Goal: Task Accomplishment & Management: Manage account settings

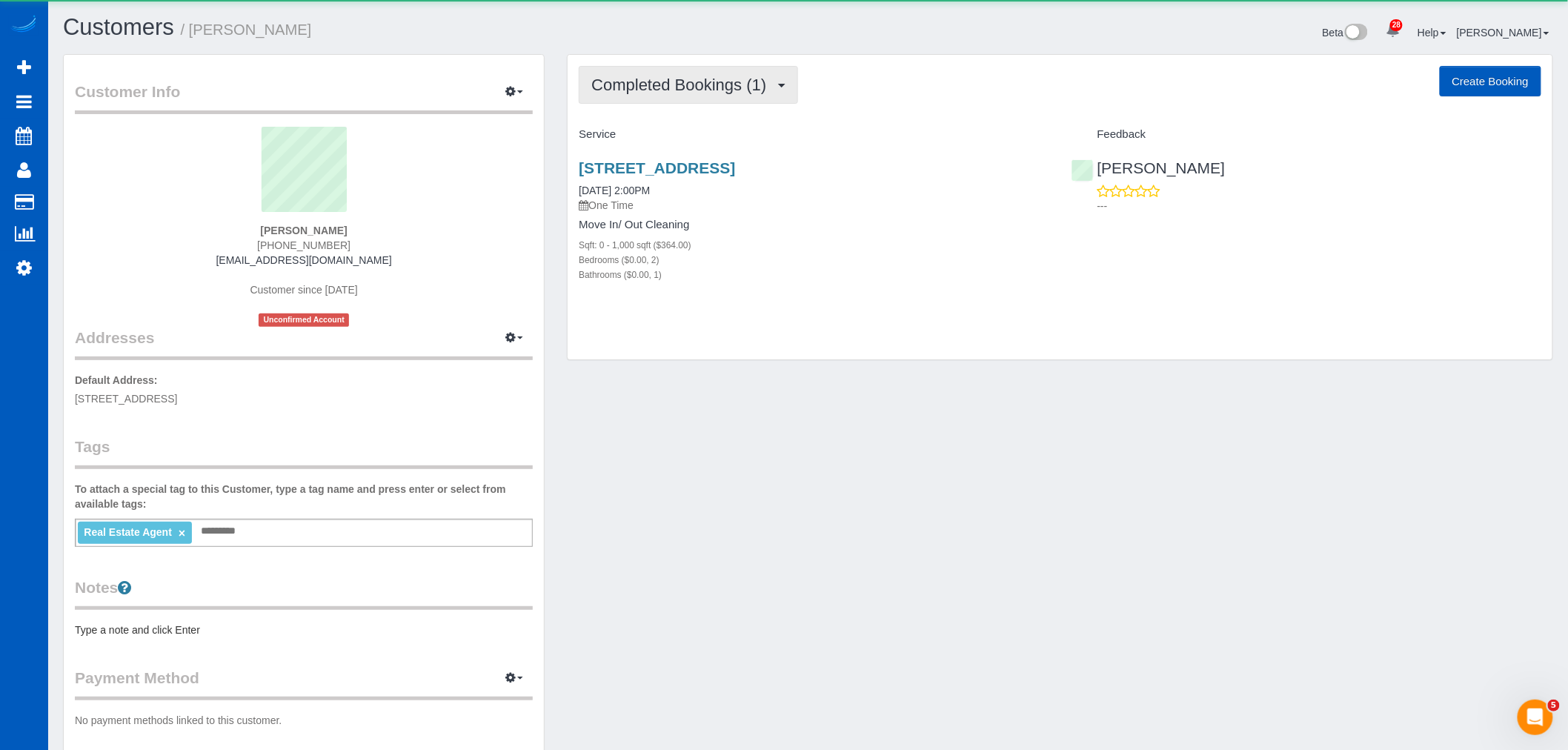
click at [723, 90] on span "Completed Bookings (1)" at bounding box center [683, 84] width 182 height 19
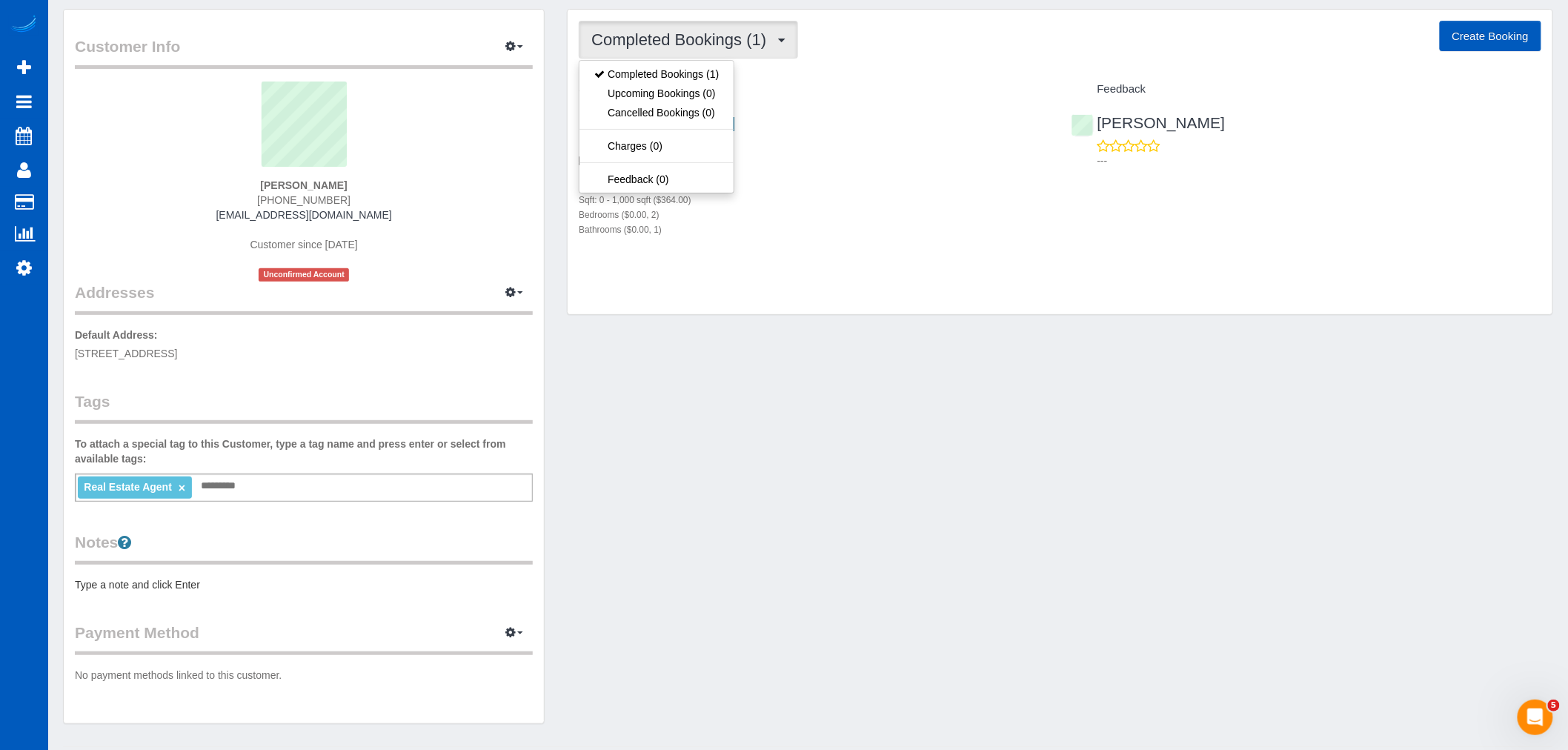
scroll to position [84, 0]
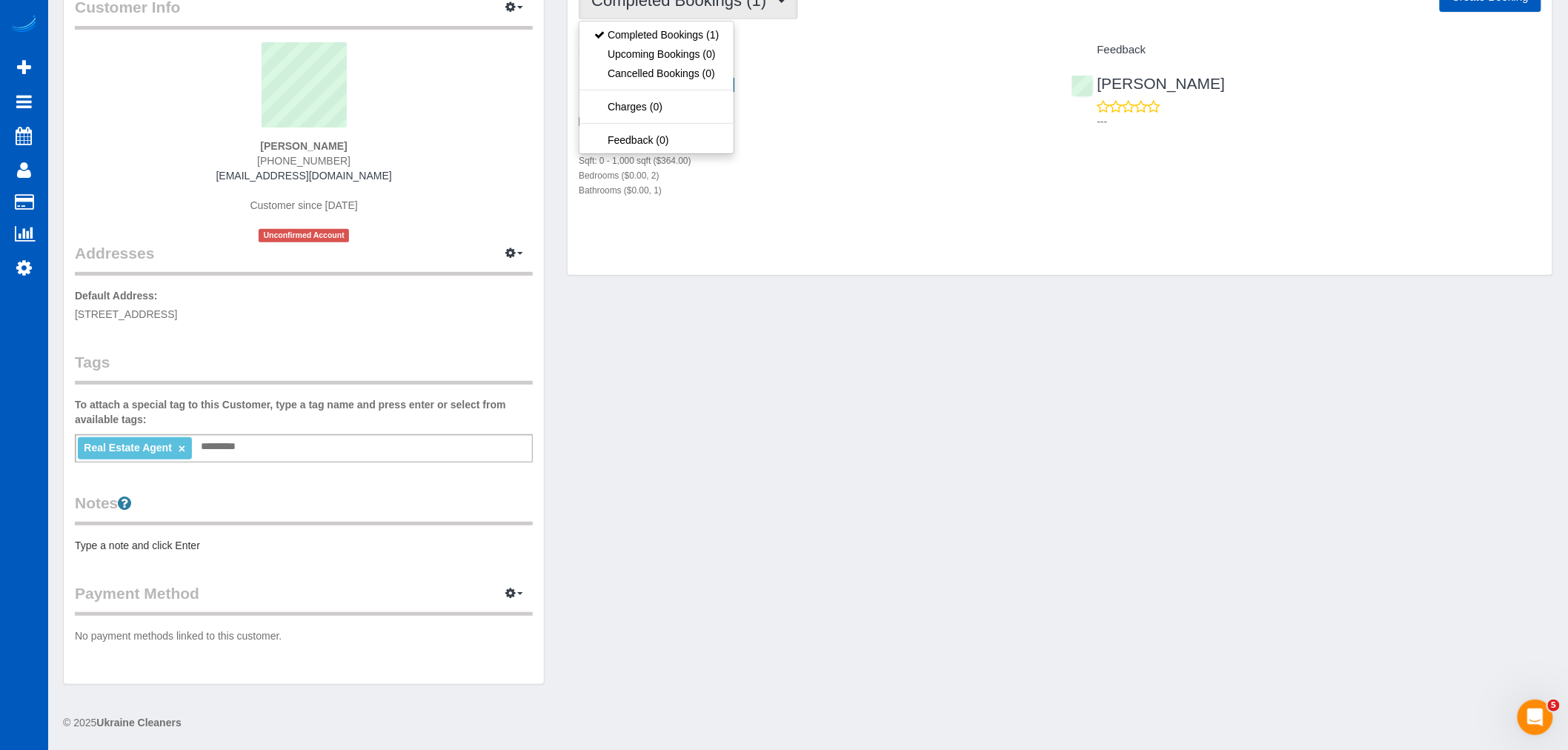
click at [780, 532] on div "Customer Info Edit Contact Info Send Message Email Preferences Special Sales Ta…" at bounding box center [808, 335] width 1512 height 730
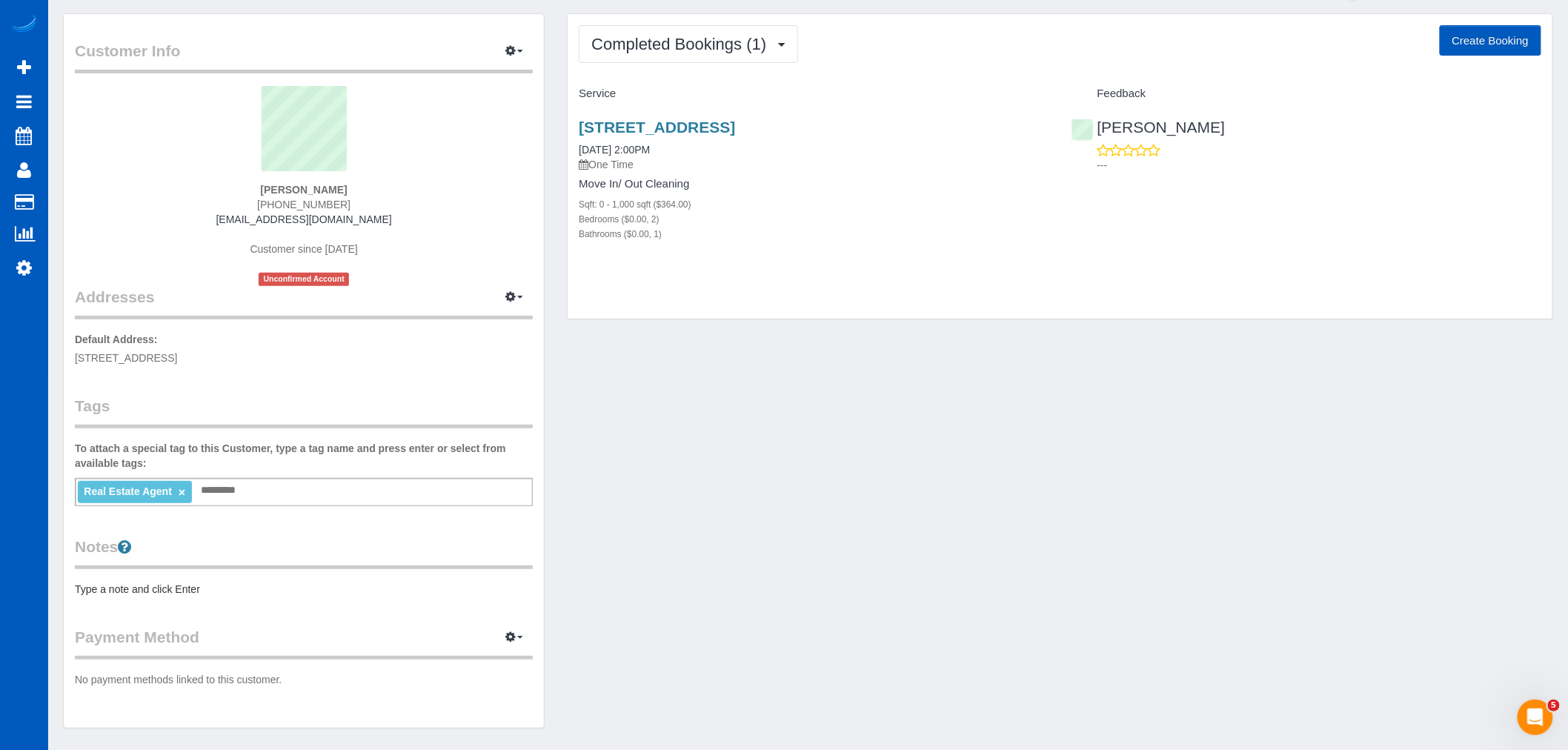
scroll to position [0, 0]
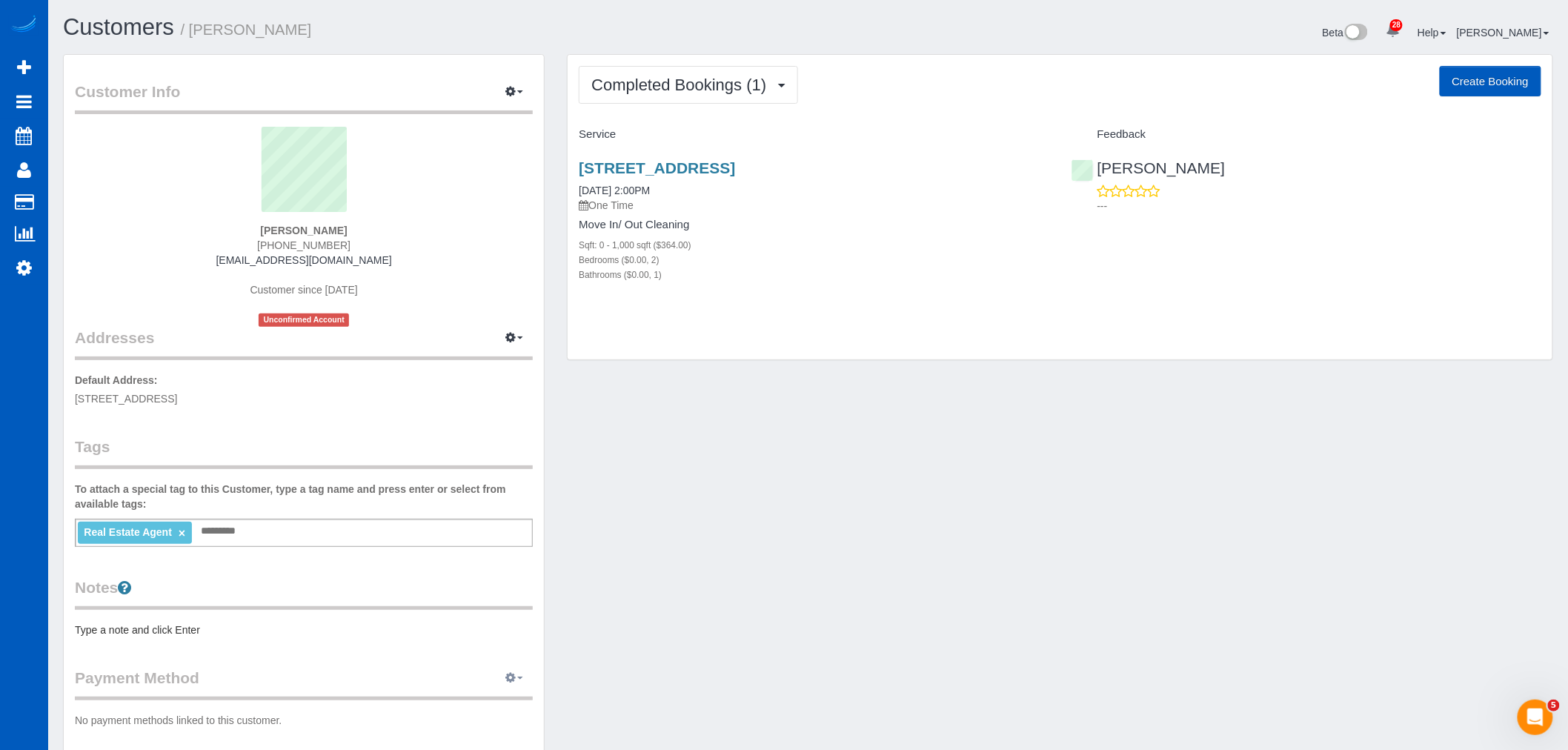
drag, startPoint x: 521, startPoint y: 667, endPoint x: 369, endPoint y: 573, distance: 178.7
click at [516, 665] on div "Customer Info Edit Contact Info Send Message Email Preferences Special Sales Ta…" at bounding box center [304, 412] width 480 height 714
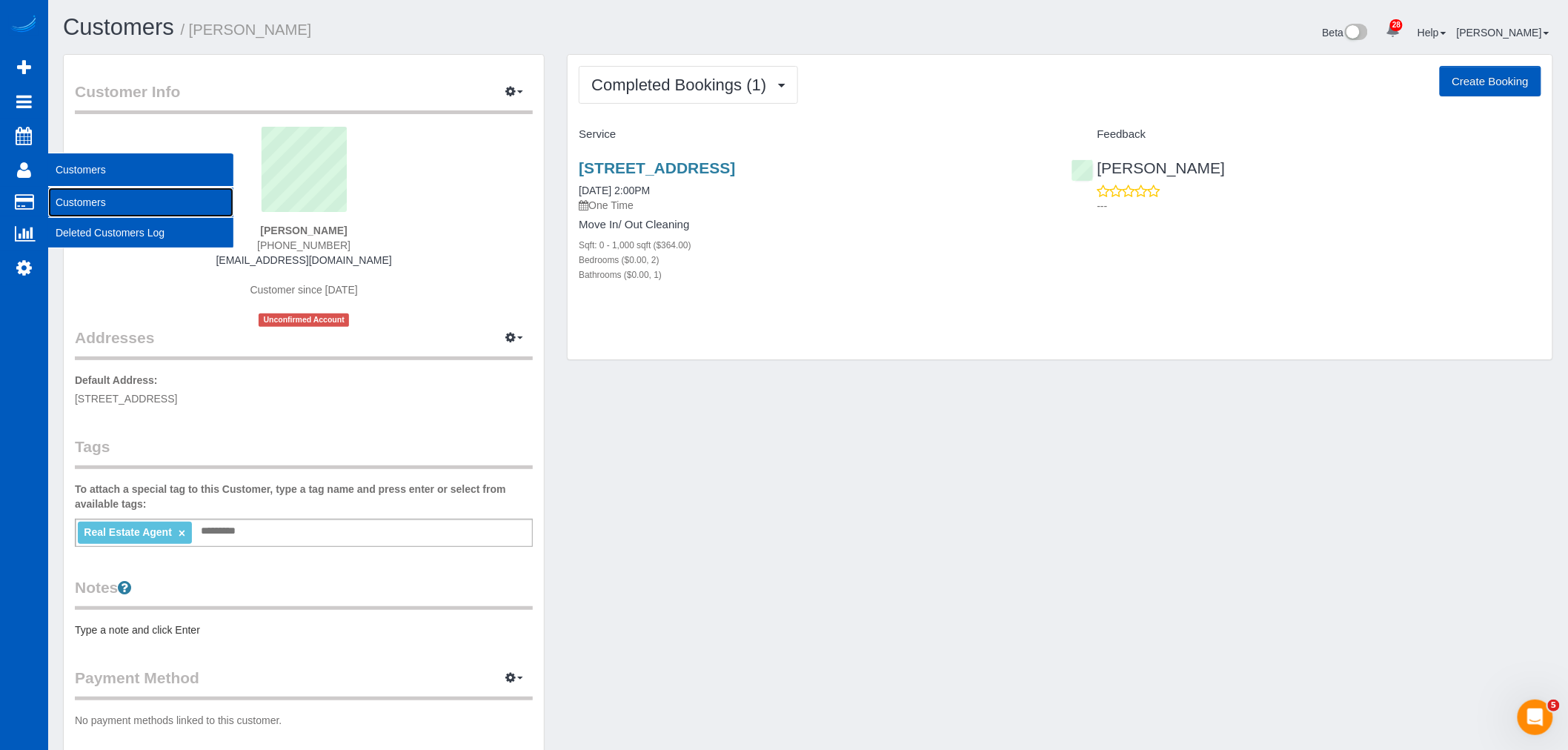
click at [109, 217] on link "Customers" at bounding box center [141, 202] width 185 height 29
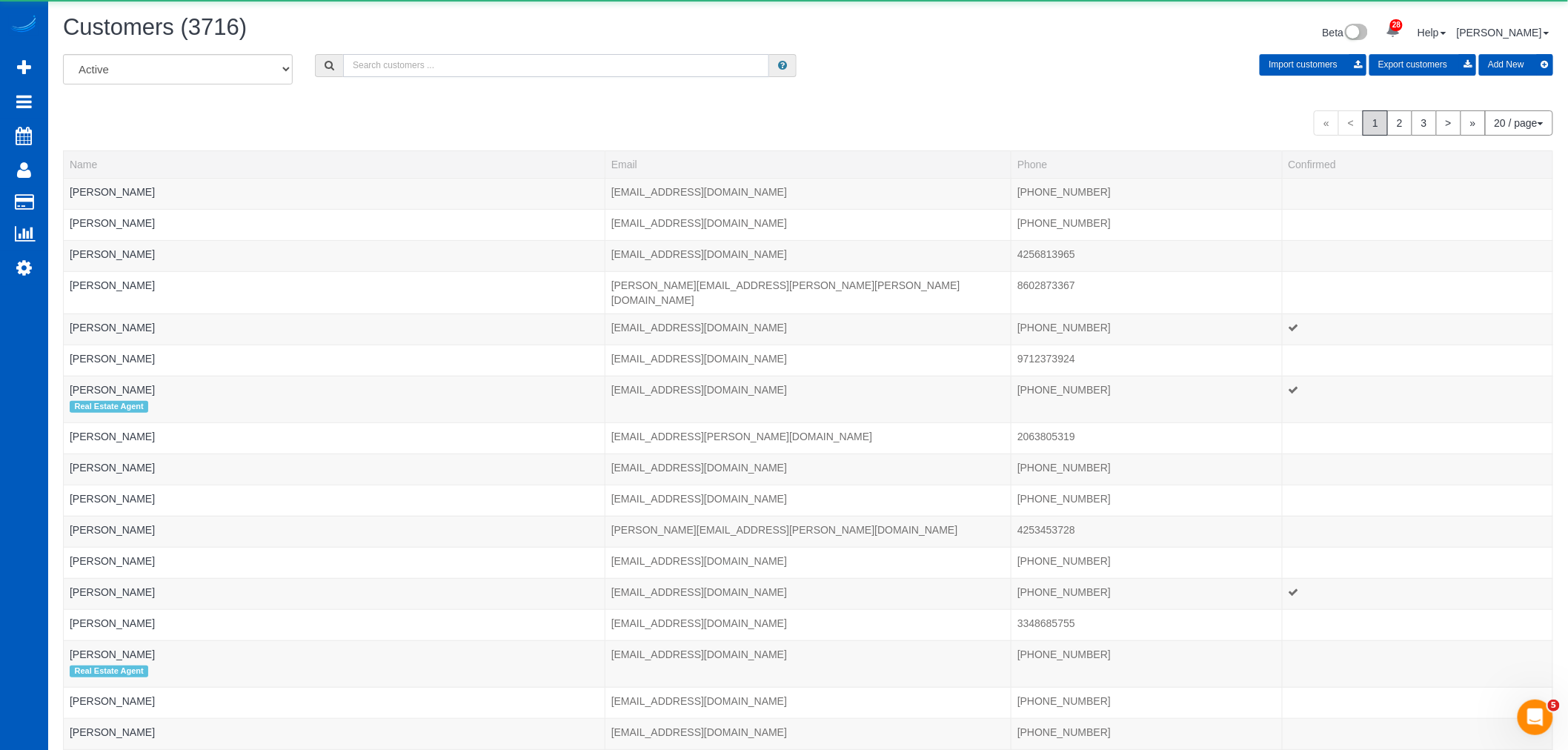
click at [361, 72] on input "text" at bounding box center [556, 66] width 426 height 23
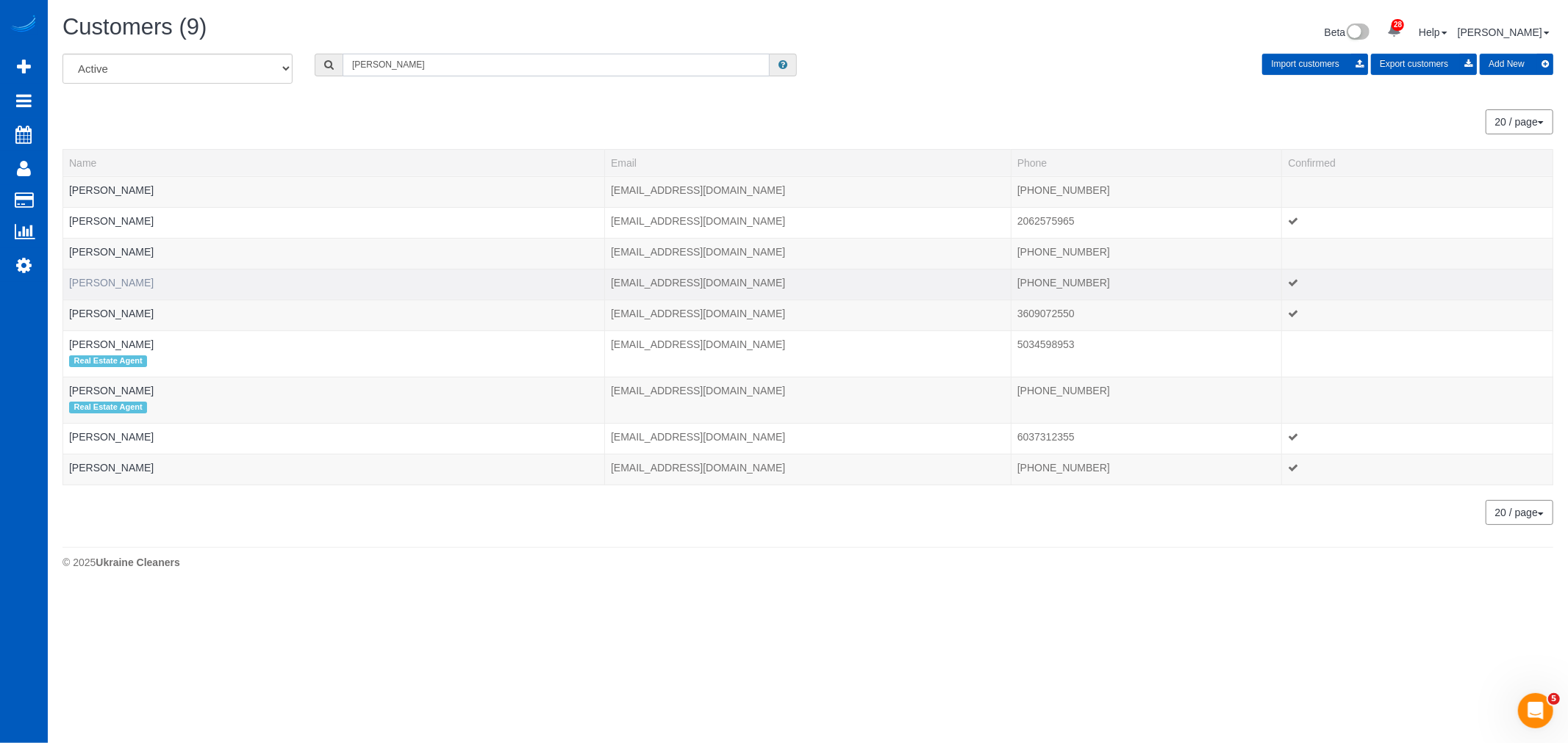
type input "caroline"
click at [100, 288] on link "Caroline Hendrix" at bounding box center [111, 282] width 84 height 11
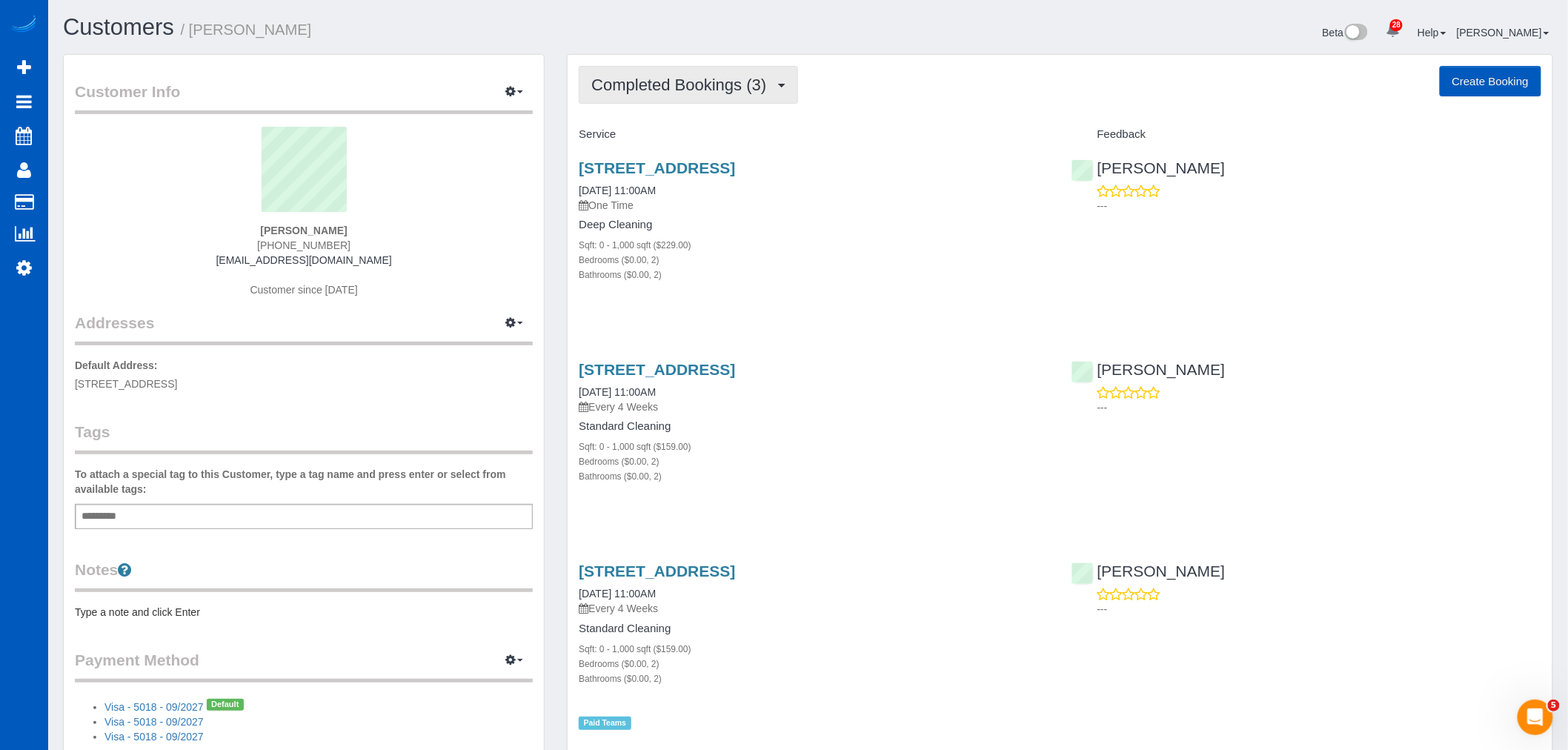
click at [678, 98] on button "Completed Bookings (3)" at bounding box center [688, 85] width 219 height 38
drag, startPoint x: 678, startPoint y: 98, endPoint x: 875, endPoint y: 77, distance: 198.1
click at [875, 77] on div "Completed Bookings (3) Completed Bookings (3) Upcoming Bookings (22) Cancelled …" at bounding box center [1060, 85] width 962 height 38
click at [690, 76] on span "Completed Bookings (3)" at bounding box center [683, 84] width 182 height 19
click at [647, 138] on link "Upcoming Bookings (22)" at bounding box center [657, 139] width 156 height 20
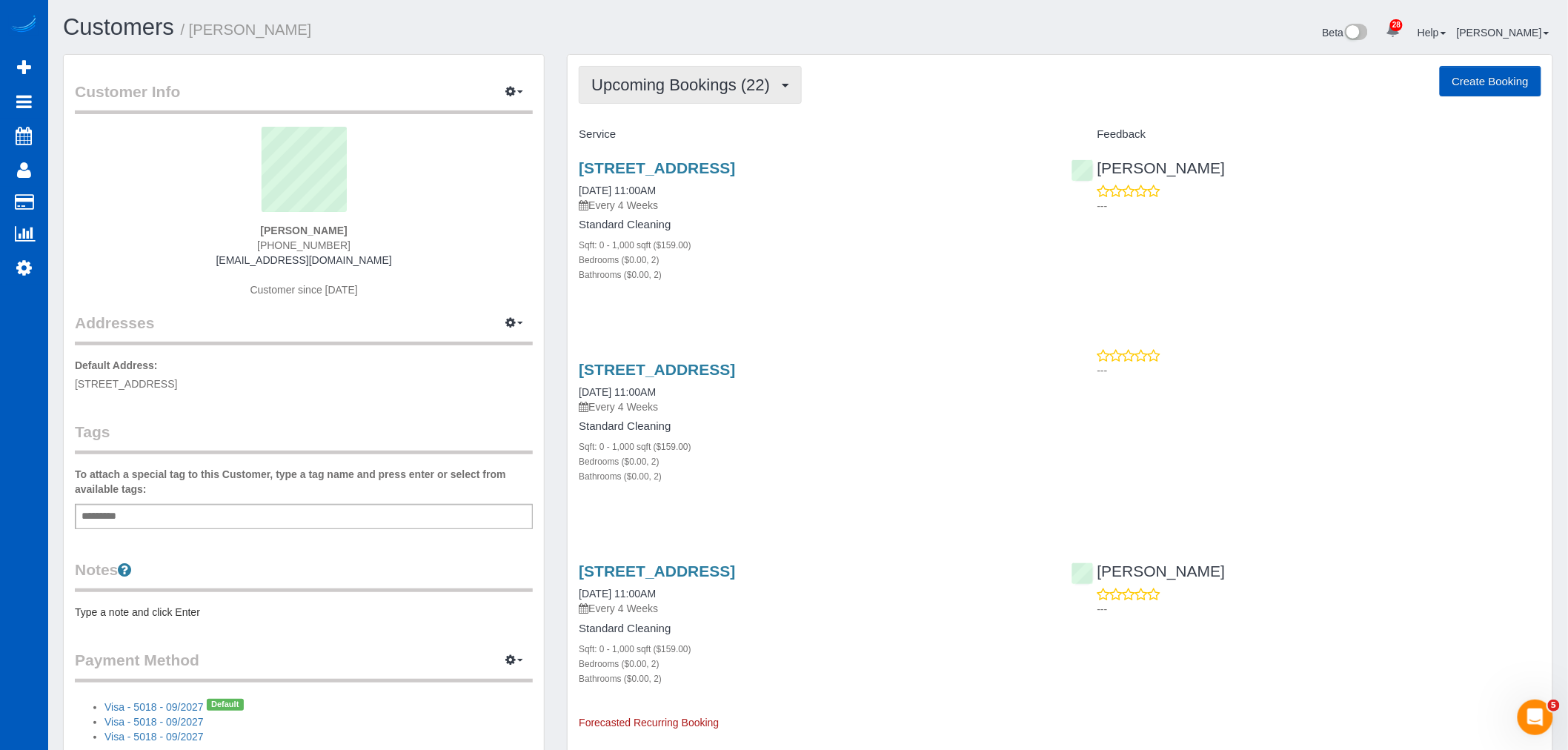
click at [654, 88] on span "Upcoming Bookings (22)" at bounding box center [684, 84] width 186 height 19
click at [909, 215] on div "2805 Ne 125th Street, 305, Seattle, WA 98125 08/31/2025 11:00AM Every 4 Weeks S…" at bounding box center [813, 228] width 492 height 165
click at [701, 79] on span "Upcoming Bookings (22)" at bounding box center [684, 84] width 186 height 19
click at [683, 142] on link "Upcoming Bookings (22)" at bounding box center [657, 139] width 156 height 20
click at [665, 88] on span "Upcoming Bookings (22)" at bounding box center [684, 84] width 186 height 19
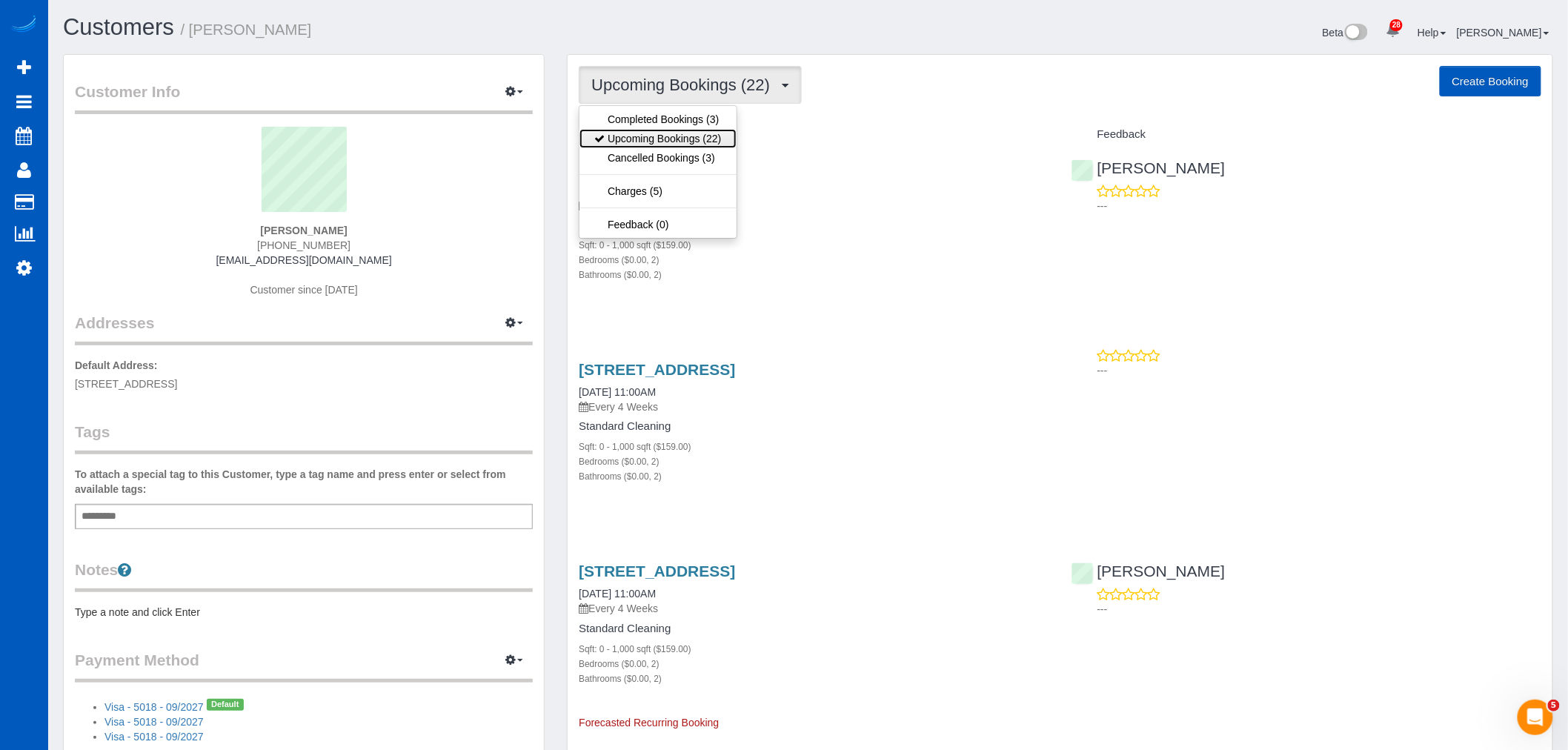
click at [671, 138] on link "Upcoming Bookings (22)" at bounding box center [657, 139] width 156 height 20
click at [742, 83] on span "Upcoming Bookings (22)" at bounding box center [684, 84] width 186 height 19
click at [687, 141] on link "Upcoming Bookings (22)" at bounding box center [657, 139] width 156 height 20
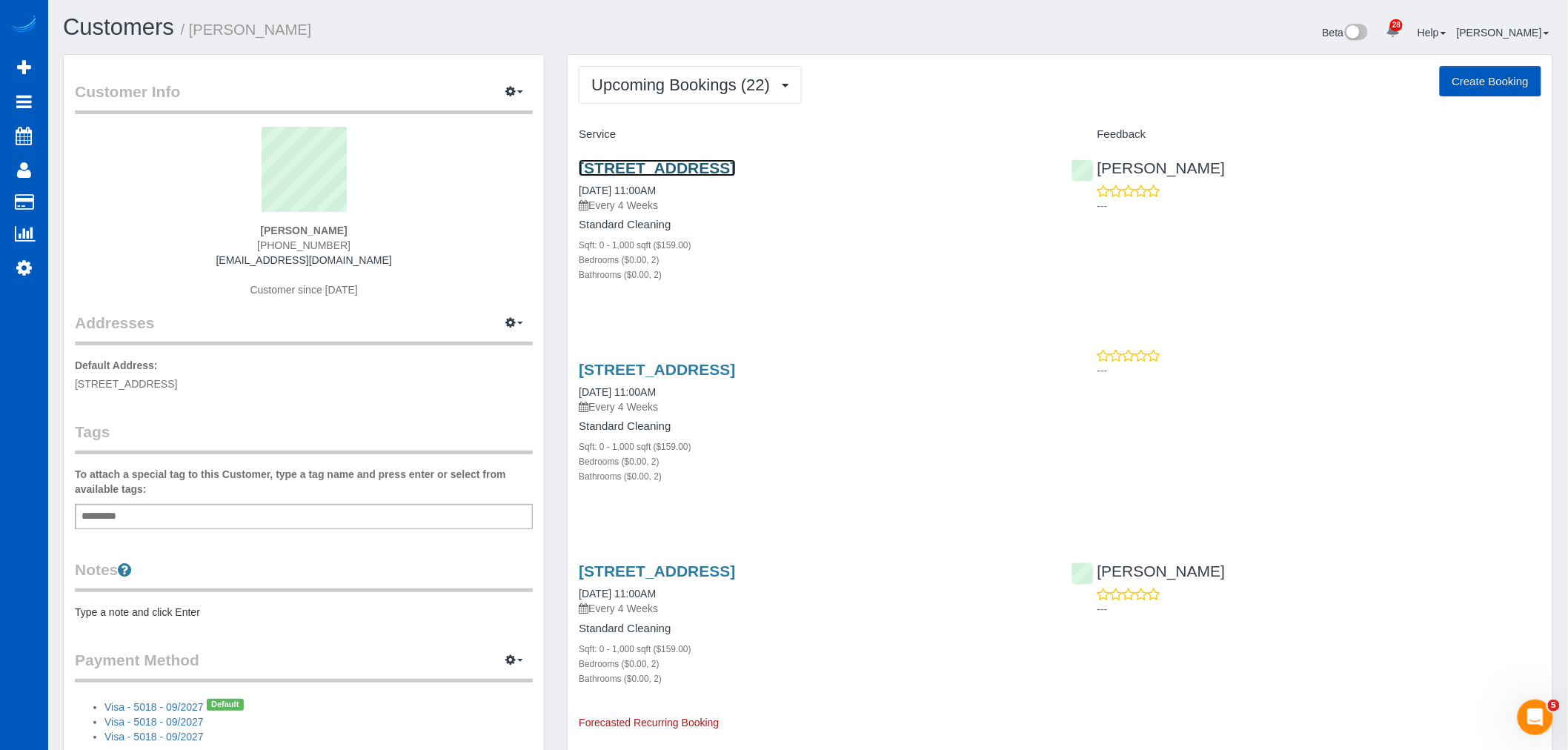
click at [702, 165] on link "2805 Ne 125th Street, 305, Seattle, WA 98125" at bounding box center [656, 168] width 156 height 17
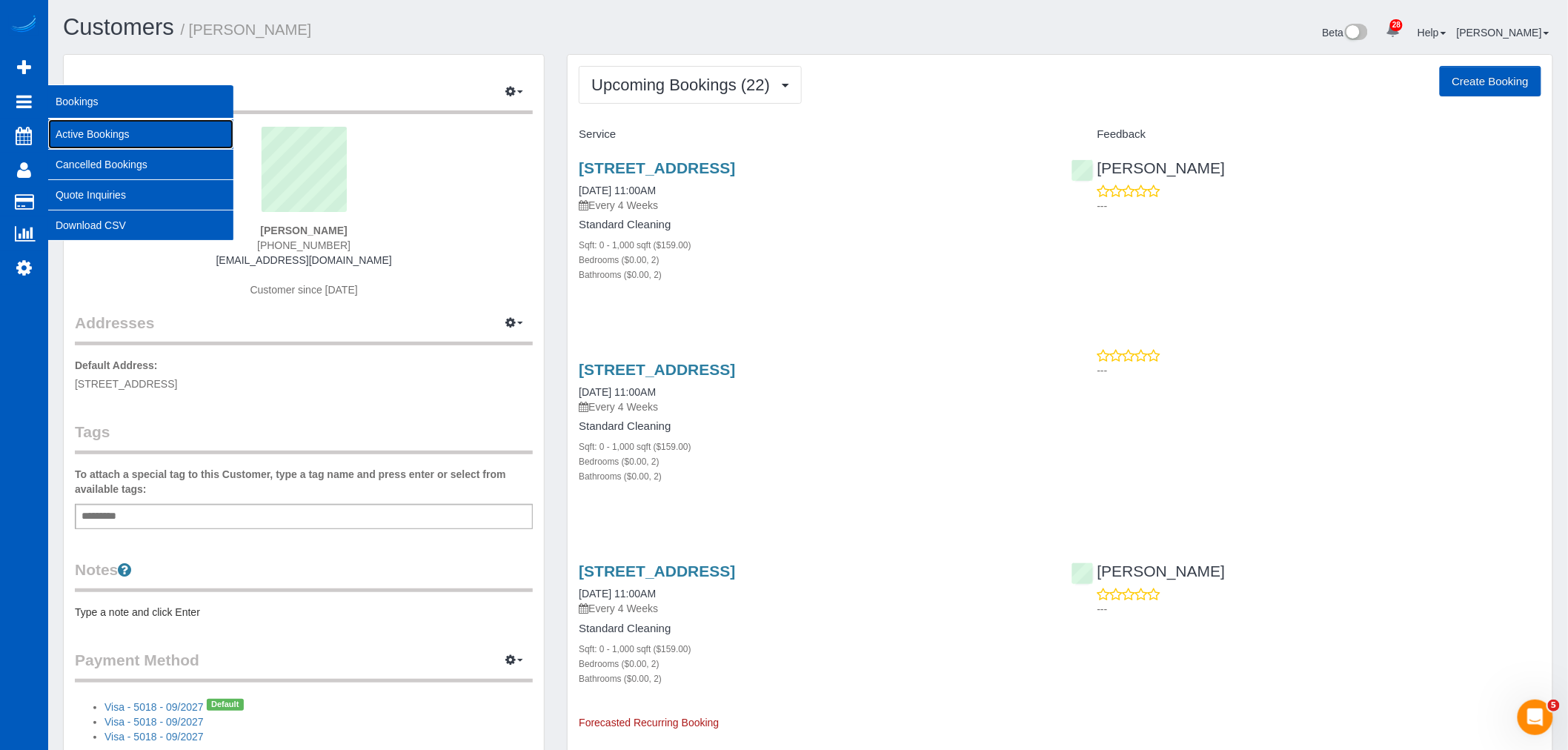
click at [93, 131] on link "Active Bookings" at bounding box center [141, 134] width 185 height 29
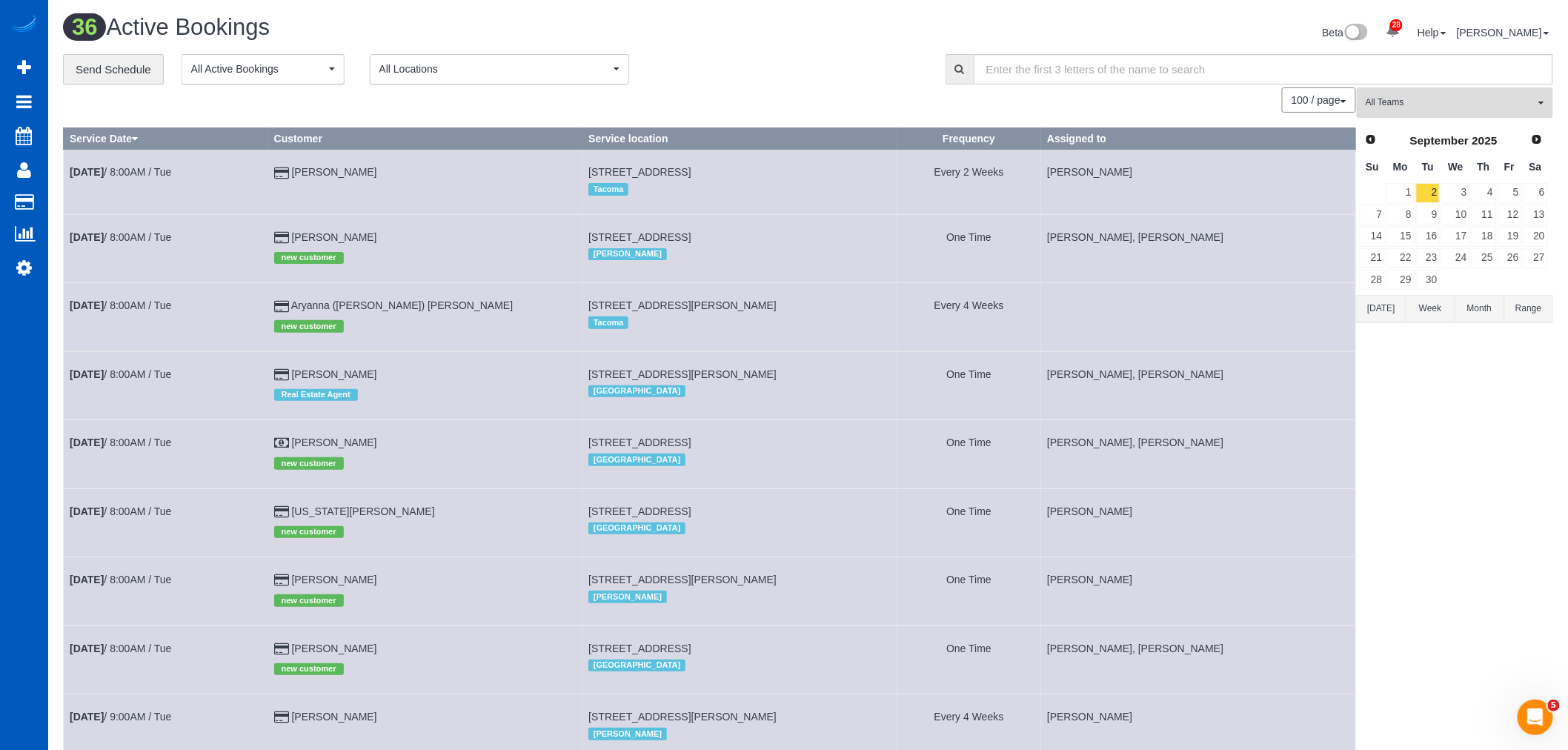
click at [1455, 109] on span "All Teams" at bounding box center [1450, 102] width 169 height 12
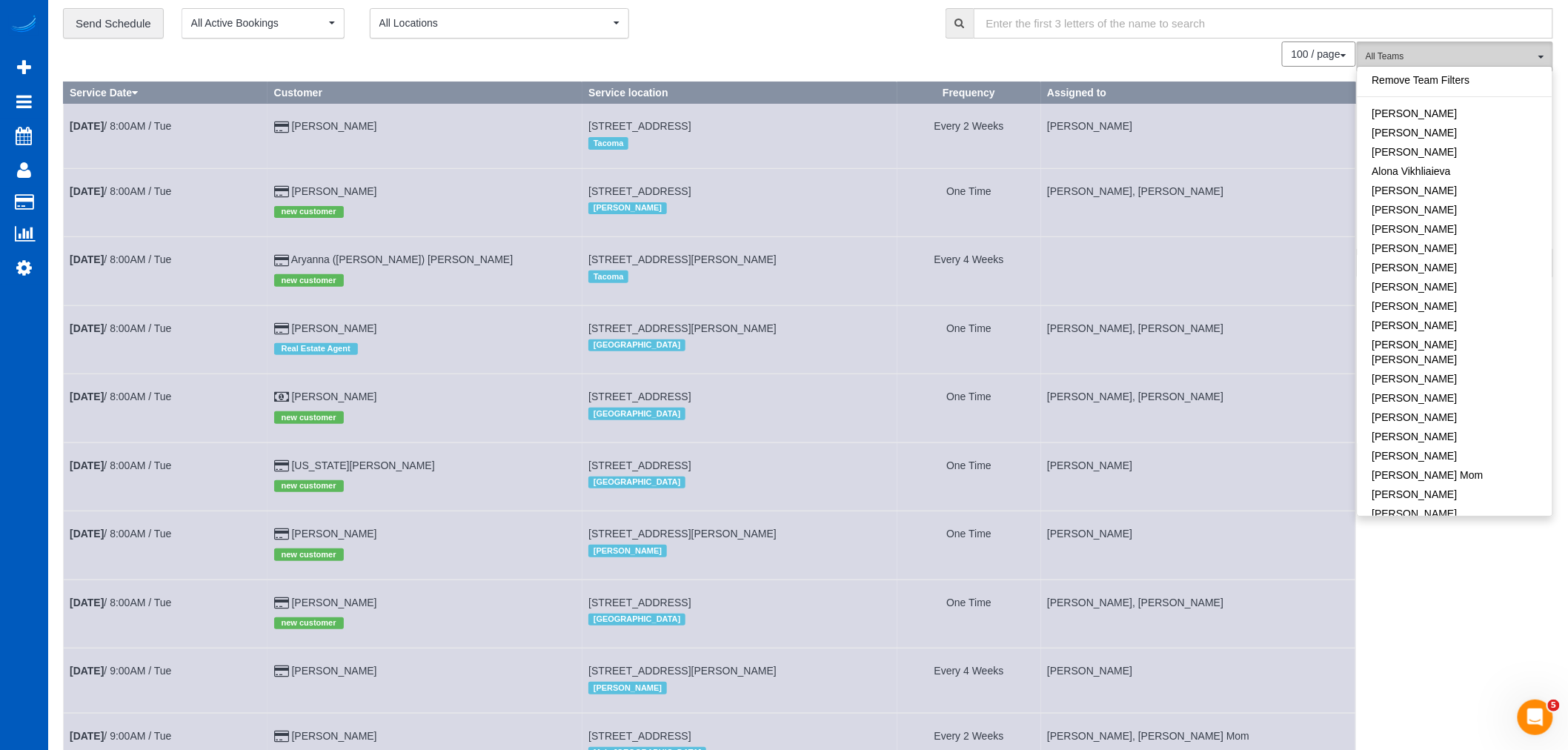
scroll to position [83, 0]
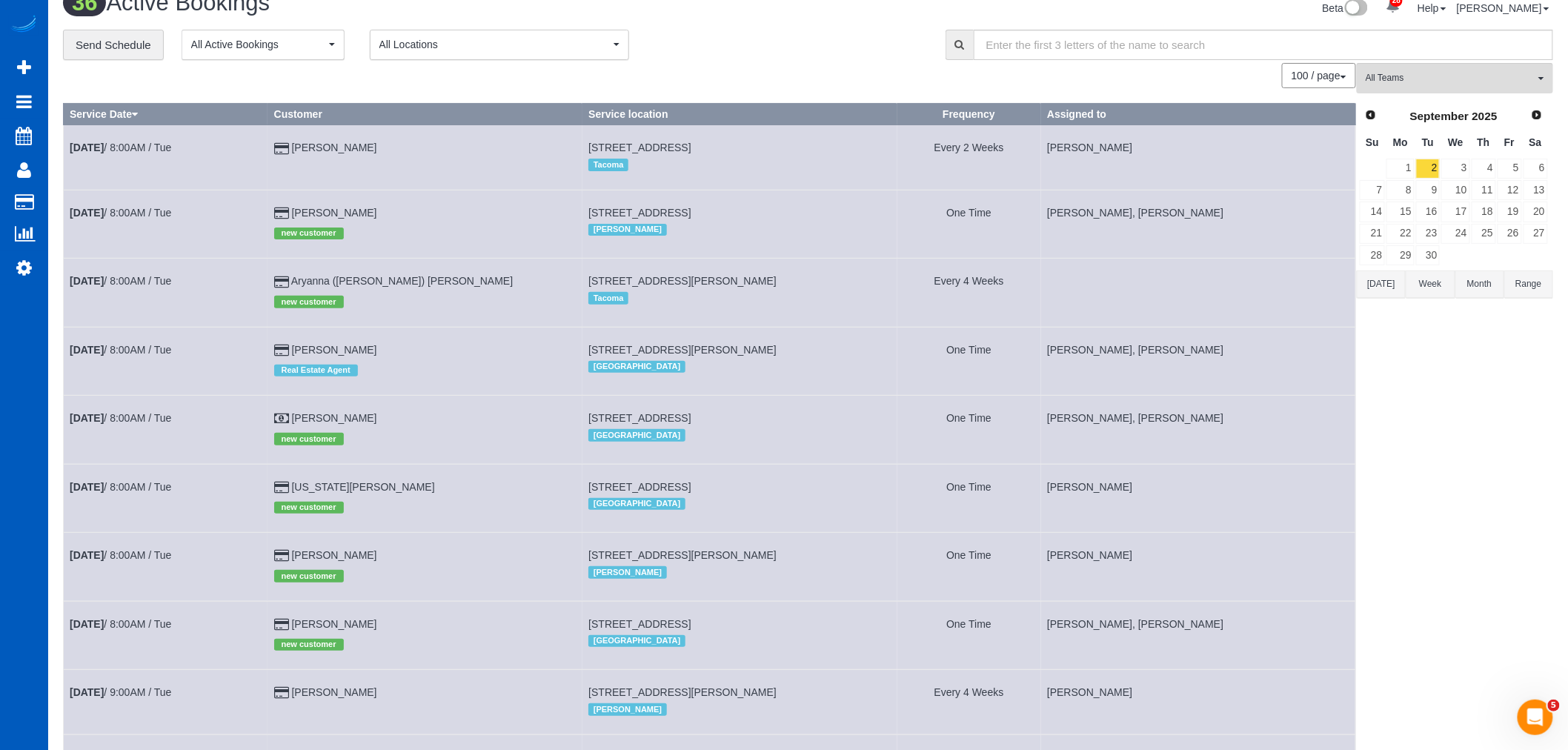
scroll to position [0, 0]
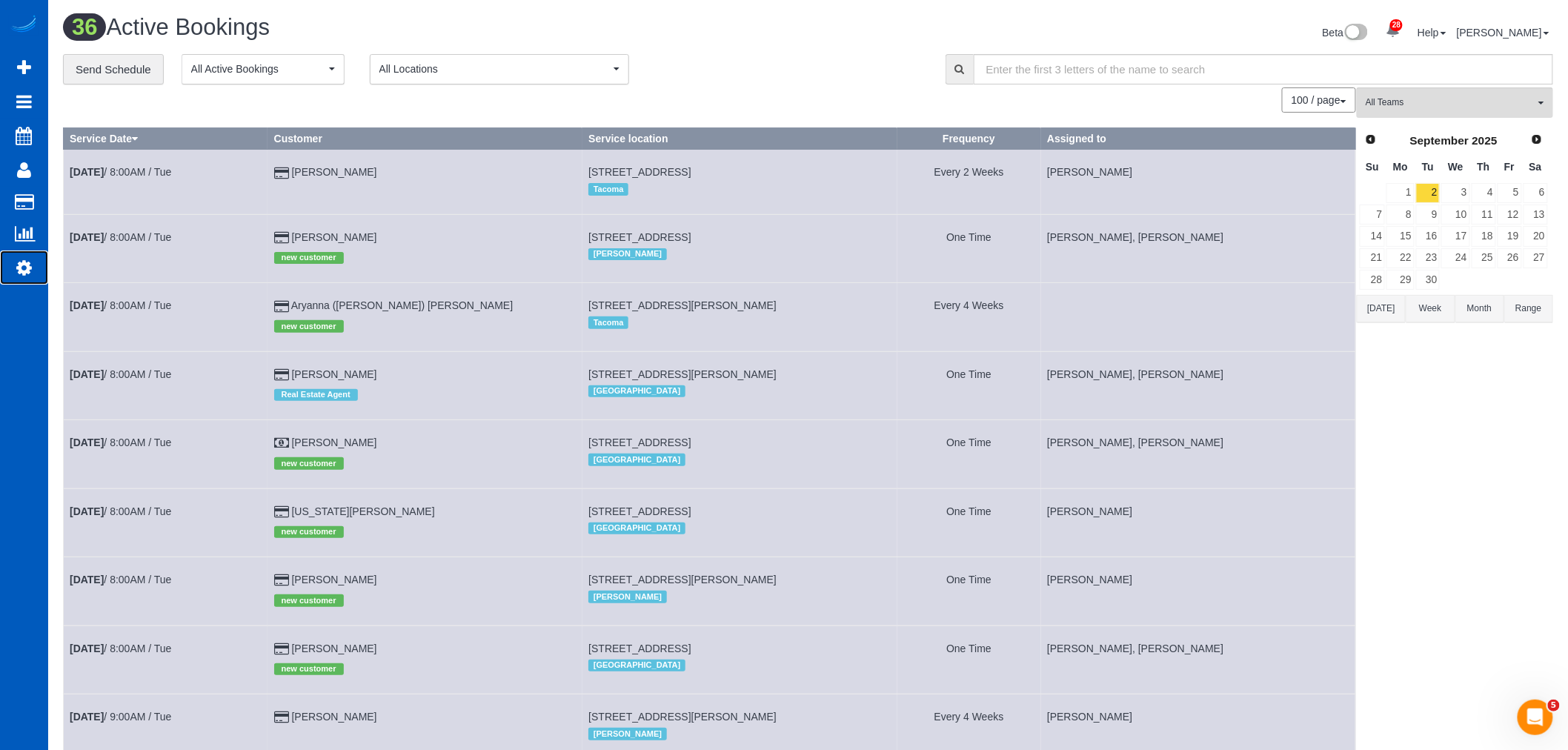
click at [15, 283] on link "Settings" at bounding box center [24, 268] width 48 height 34
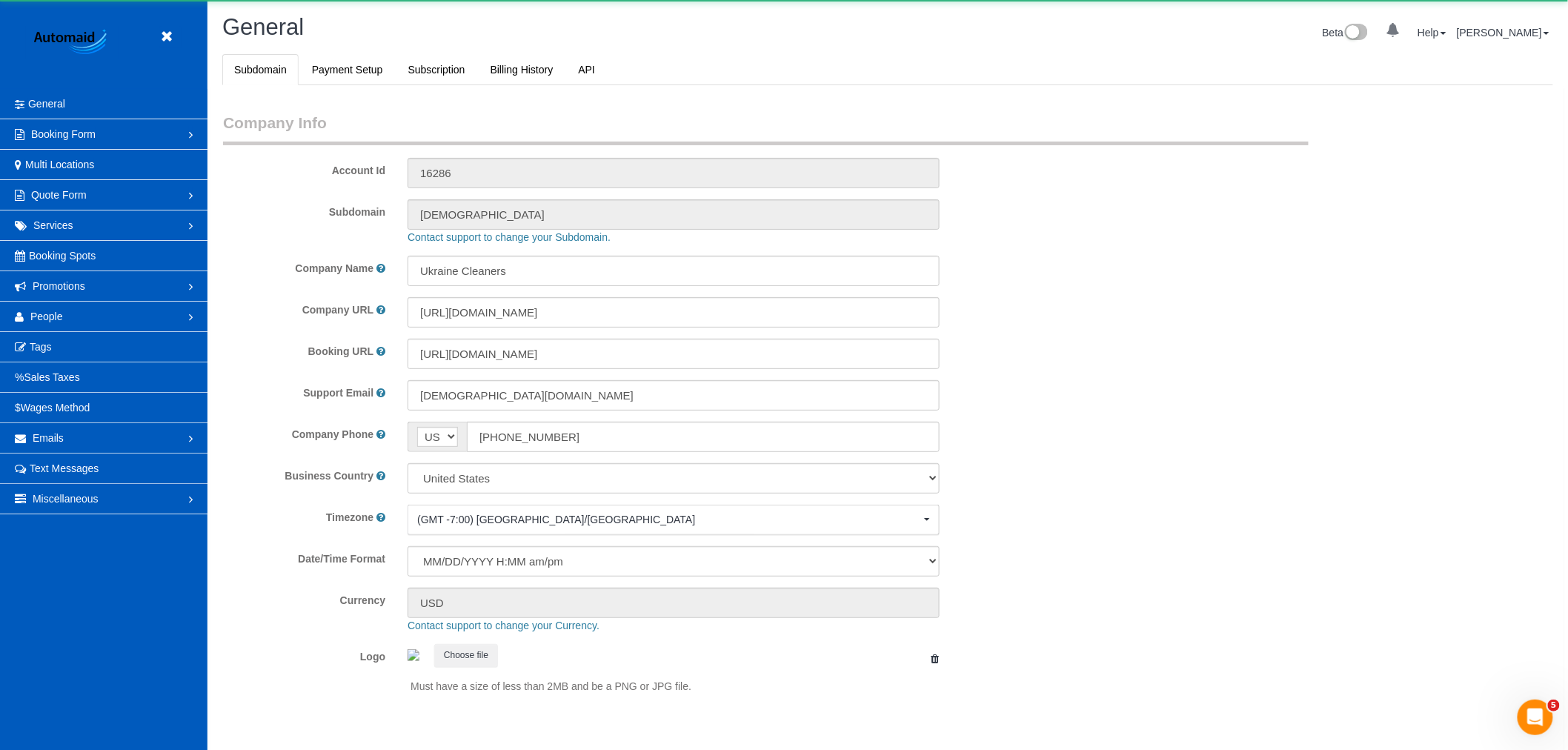
select select "1"
click at [155, 316] on link "People" at bounding box center [104, 317] width 208 height 29
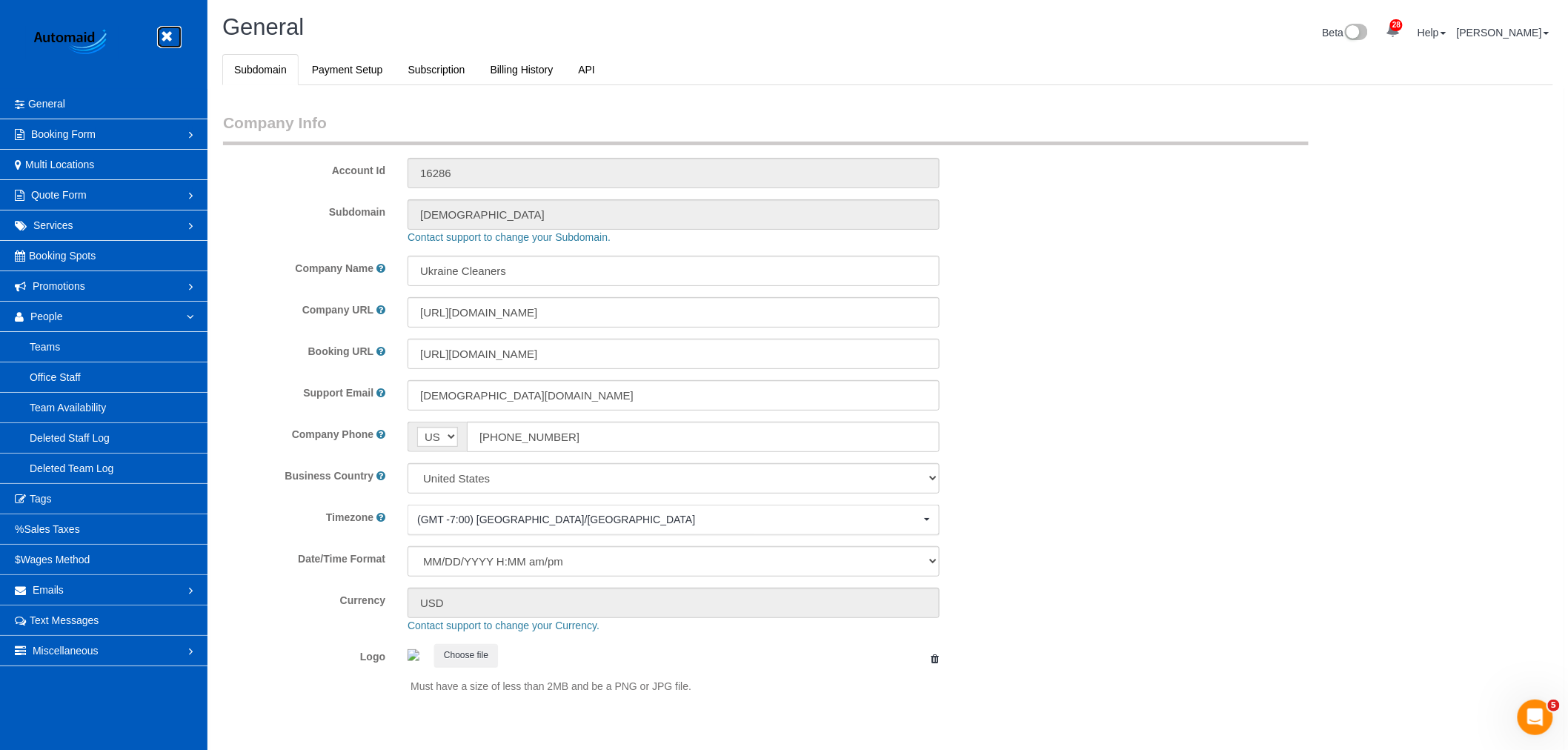
click at [169, 29] on icon at bounding box center [166, 37] width 19 height 19
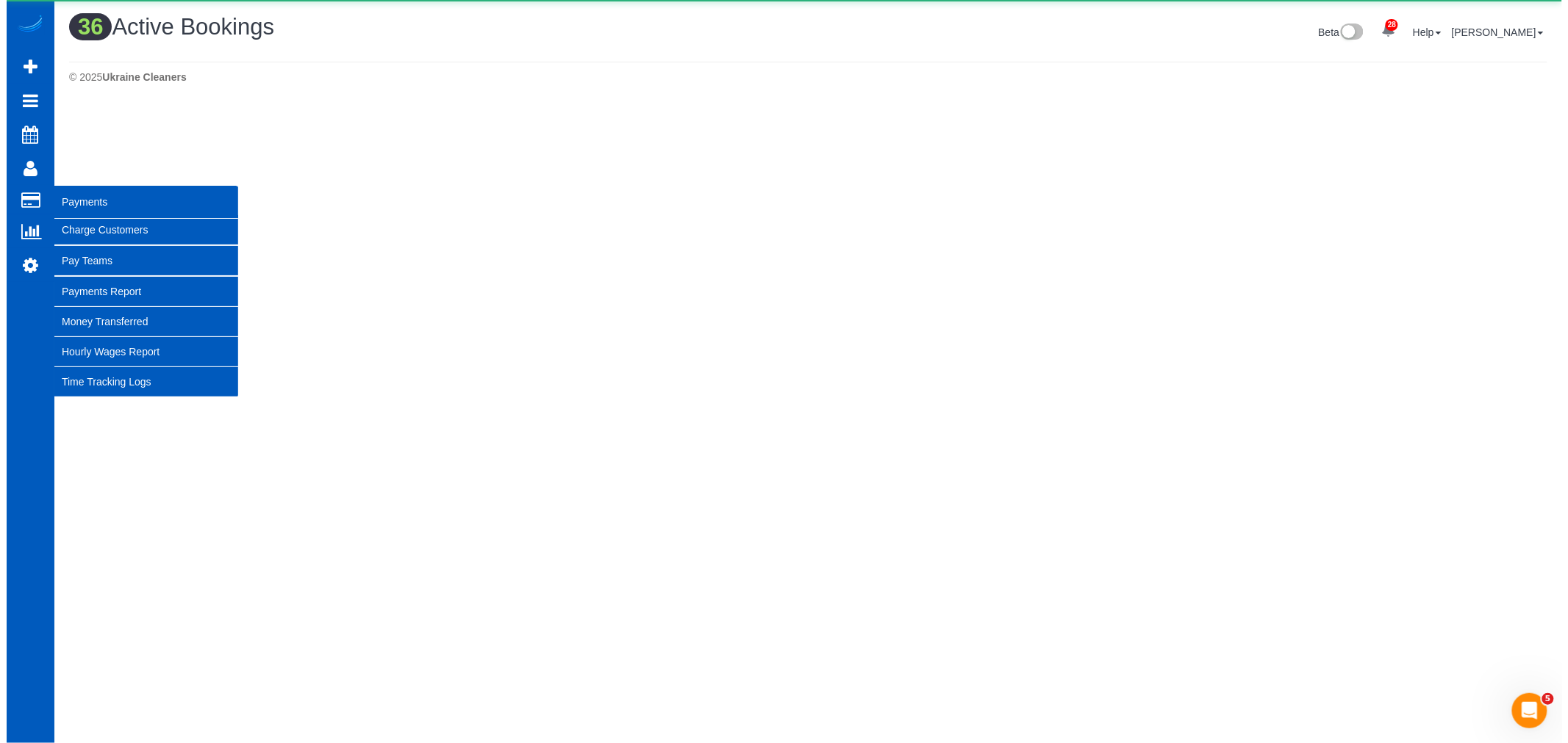
scroll to position [2682, 1555]
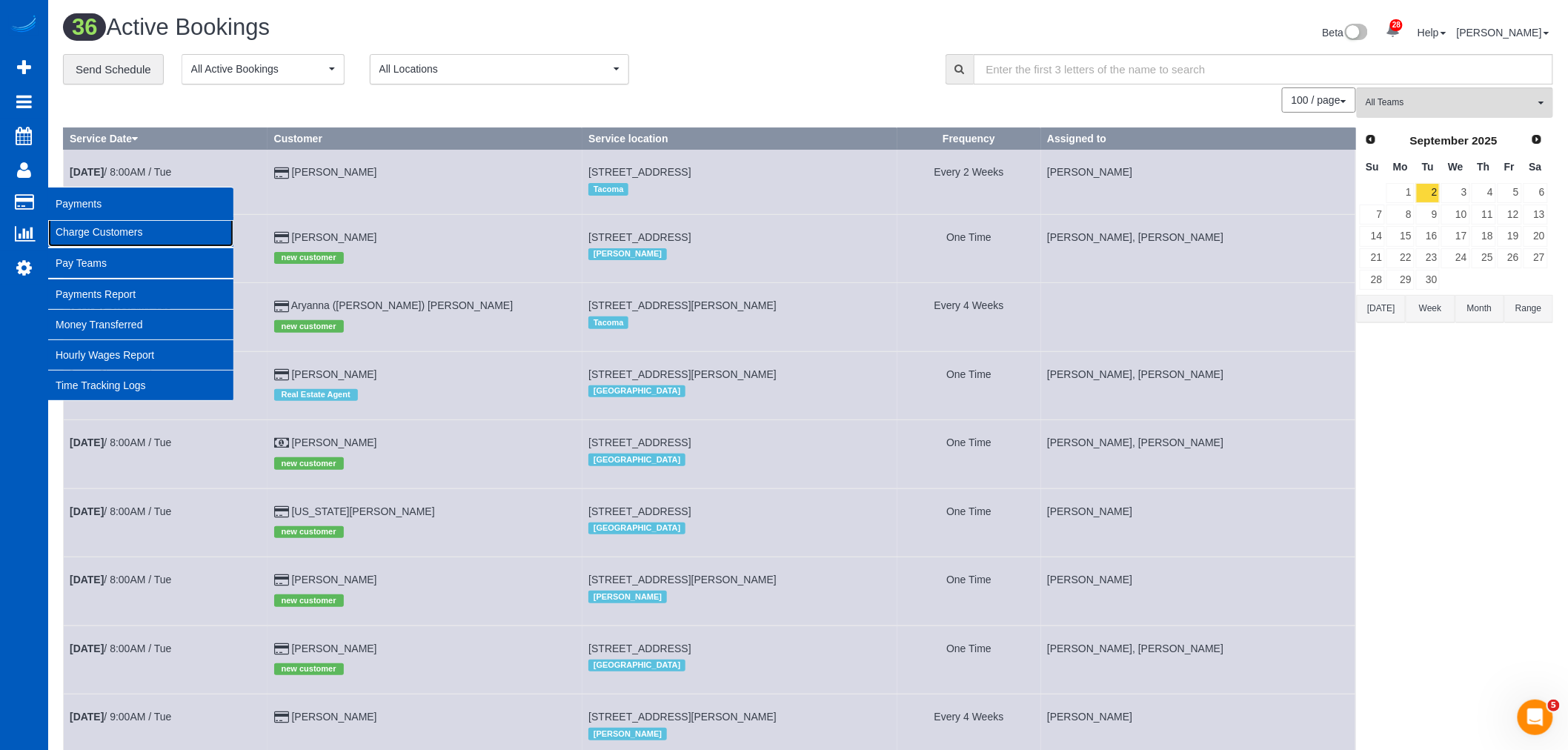
click at [149, 247] on link "Charge Customers" at bounding box center [141, 232] width 185 height 29
select select
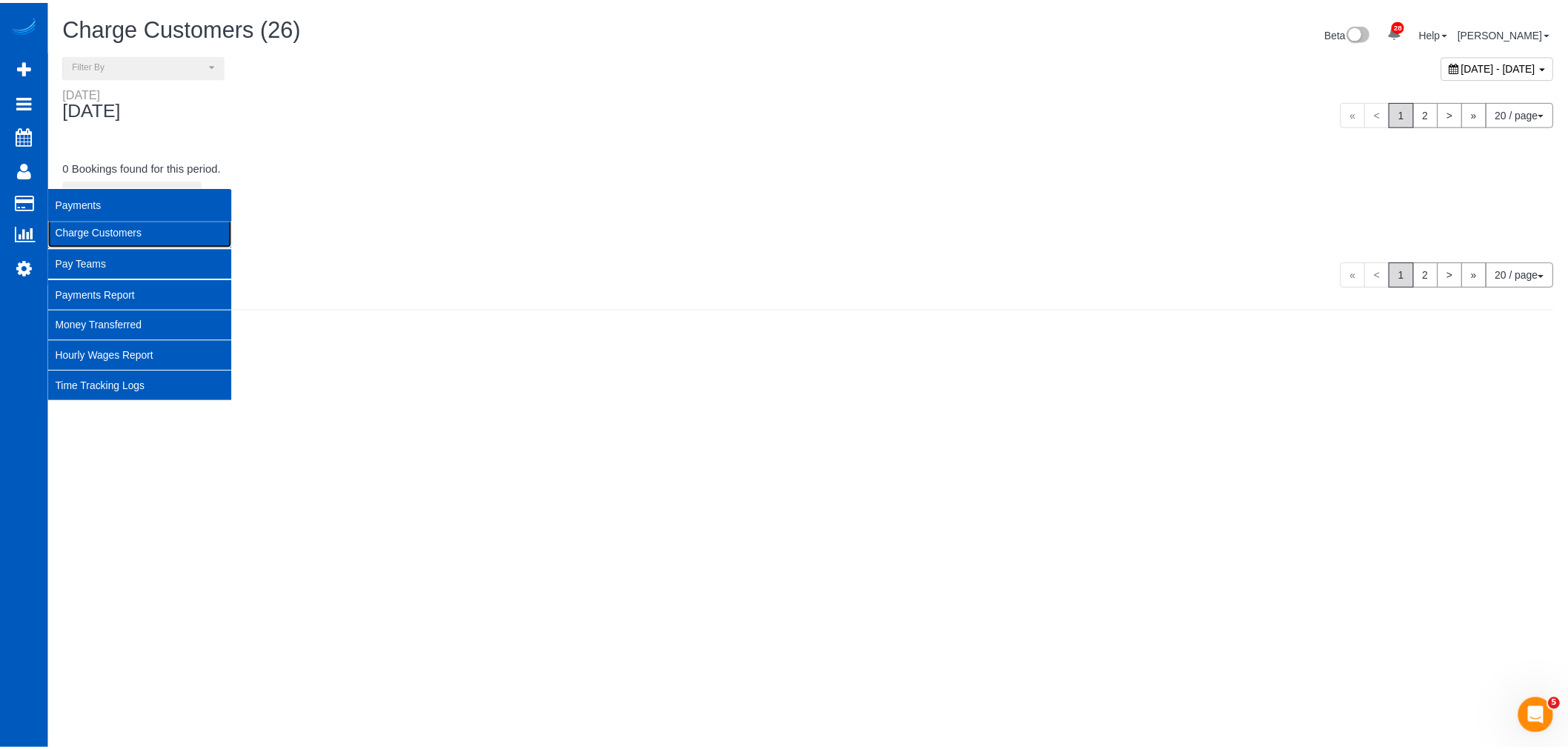
scroll to position [4443, 1568]
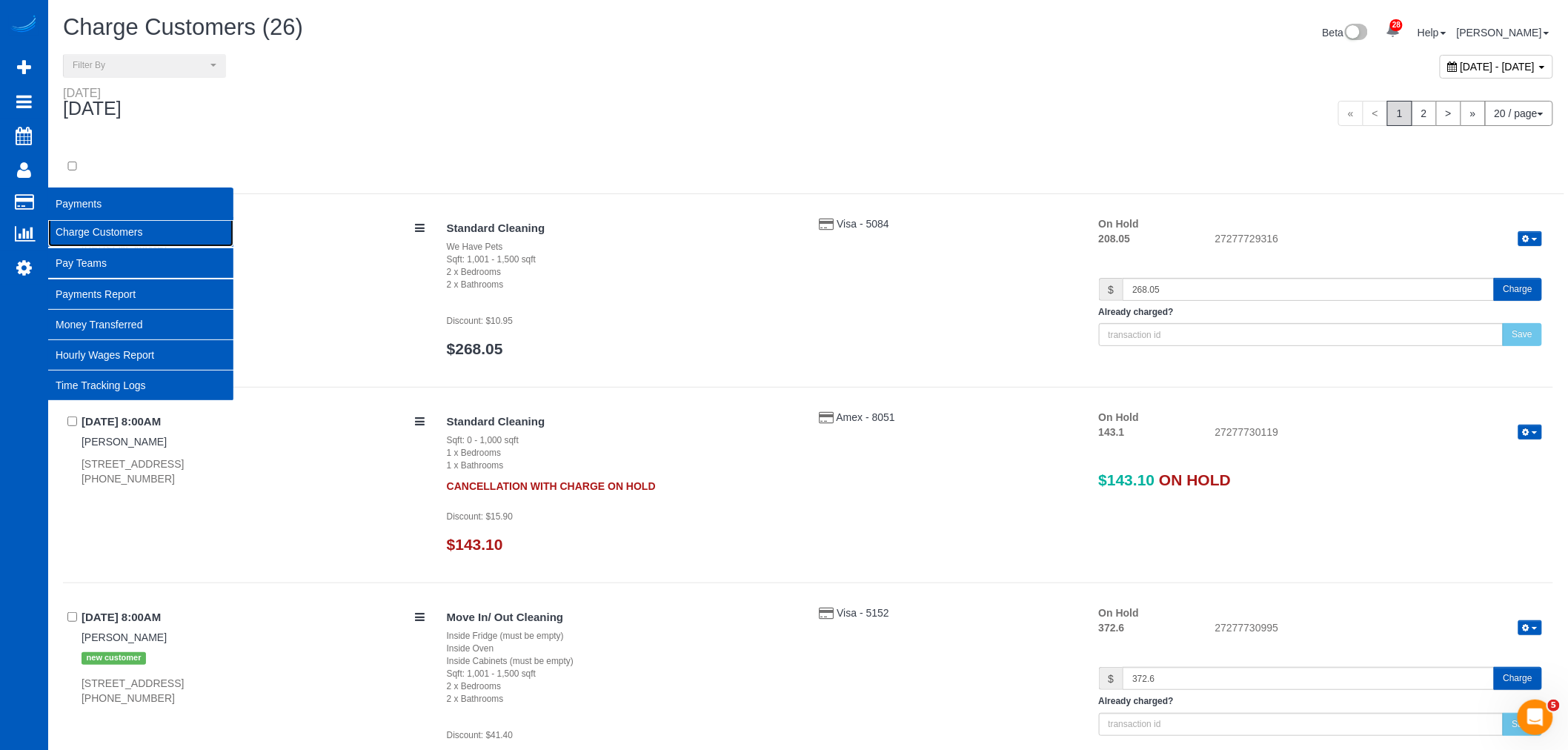
click at [137, 236] on link "Charge Customers" at bounding box center [141, 232] width 185 height 29
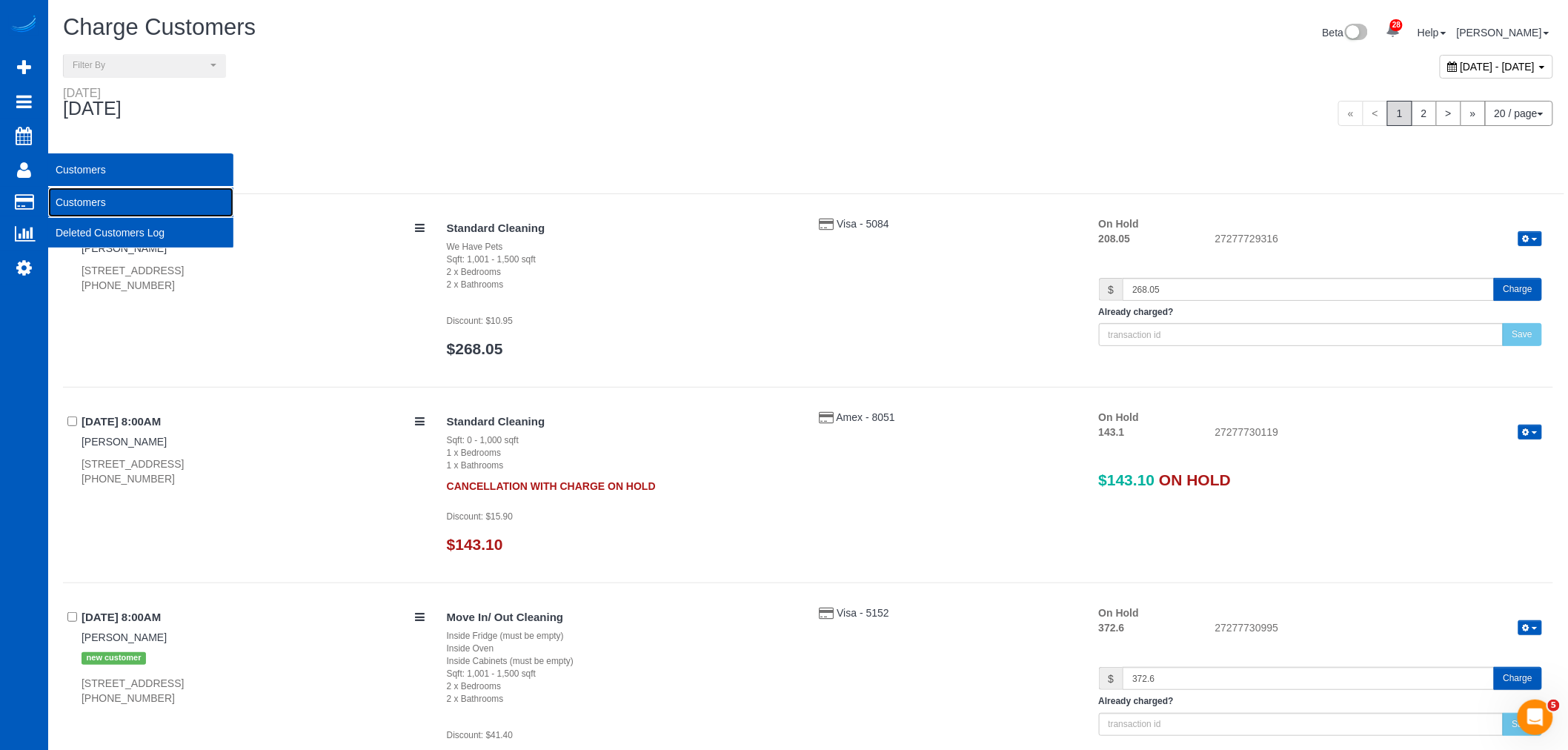
click at [92, 195] on link "Customers" at bounding box center [141, 202] width 185 height 29
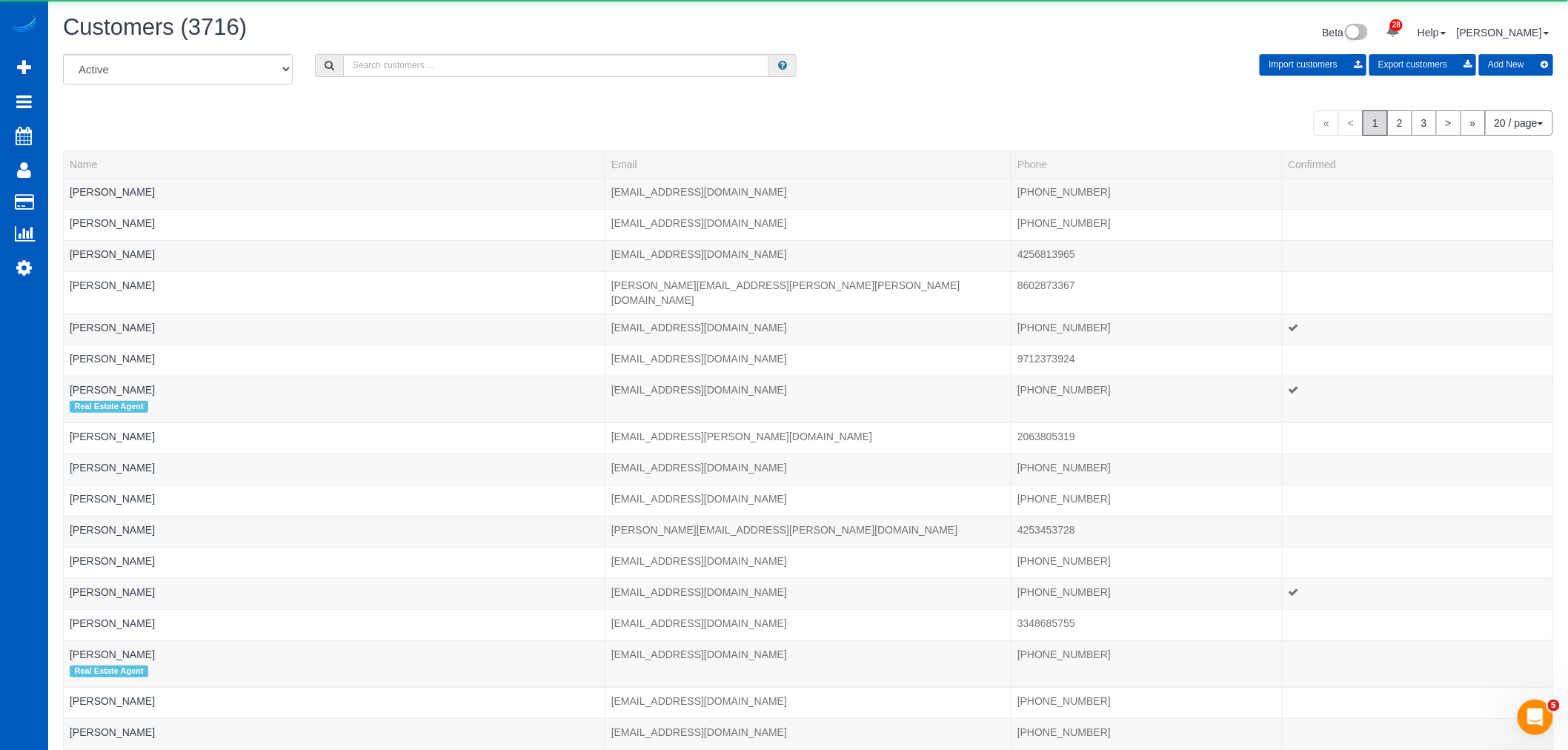
click at [420, 79] on div "All Active Archived Import customers Export customers Add New" at bounding box center [808, 75] width 1512 height 42
click at [439, 72] on input "text" at bounding box center [556, 66] width 426 height 23
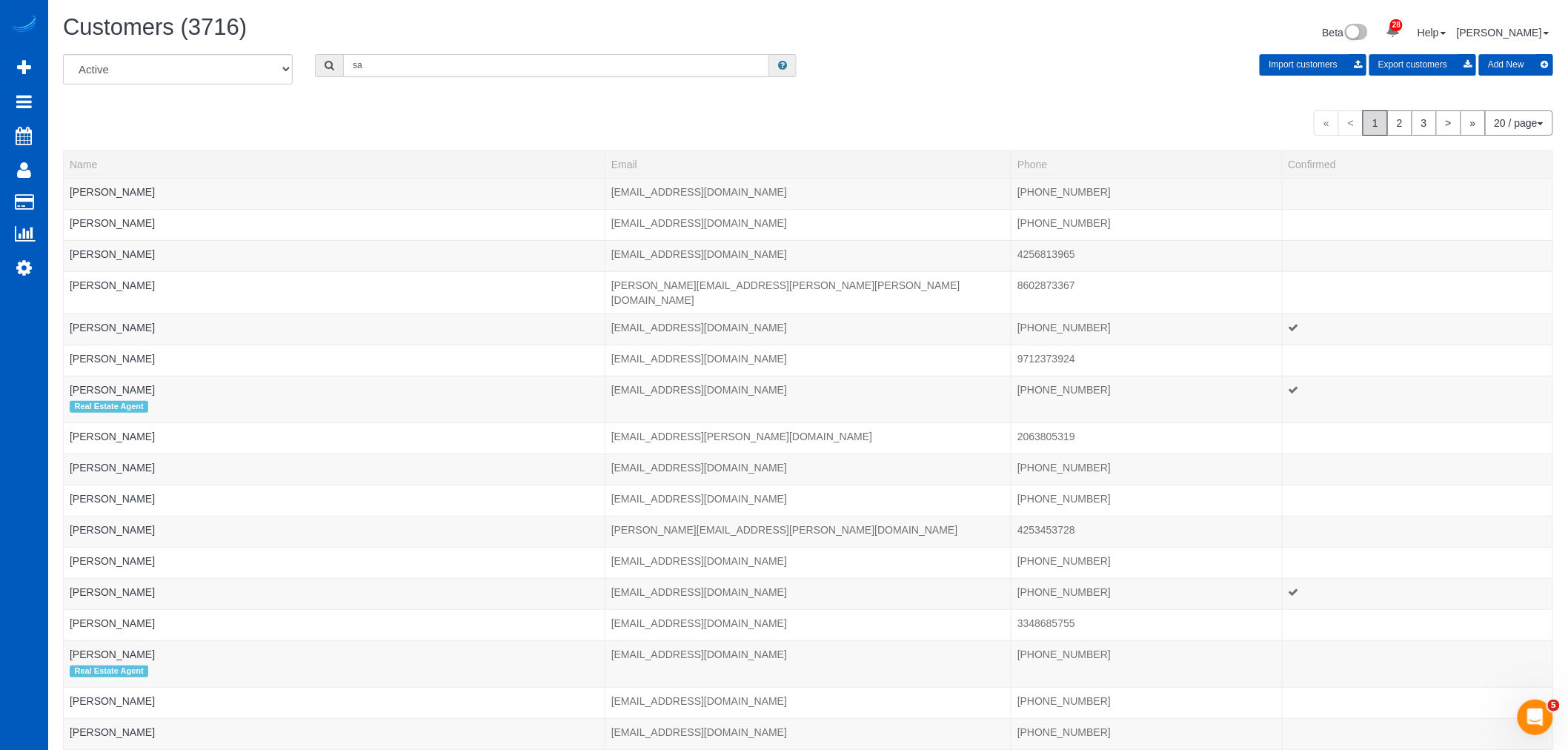
type input "s"
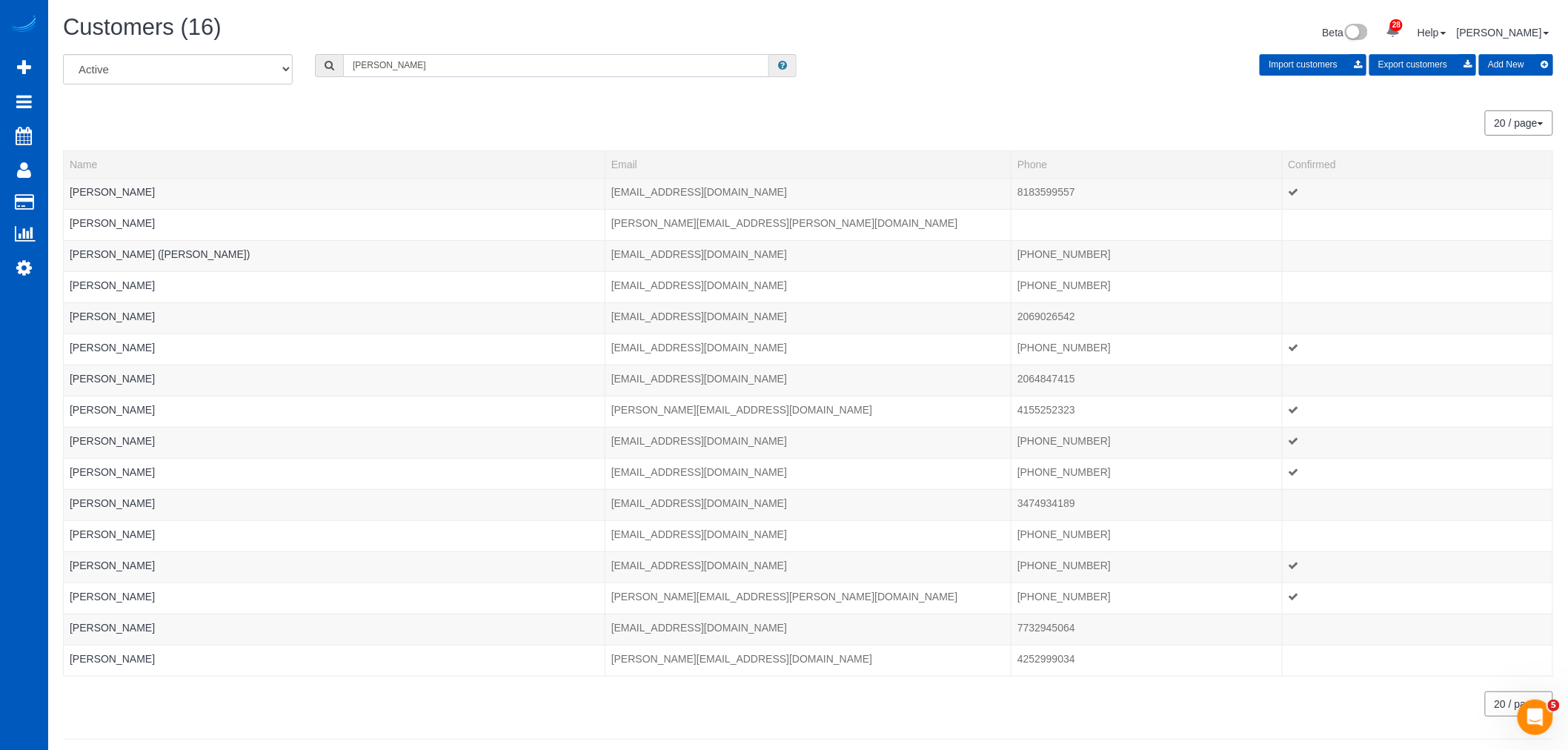
scroll to position [73360, 72540]
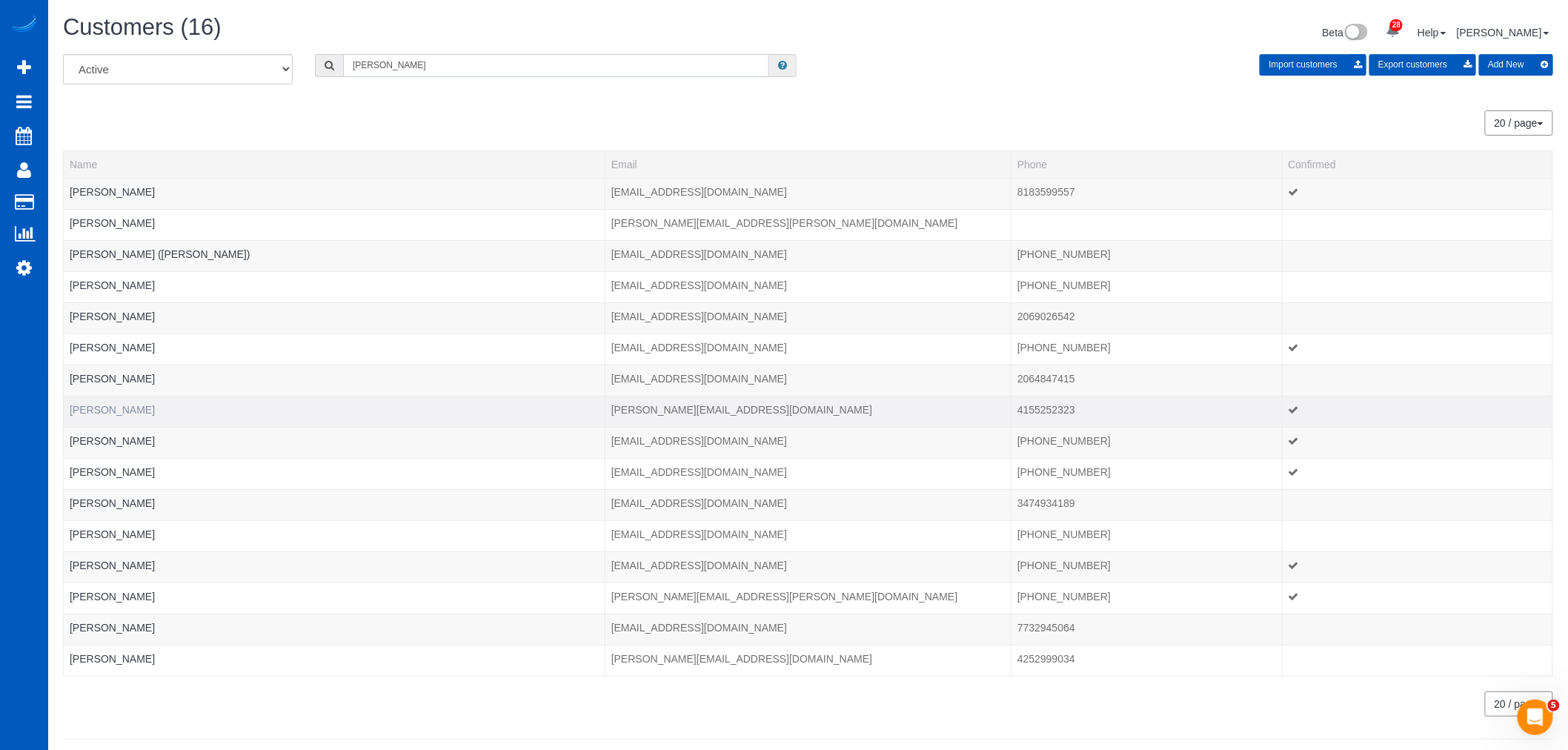
type input "susan"
click at [127, 410] on link "[PERSON_NAME]" at bounding box center [112, 410] width 85 height 11
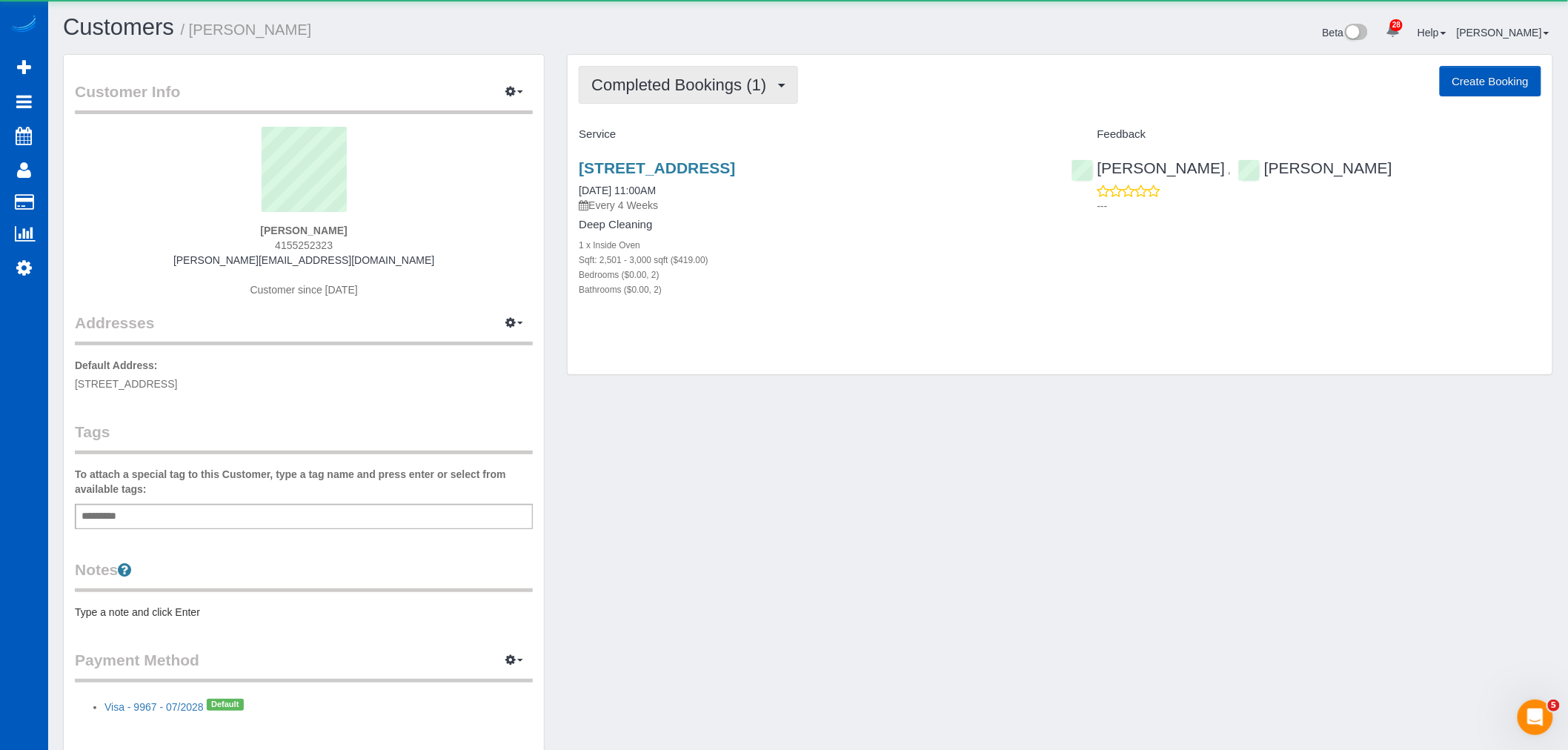
click at [620, 98] on button "Completed Bookings (1)" at bounding box center [688, 85] width 219 height 38
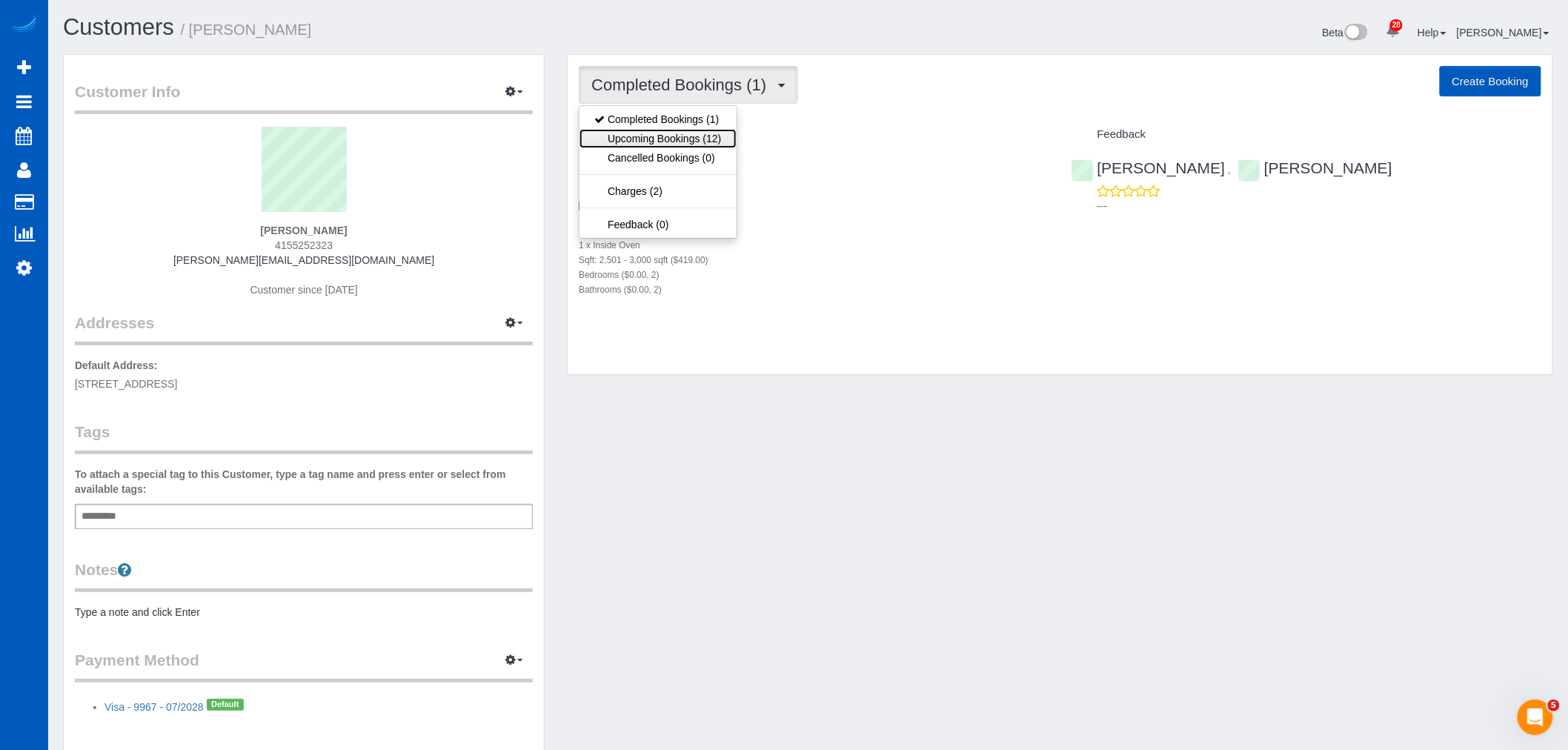
click at [626, 138] on link "Upcoming Bookings (12)" at bounding box center [657, 139] width 156 height 20
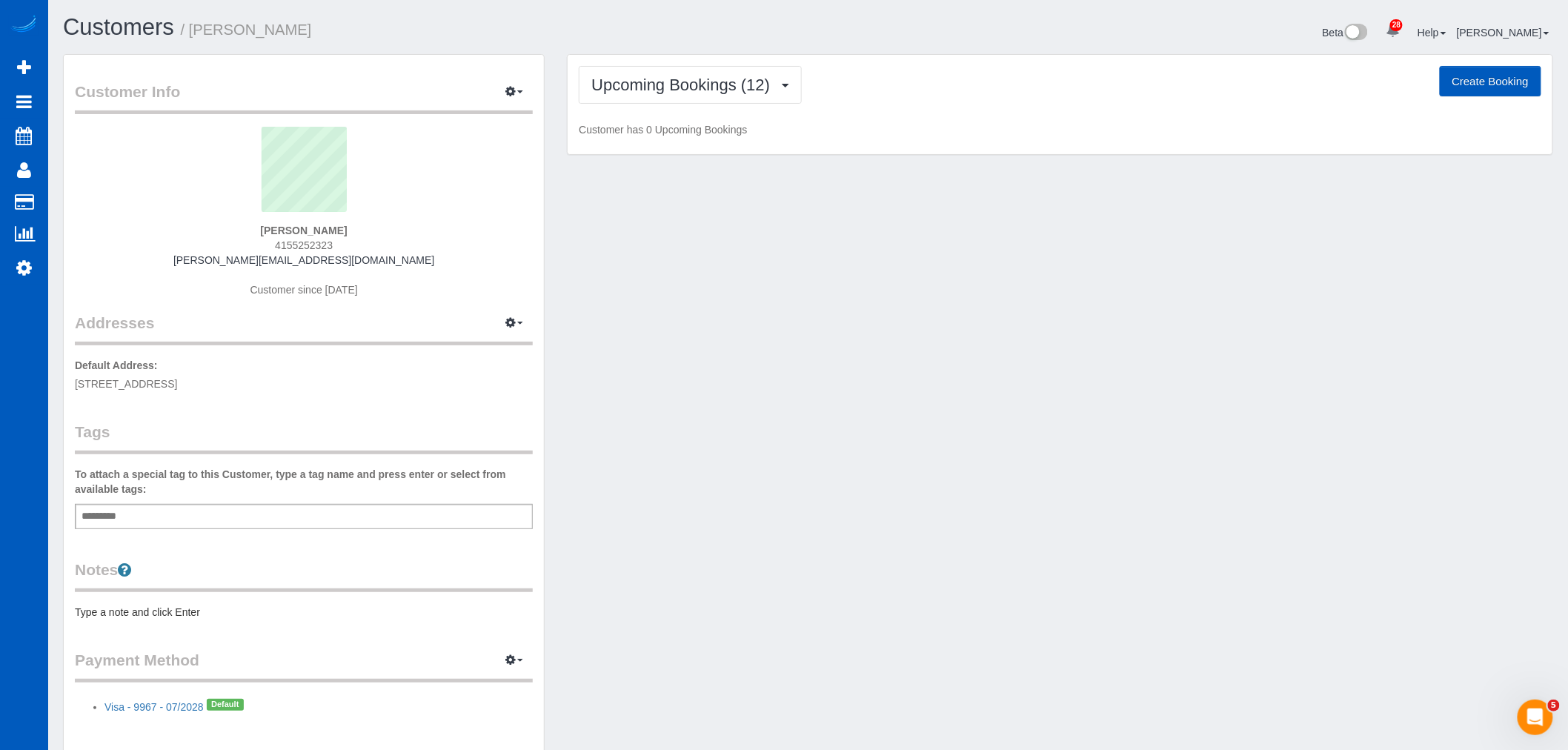
scroll to position [2795, 1568]
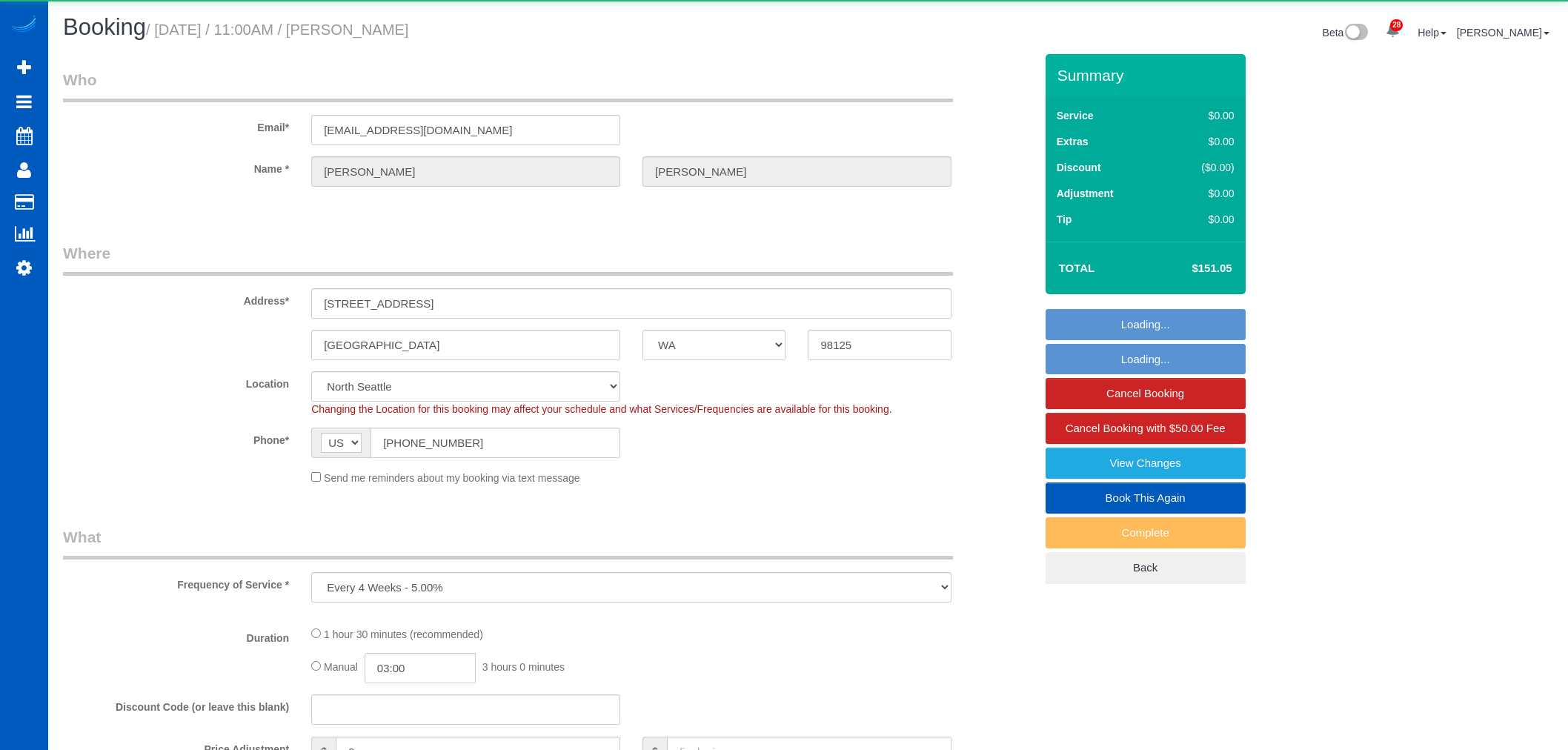
select select "WA"
select select "string:fspay-aa38296c-4ac1-4f14-9f03-1d2a3081b7f5"
select select "number:67"
select select "object:1187"
select select "199"
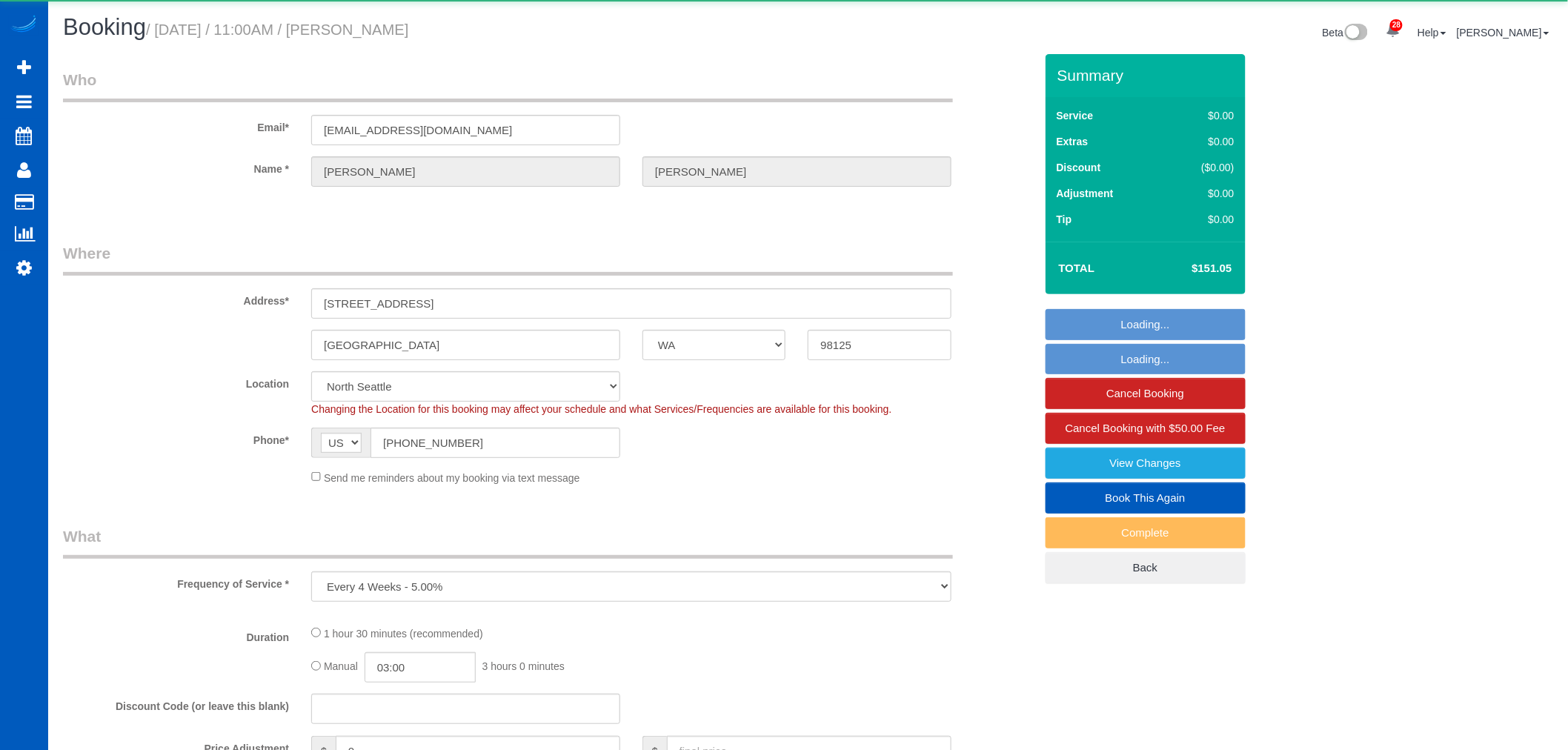
select select "2"
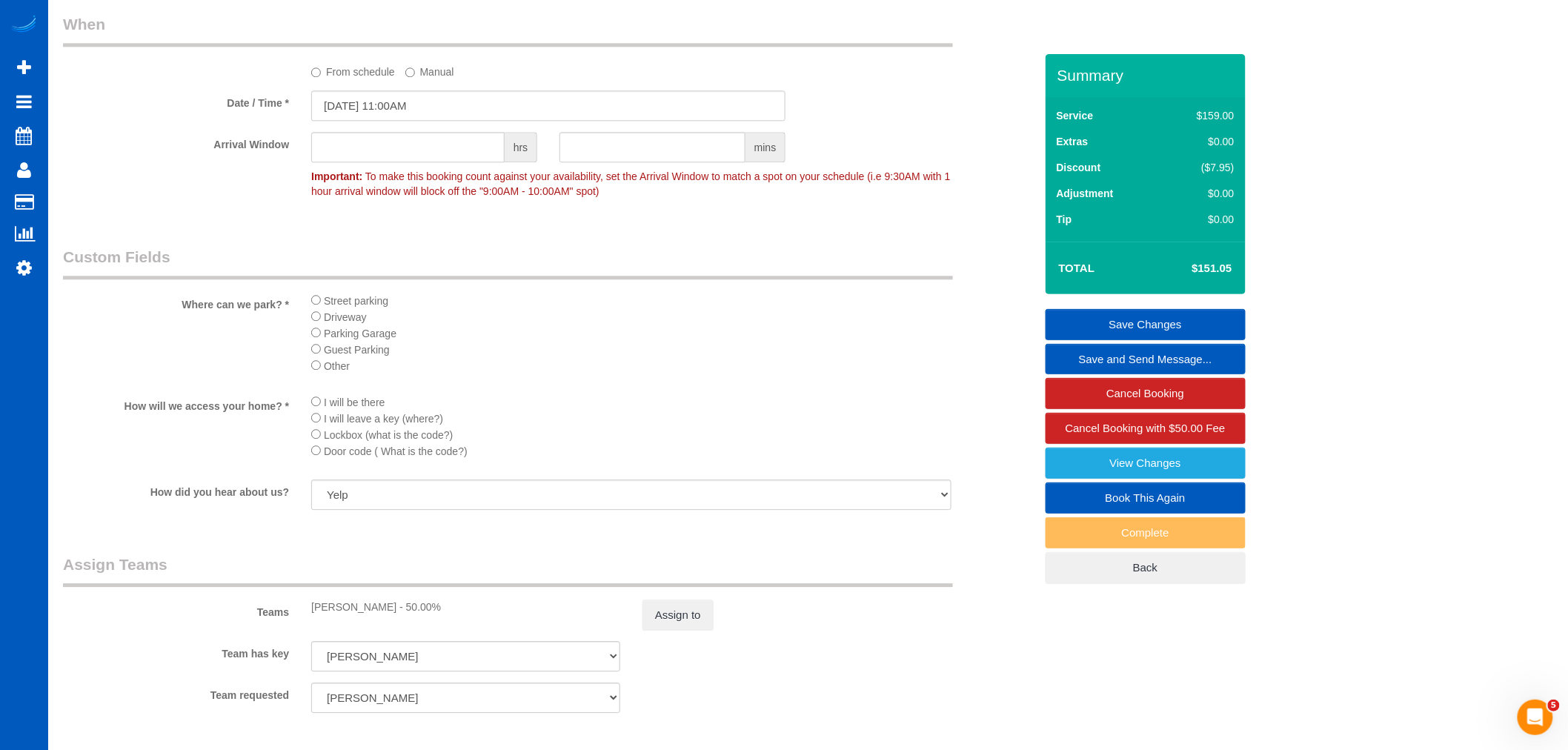
scroll to position [1483, 0]
click at [364, 113] on input "08/31/2025 11:00AM" at bounding box center [548, 101] width 475 height 30
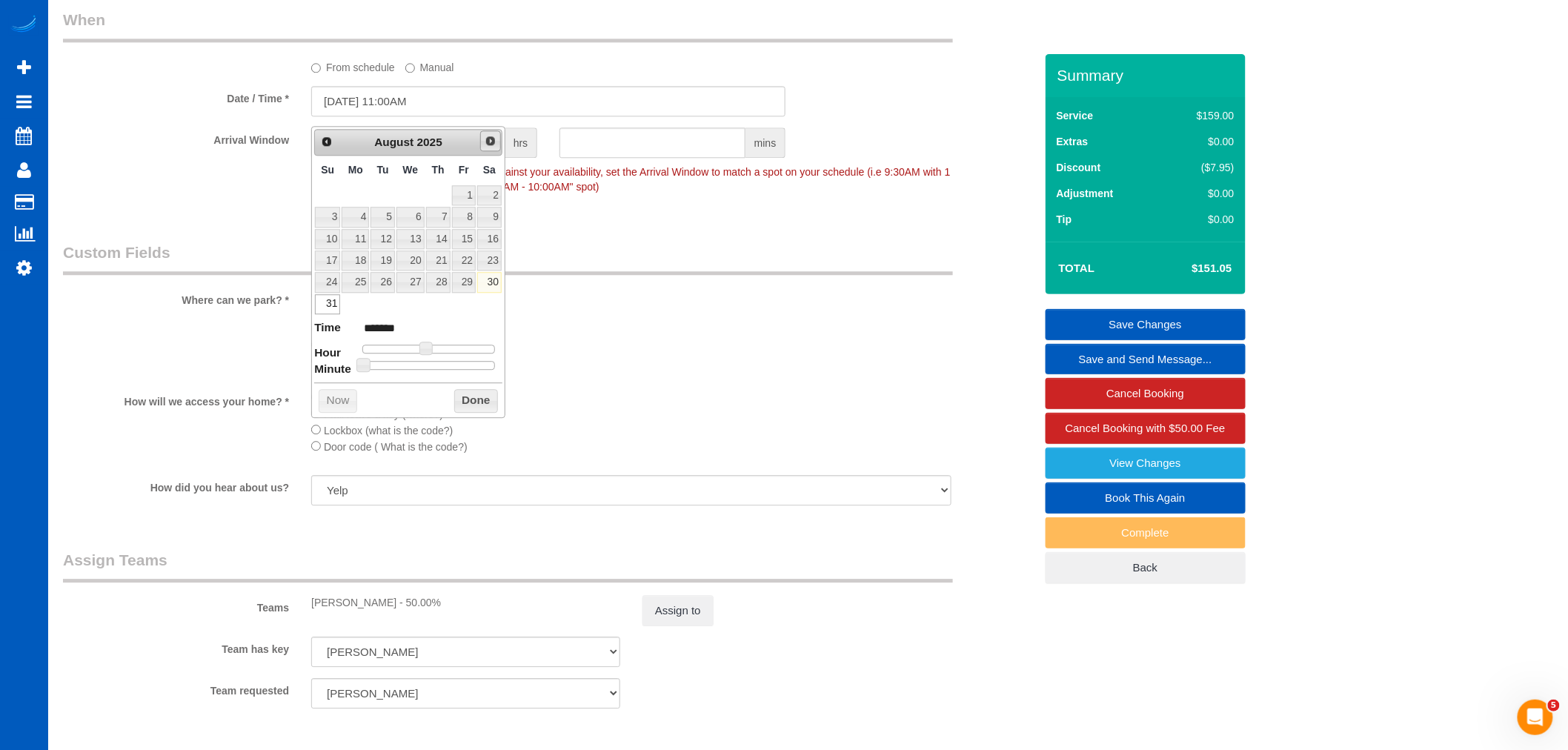
click at [492, 148] on link "Next" at bounding box center [490, 140] width 20 height 20
click at [320, 213] on link "7" at bounding box center [327, 217] width 25 height 20
type input "09/07/2025 11:00AM"
click at [459, 374] on button "Done" at bounding box center [475, 379] width 43 height 24
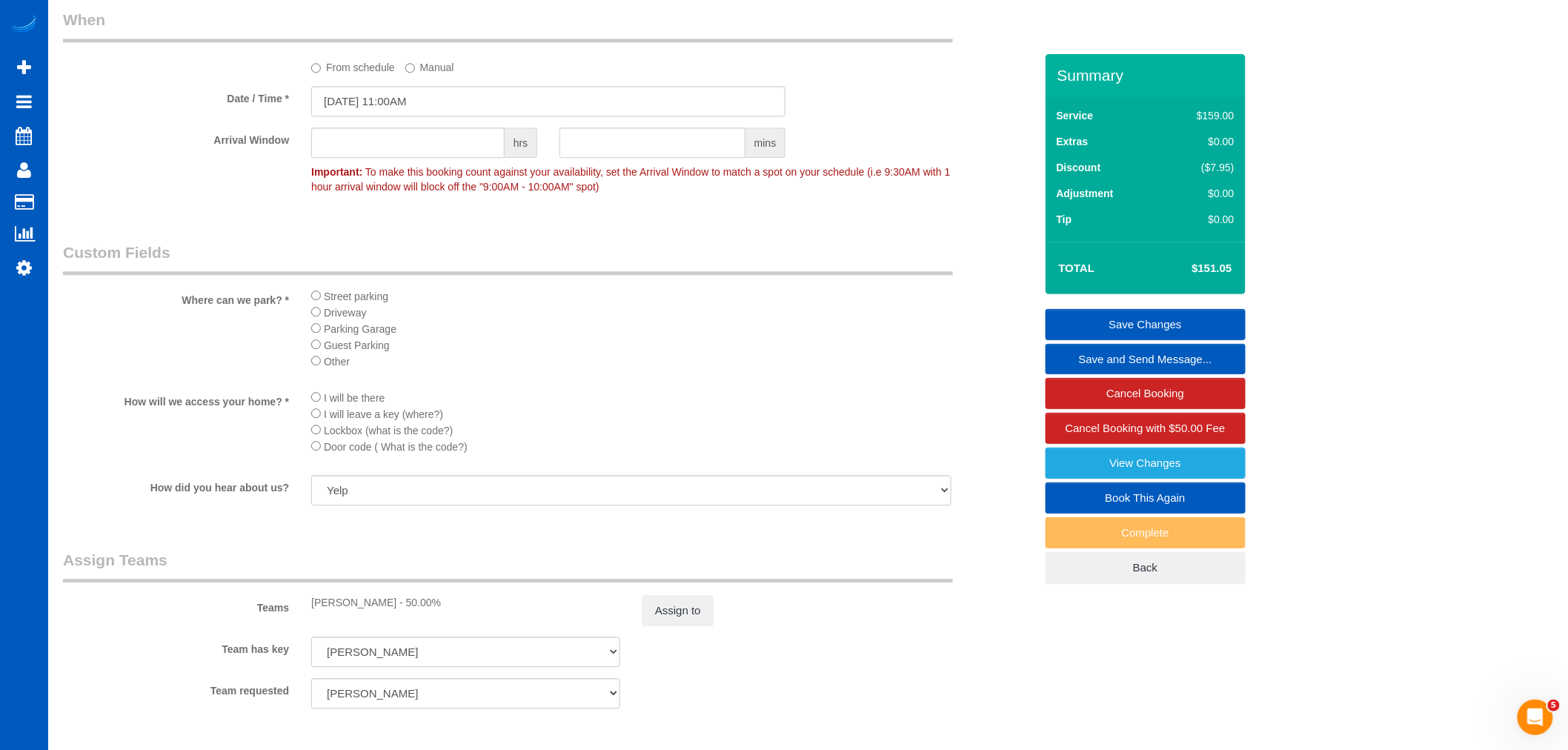
click at [1135, 327] on link "Save Changes" at bounding box center [1146, 325] width 201 height 31
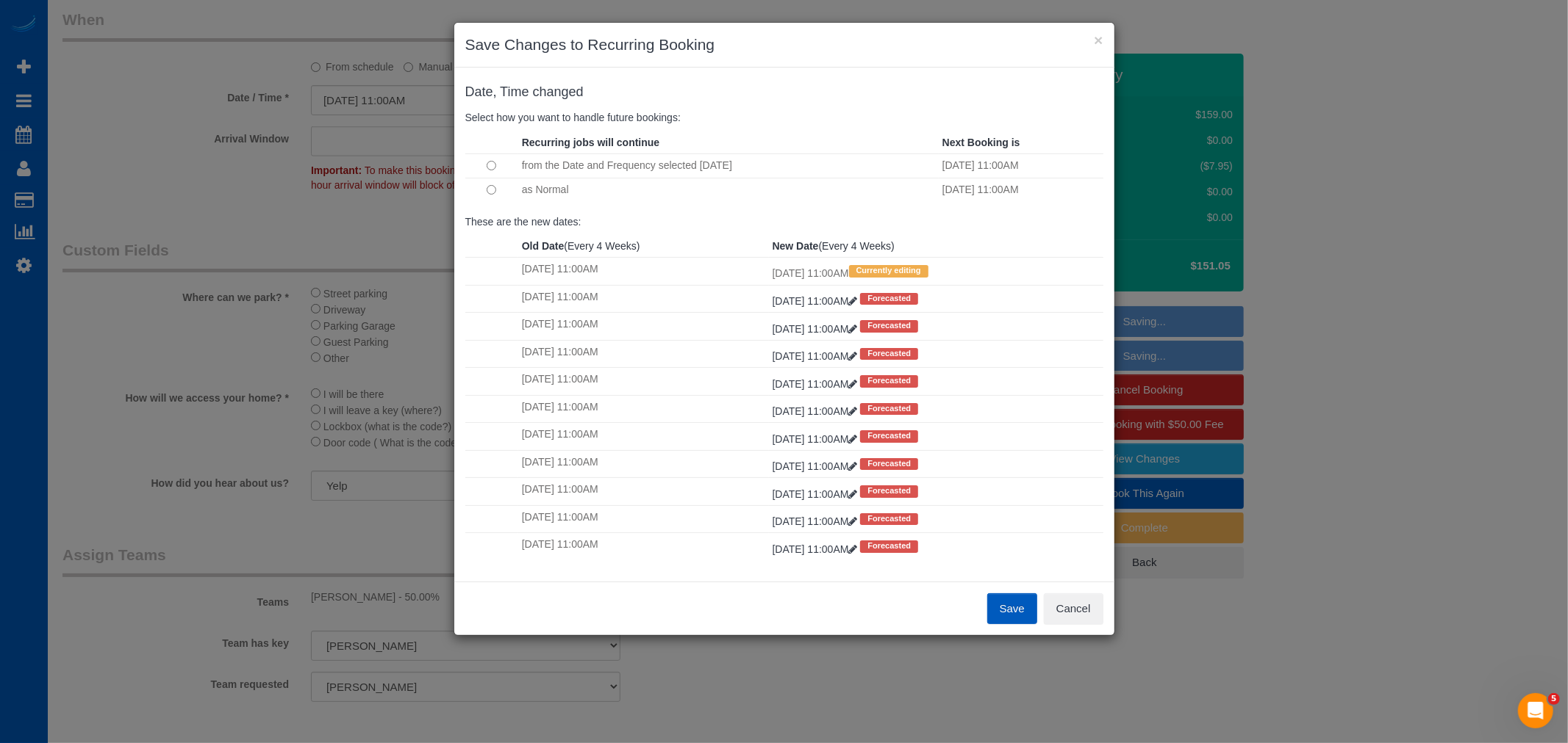
click at [1013, 610] on button "Save" at bounding box center [1012, 609] width 50 height 31
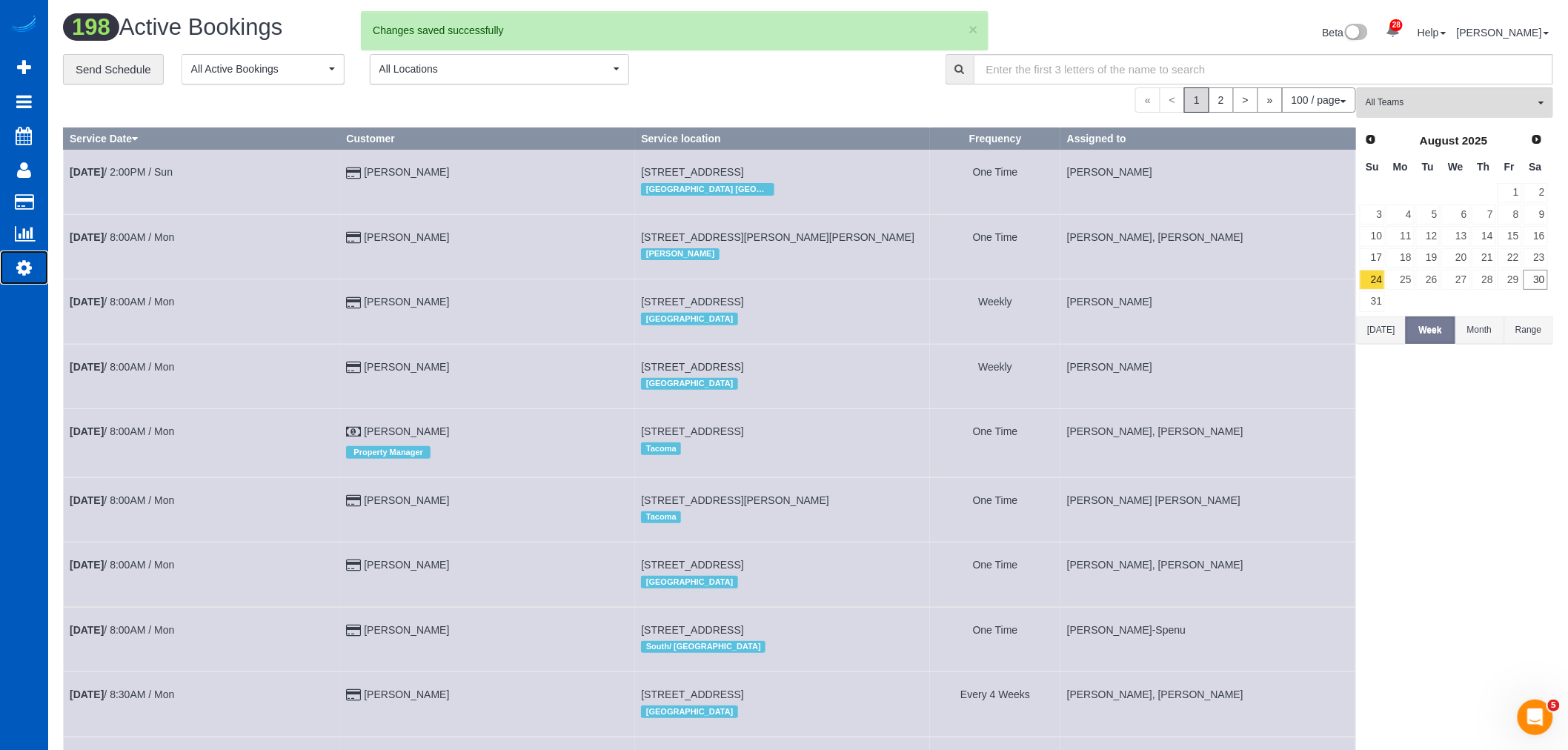
click at [16, 275] on icon at bounding box center [24, 268] width 16 height 18
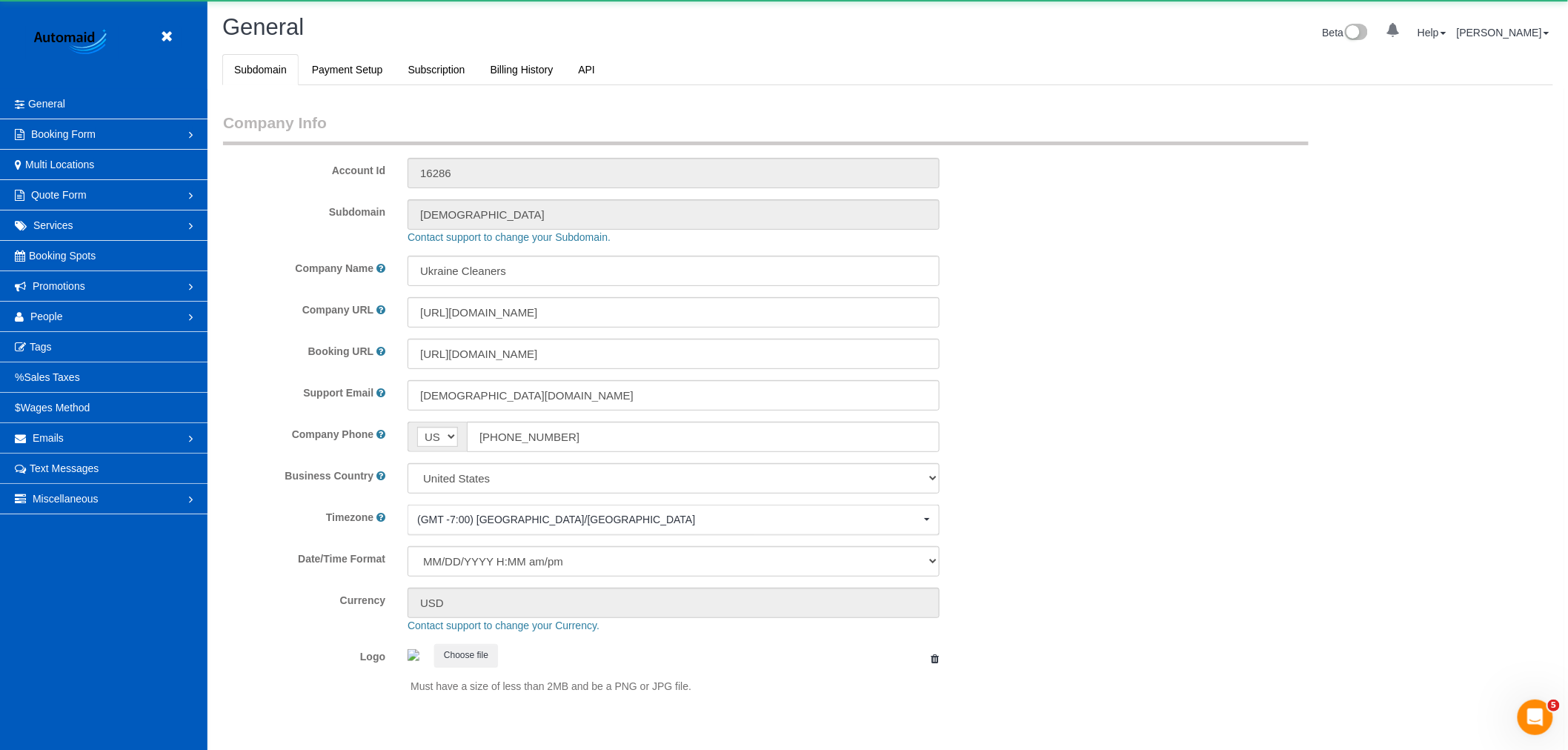
scroll to position [3242, 1568]
select select "1"
click at [88, 319] on link "People" at bounding box center [104, 317] width 208 height 29
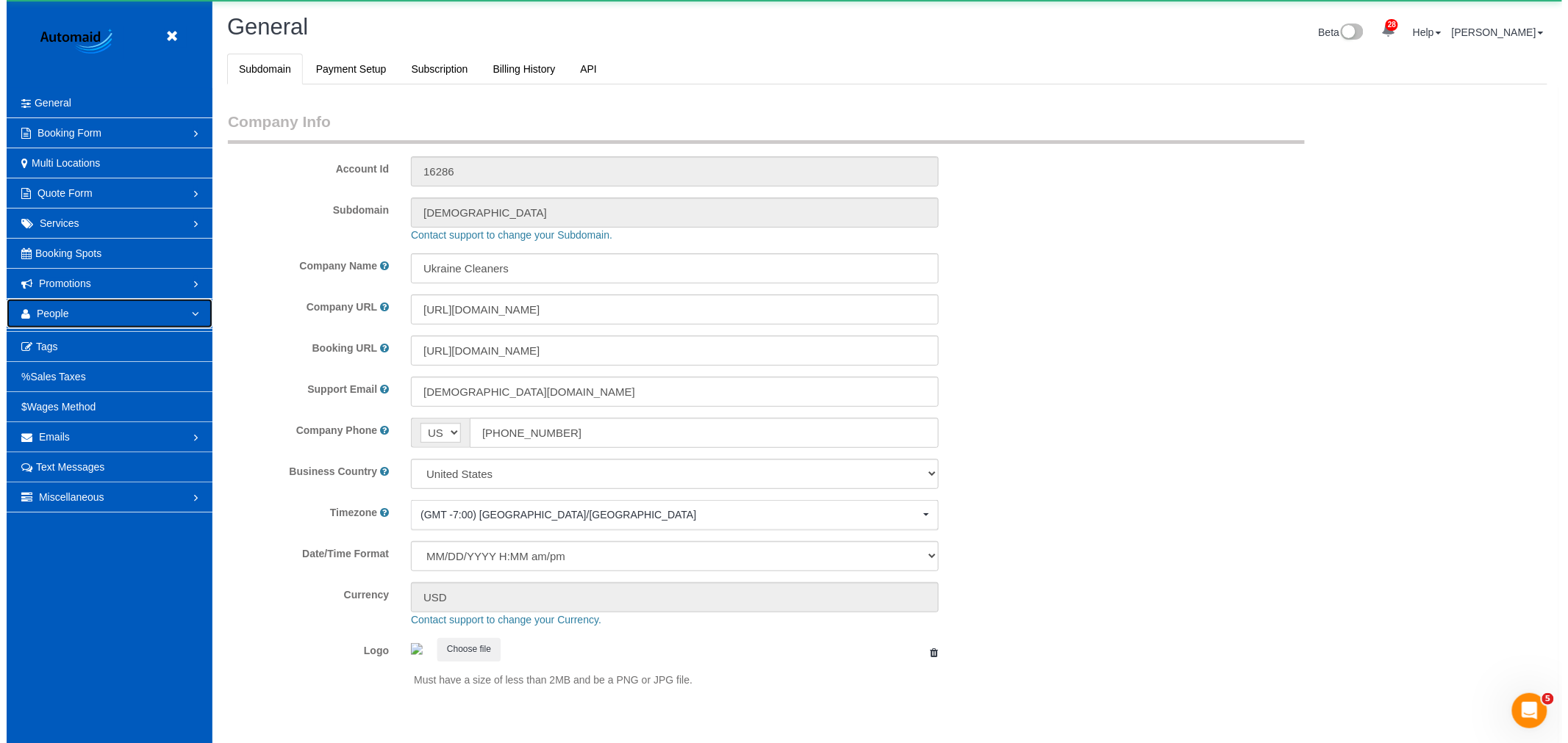
scroll to position [0, 0]
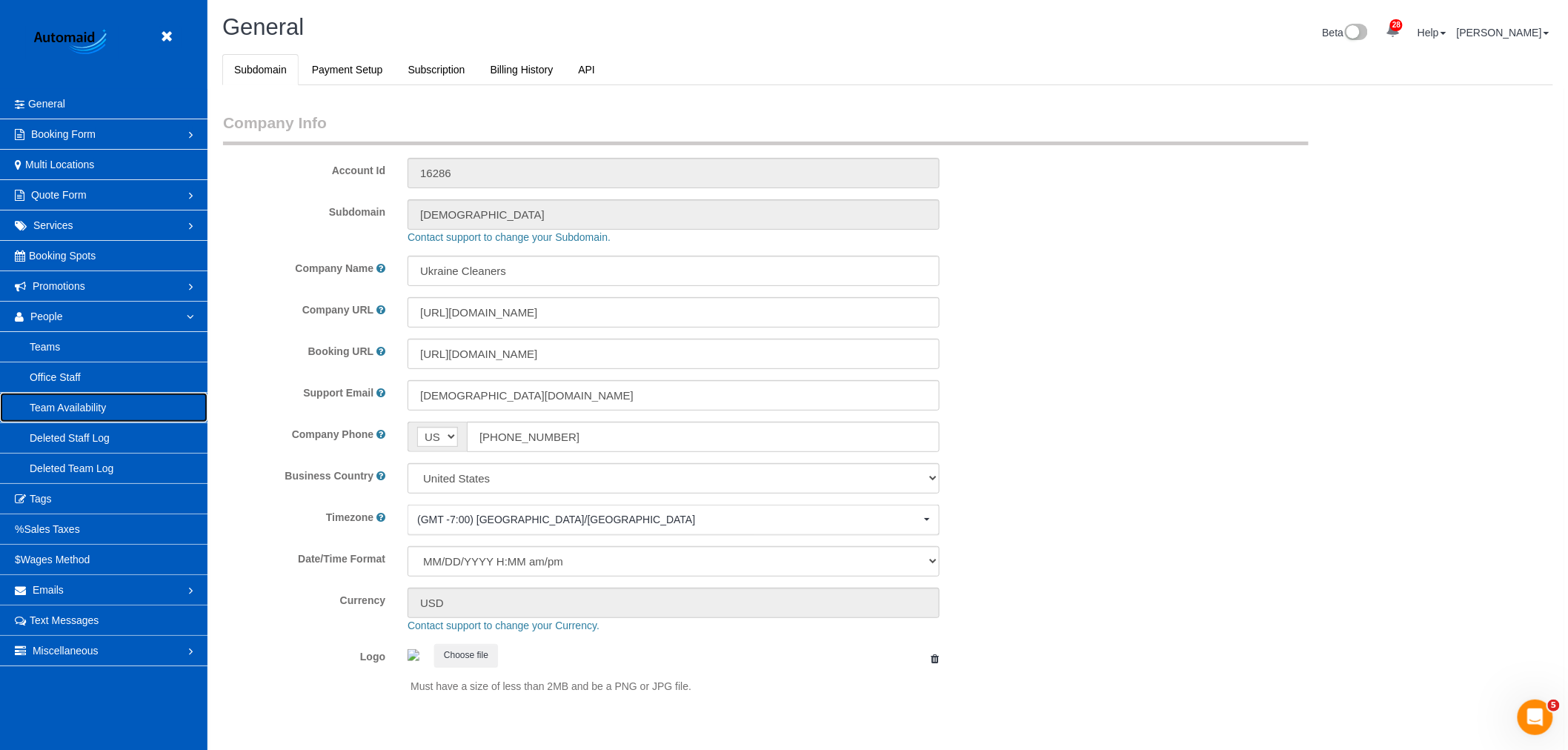
click at [72, 411] on link "Team Availability" at bounding box center [104, 408] width 208 height 29
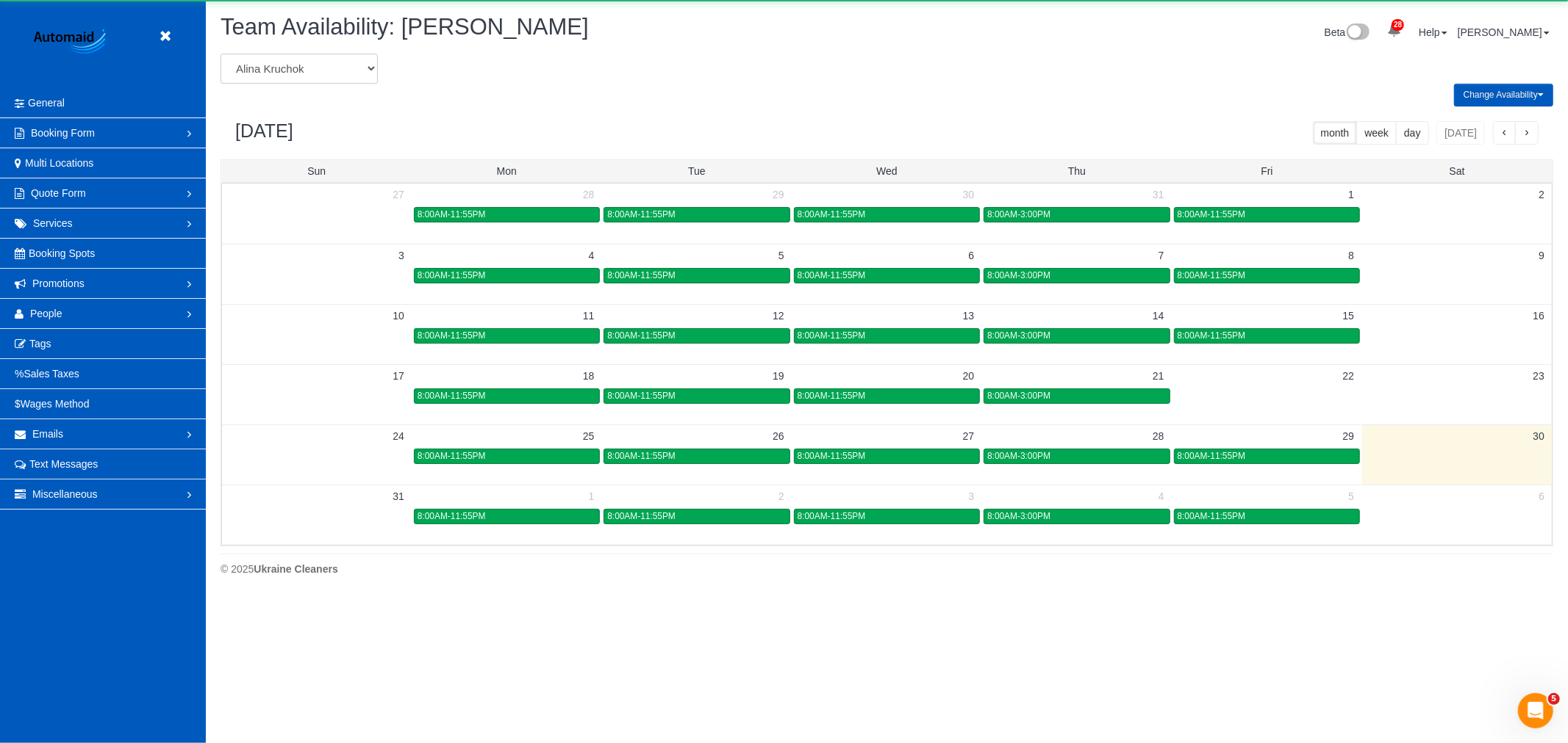
click at [312, 71] on select "Alina Kruchok Alona Kulish Alona Tarasiuk Alona Vikhliaieva Anastasiia Demchenk…" at bounding box center [299, 68] width 157 height 30
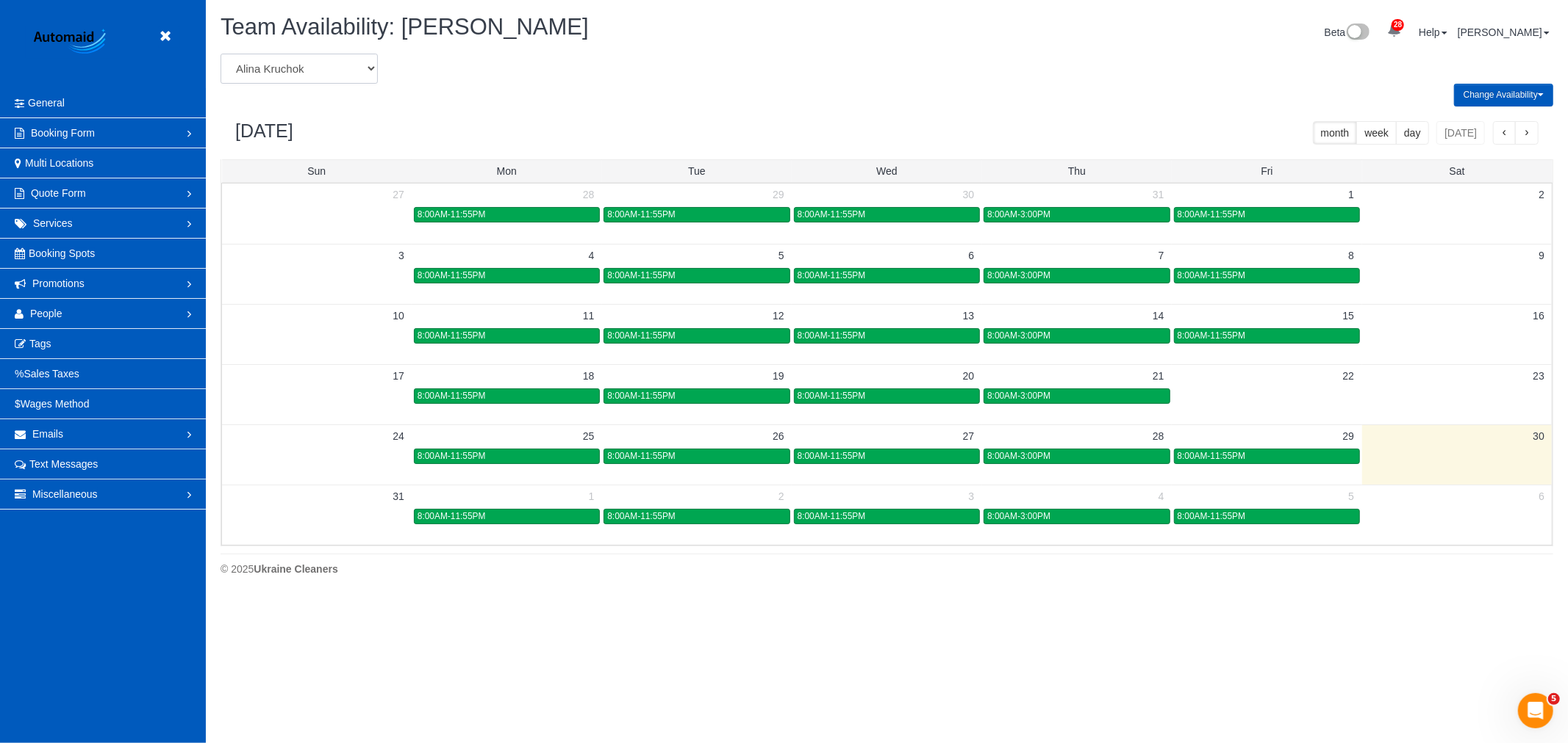
click at [318, 59] on select "Alina Kruchok Alona Kulish Alona Tarasiuk Alona Vikhliaieva Anastasiia Demchenk…" at bounding box center [299, 68] width 157 height 30
select select "number:19651"
click at [221, 54] on select "Alina Kruchok Alona Kulish Alona Tarasiuk Alona Vikhliaieva Anastasiia Demchenk…" at bounding box center [299, 68] width 157 height 30
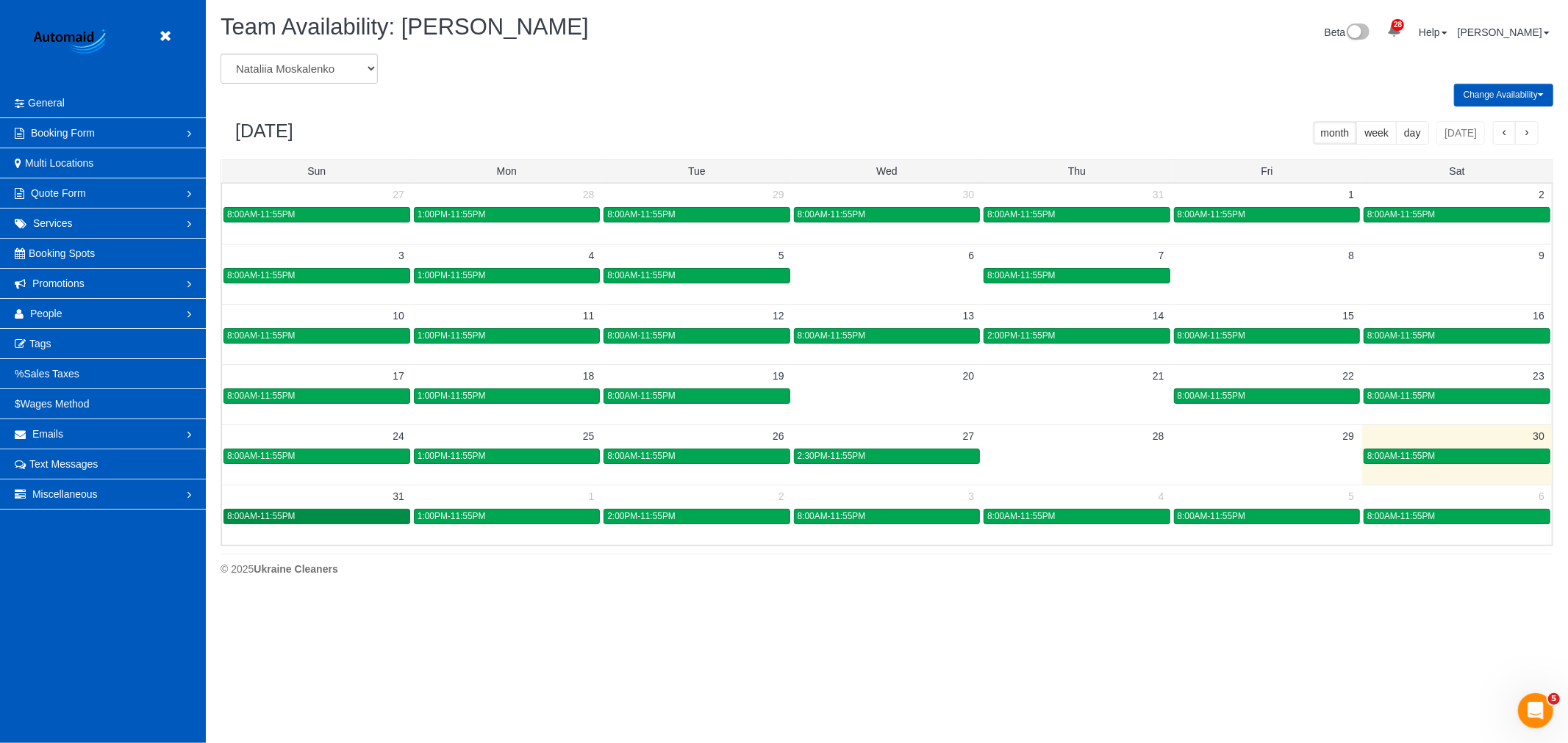
click at [351, 518] on div "8:00AM-11:55PM" at bounding box center [317, 517] width 179 height 11
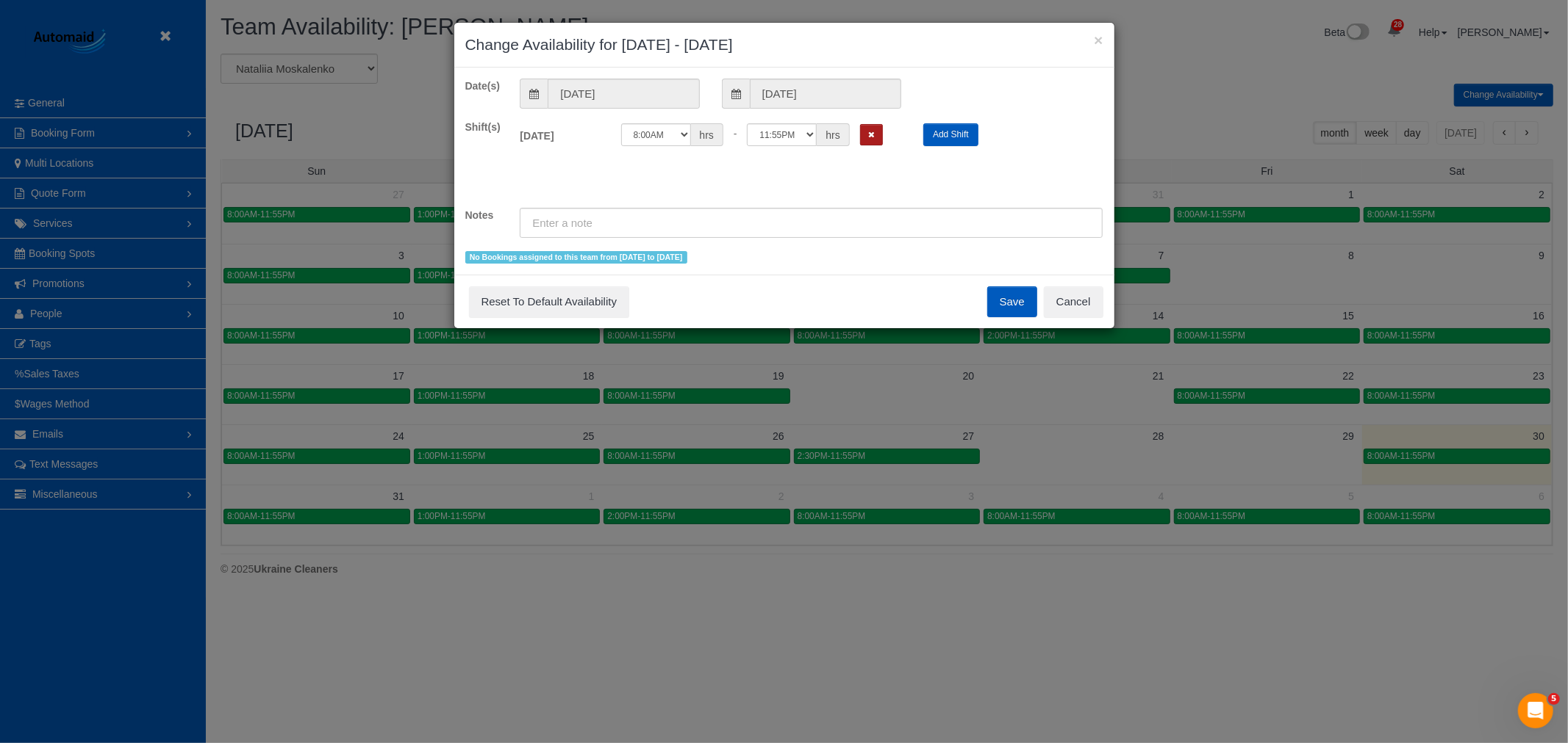
click at [876, 141] on button "Remove Shift" at bounding box center [872, 135] width 23 height 21
click at [1019, 312] on button "Save" at bounding box center [1012, 302] width 50 height 31
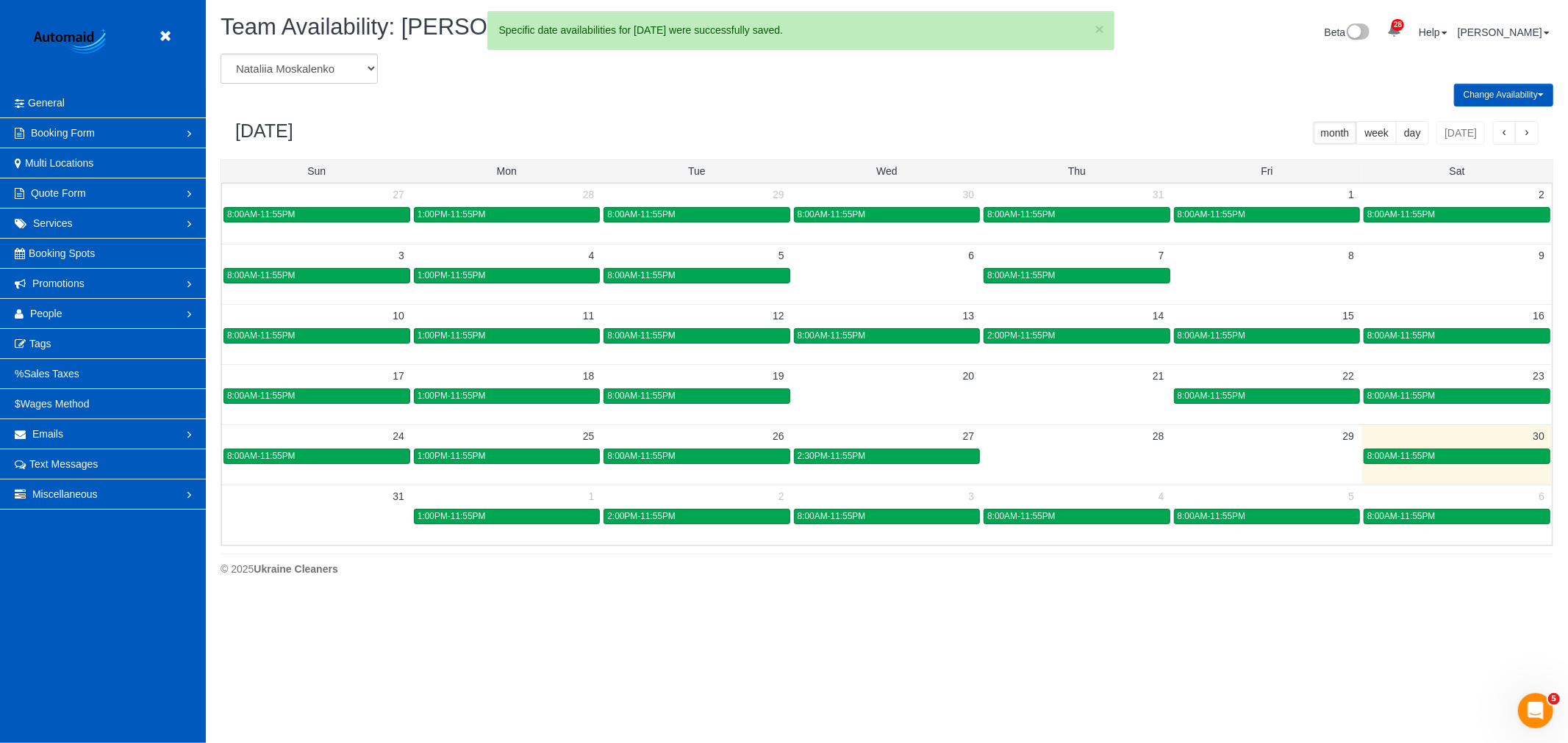
click at [1421, 466] on div "24 25 26 27 28 29 30 8:00AM-11:55PM 1:00PM-11:55PM 8:00AM-11:55PM 2:30PM-11:55P…" at bounding box center [886, 445] width 1329 height 41
click at [1422, 457] on span "8:00AM-11:55PM" at bounding box center [1401, 456] width 68 height 11
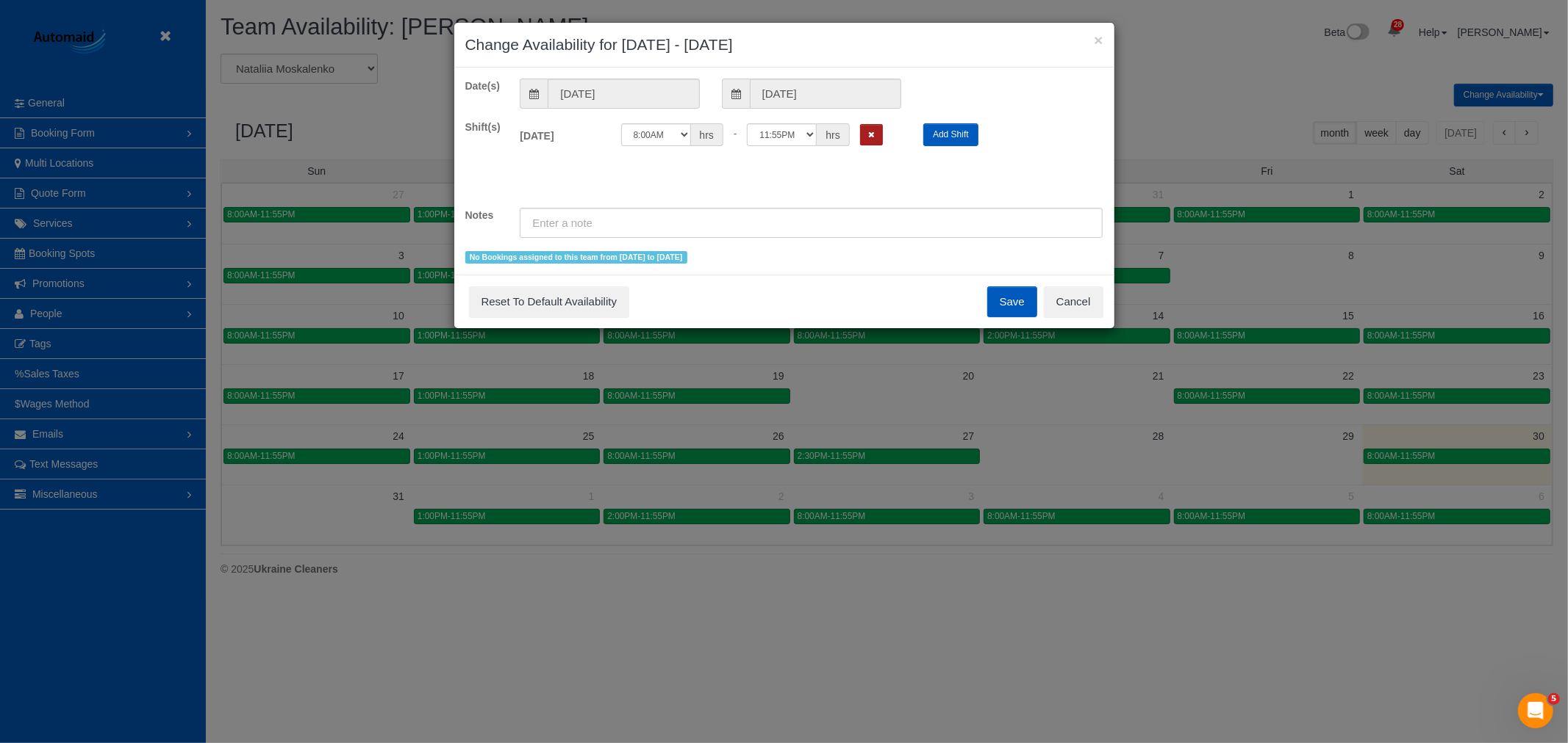
click at [864, 128] on button "Remove Shift" at bounding box center [872, 135] width 23 height 21
click at [1010, 307] on button "Save" at bounding box center [1012, 302] width 50 height 31
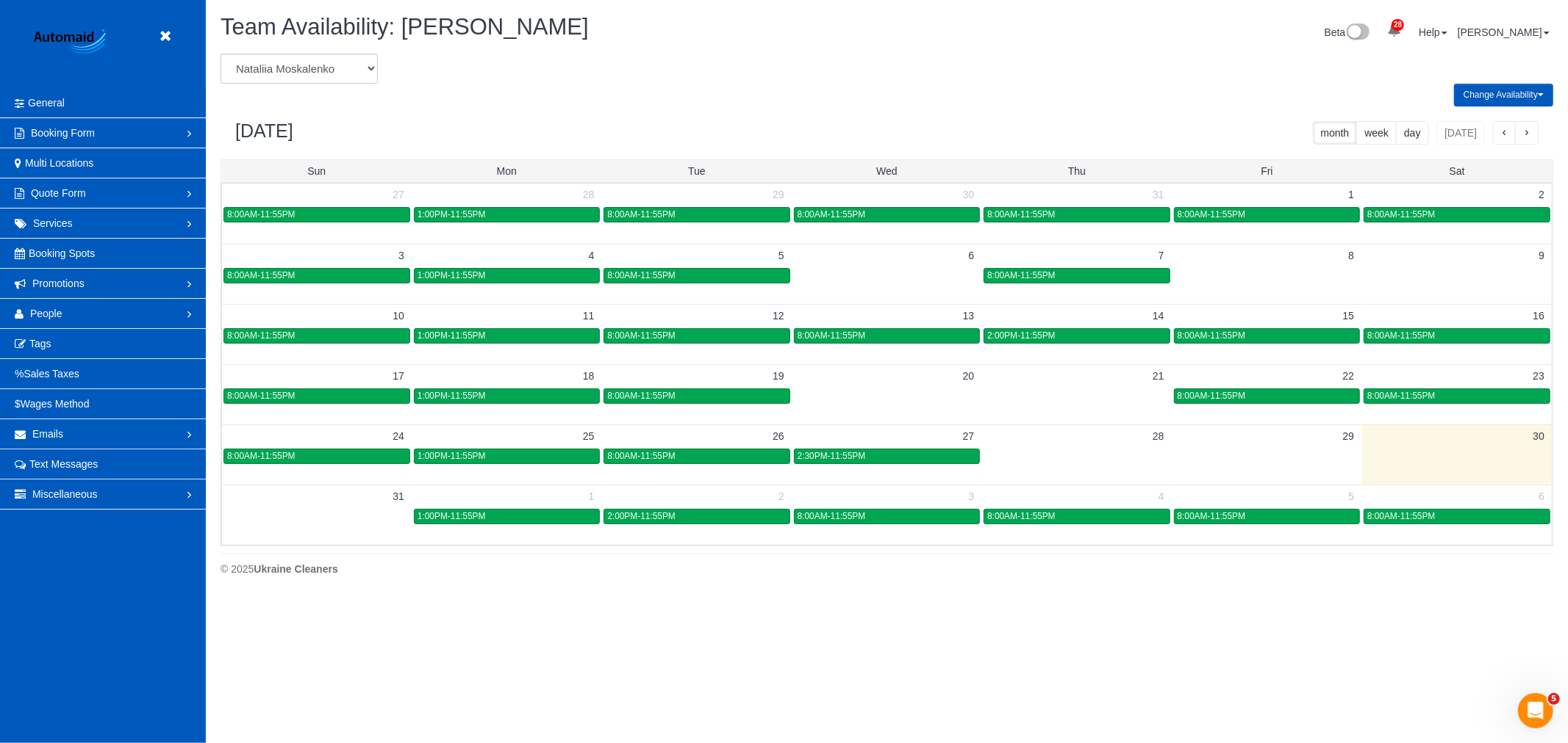
click at [183, 20] on header "Beta" at bounding box center [103, 44] width 206 height 88
click at [165, 37] on icon at bounding box center [165, 37] width 19 height 19
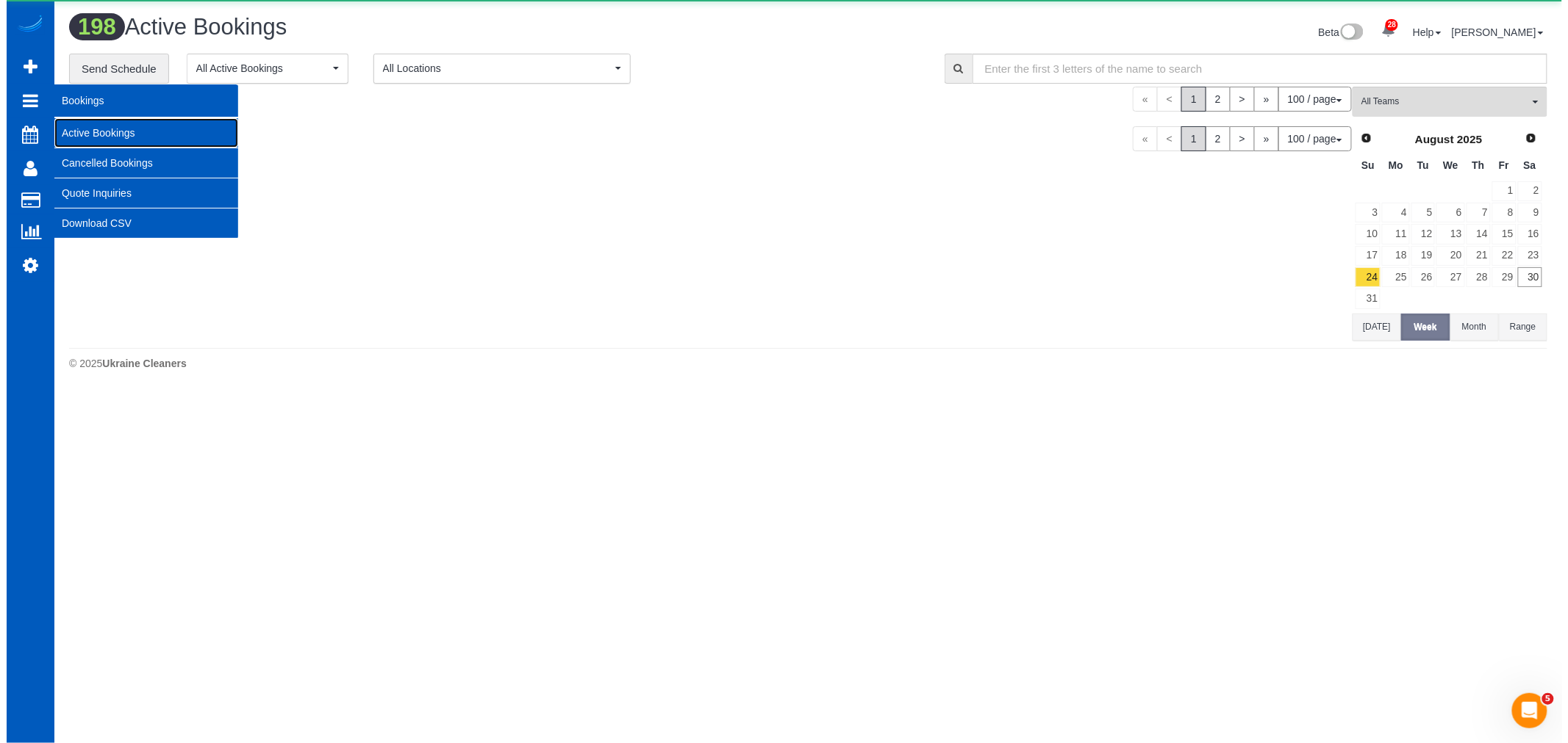
scroll to position [6872, 1555]
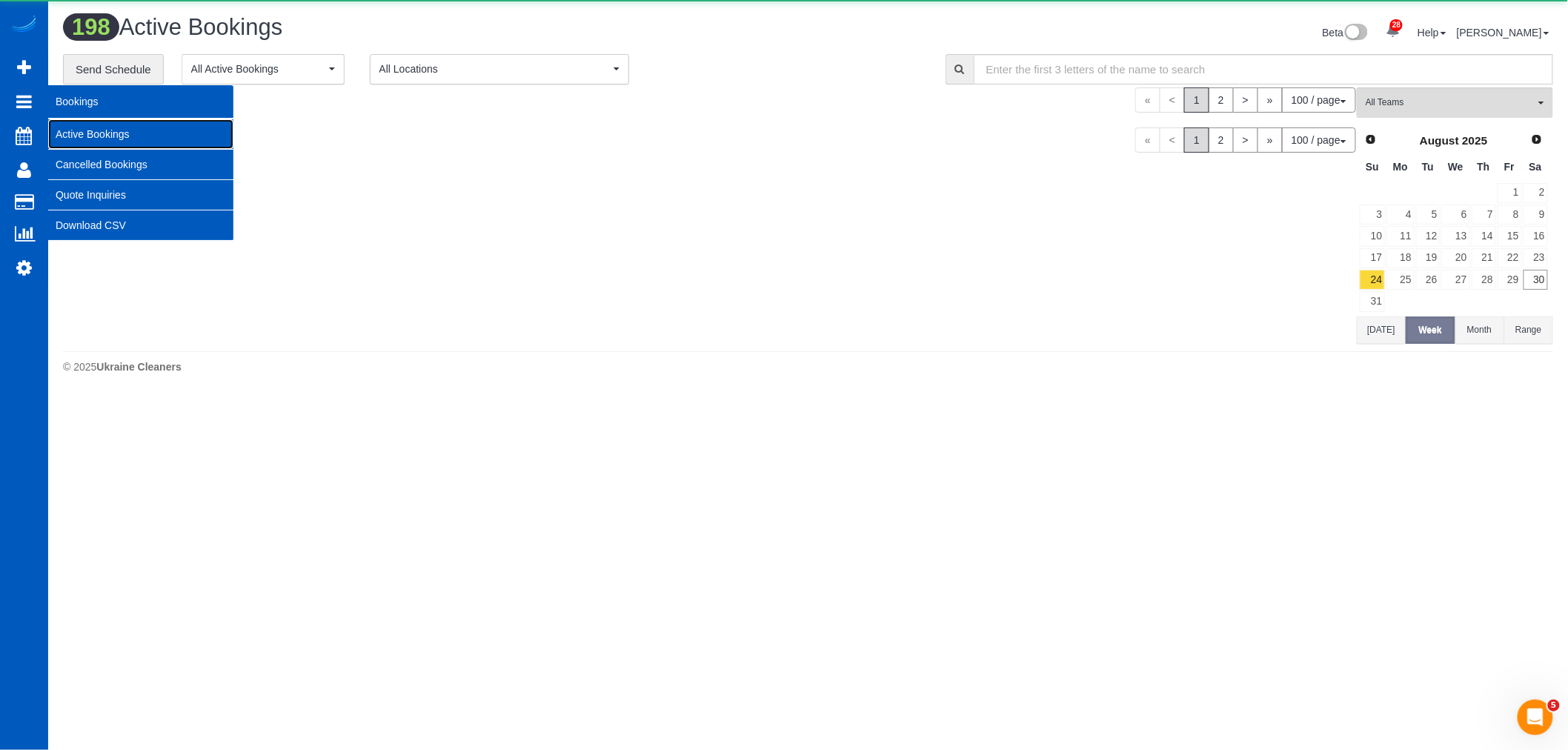
click at [130, 141] on link "Active Bookings" at bounding box center [141, 134] width 185 height 29
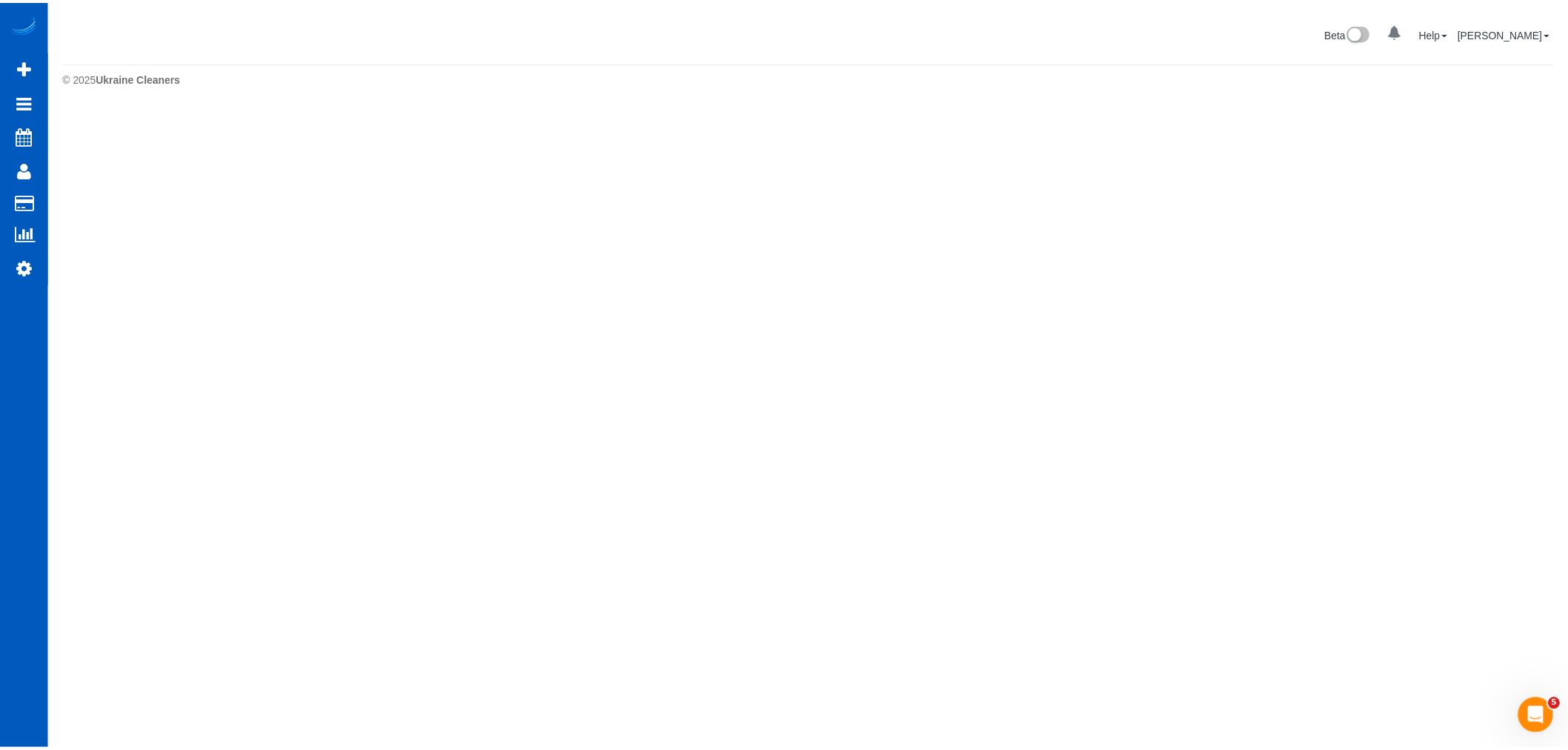
scroll to position [0, 0]
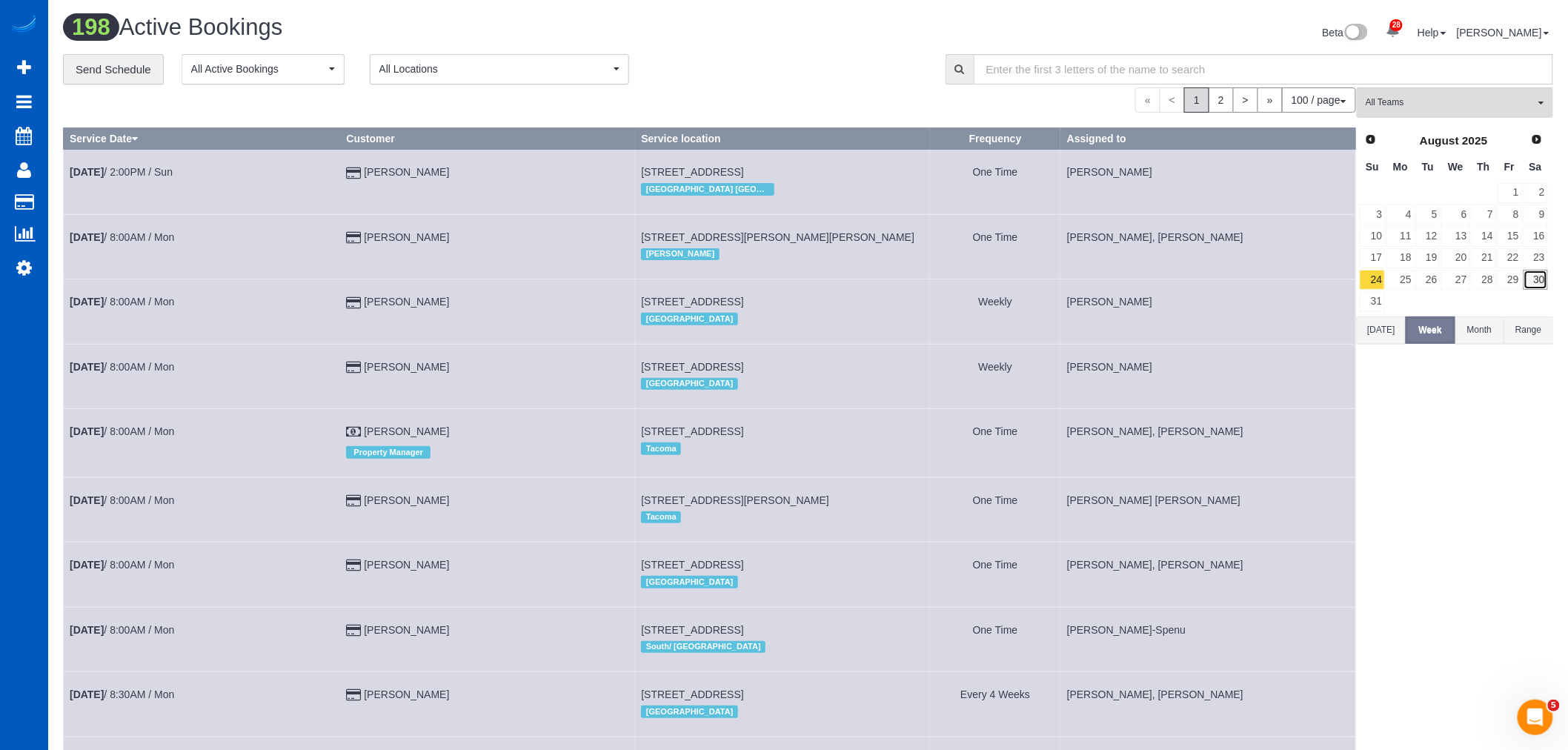
click at [1544, 280] on link "30" at bounding box center [1536, 280] width 25 height 20
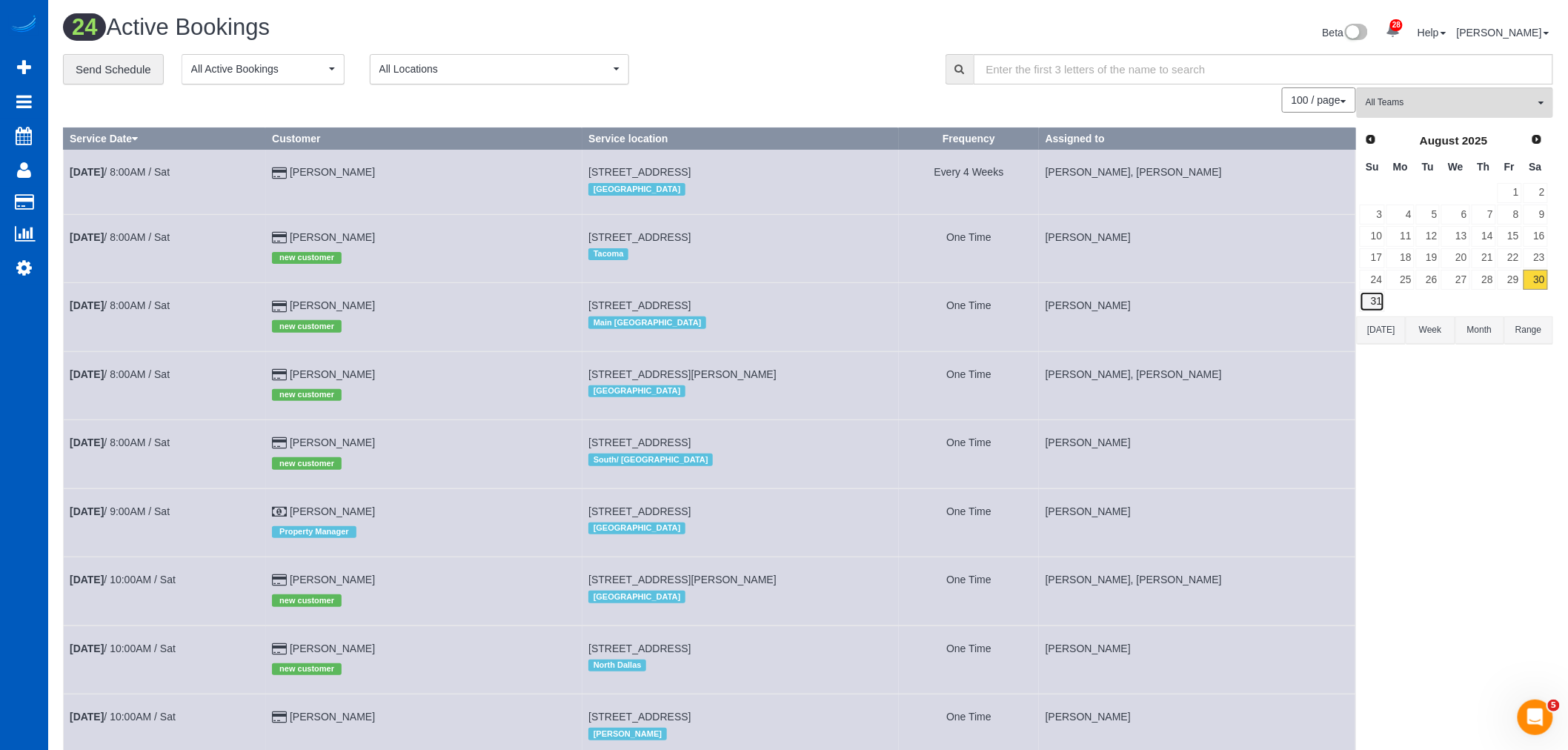
click at [1372, 301] on link "31" at bounding box center [1372, 301] width 25 height 20
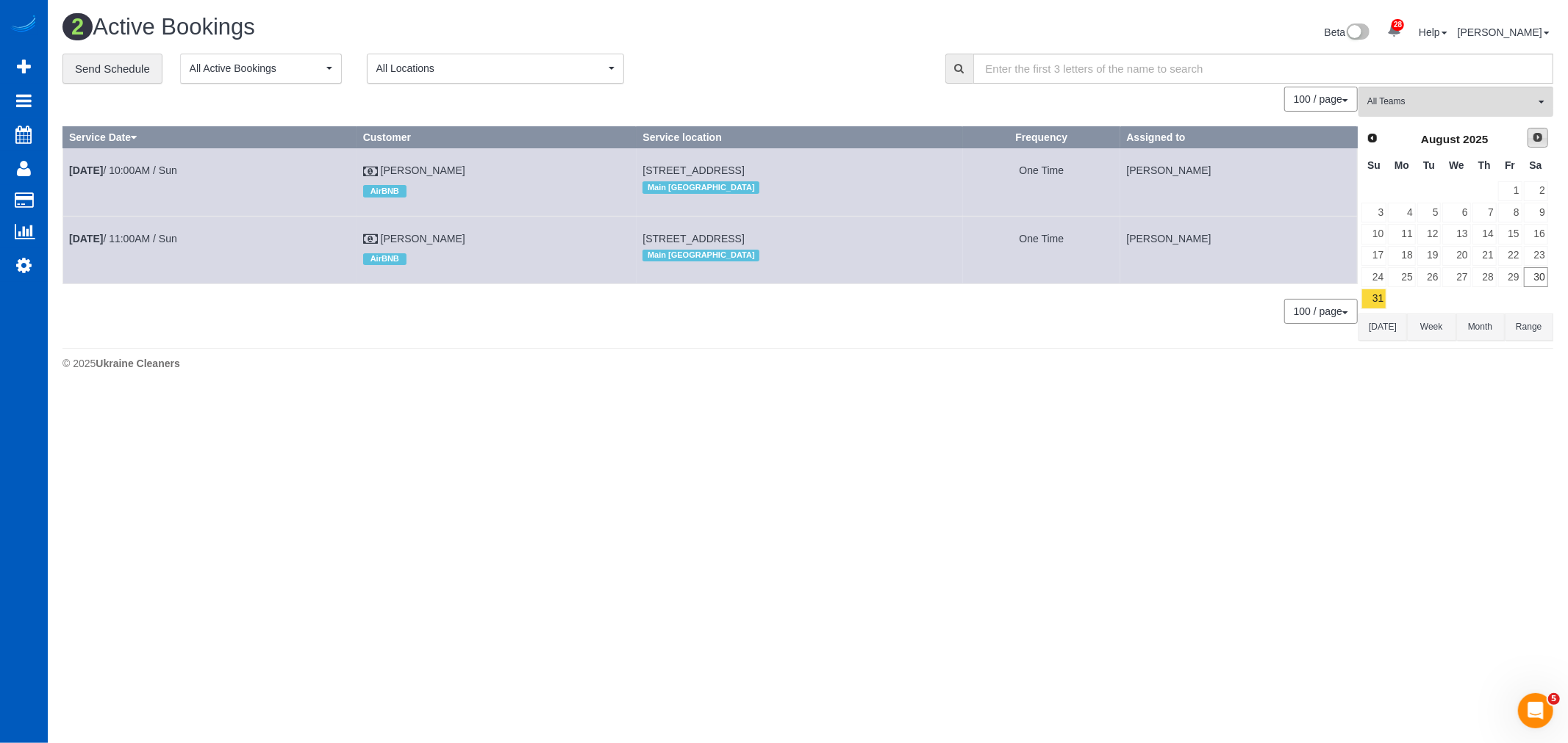
click at [1534, 132] on link "Next" at bounding box center [1537, 138] width 20 height 20
click at [1408, 178] on th "Mo" at bounding box center [1401, 165] width 28 height 28
click at [1407, 188] on link "1" at bounding box center [1402, 191] width 28 height 19
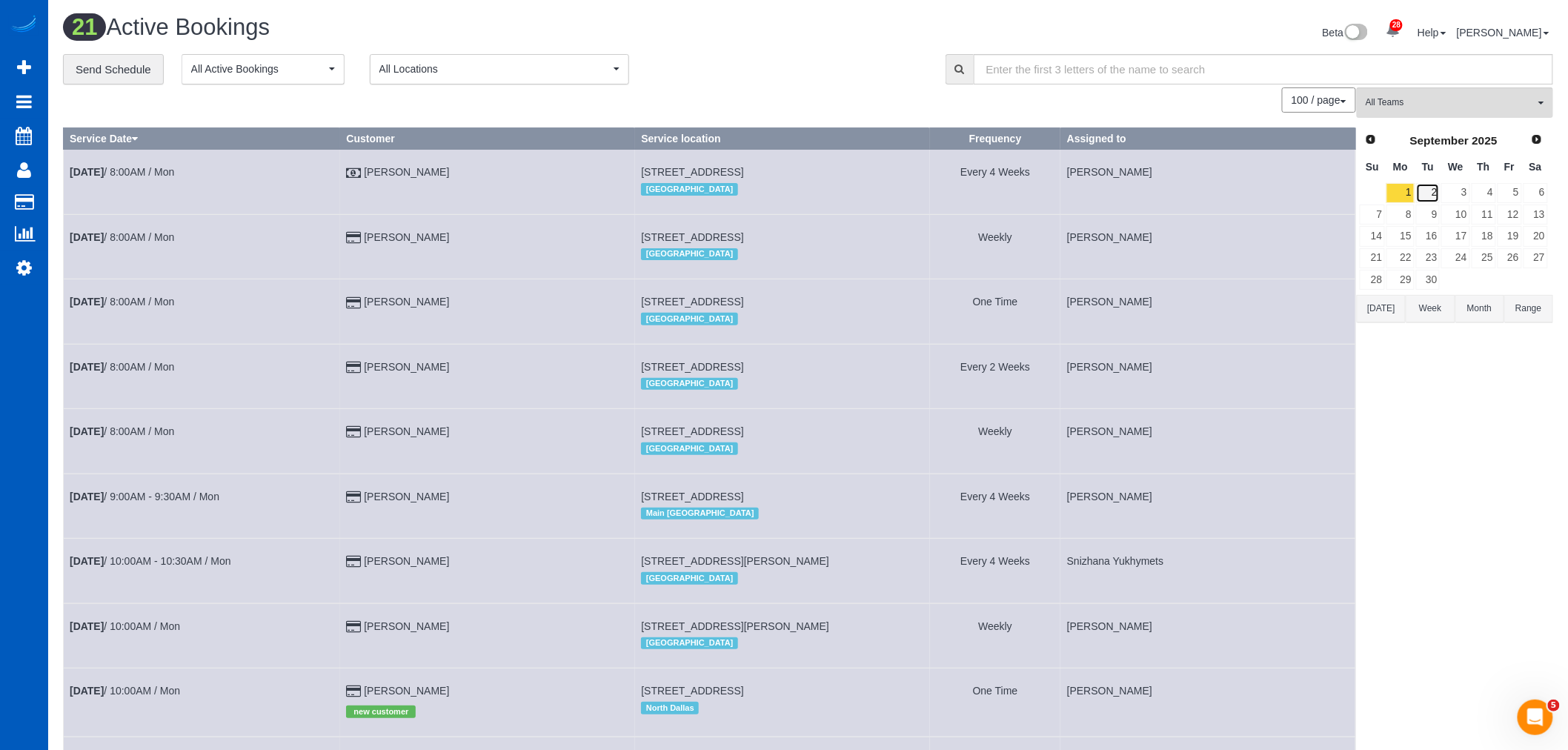
click at [1424, 190] on link "2" at bounding box center [1429, 193] width 25 height 20
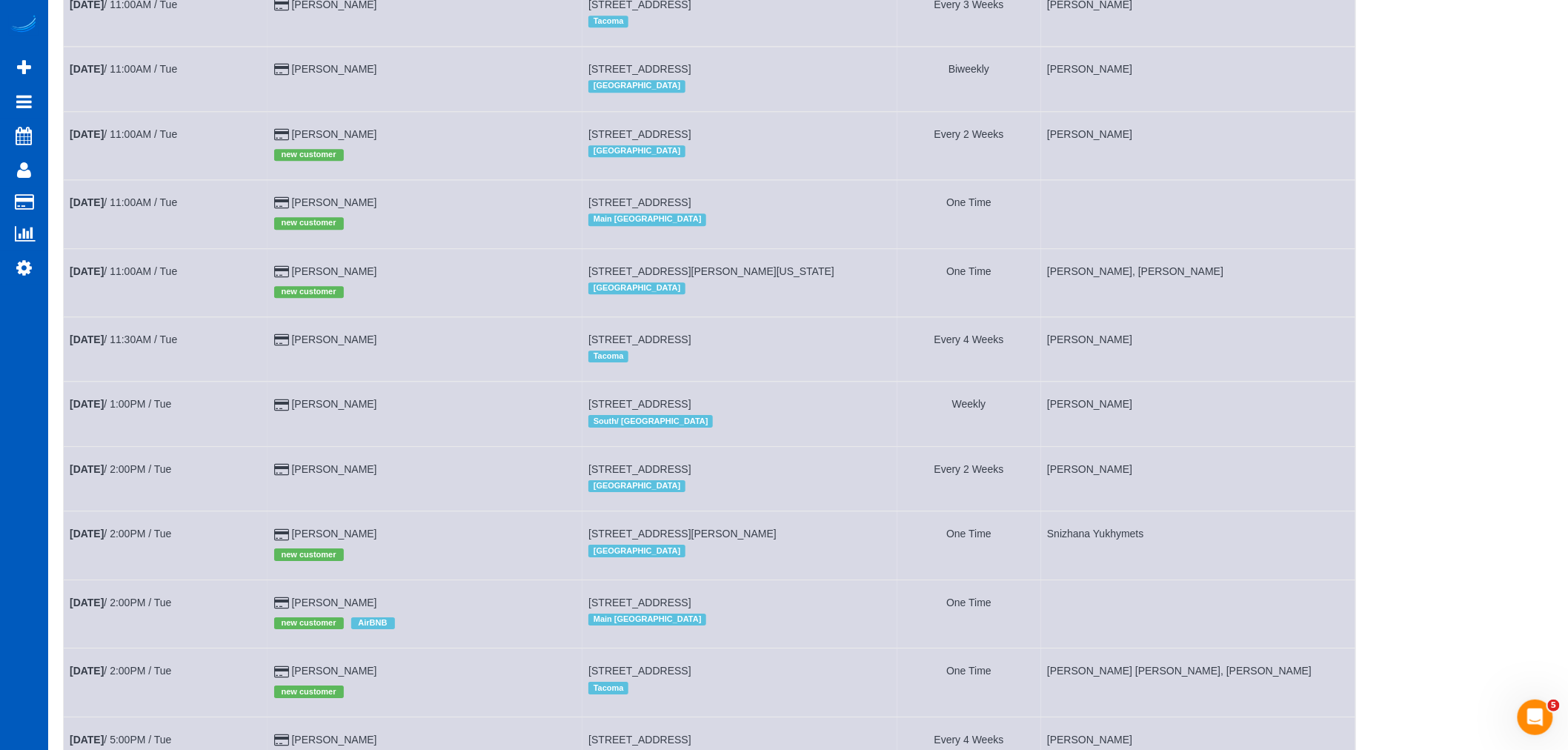
scroll to position [1895, 0]
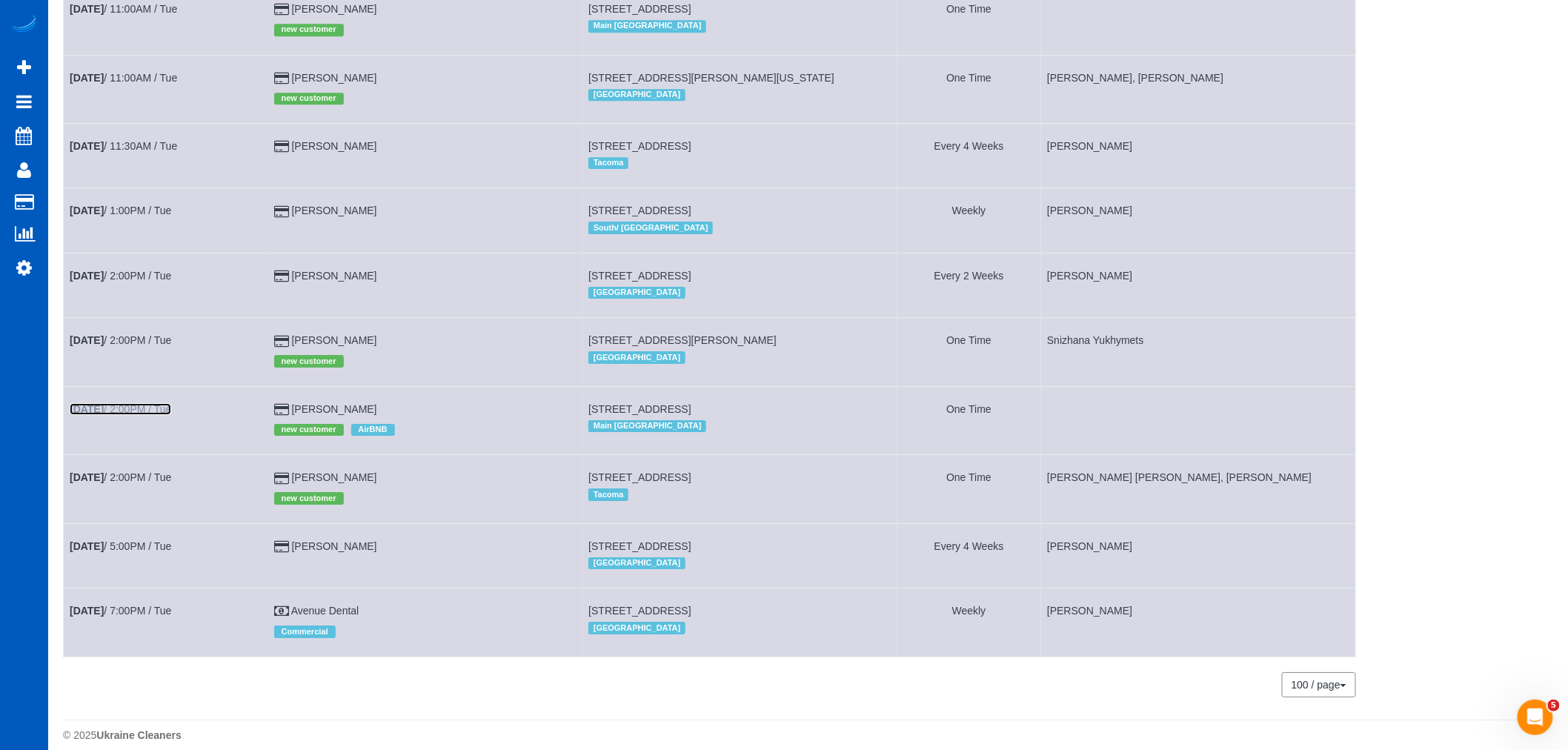
click at [132, 415] on link "Sep 2nd / 2:00PM / Tue" at bounding box center [120, 409] width 101 height 11
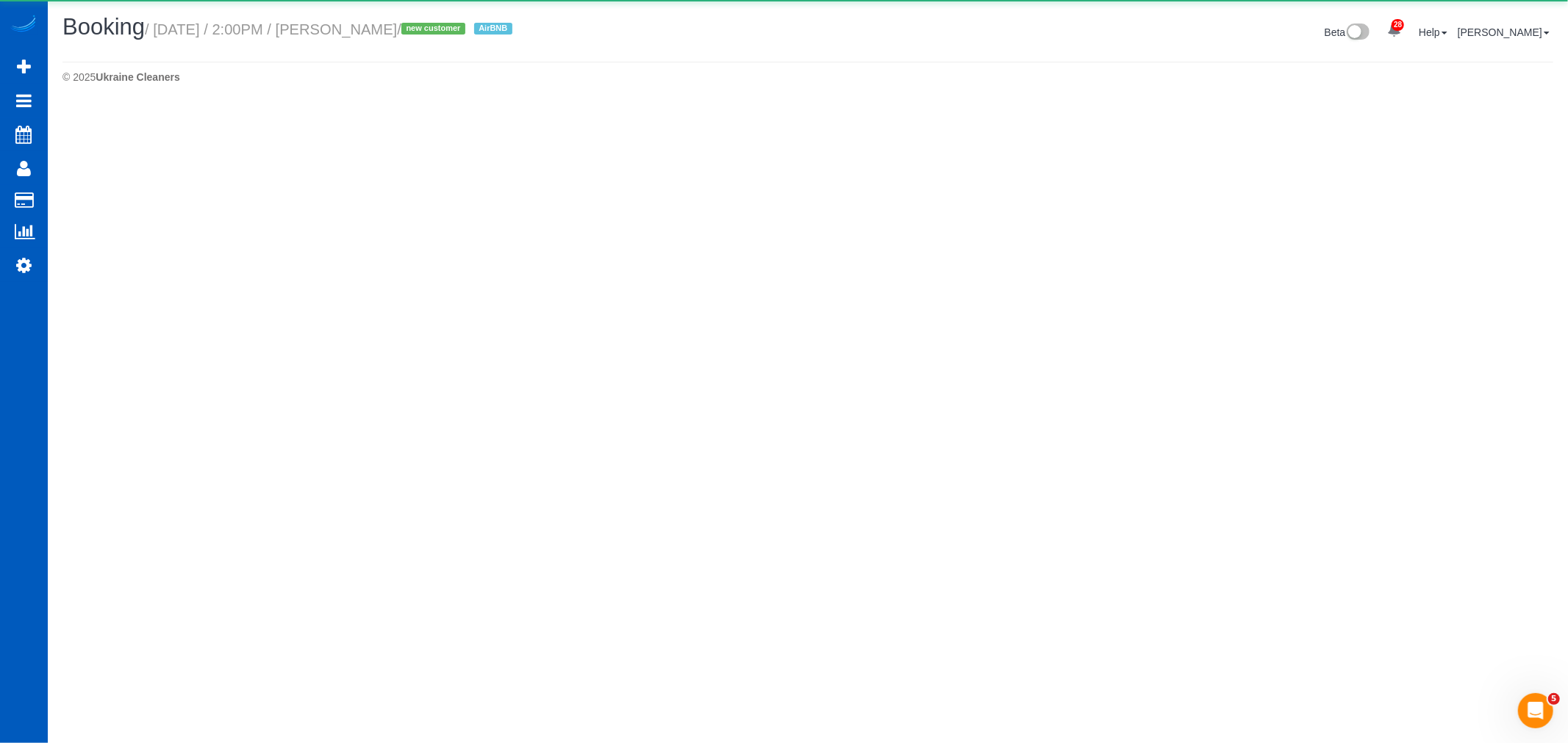
select select "WA"
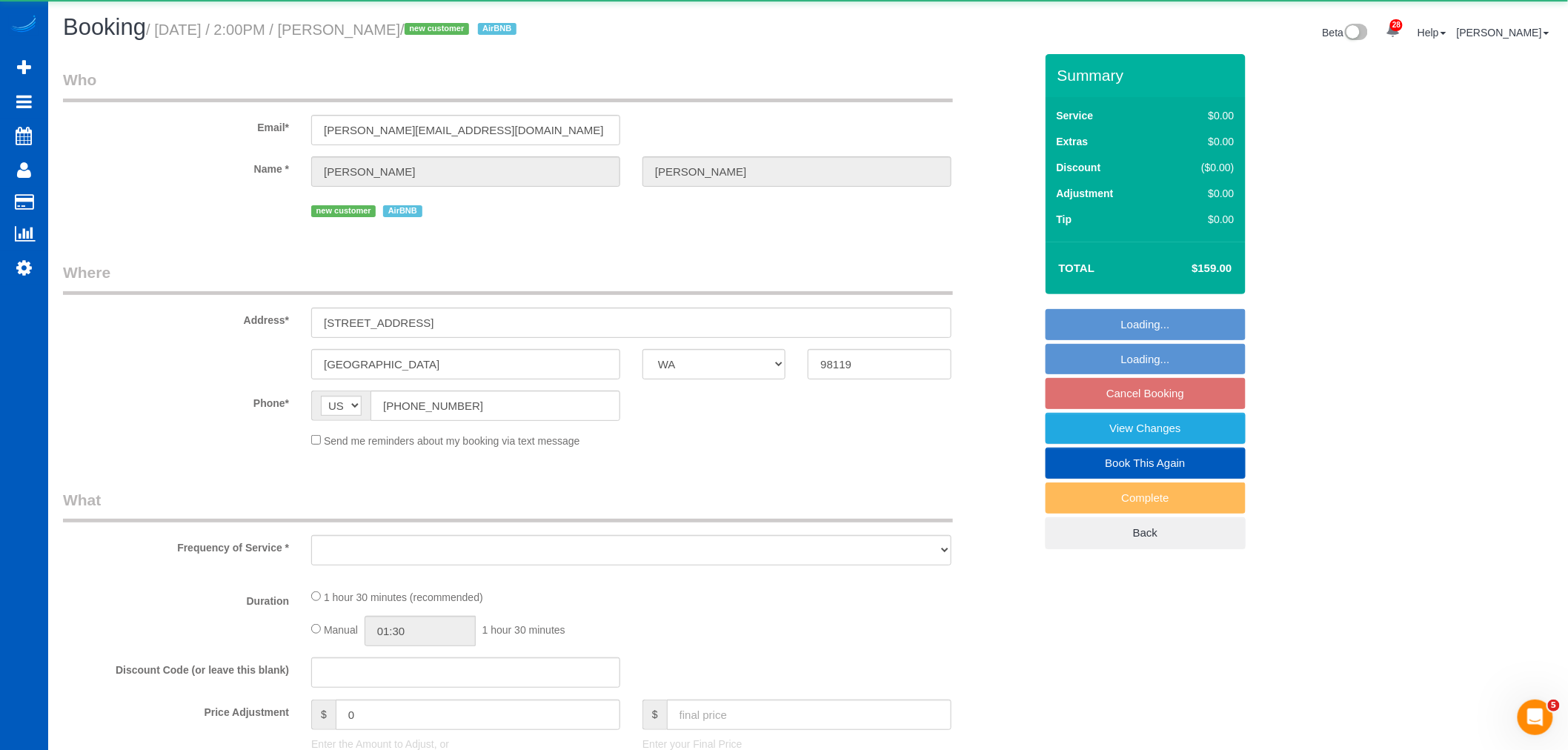
select select "object:9611"
select select "string:fspay-dd33106e-a153-4f39-9e29-f82974817018"
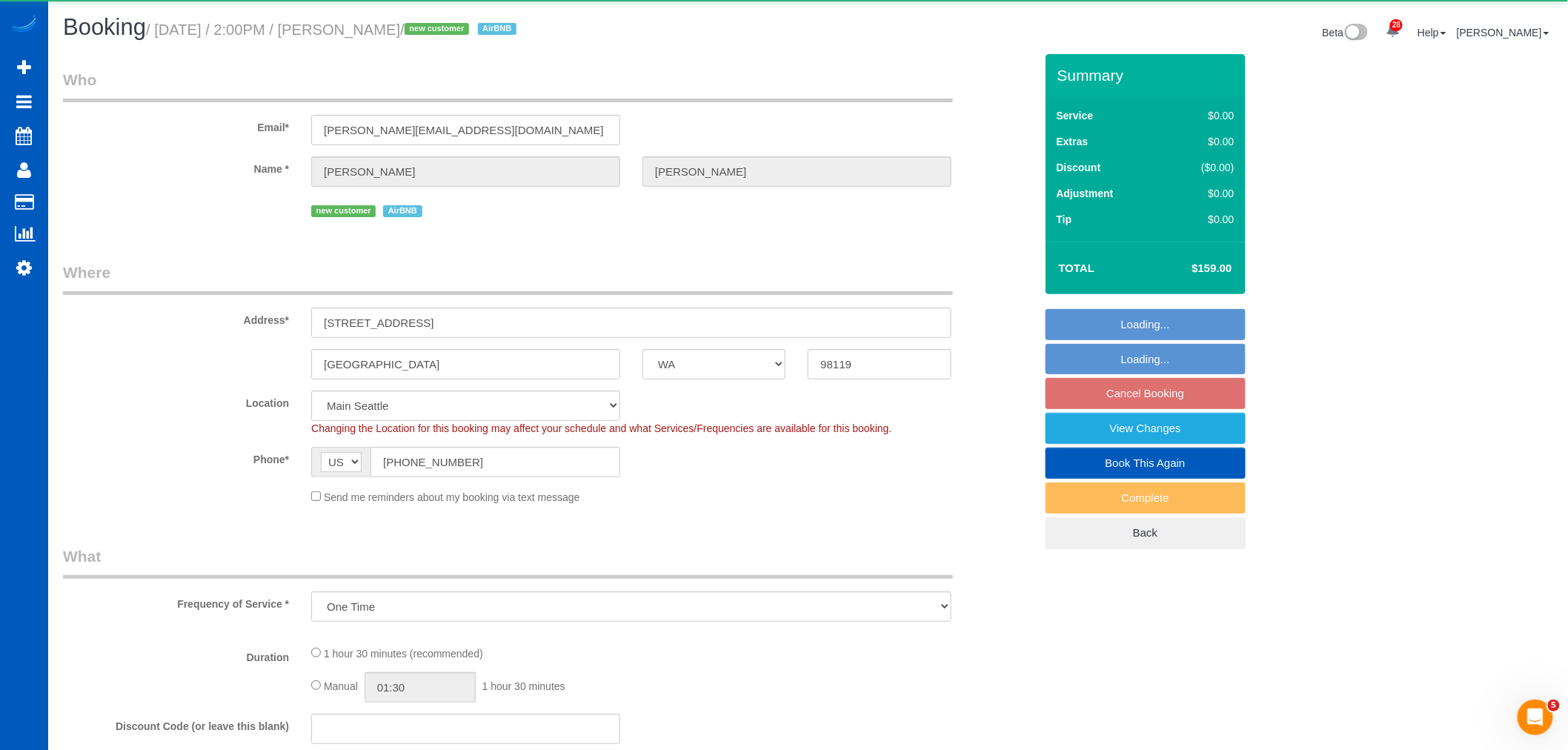
select select "object:9616"
select select "199"
select select "spot12"
select select "number:8"
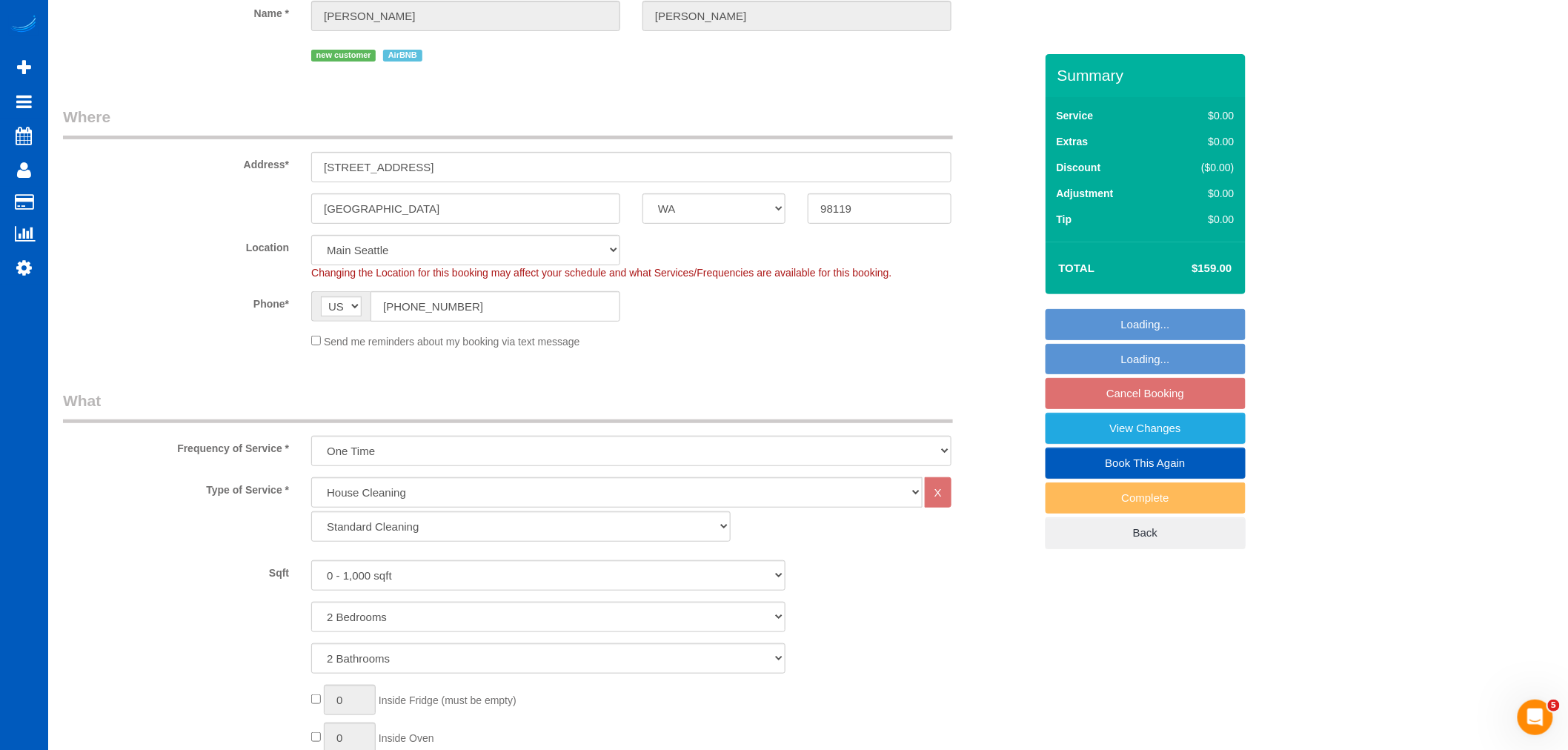
select select "2"
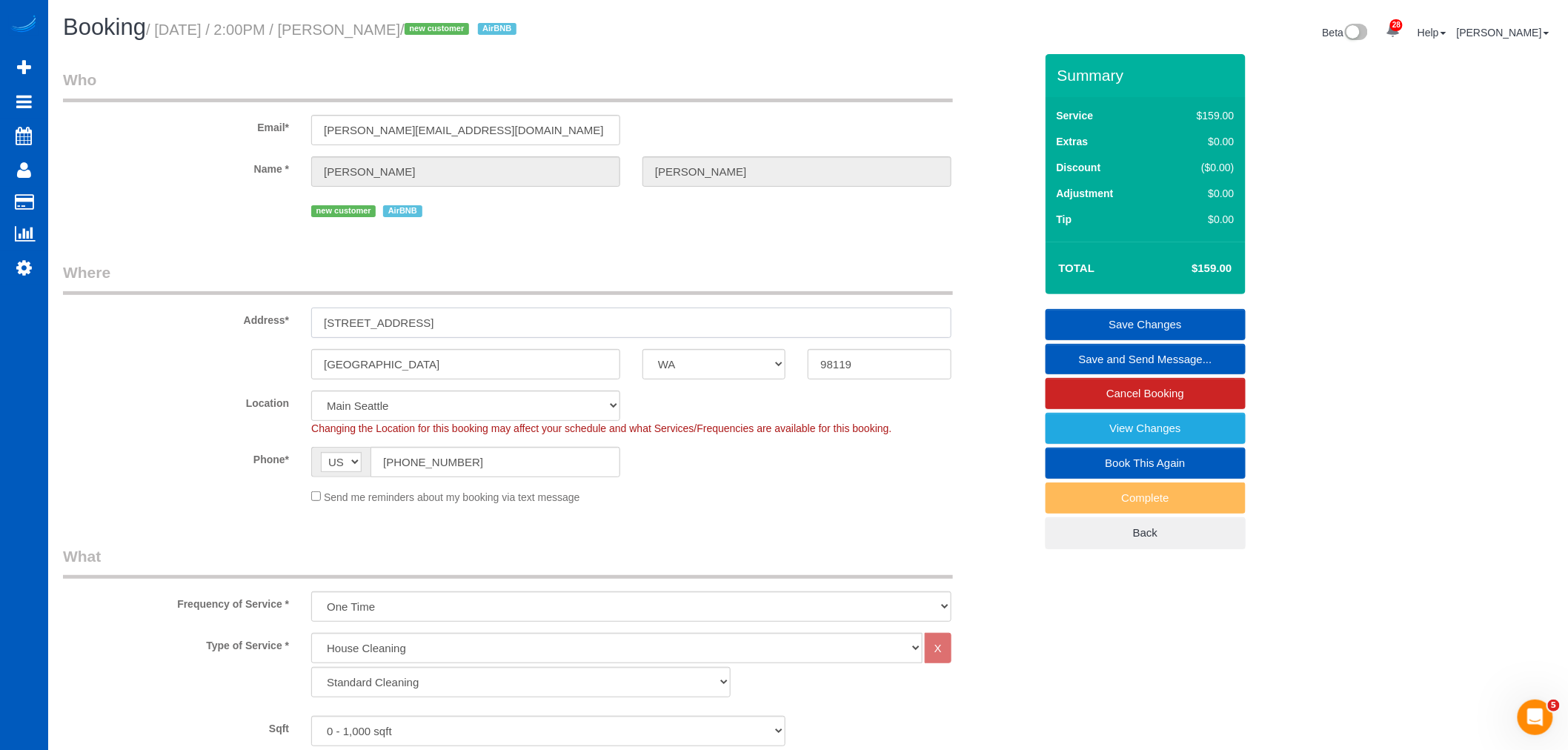
drag, startPoint x: 507, startPoint y: 323, endPoint x: 300, endPoint y: 319, distance: 207.0
click at [300, 319] on div "312 W Olympic PL Unit C" at bounding box center [632, 323] width 663 height 30
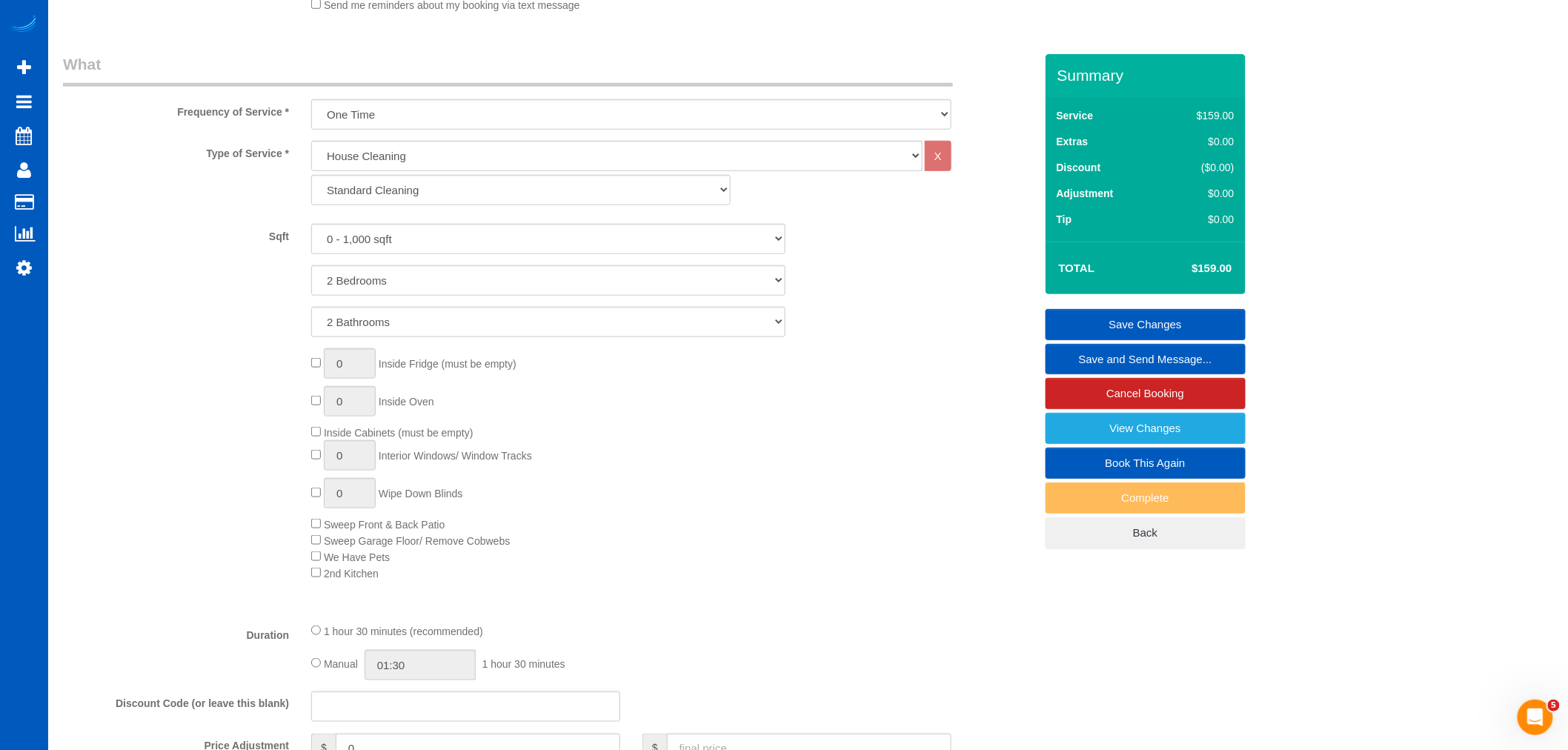
scroll to position [494, 0]
click at [432, 242] on select "0 - 1,000 sqft 1,001 - 1,500 sqft 1,501 - 2,000 sqft 2,001 - 2,500 sqft 2,501 -…" at bounding box center [548, 237] width 475 height 30
select select "1001"
click at [311, 224] on select "0 - 1,000 sqft 1,001 - 1,500 sqft 1,501 - 2,000 sqft 2,001 - 2,500 sqft 2,501 -…" at bounding box center [548, 237] width 475 height 30
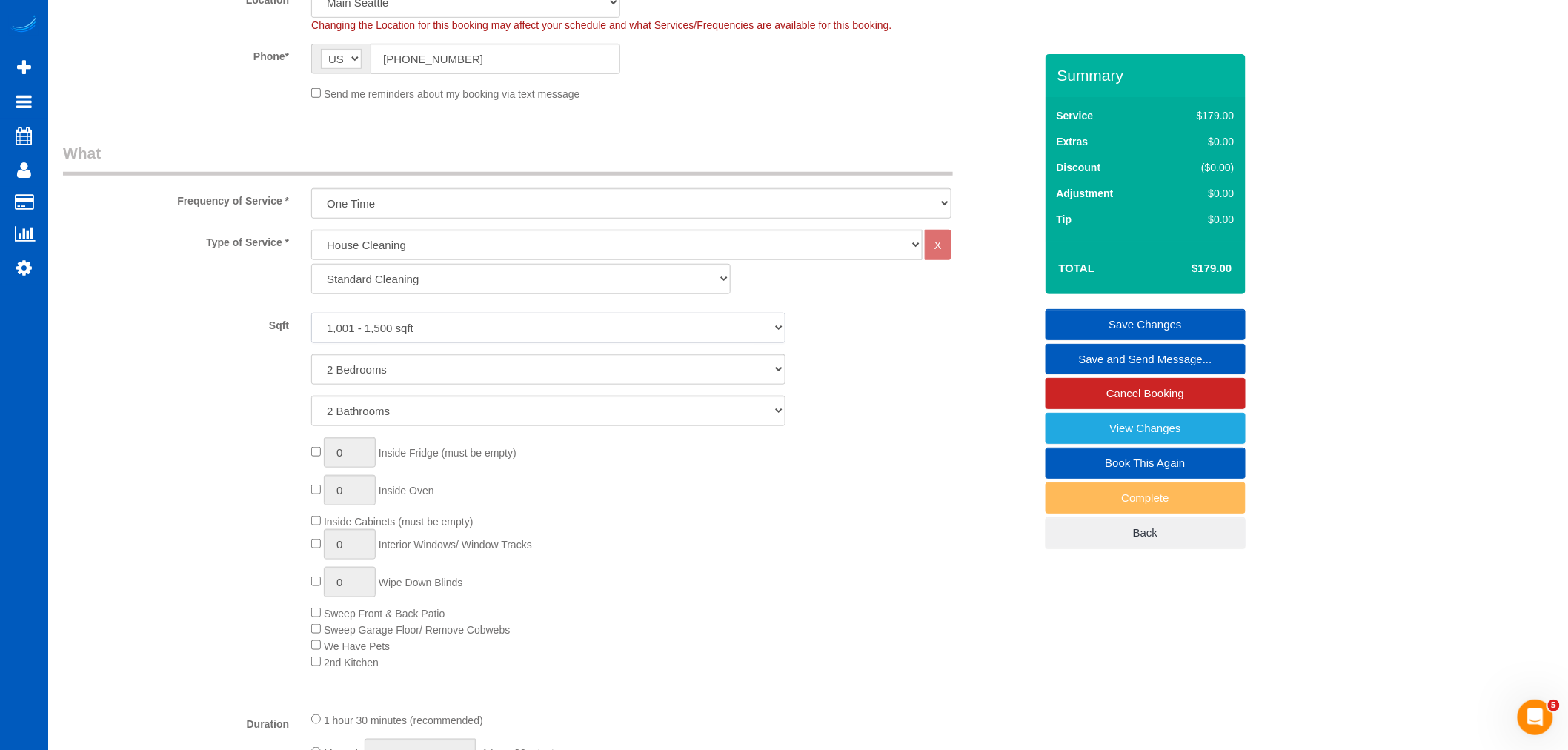
scroll to position [226, 0]
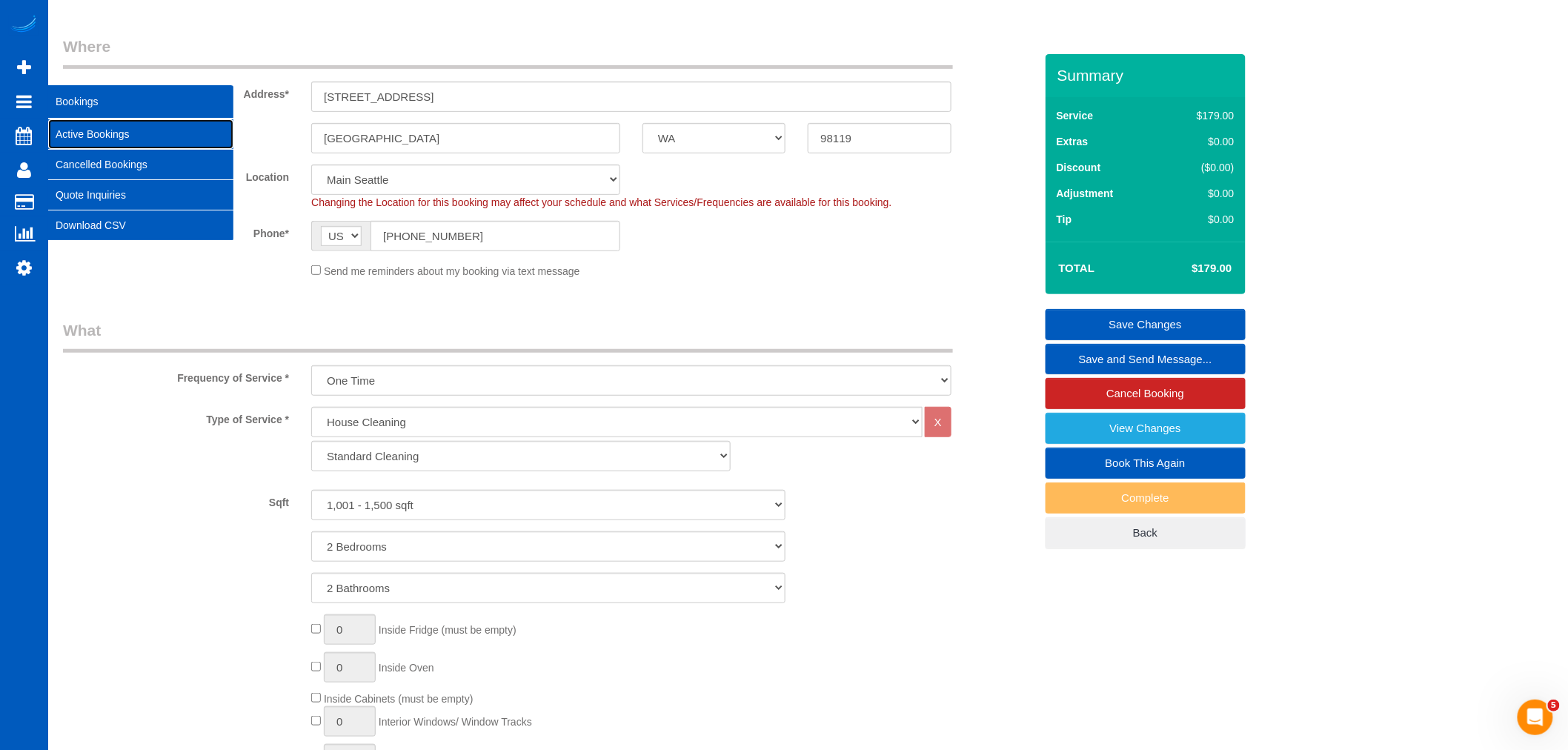
click at [95, 136] on link "Active Bookings" at bounding box center [141, 134] width 185 height 29
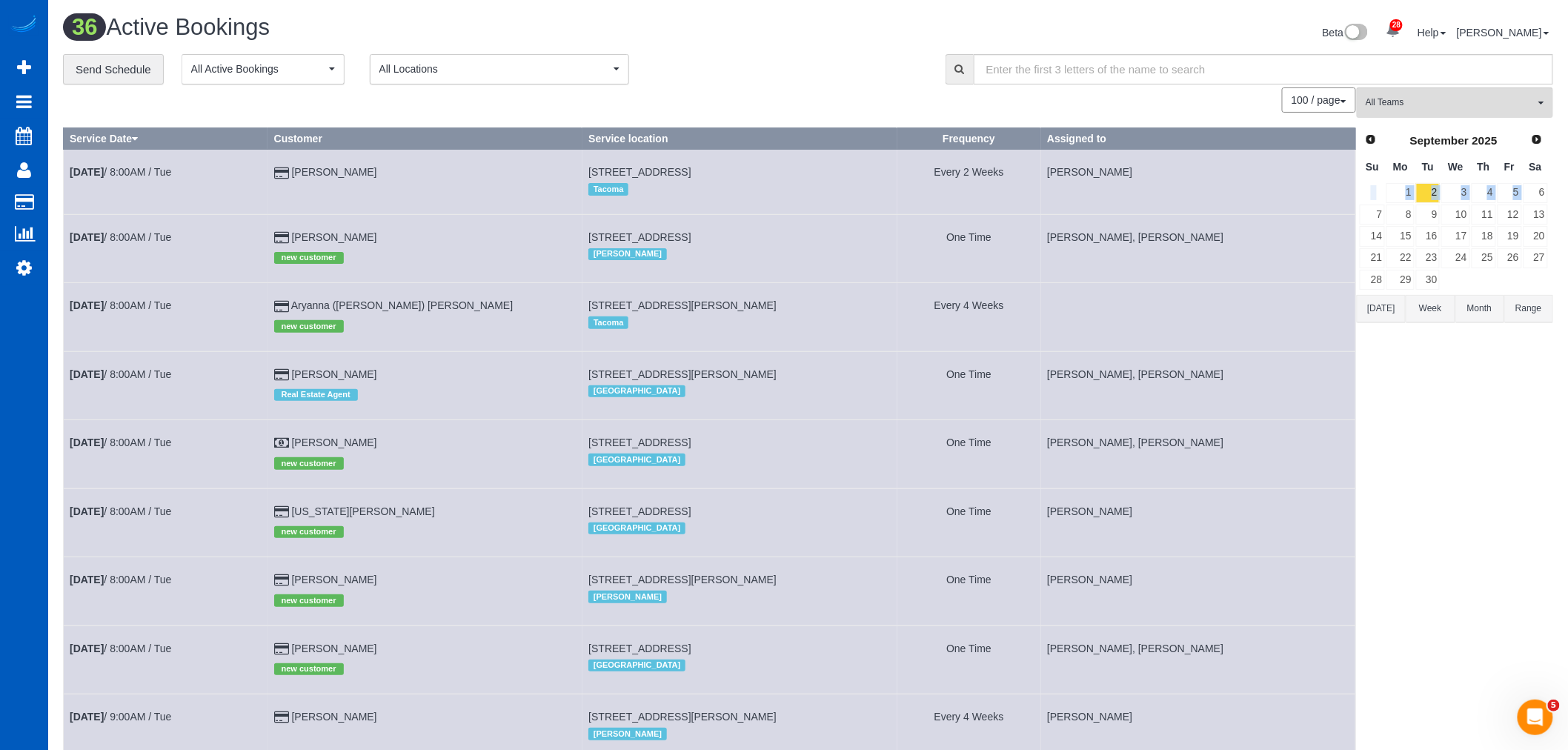
click at [1542, 183] on table "Su Mo Tu We Th Fr Sa 1 2 3 4 5 6 7 8 9 10 11 12 13 14 15 16 17 18 19 20 21 22 2…" at bounding box center [1454, 222] width 190 height 138
click at [1540, 195] on link "6" at bounding box center [1536, 193] width 25 height 20
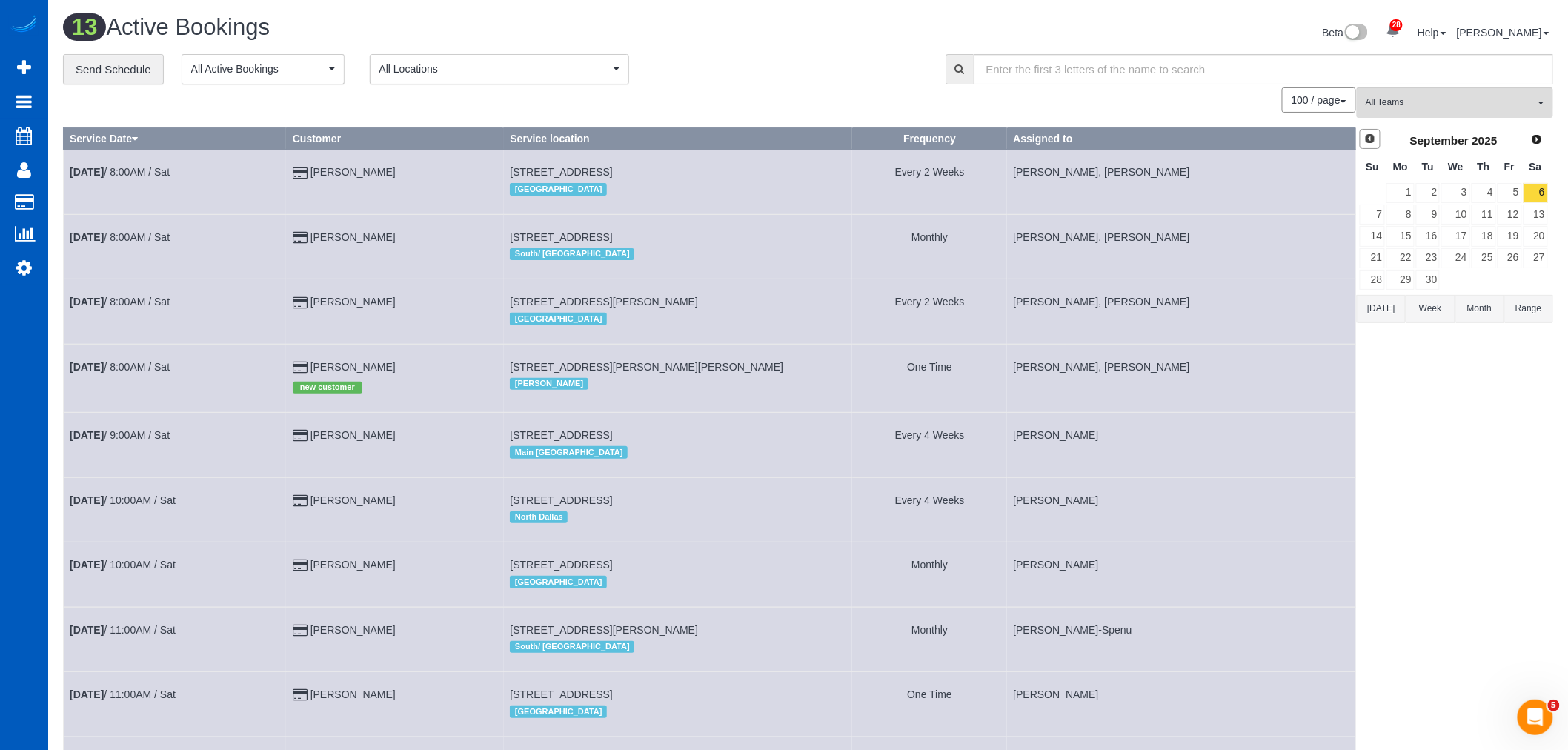
click at [1377, 138] on link "Prev" at bounding box center [1370, 139] width 20 height 20
click at [1534, 279] on link "30" at bounding box center [1536, 280] width 25 height 20
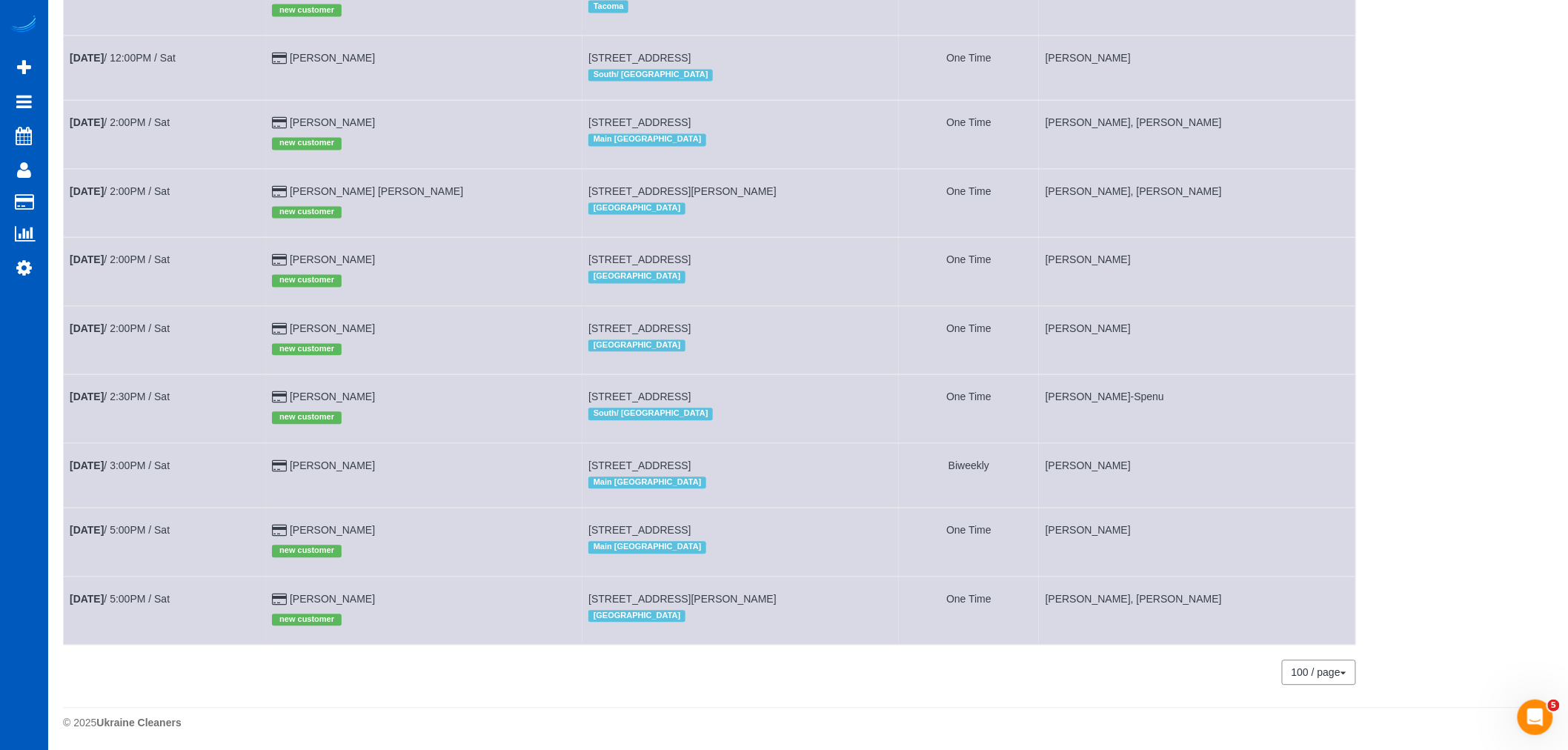
scroll to position [1153, 0]
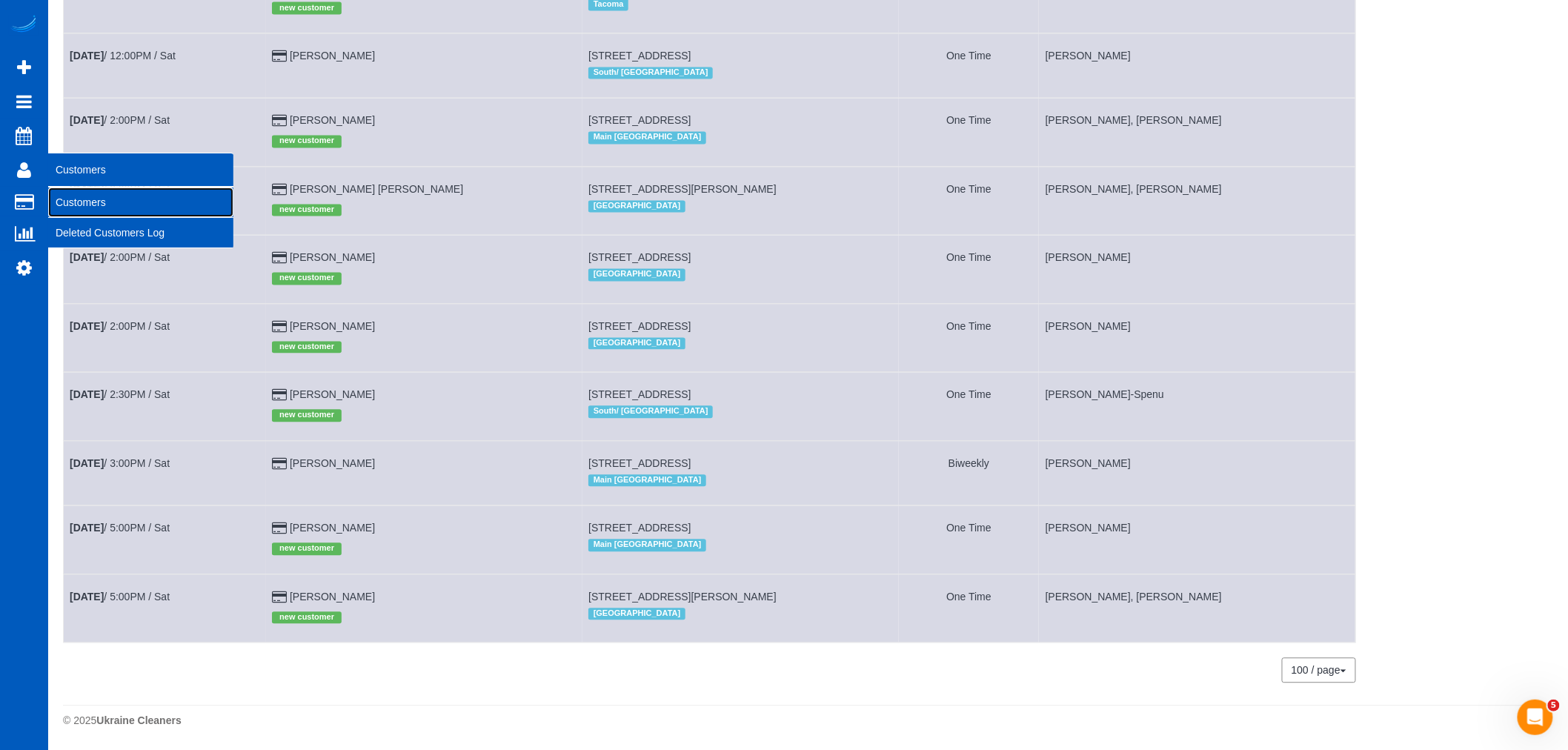
click at [128, 214] on link "Customers" at bounding box center [141, 202] width 185 height 29
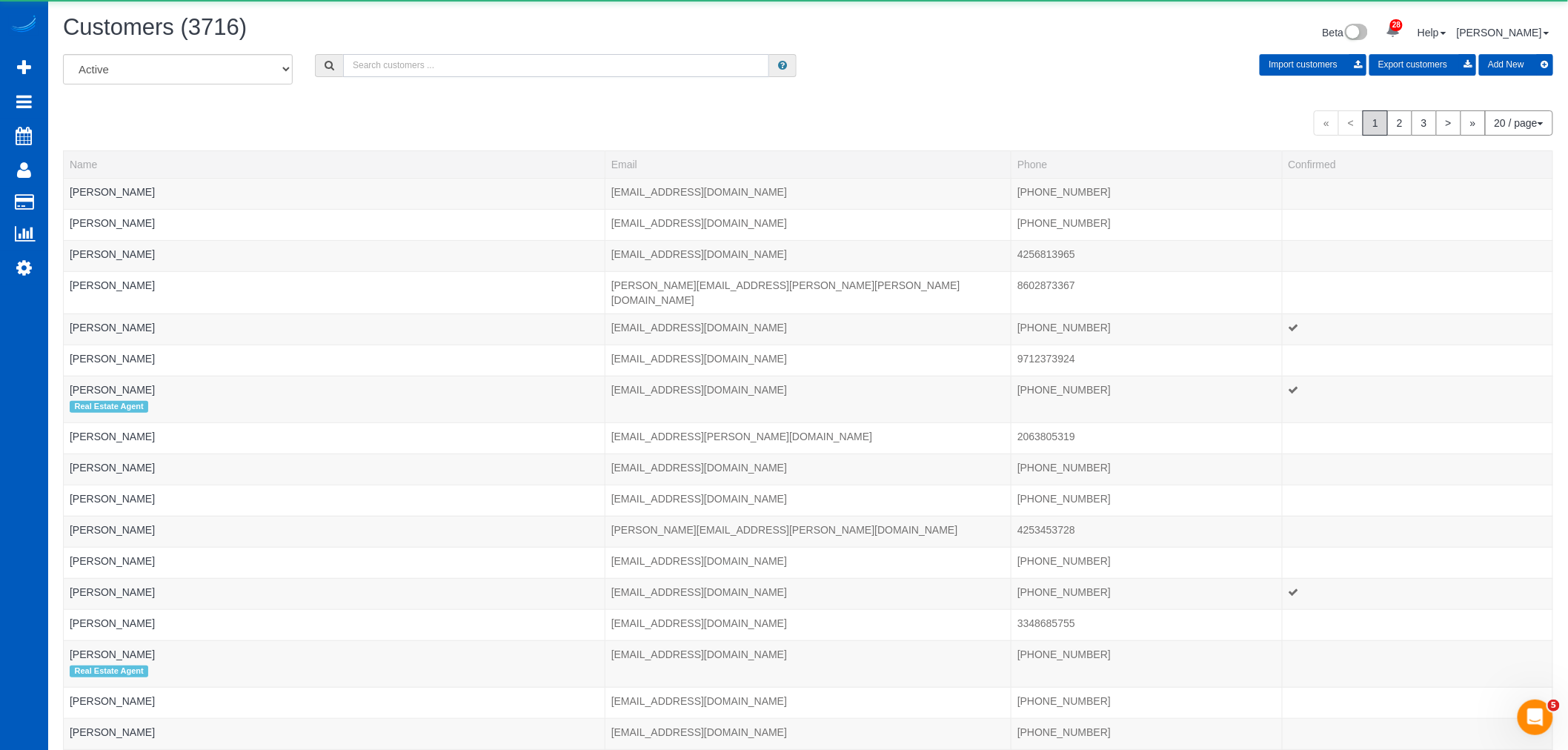
click at [458, 59] on input "text" at bounding box center [556, 66] width 426 height 23
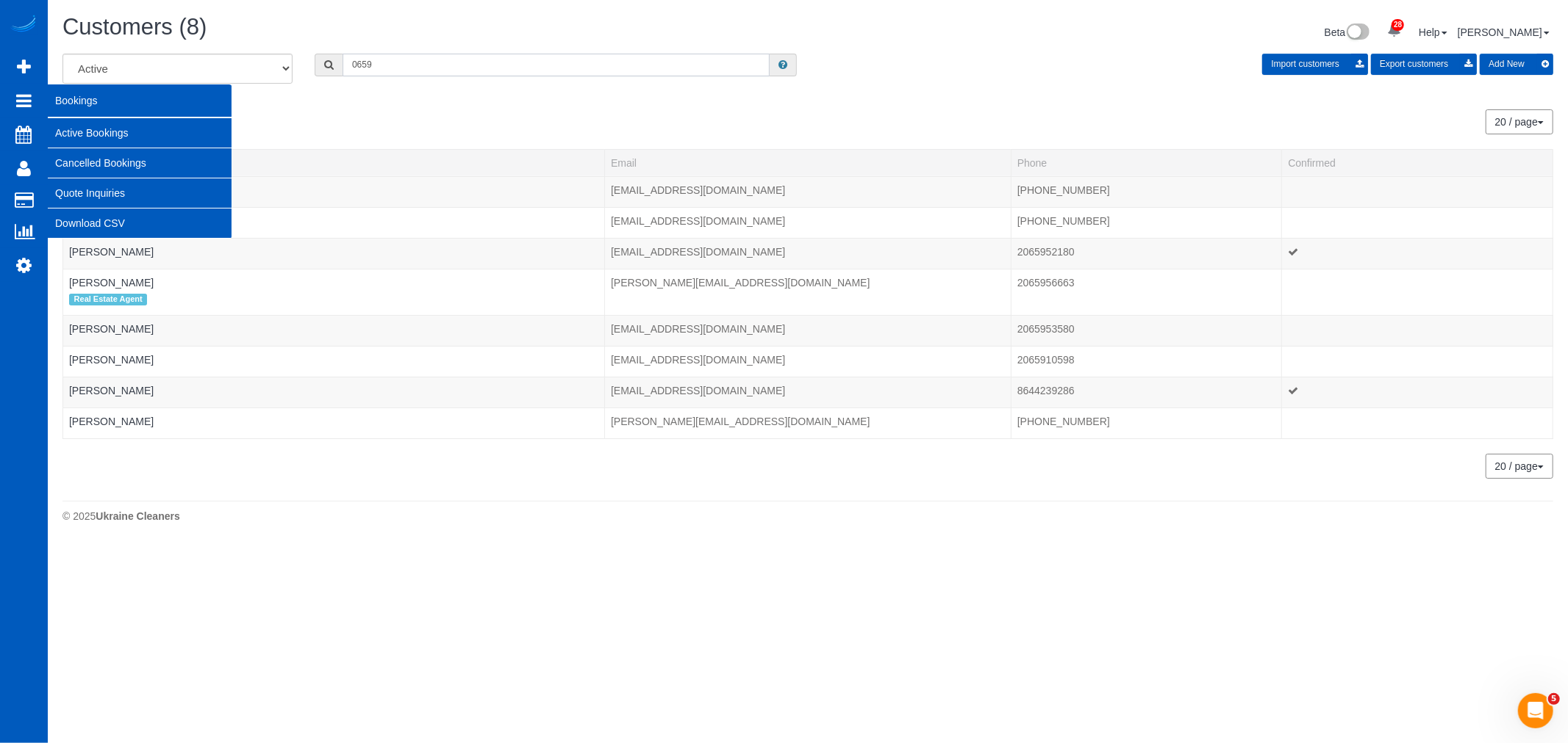
type input "0659"
click at [106, 127] on link "Active Bookings" at bounding box center [140, 133] width 183 height 29
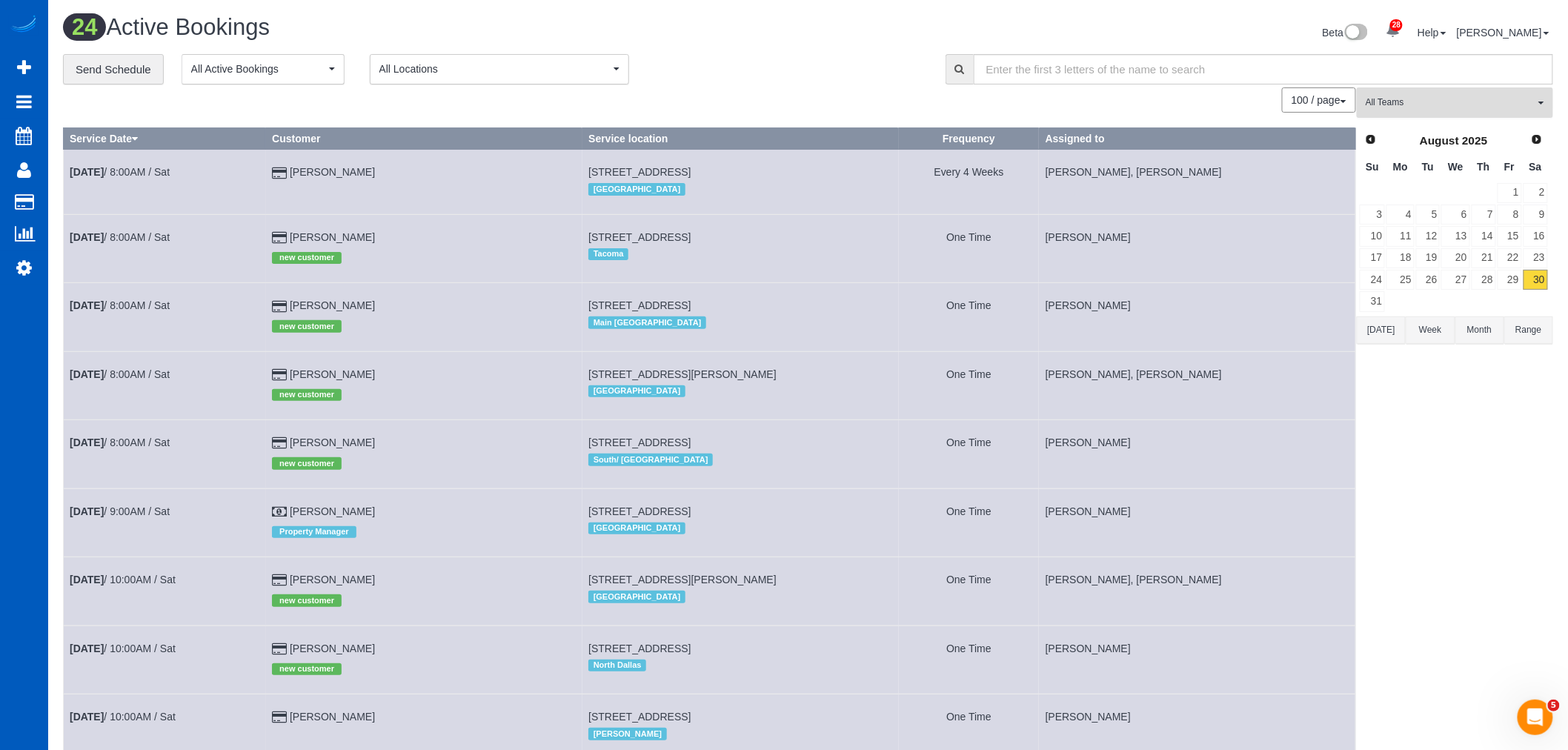
click at [1479, 90] on button "All Teams" at bounding box center [1455, 102] width 196 height 30
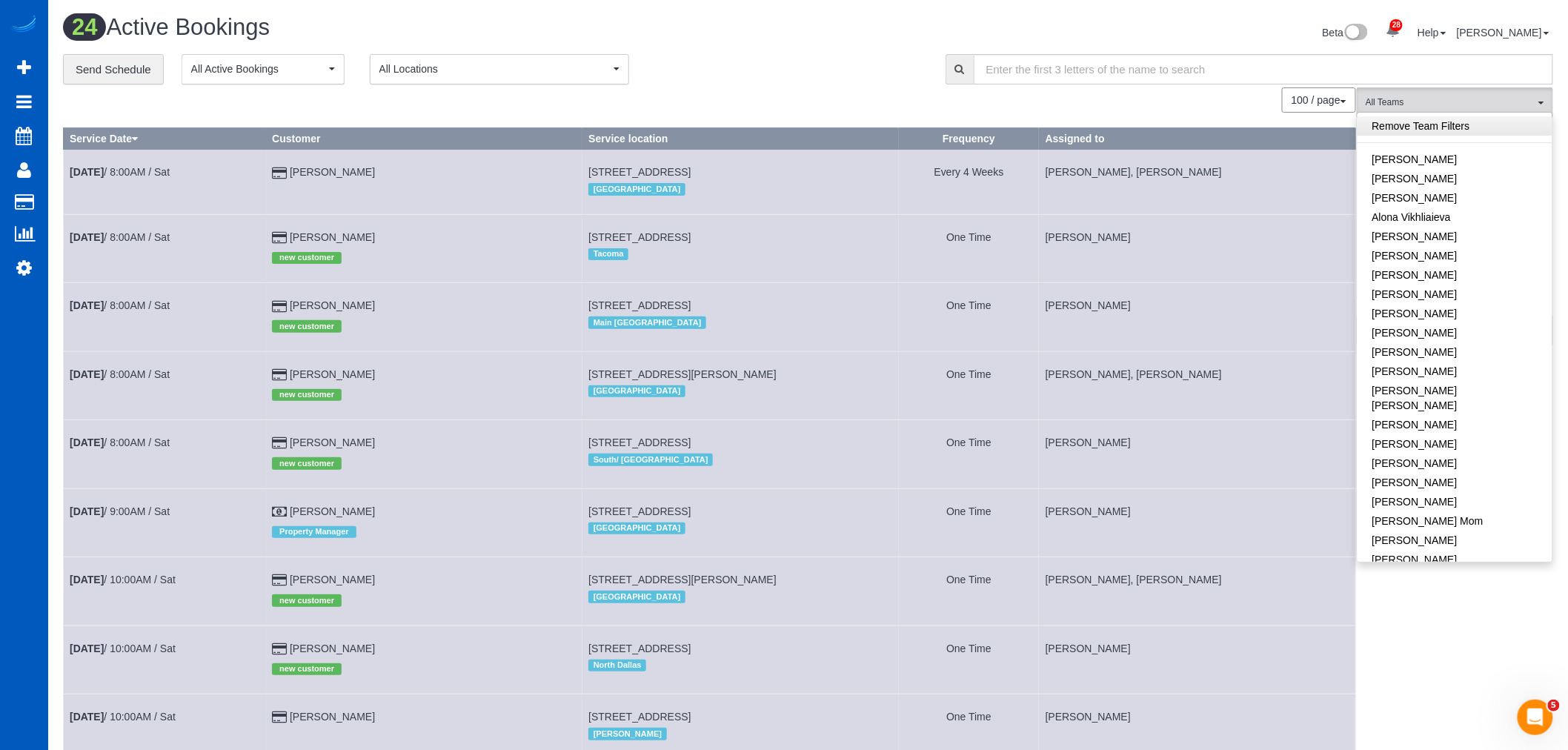
click at [1463, 122] on link "Remove Team Filters" at bounding box center [1455, 126] width 195 height 20
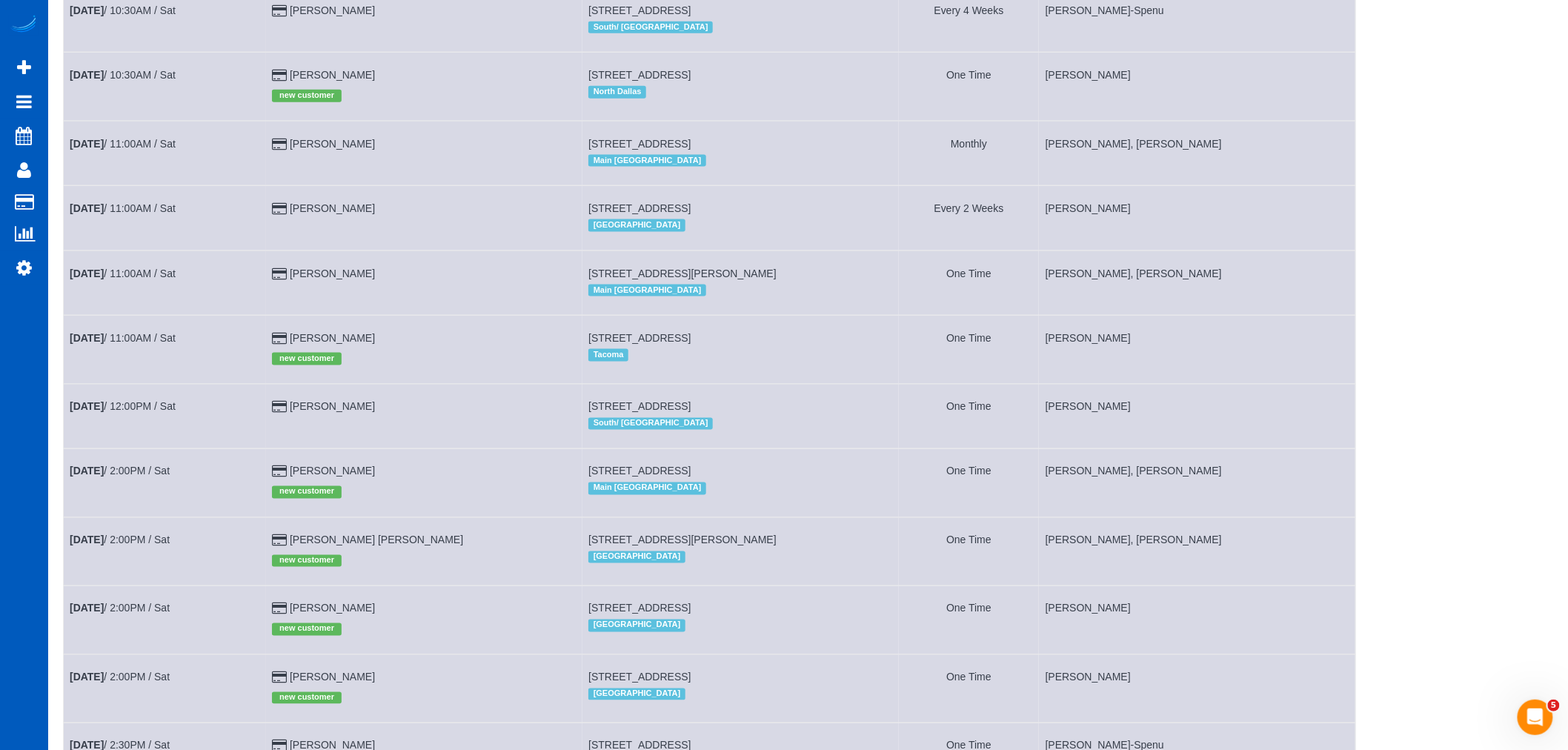
scroll to position [743, 0]
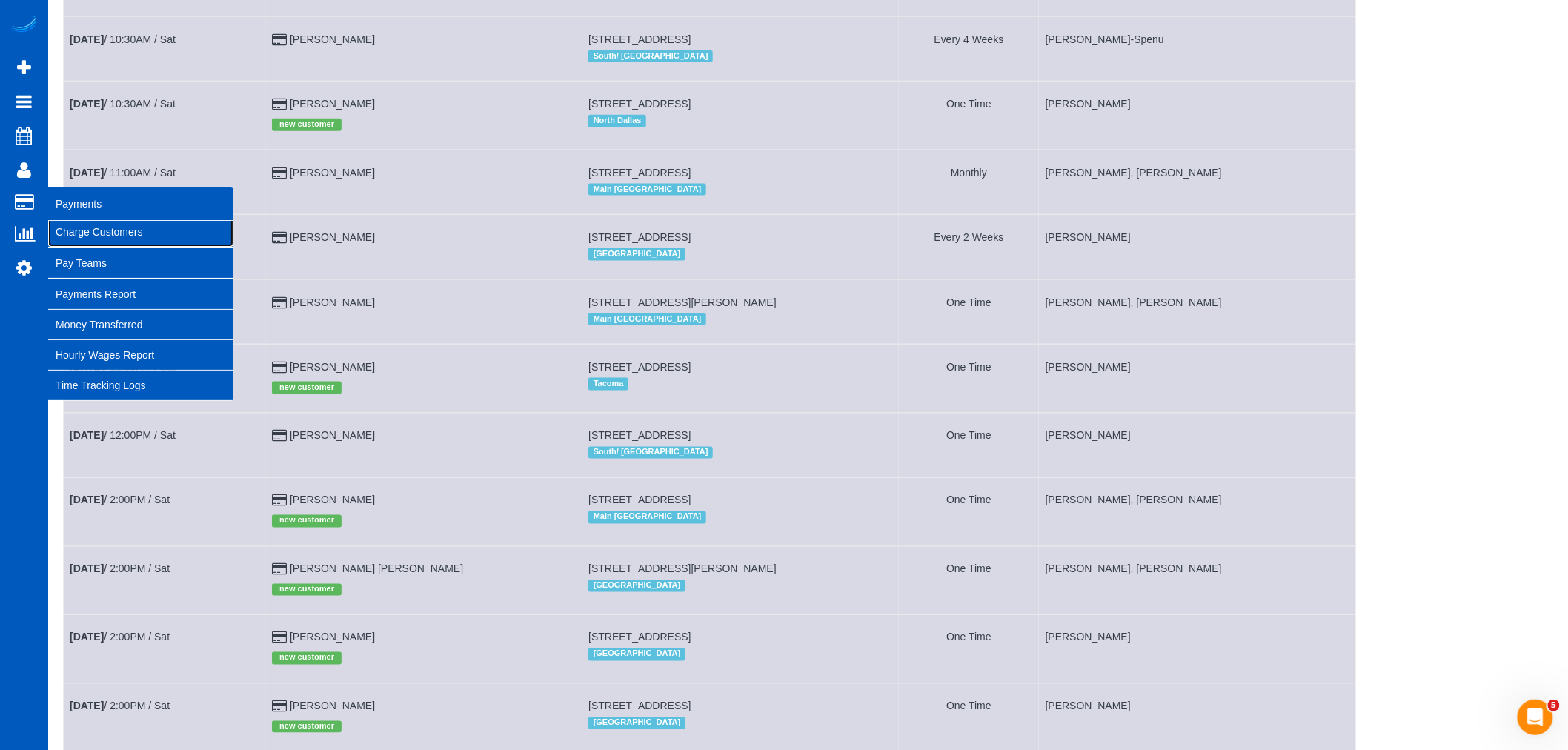
click at [89, 232] on link "Charge Customers" at bounding box center [141, 232] width 185 height 29
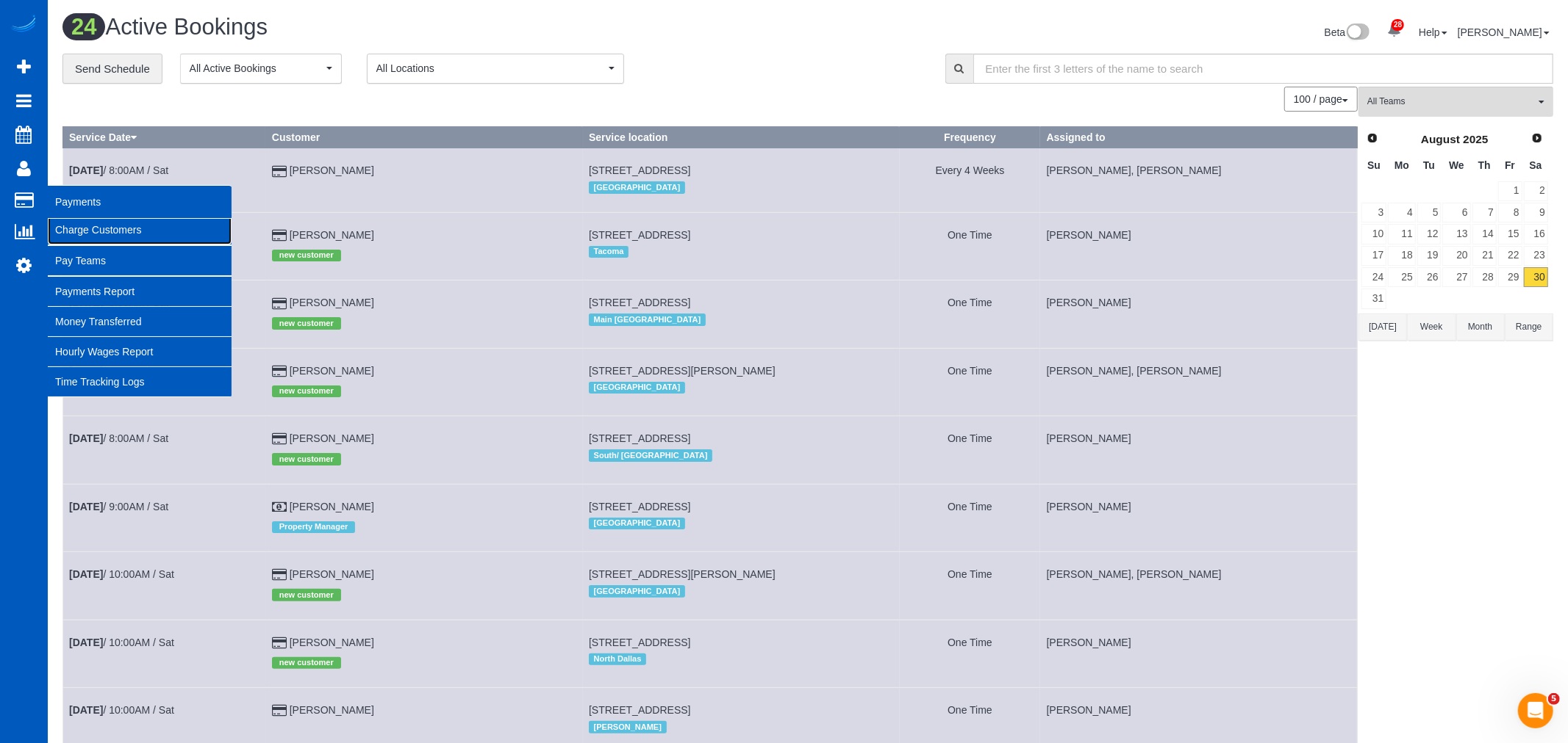
select select
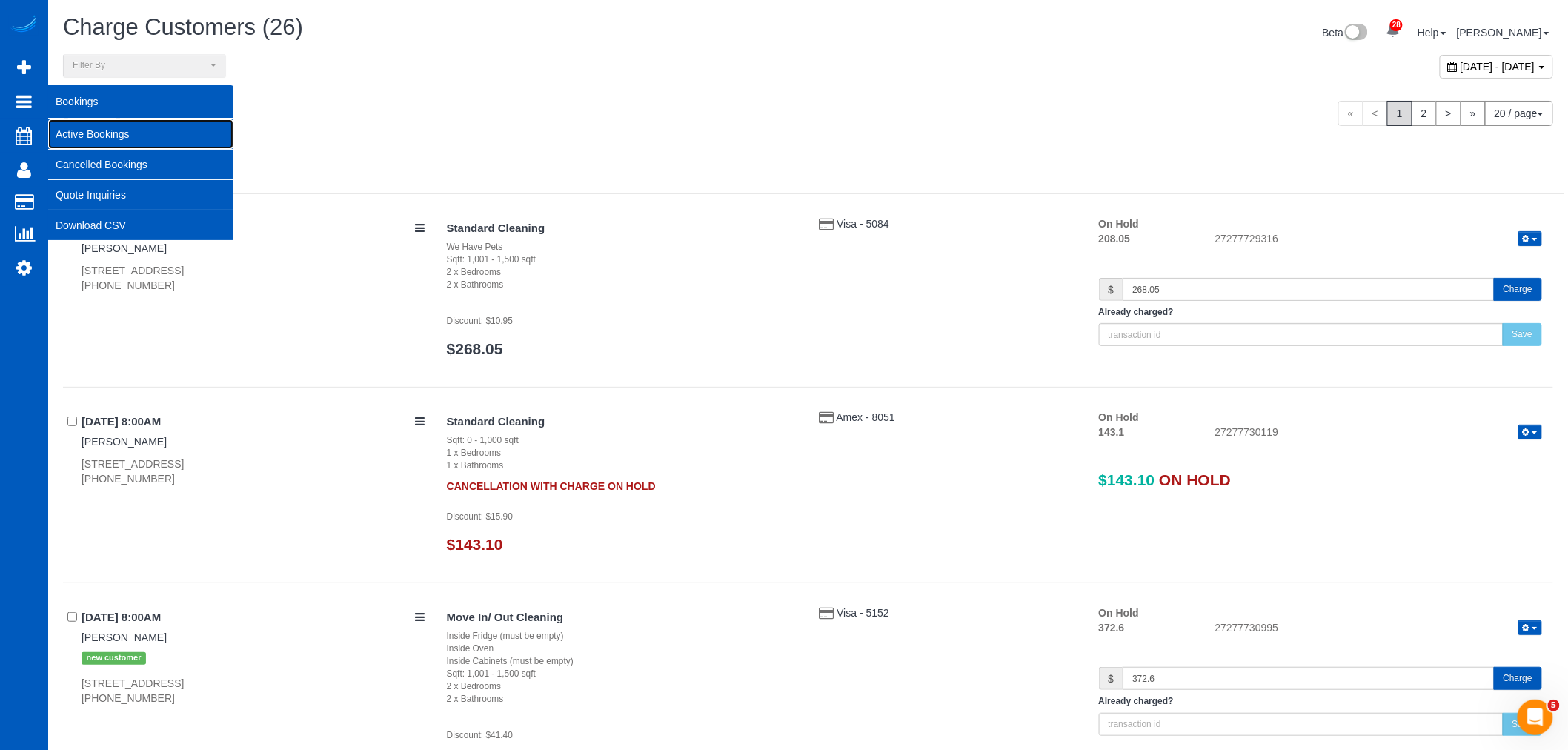
click at [106, 129] on link "Active Bookings" at bounding box center [141, 134] width 185 height 29
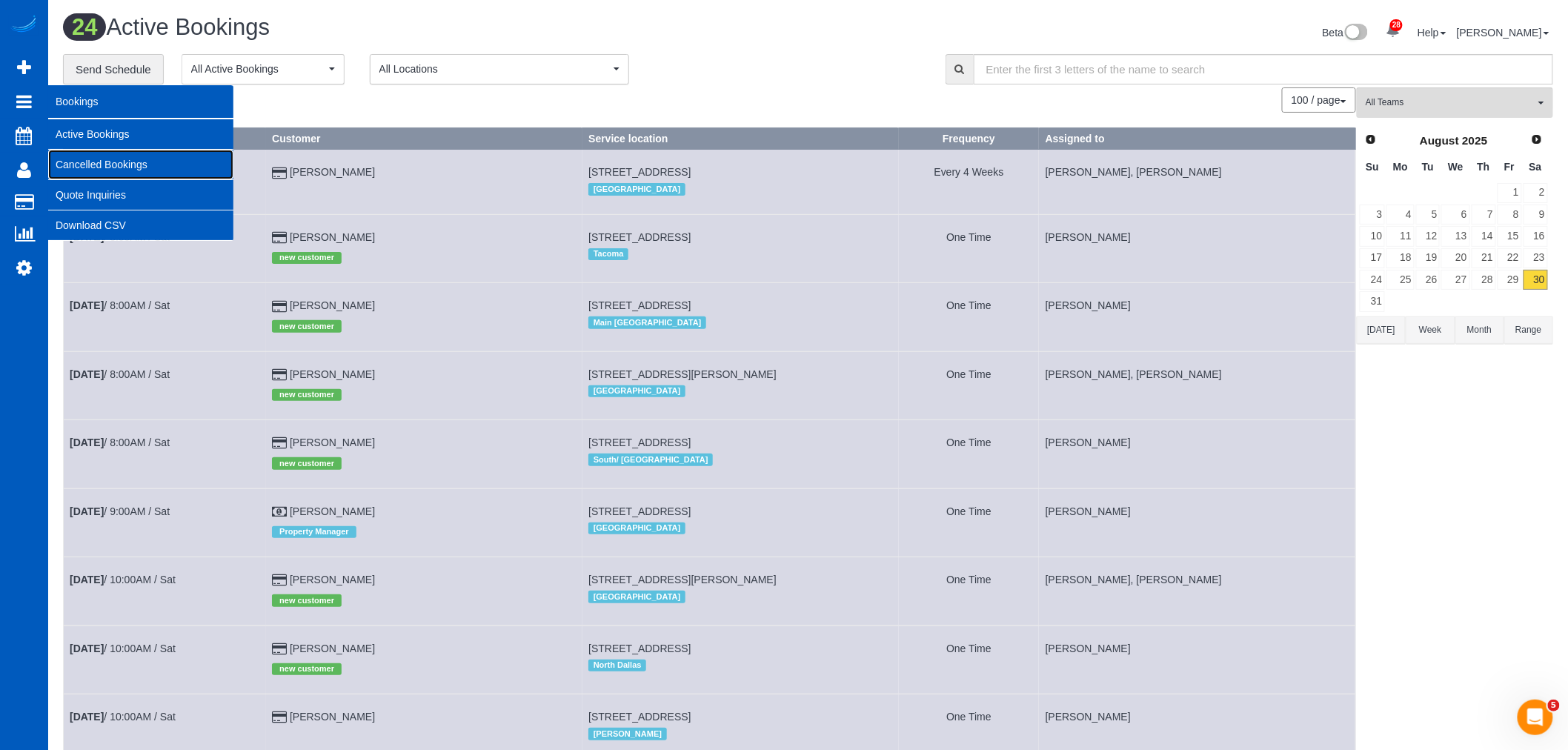
click at [106, 160] on link "Cancelled Bookings" at bounding box center [141, 165] width 185 height 29
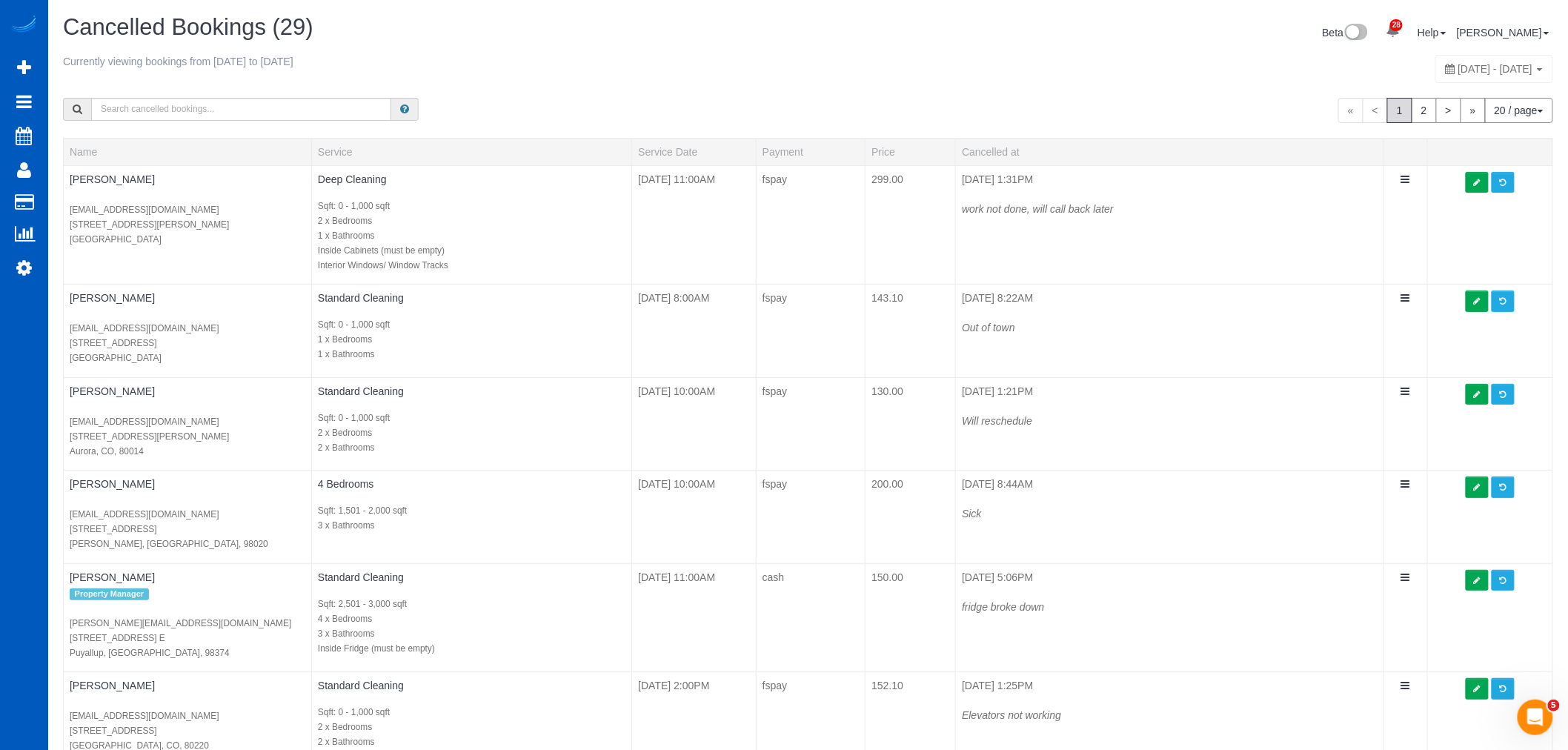
click at [1458, 71] on span "August 24, 2025 - August 30, 2025" at bounding box center [1495, 69] width 74 height 11
type input "**********"
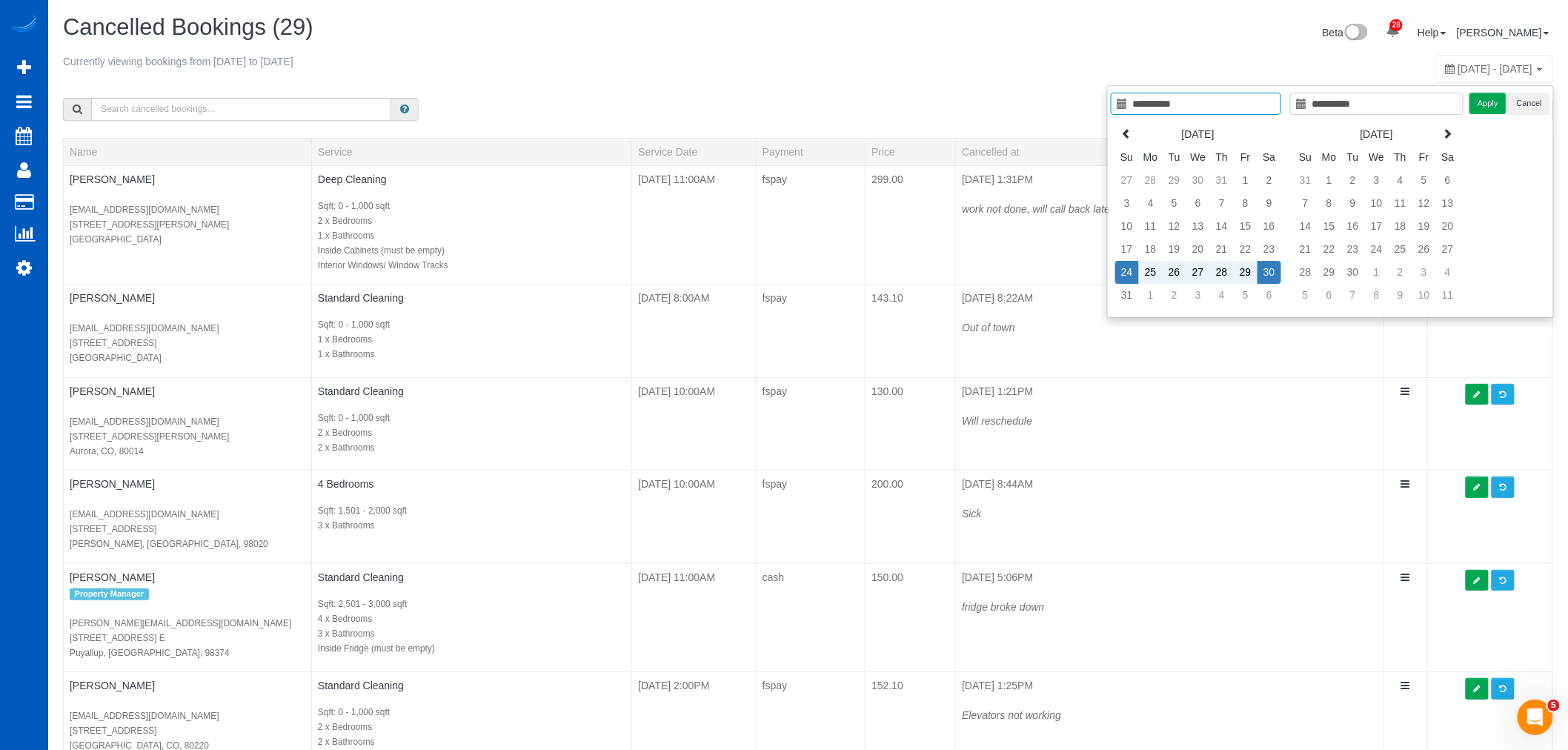
click at [465, 100] on div "« < 1 2 > » 20 / page 10 / page 20 / page 30 / page 40 / page 50 / page 100 / p…" at bounding box center [808, 110] width 1512 height 55
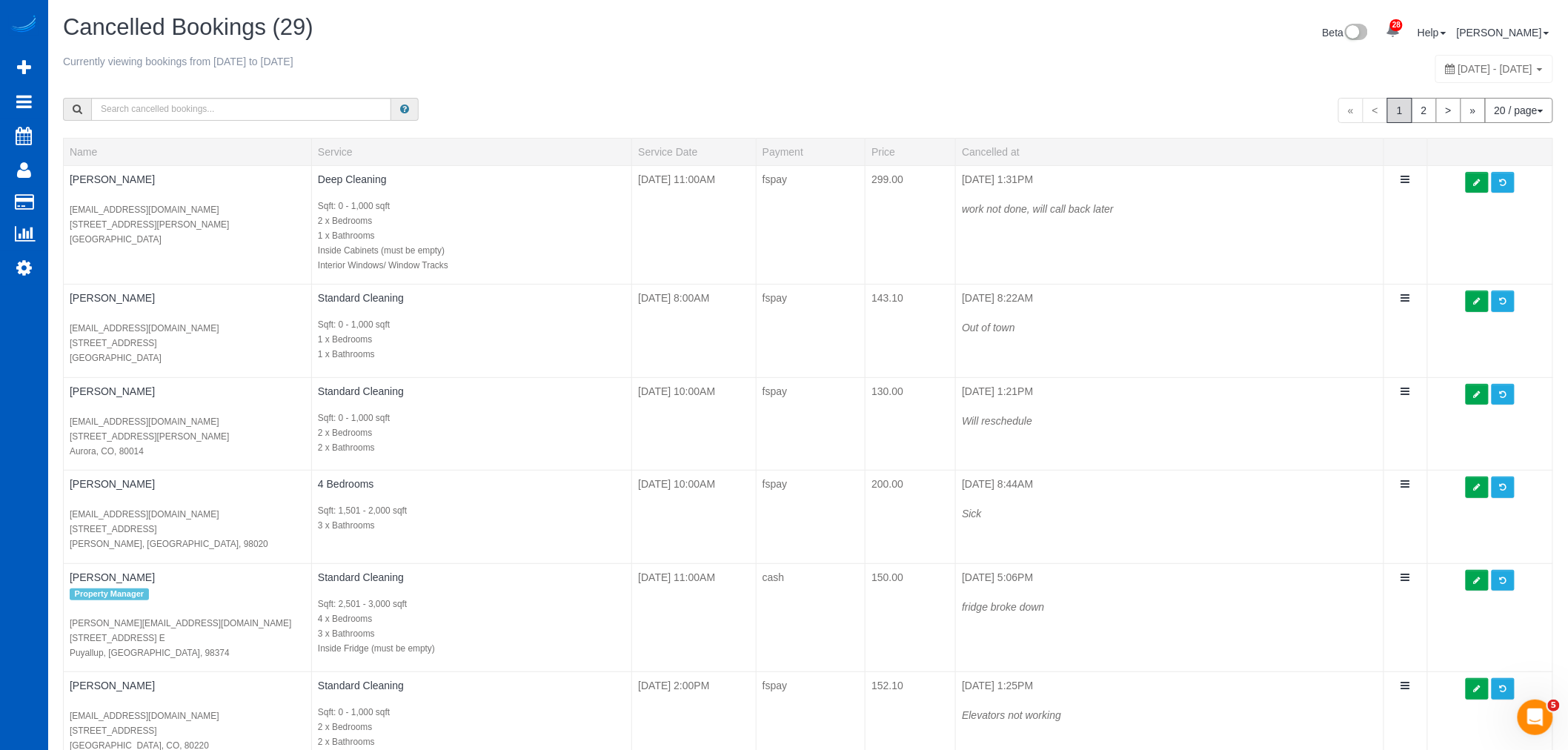
click at [1458, 70] on span "August 24, 2025 - August 30, 2025" at bounding box center [1495, 69] width 74 height 11
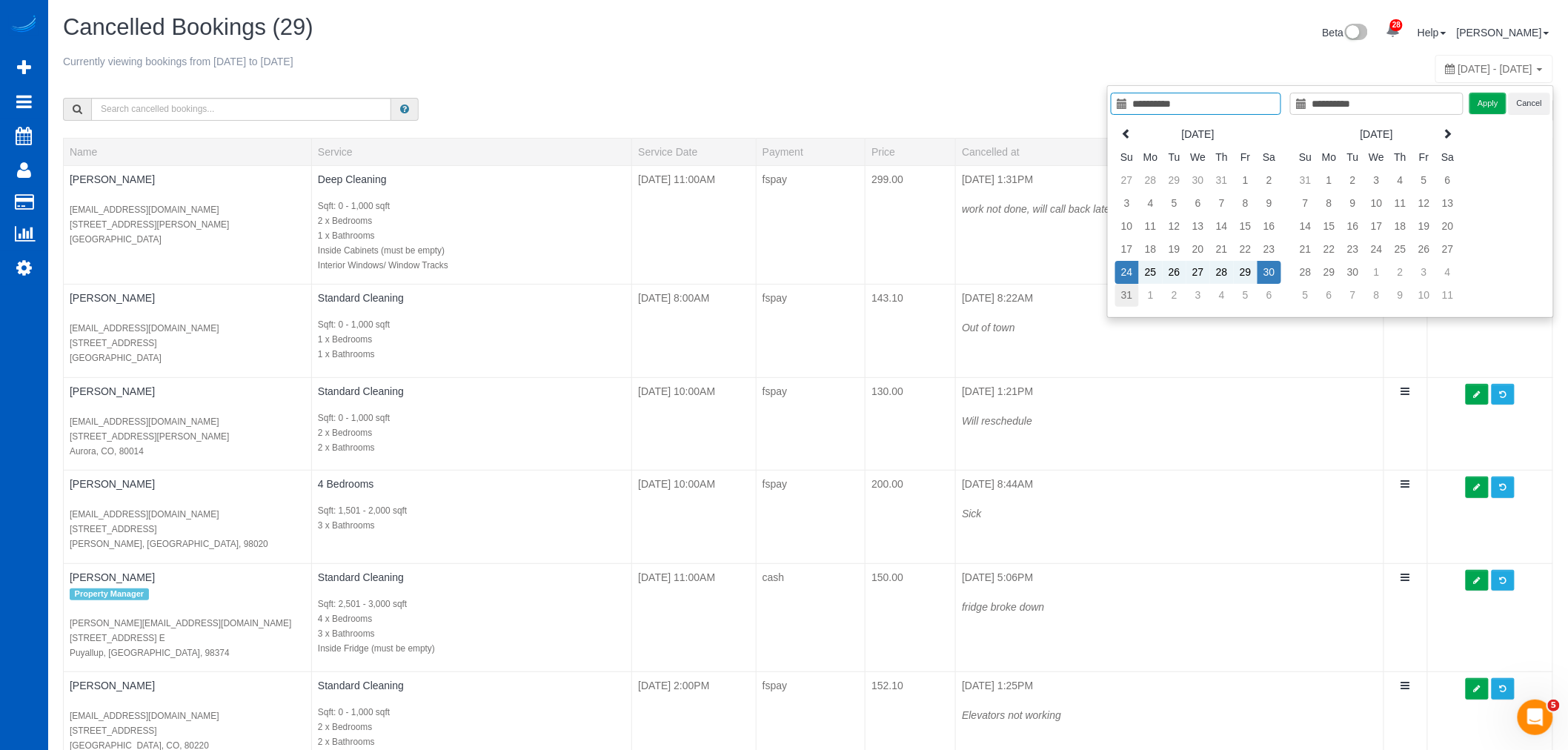
type input "**********"
click at [1131, 300] on td "31" at bounding box center [1127, 296] width 24 height 23
type input "**********"
click at [1131, 300] on td "31" at bounding box center [1127, 296] width 24 height 23
type input "**********"
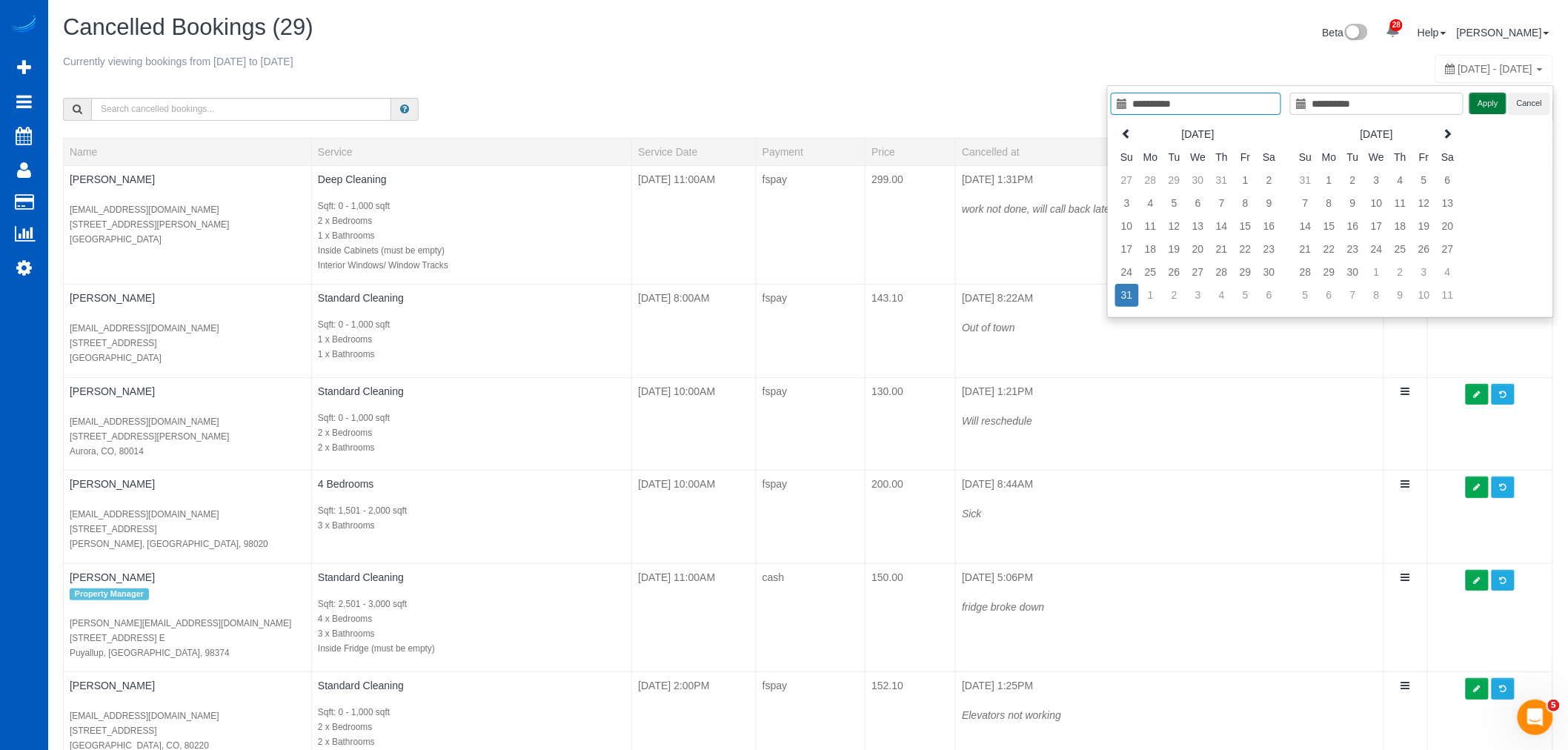
click at [1470, 105] on button "Apply" at bounding box center [1488, 103] width 37 height 21
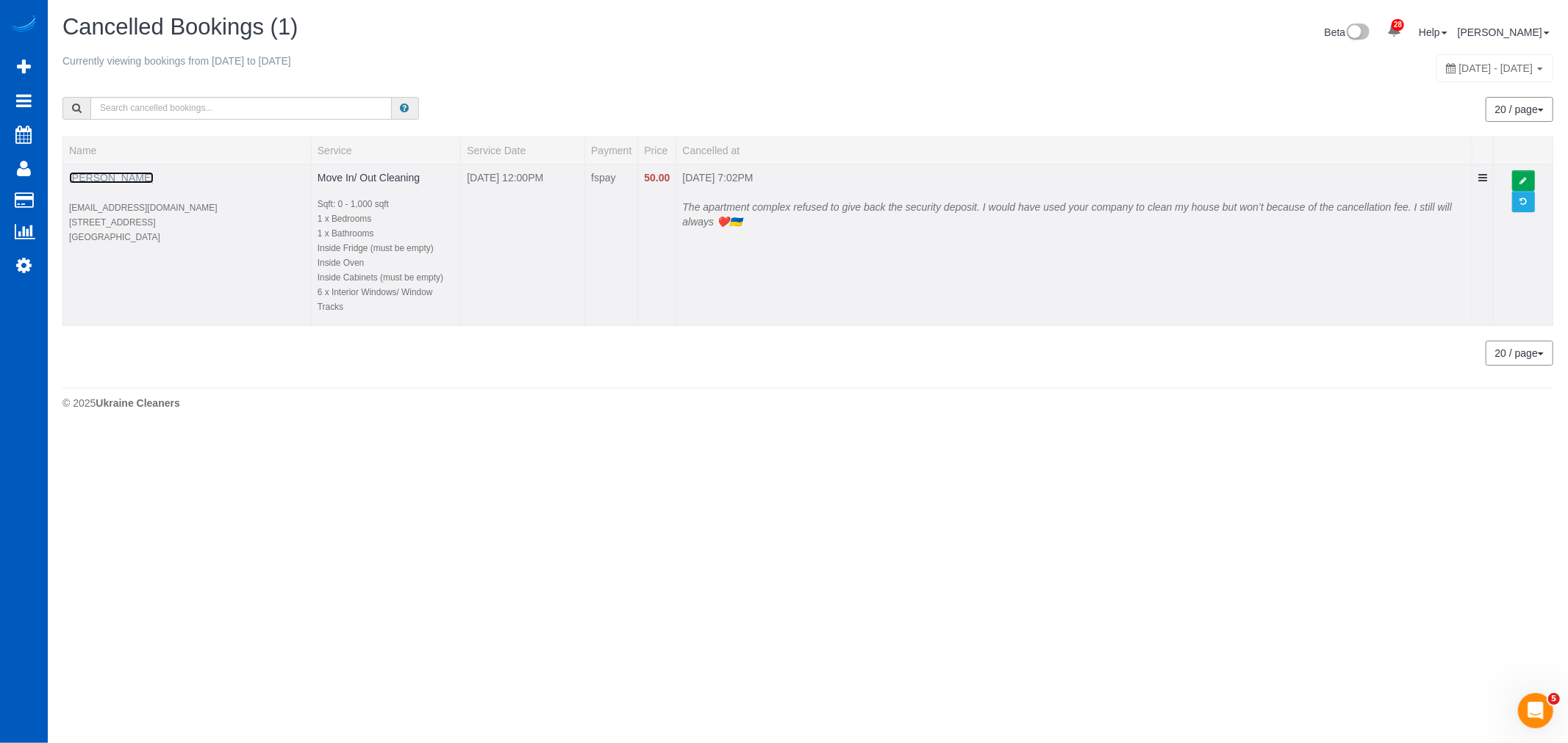
click at [107, 178] on link "Jennifer Hershey" at bounding box center [111, 178] width 84 height 11
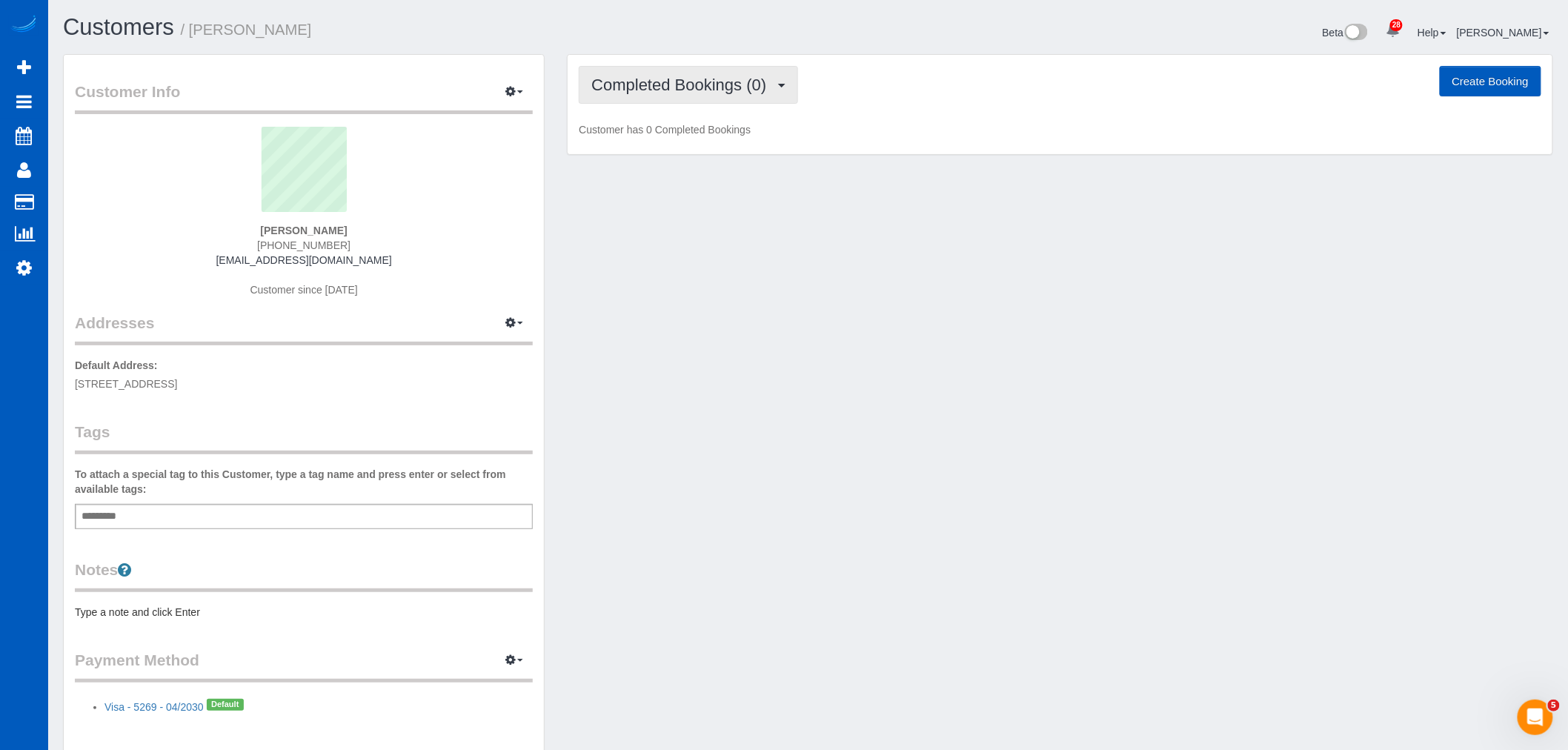
click at [647, 94] on button "Completed Bookings (0)" at bounding box center [688, 85] width 219 height 38
click at [655, 158] on link "Cancelled Bookings (1)" at bounding box center [656, 158] width 154 height 20
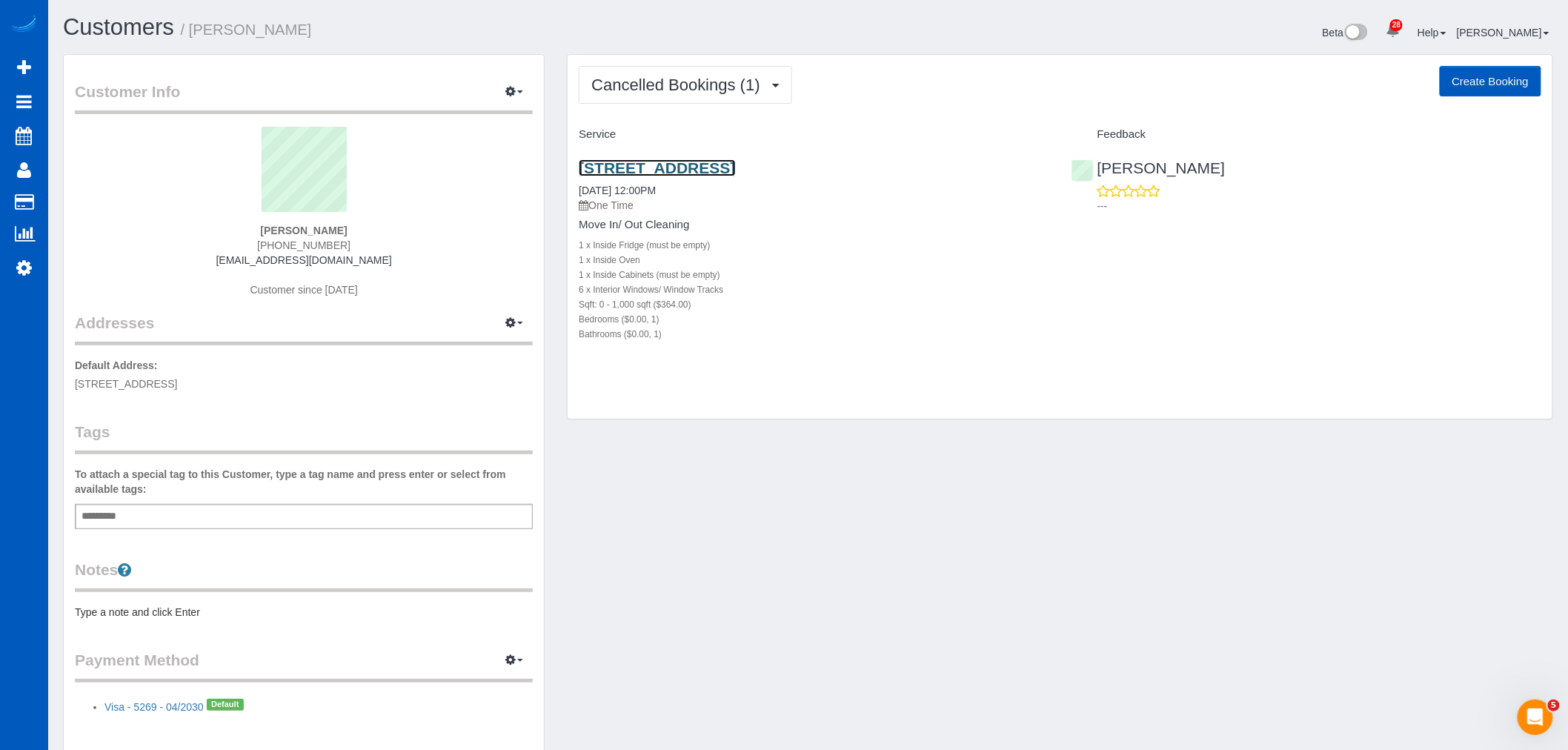
click at [653, 172] on link "6261 Monaco St Unit 23, Commerce City, CO 80022" at bounding box center [656, 168] width 156 height 17
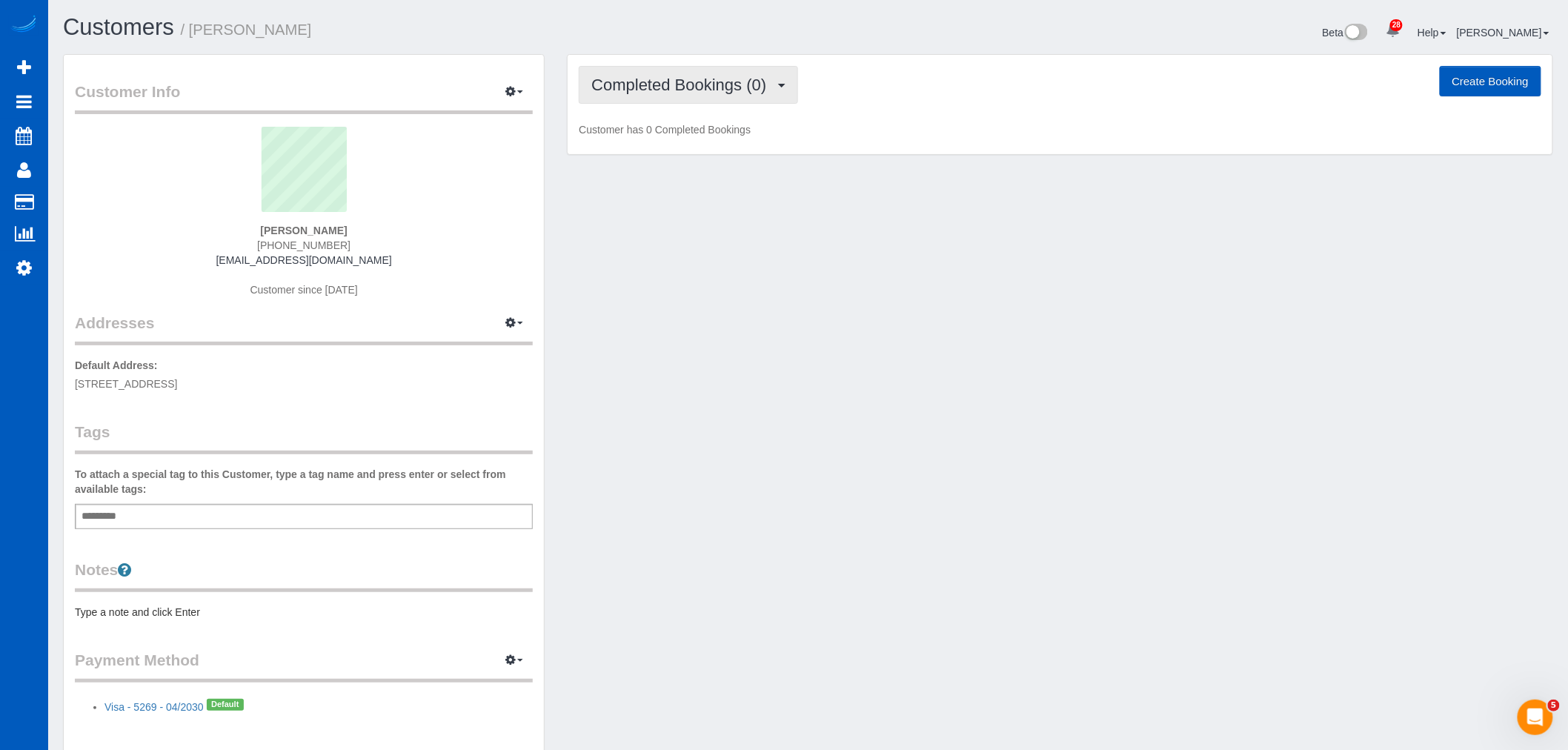
click at [683, 70] on button "Completed Bookings (0)" at bounding box center [688, 85] width 219 height 38
click at [854, 313] on div "Customer Info Edit Contact Info Send Message Email Preferences Special Sales Ta…" at bounding box center [808, 413] width 1512 height 717
click at [694, 86] on span "Completed Bookings (0)" at bounding box center [683, 84] width 182 height 19
click at [665, 122] on link "Completed Bookings (0)" at bounding box center [656, 120] width 154 height 20
click at [673, 83] on span "Completed Bookings (0)" at bounding box center [683, 84] width 182 height 19
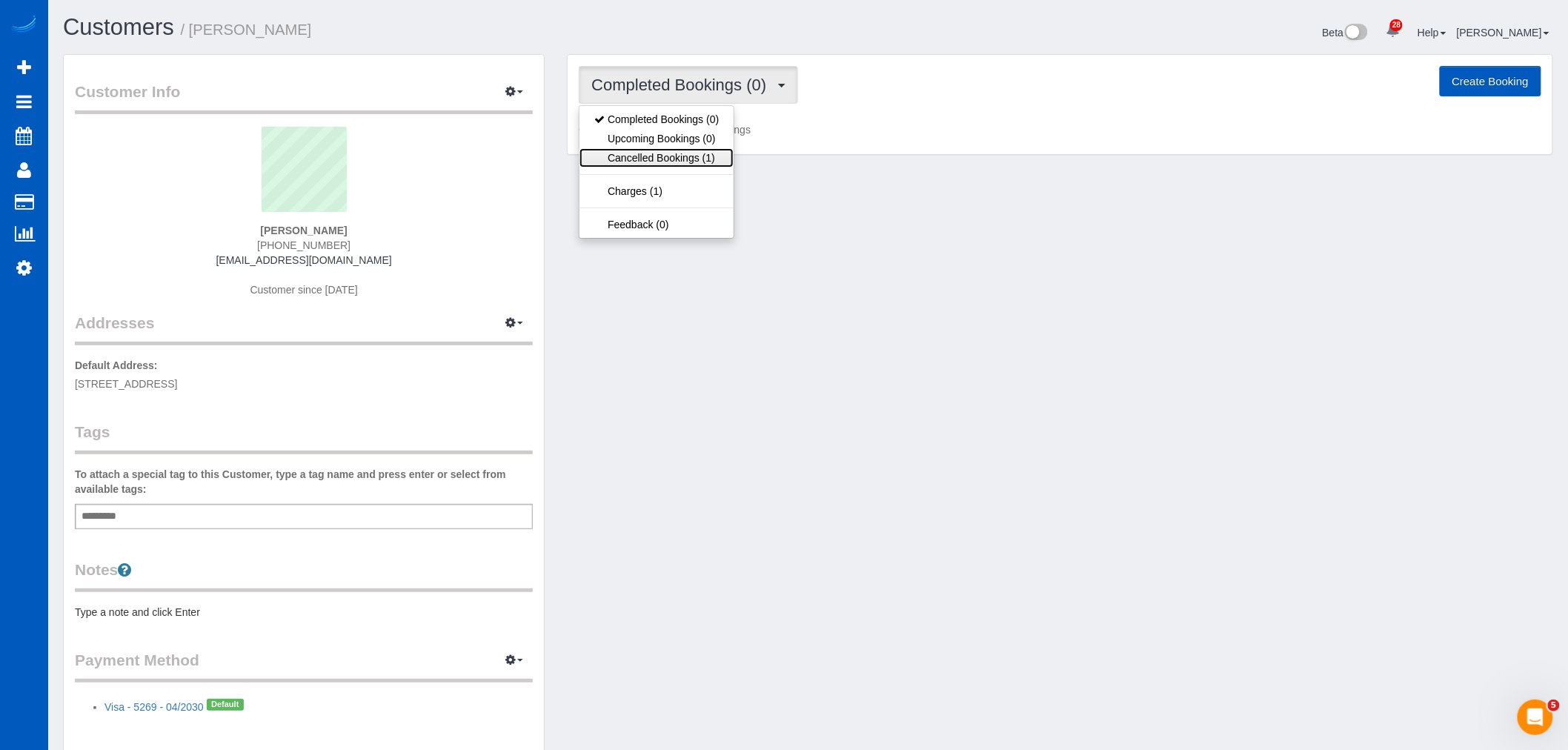
click at [663, 153] on link "Cancelled Bookings (1)" at bounding box center [656, 158] width 154 height 20
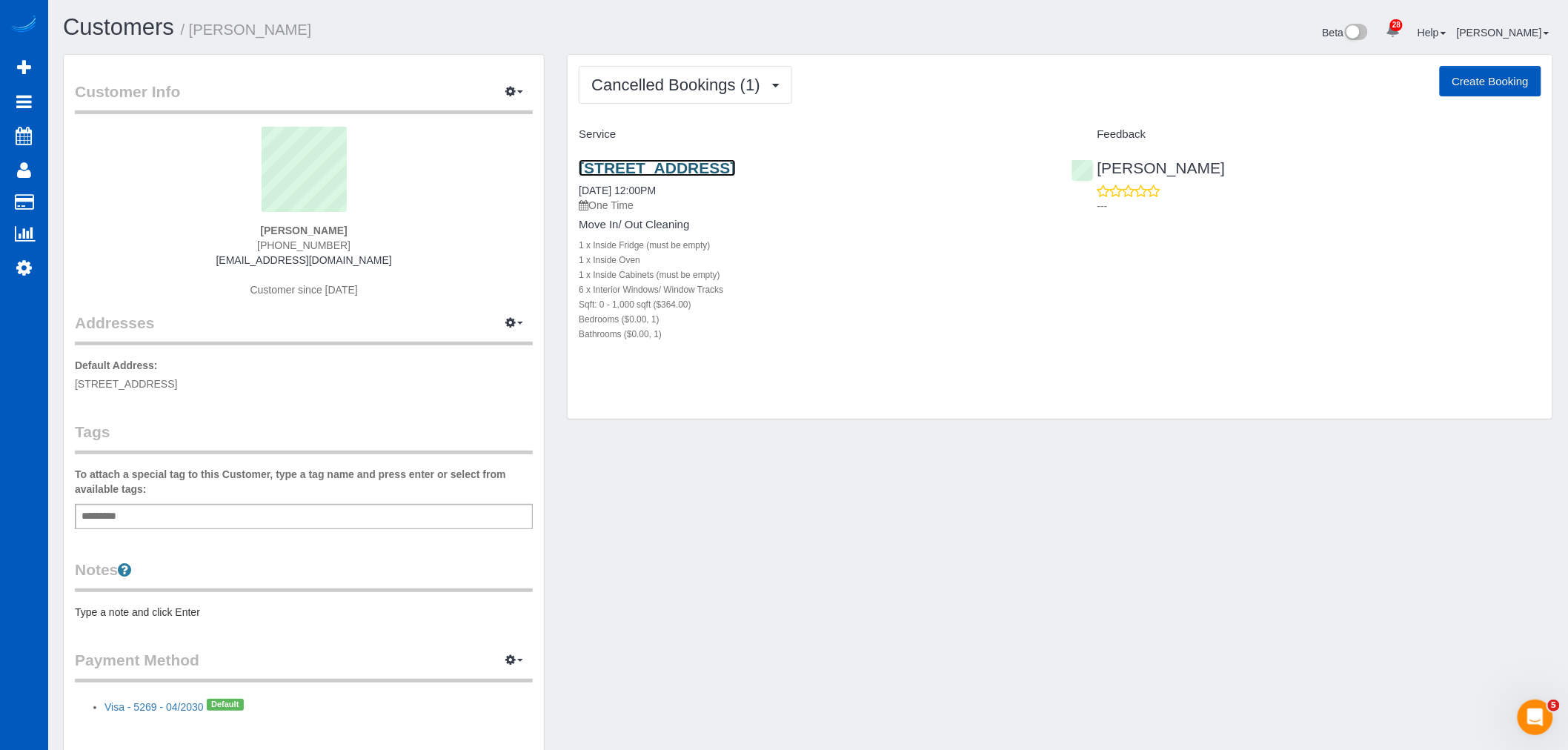
click at [633, 169] on link "6261 Monaco St Unit 23, Commerce City, CO 80022" at bounding box center [656, 168] width 156 height 17
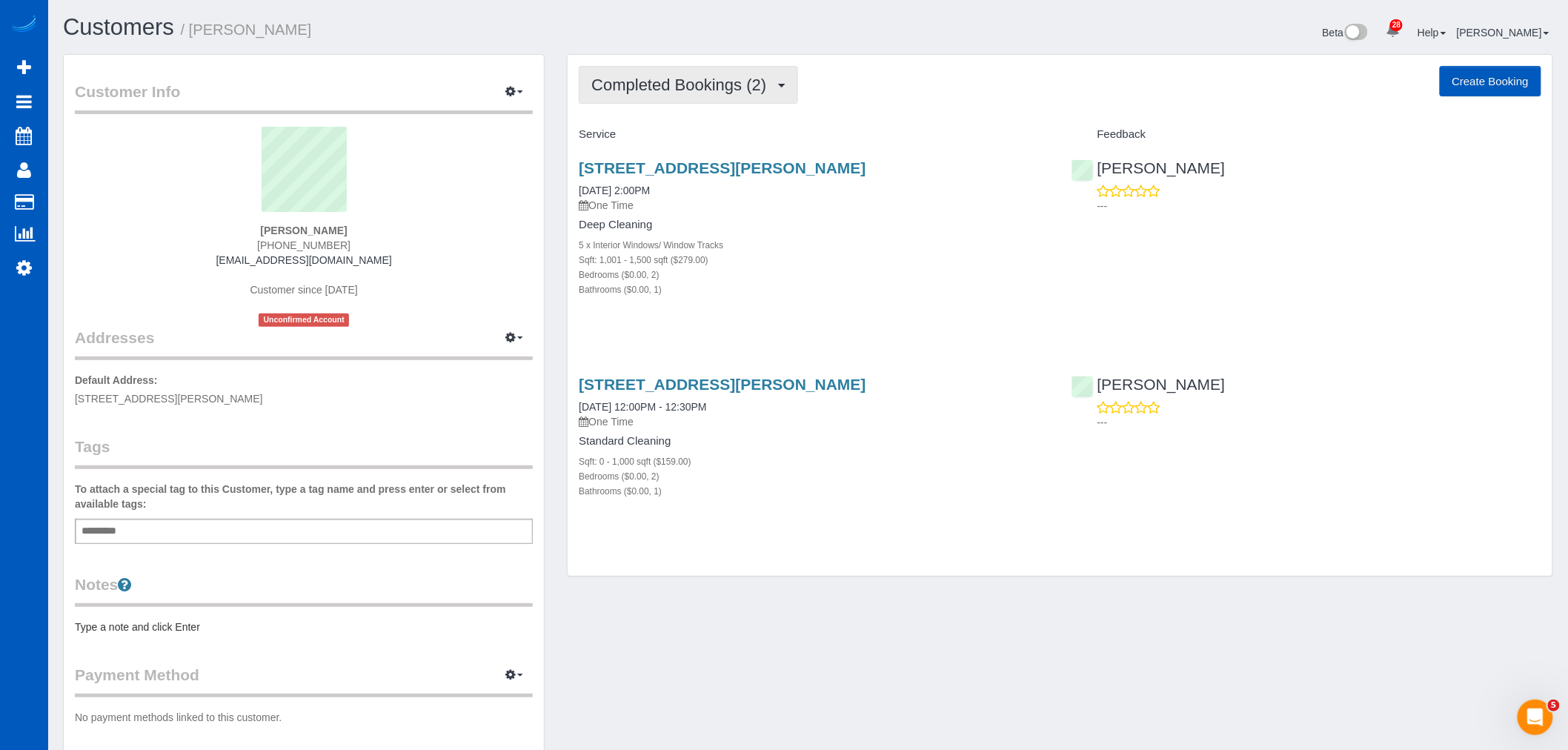
click at [697, 87] on span "Completed Bookings (2)" at bounding box center [683, 84] width 182 height 19
click at [695, 134] on link "Upcoming Bookings (11)" at bounding box center [657, 139] width 156 height 20
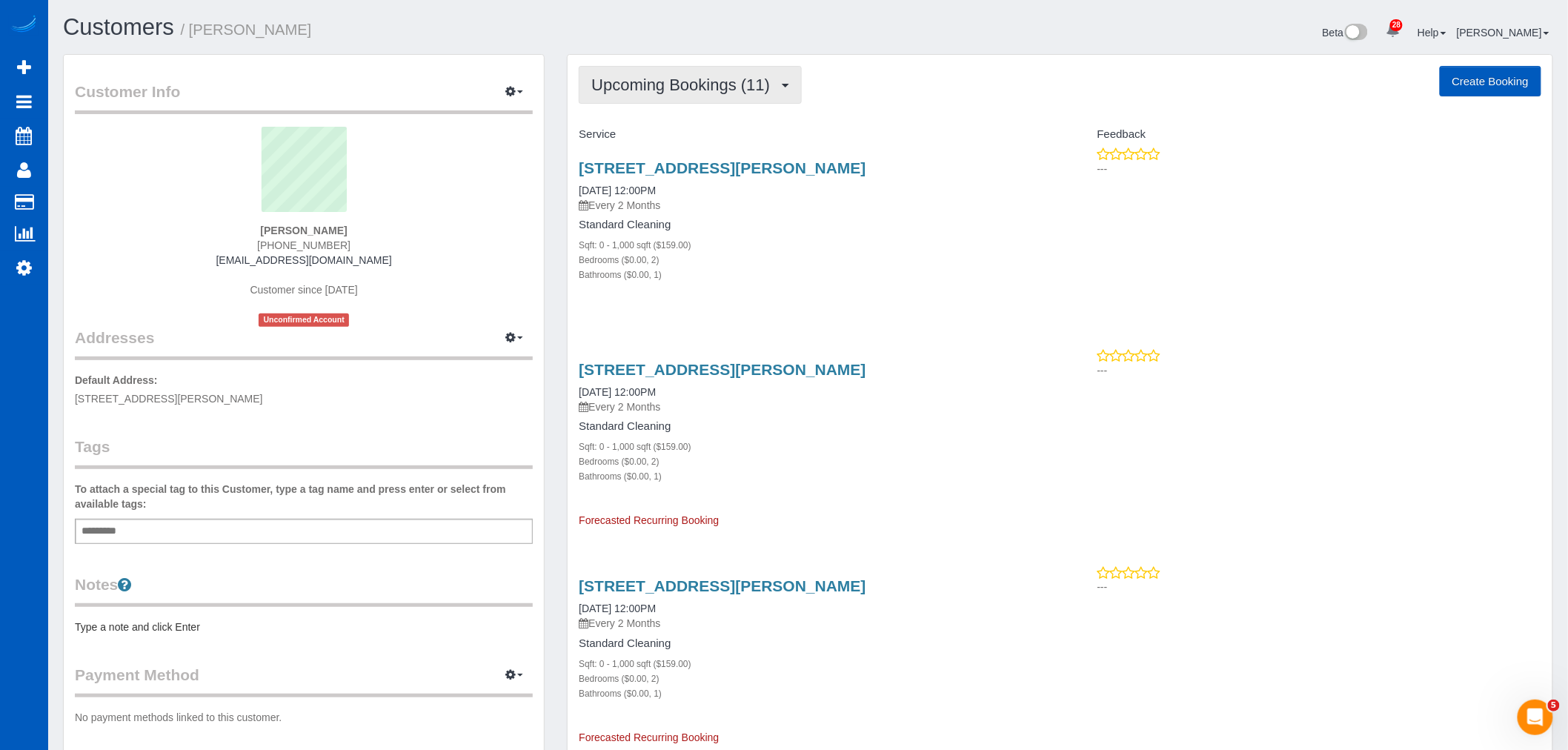
click at [626, 68] on button "Upcoming Bookings (11)" at bounding box center [690, 85] width 223 height 38
click at [654, 122] on link "Completed Bookings (2)" at bounding box center [657, 120] width 156 height 20
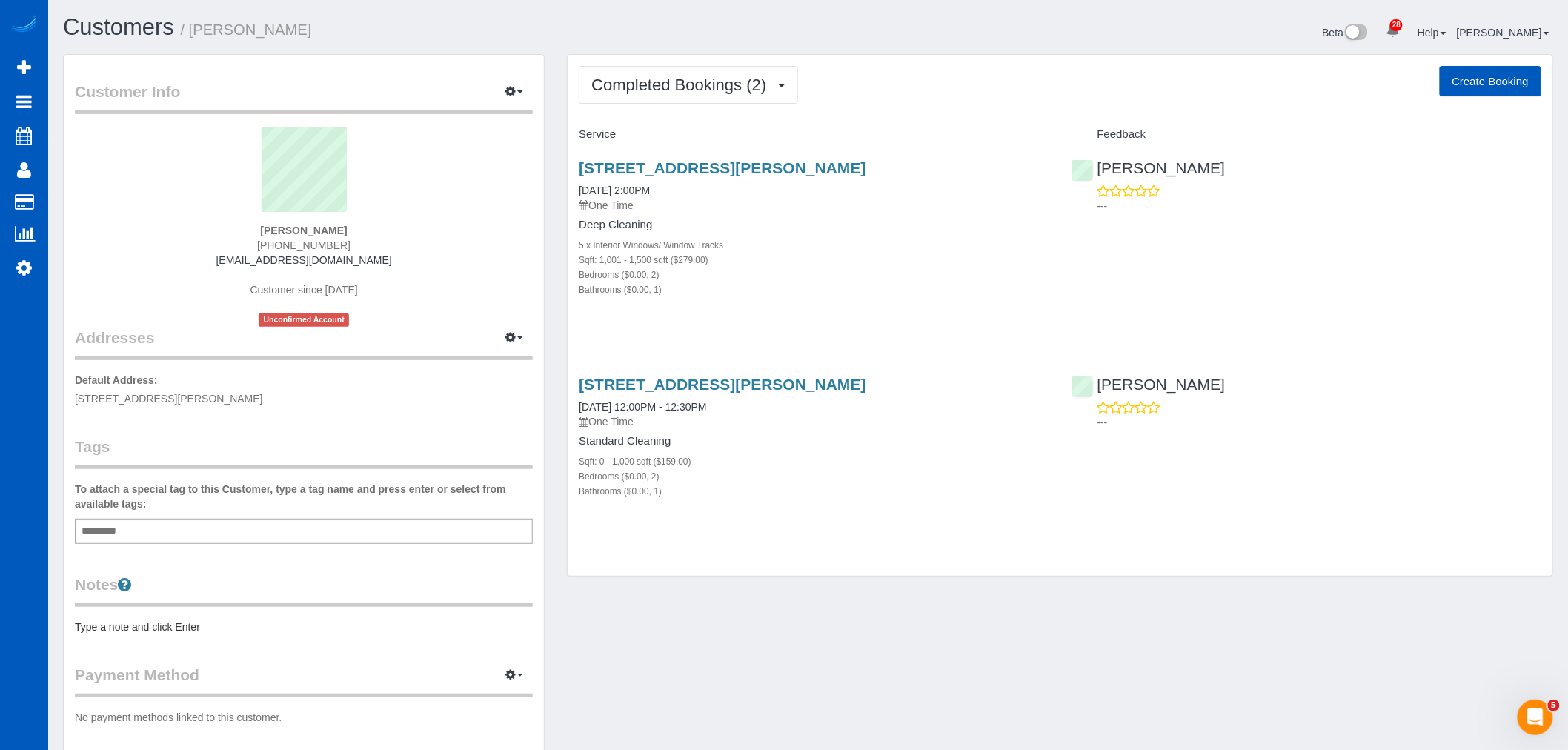
click at [857, 459] on div "Sqft: 0 - 1,000 sqft ($159.00)" at bounding box center [813, 461] width 470 height 15
click at [651, 86] on span "Completed Bookings (2)" at bounding box center [683, 84] width 182 height 19
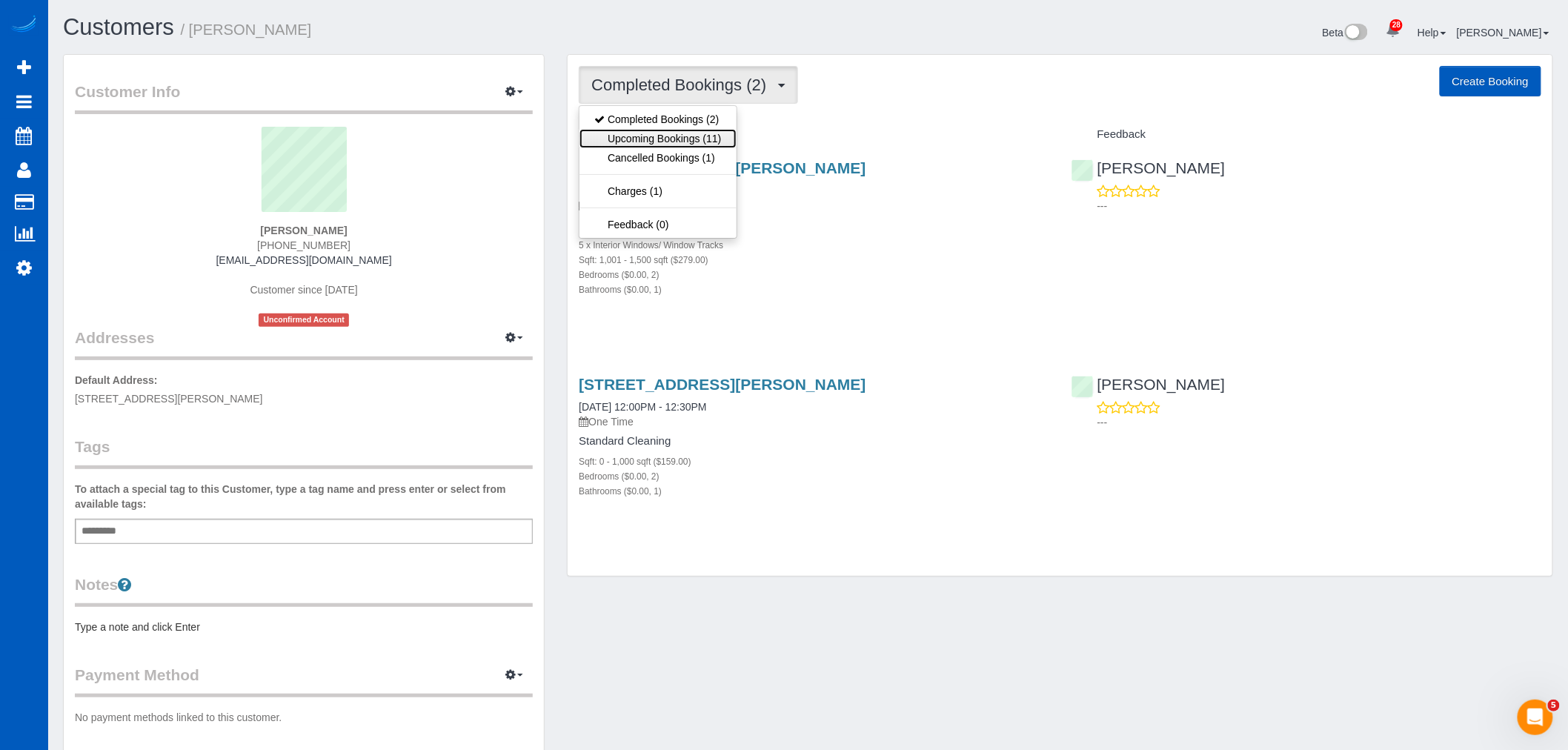
click at [655, 137] on link "Upcoming Bookings (11)" at bounding box center [657, 139] width 156 height 20
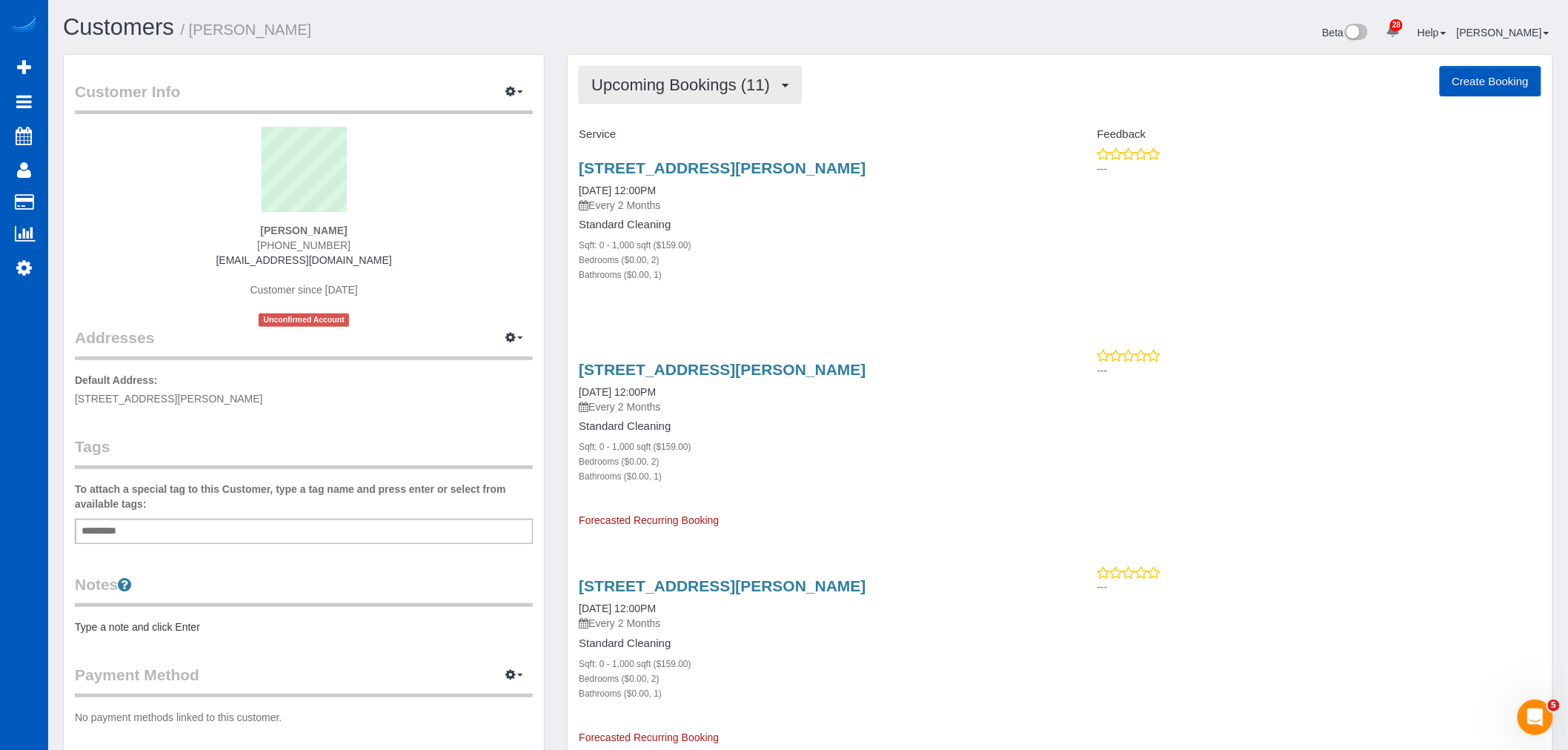
click at [647, 95] on button "Upcoming Bookings (11)" at bounding box center [690, 85] width 223 height 38
click at [651, 119] on link "Completed Bookings (2)" at bounding box center [657, 120] width 156 height 20
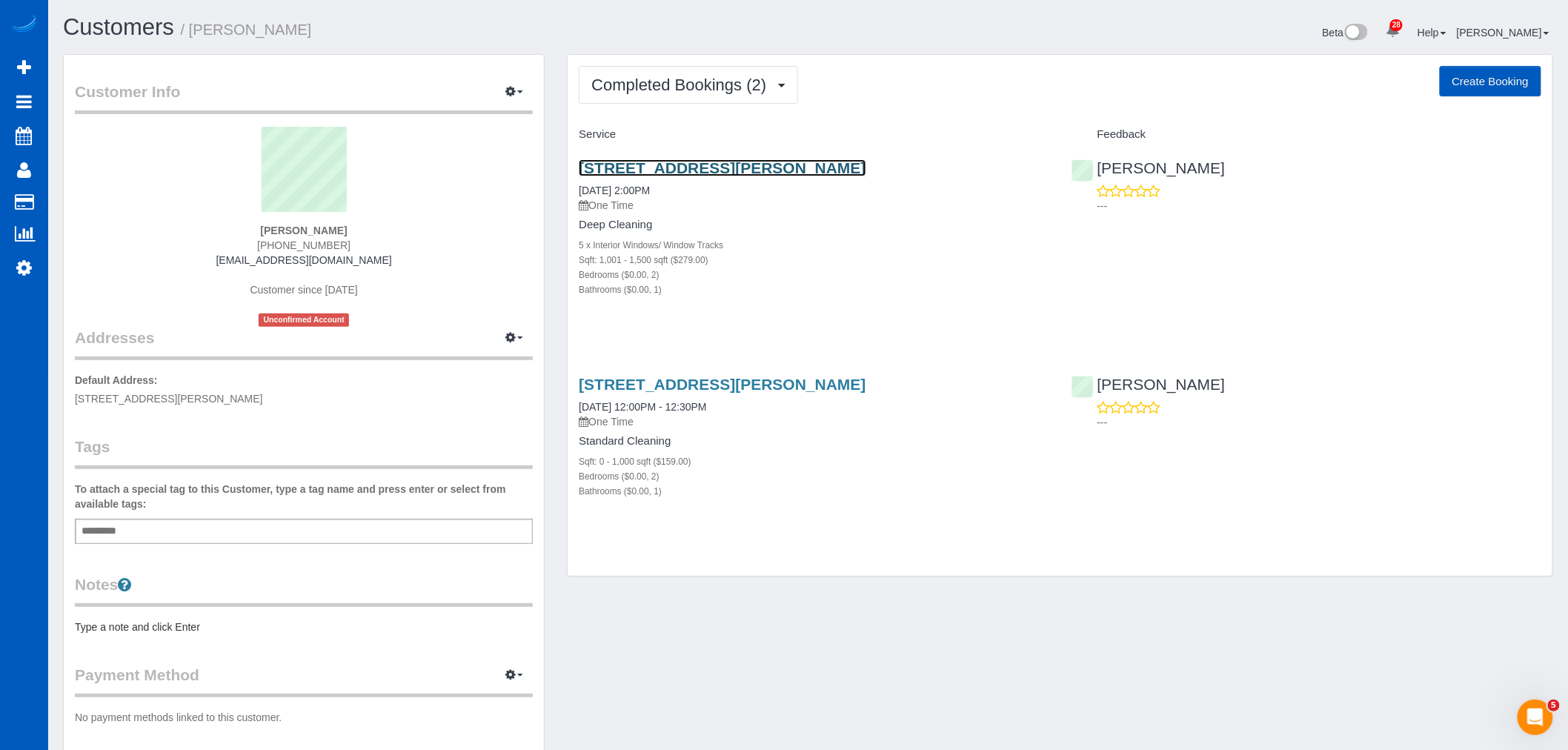
click at [647, 165] on link "8483 Everett Way Unit E, Arvada, CO 80005" at bounding box center [722, 168] width 286 height 17
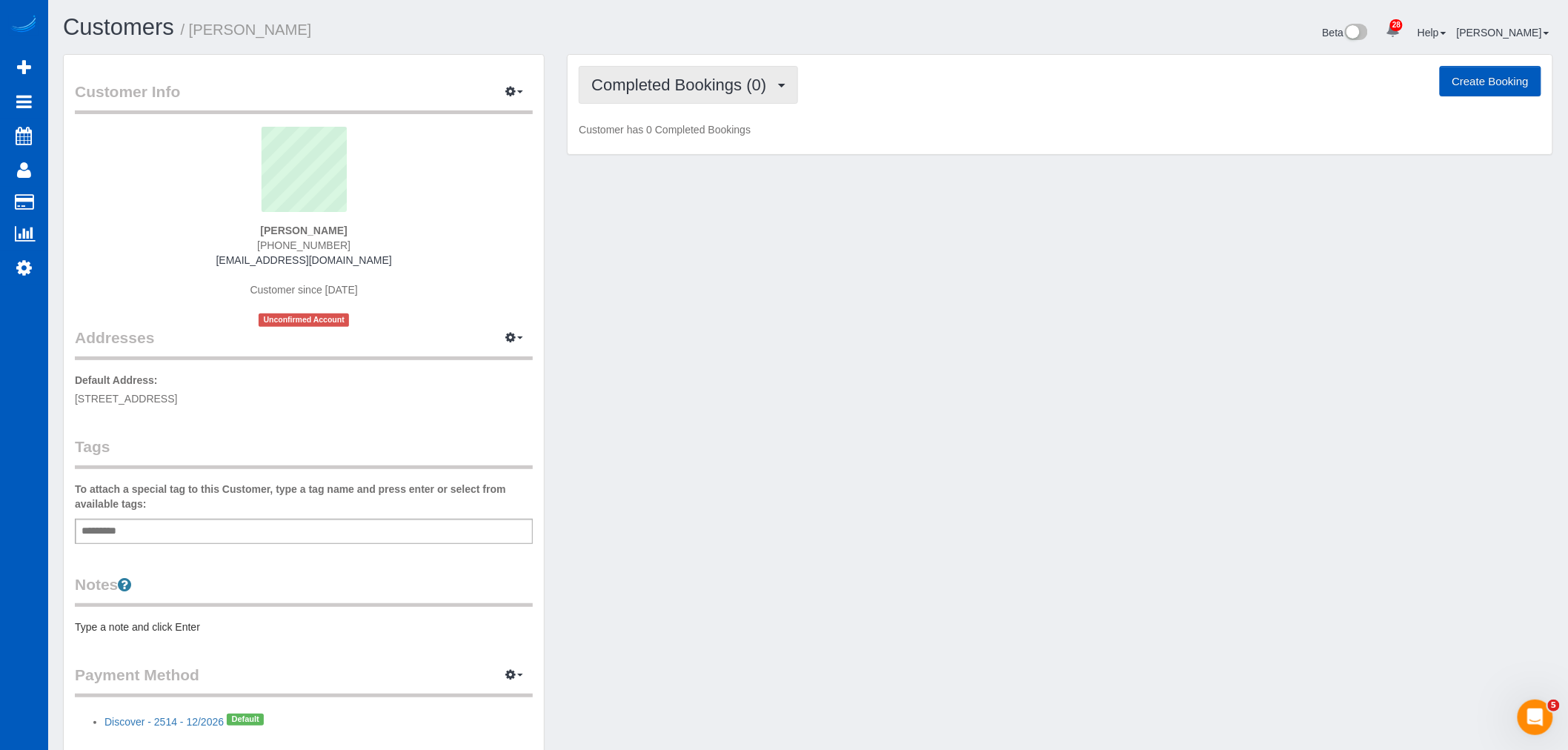
click at [723, 71] on button "Completed Bookings (0)" at bounding box center [688, 85] width 219 height 38
click at [687, 146] on link "Upcoming Bookings (1)" at bounding box center [656, 139] width 154 height 20
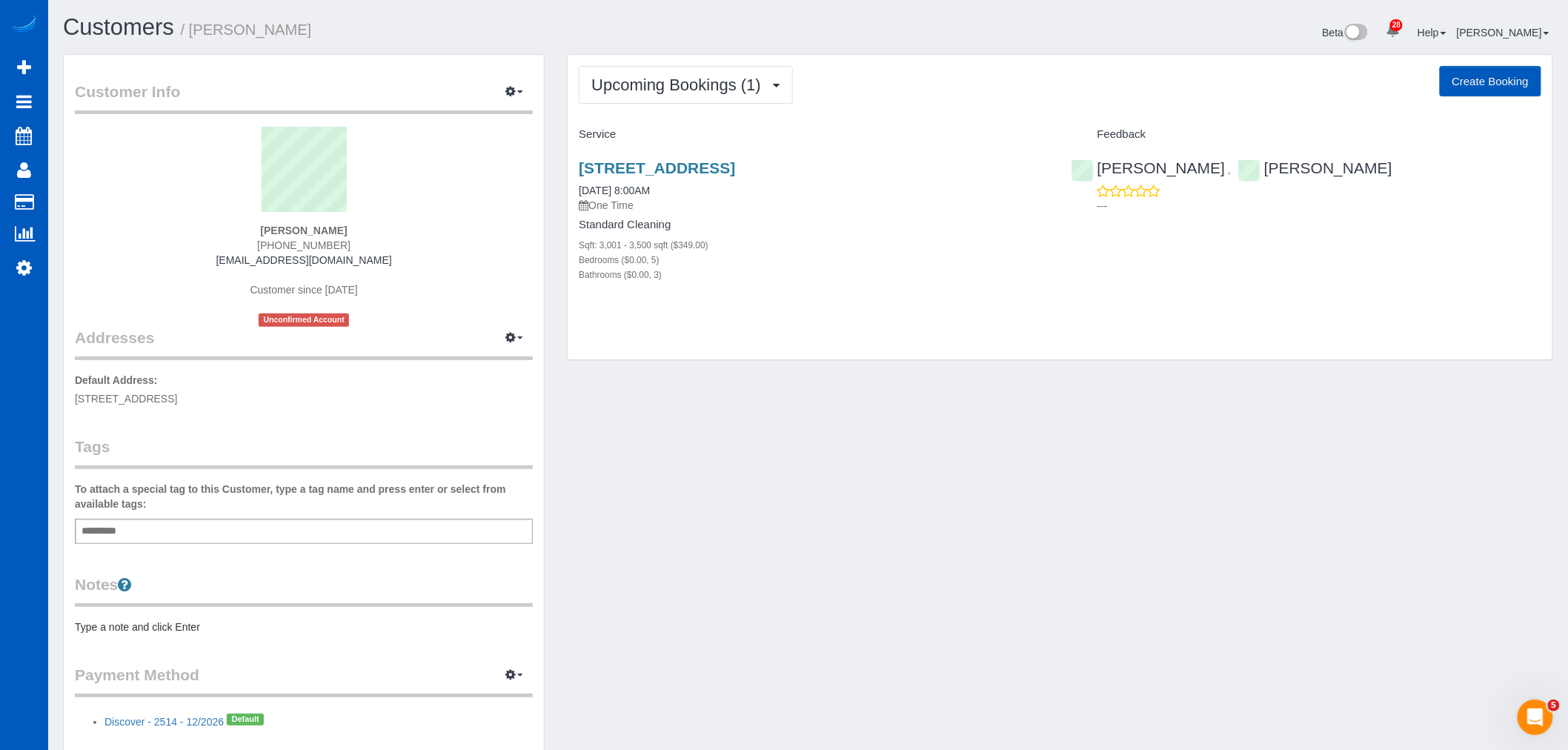
click at [686, 157] on div "[STREET_ADDRESS] [DATE] 8:00AM One Time Standard Cleaning Sqft: 3,001 - 3,500 s…" at bounding box center [813, 228] width 492 height 165
click at [685, 172] on link "[STREET_ADDRESS]" at bounding box center [656, 168] width 156 height 17
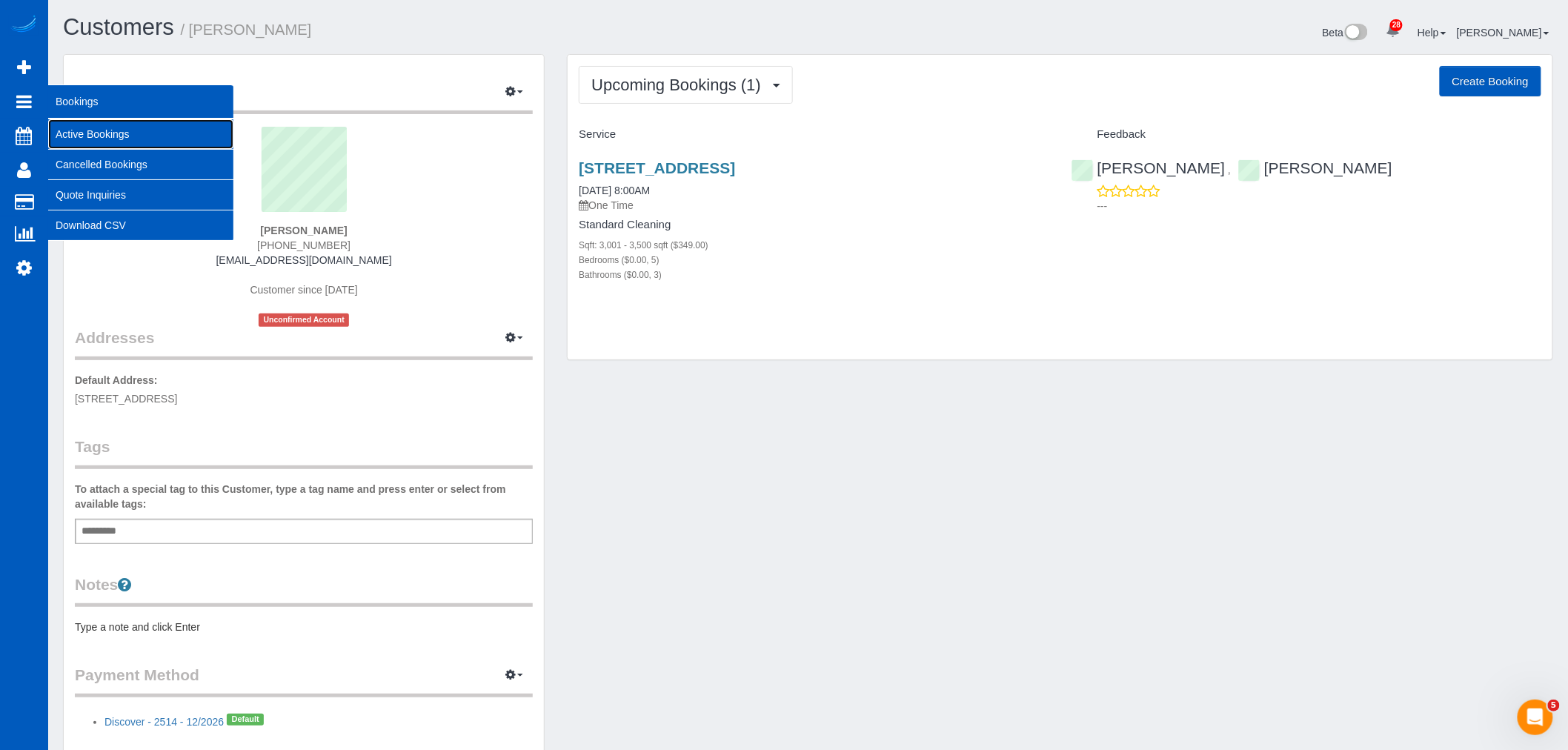
click at [122, 142] on link "Active Bookings" at bounding box center [141, 134] width 185 height 29
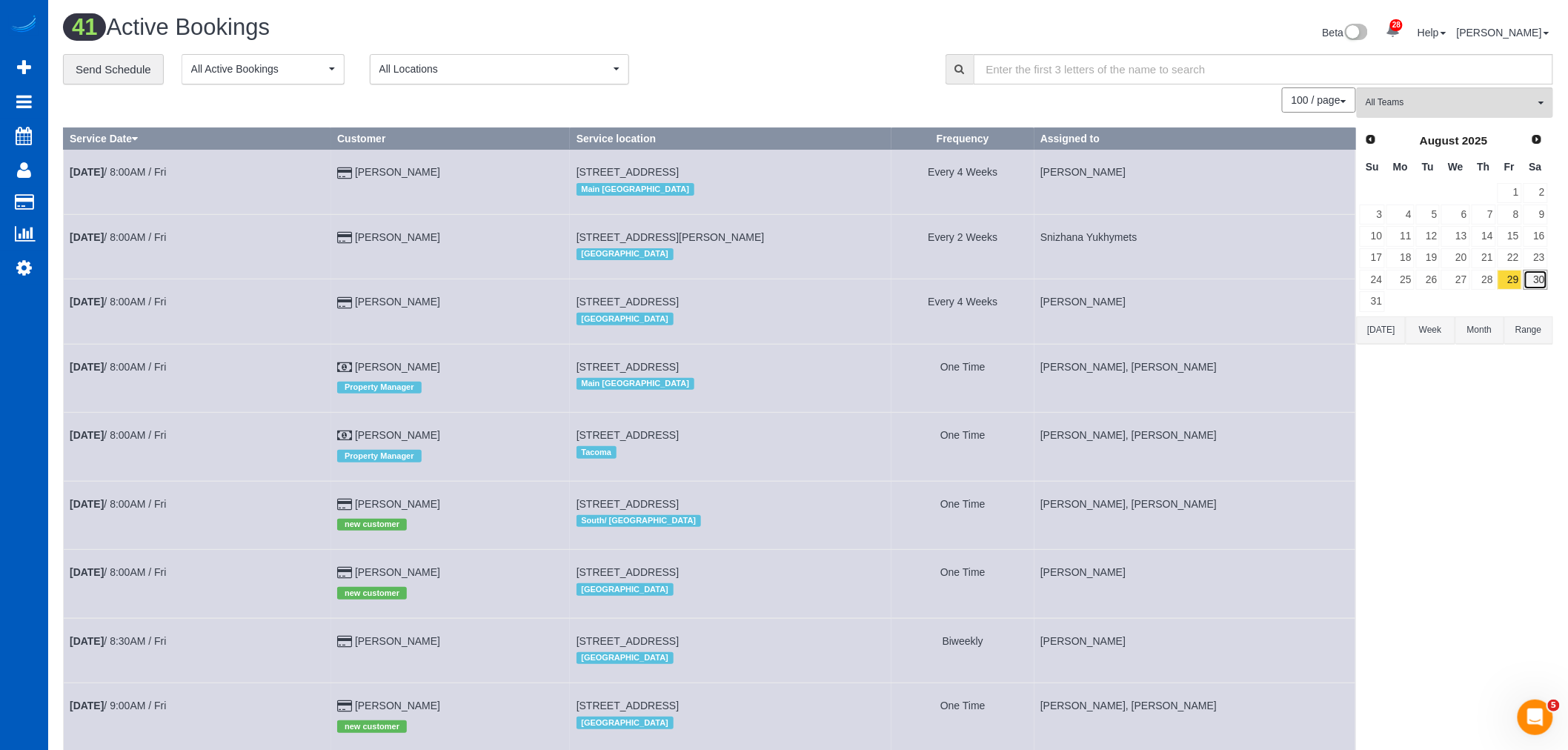
click at [1544, 285] on link "30" at bounding box center [1536, 280] width 25 height 20
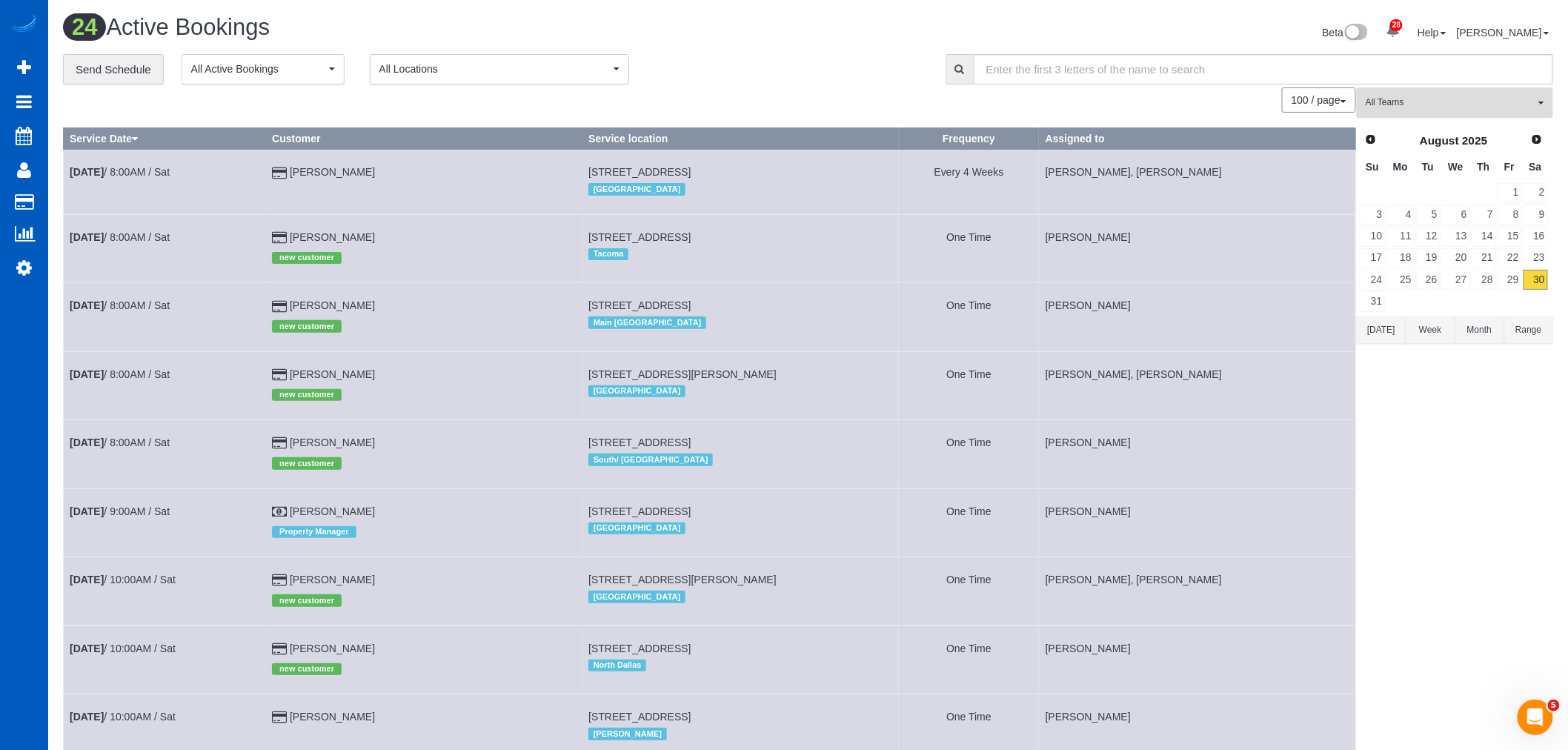
click at [1428, 104] on span "All Teams" at bounding box center [1450, 102] width 169 height 12
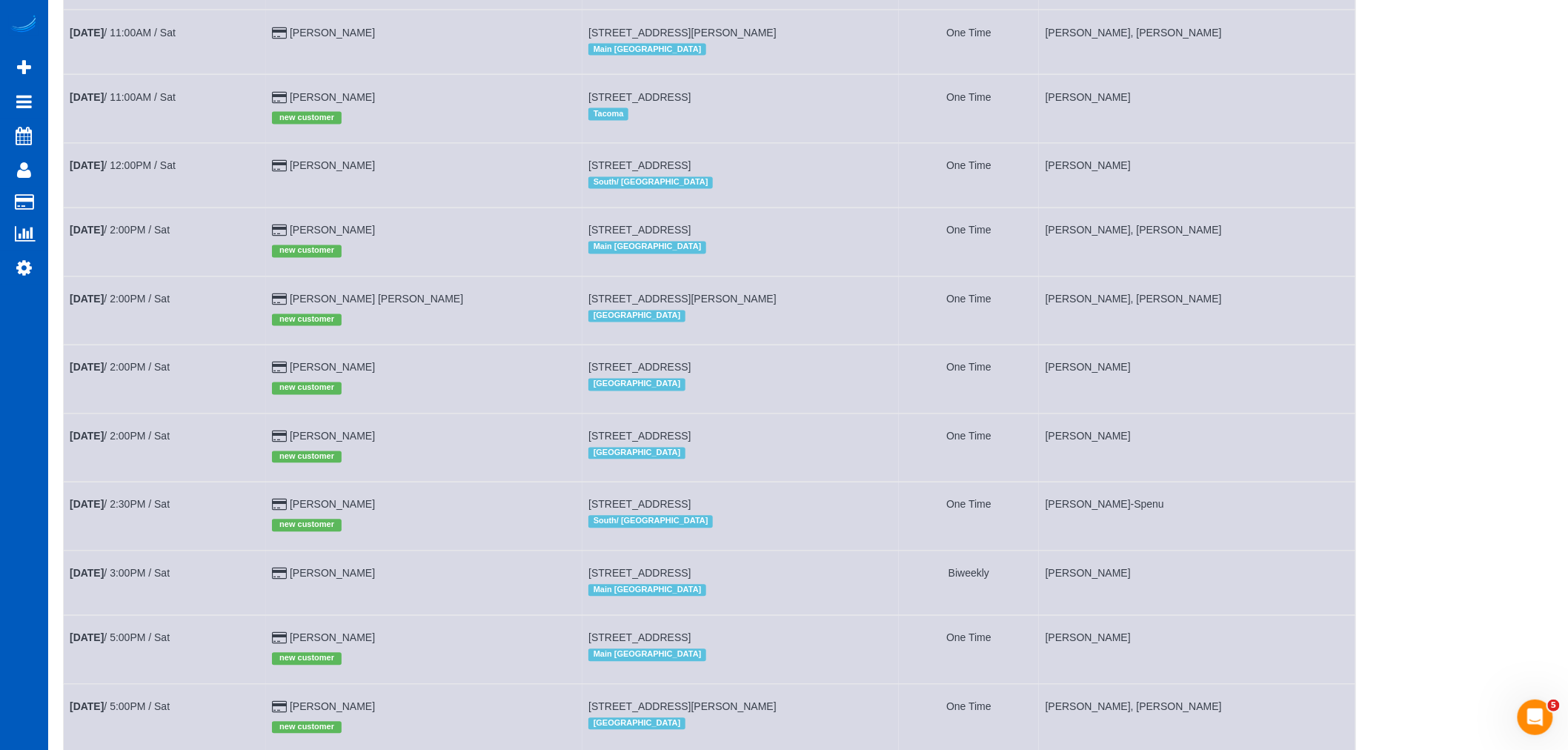
scroll to position [988, 0]
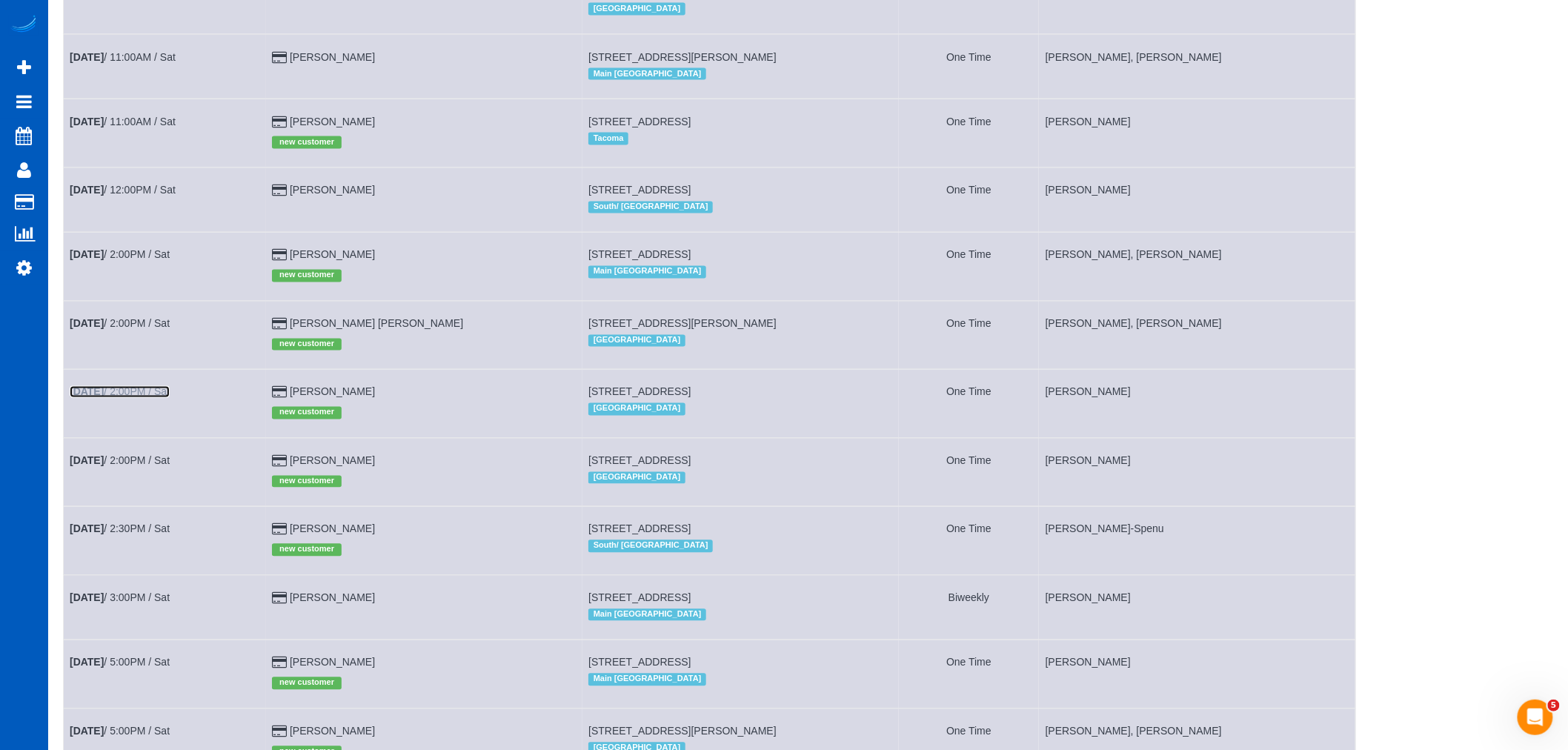
click at [164, 398] on link "Aug 30th / 2:00PM / Sat" at bounding box center [119, 392] width 100 height 11
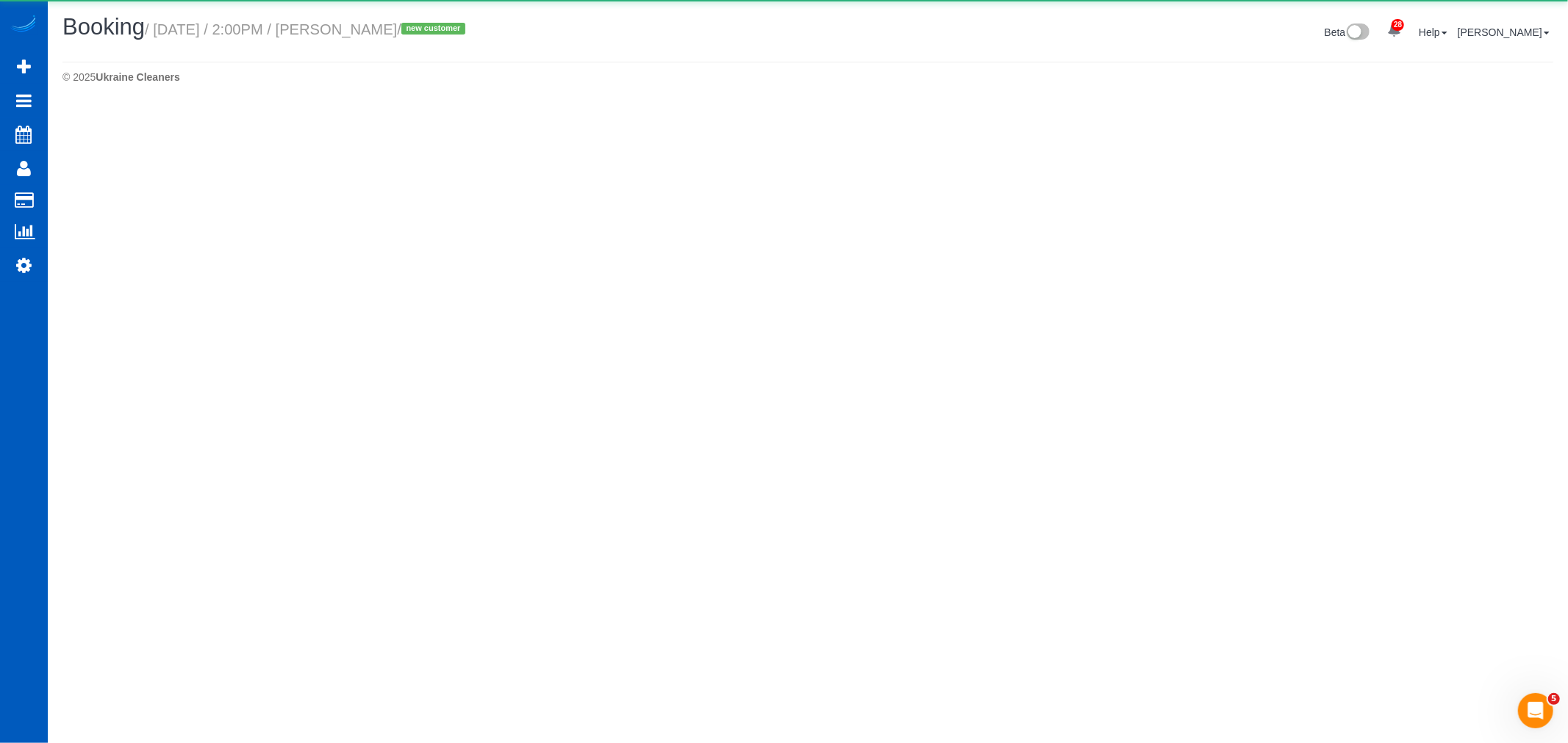
select select "OR"
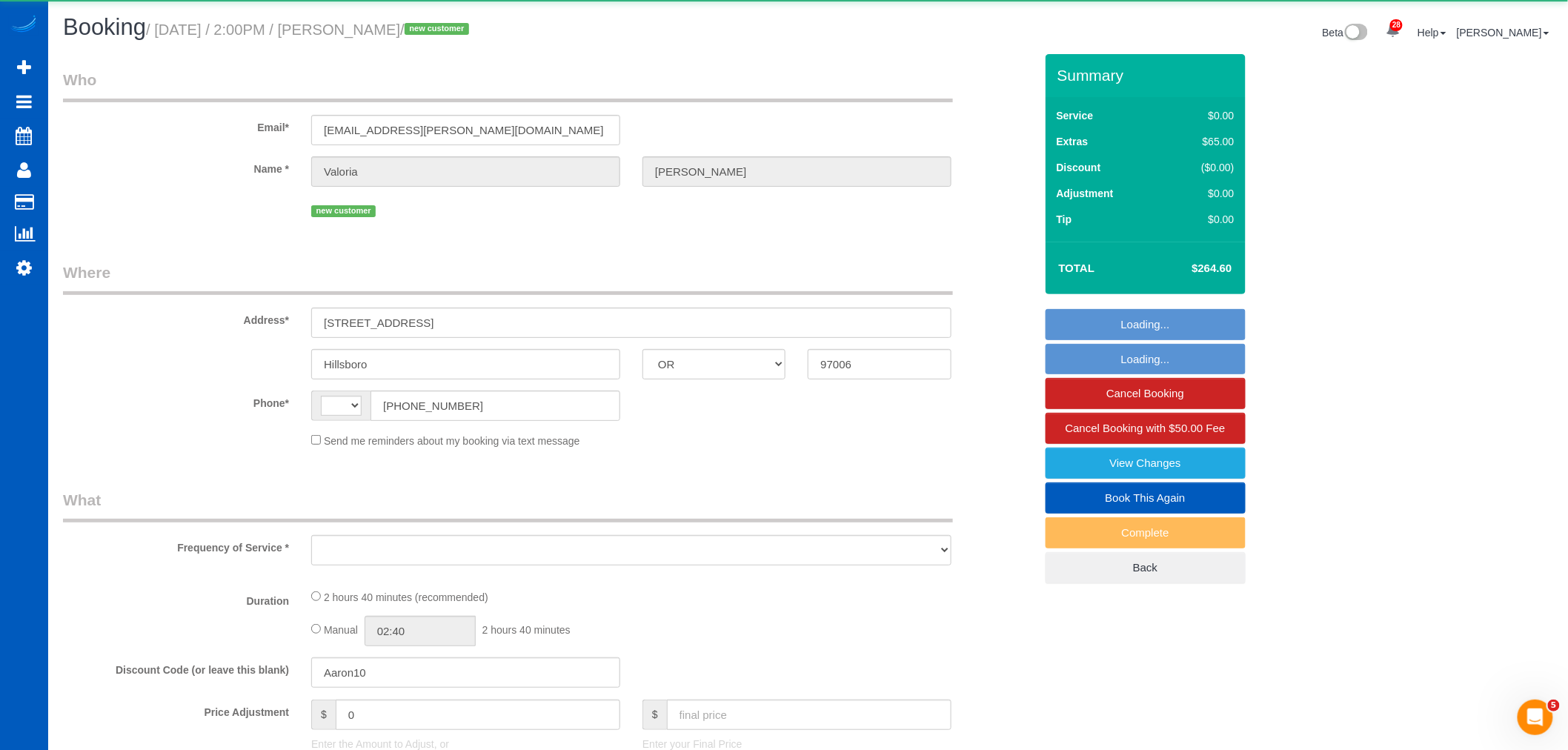
select select "string:[GEOGRAPHIC_DATA]"
select select "object:2723"
select select "string:fspay-e9c42ece-96ae-4fc0-93e1-cb16717f93ac"
select select "199"
select select "2"
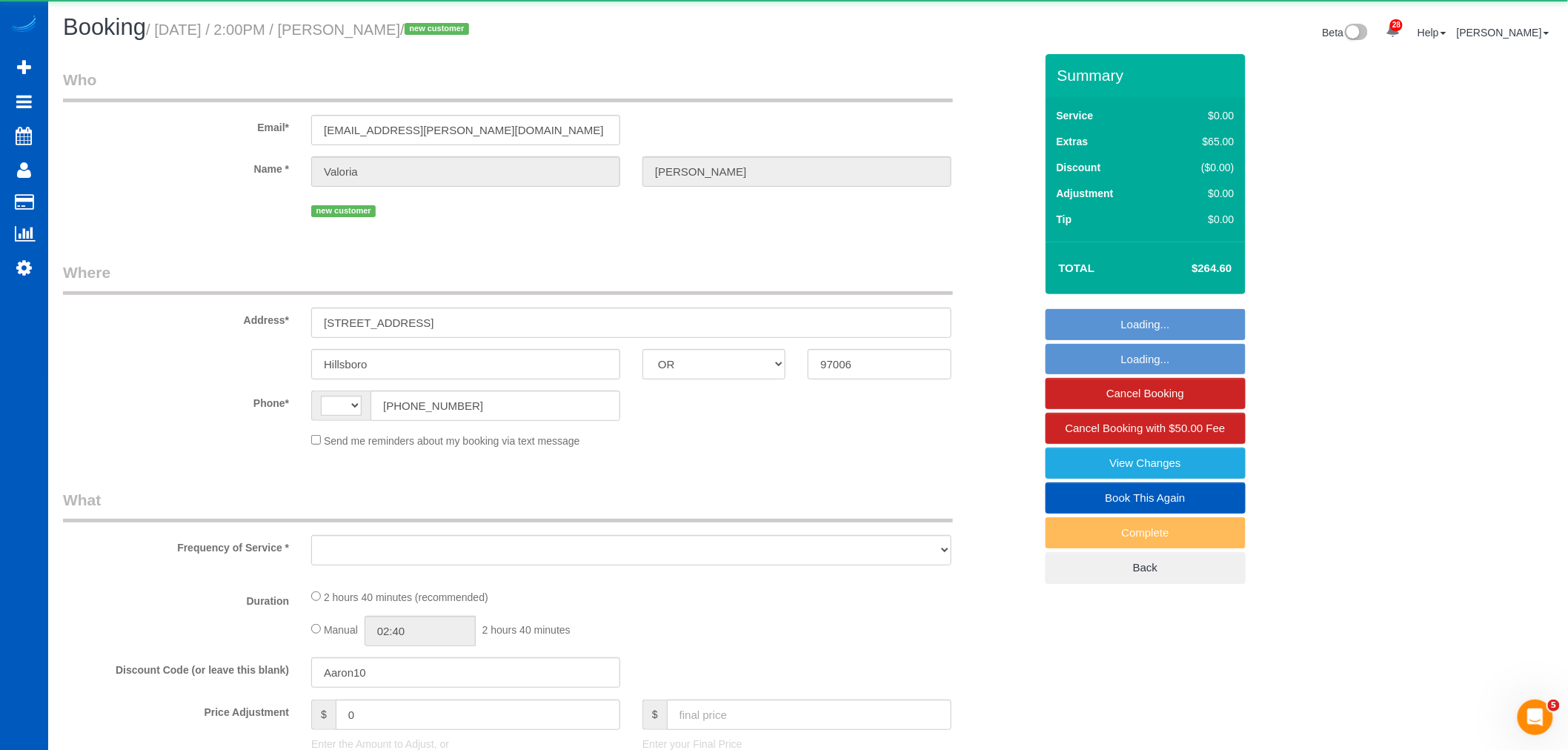
select select "2"
select select "spot1"
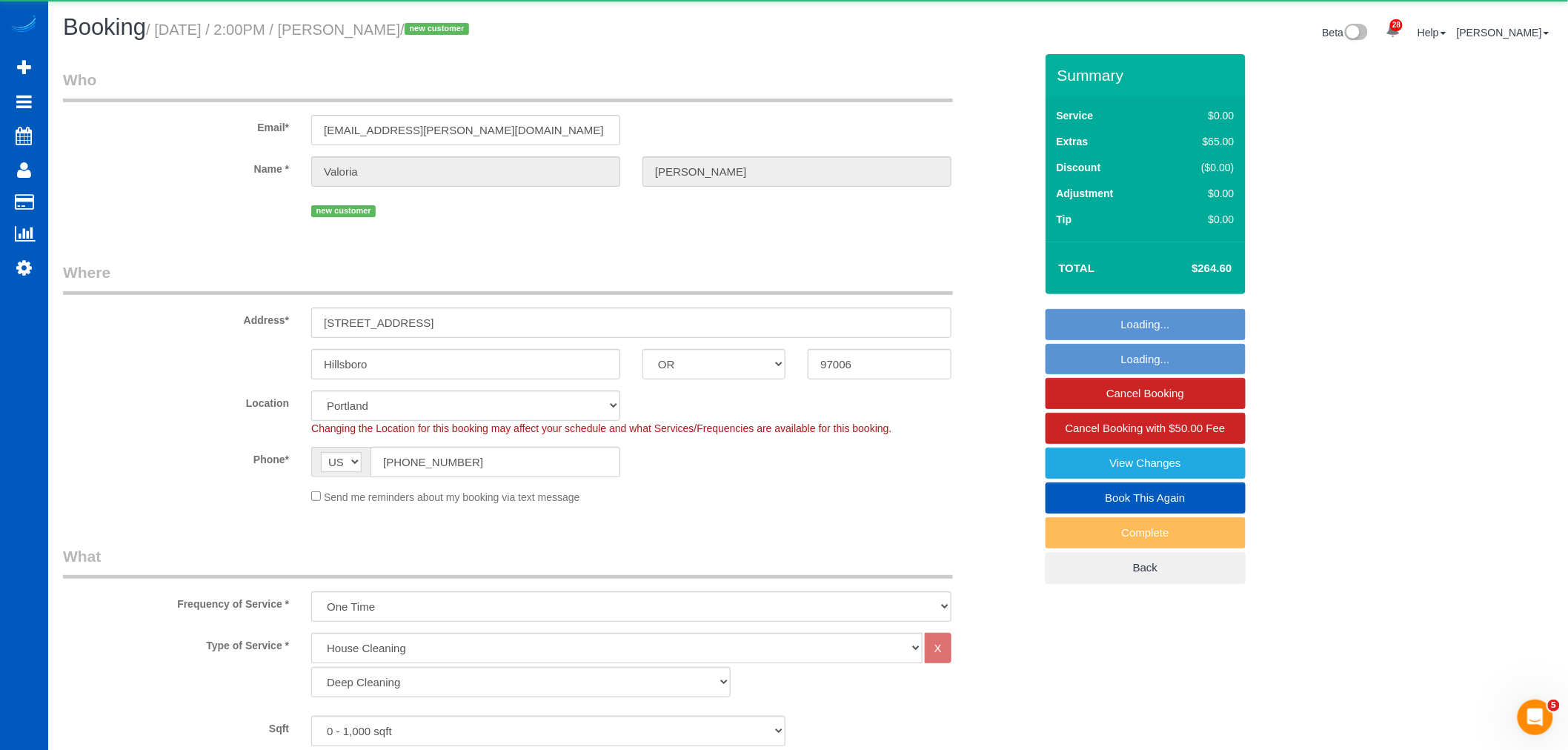
select select "2"
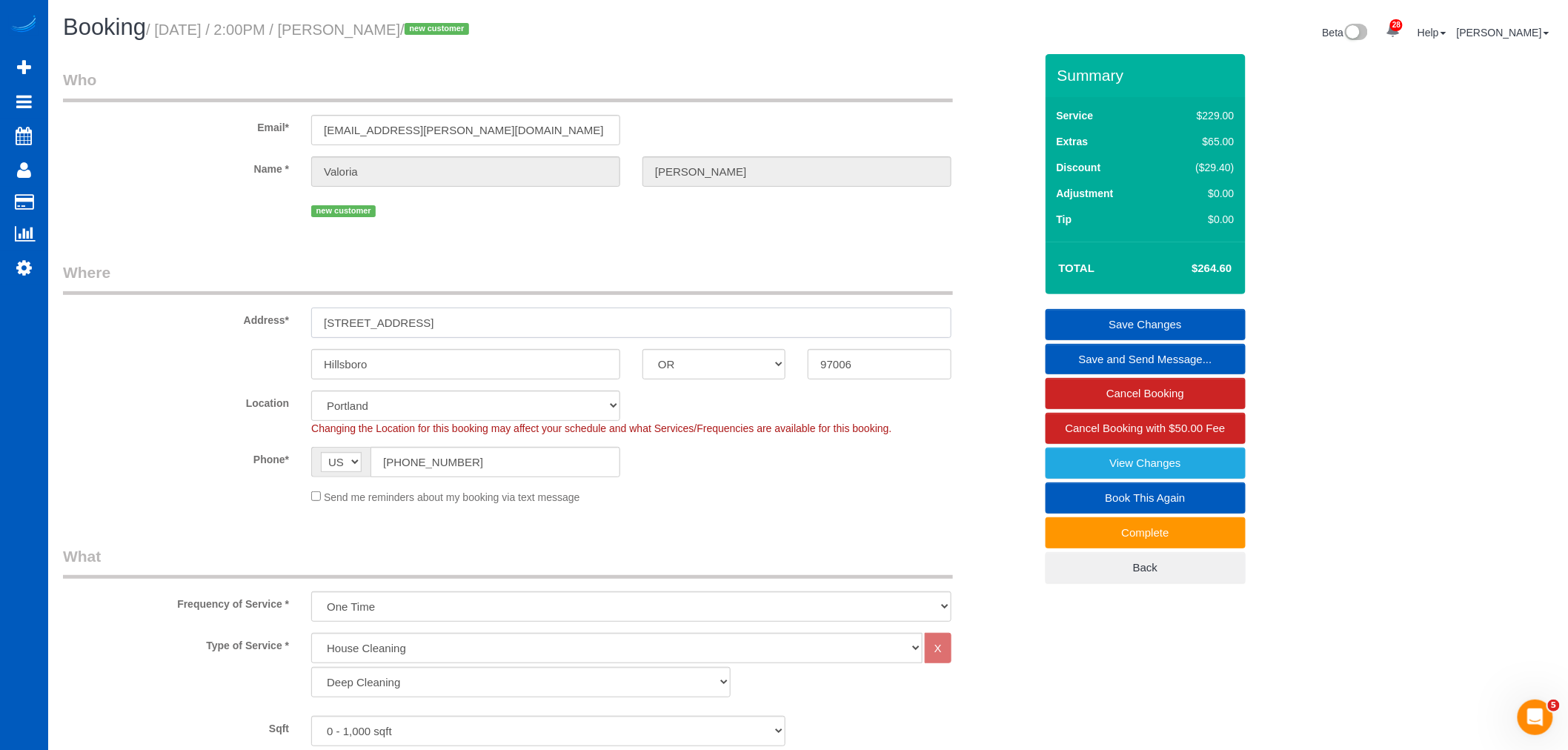
click at [463, 319] on input "1090 NE 91st Ave, 215" at bounding box center [631, 323] width 640 height 30
drag, startPoint x: 463, startPoint y: 319, endPoint x: 265, endPoint y: 319, distance: 198.0
click at [210, 323] on div "Address* 1090 NE 91st Ave, 215" at bounding box center [548, 300] width 994 height 76
drag, startPoint x: 337, startPoint y: 325, endPoint x: 817, endPoint y: 531, distance: 522.3
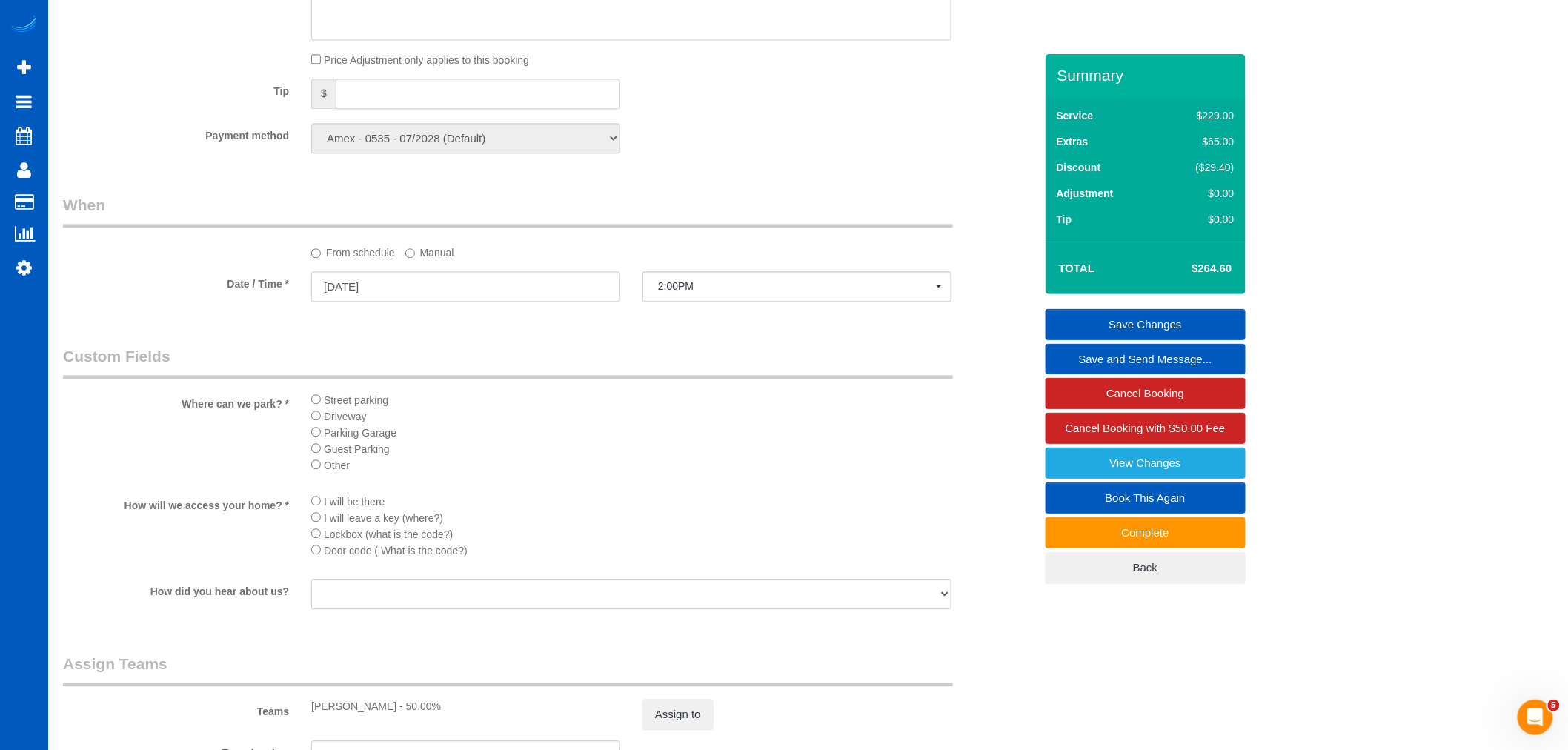
scroll to position [1483, 0]
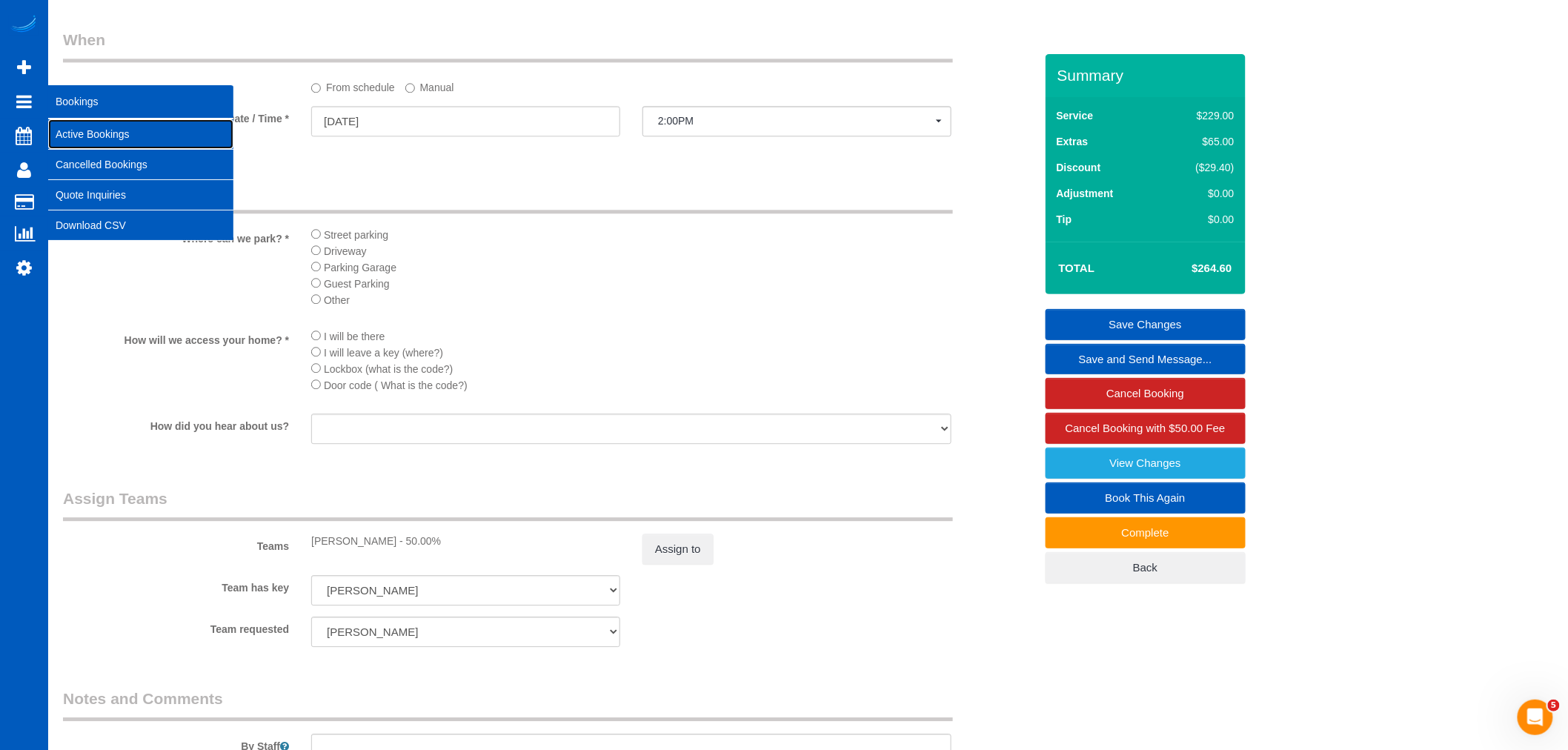
click at [111, 148] on link "Active Bookings" at bounding box center [141, 134] width 185 height 29
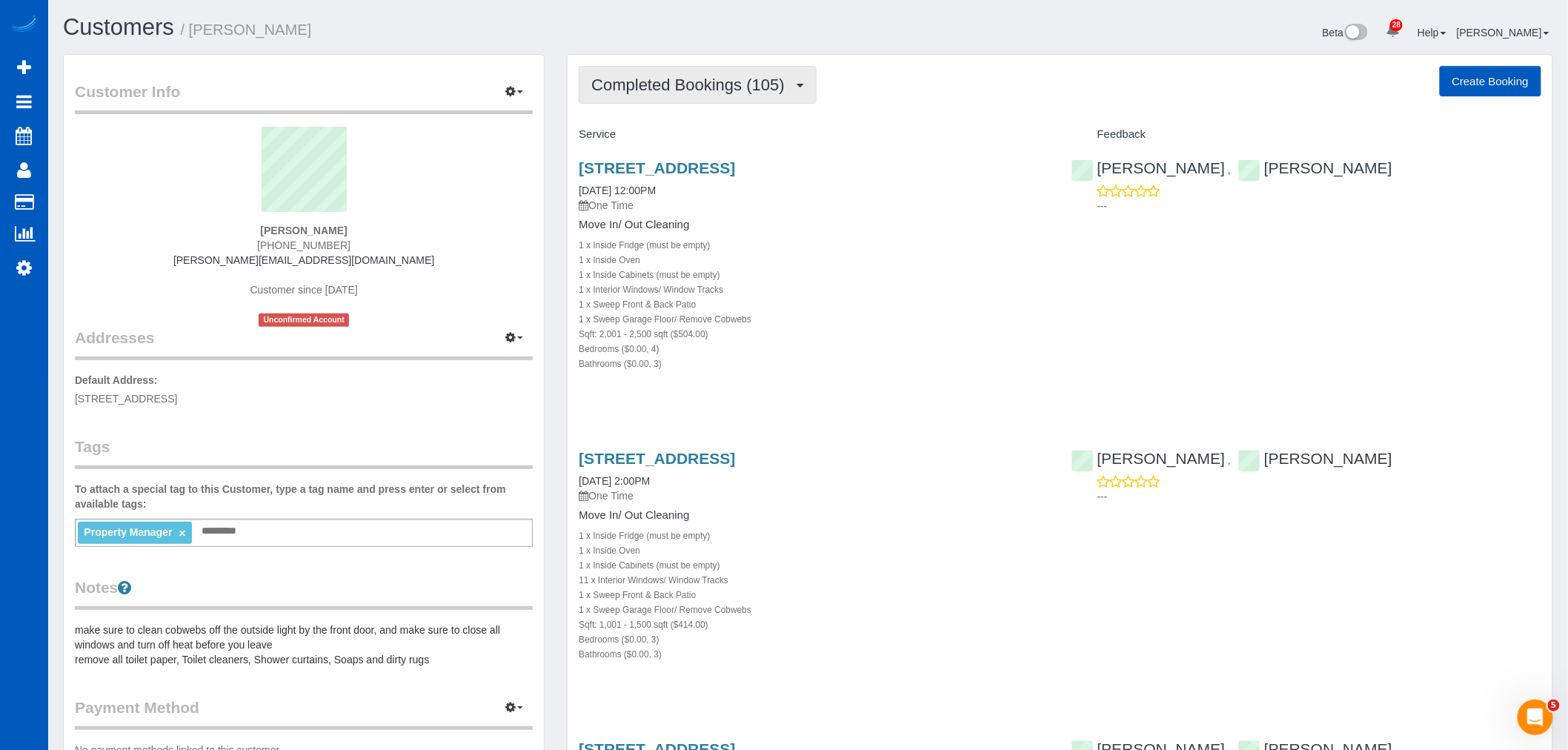
click at [737, 89] on span "Completed Bookings (105)" at bounding box center [692, 84] width 201 height 19
click at [692, 135] on link "Upcoming Bookings (4)" at bounding box center [662, 139] width 166 height 20
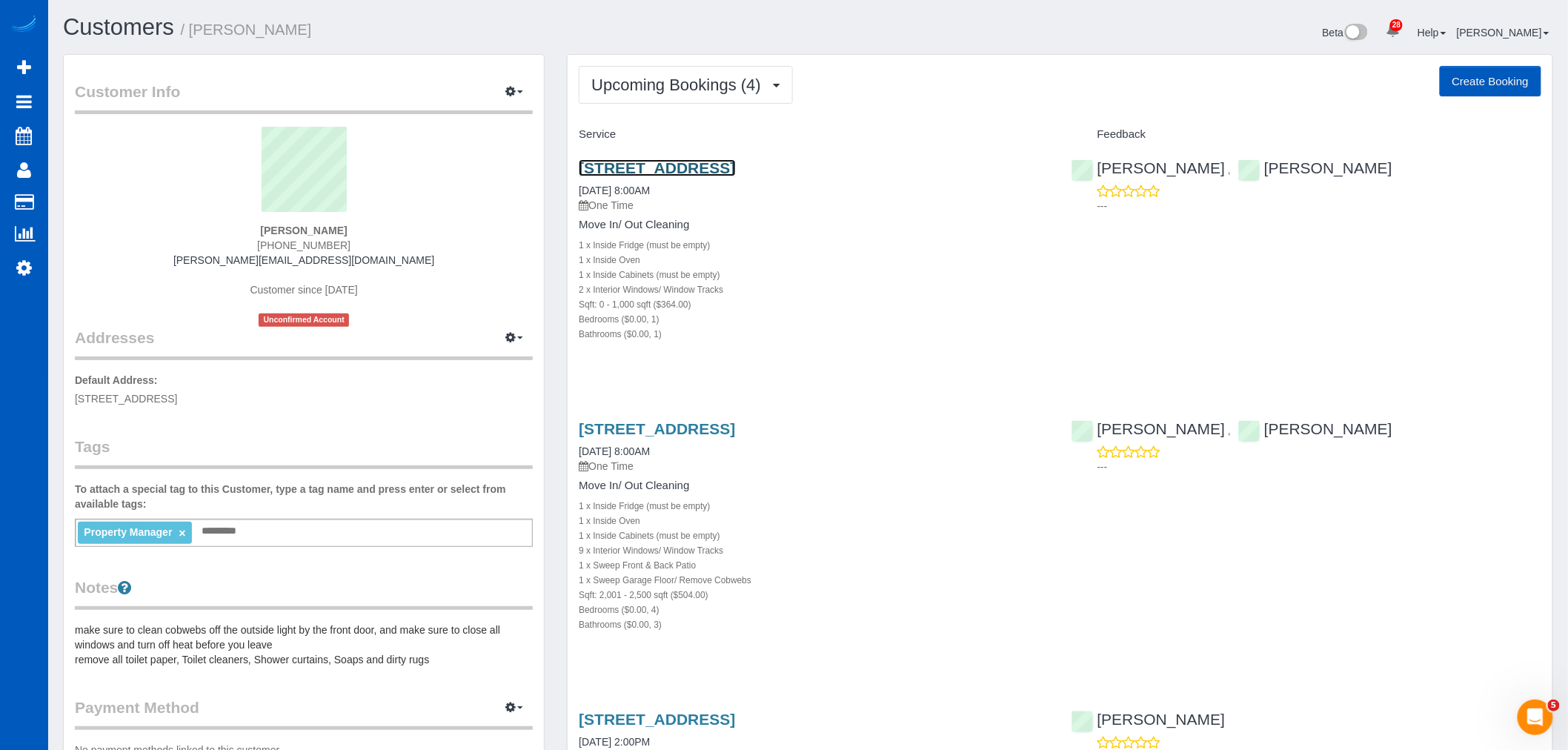
click at [678, 166] on link "[STREET_ADDRESS]" at bounding box center [656, 168] width 156 height 17
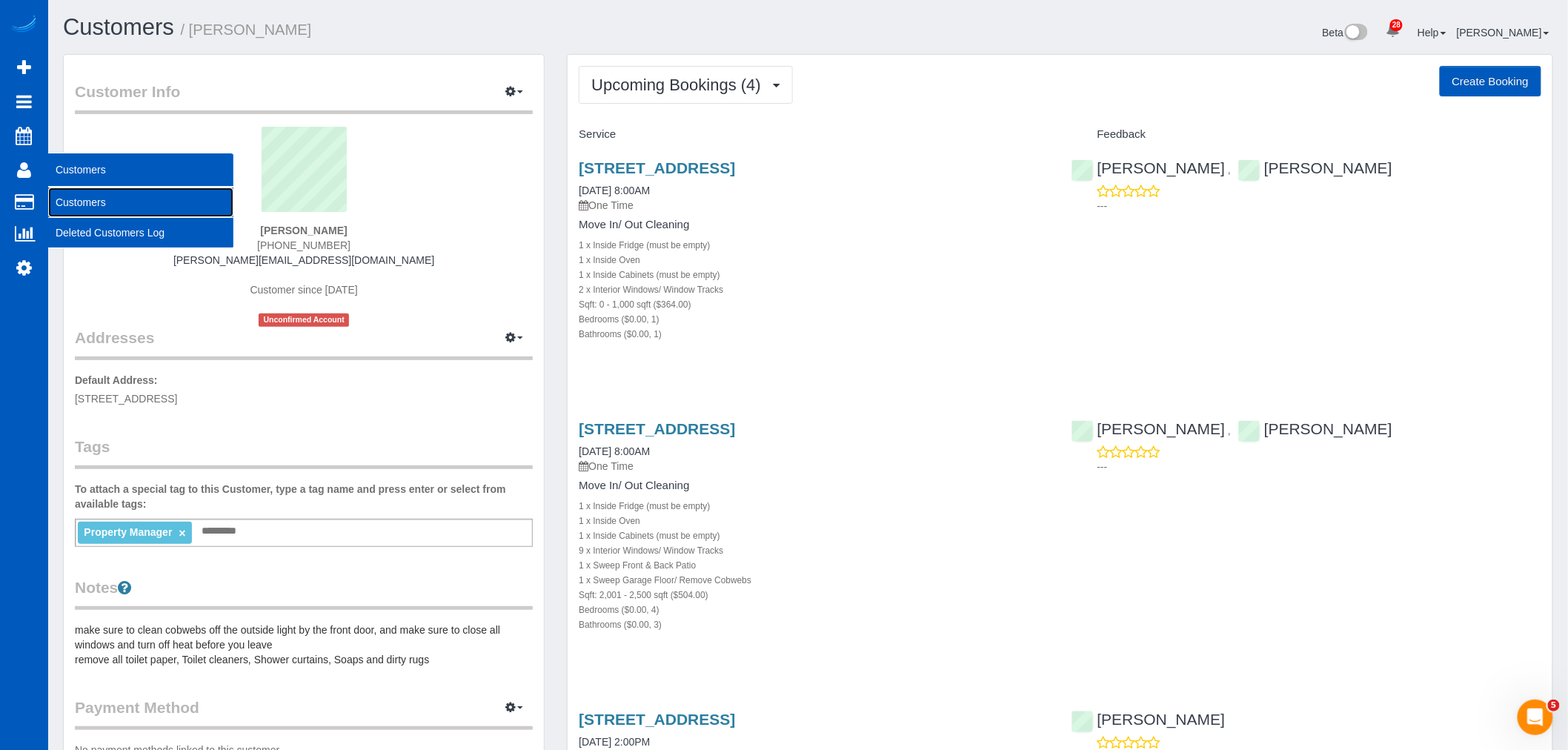
click at [90, 201] on link "Customers" at bounding box center [141, 202] width 185 height 29
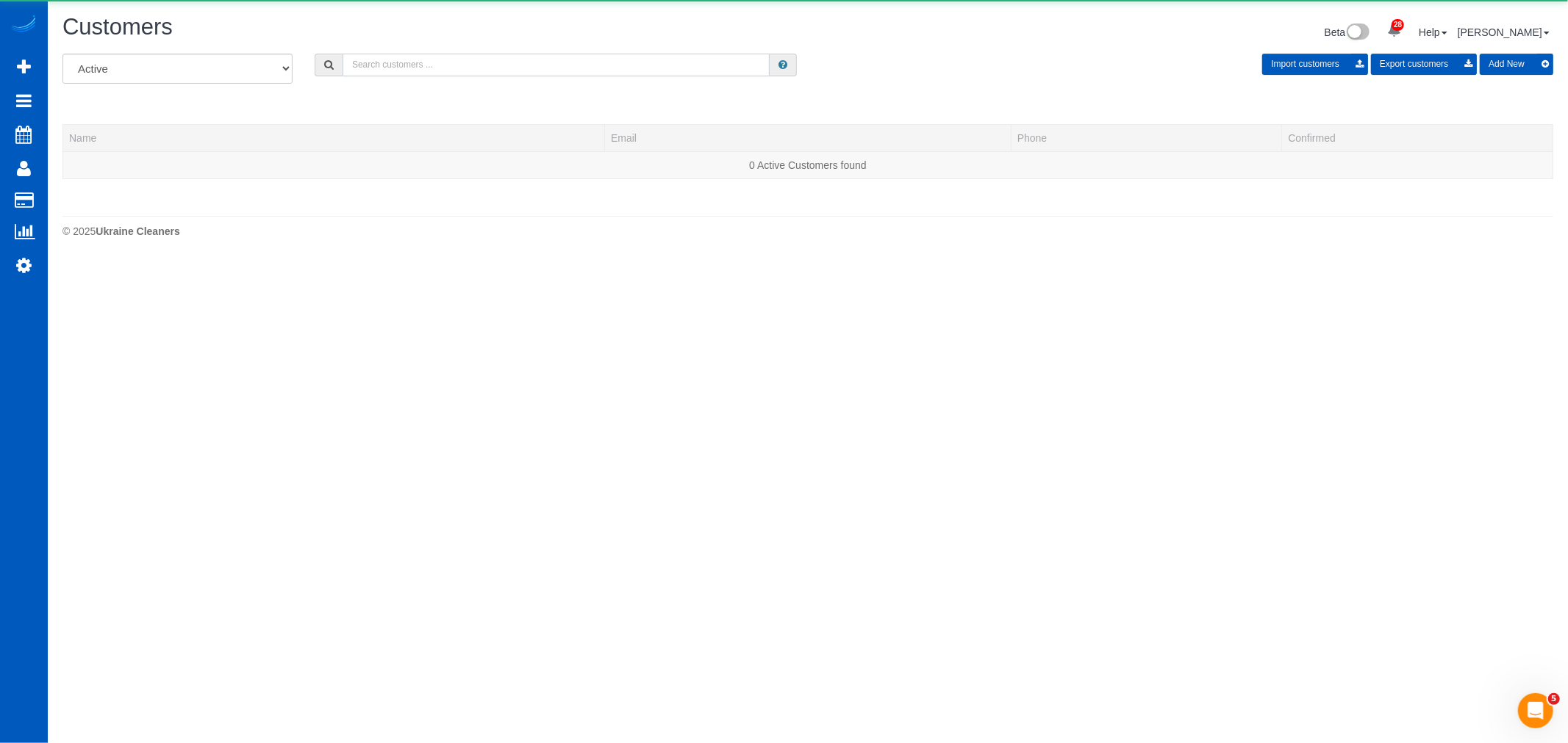
click at [430, 69] on input "text" at bounding box center [556, 65] width 427 height 23
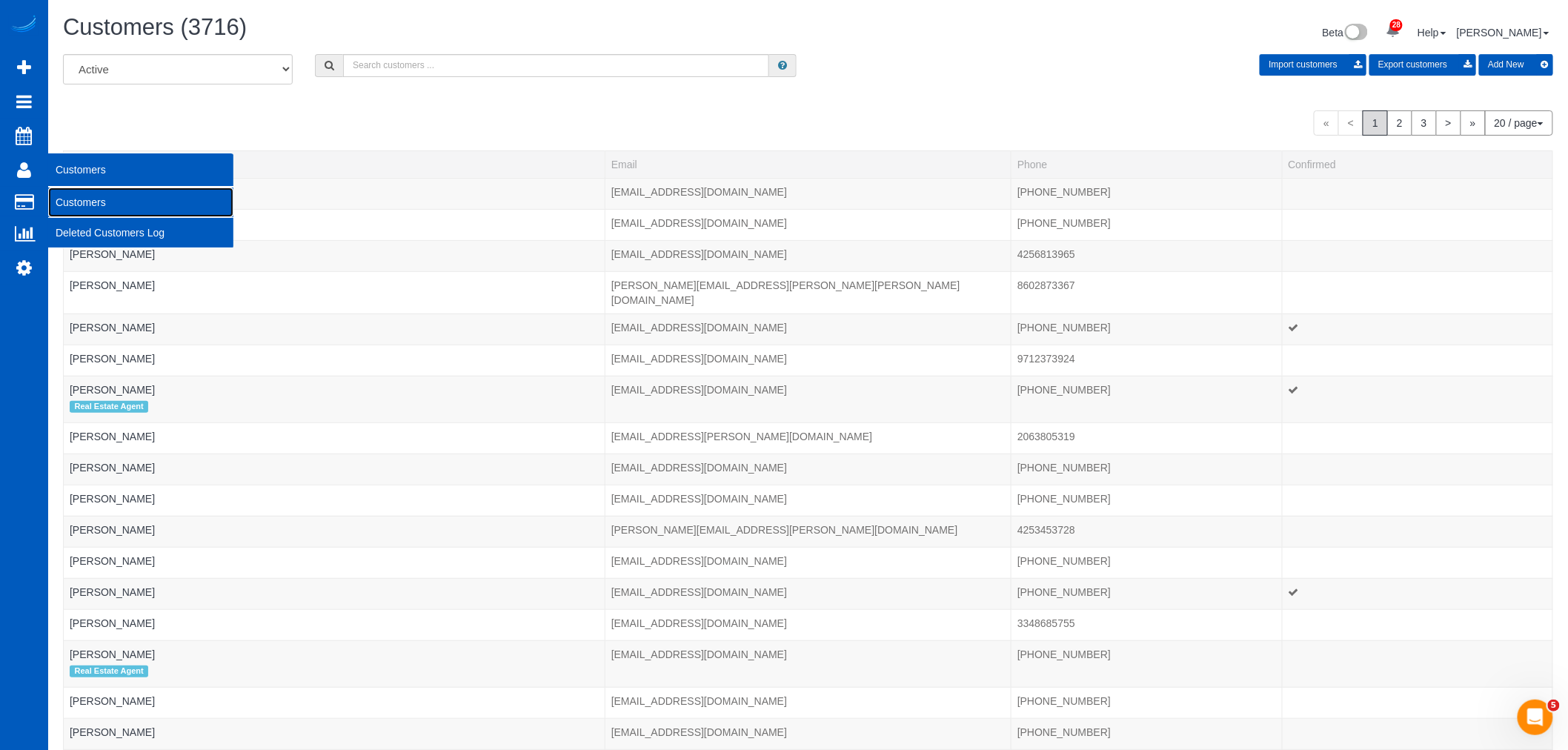
click at [119, 196] on link "Customers" at bounding box center [141, 202] width 185 height 29
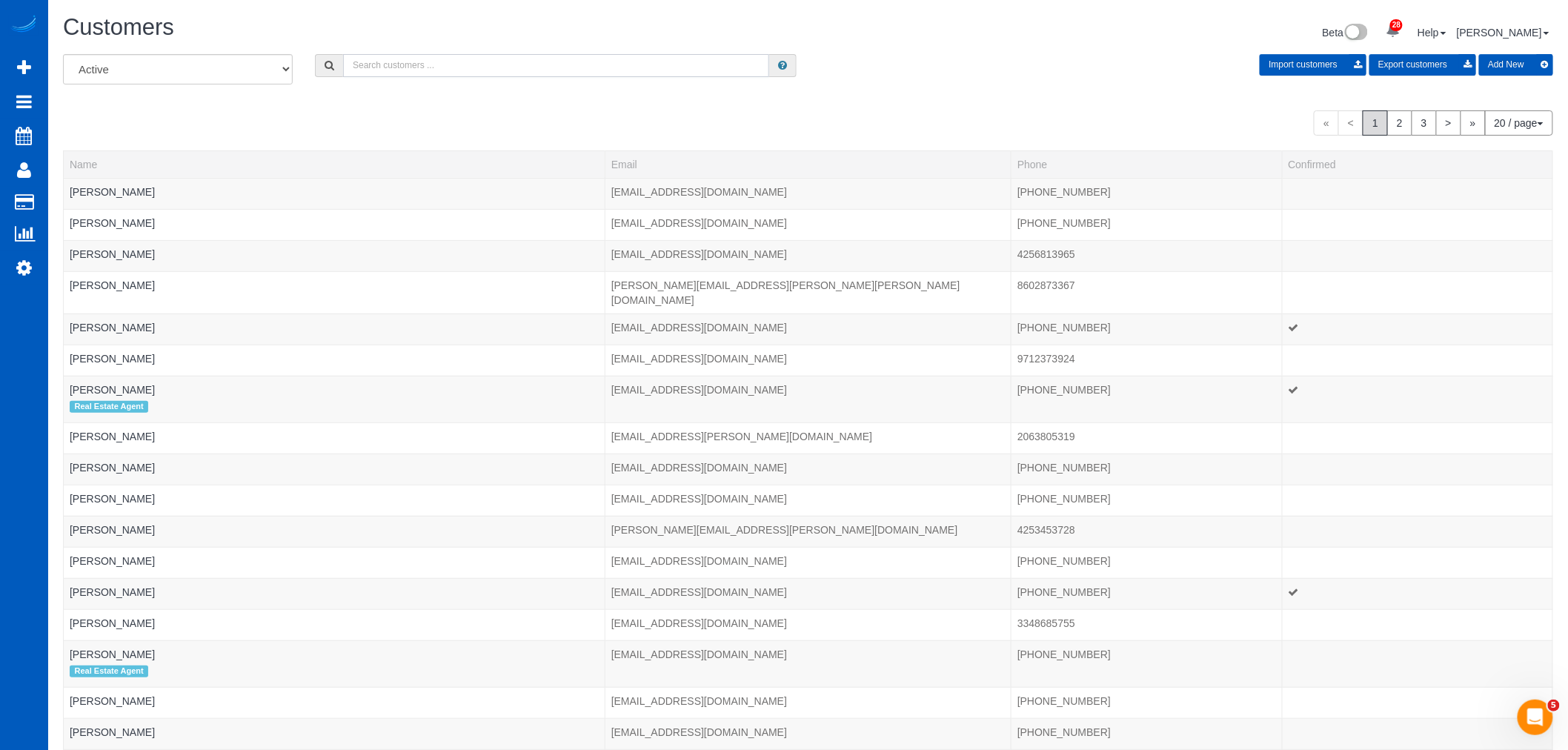
click at [415, 67] on input "text" at bounding box center [556, 66] width 426 height 23
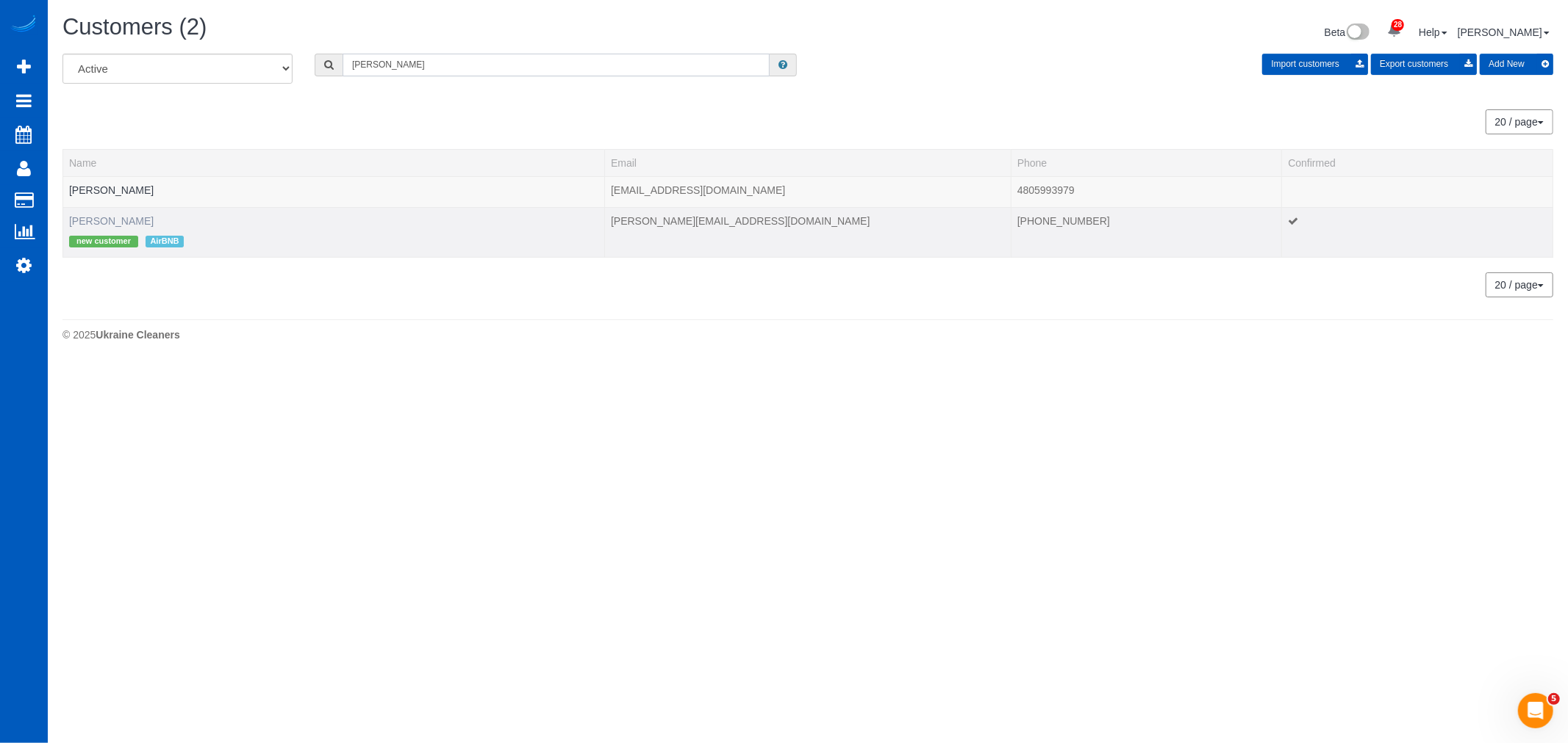
type input "[PERSON_NAME]"
click at [94, 217] on link "[PERSON_NAME]" at bounding box center [111, 221] width 84 height 11
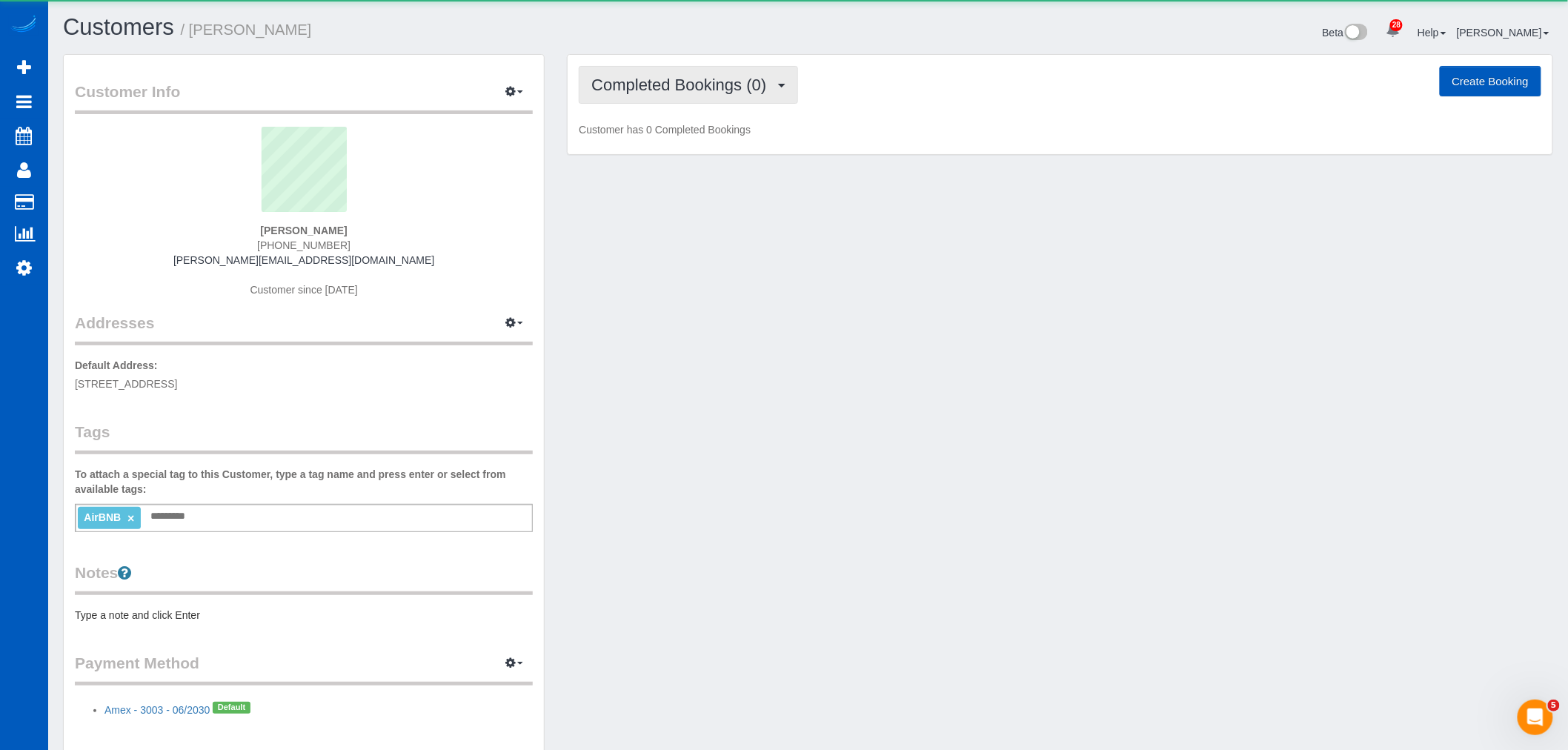
click at [605, 98] on button "Completed Bookings (0)" at bounding box center [688, 85] width 219 height 38
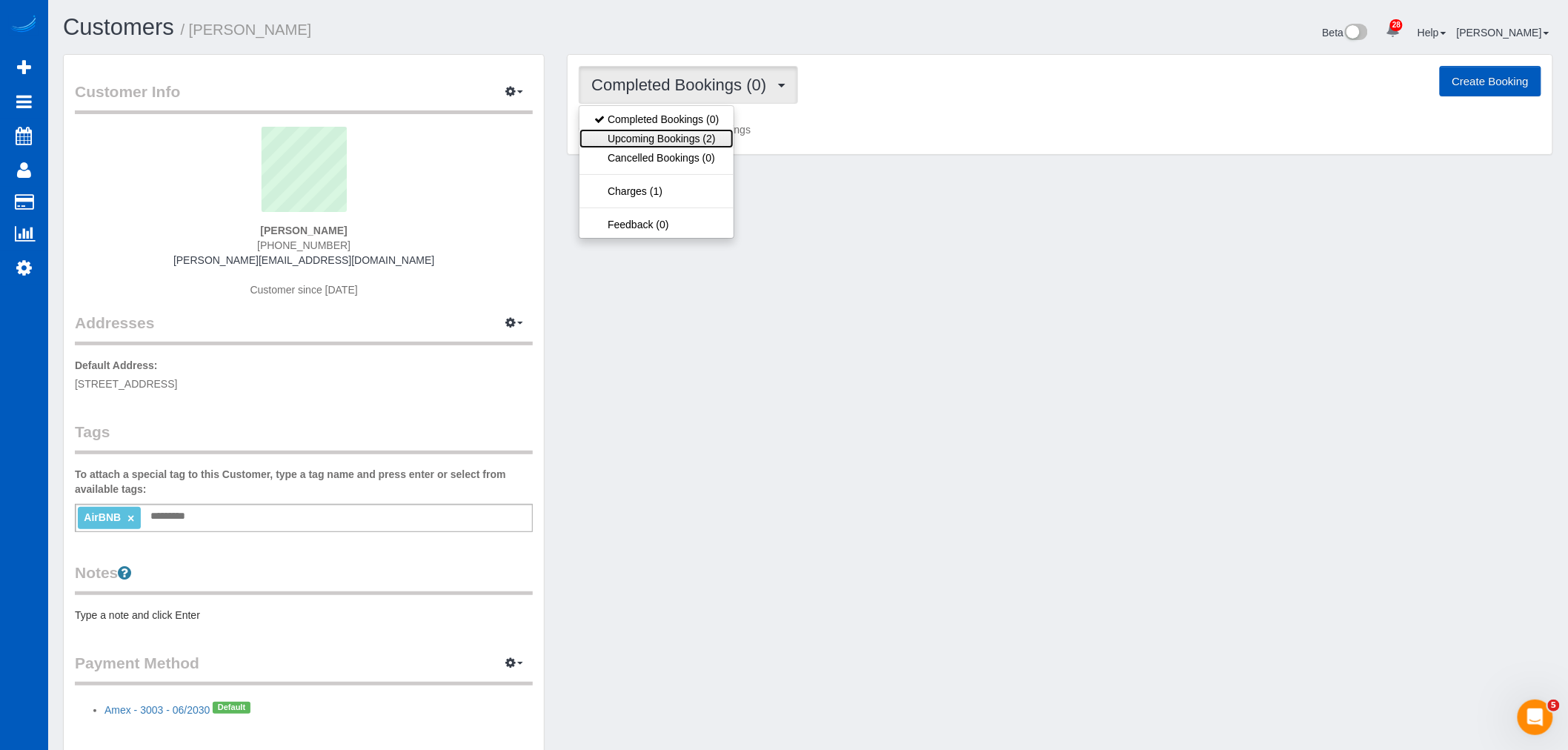
click at [642, 135] on link "Upcoming Bookings (2)" at bounding box center [656, 139] width 154 height 20
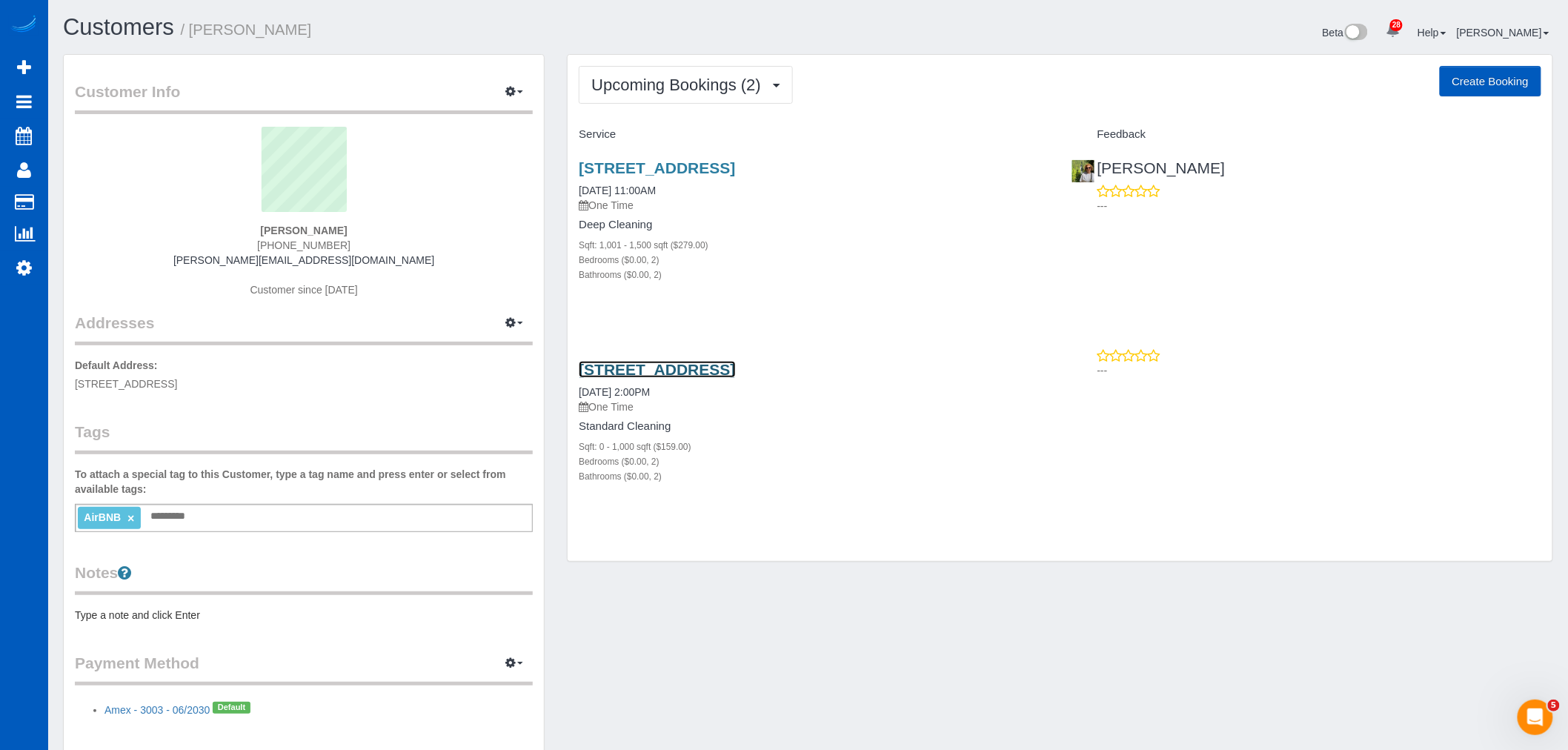
click at [684, 373] on link "[STREET_ADDRESS]" at bounding box center [656, 369] width 156 height 17
click at [690, 106] on div "Upcoming Bookings (2) Completed Bookings (0) Upcoming Bookings (2) Cancelled Bo…" at bounding box center [1060, 308] width 985 height 507
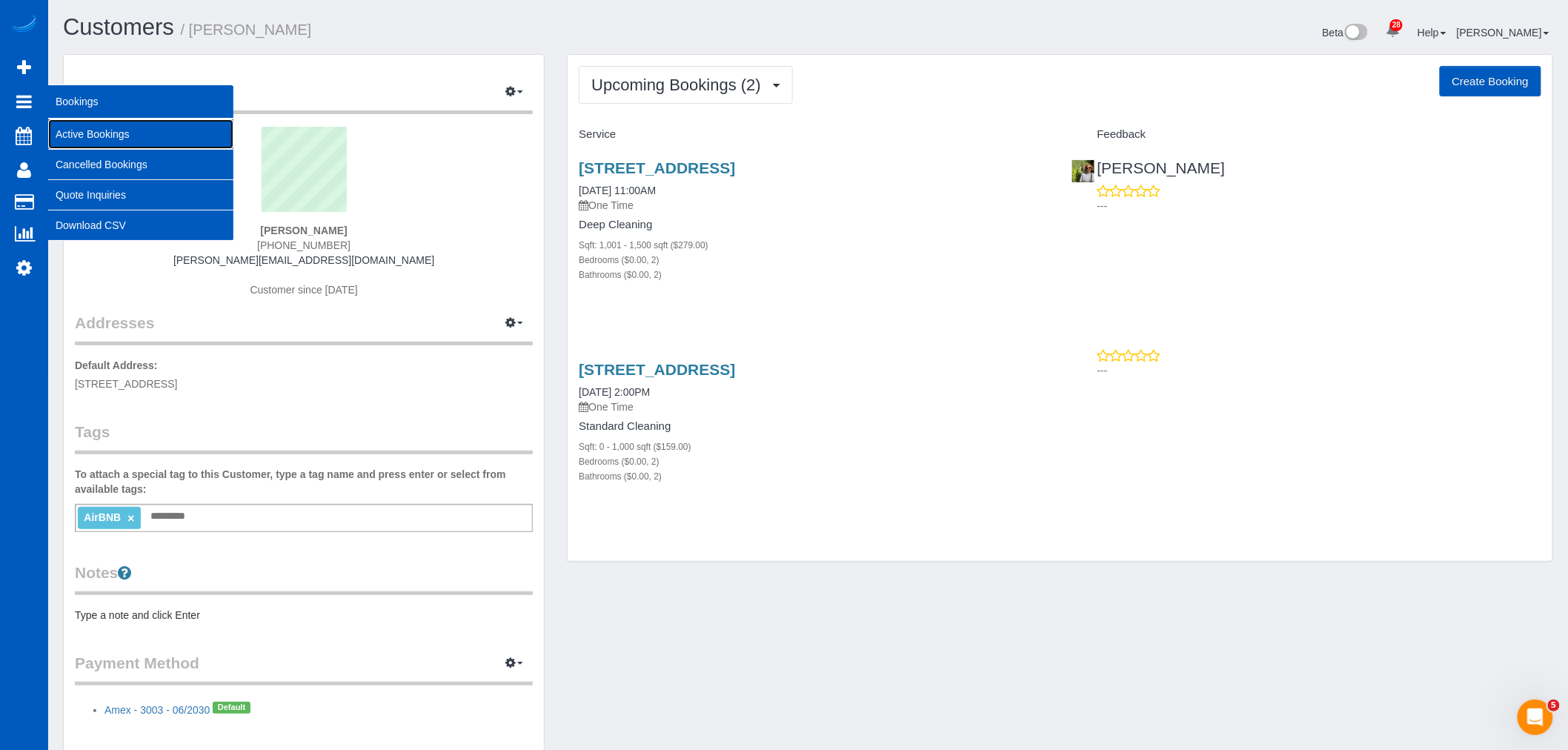
click at [102, 129] on link "Active Bookings" at bounding box center [141, 134] width 185 height 29
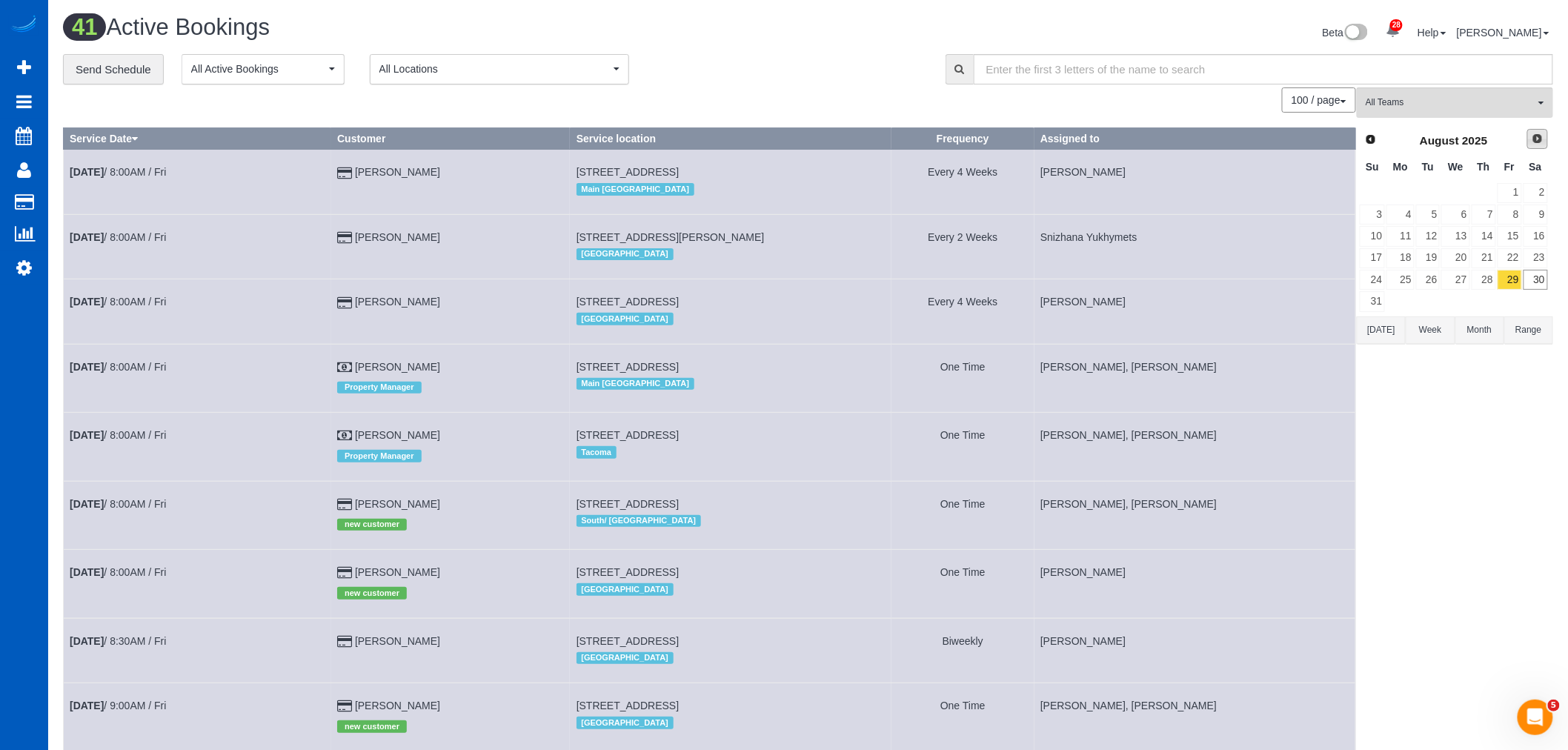
click at [1534, 145] on span "Next" at bounding box center [1538, 138] width 11 height 11
click at [1432, 197] on link "2" at bounding box center [1429, 193] width 25 height 20
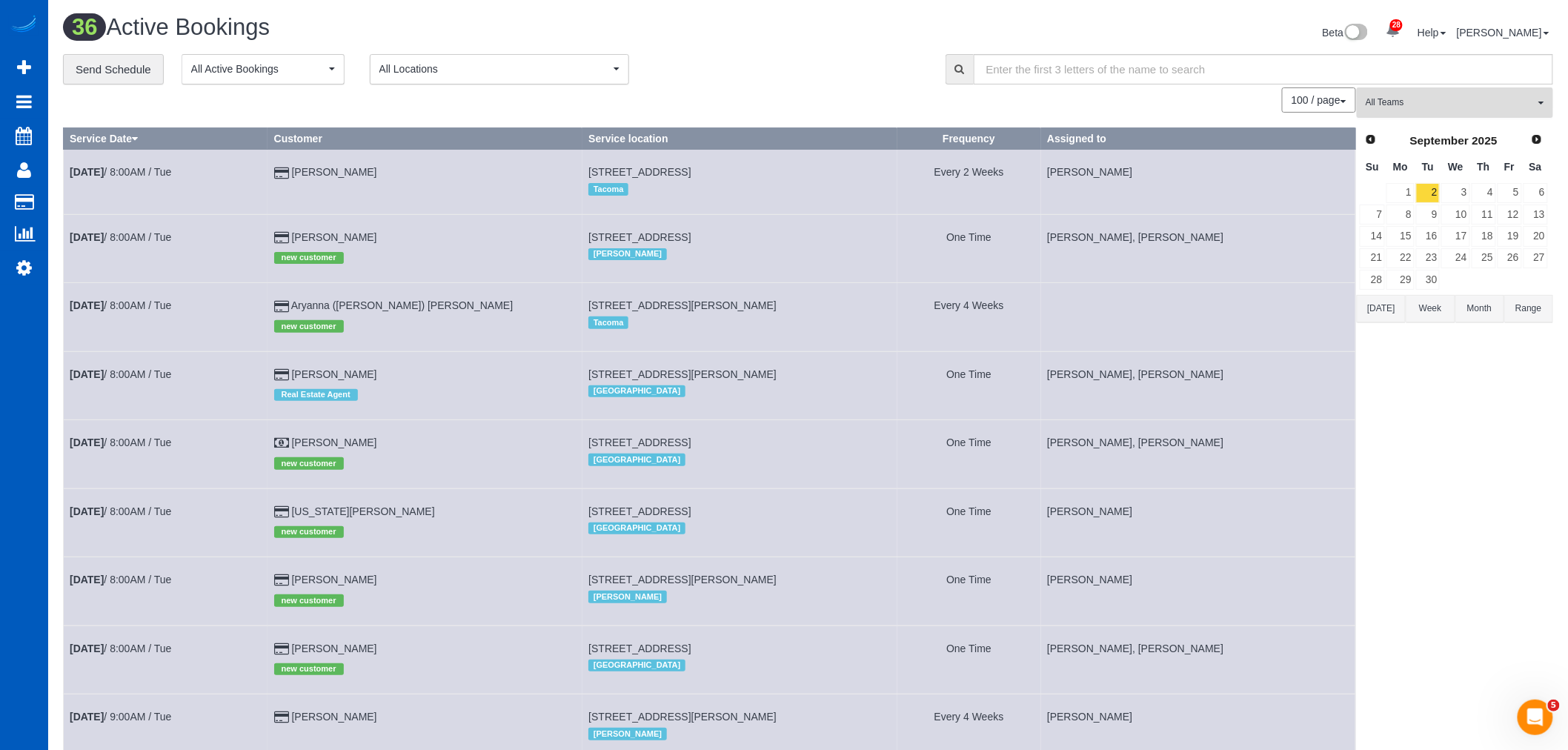
click at [1390, 107] on span "All Teams" at bounding box center [1450, 102] width 169 height 12
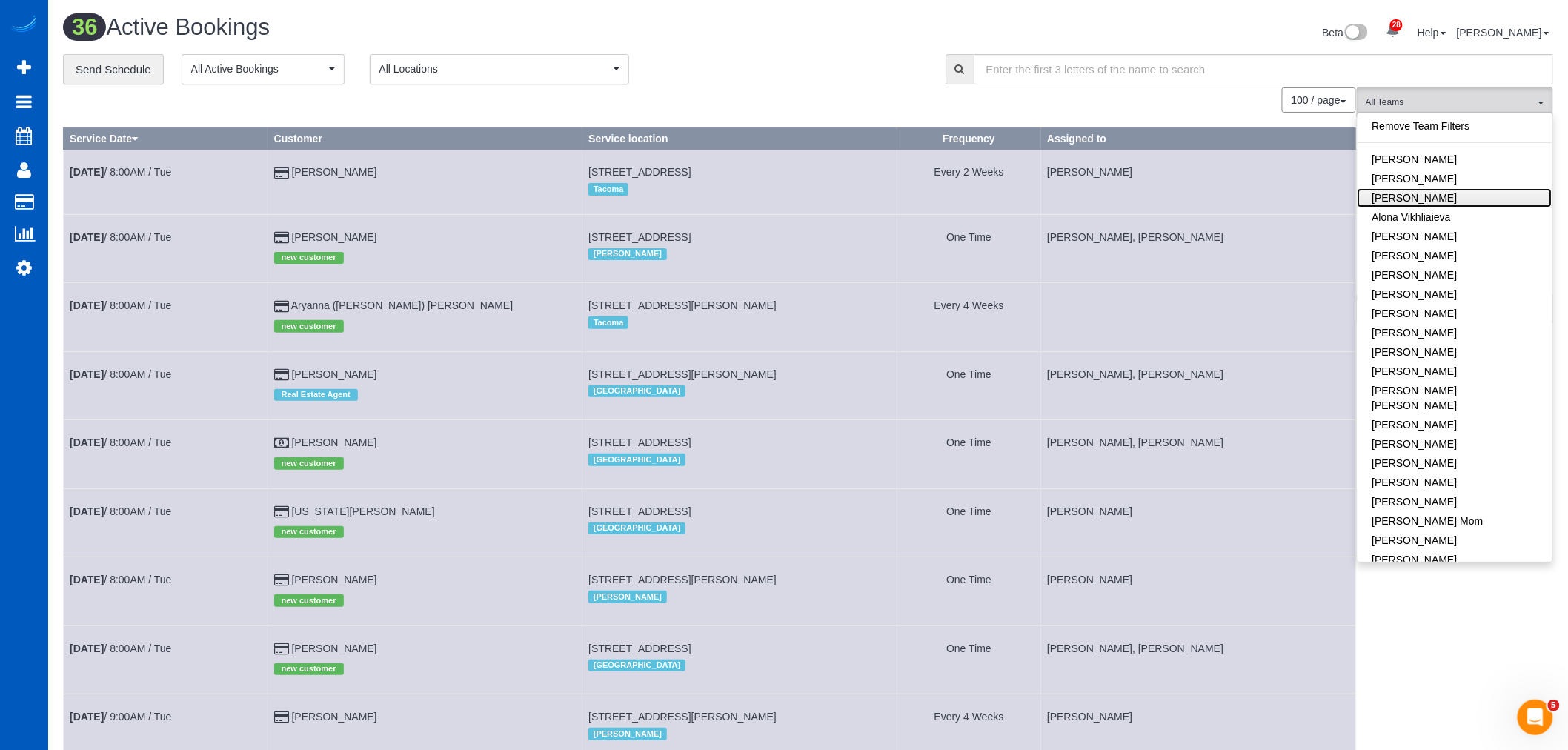
click at [1428, 198] on link "[PERSON_NAME]" at bounding box center [1455, 198] width 195 height 20
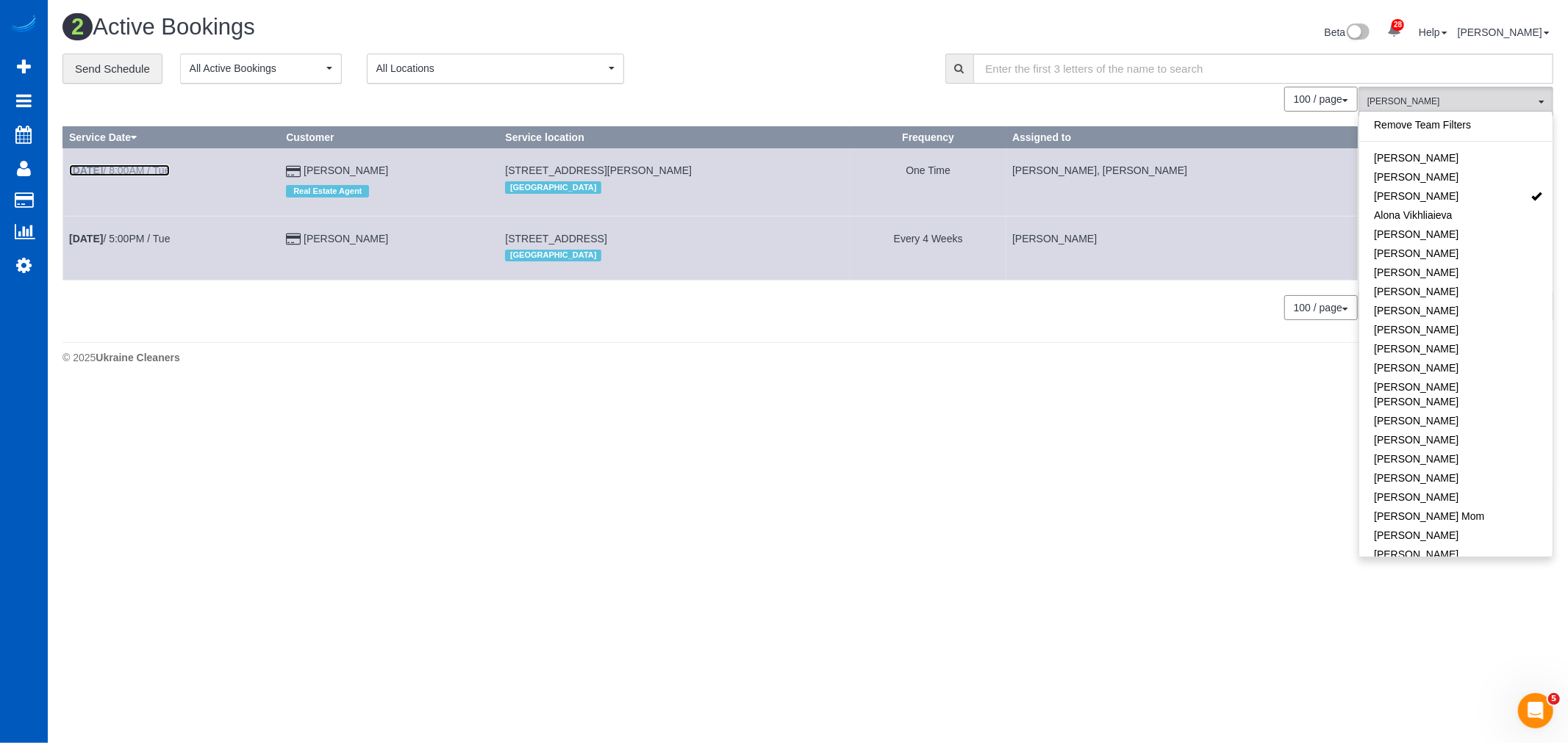
click at [123, 170] on link "[DATE] 8:00AM / Tue" at bounding box center [119, 170] width 101 height 11
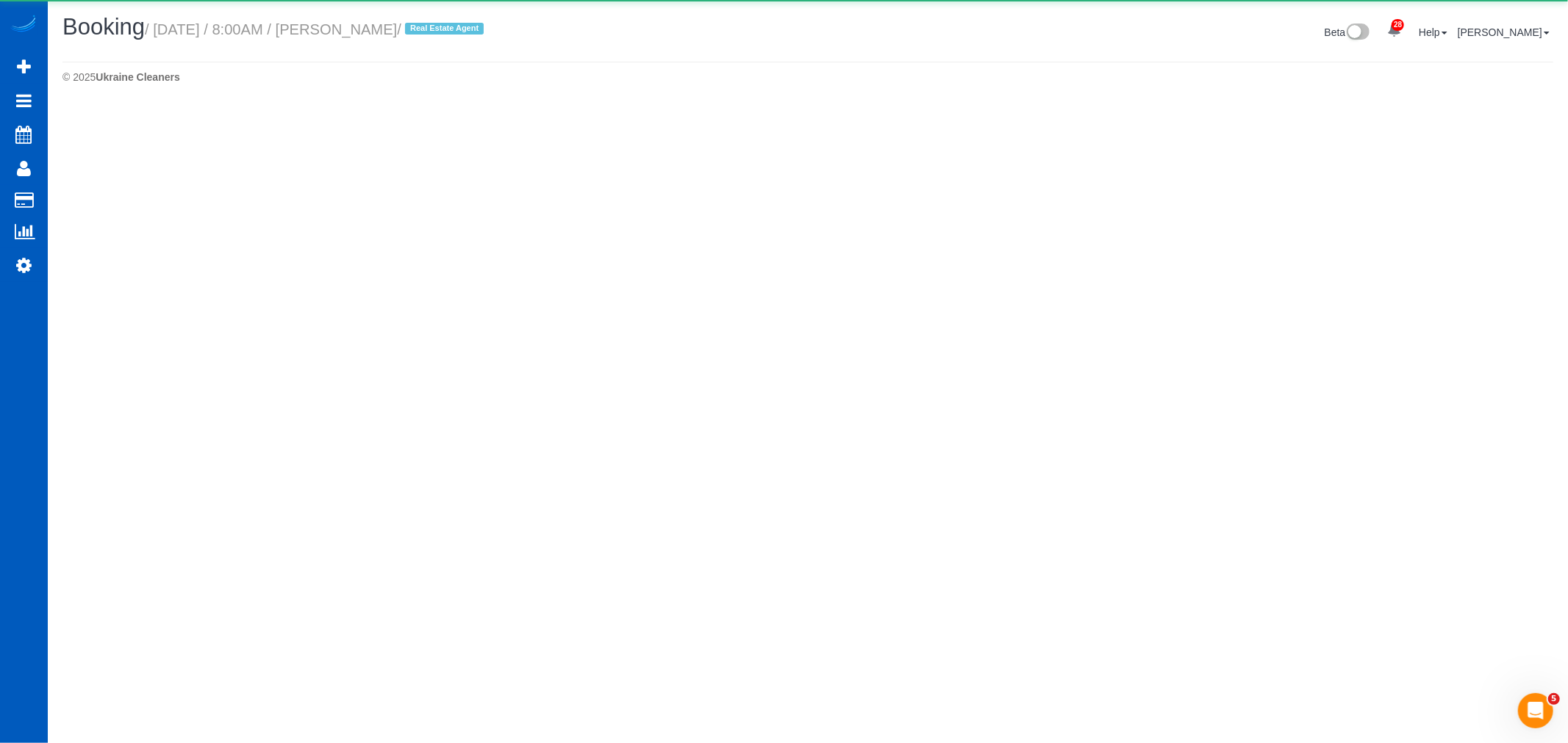
select select "WA"
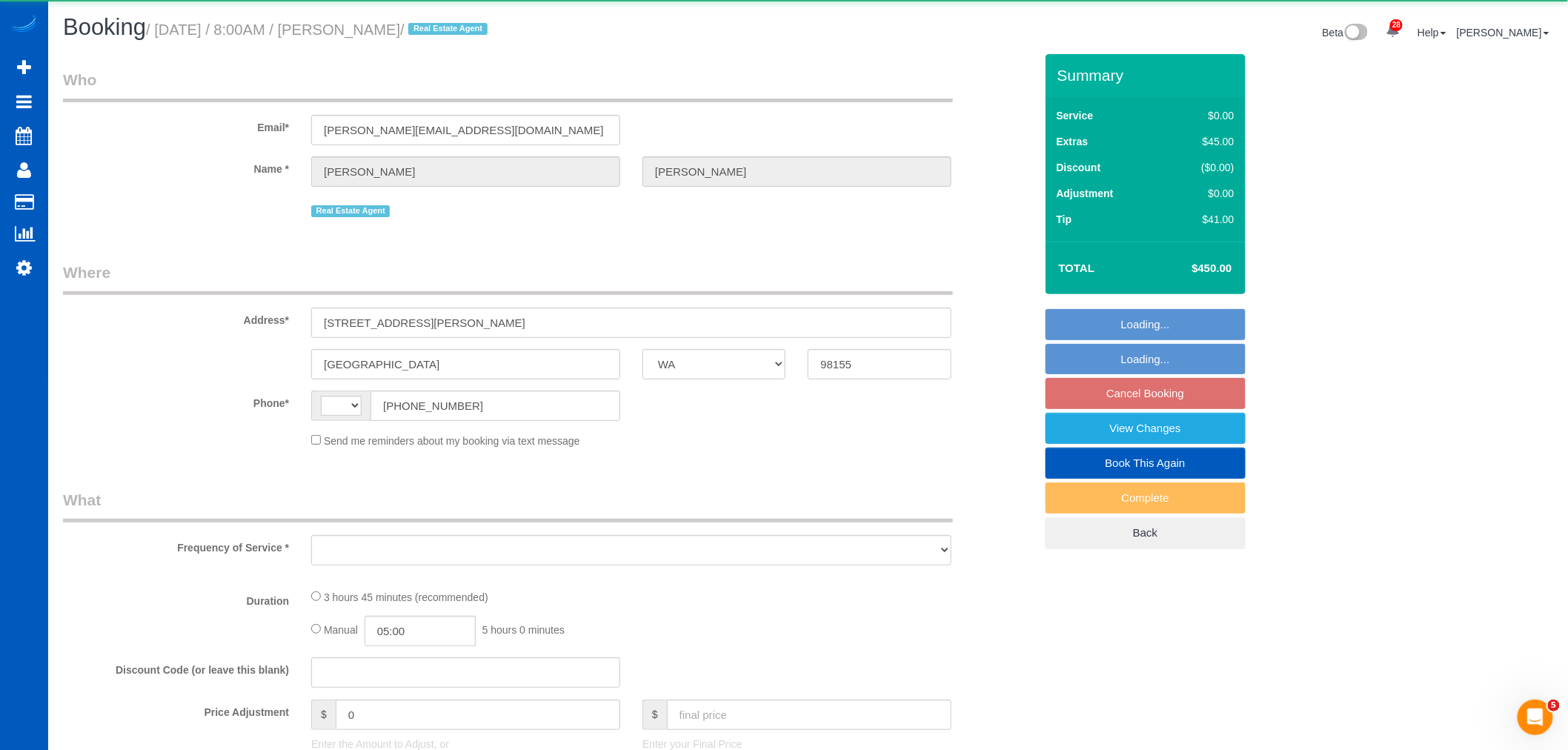
select select "string:US"
select select "object:4840"
select select "string:fspay-72956fa9-49e2-4fa3-b86e-53ae846f9884"
select select "number:10"
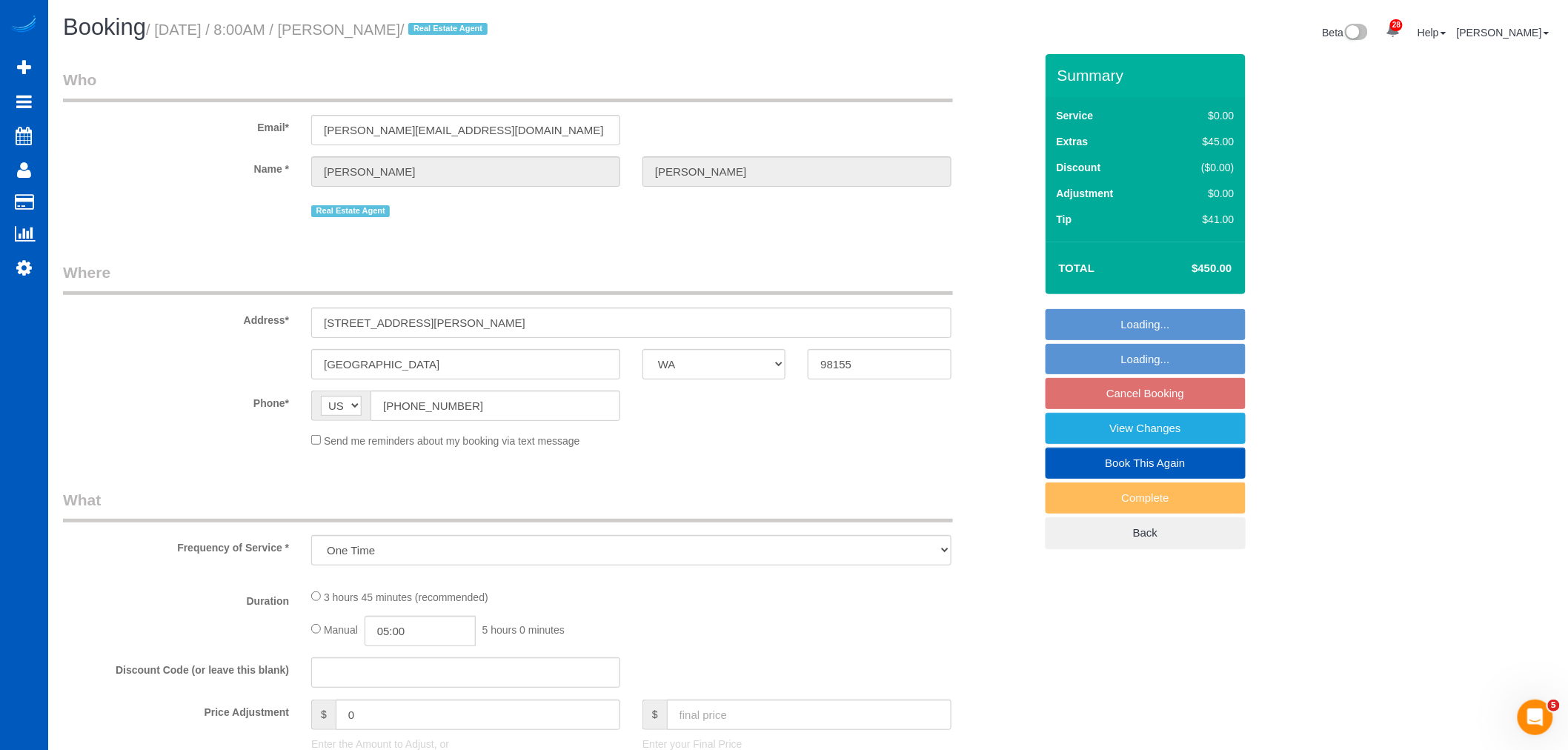
select select "object:5205"
select select "199"
select select "2"
select select "spot1"
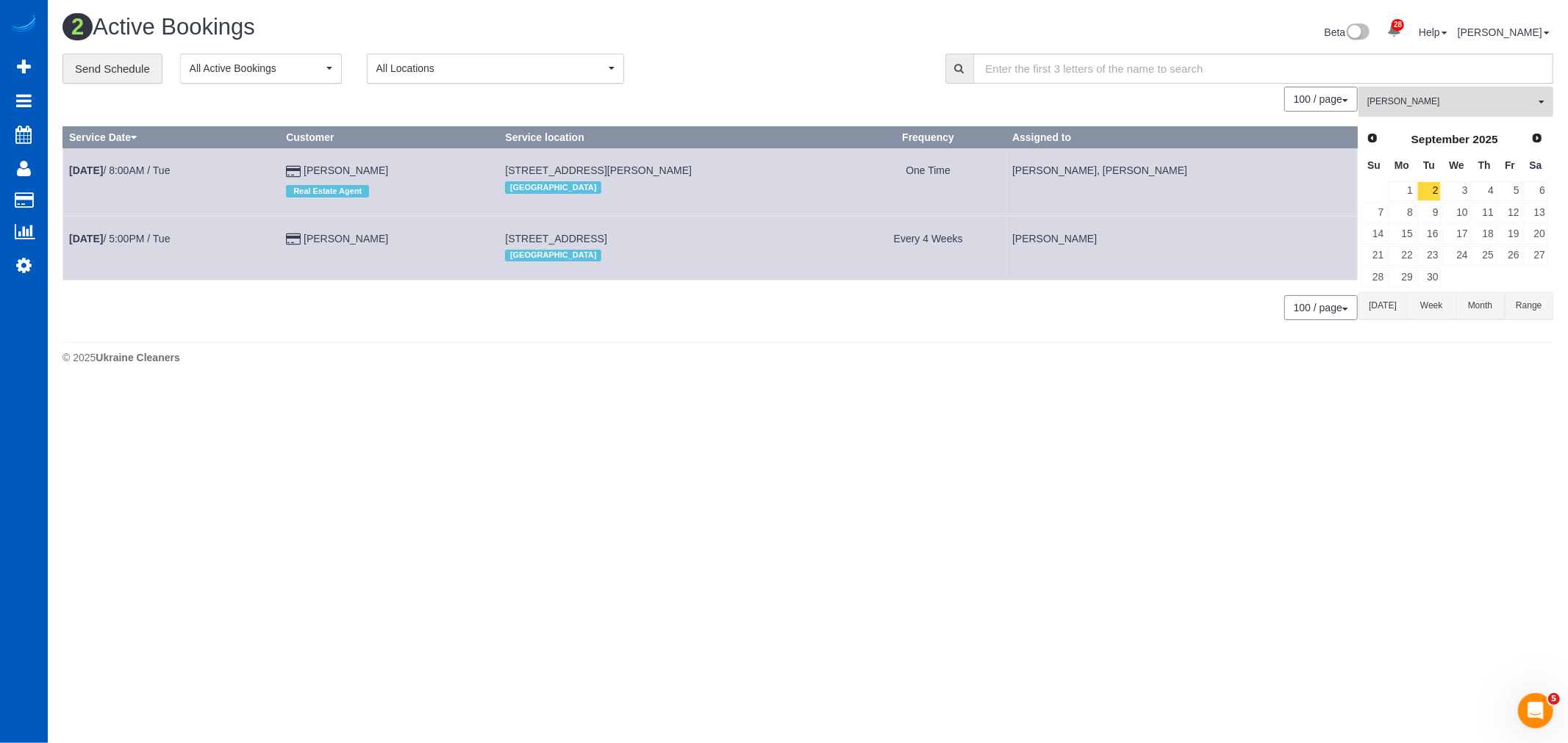
click at [1429, 101] on span "[PERSON_NAME]" at bounding box center [1450, 101] width 167 height 12
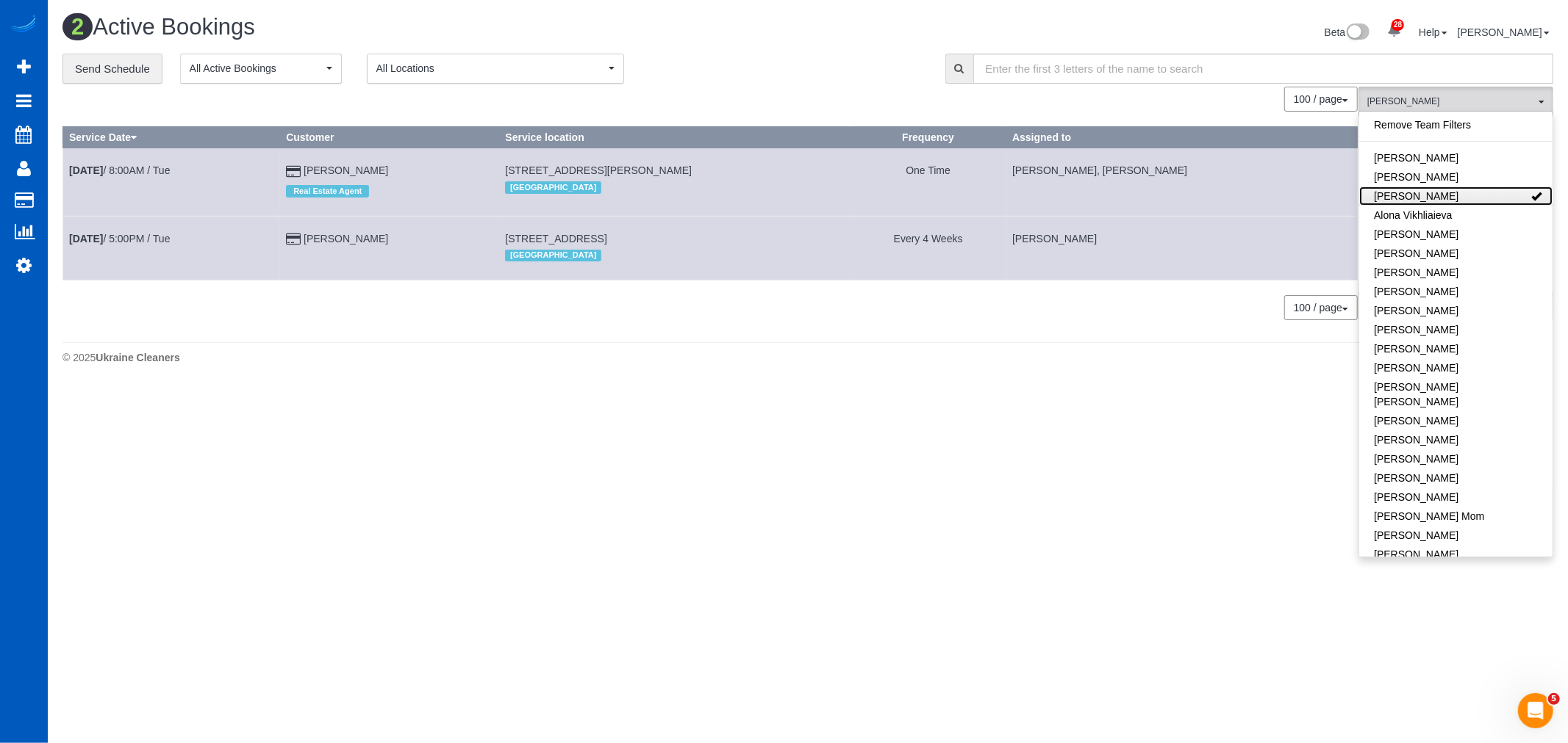
click at [1439, 192] on link "[PERSON_NAME]" at bounding box center [1455, 196] width 193 height 19
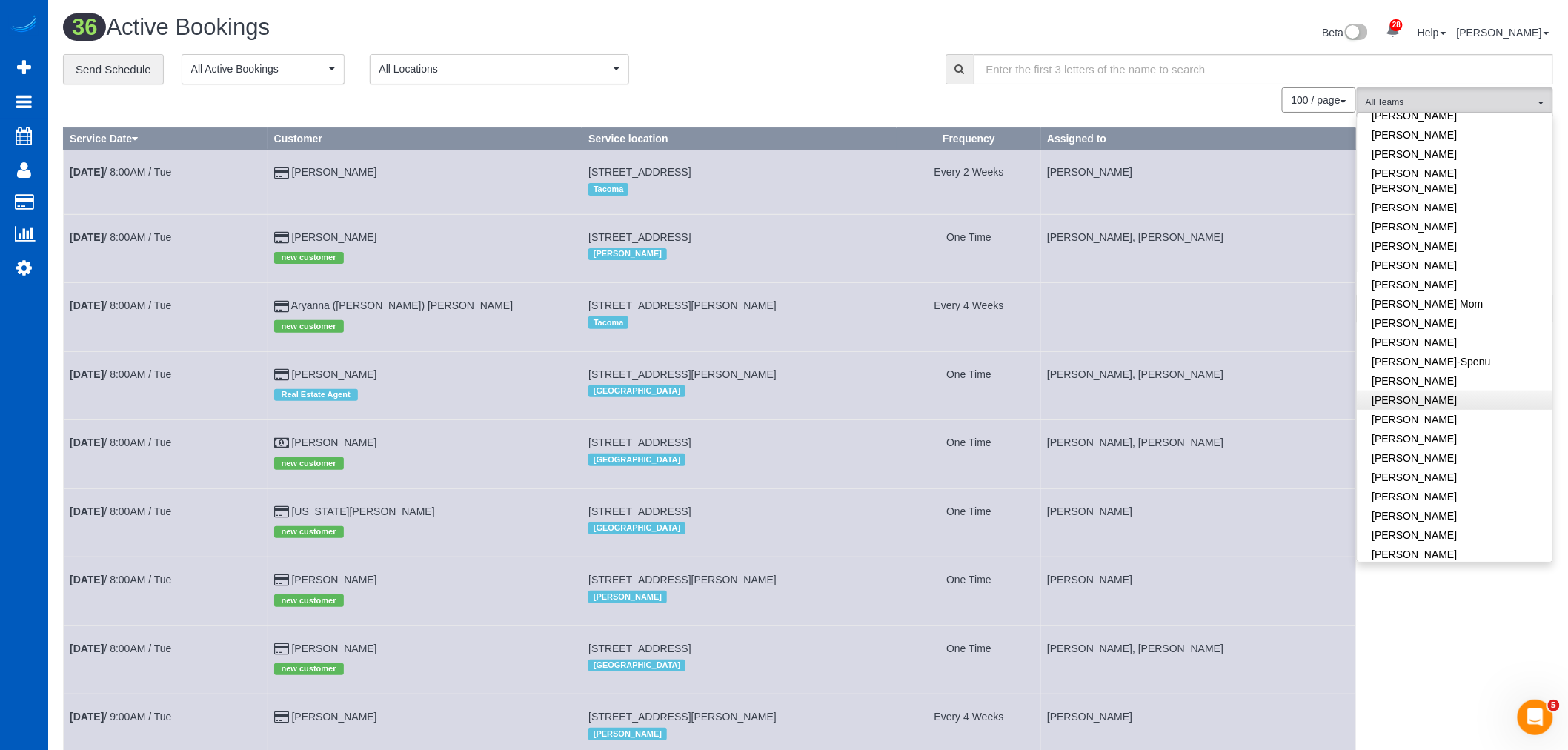
scroll to position [247, 0]
click at [1465, 438] on link "[PERSON_NAME]" at bounding box center [1455, 448] width 195 height 20
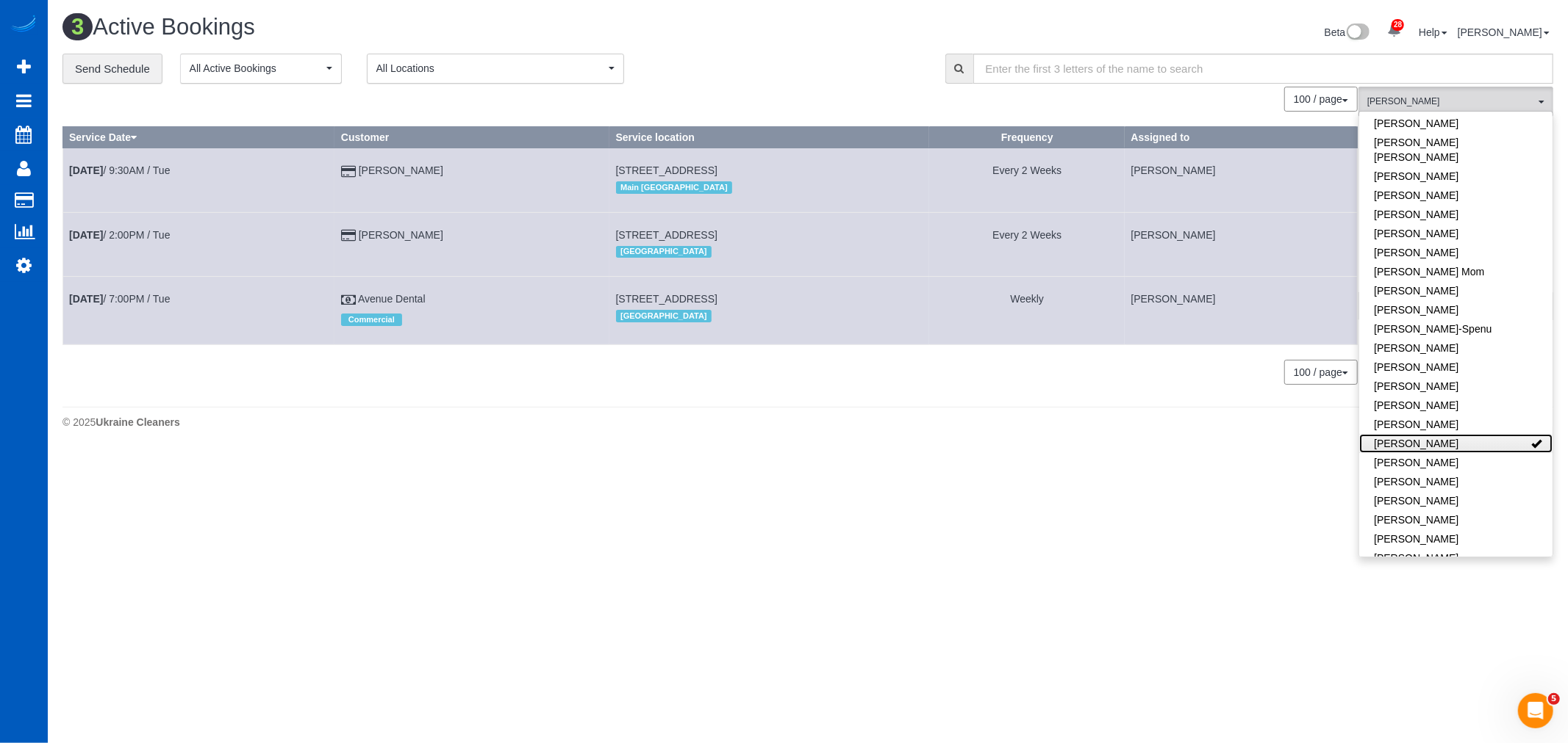
click at [1453, 434] on link "[PERSON_NAME]" at bounding box center [1455, 444] width 193 height 19
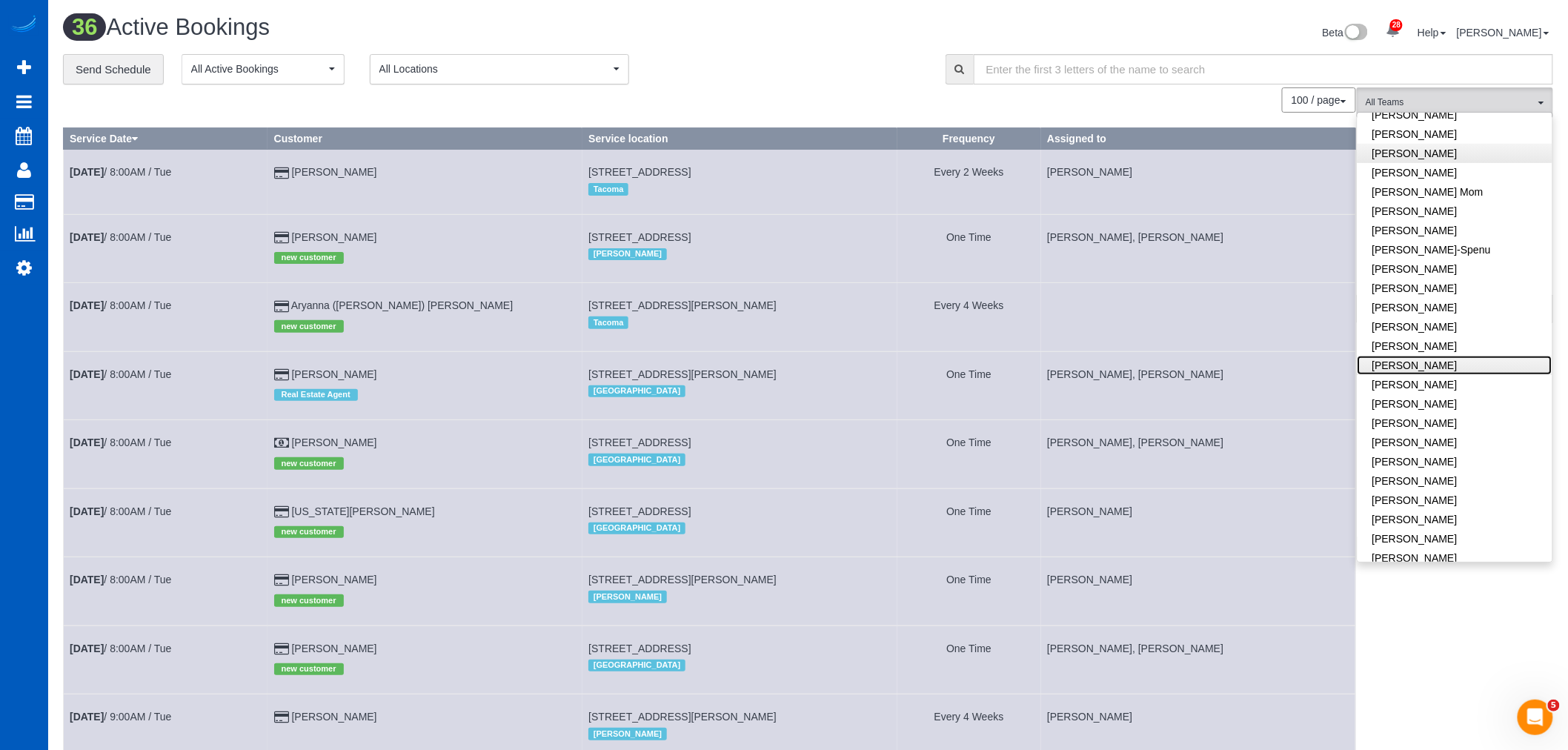
scroll to position [412, 0]
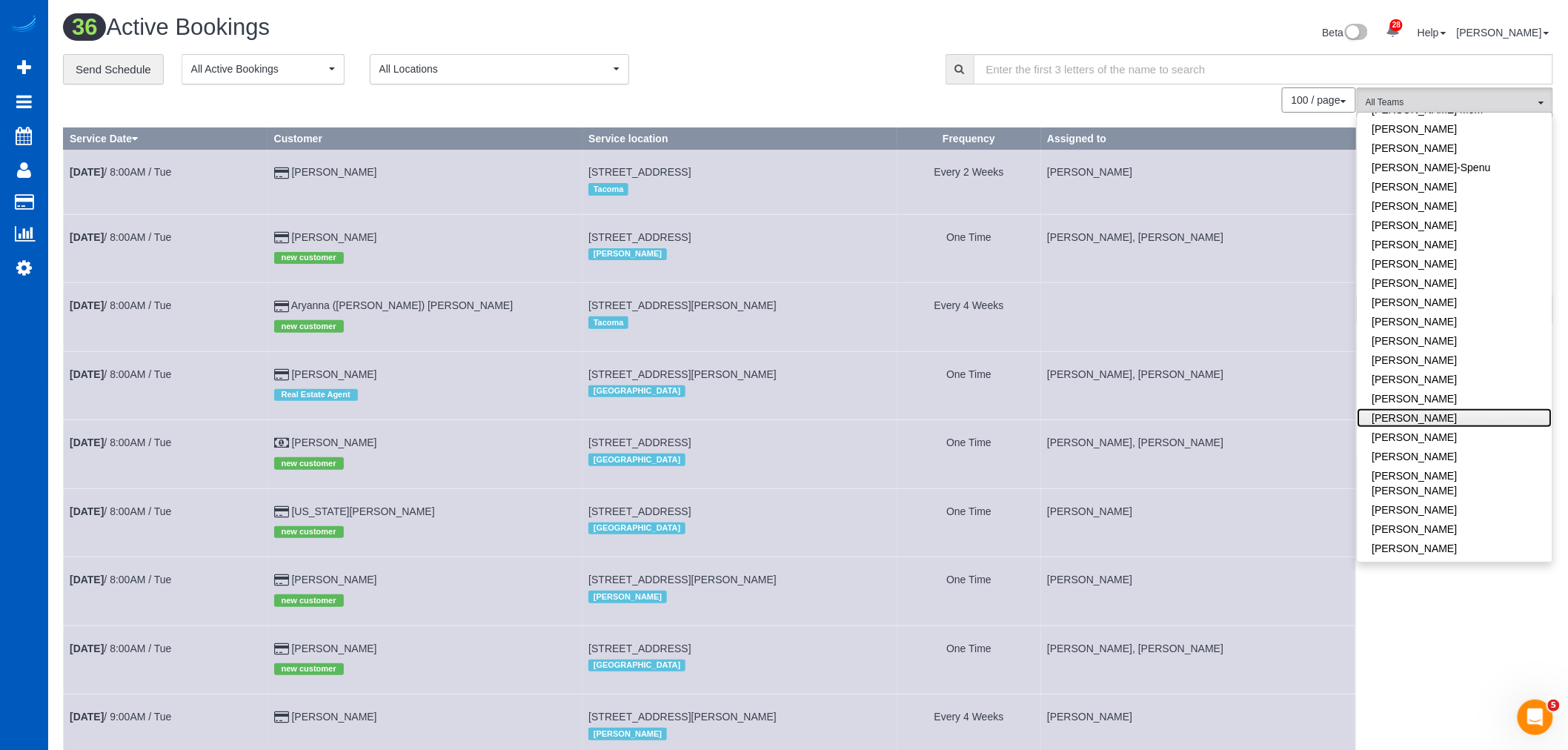
click at [1438, 409] on link "[PERSON_NAME]" at bounding box center [1455, 418] width 195 height 20
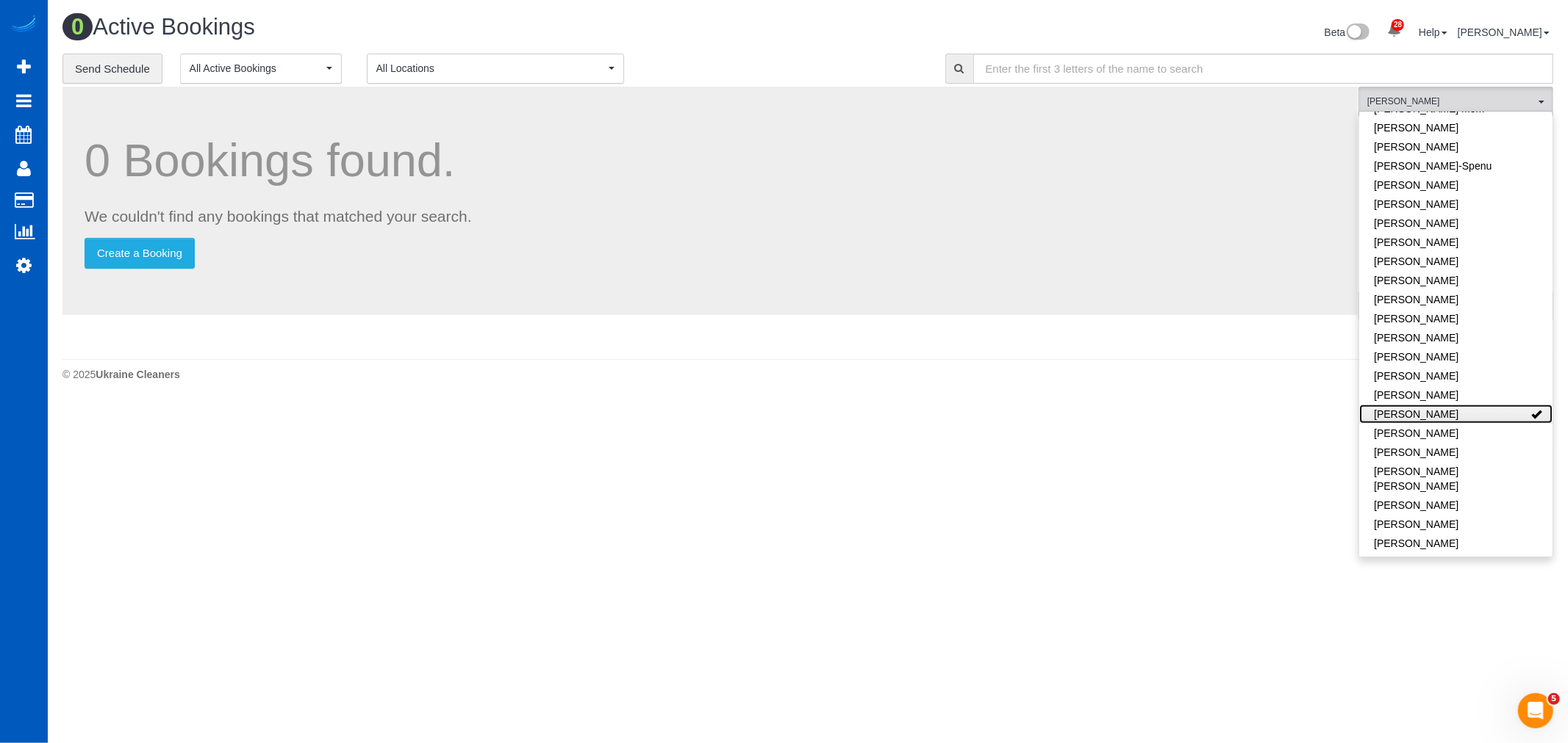
click at [1426, 405] on link "[PERSON_NAME]" at bounding box center [1455, 414] width 193 height 19
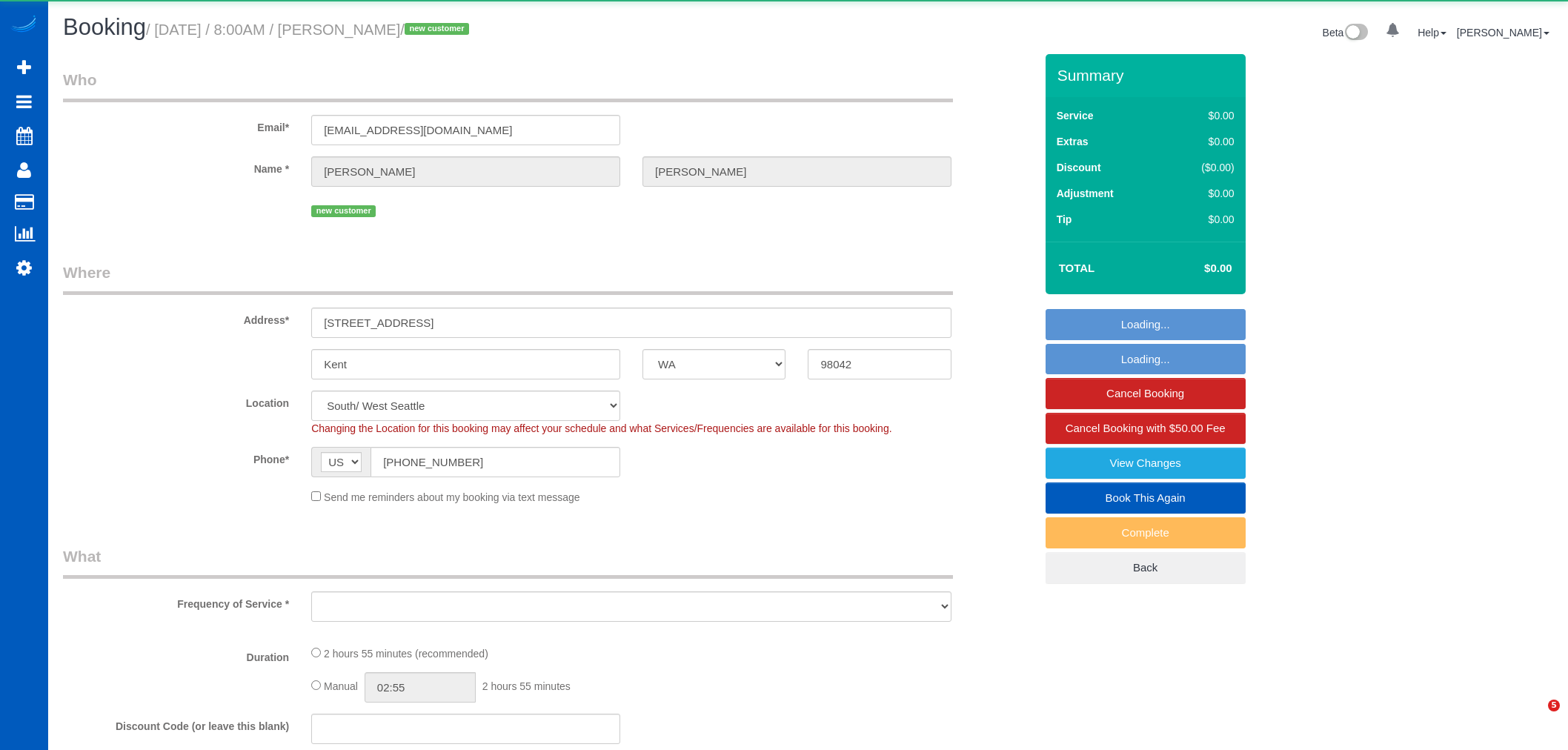
select select "WA"
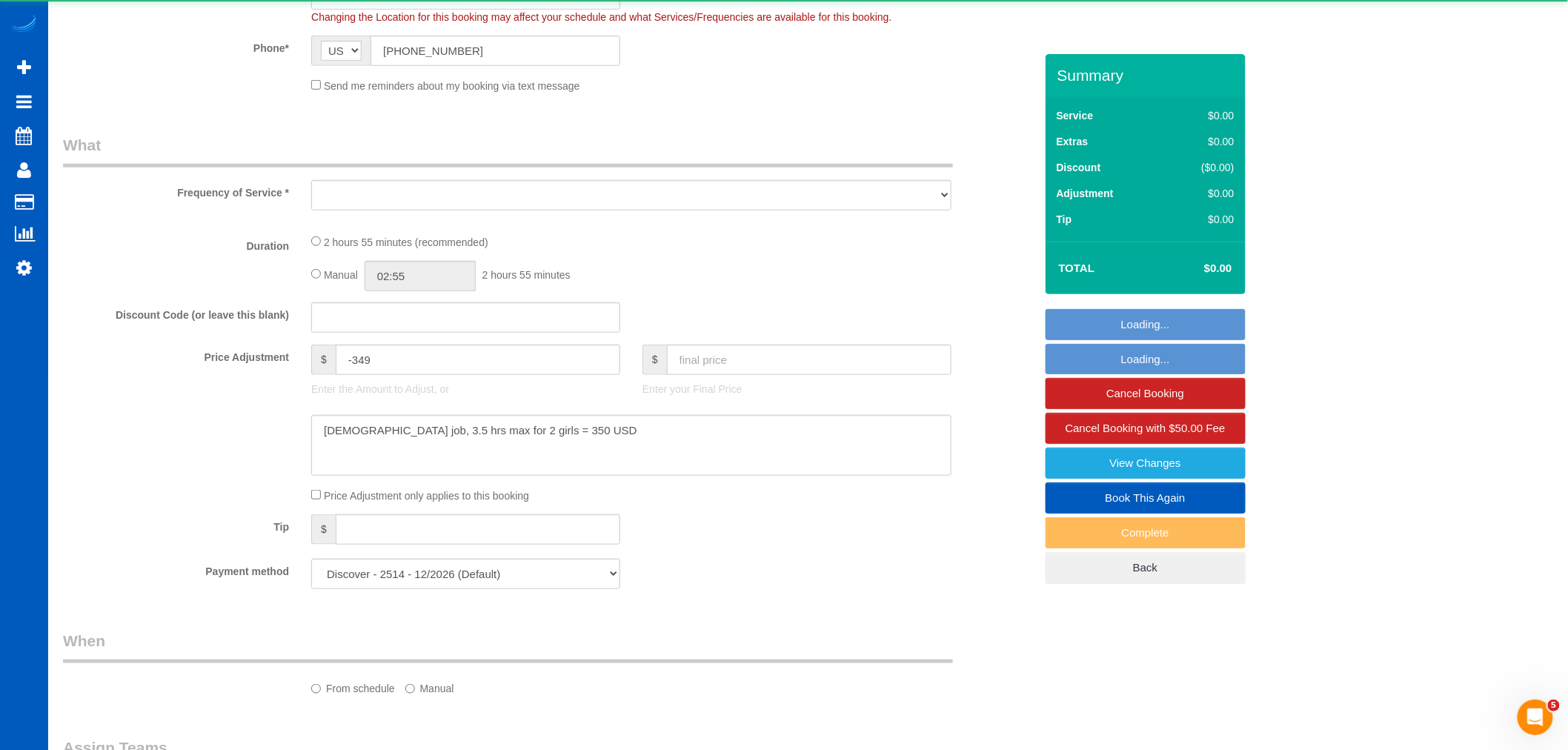
select select "object:1210"
select select "199"
select select "3001"
select select "5"
select select "3"
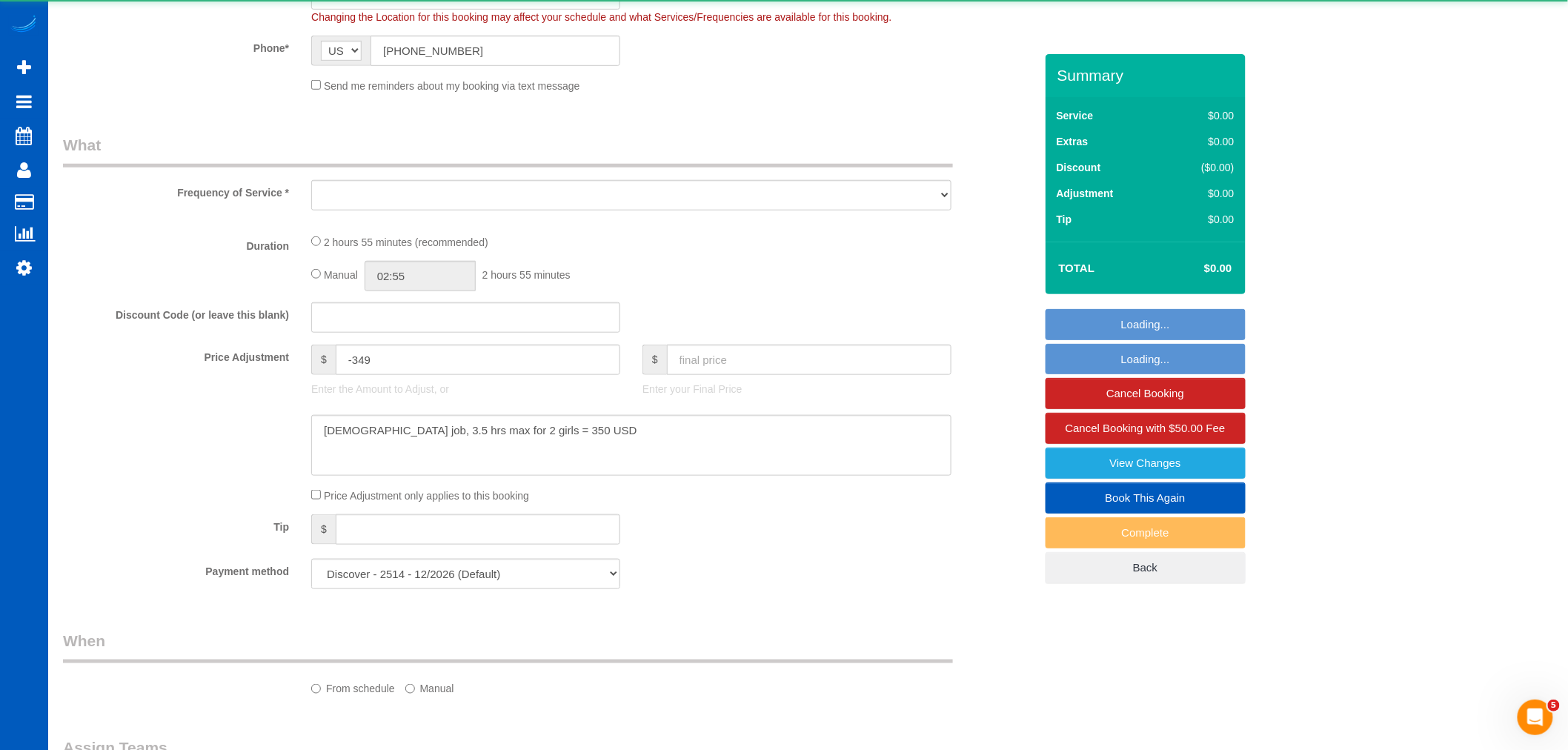
select select "spot1"
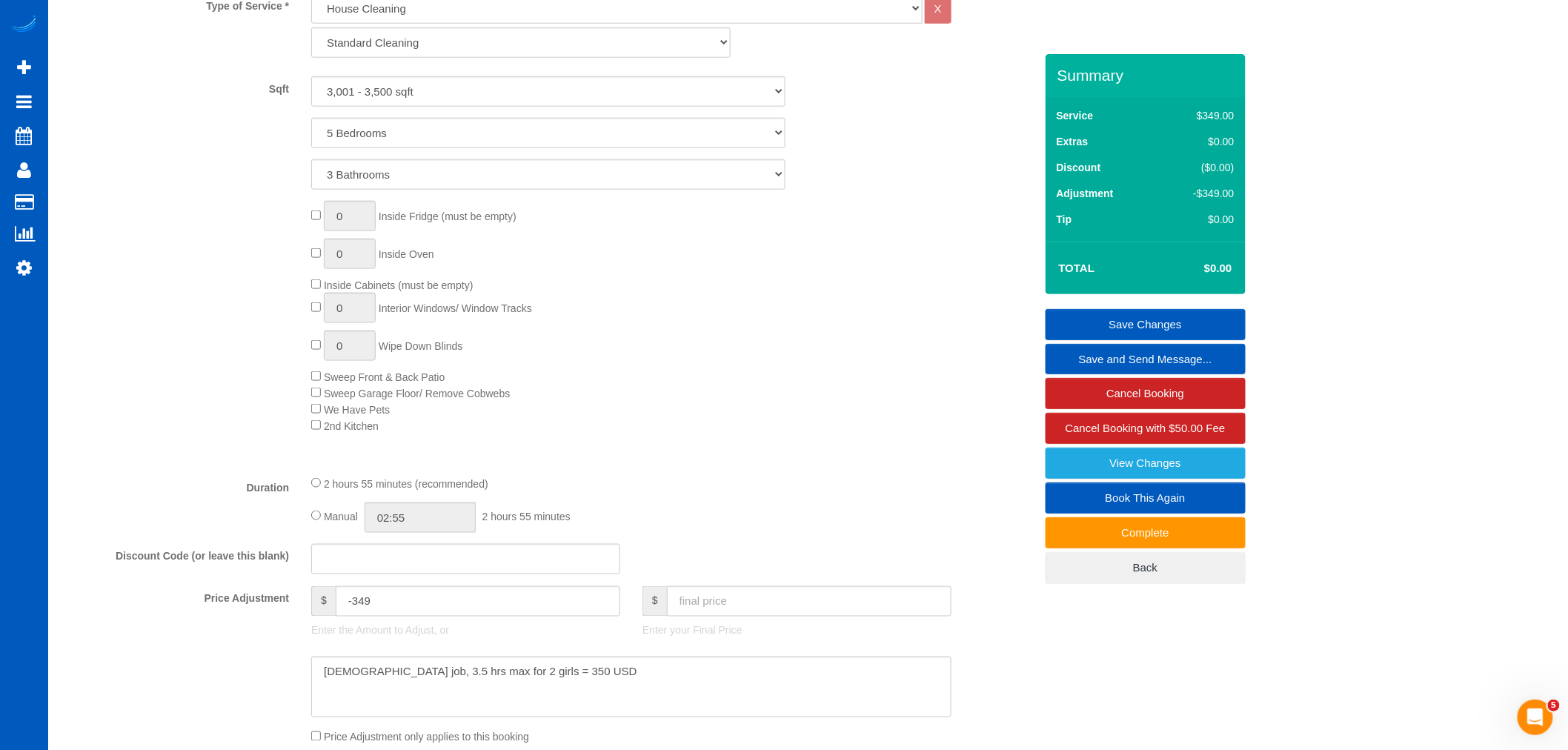
scroll to position [742, 0]
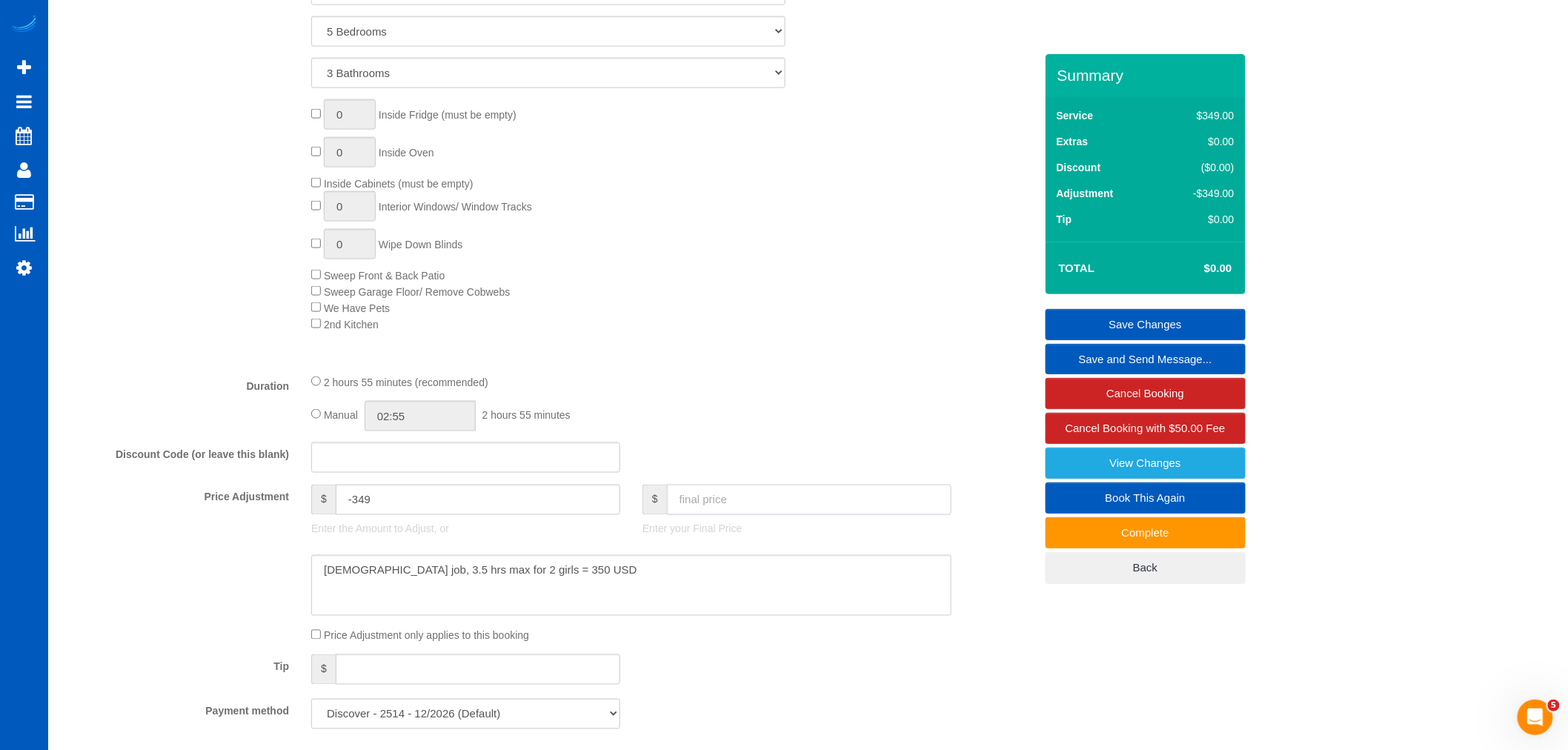
click at [698, 512] on input "text" at bounding box center [809, 499] width 285 height 30
type input "350"
click at [882, 427] on div "Manual 02:55 2 hours 55 minutes" at bounding box center [631, 416] width 640 height 30
type input "1"
click at [1181, 323] on link "Save Changes" at bounding box center [1146, 325] width 201 height 31
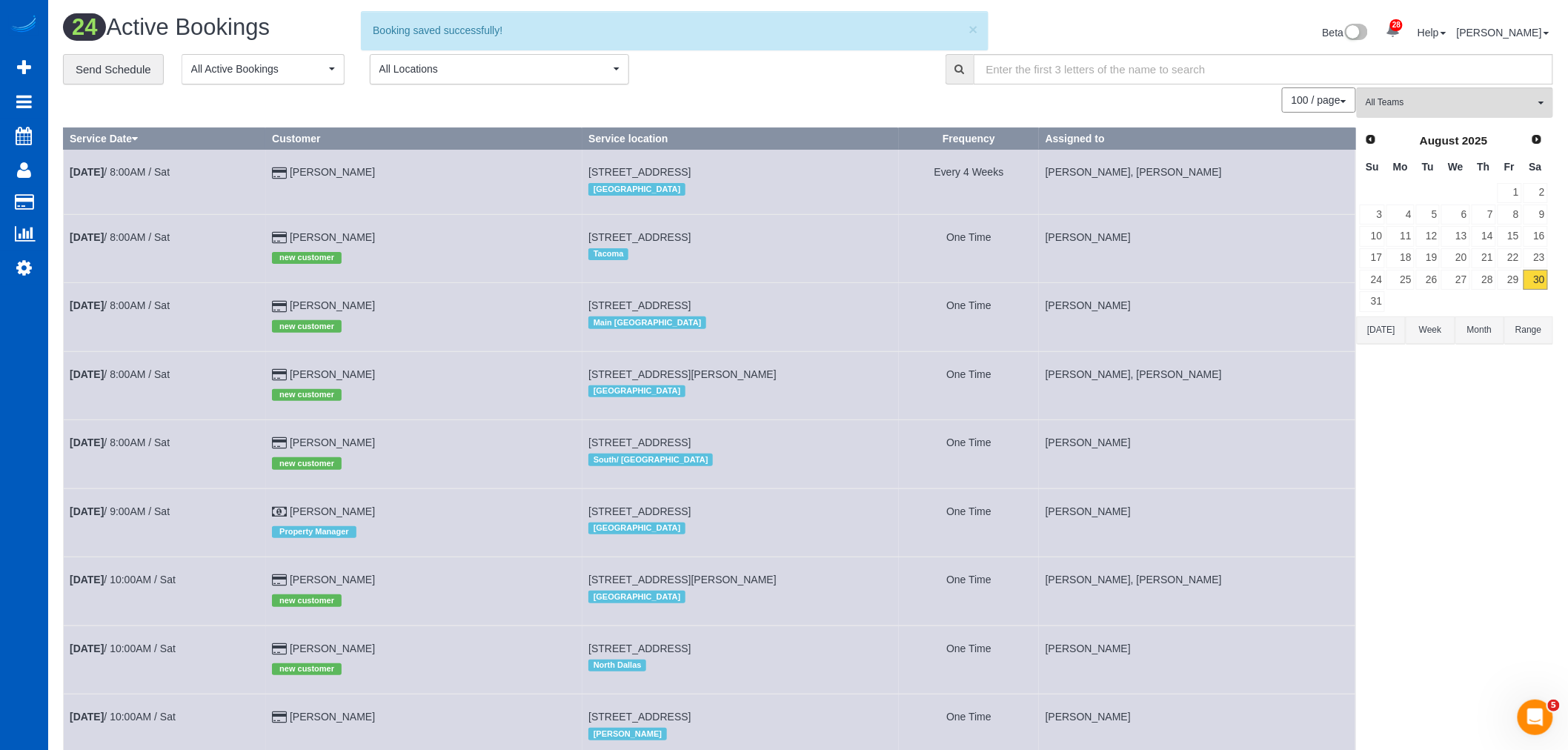
click at [1508, 270] on td "29" at bounding box center [1510, 280] width 26 height 21
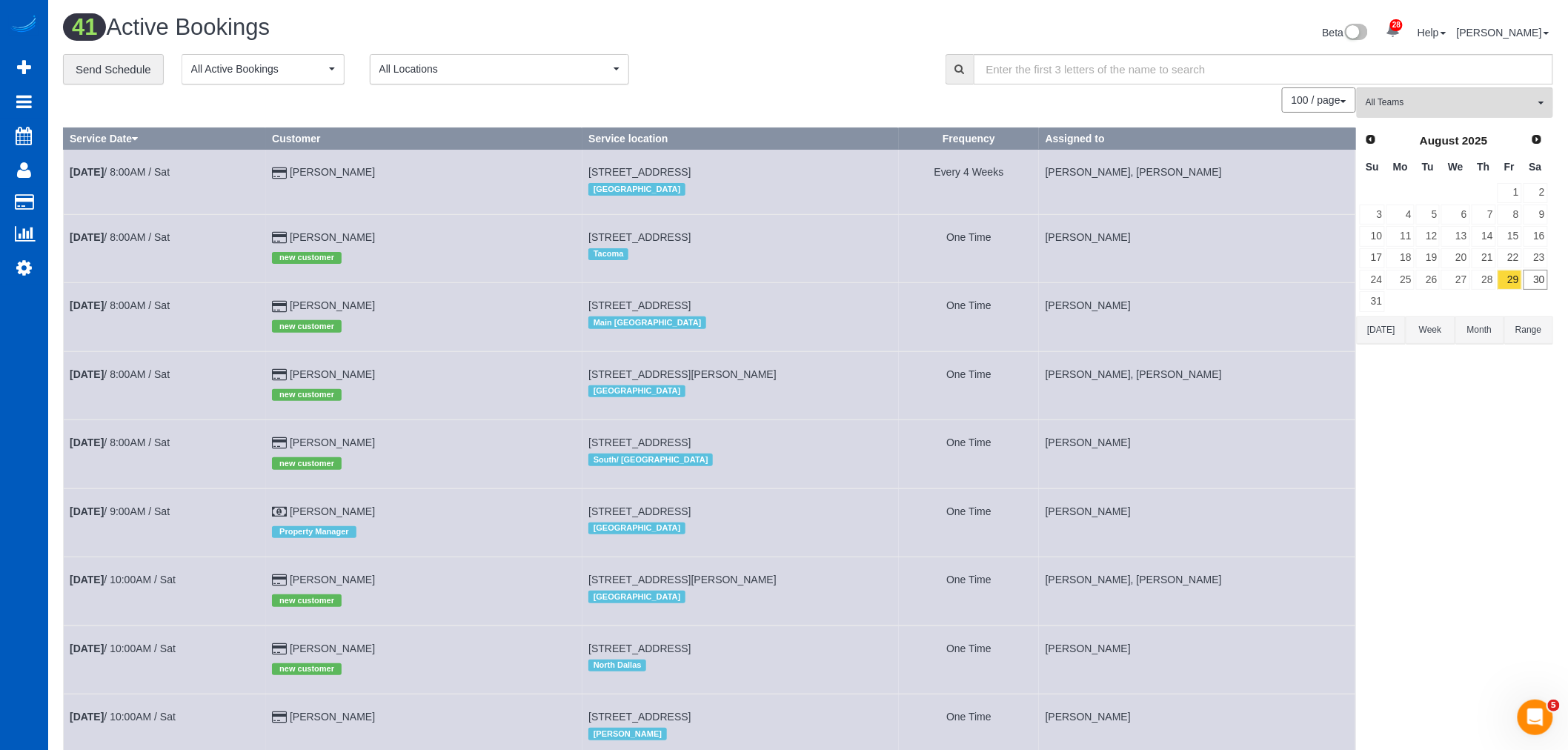
click at [1500, 283] on link "29" at bounding box center [1510, 280] width 25 height 20
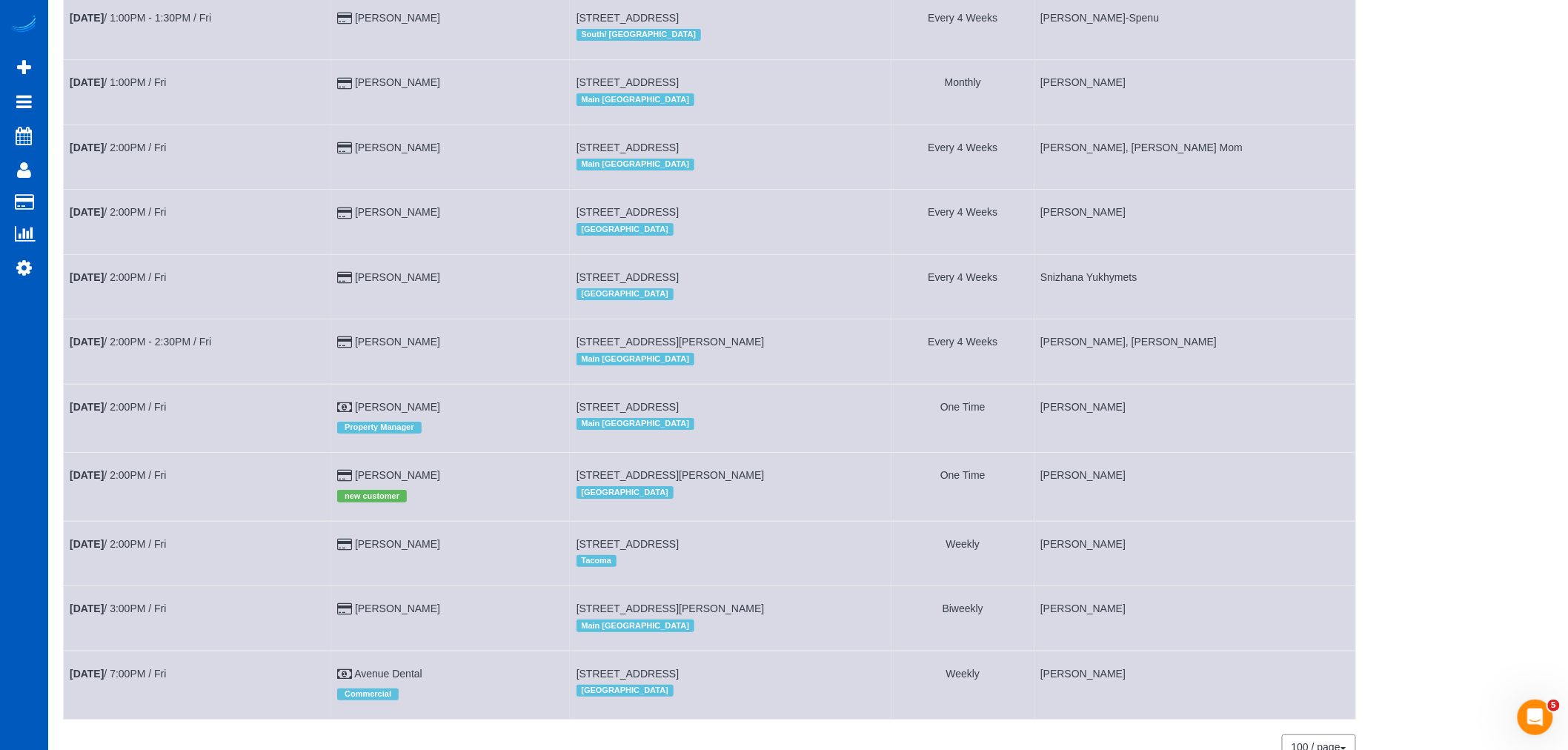
scroll to position [2279, 0]
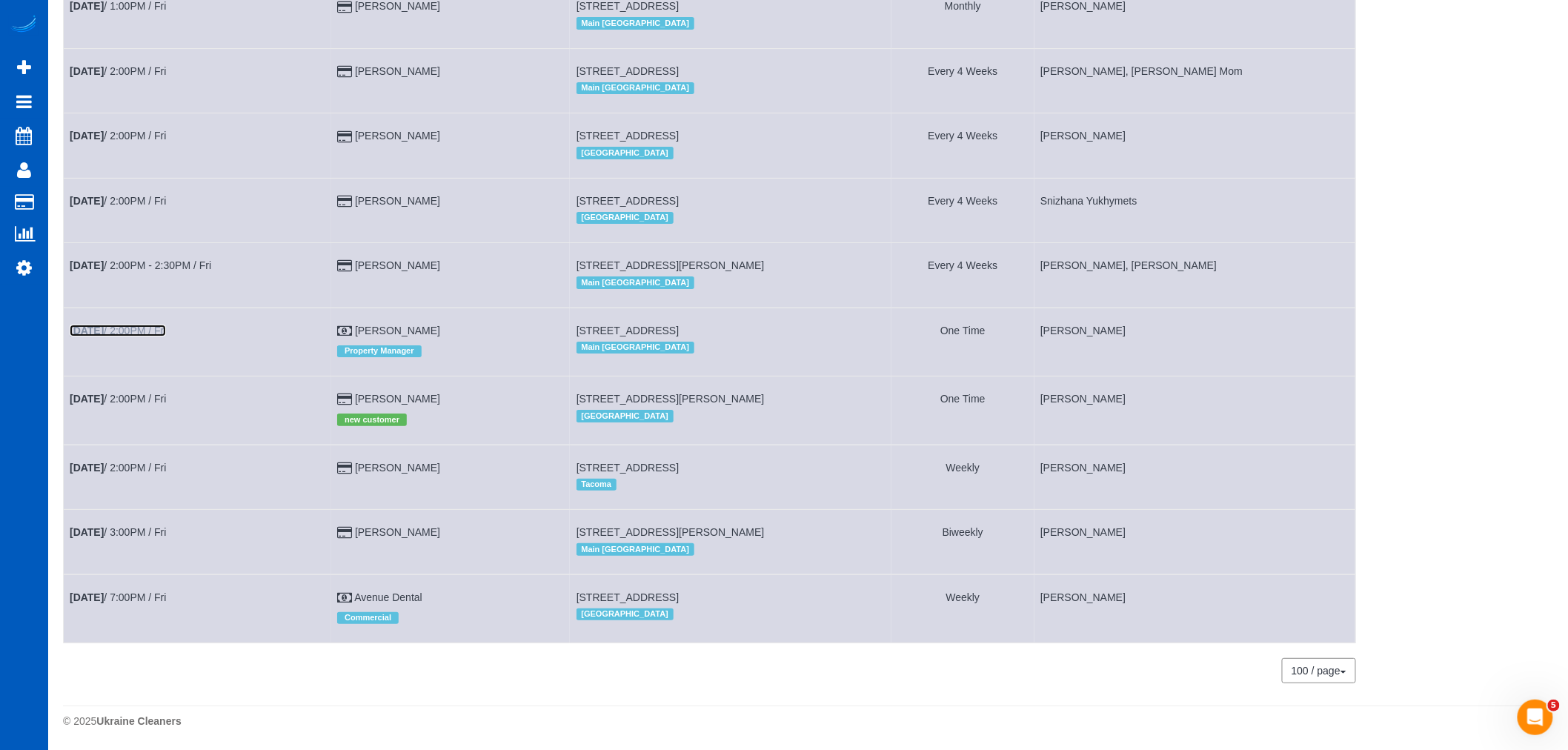
click at [166, 325] on link "[DATE] 2:00PM / Fri" at bounding box center [118, 331] width 97 height 11
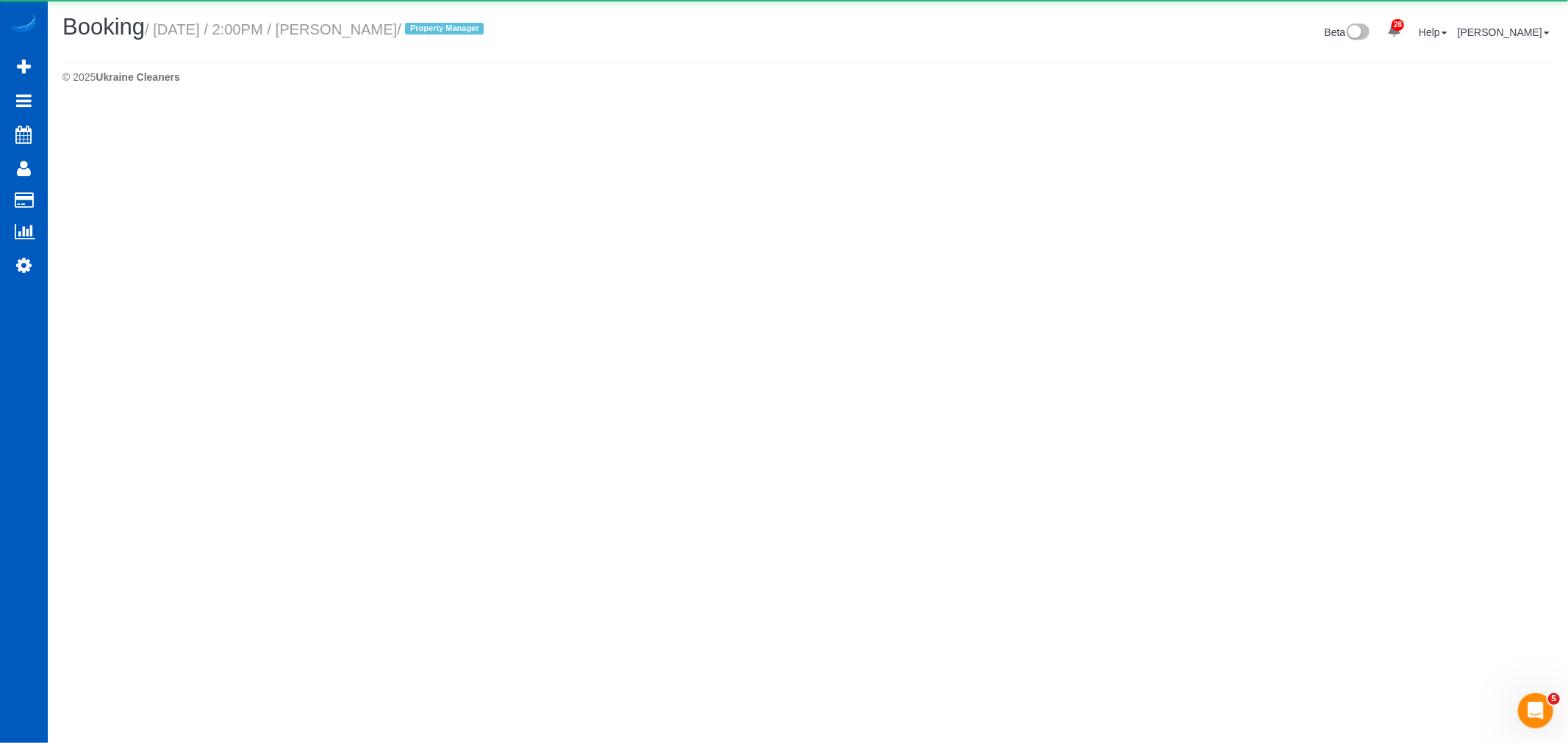
select select "WA"
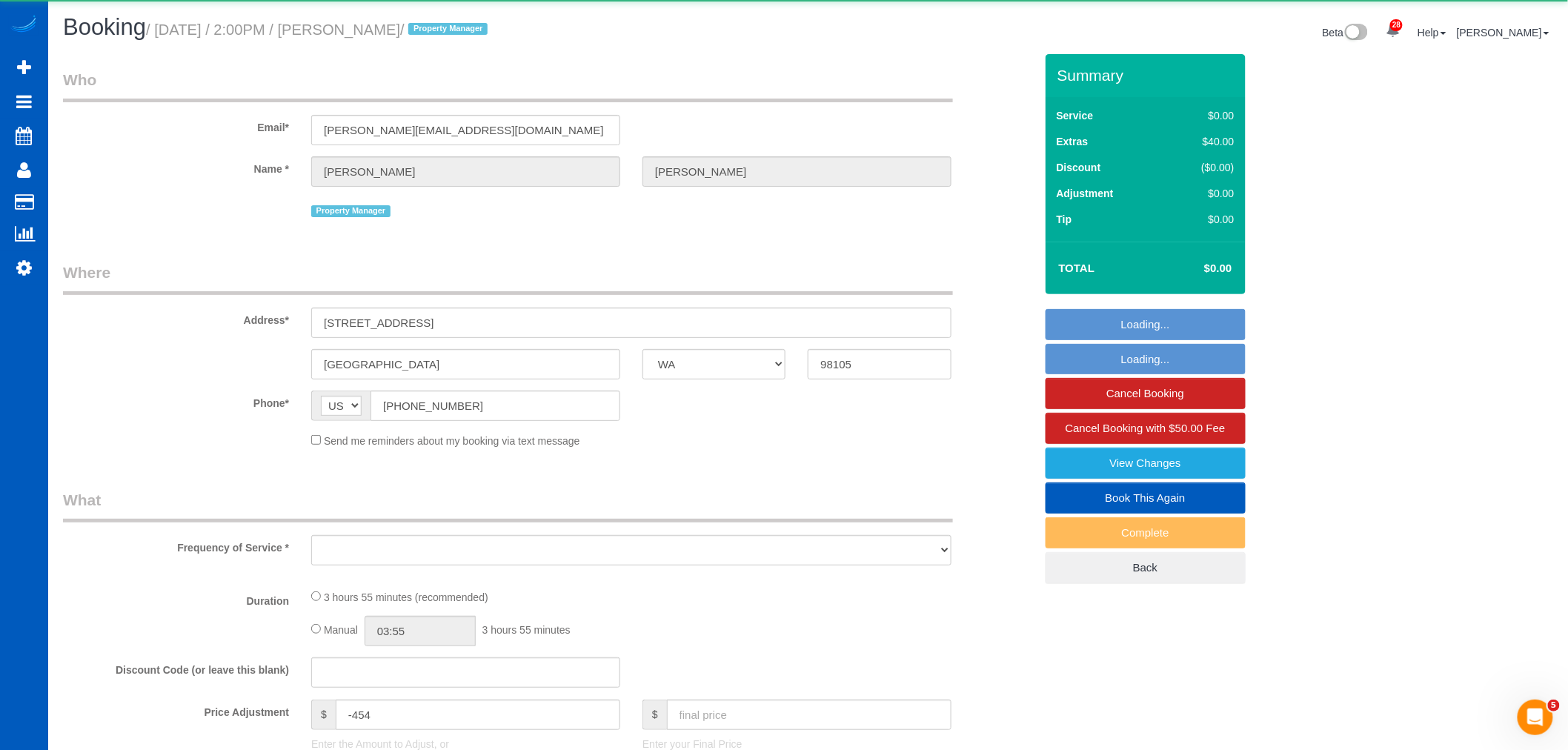
select select "object:3575"
select select "199"
select select "spot7"
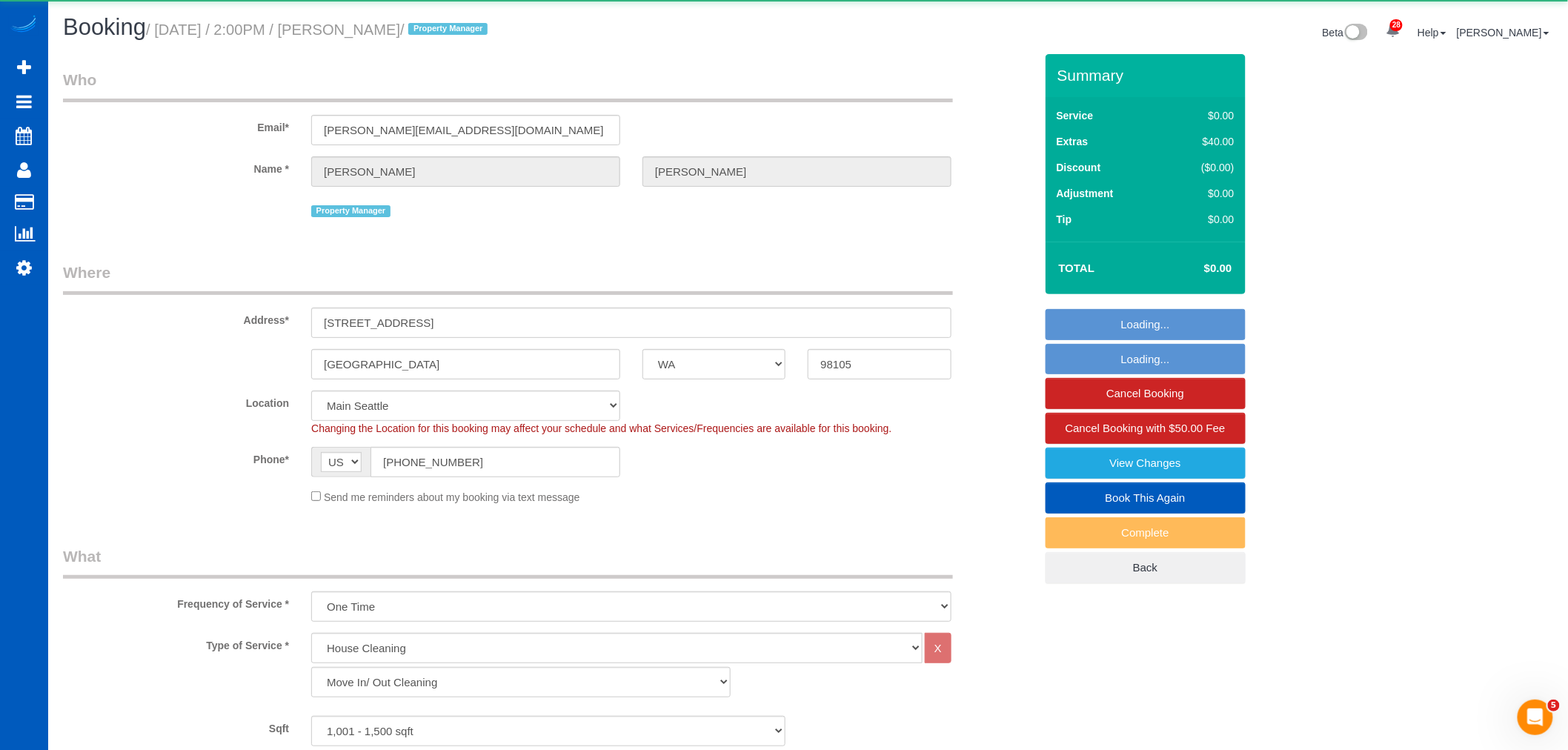
select select "1001"
select select "2"
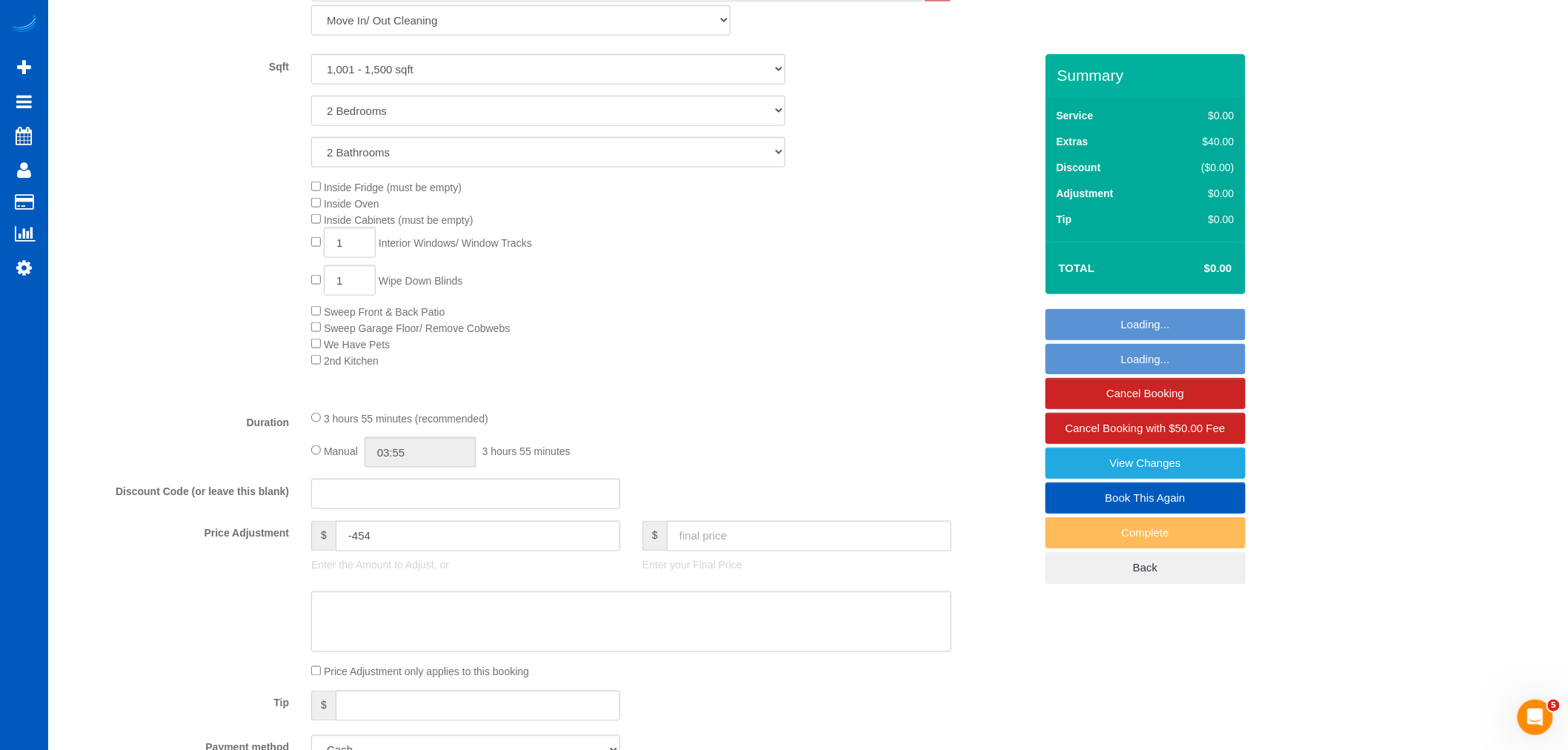
scroll to position [906, 0]
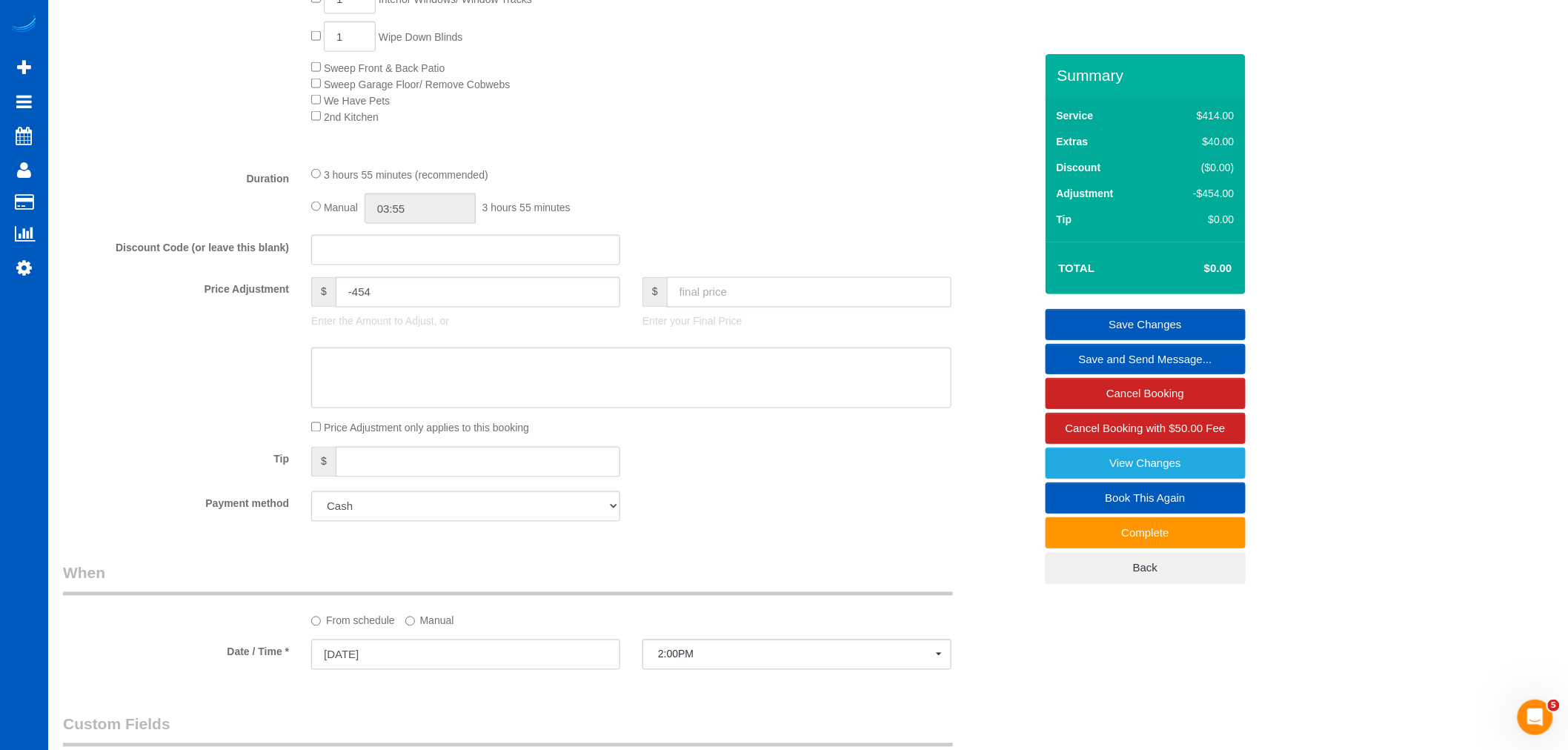
click at [720, 308] on input "text" at bounding box center [809, 292] width 285 height 30
type input "550"
type input "96"
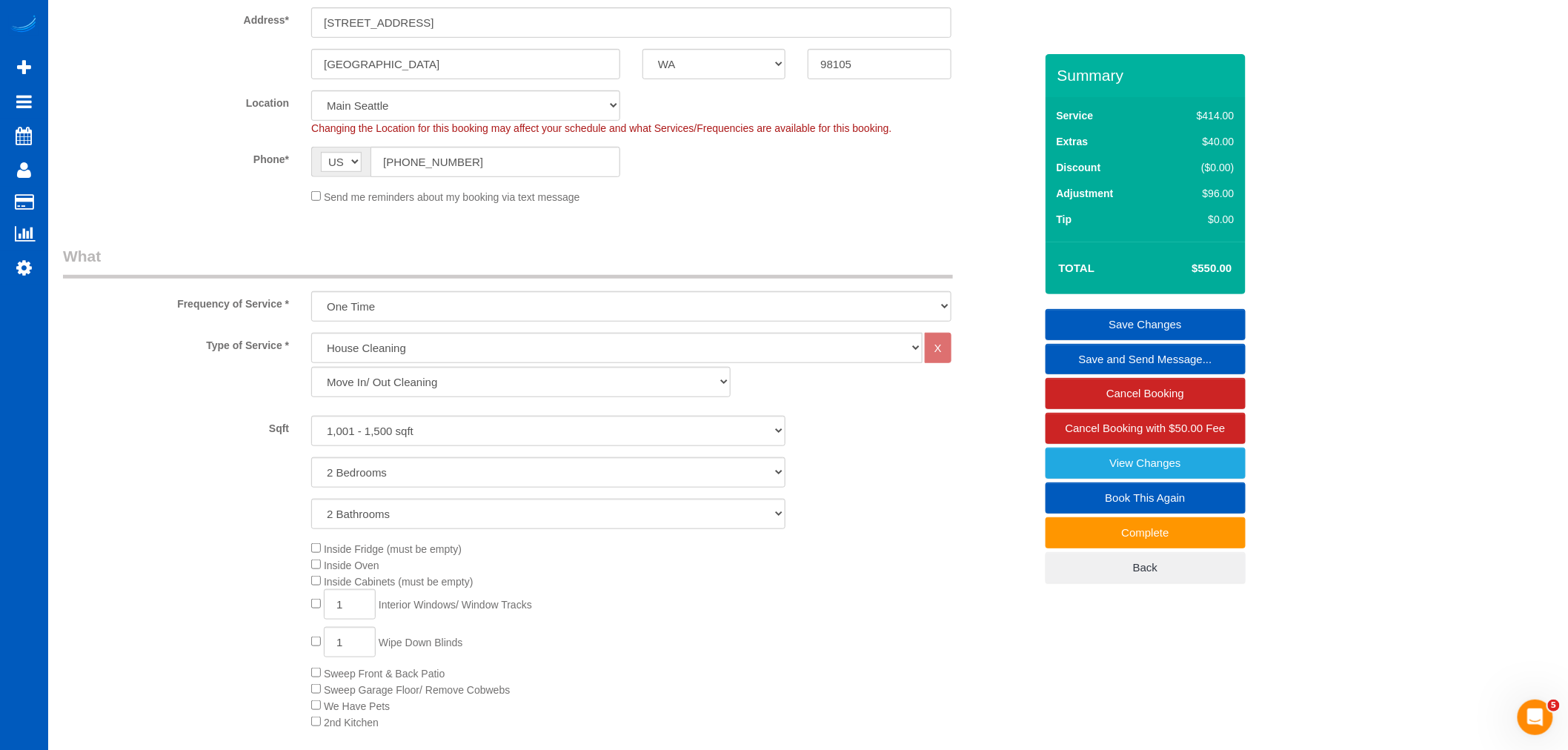
scroll to position [83, 0]
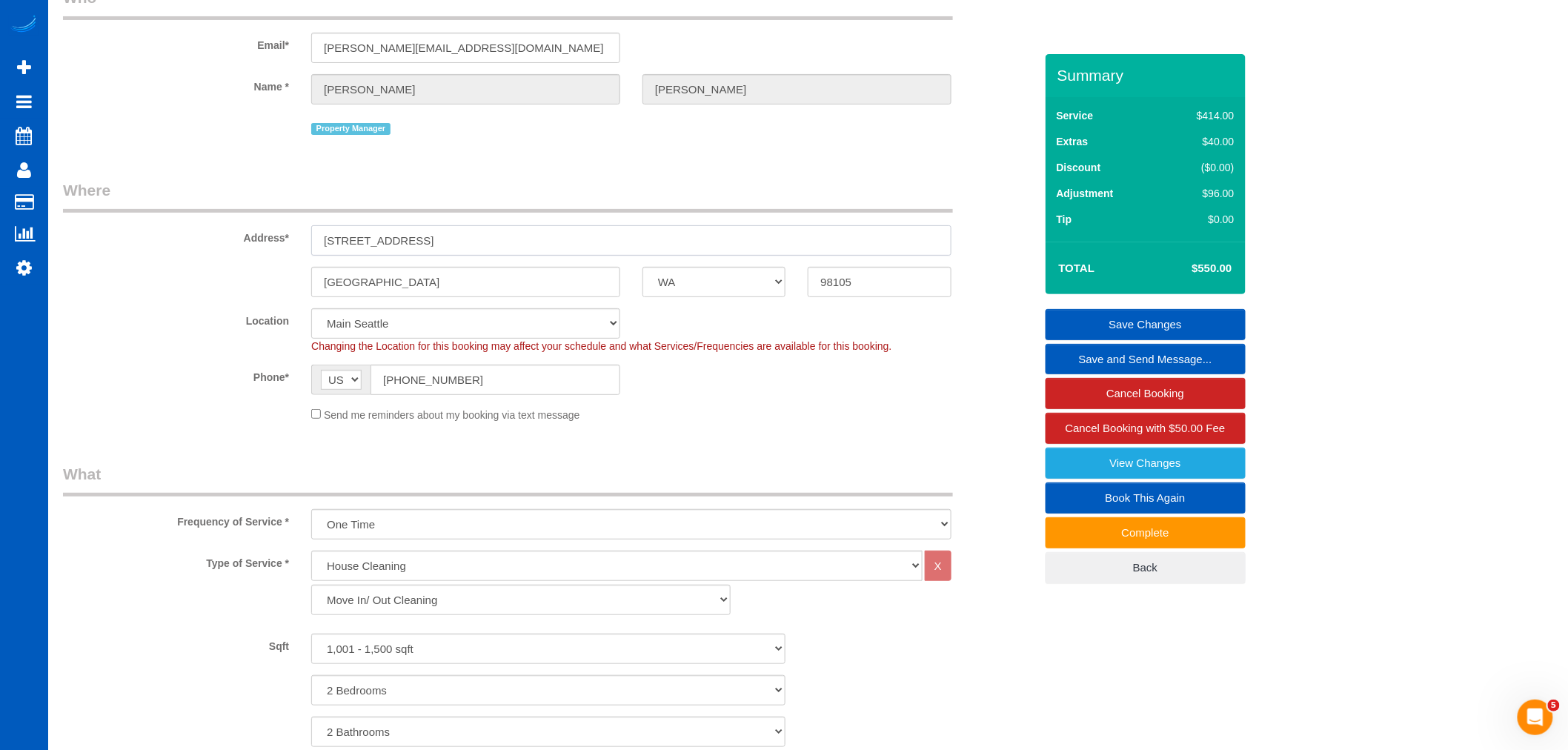
drag, startPoint x: 439, startPoint y: 232, endPoint x: 259, endPoint y: 238, distance: 180.1
click at [259, 238] on div "Address* 5114 24th Ave NE" at bounding box center [548, 217] width 994 height 76
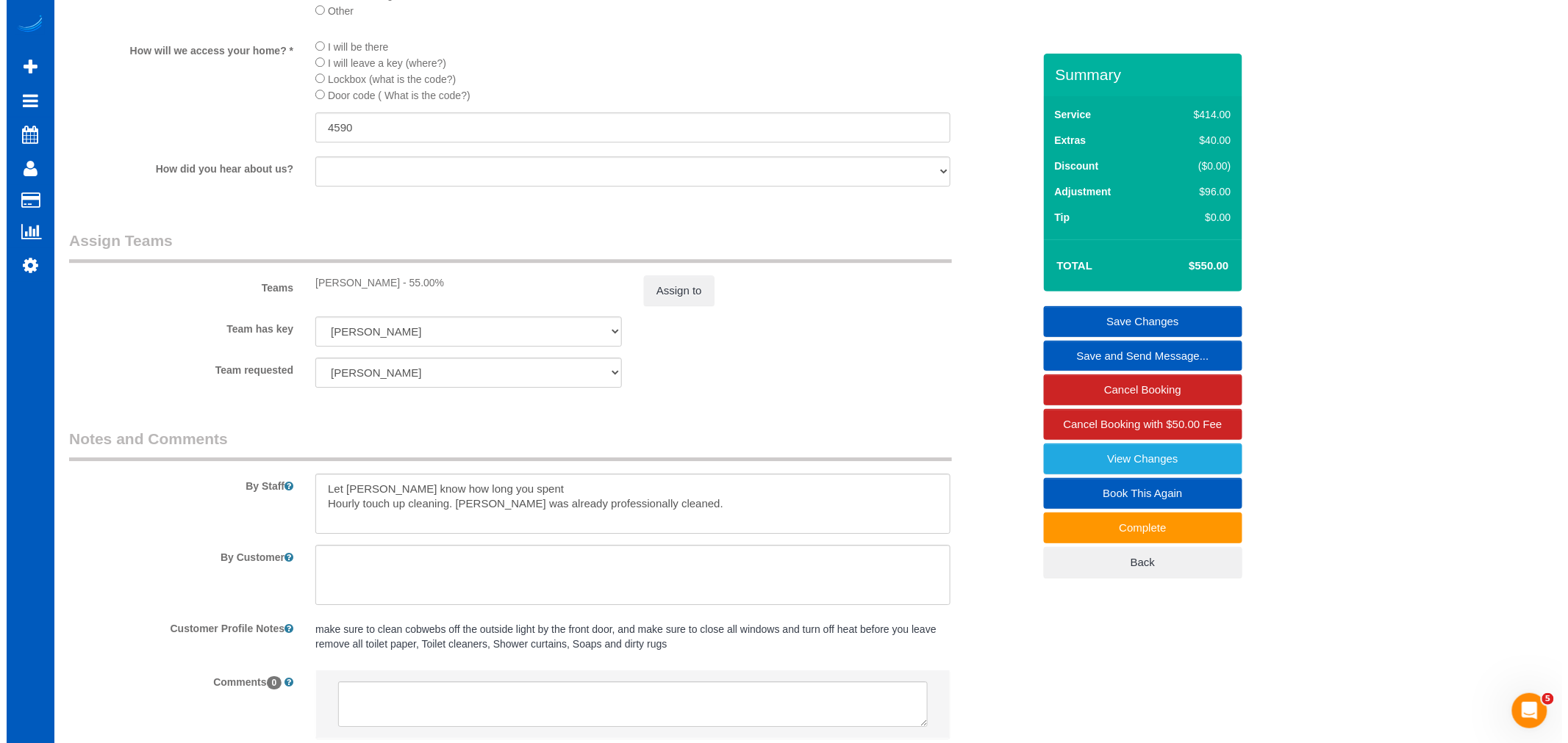
scroll to position [1838, 0]
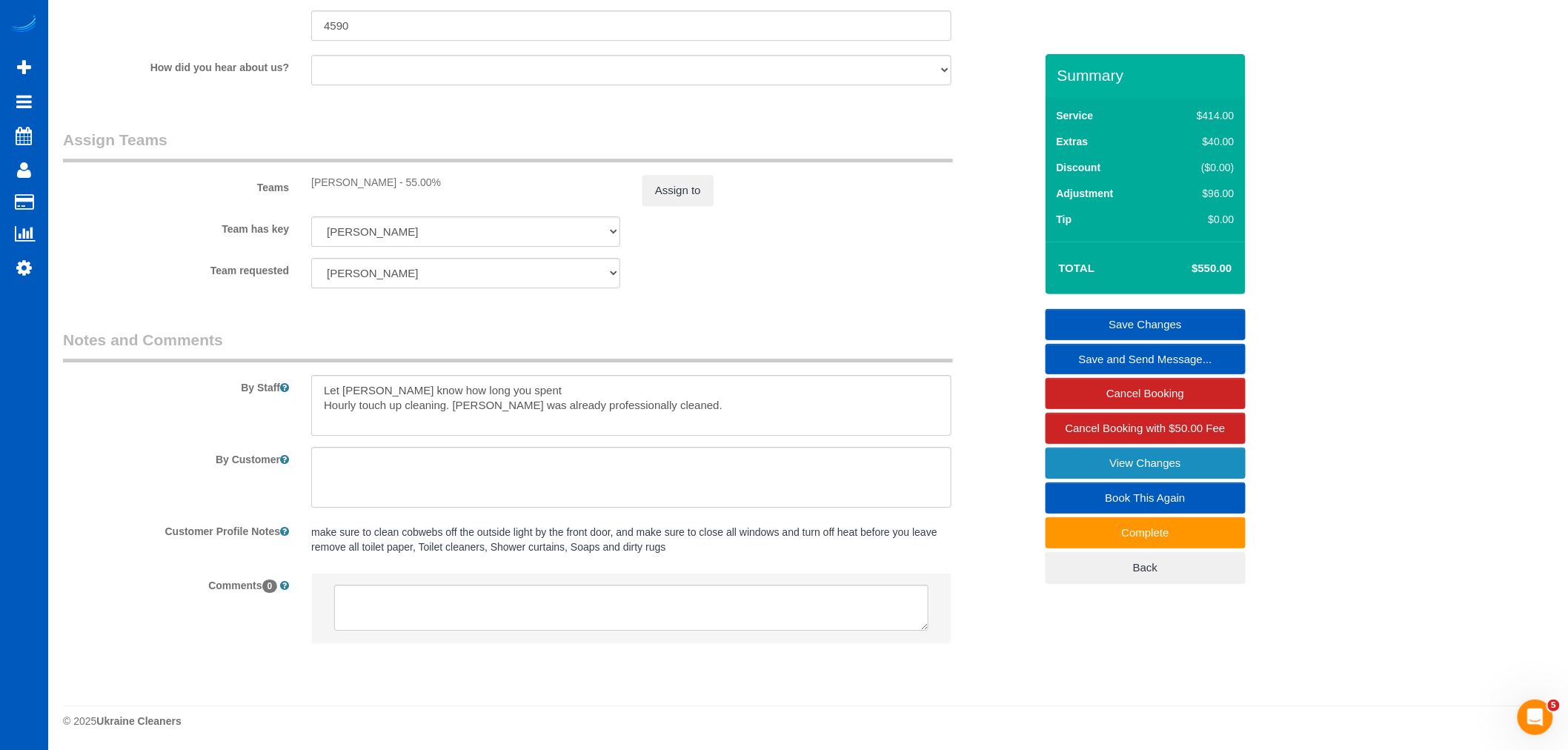
click at [1138, 460] on link "View Changes" at bounding box center [1146, 463] width 201 height 31
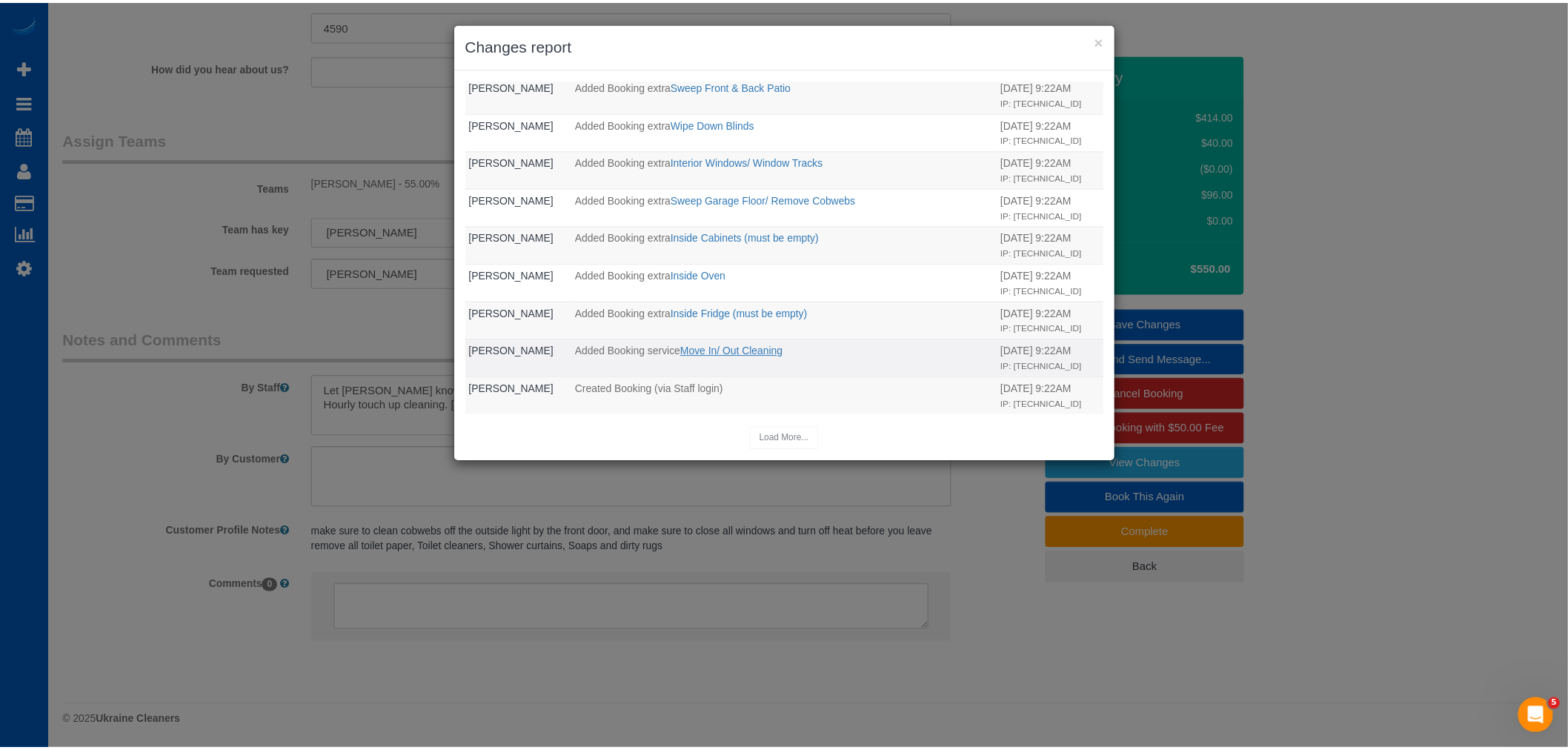
scroll to position [628, 0]
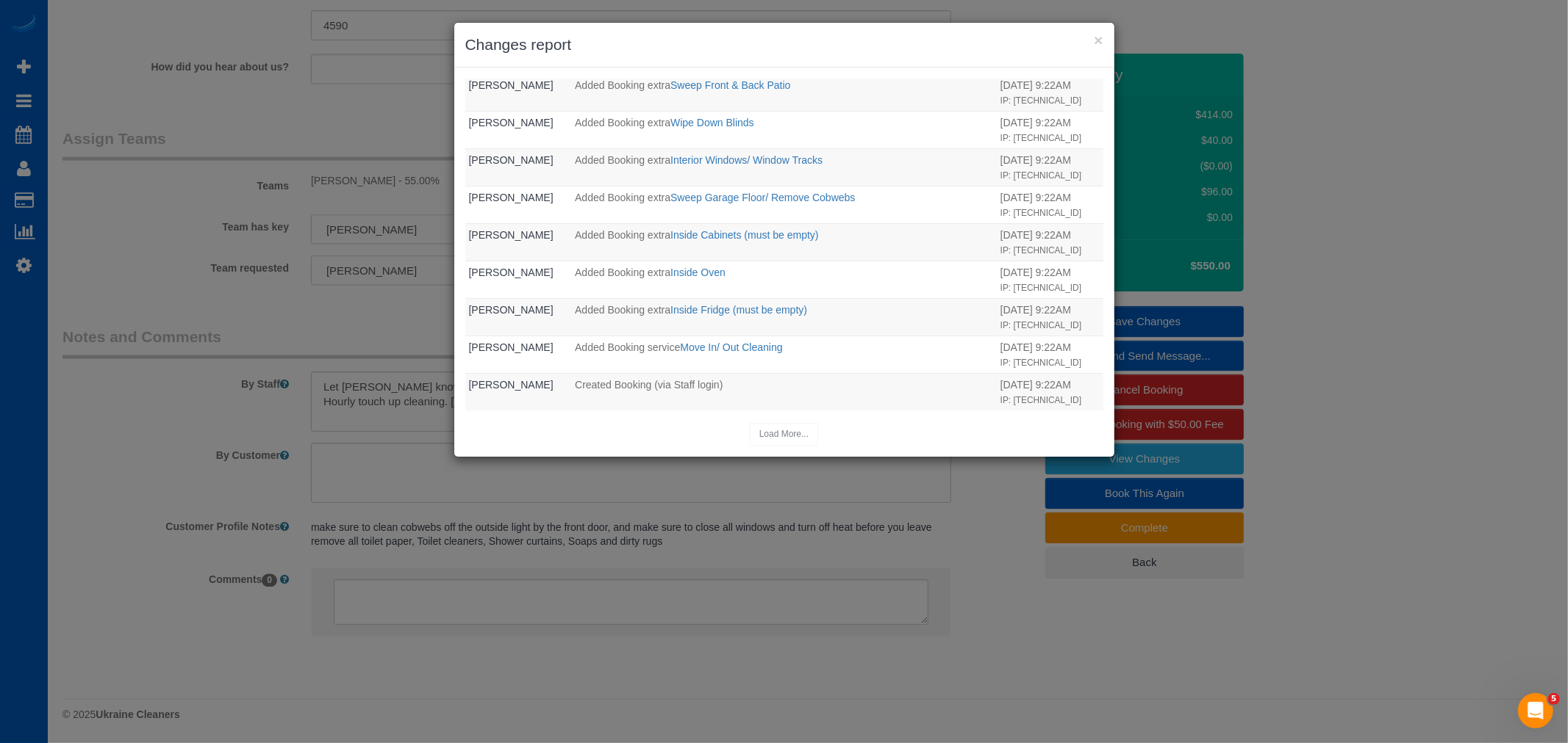
click at [1088, 34] on h3 "Changes report" at bounding box center [784, 45] width 638 height 22
click at [1109, 34] on div "× Changes report" at bounding box center [784, 45] width 660 height 45
click at [1099, 37] on button "×" at bounding box center [1097, 40] width 9 height 15
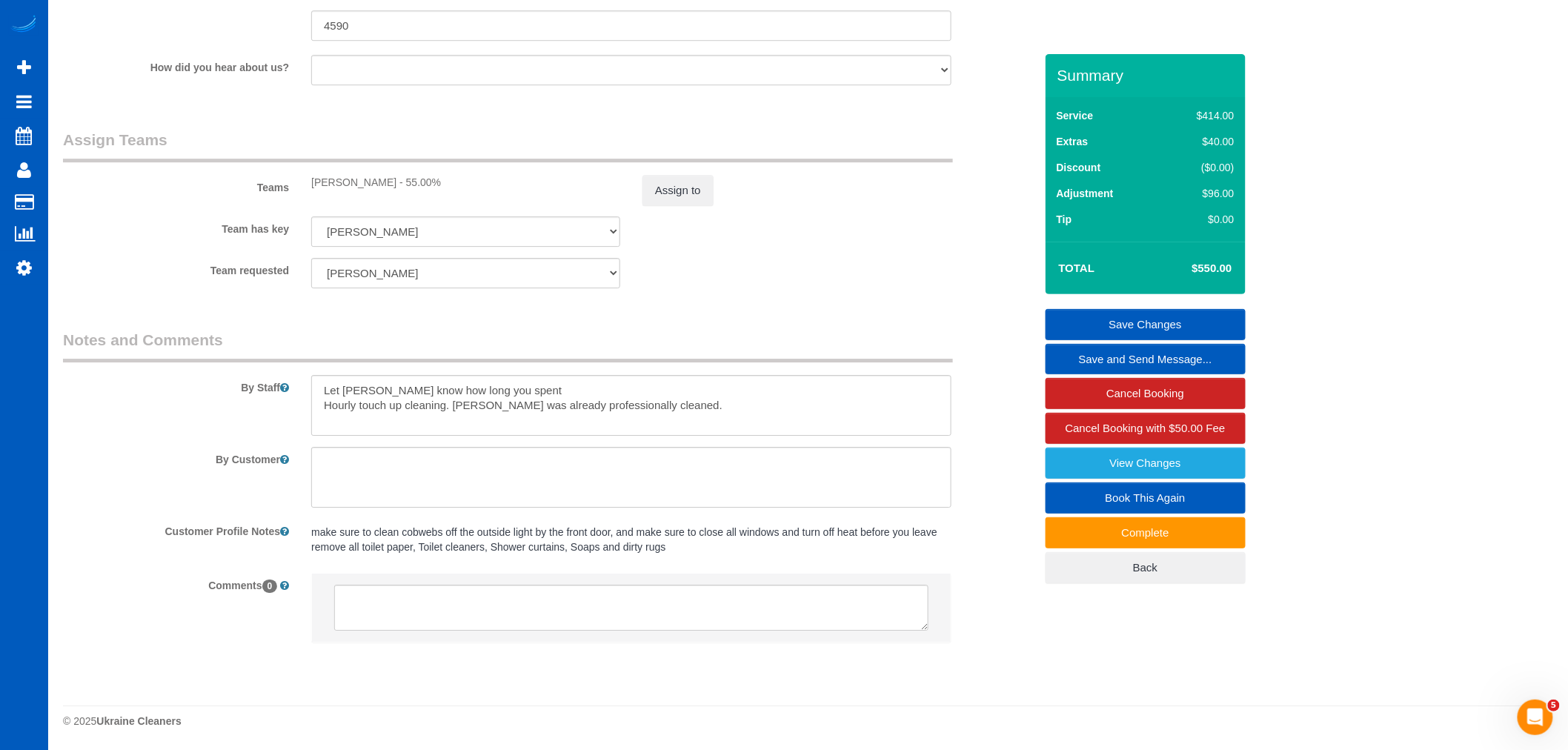
click at [1128, 321] on link "Save Changes" at bounding box center [1146, 325] width 201 height 31
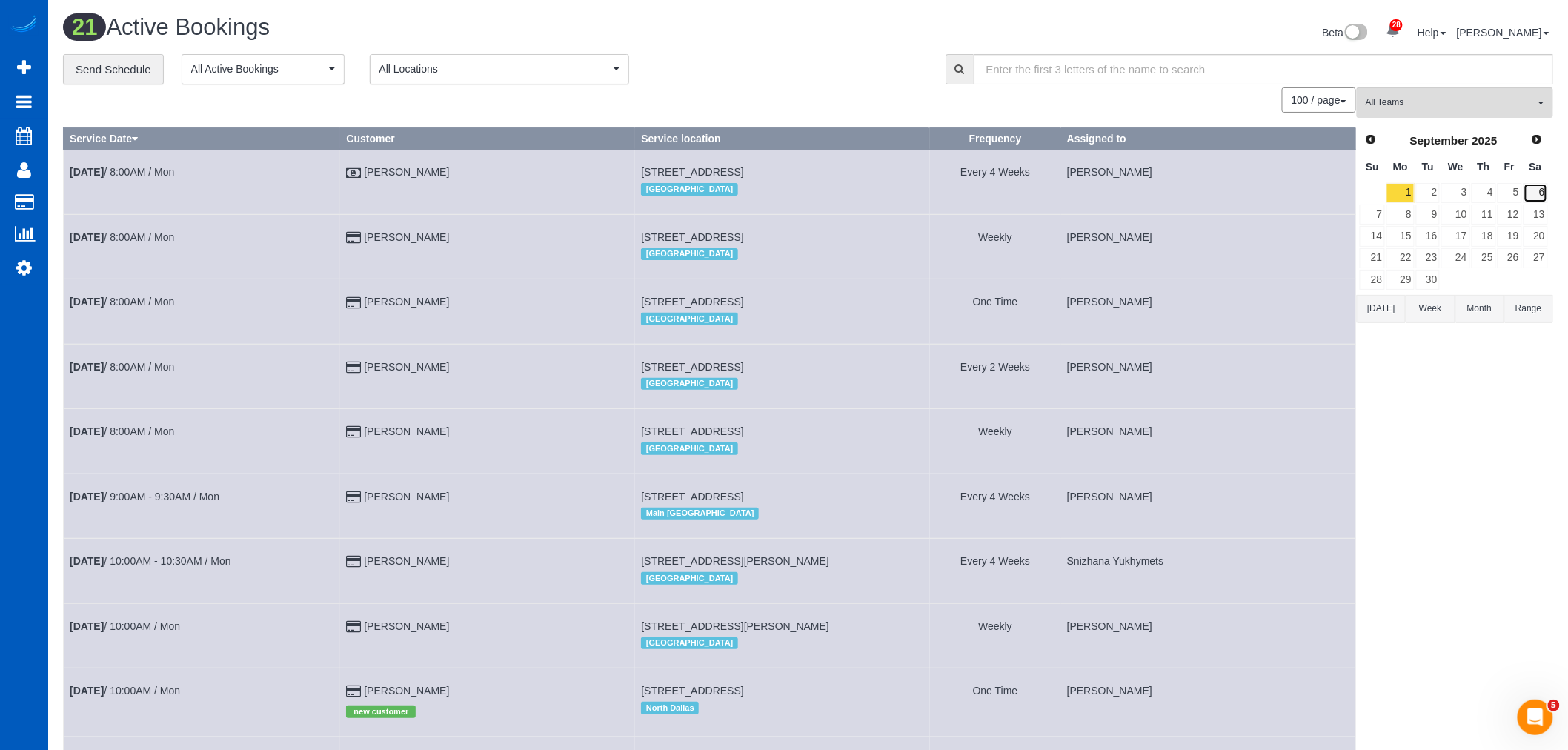
click at [1531, 194] on link "6" at bounding box center [1536, 193] width 25 height 20
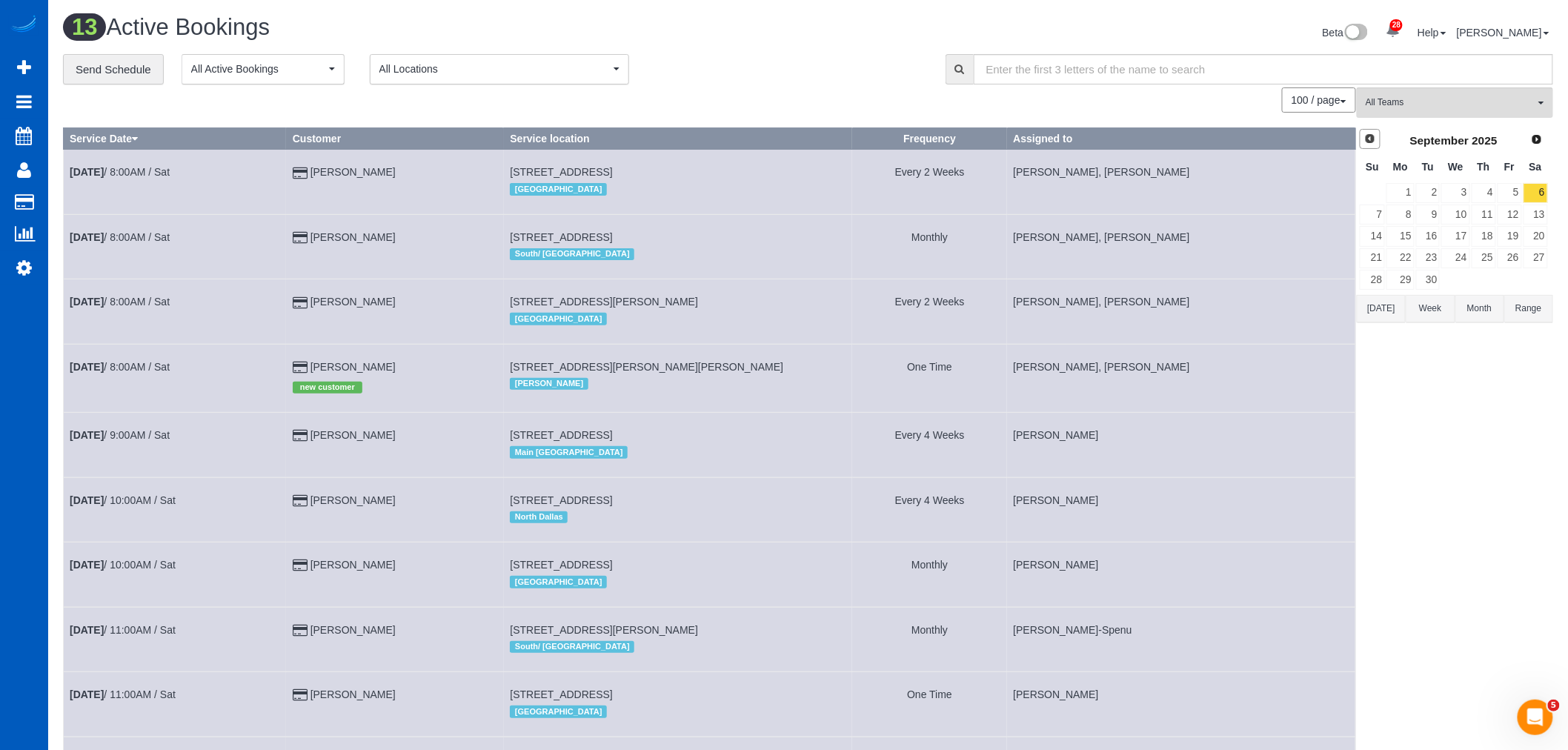
click at [1367, 138] on span "Prev" at bounding box center [1370, 138] width 11 height 11
click at [1537, 282] on link "30" at bounding box center [1536, 280] width 25 height 20
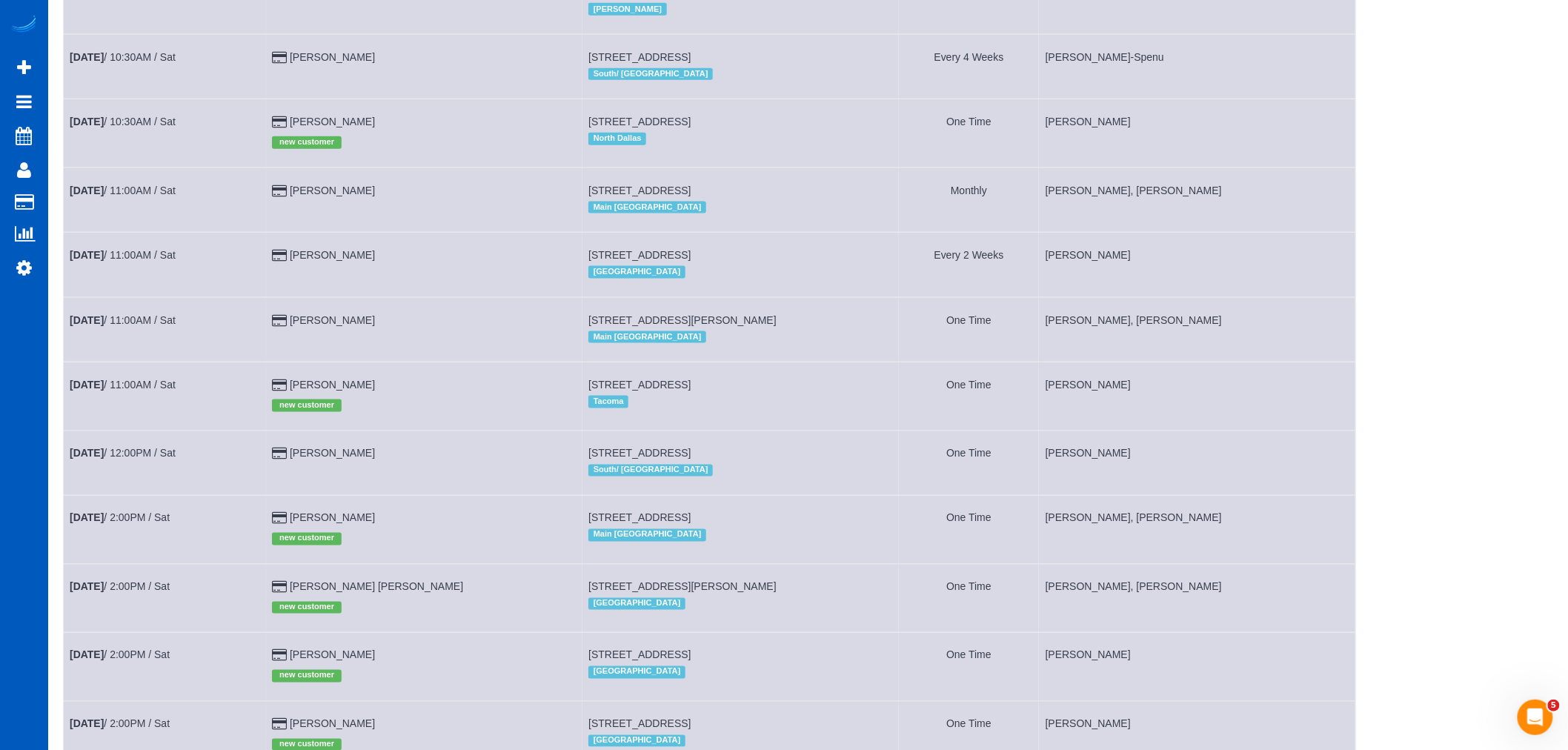
scroll to position [742, 0]
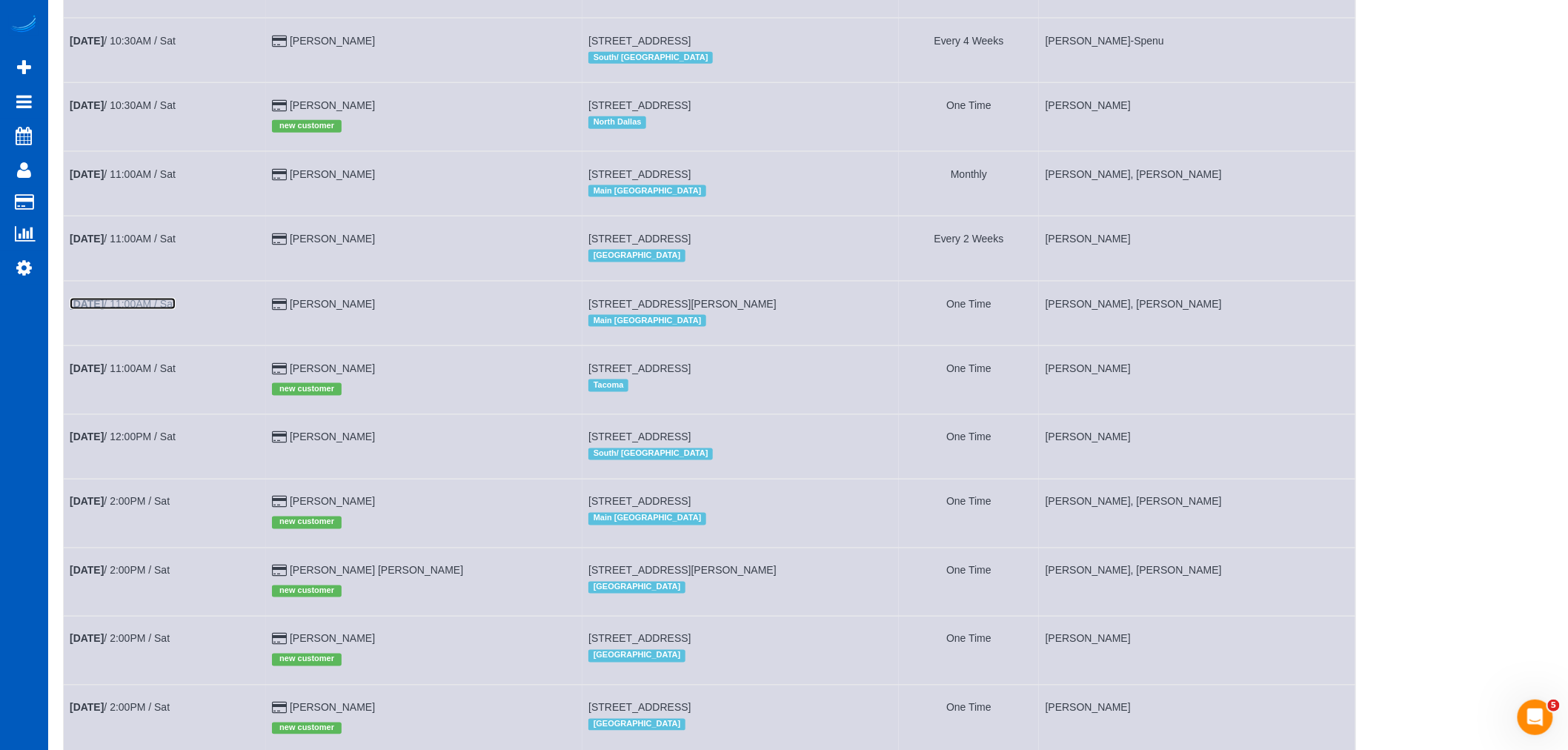
click at [145, 310] on link "Aug 30th / 11:00AM / Sat" at bounding box center [122, 304] width 106 height 11
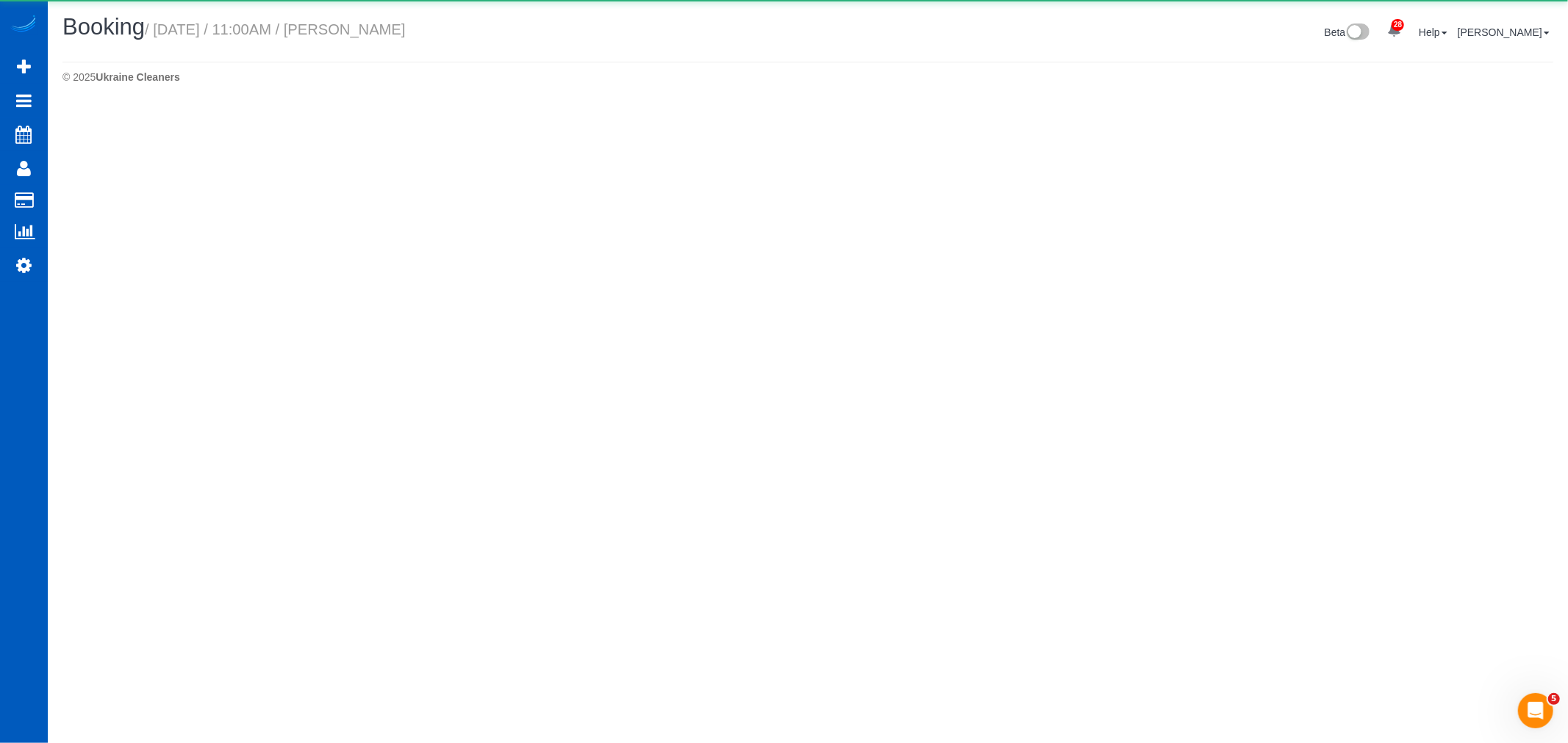
select select "WA"
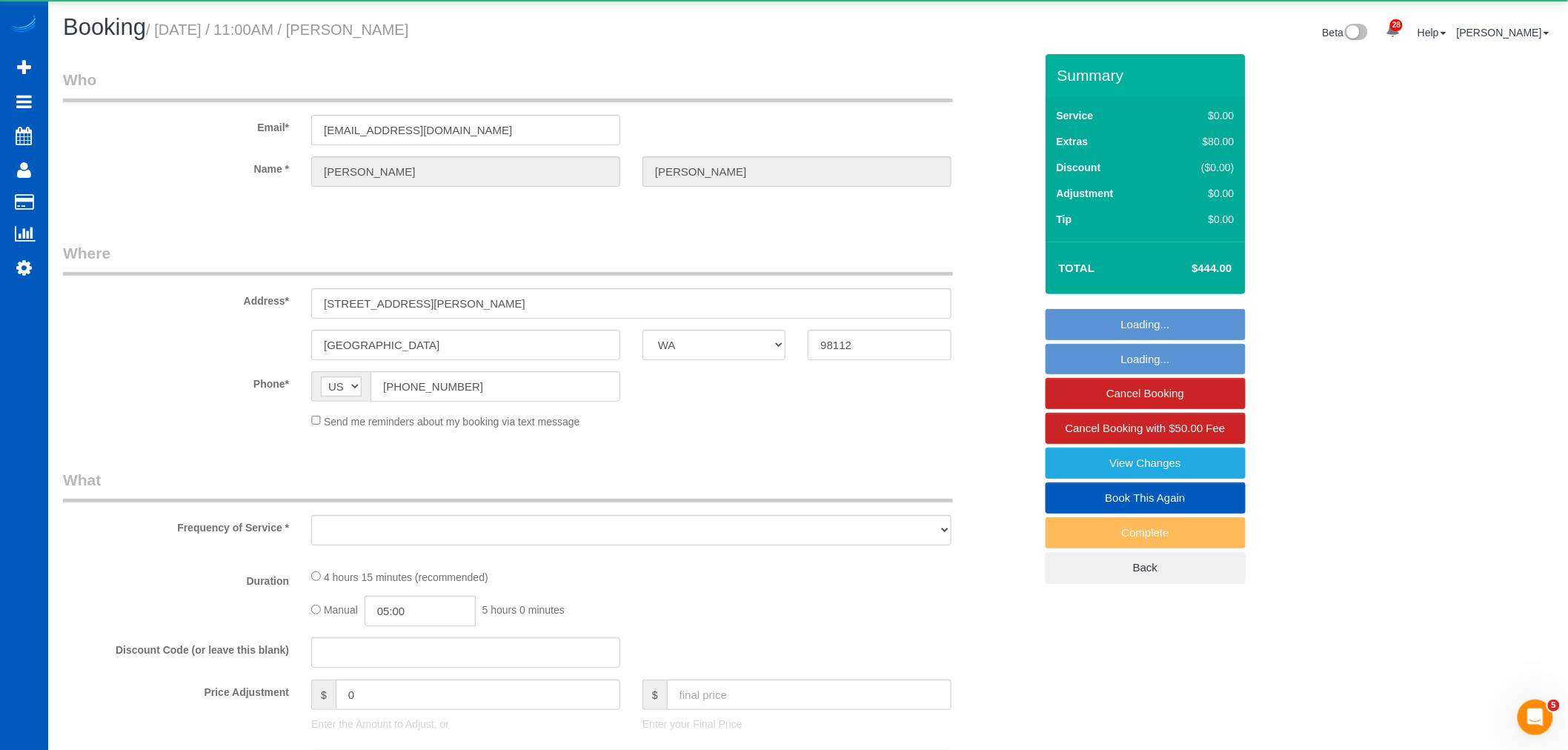
select select "object:5521"
select select "string:fspay-b8923ca8-eeb0-4a52-9b0d-2e7b21a5d02e"
select select "199"
select select "spot13"
select select "number:10"
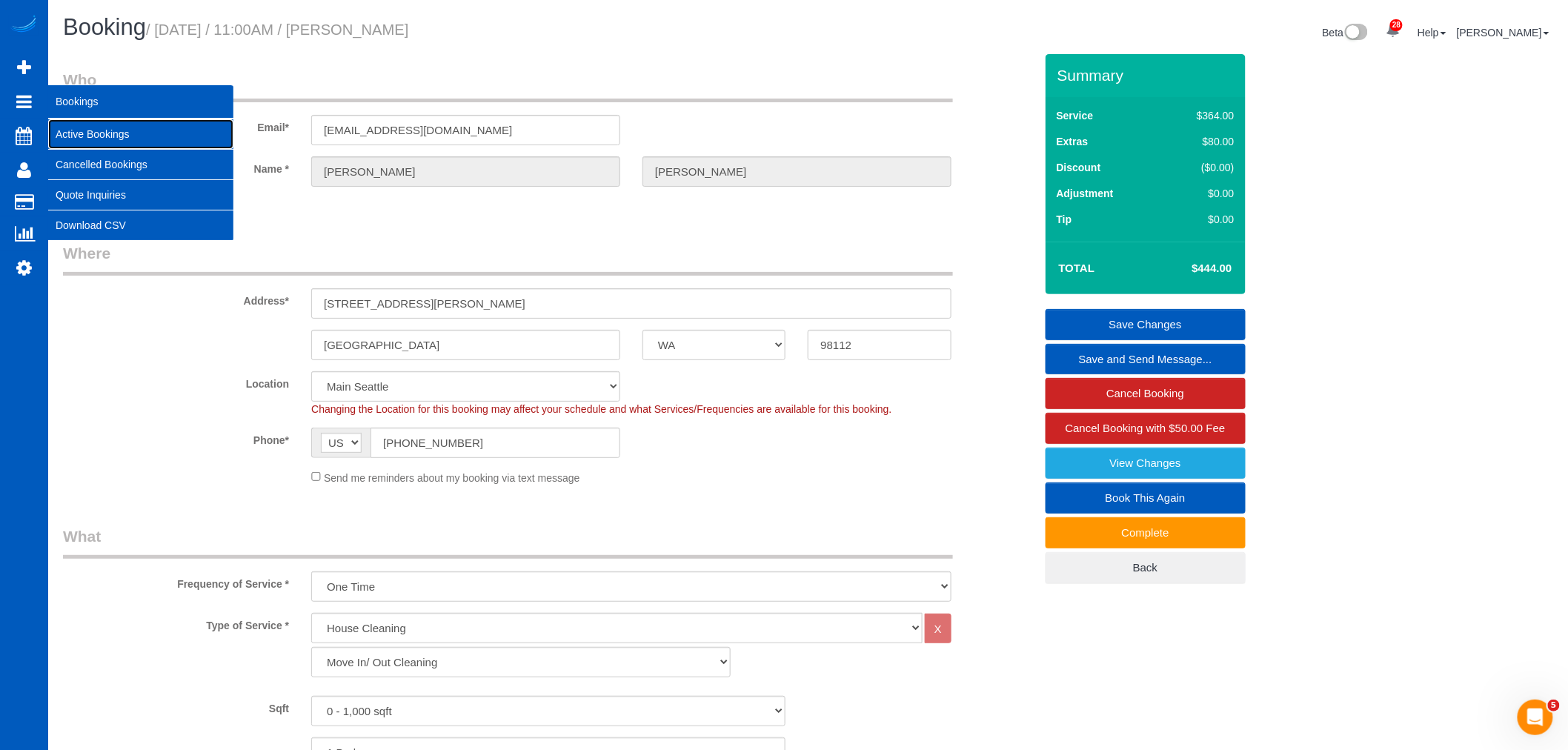
drag, startPoint x: 90, startPoint y: 128, endPoint x: 124, endPoint y: 129, distance: 34.0
click at [90, 128] on link "Active Bookings" at bounding box center [141, 134] width 185 height 29
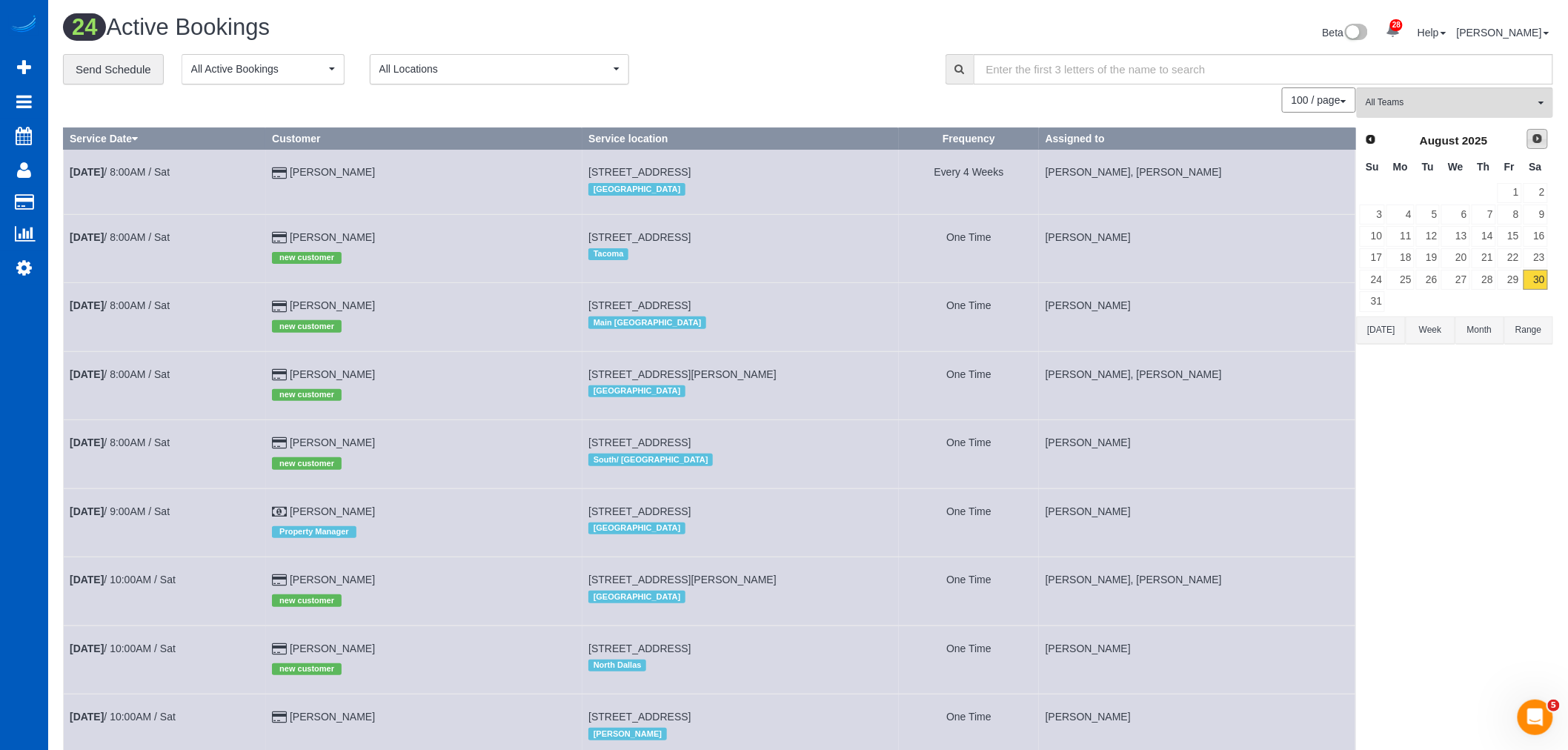
click at [1539, 141] on span "Next" at bounding box center [1538, 138] width 11 height 11
click at [1416, 189] on td "2" at bounding box center [1429, 193] width 26 height 21
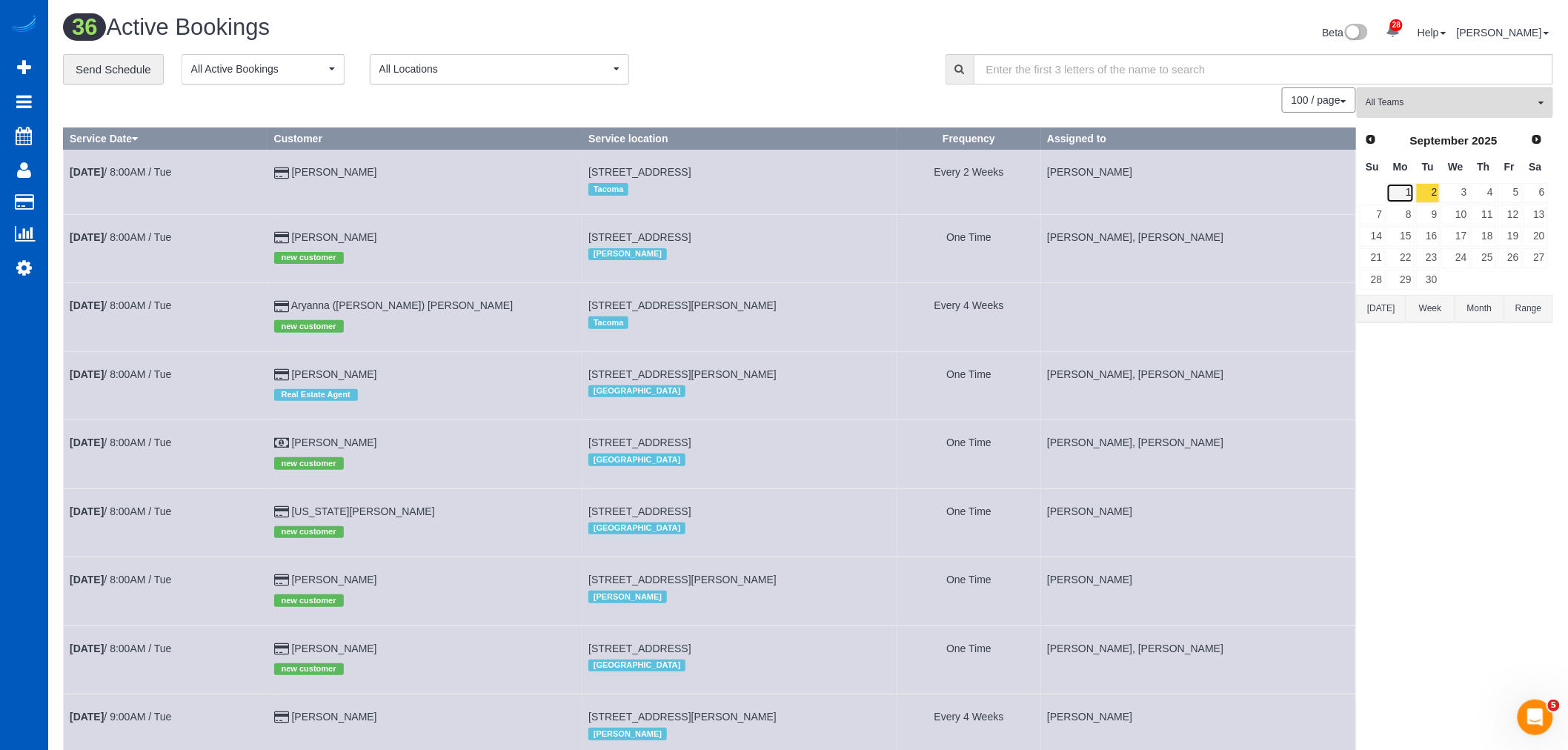
click at [1411, 191] on link "1" at bounding box center [1400, 193] width 28 height 20
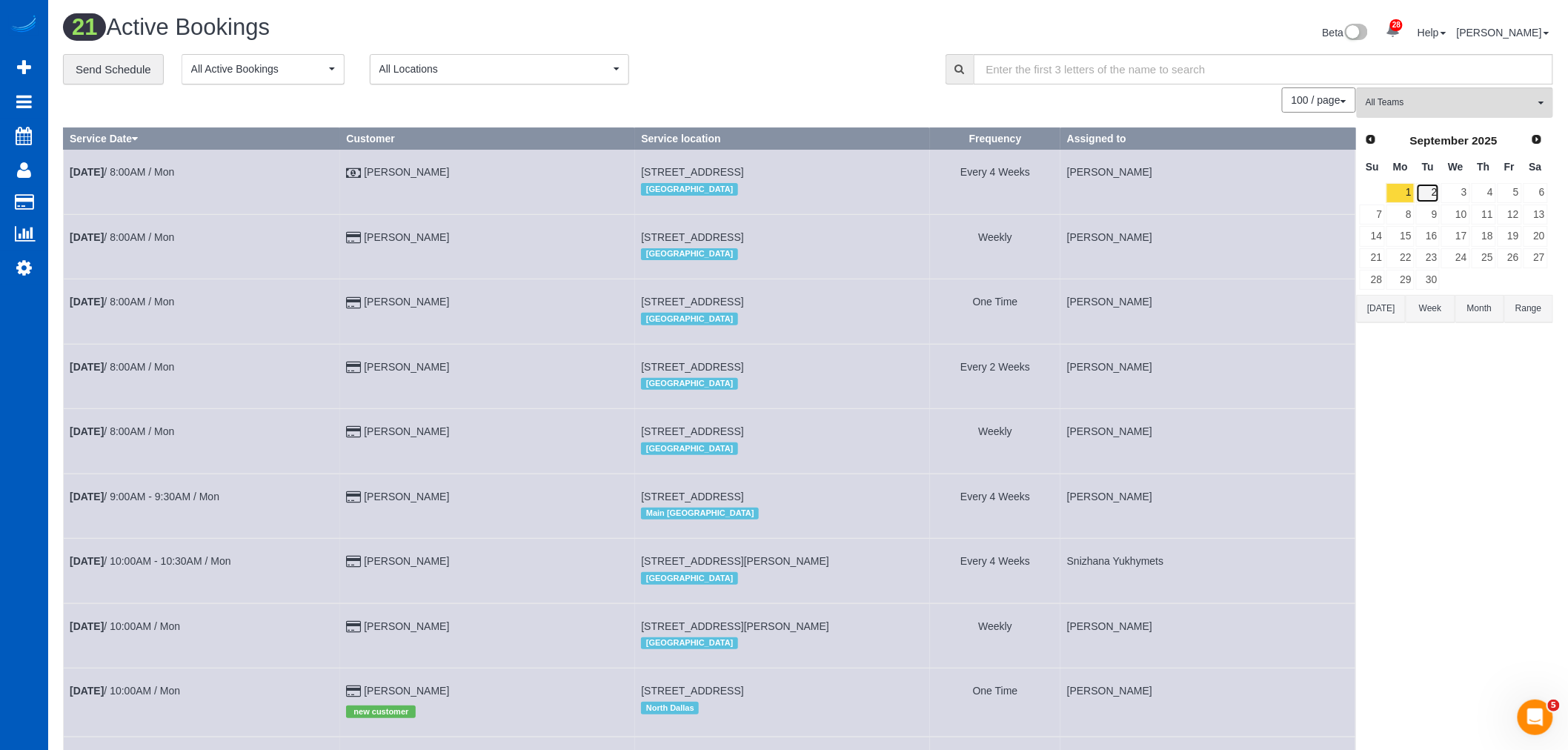
click at [1426, 189] on link "2" at bounding box center [1429, 193] width 25 height 20
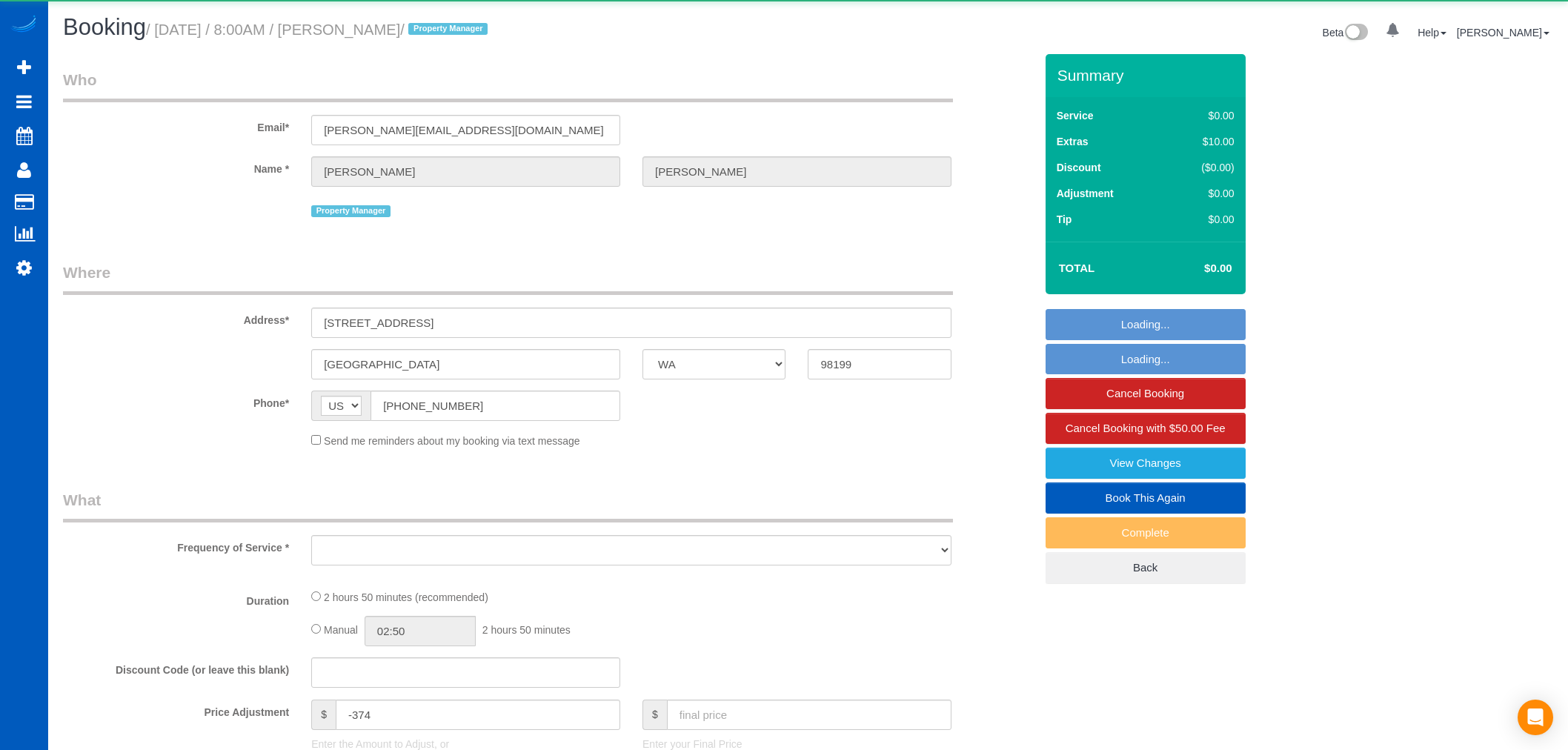
select select "WA"
select select "object:1153"
select select "199"
select select "spot1"
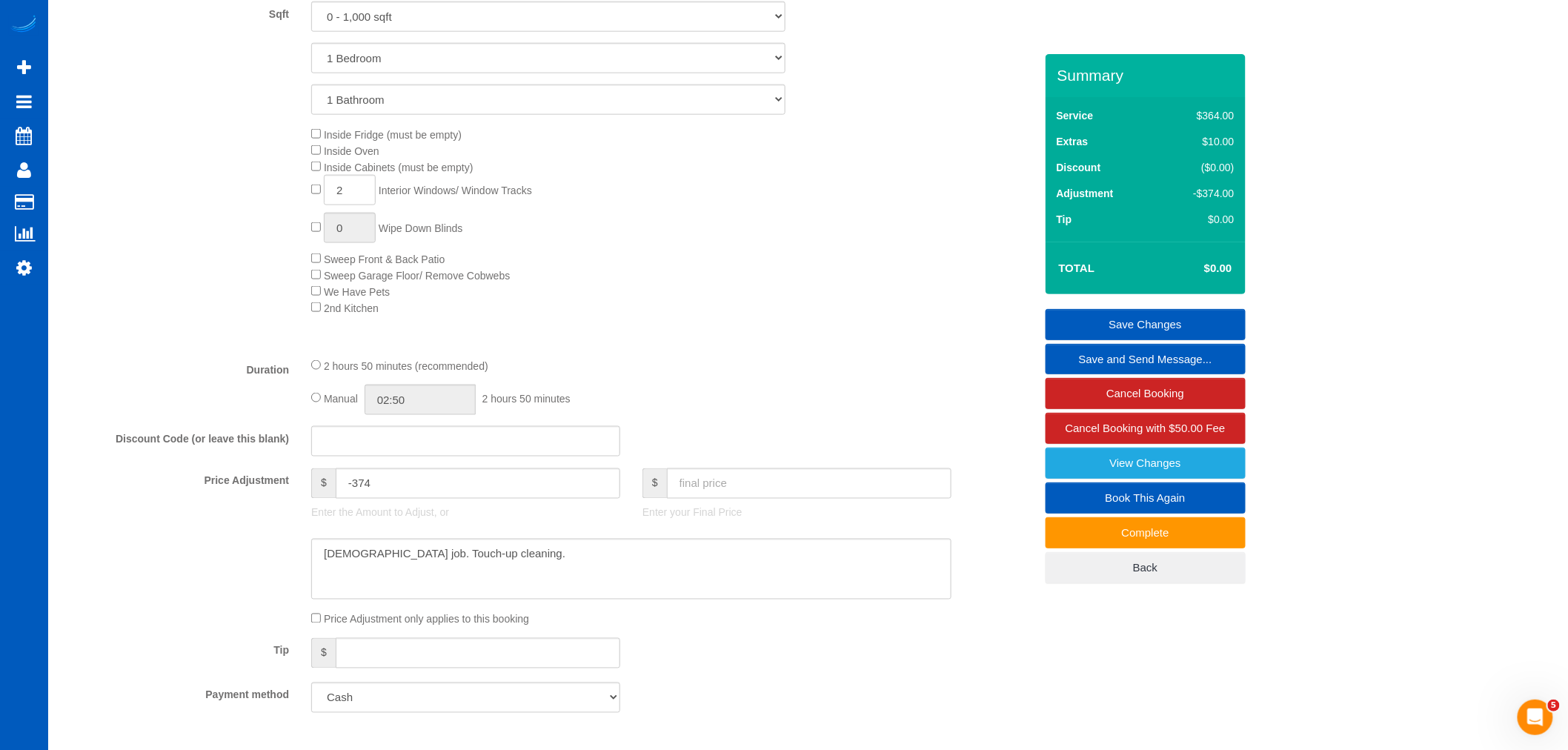
scroll to position [906, 0]
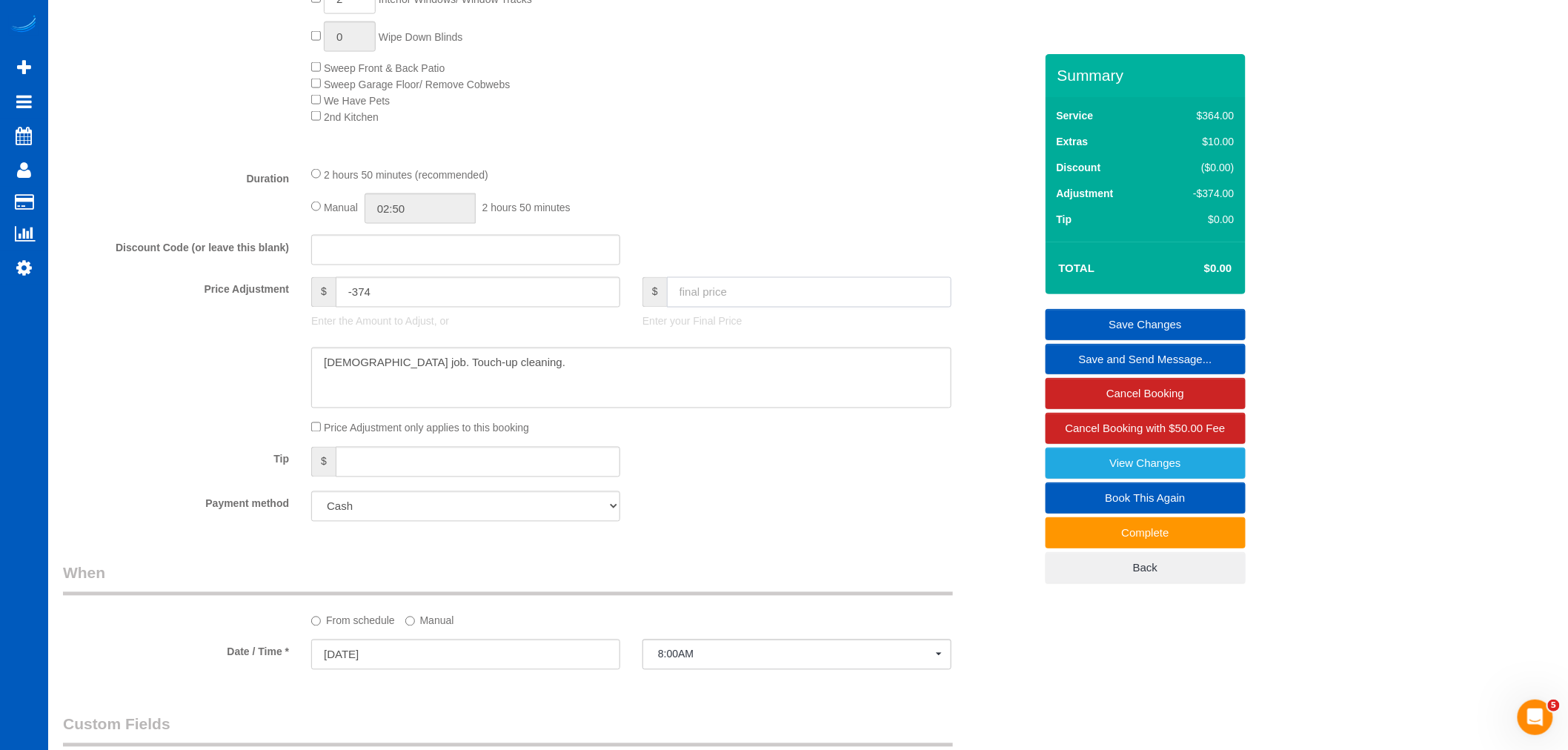
click at [717, 308] on input "text" at bounding box center [809, 292] width 285 height 30
type input "300"
type input "-74"
click at [726, 466] on div "Tip $" at bounding box center [548, 463] width 994 height 34
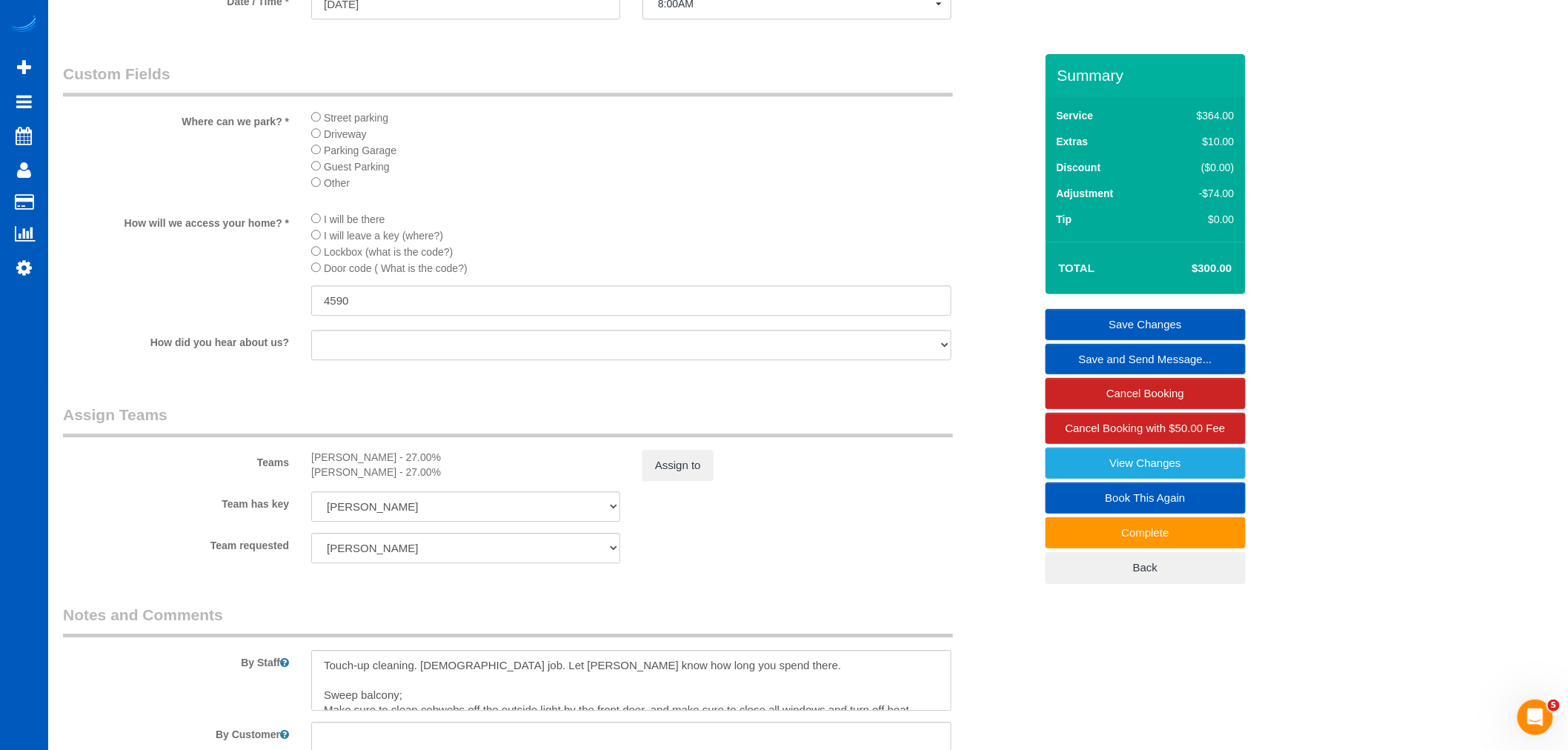
scroll to position [1730, 0]
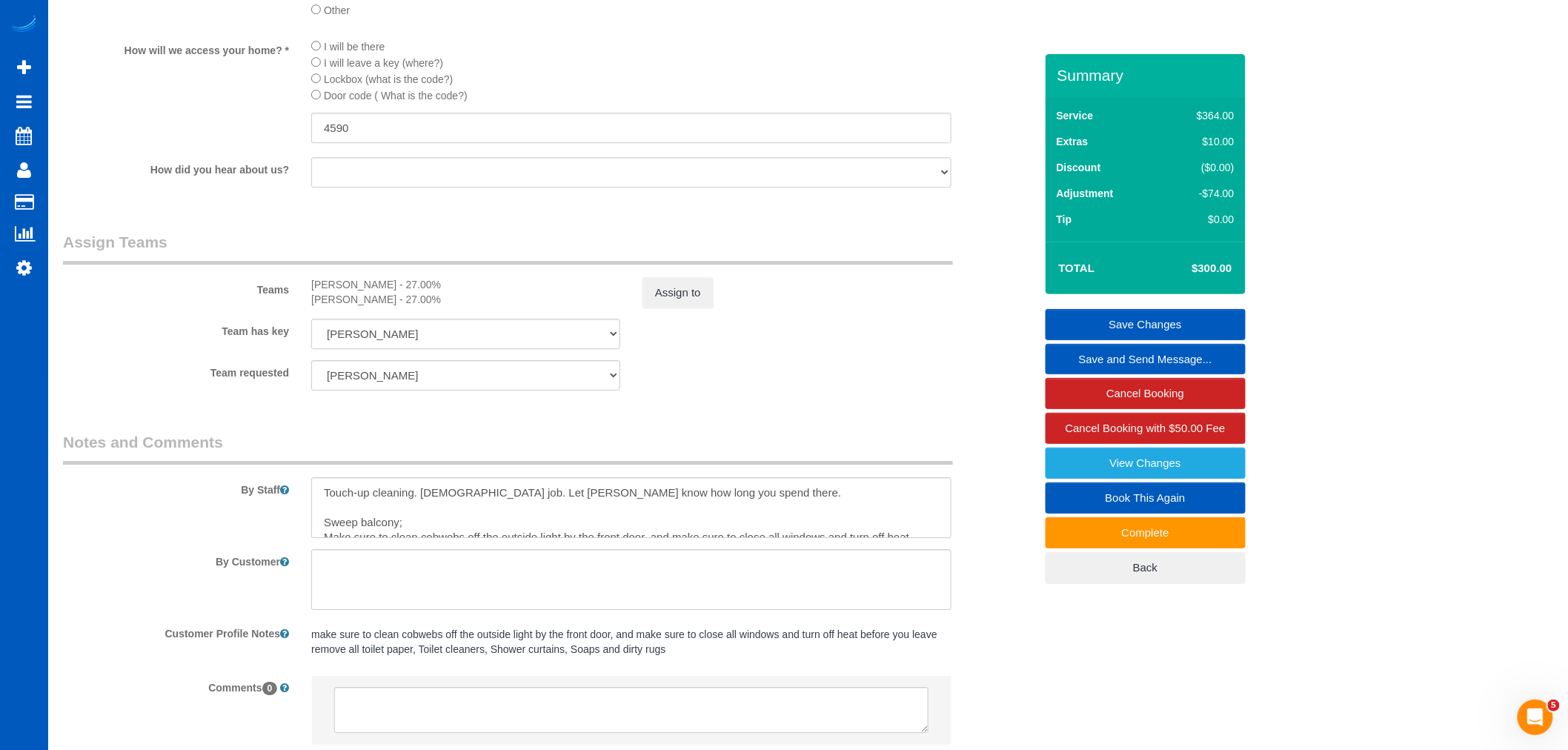
click at [1142, 330] on link "Save Changes" at bounding box center [1146, 325] width 201 height 31
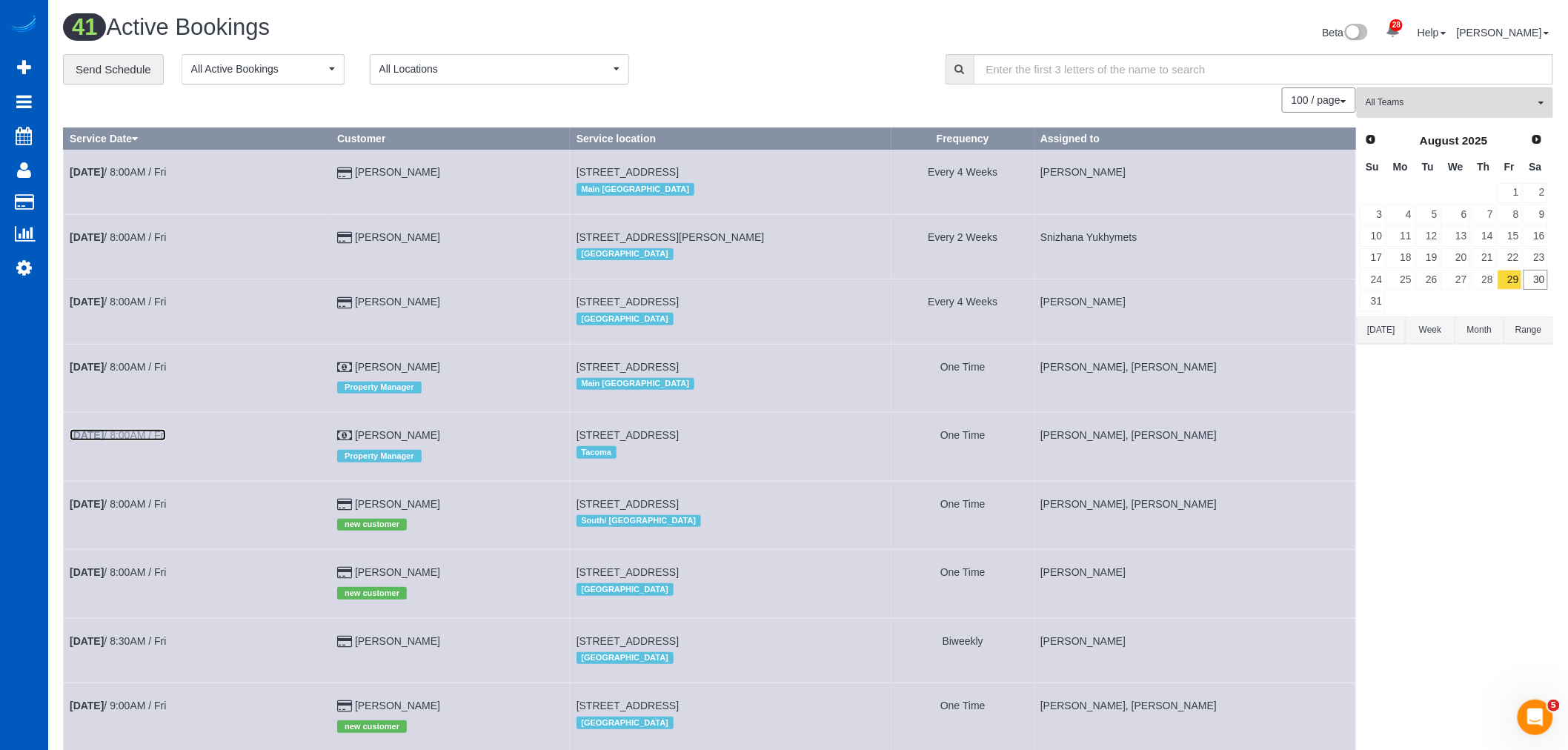
click at [128, 440] on link "Aug 29th / 8:00AM / Fri" at bounding box center [118, 435] width 97 height 11
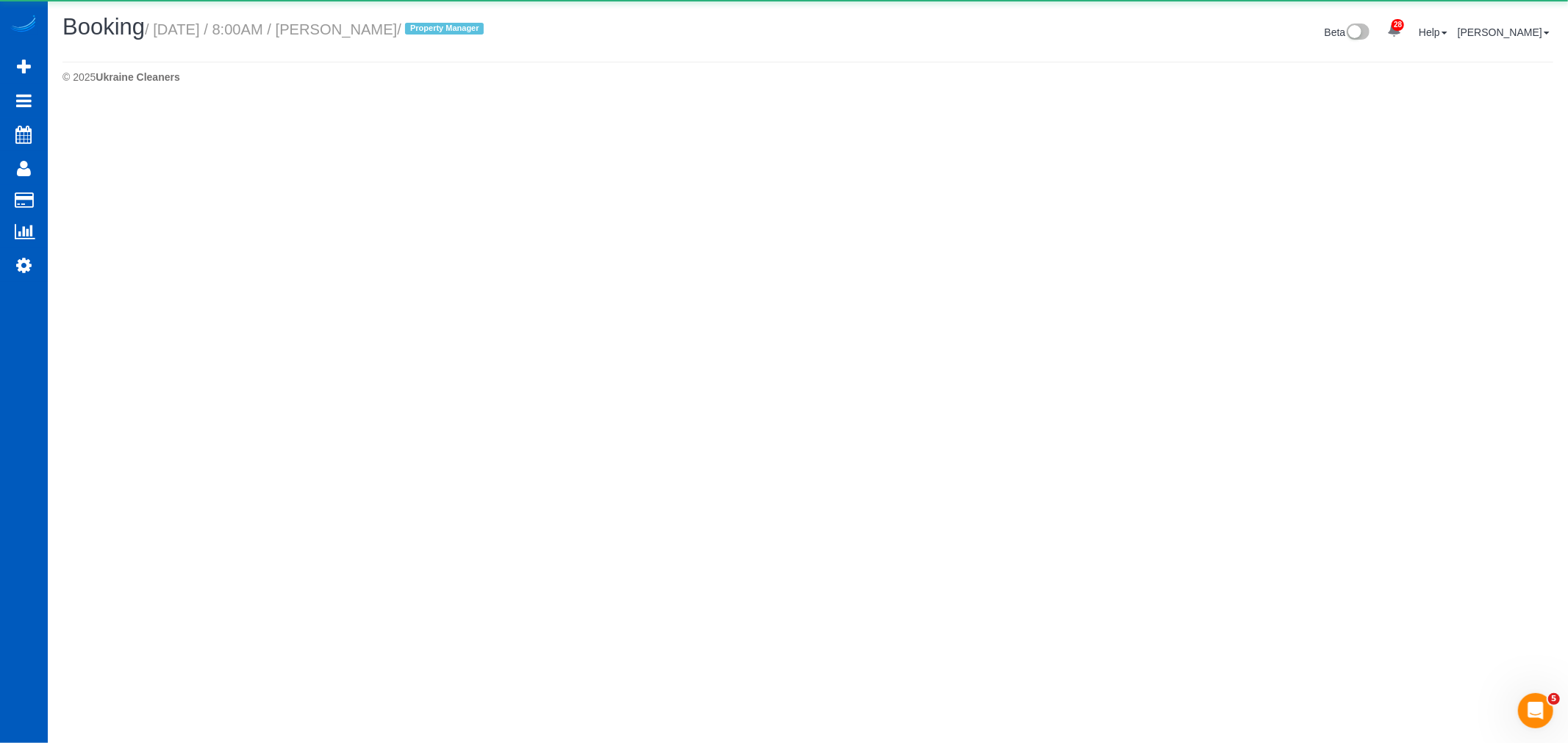
select select "WA"
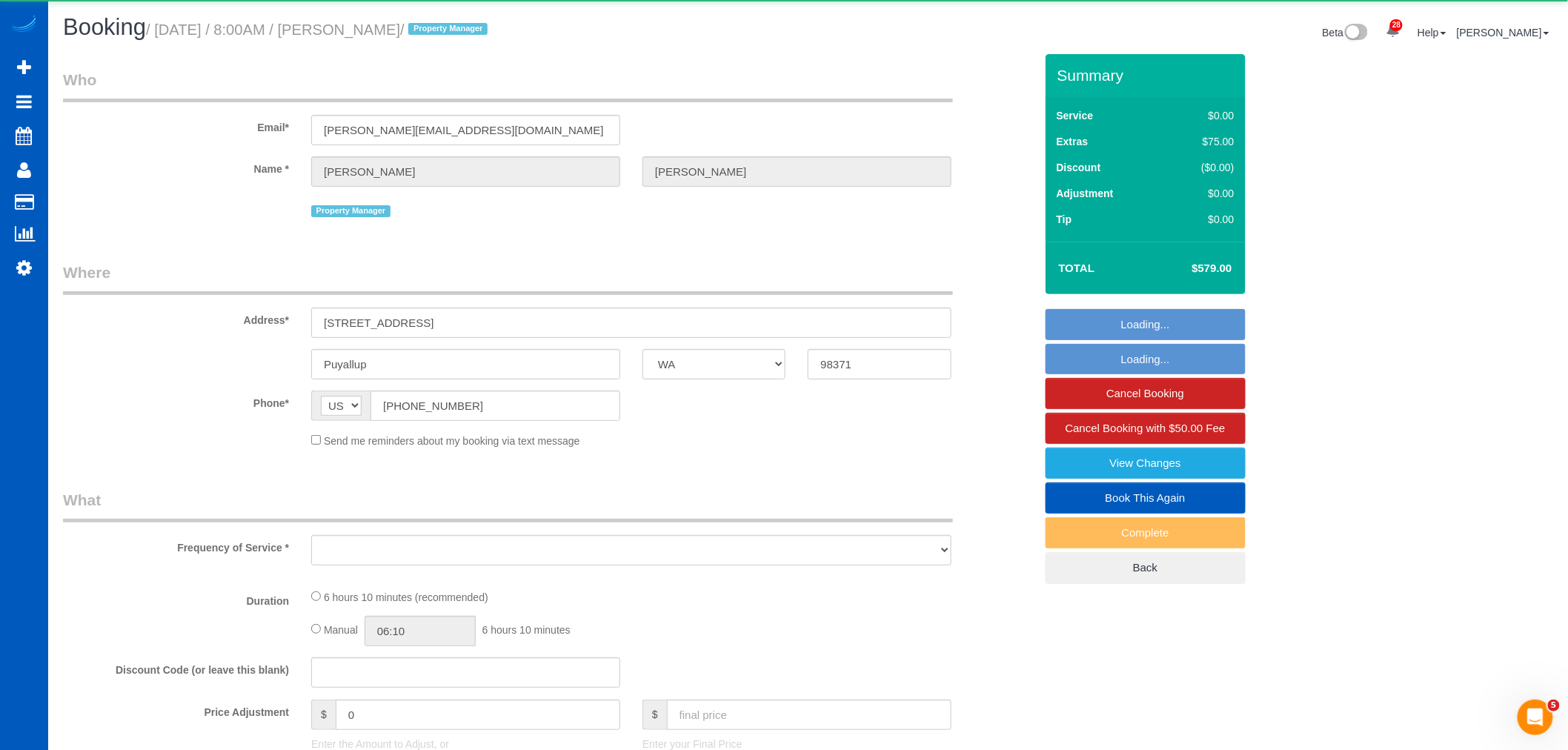
select select "object:2504"
select select "199"
select select "2001"
select select "4"
select select "3"
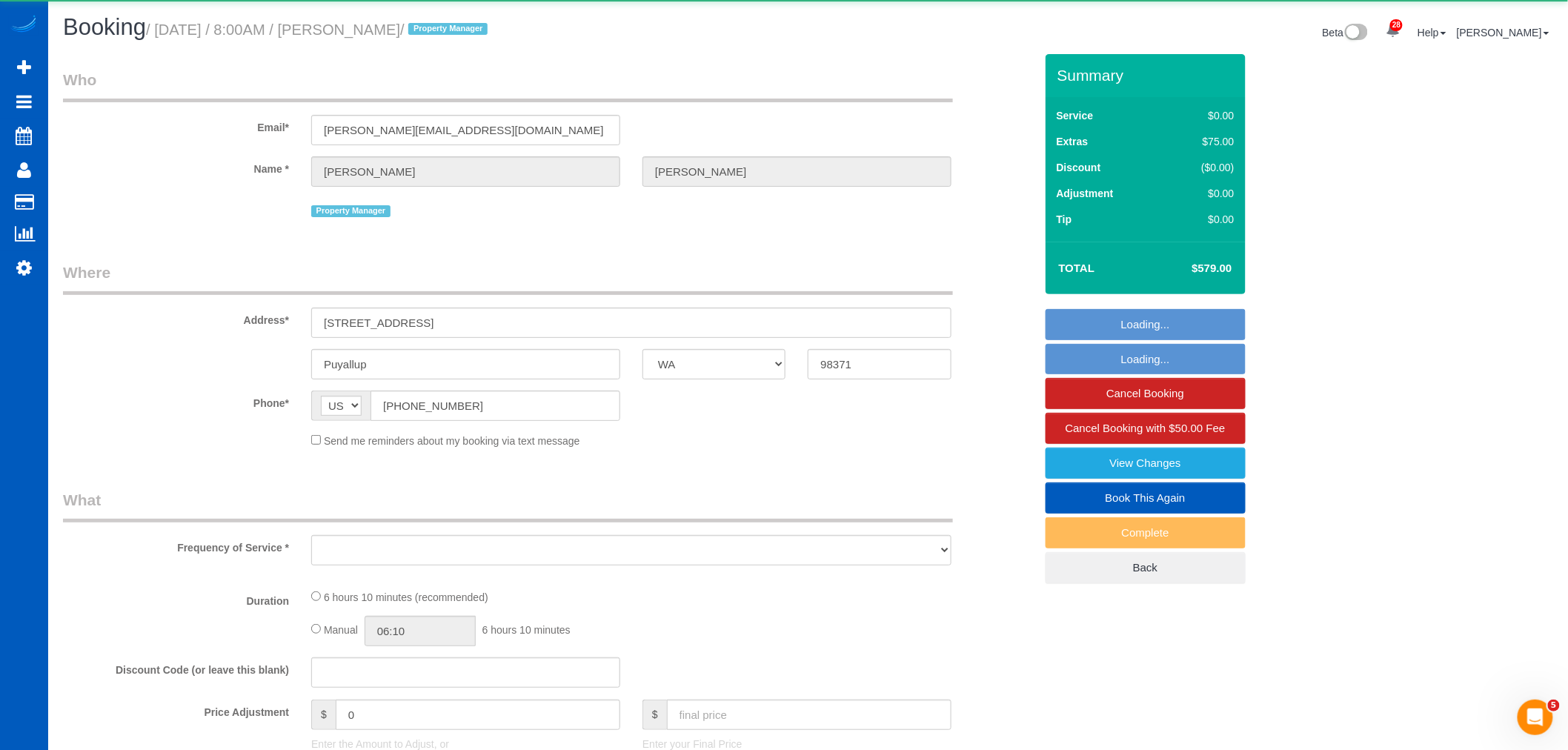
select select "spot7"
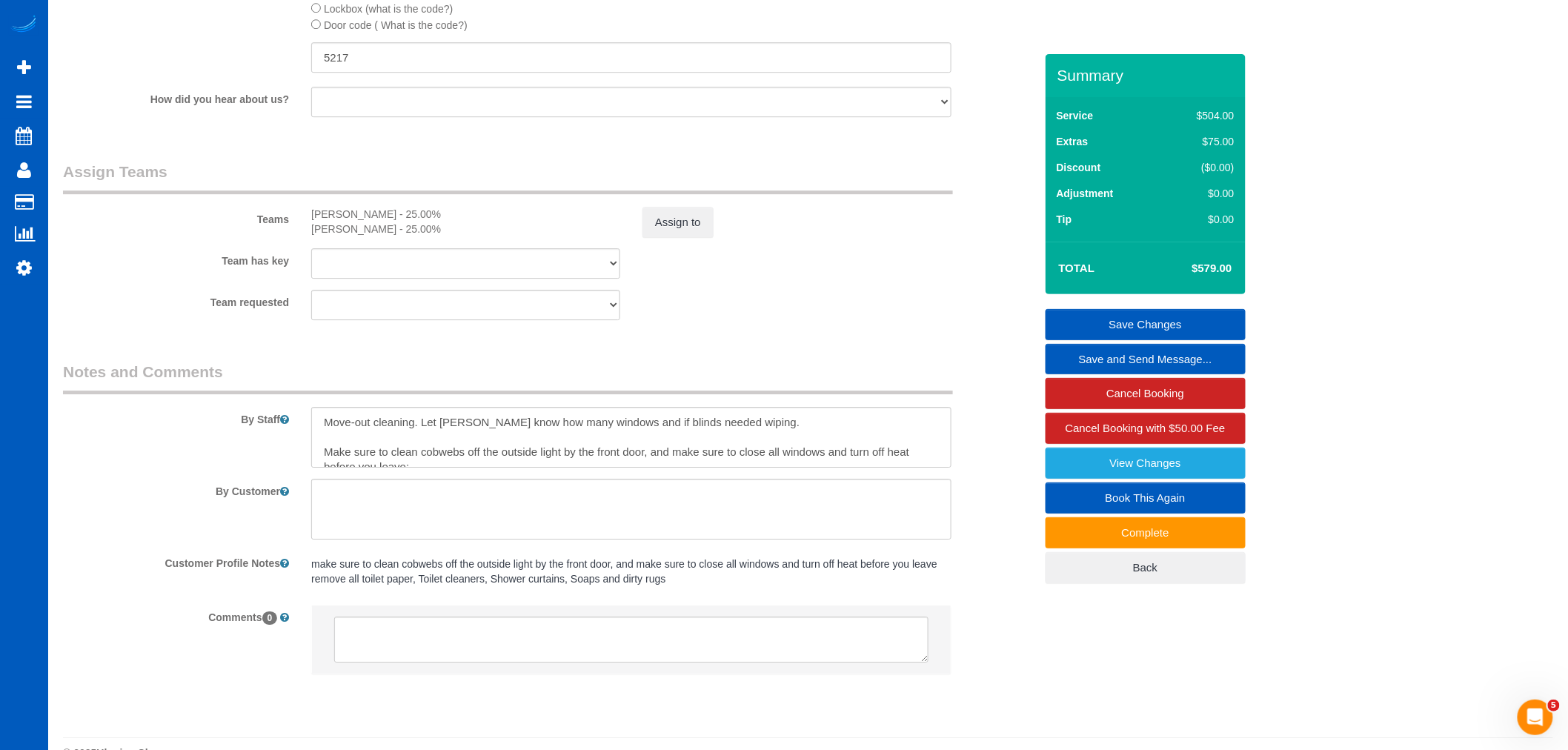
scroll to position [1855, 0]
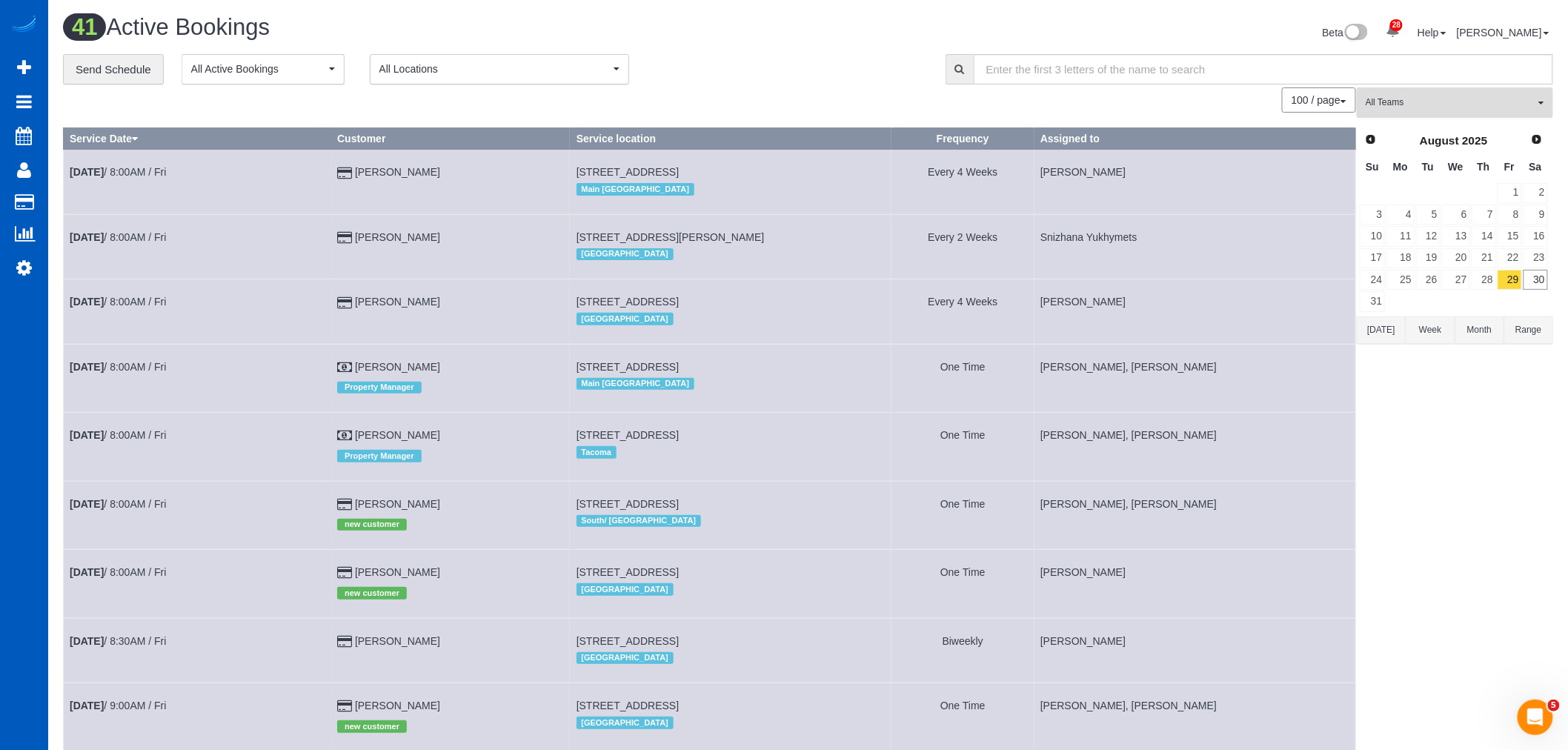
click at [1418, 98] on span "All Teams" at bounding box center [1450, 102] width 169 height 12
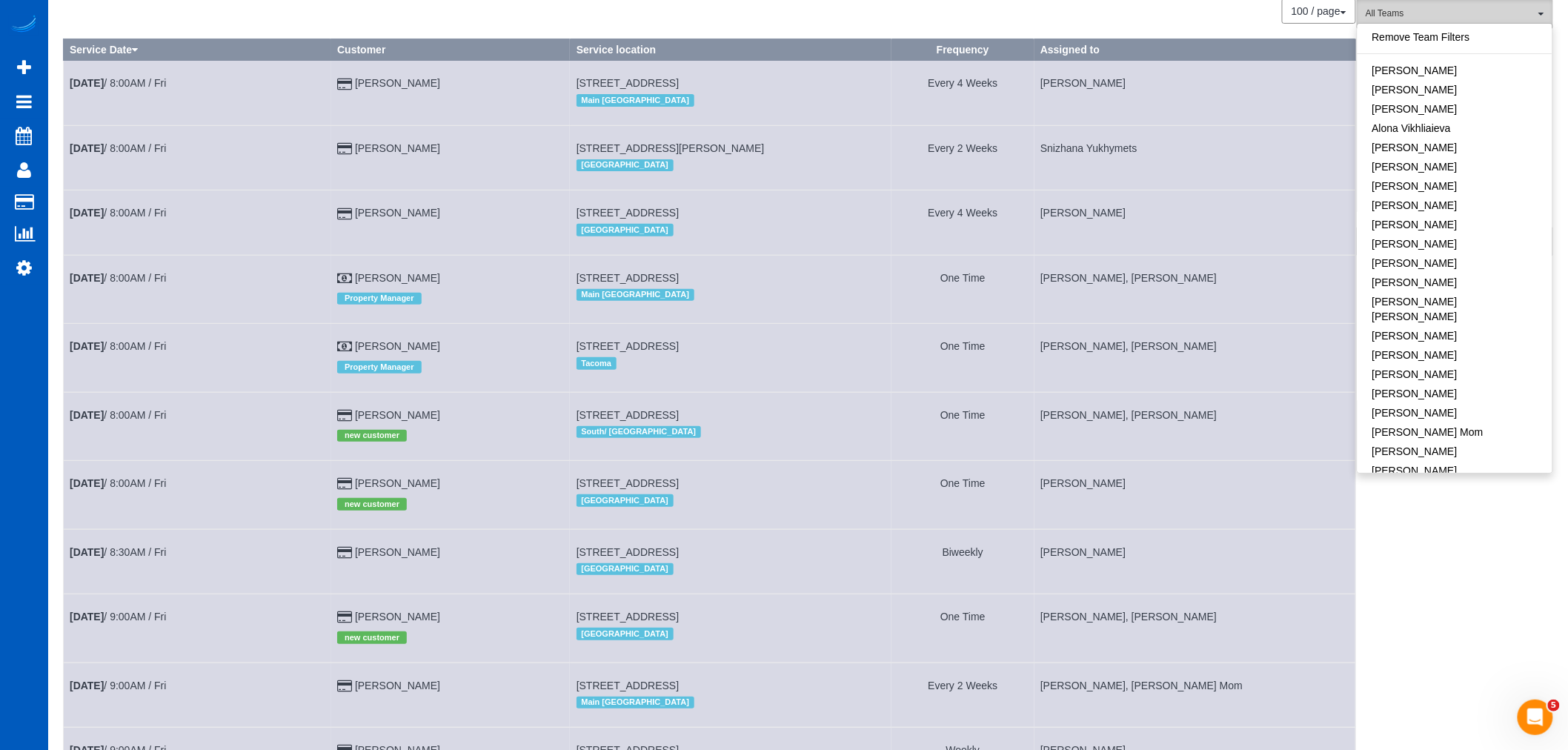
scroll to position [83, 0]
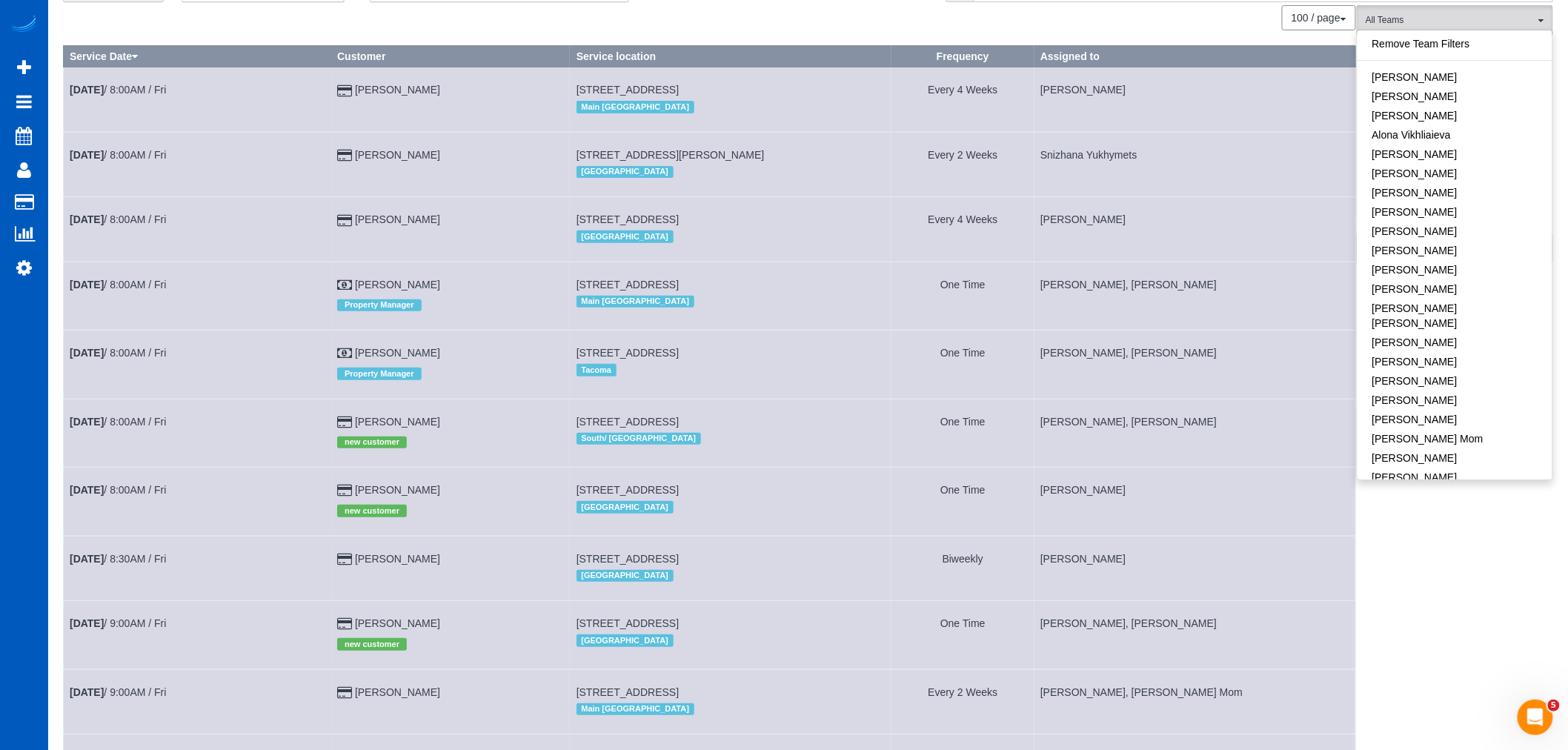
drag, startPoint x: 1580, startPoint y: 393, endPoint x: 1485, endPoint y: 528, distance: 165.1
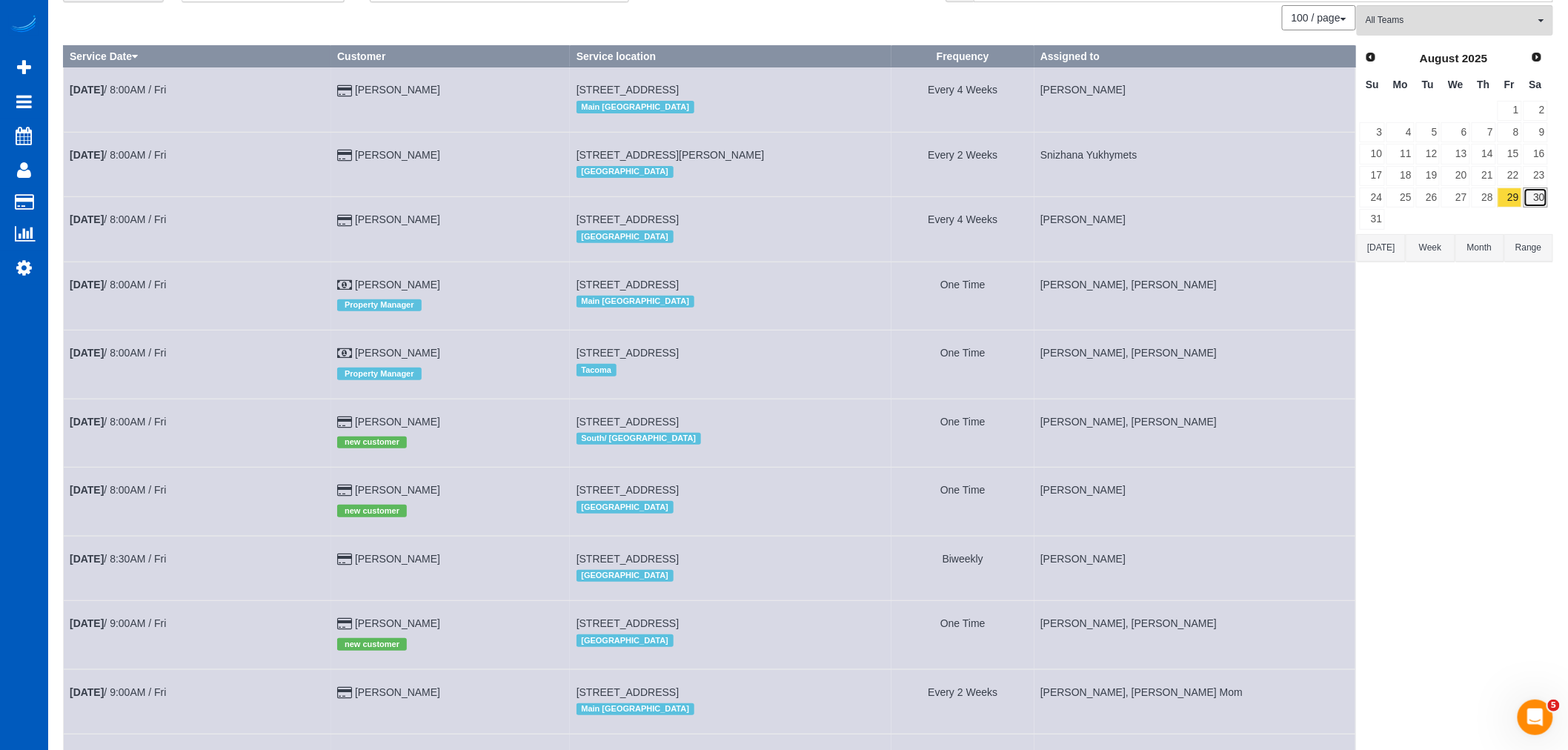
click at [1533, 194] on link "30" at bounding box center [1536, 197] width 25 height 20
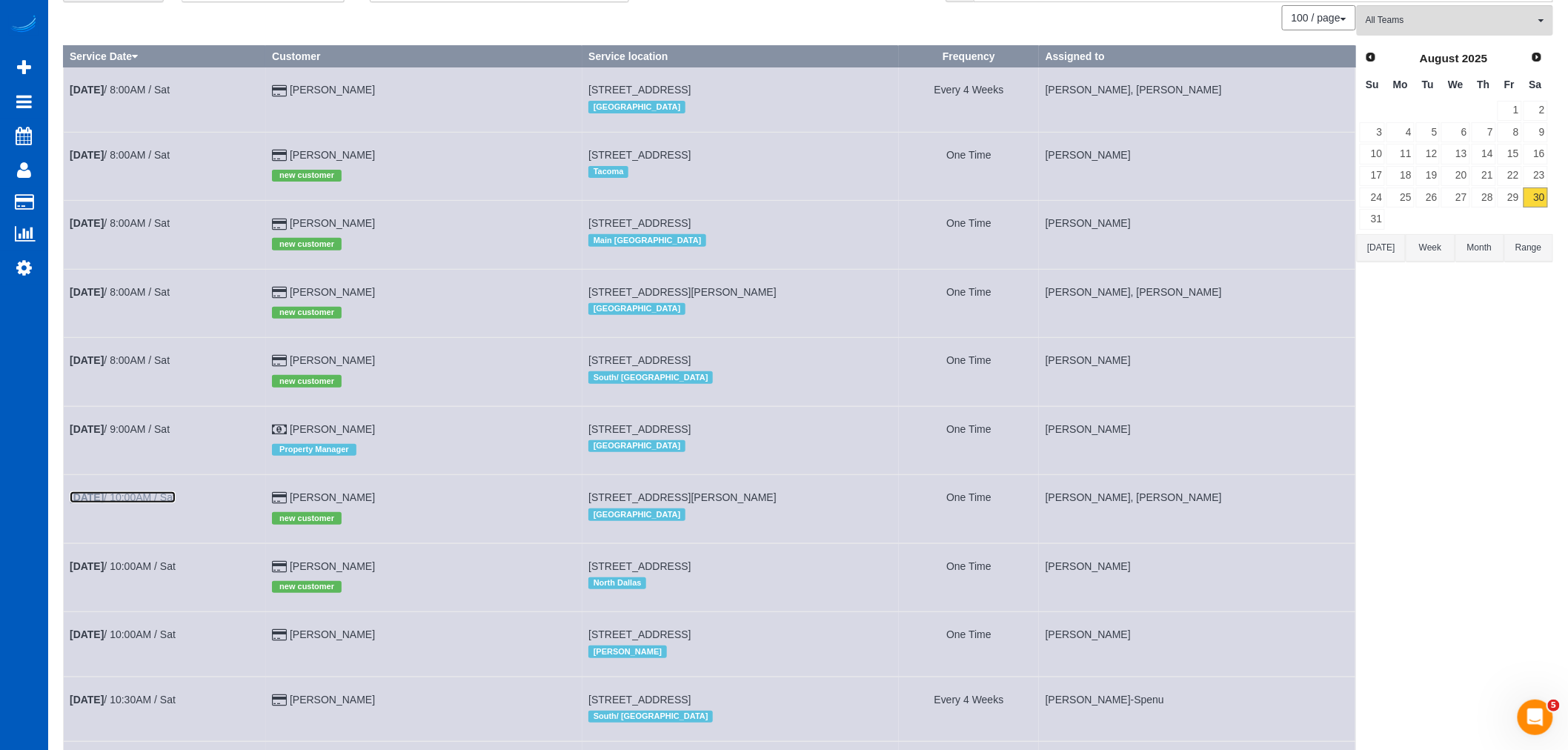
click at [150, 499] on link "Aug 30th / 10:00AM / Sat" at bounding box center [122, 497] width 106 height 11
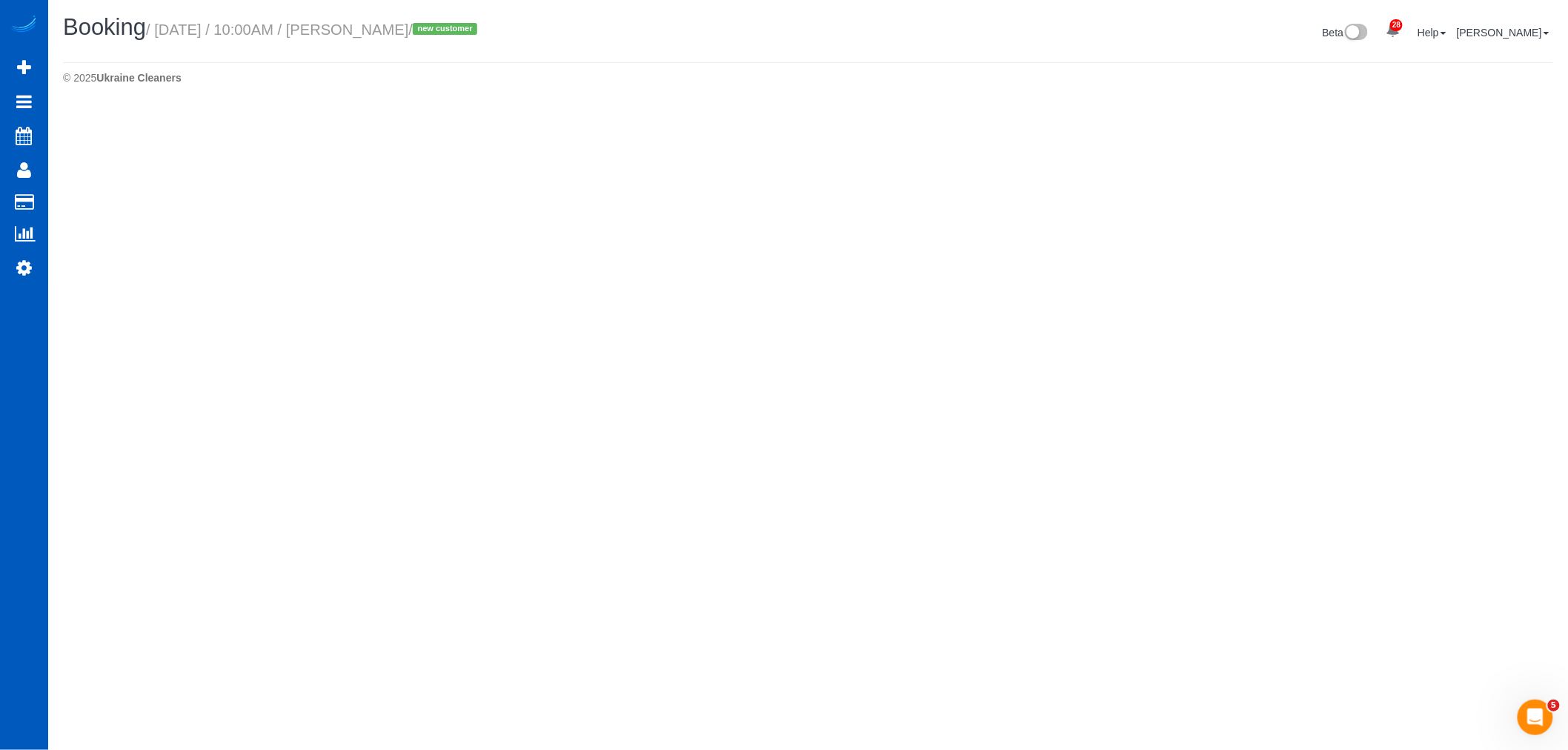
select select "WA"
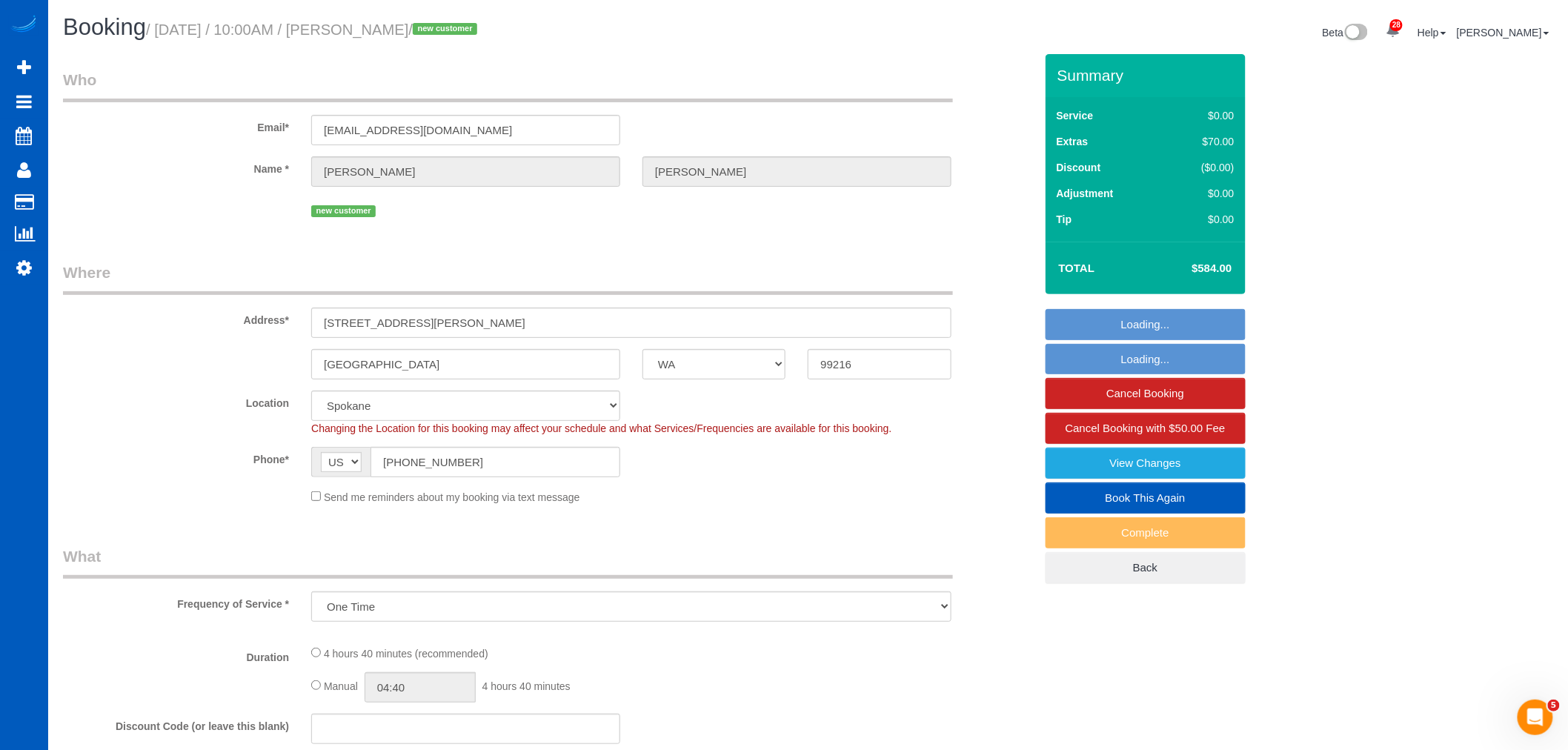
select select "object:4647"
select select "199"
select select "1001"
select select "2"
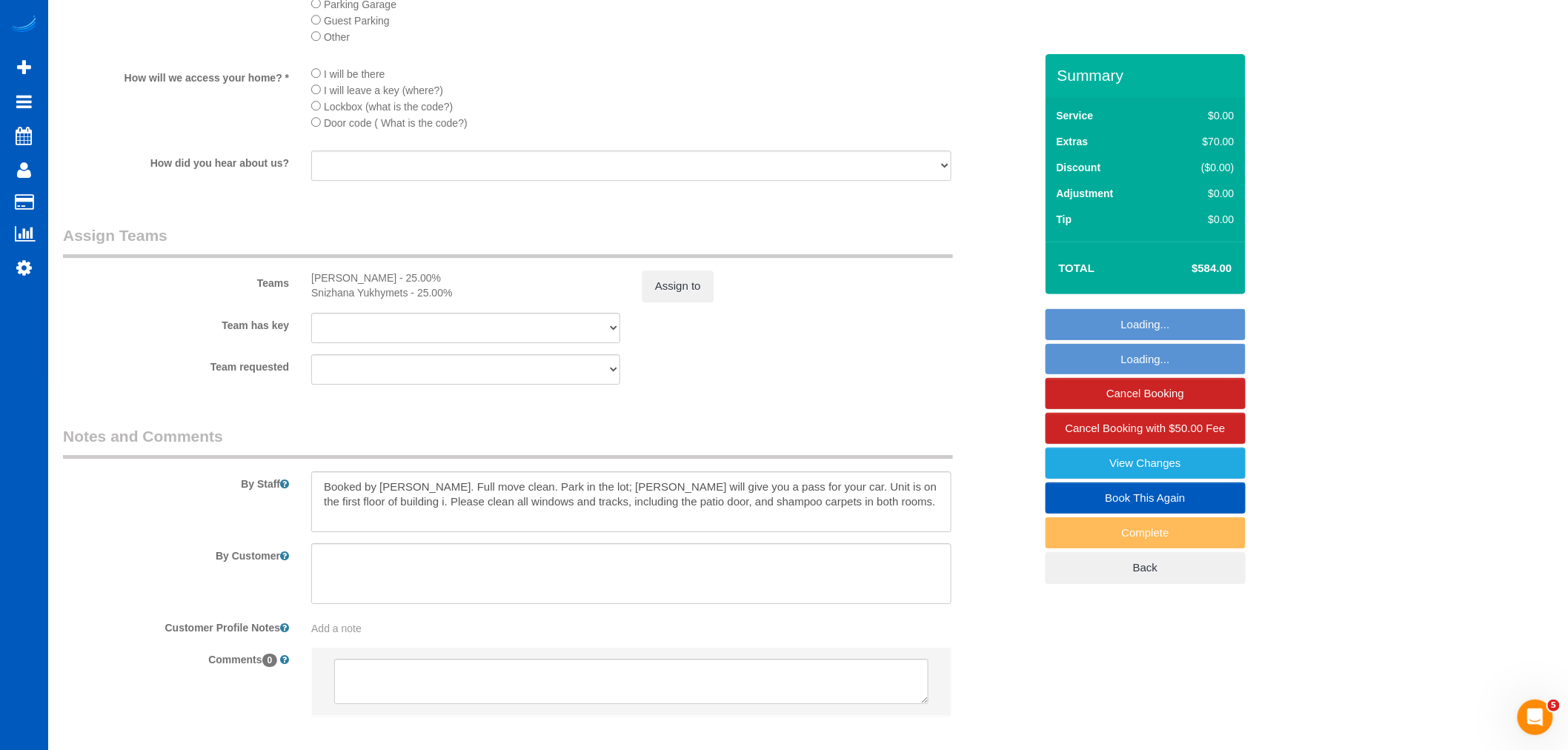
scroll to position [1880, 0]
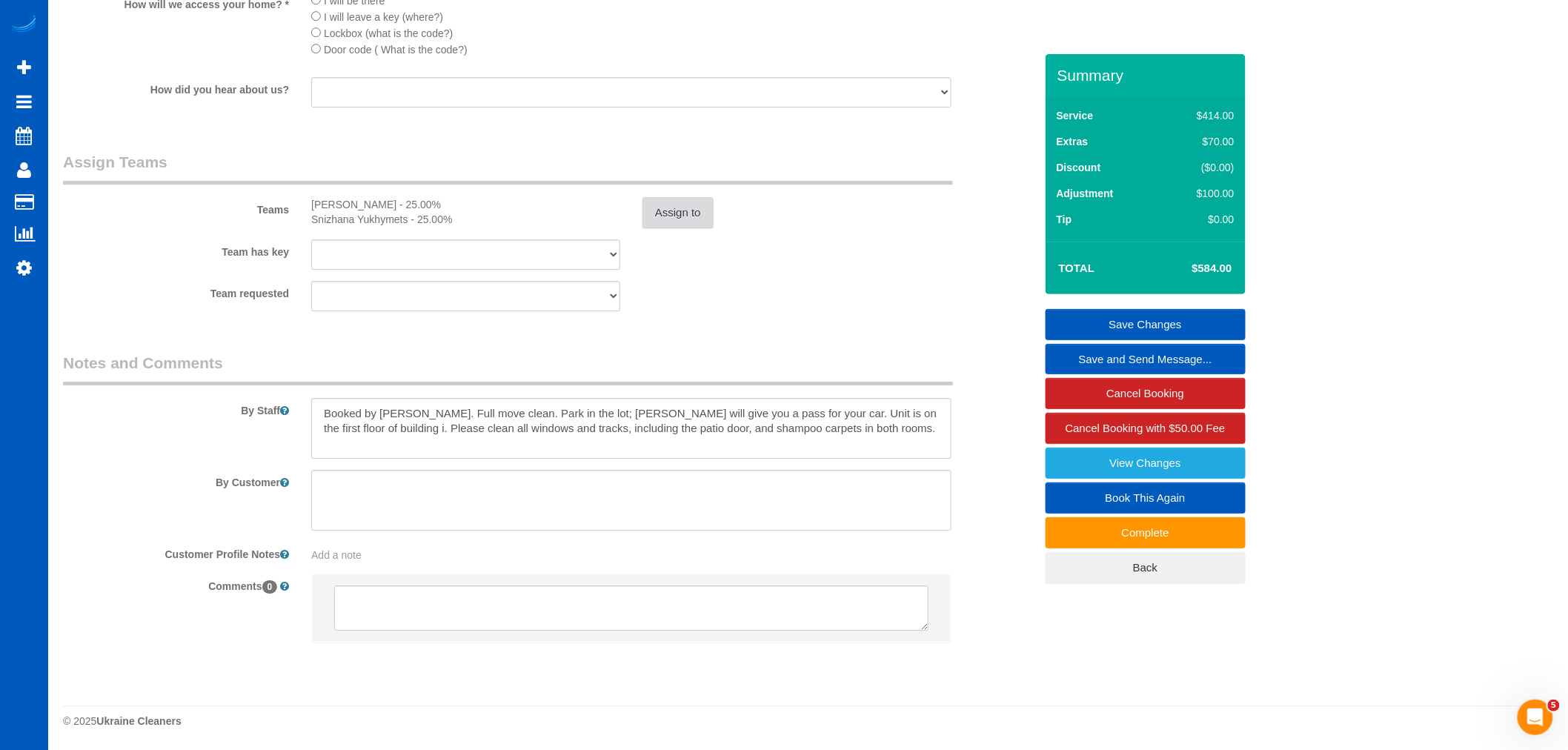
click at [687, 211] on button "Assign to" at bounding box center [678, 213] width 71 height 31
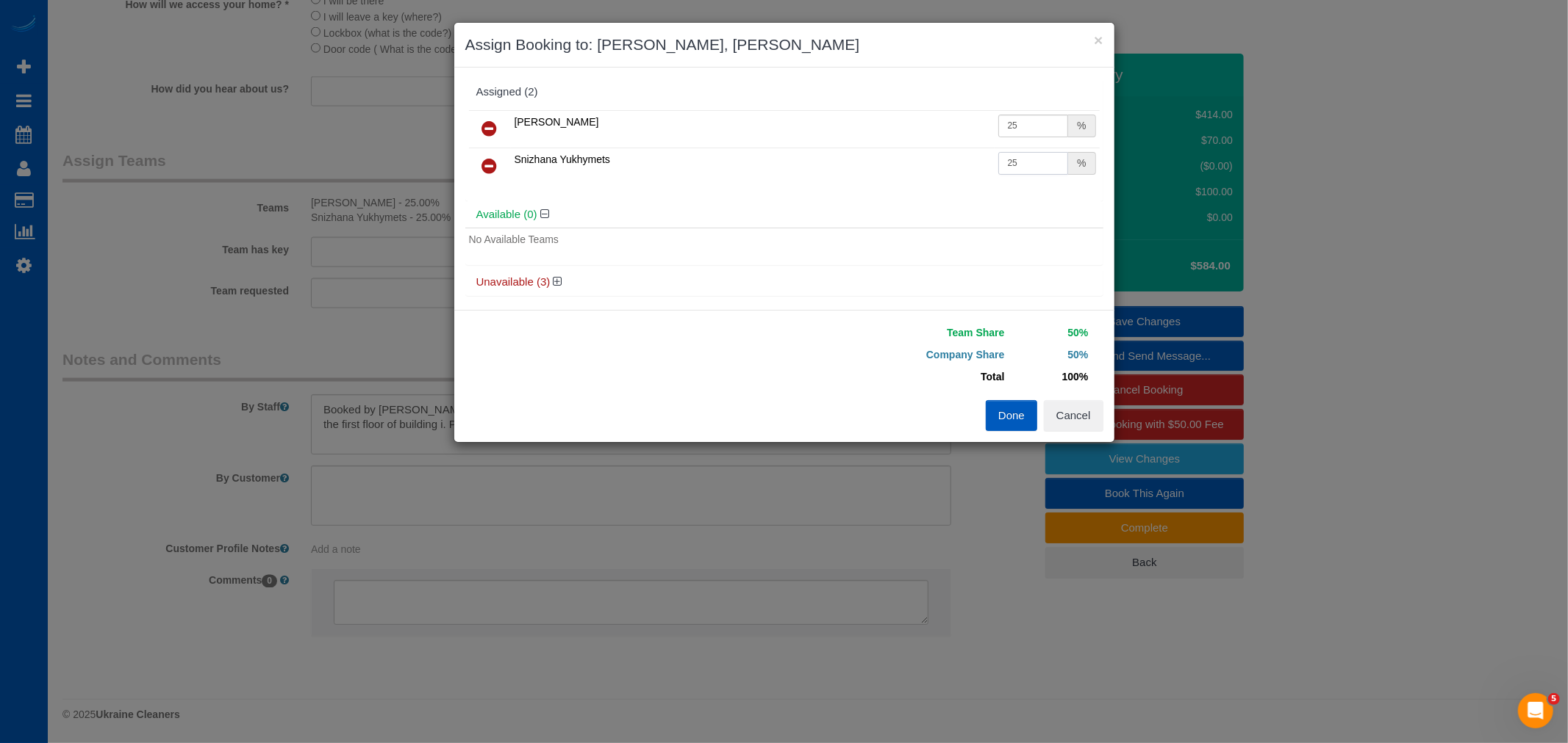
drag, startPoint x: 1032, startPoint y: 157, endPoint x: 841, endPoint y: 177, distance: 192.0
click at [841, 177] on tr "Snizhana Yukhymets 25 %" at bounding box center [784, 166] width 631 height 37
type input "30"
click at [1030, 428] on button "Done" at bounding box center [1010, 416] width 51 height 31
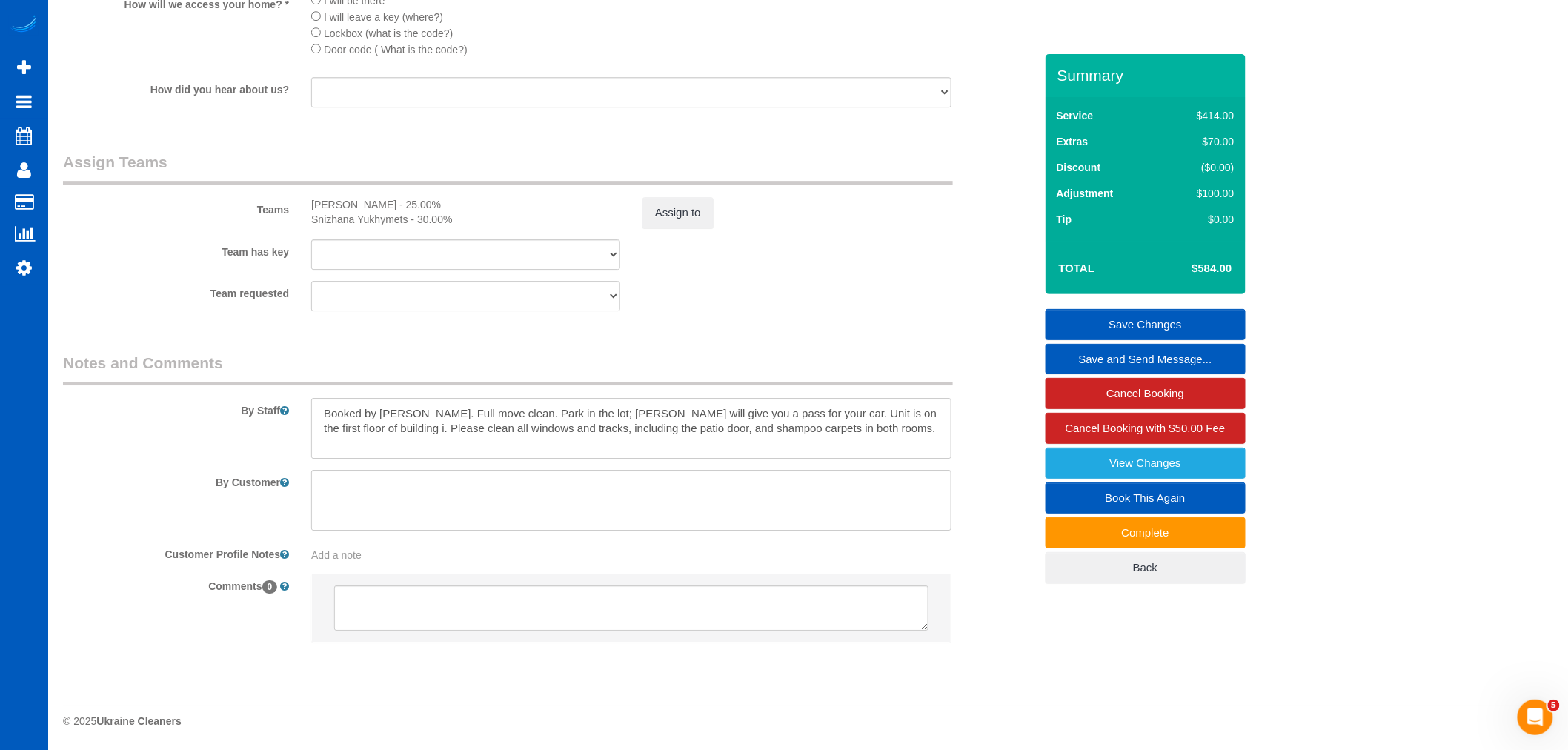
click at [1138, 324] on link "Save Changes" at bounding box center [1146, 325] width 201 height 31
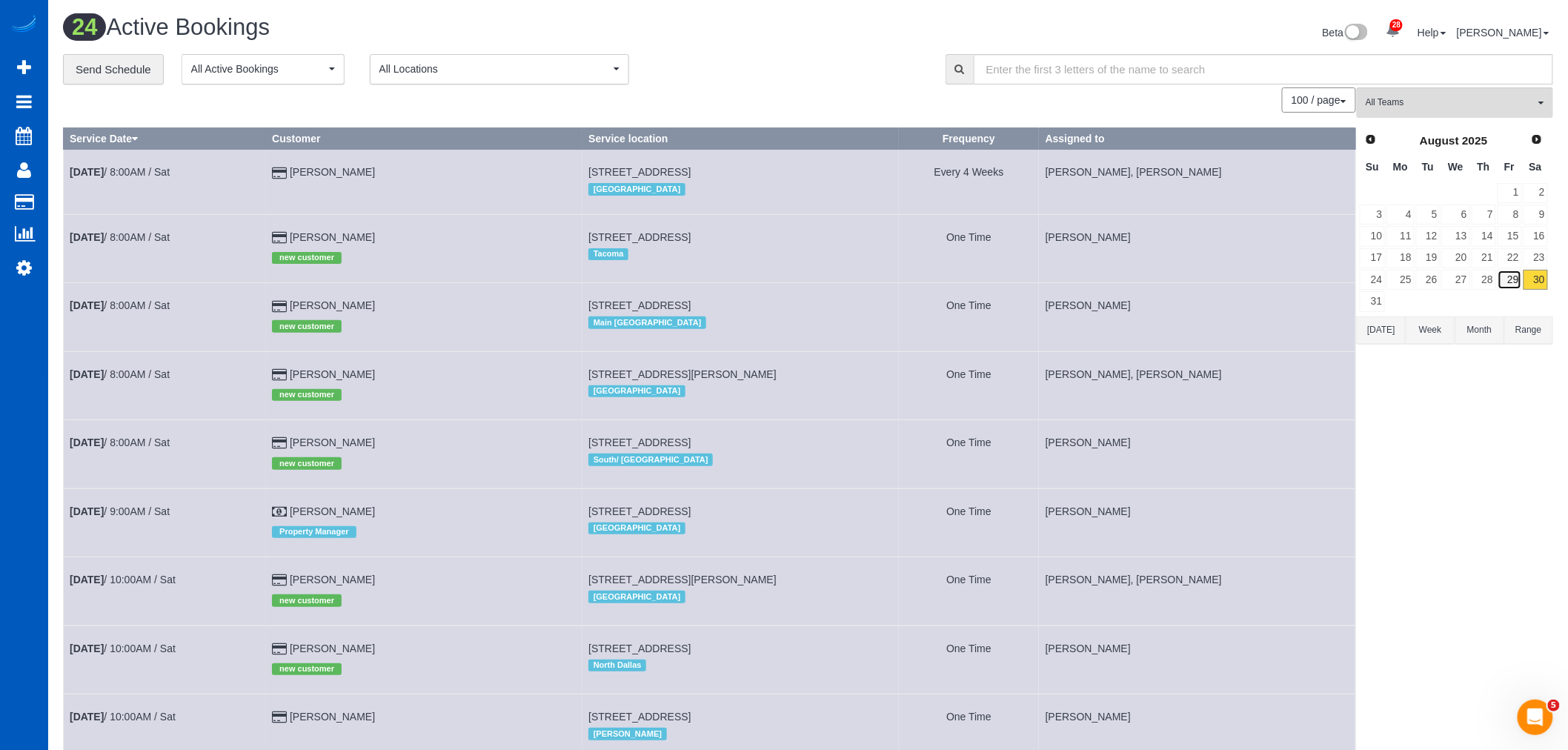
click at [1515, 285] on link "29" at bounding box center [1510, 280] width 25 height 20
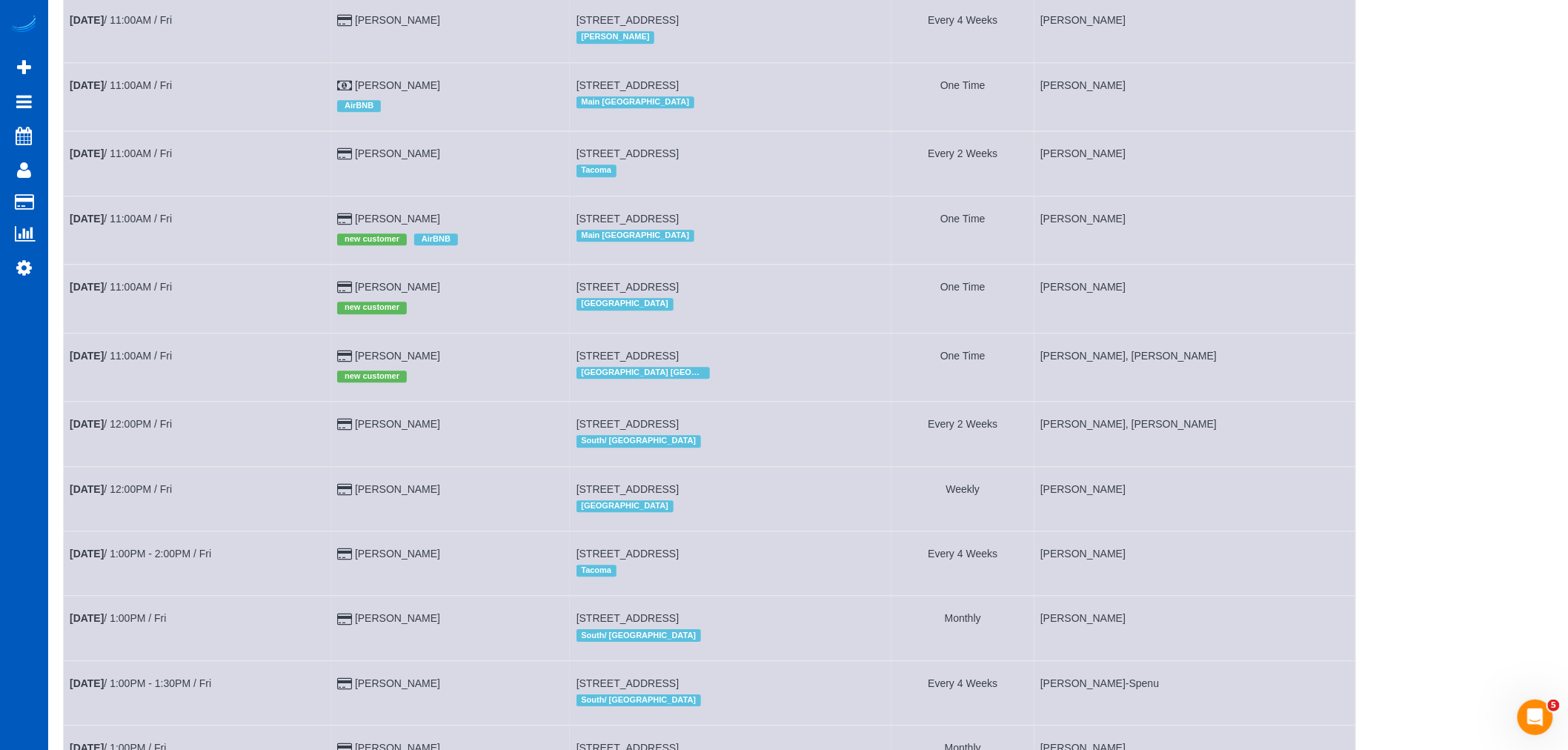
scroll to position [1566, 0]
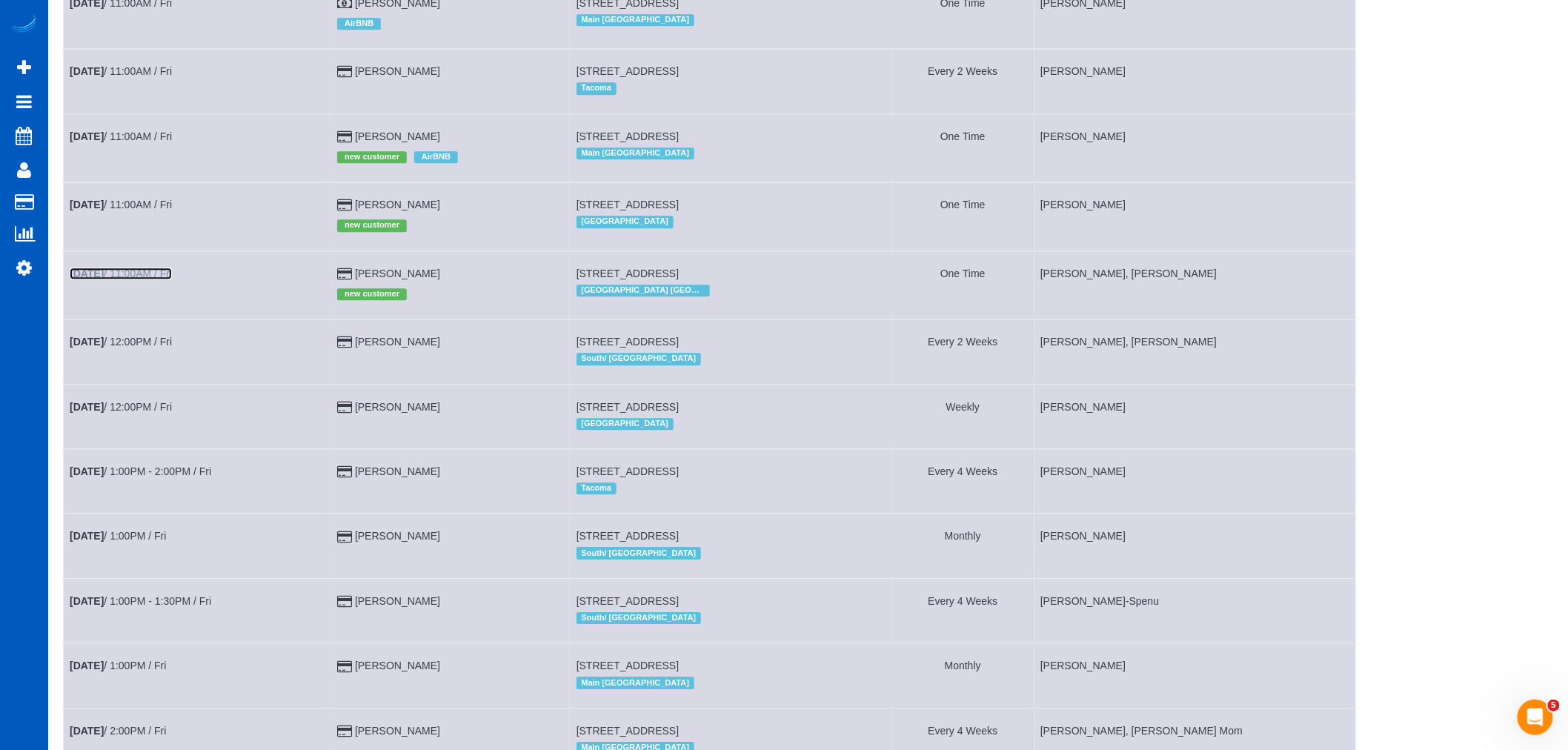
click at [171, 279] on link "Aug 29th / 11:00AM / Fri" at bounding box center [120, 273] width 102 height 11
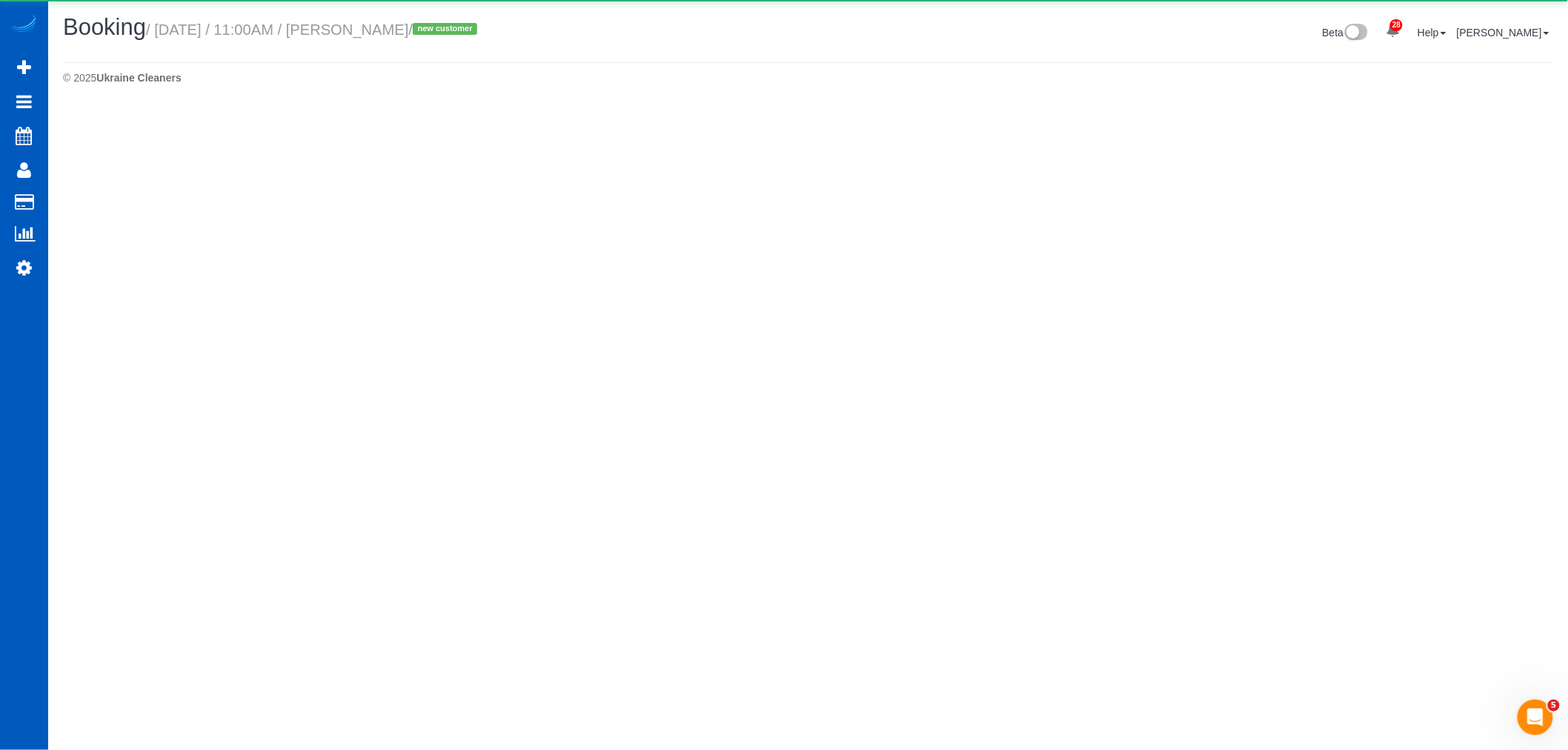
select select "GA"
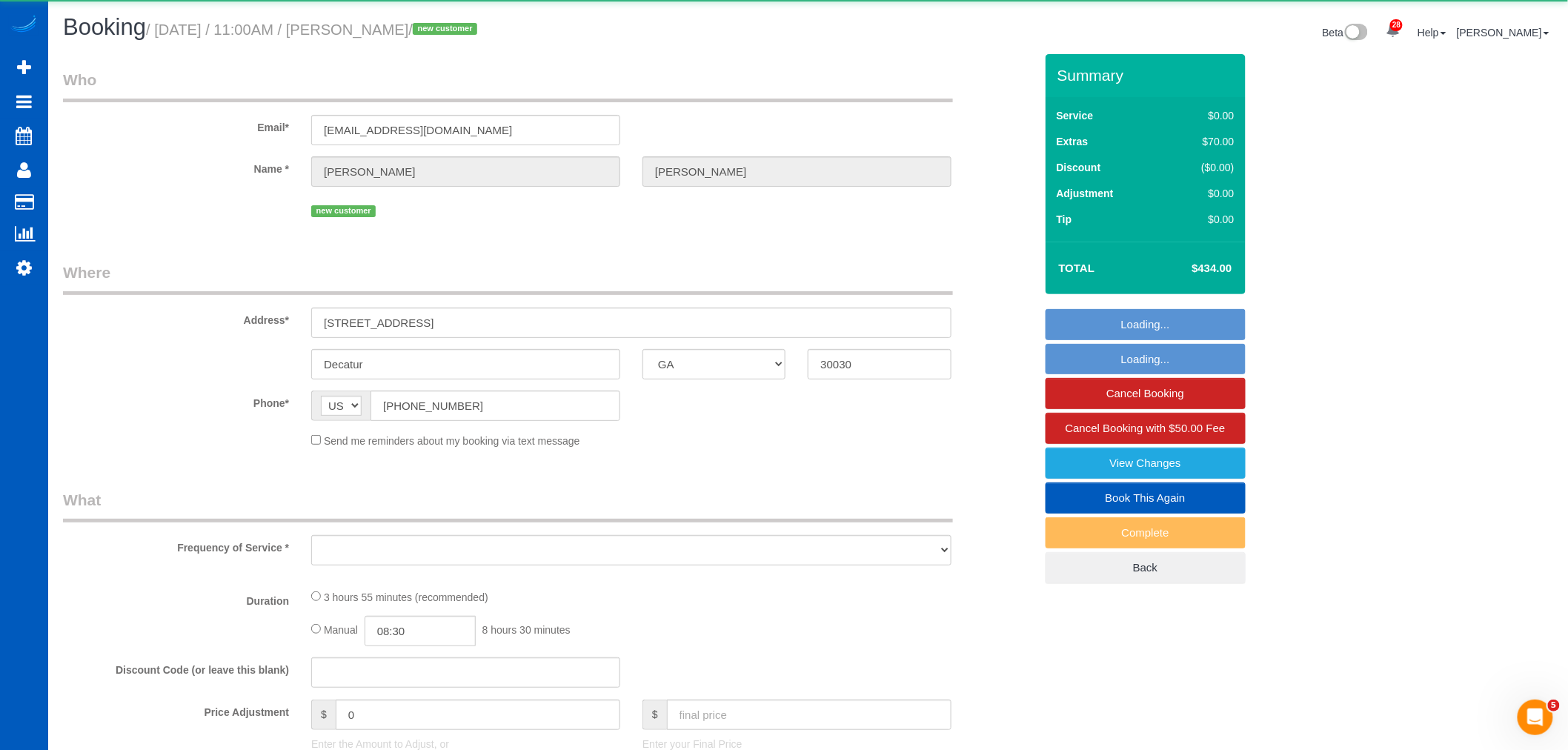
select select "object:6326"
select select "199"
select select "spot17"
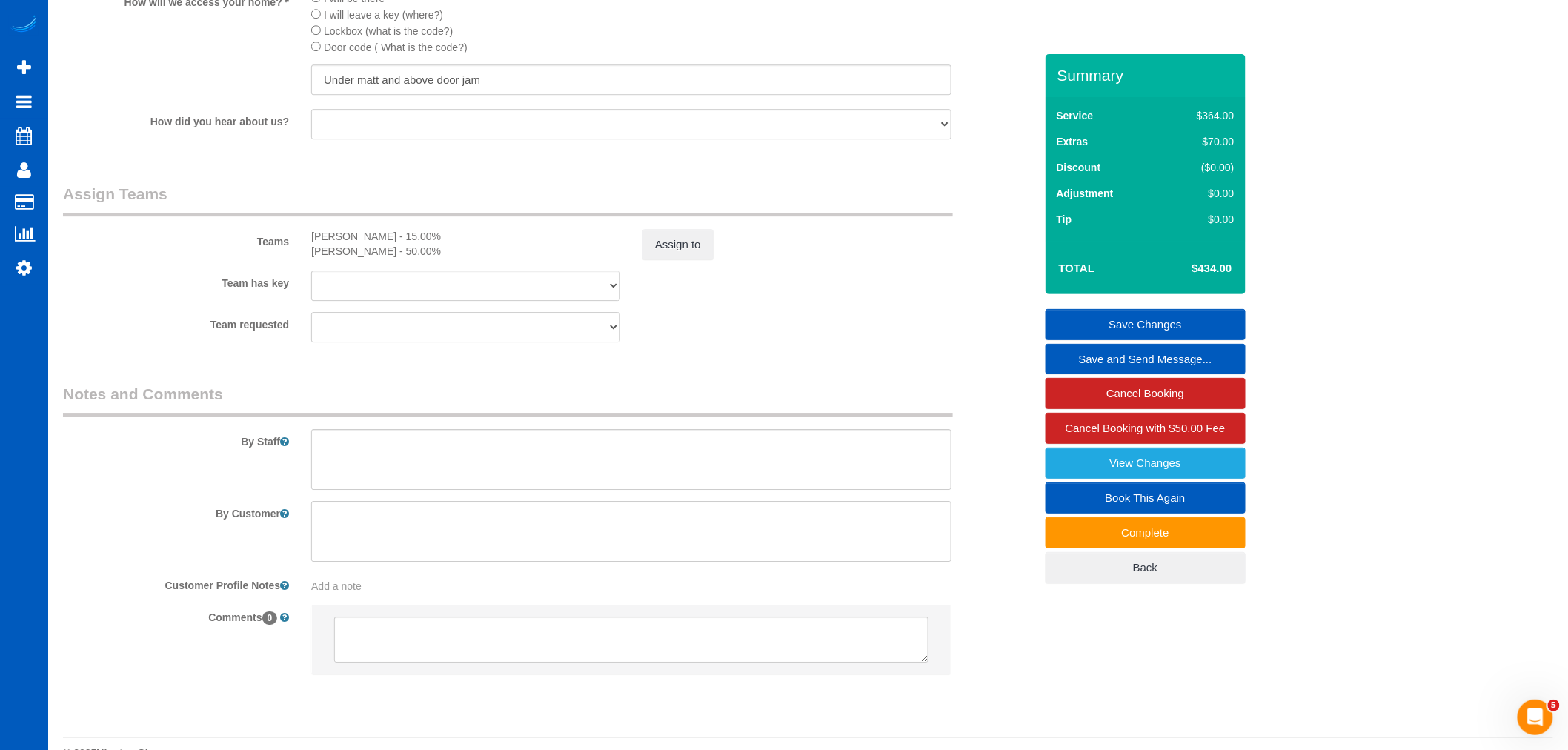
scroll to position [1833, 0]
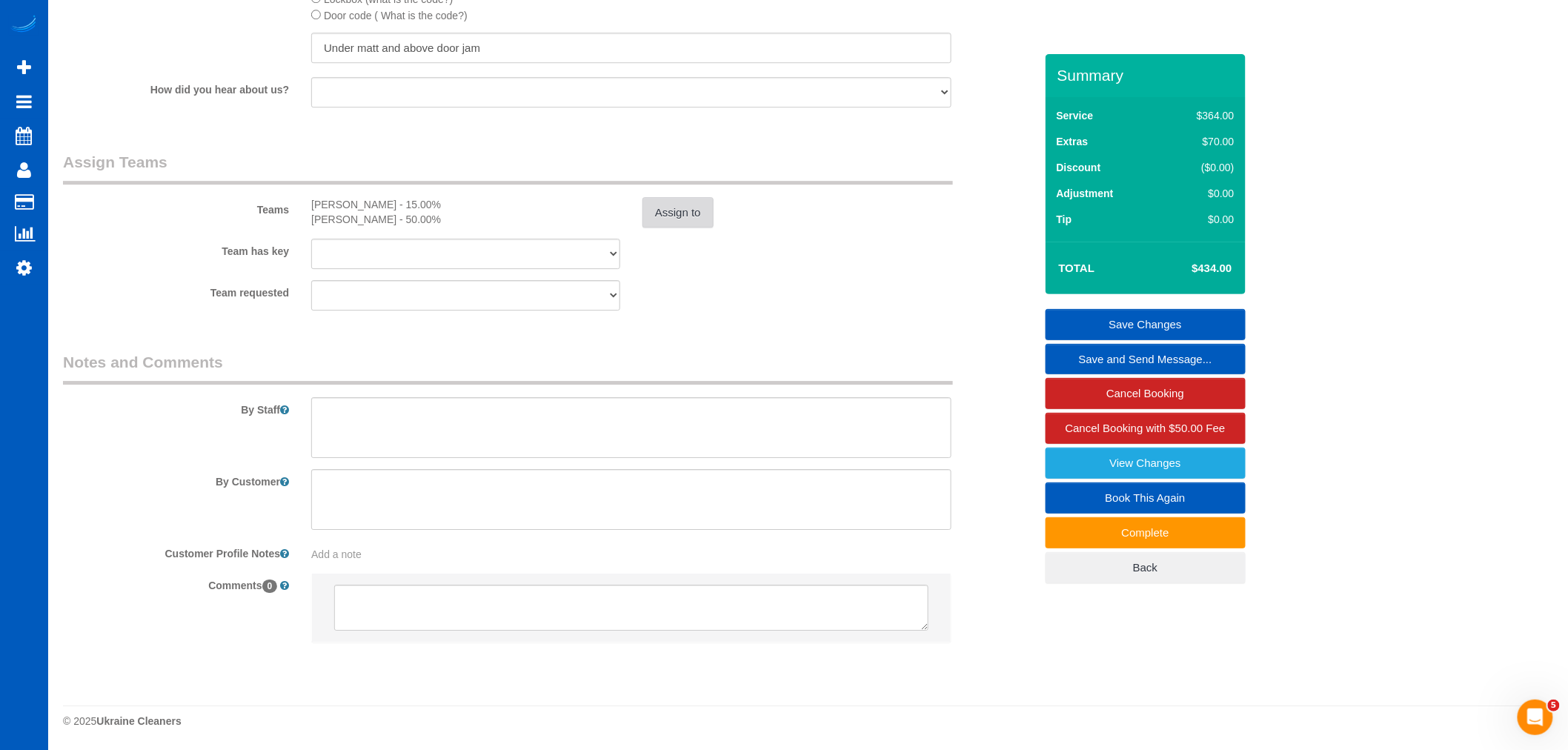
click at [678, 211] on button "Assign to" at bounding box center [678, 213] width 71 height 31
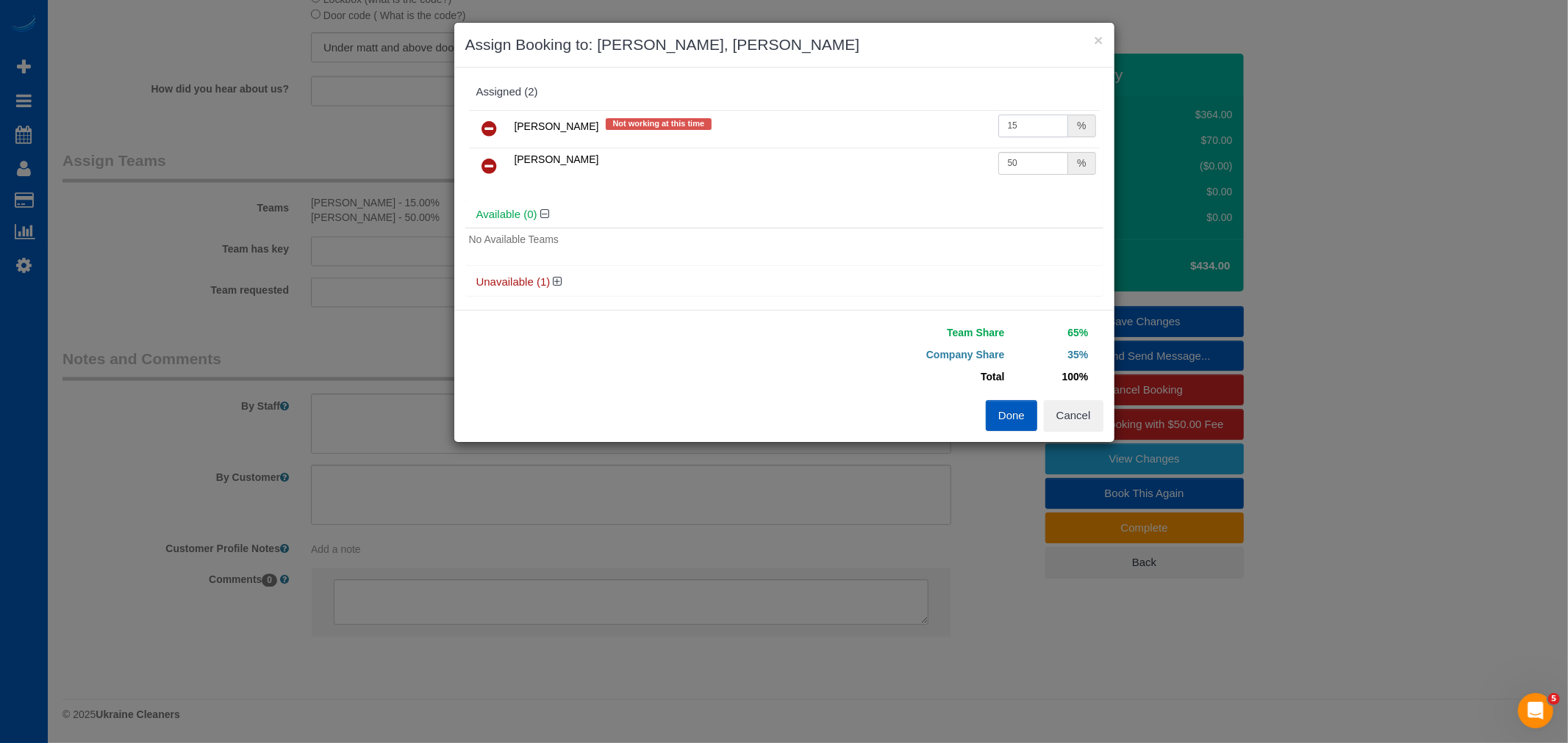
drag, startPoint x: 1011, startPoint y: 122, endPoint x: 902, endPoint y: 125, distance: 109.0
click at [902, 125] on tr "Oksana Antonenko Not working at this time 15 %" at bounding box center [784, 129] width 631 height 37
type input "25"
click at [978, 428] on div "Done Cancel" at bounding box center [949, 416] width 330 height 31
click at [987, 427] on button "Done" at bounding box center [1010, 416] width 51 height 31
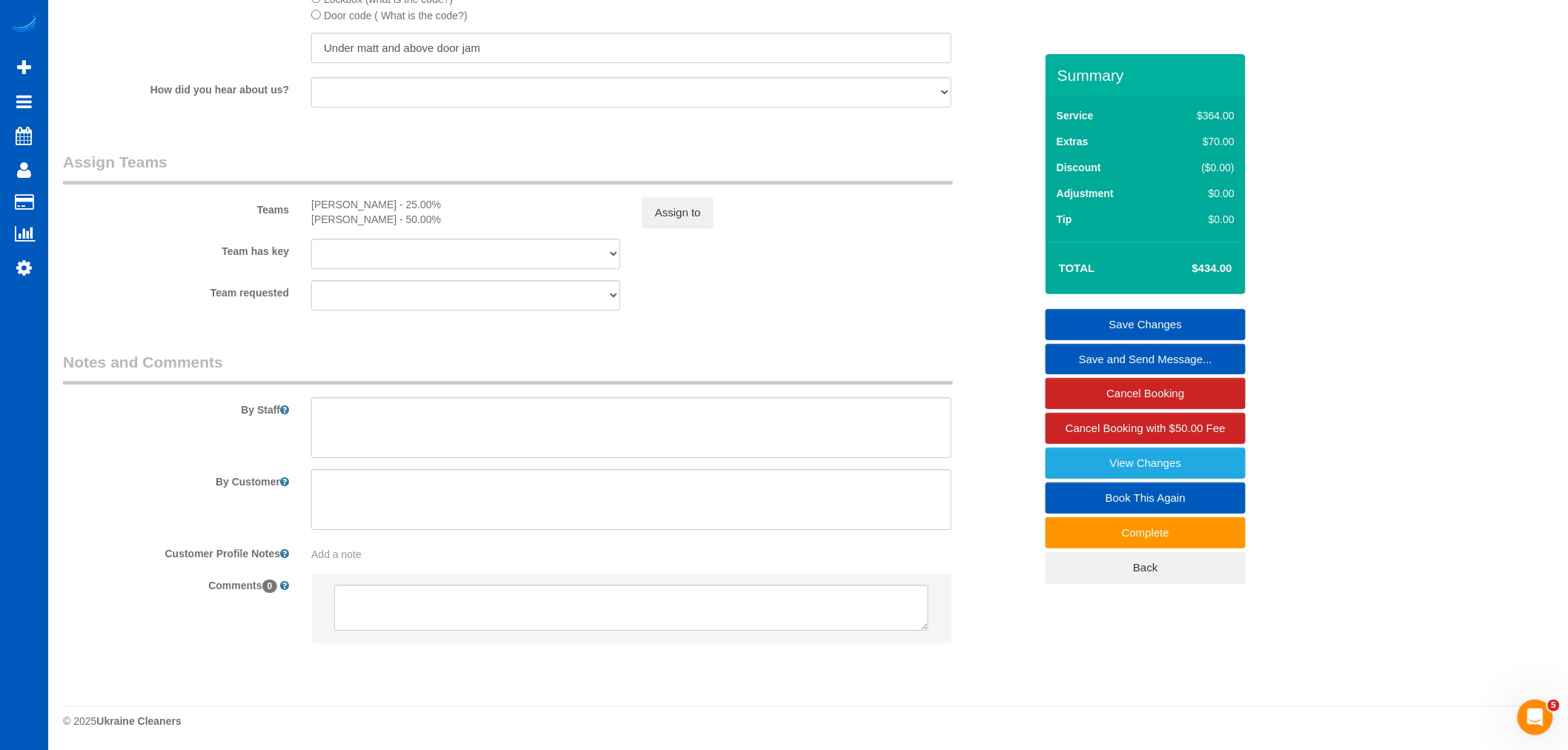
click at [1118, 324] on link "Save Changes" at bounding box center [1146, 325] width 201 height 31
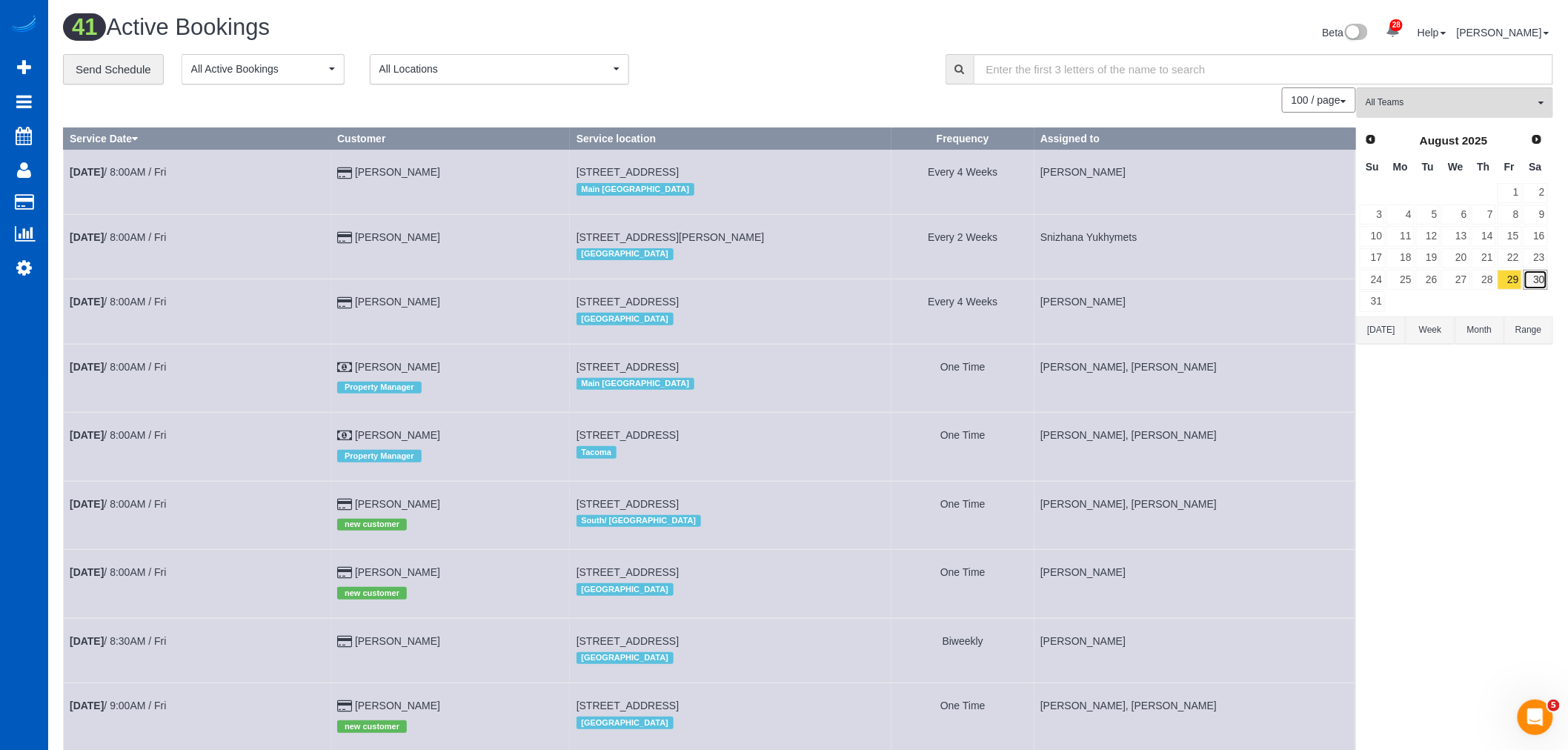
click at [1535, 283] on link "30" at bounding box center [1536, 280] width 25 height 20
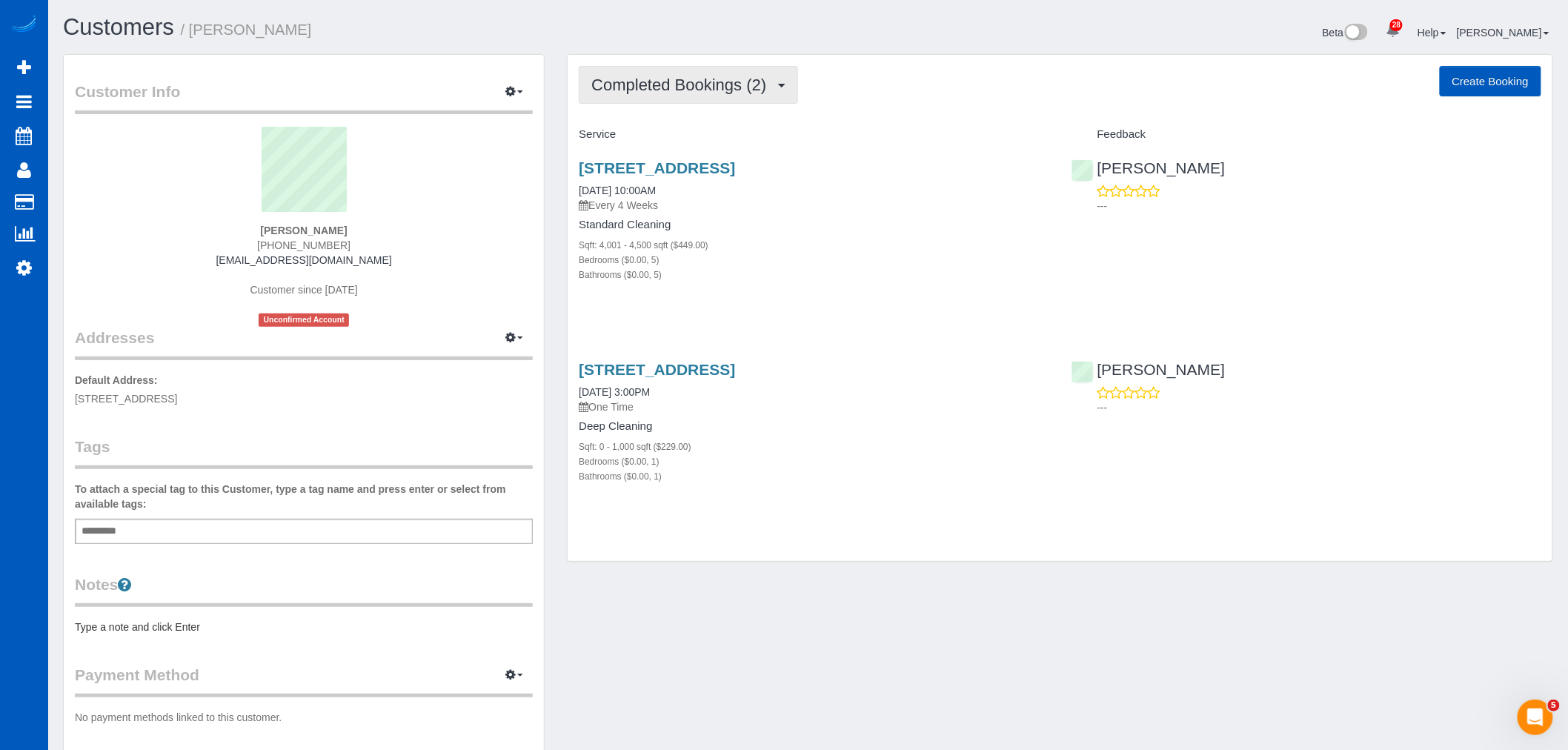
click at [655, 101] on button "Completed Bookings (2)" at bounding box center [688, 85] width 219 height 38
click at [663, 134] on link "Upcoming Bookings (11)" at bounding box center [657, 139] width 156 height 20
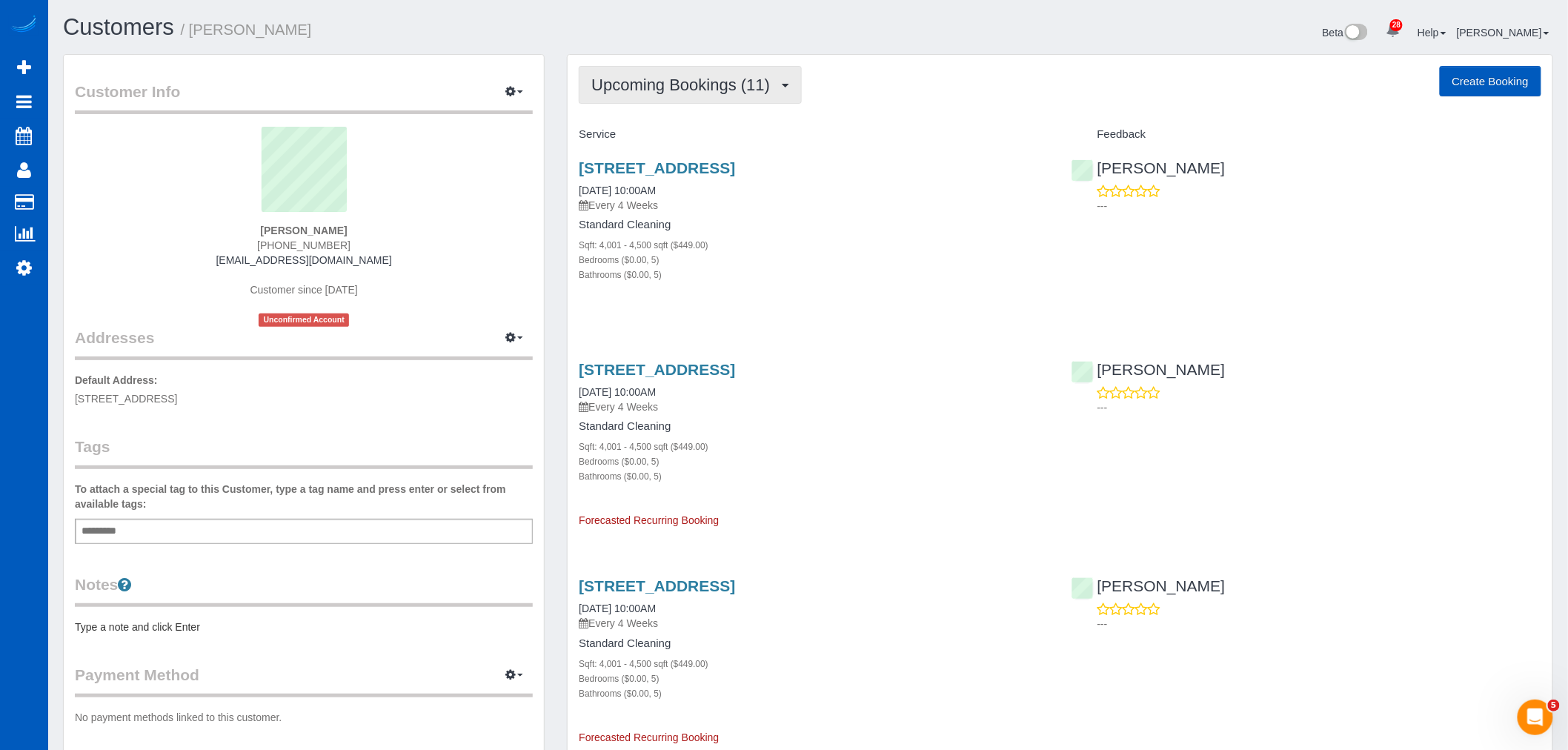
click at [687, 98] on button "Upcoming Bookings (11)" at bounding box center [690, 85] width 223 height 38
click at [679, 124] on link "Completed Bookings (2)" at bounding box center [657, 120] width 156 height 20
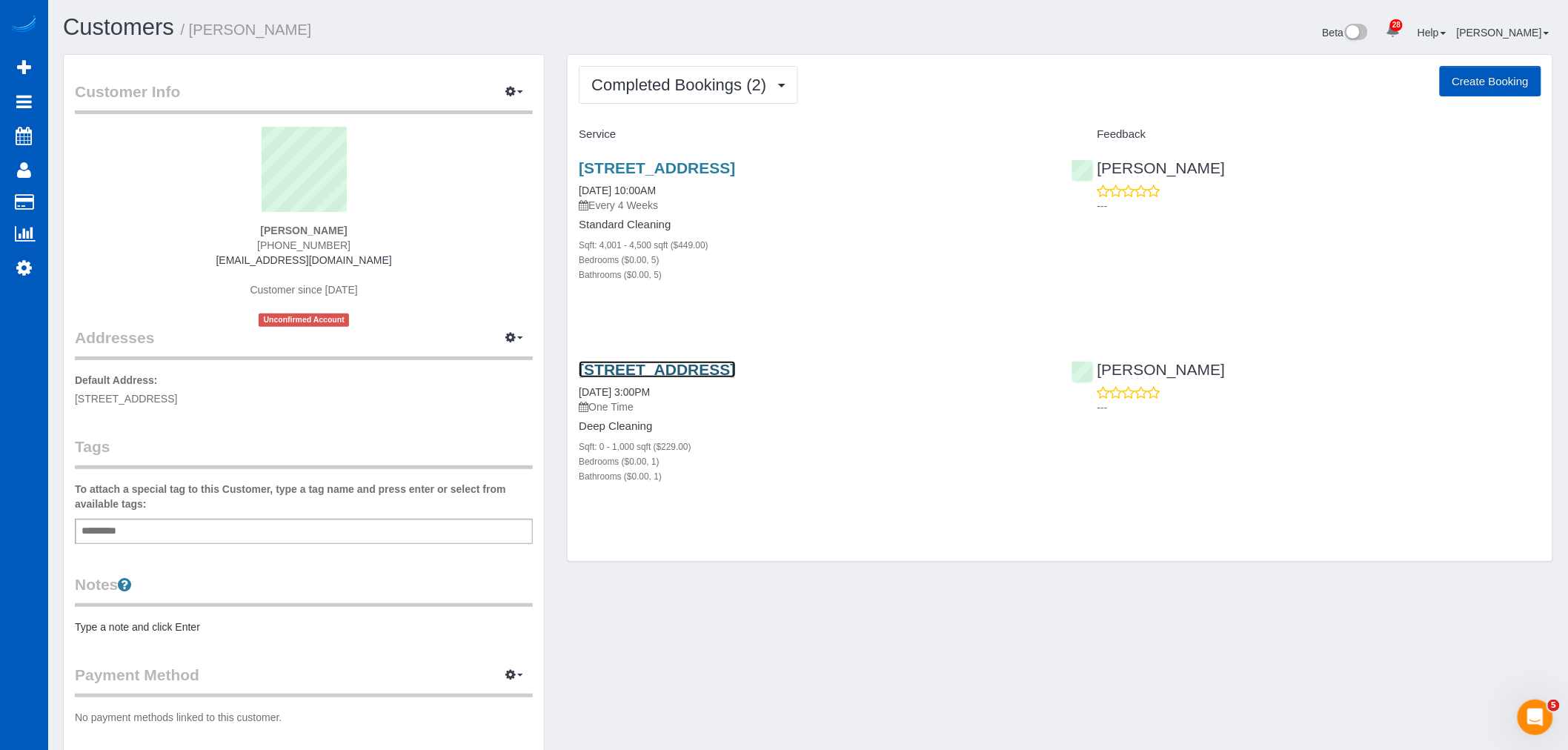
click at [654, 366] on link "[STREET_ADDRESS]" at bounding box center [656, 369] width 156 height 17
click at [693, 102] on button "Completed Bookings (2)" at bounding box center [688, 85] width 219 height 38
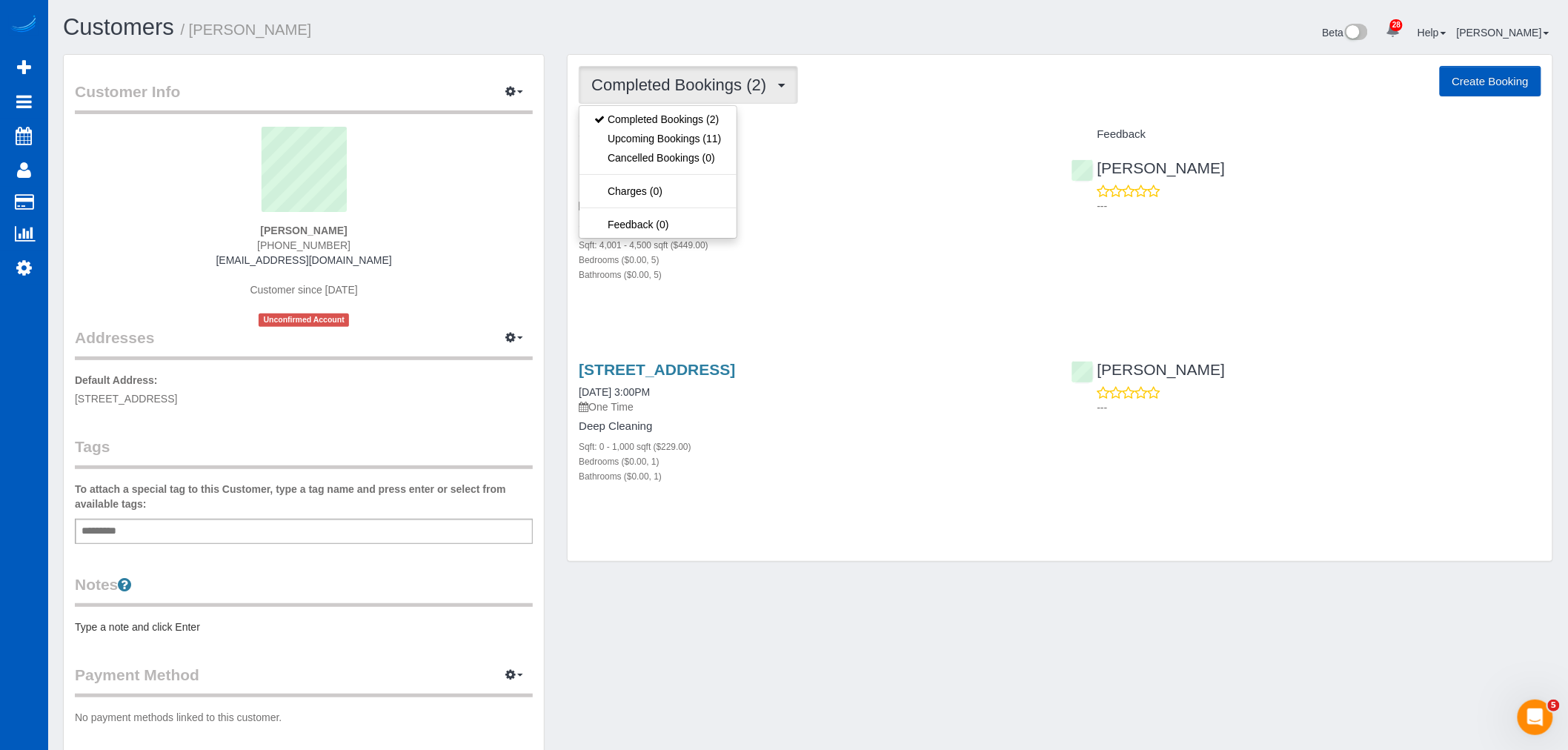
click at [693, 102] on button "Completed Bookings (2)" at bounding box center [688, 85] width 219 height 38
click at [656, 90] on span "Completed Bookings (2)" at bounding box center [683, 84] width 182 height 19
click at [665, 138] on link "Upcoming Bookings (11)" at bounding box center [657, 139] width 156 height 20
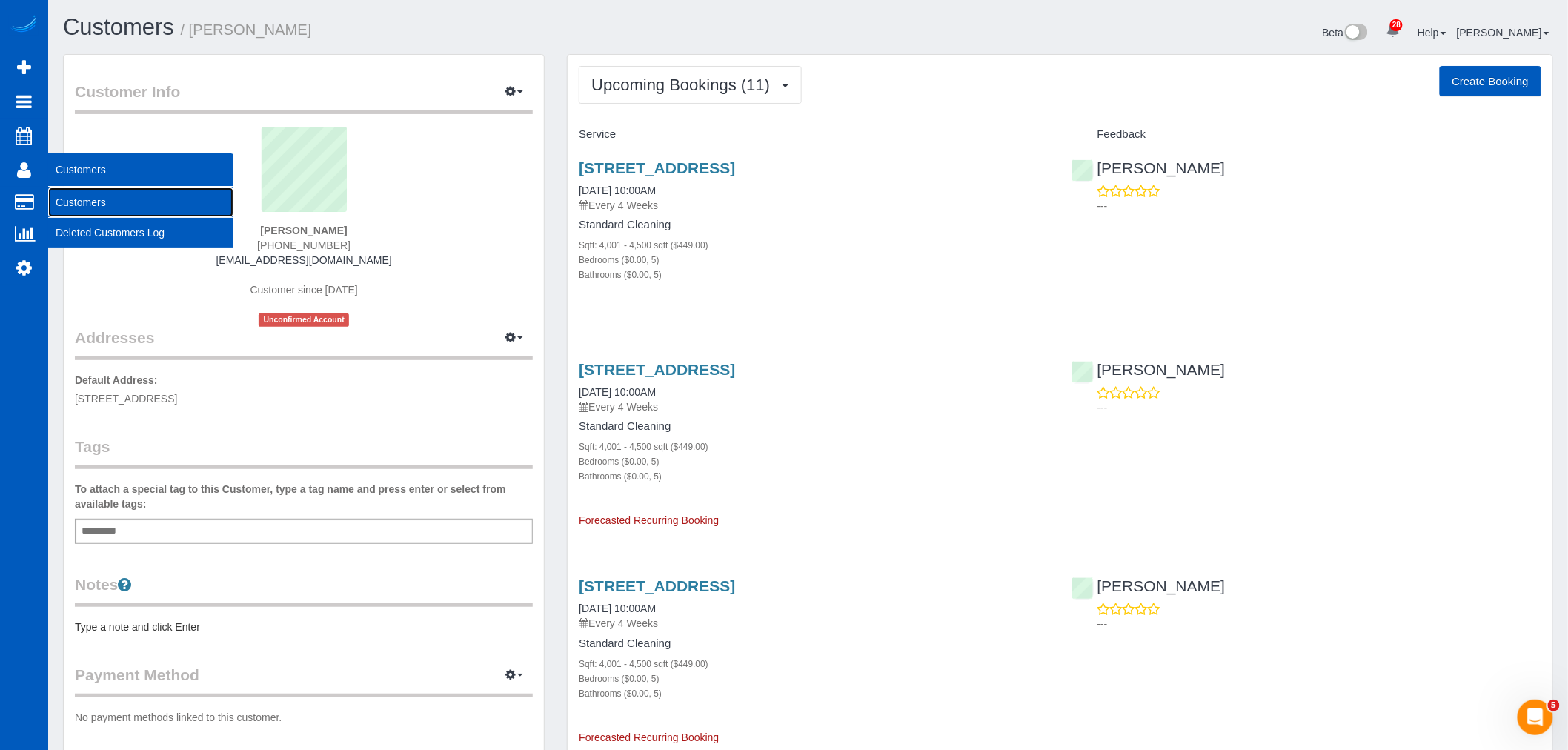
click at [90, 199] on link "Customers" at bounding box center [141, 202] width 185 height 29
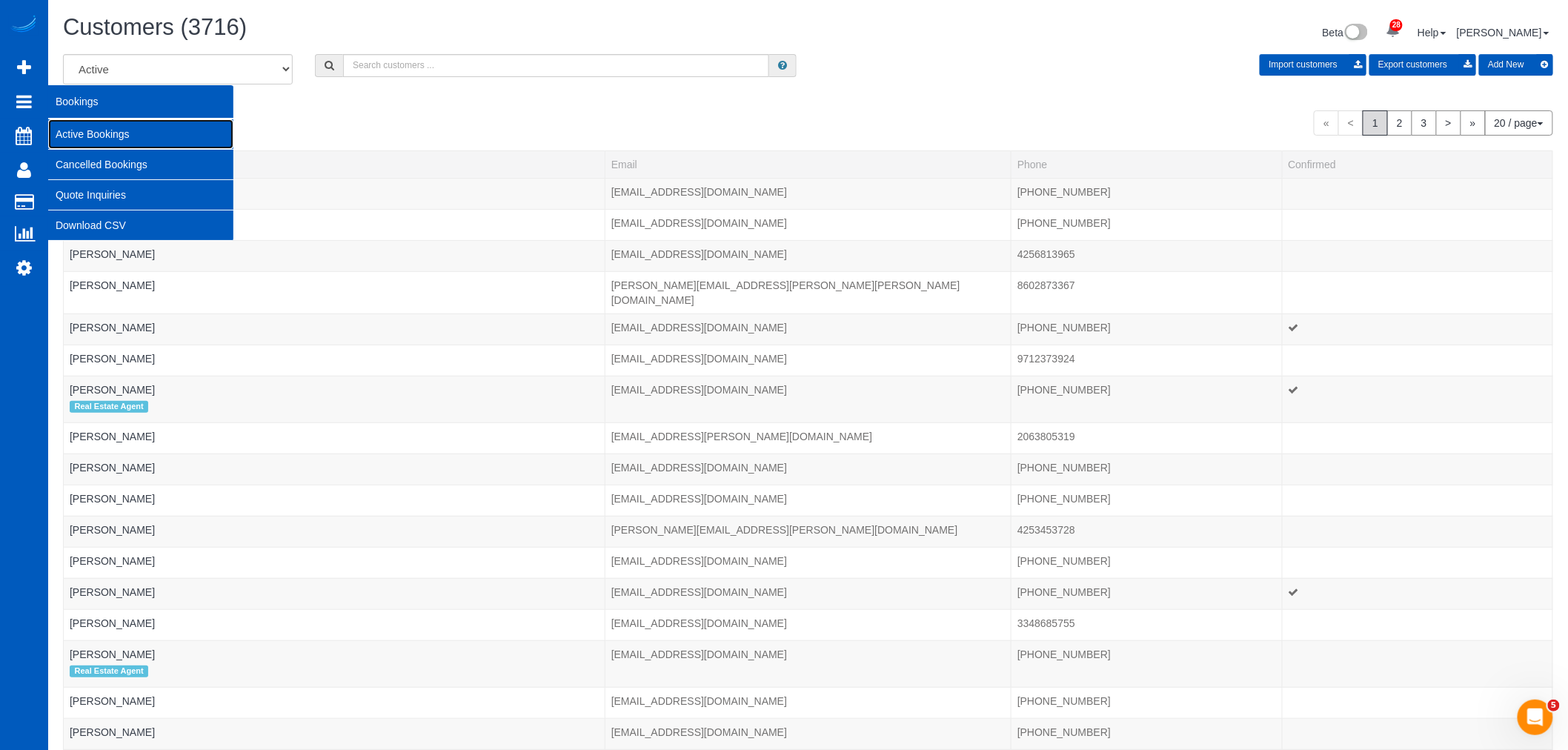
click at [114, 127] on link "Active Bookings" at bounding box center [141, 134] width 185 height 29
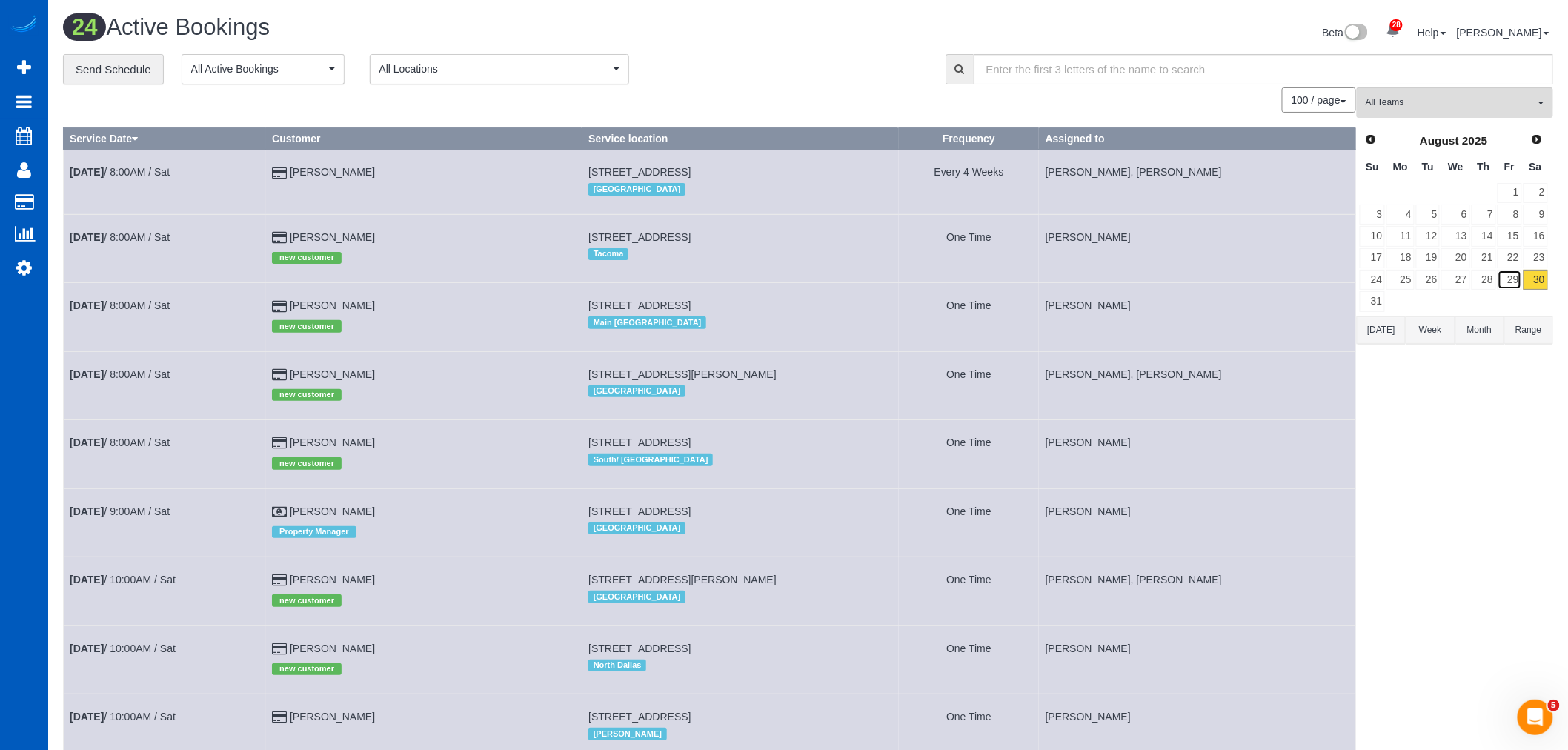
click at [1513, 277] on link "29" at bounding box center [1510, 280] width 25 height 20
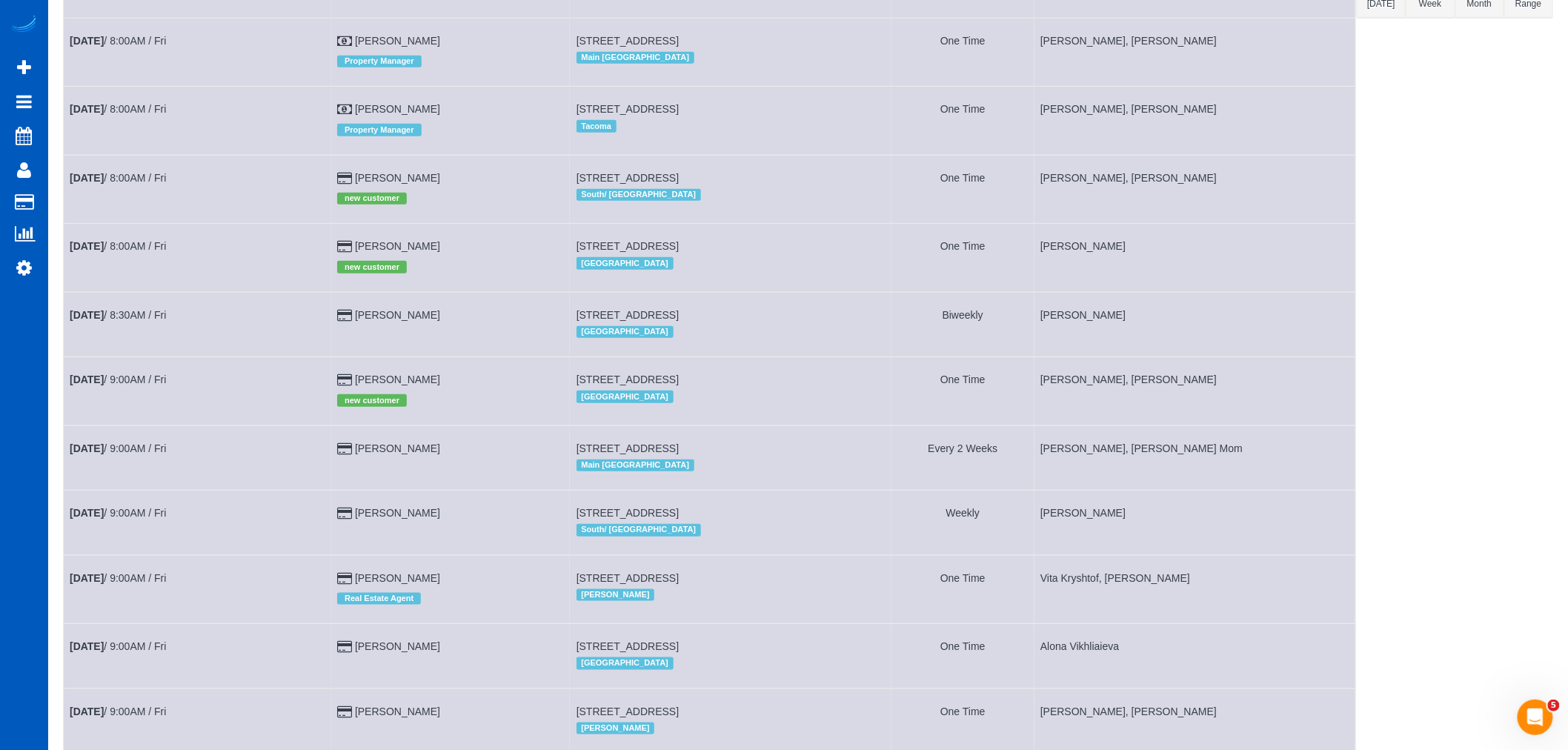
scroll to position [83, 0]
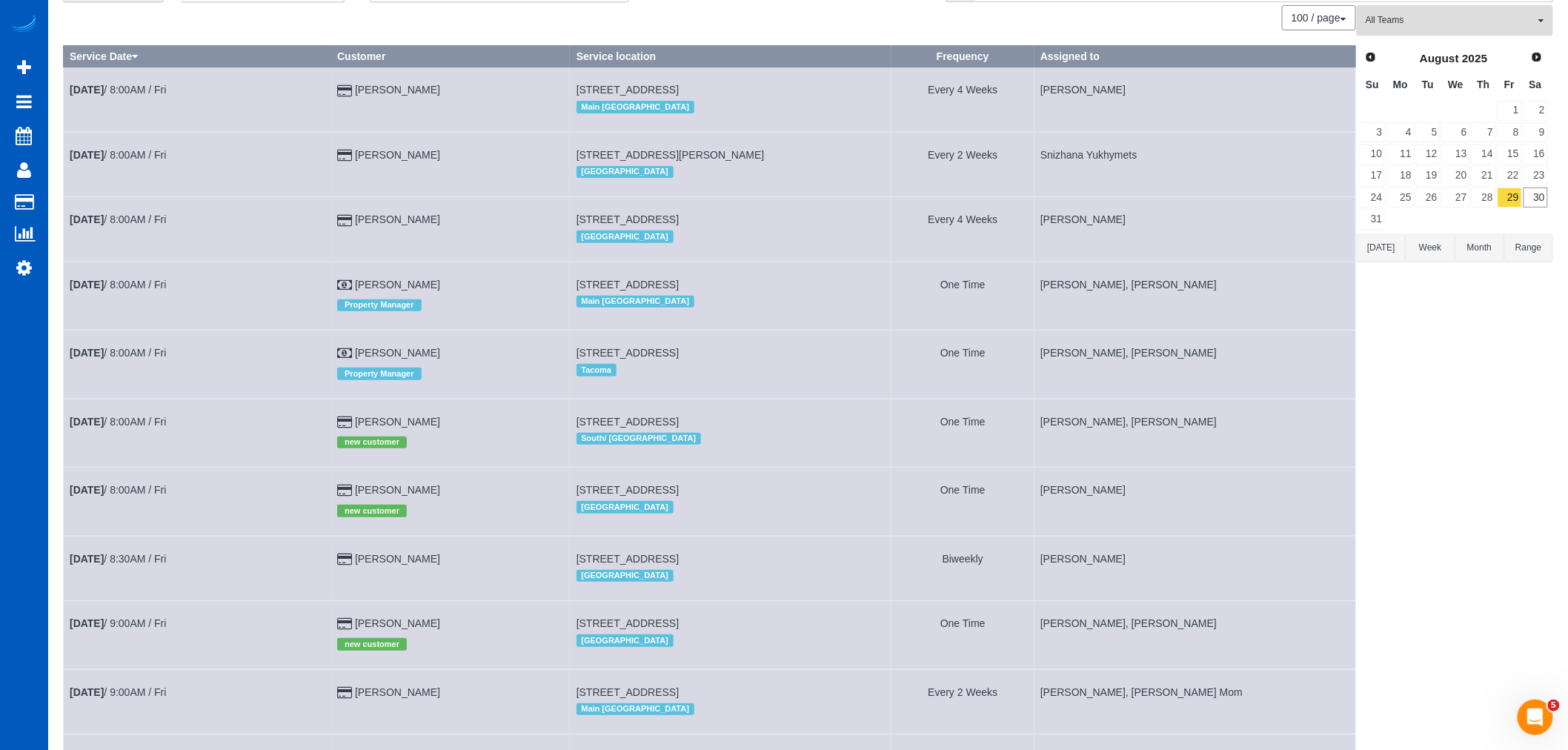
click at [1418, 28] on button "All Teams" at bounding box center [1455, 20] width 196 height 30
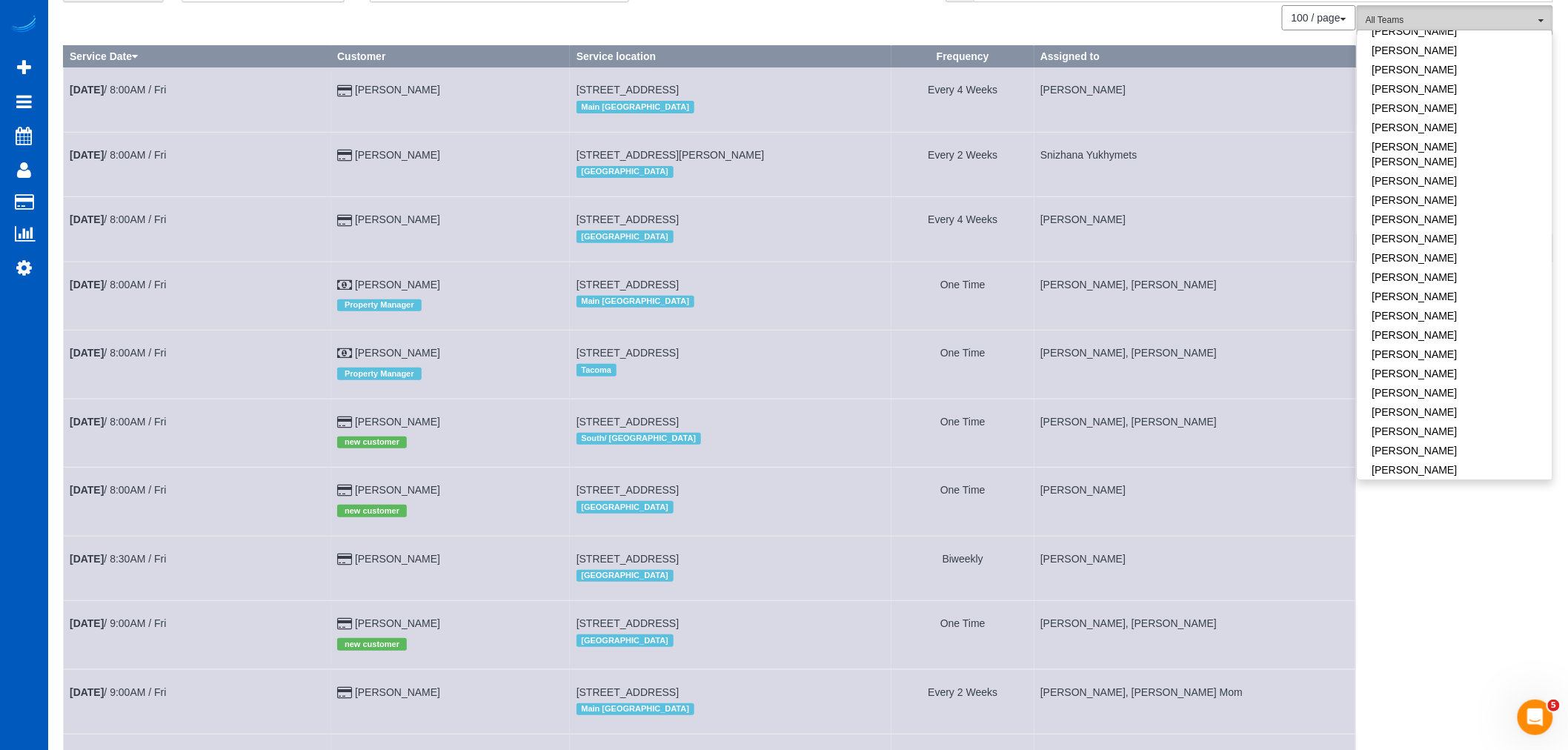
scroll to position [742, 0]
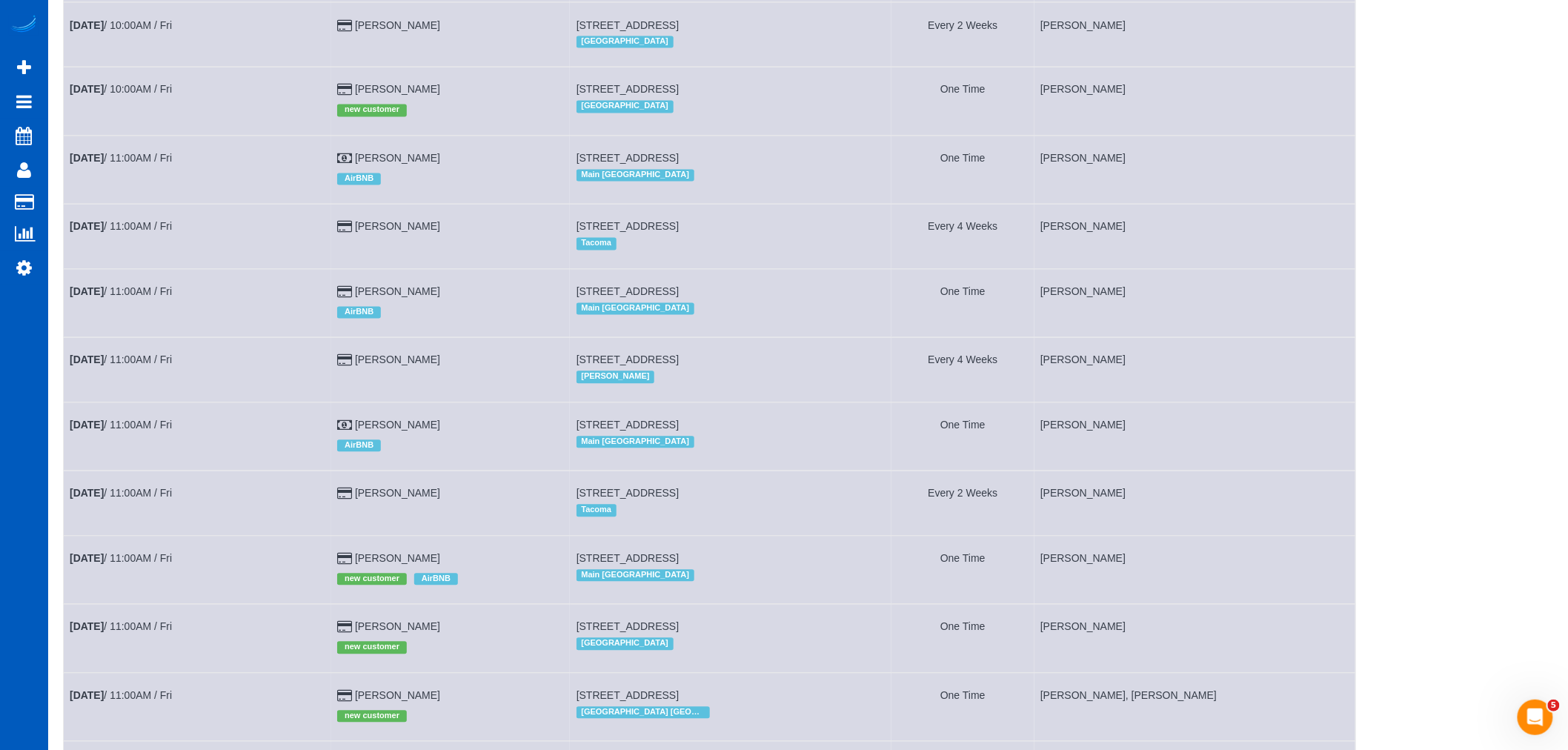
scroll to position [1483, 0]
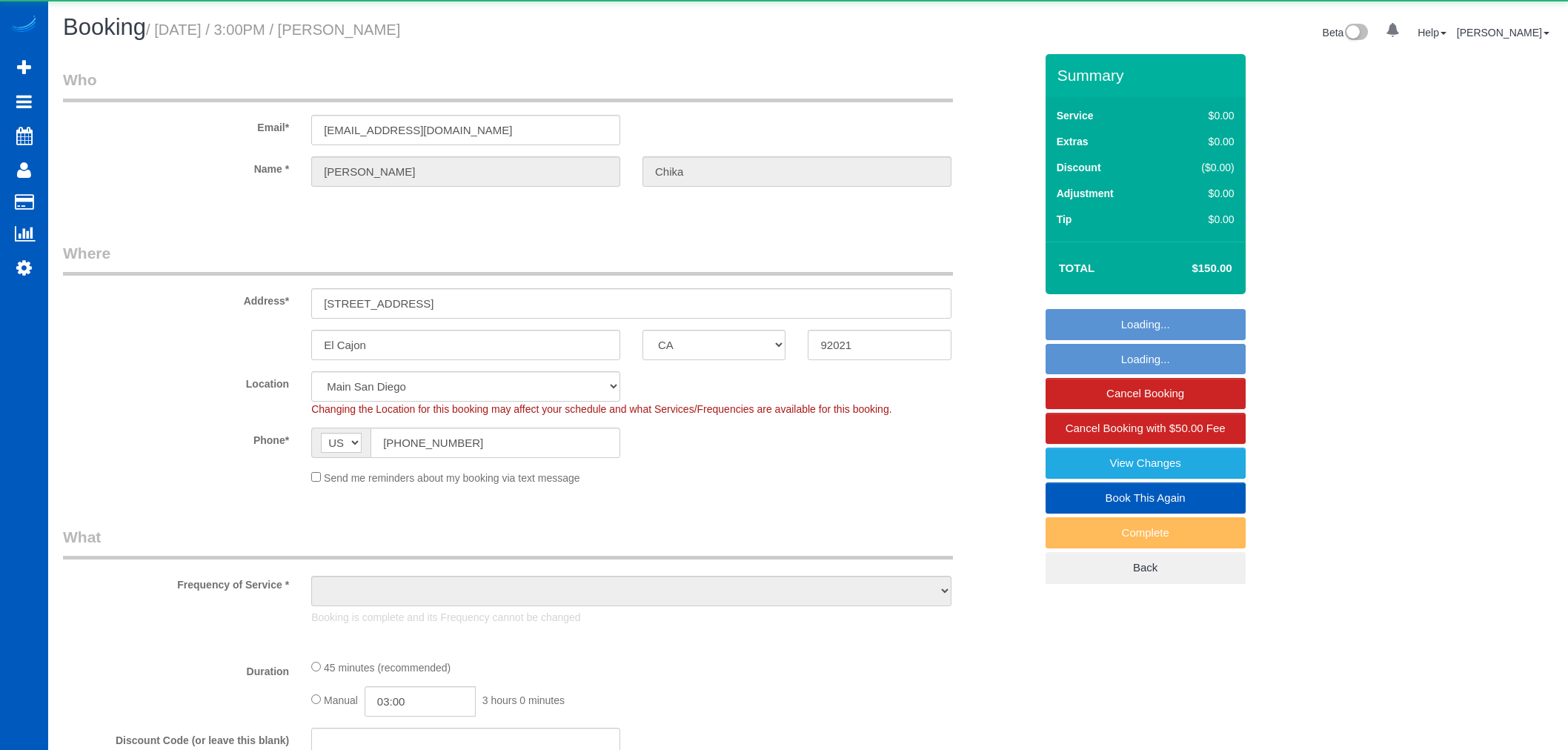
select select "CA"
select select "object:1087"
select select "199"
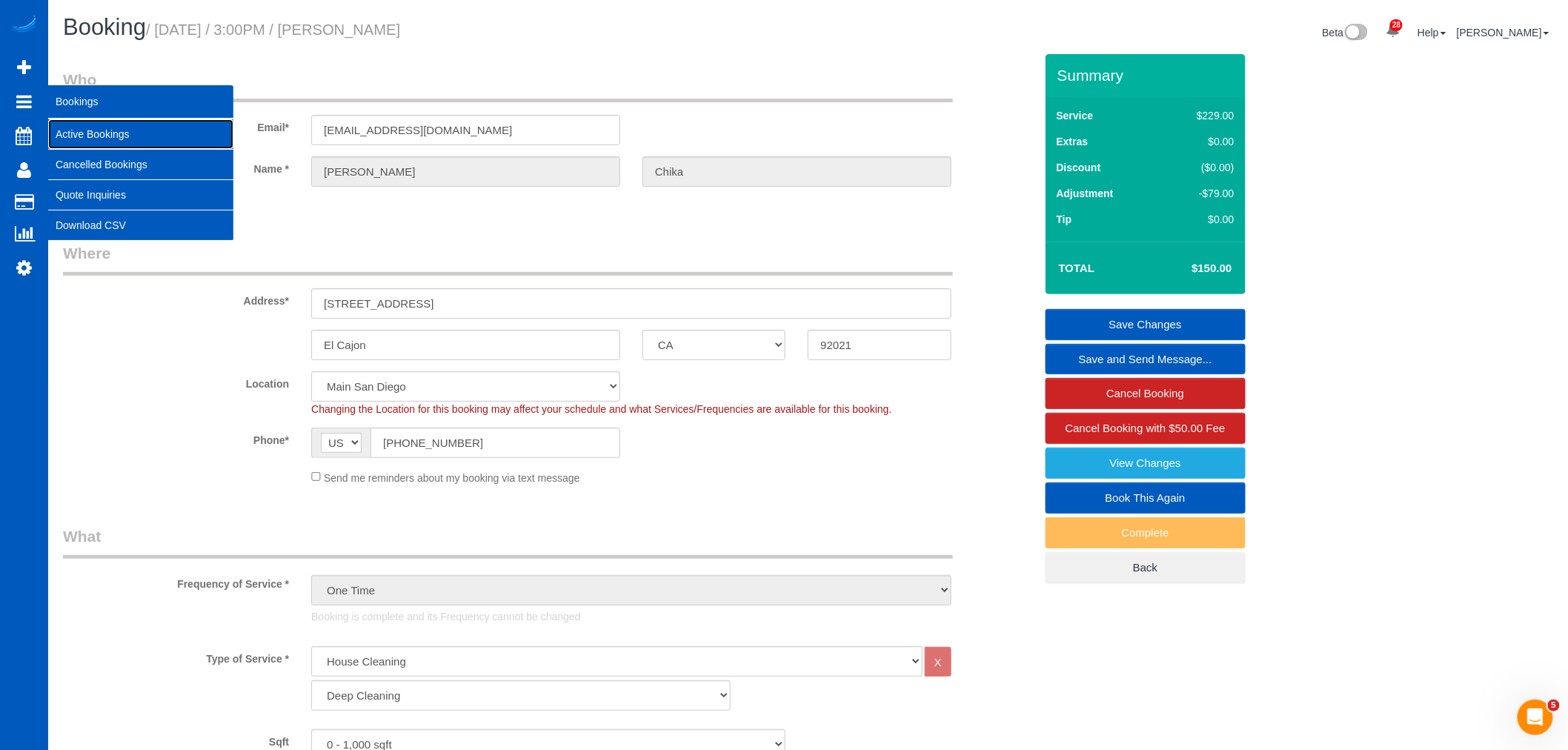
click at [80, 123] on link "Active Bookings" at bounding box center [141, 134] width 185 height 29
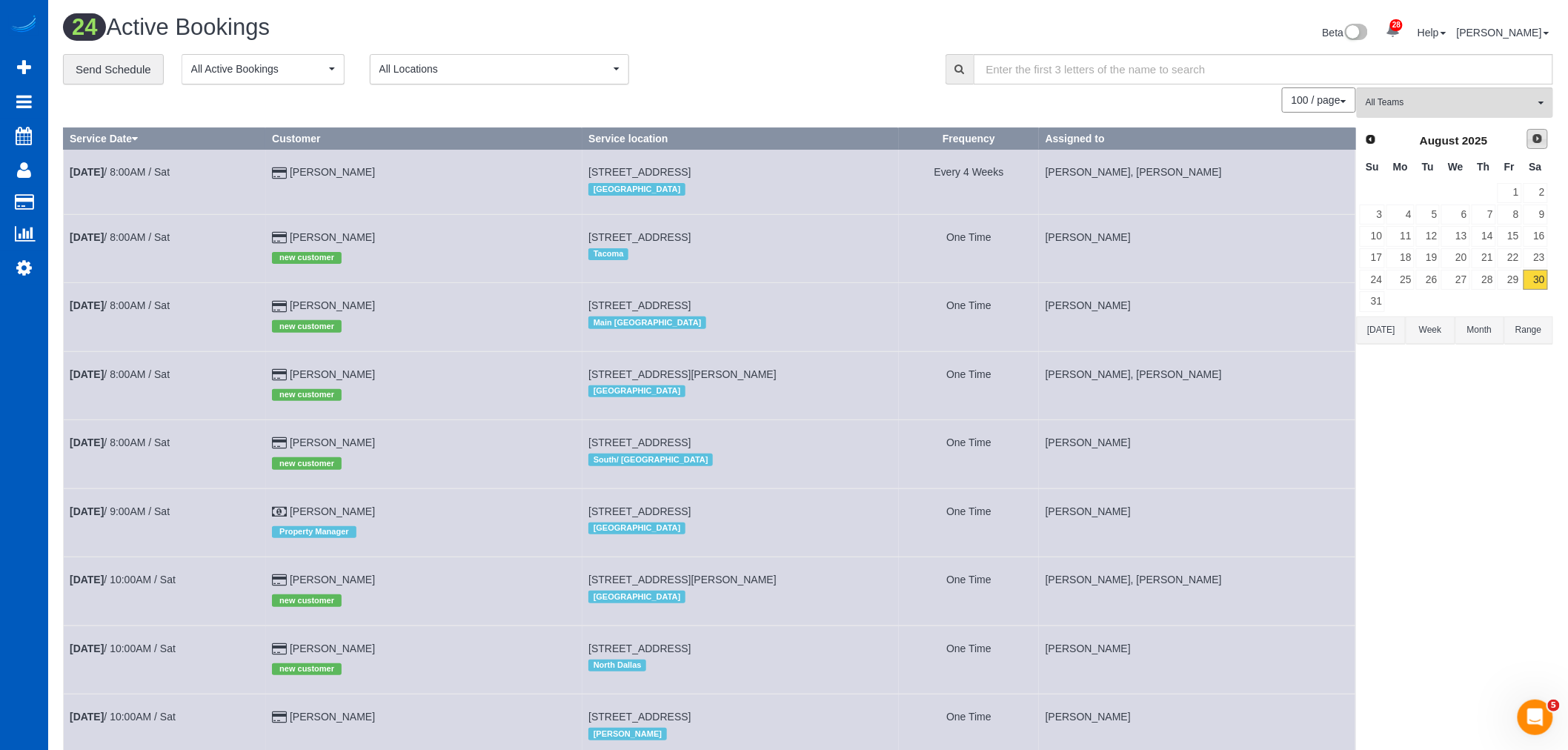
click at [1546, 146] on link "Next" at bounding box center [1537, 139] width 20 height 20
click at [1357, 142] on div "Prev Next September 2025 Su Mo Tu We Th Fr Sa 1 2 3 4 5 6 7 8 9 10 11 12 13 14 …" at bounding box center [1453, 210] width 194 height 169
click at [1374, 138] on span "Prev" at bounding box center [1370, 138] width 11 height 11
click at [1439, 115] on button "All Teams" at bounding box center [1455, 102] width 196 height 30
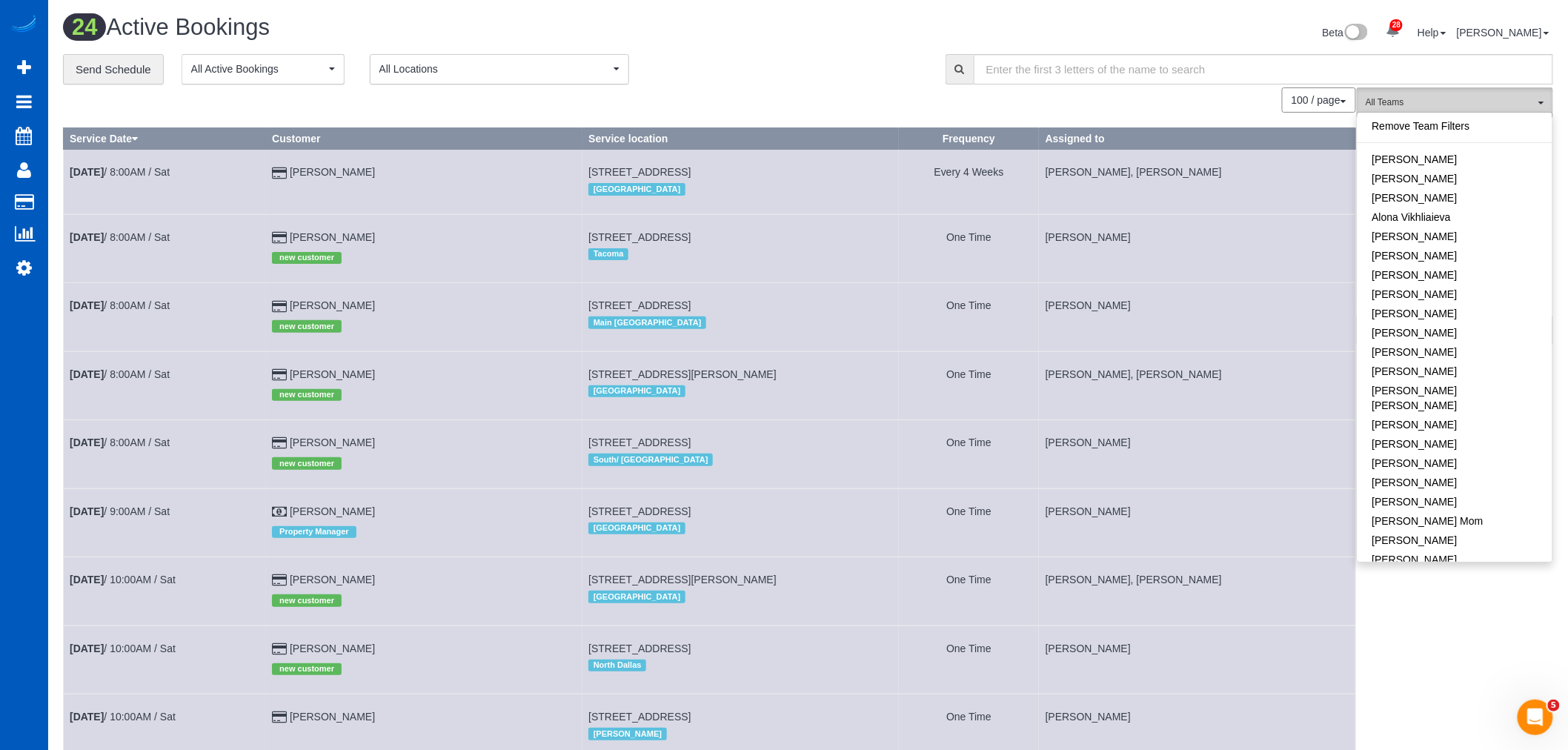
click at [1448, 111] on button "All Teams" at bounding box center [1455, 102] width 196 height 30
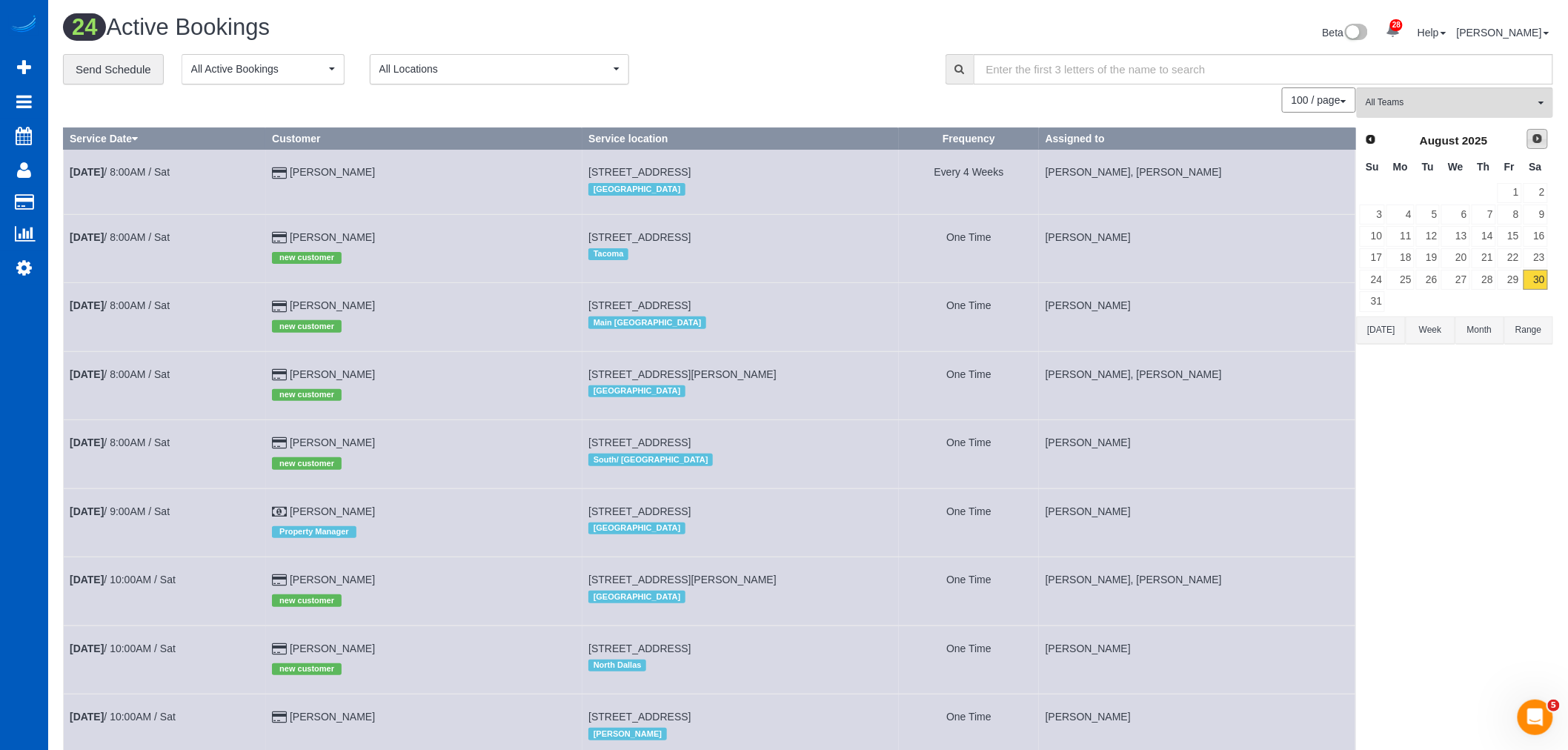
click at [1532, 145] on span "Next" at bounding box center [1538, 138] width 11 height 11
click at [1378, 137] on link "Prev" at bounding box center [1370, 139] width 20 height 20
click at [1540, 135] on span "Next" at bounding box center [1538, 138] width 11 height 11
click at [1408, 189] on link "1" at bounding box center [1400, 193] width 28 height 20
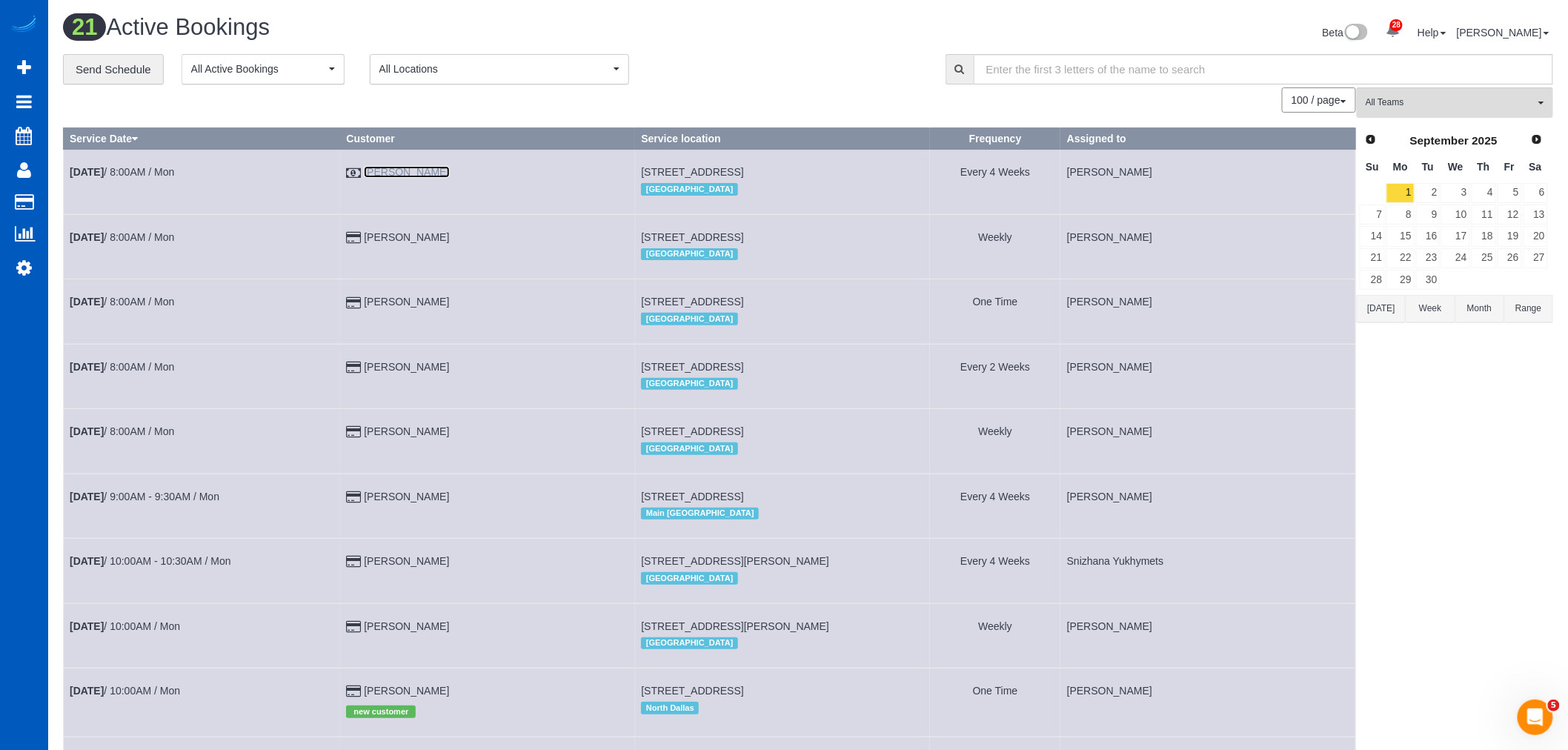
click at [428, 172] on link "Courtney Kimball" at bounding box center [407, 172] width 85 height 11
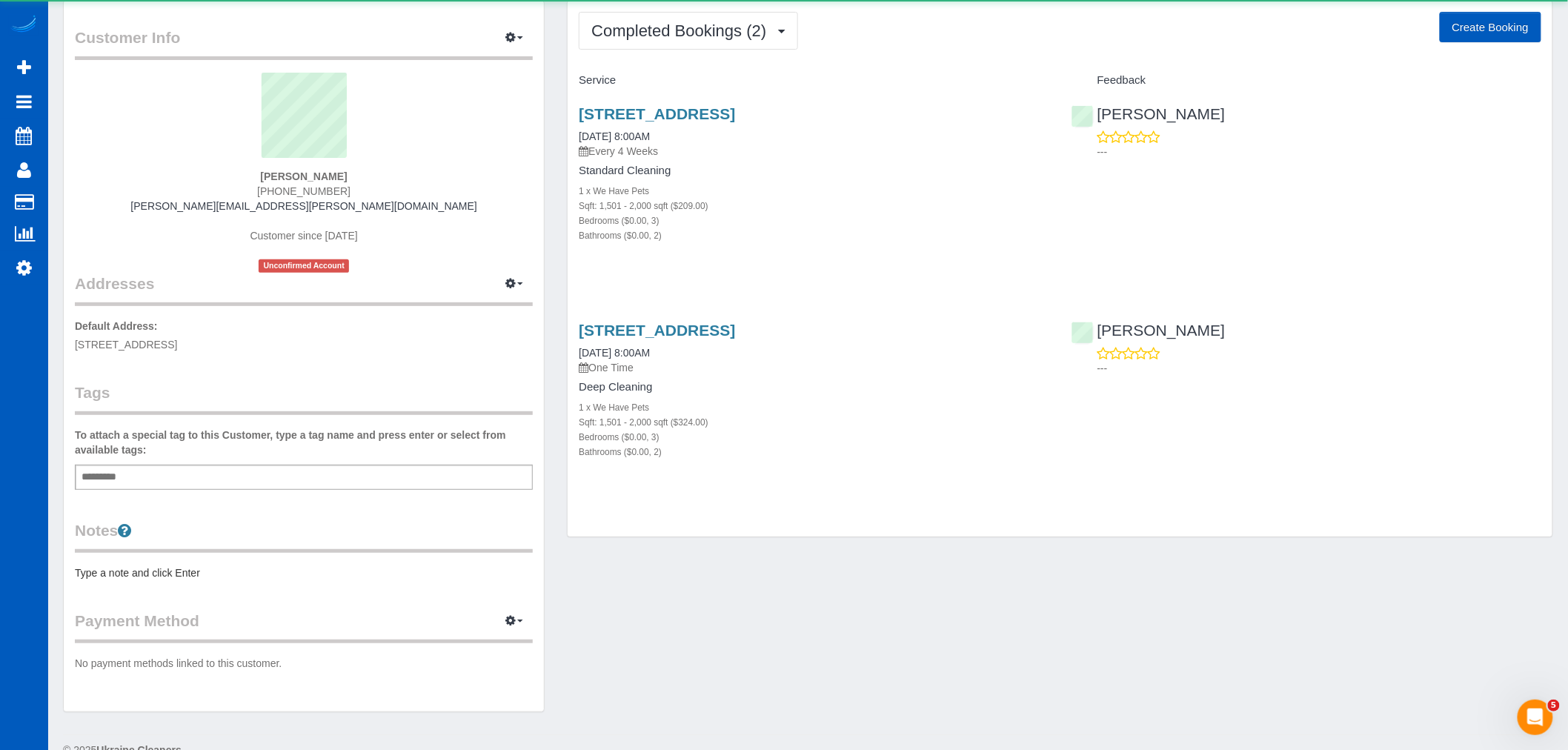
scroll to position [82, 0]
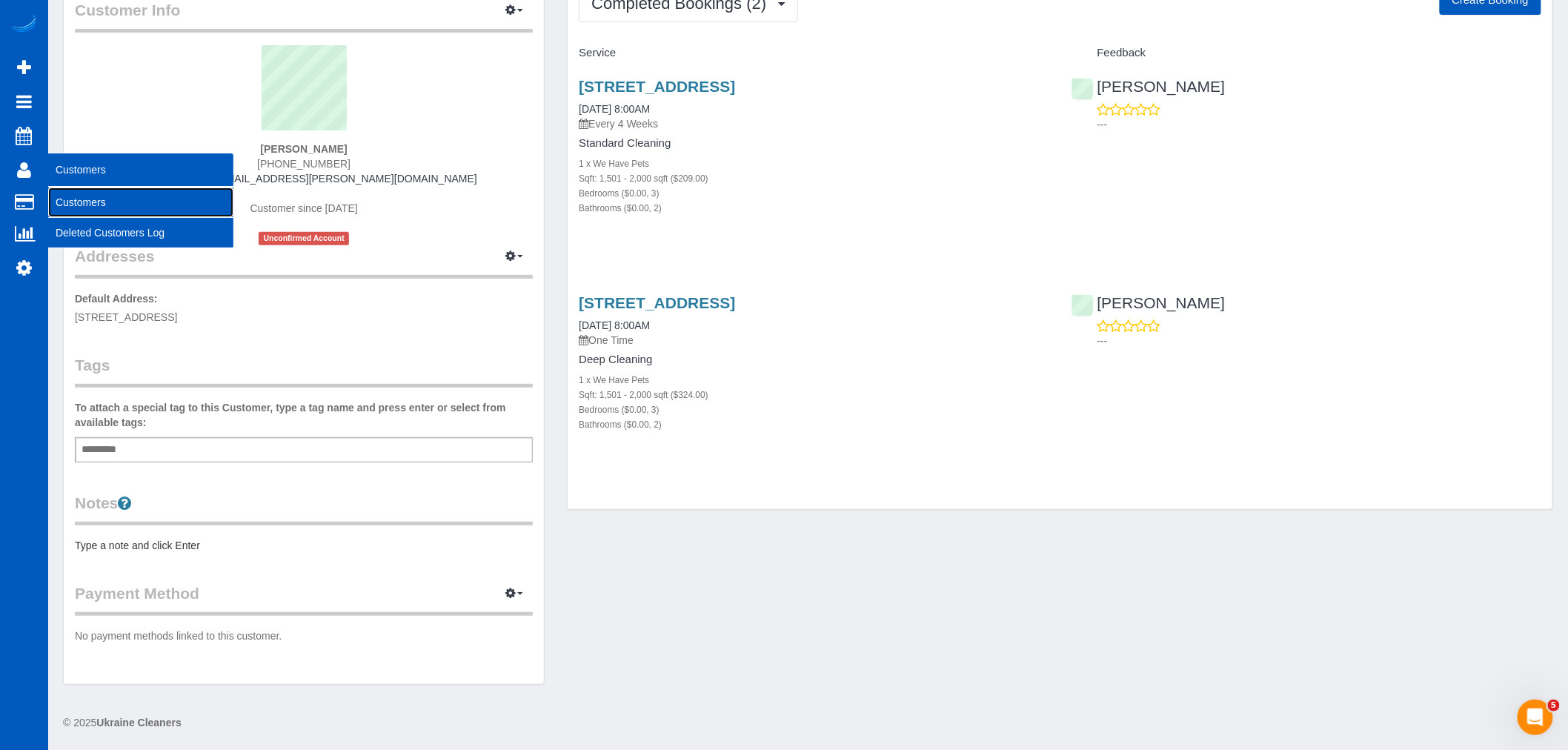
click at [86, 201] on link "Customers" at bounding box center [141, 202] width 185 height 29
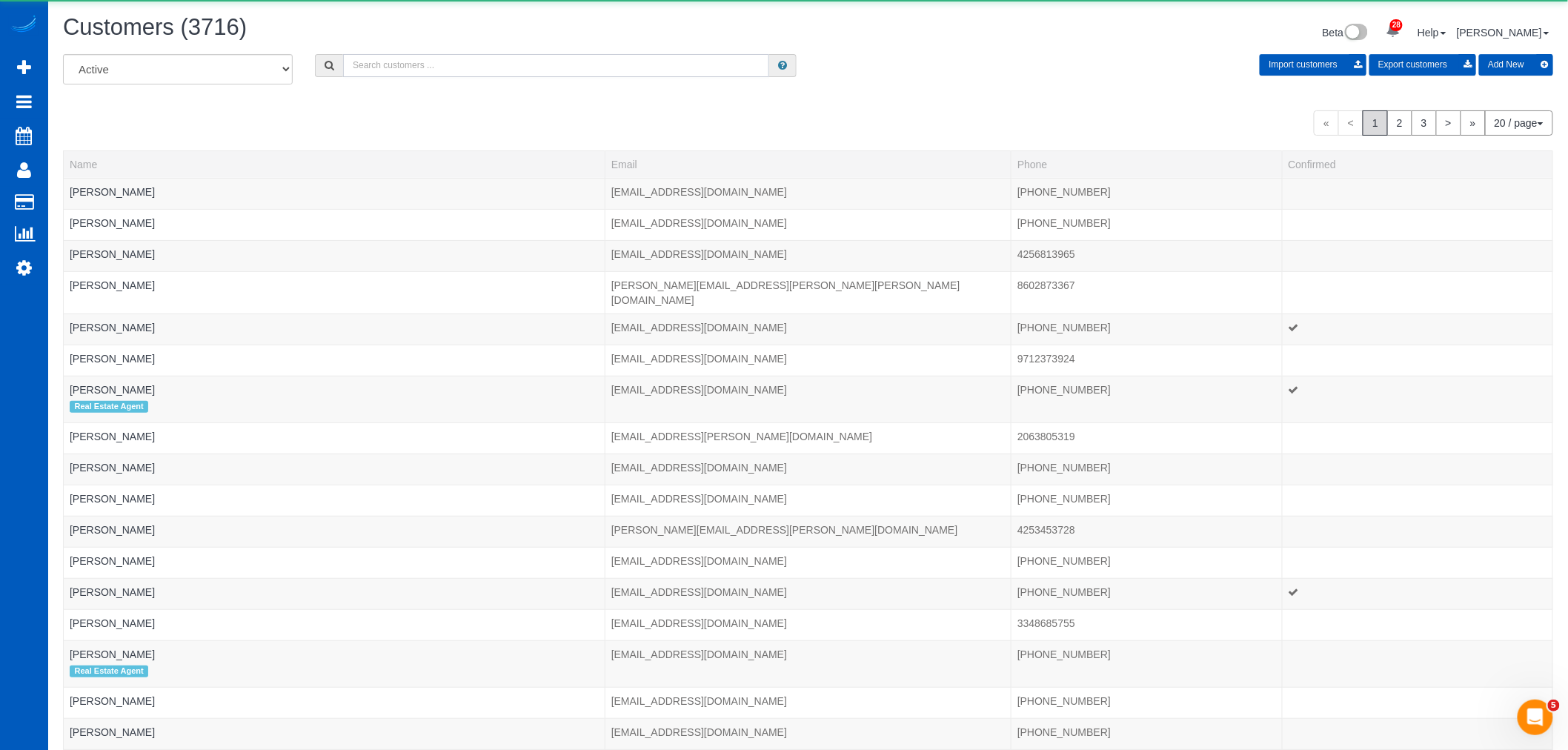
click at [403, 61] on input "text" at bounding box center [556, 66] width 426 height 23
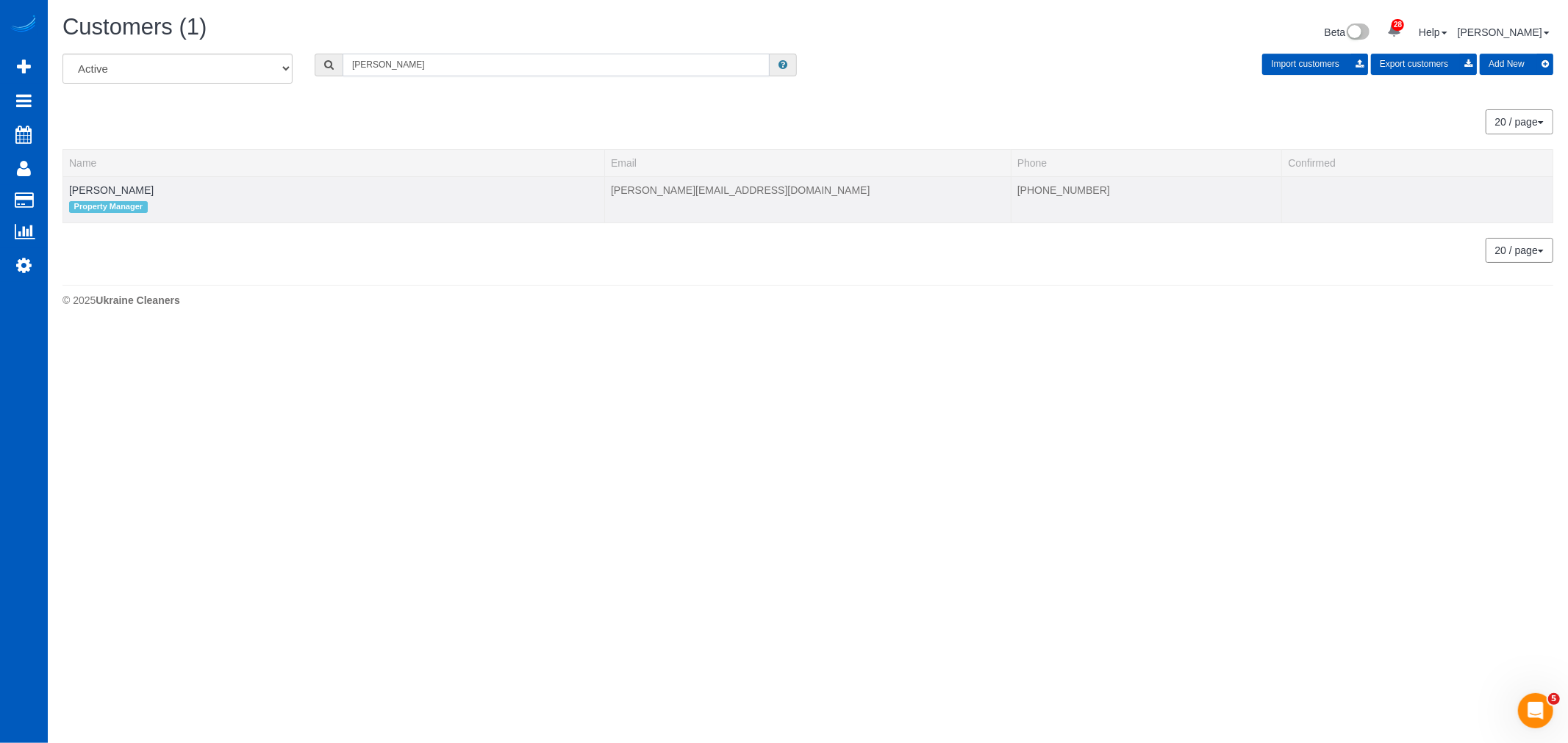
type input "adolfo"
click at [98, 197] on td "Adolfo Martell Property Manager" at bounding box center [334, 199] width 541 height 46
click at [110, 194] on link "[PERSON_NAME]" at bounding box center [111, 190] width 84 height 11
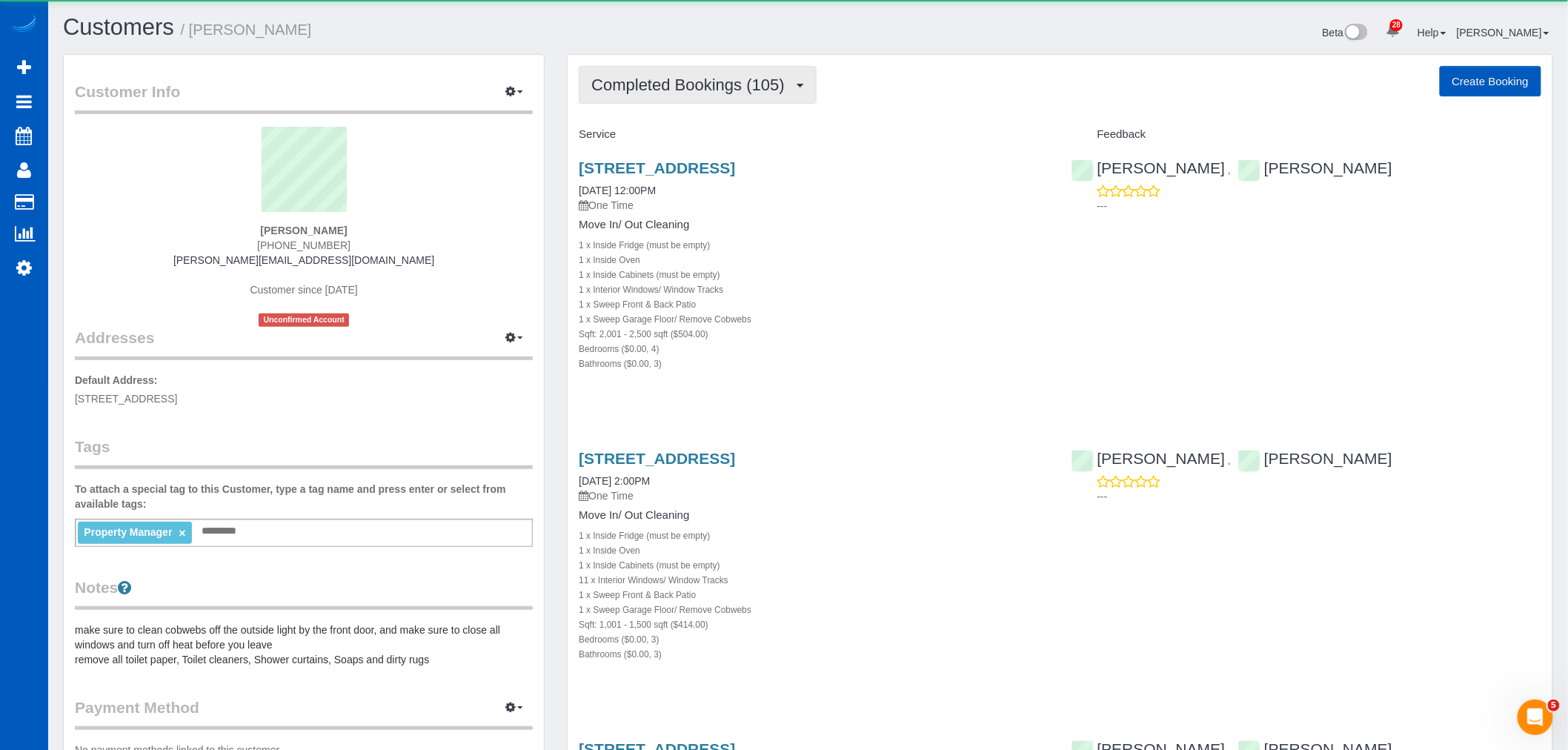
click at [656, 92] on span "Completed Bookings (105)" at bounding box center [692, 84] width 201 height 19
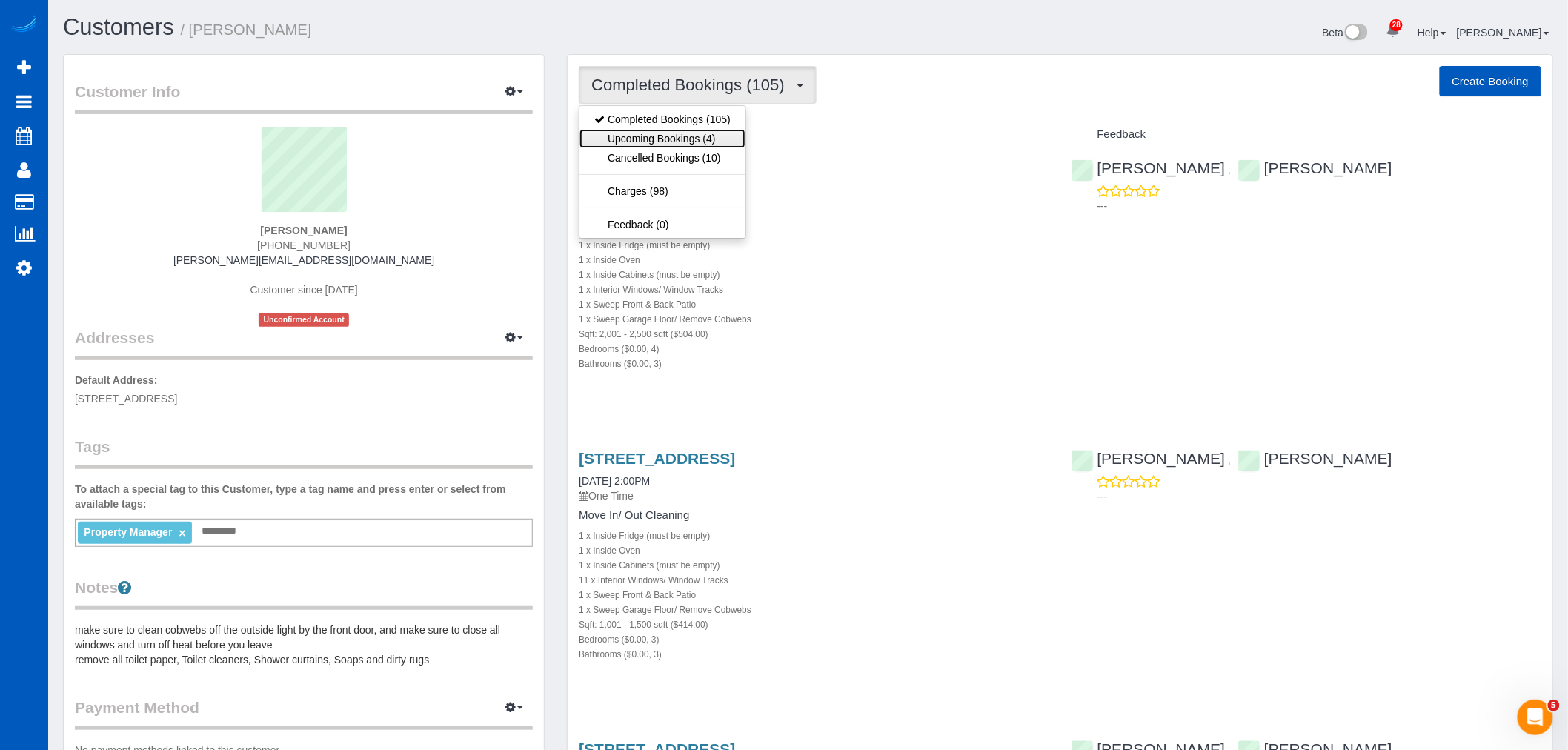
click at [660, 146] on link "Upcoming Bookings (4)" at bounding box center [662, 139] width 166 height 20
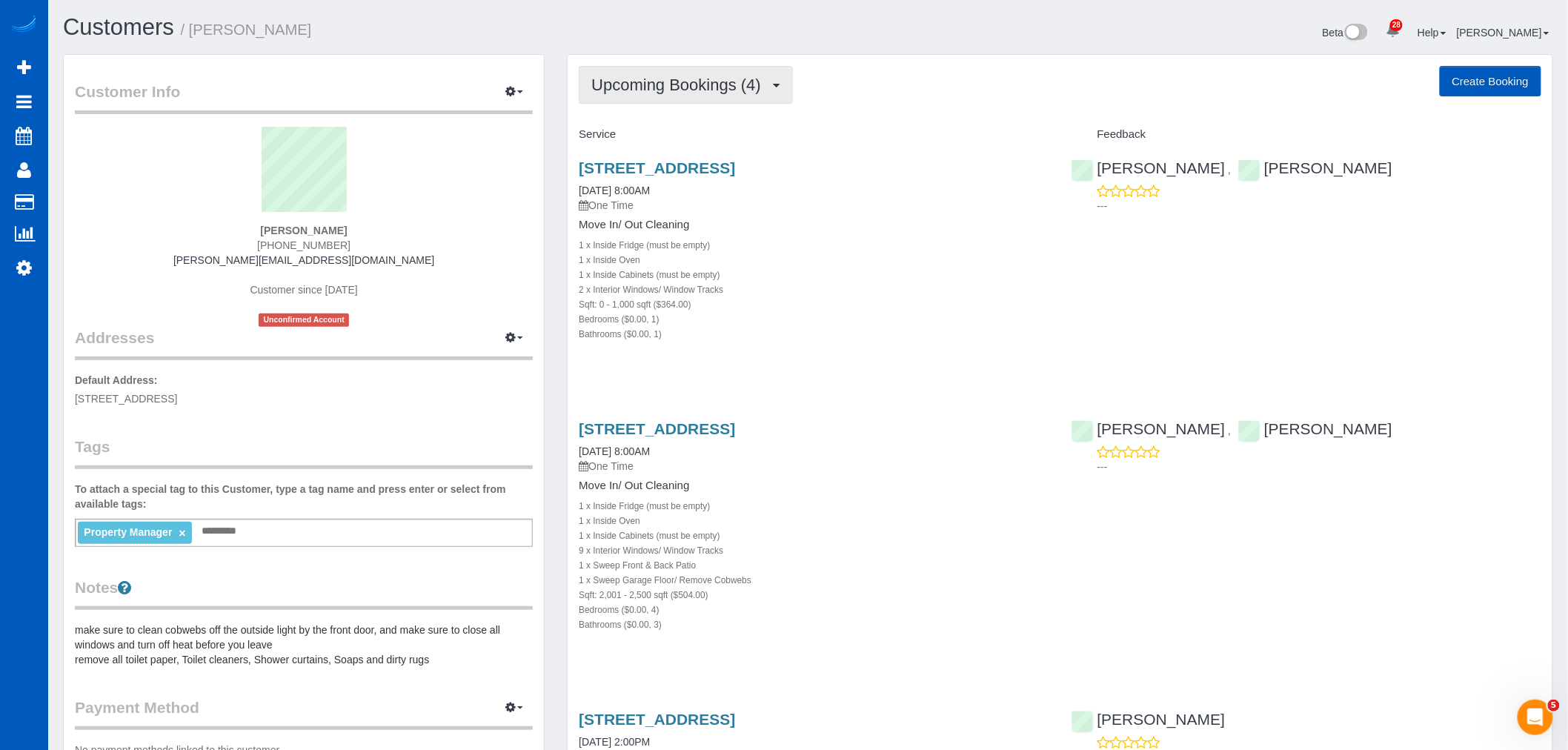
click at [656, 78] on span "Upcoming Bookings (4)" at bounding box center [680, 84] width 177 height 19
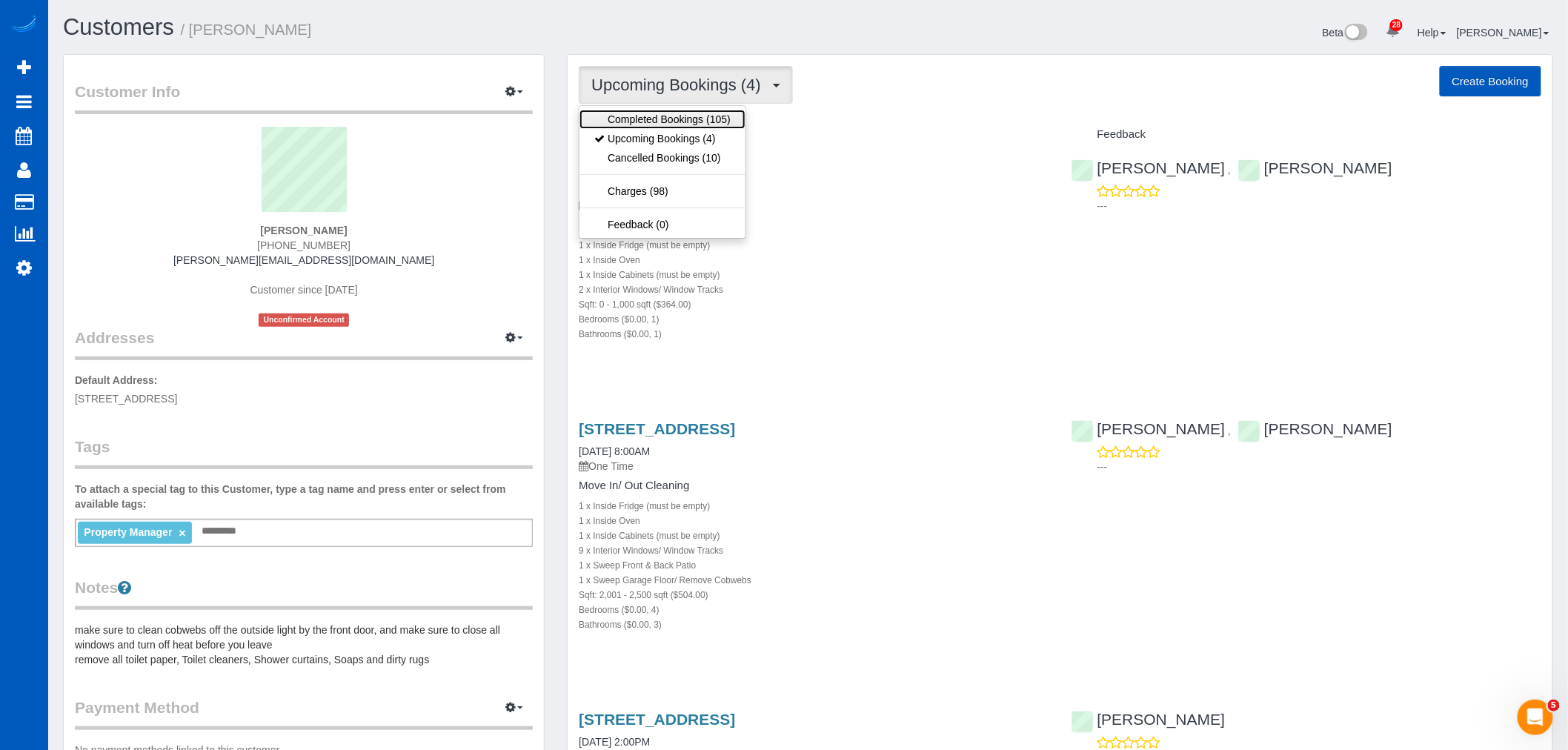
click at [647, 119] on link "Completed Bookings (105)" at bounding box center [662, 120] width 166 height 20
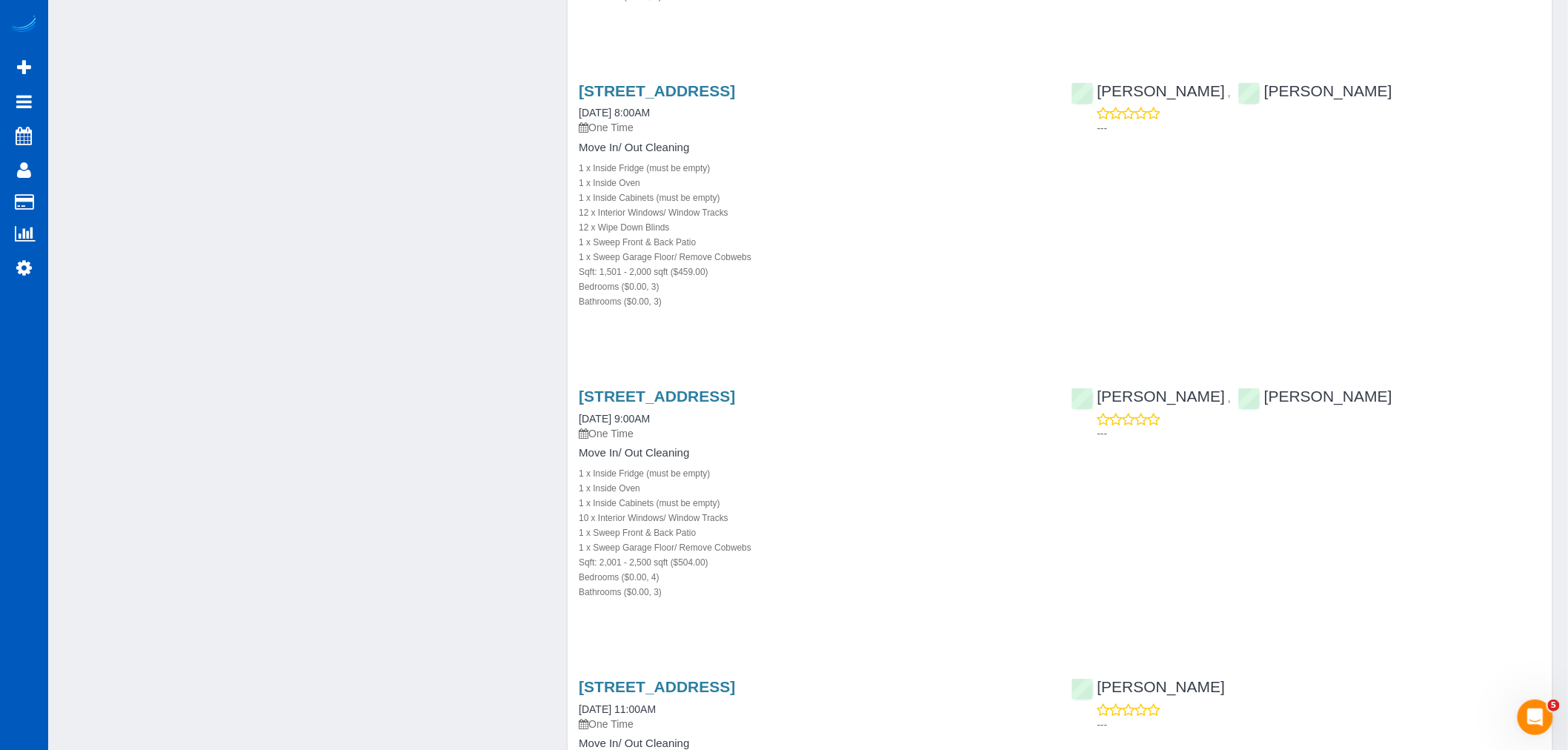
scroll to position [1483, 0]
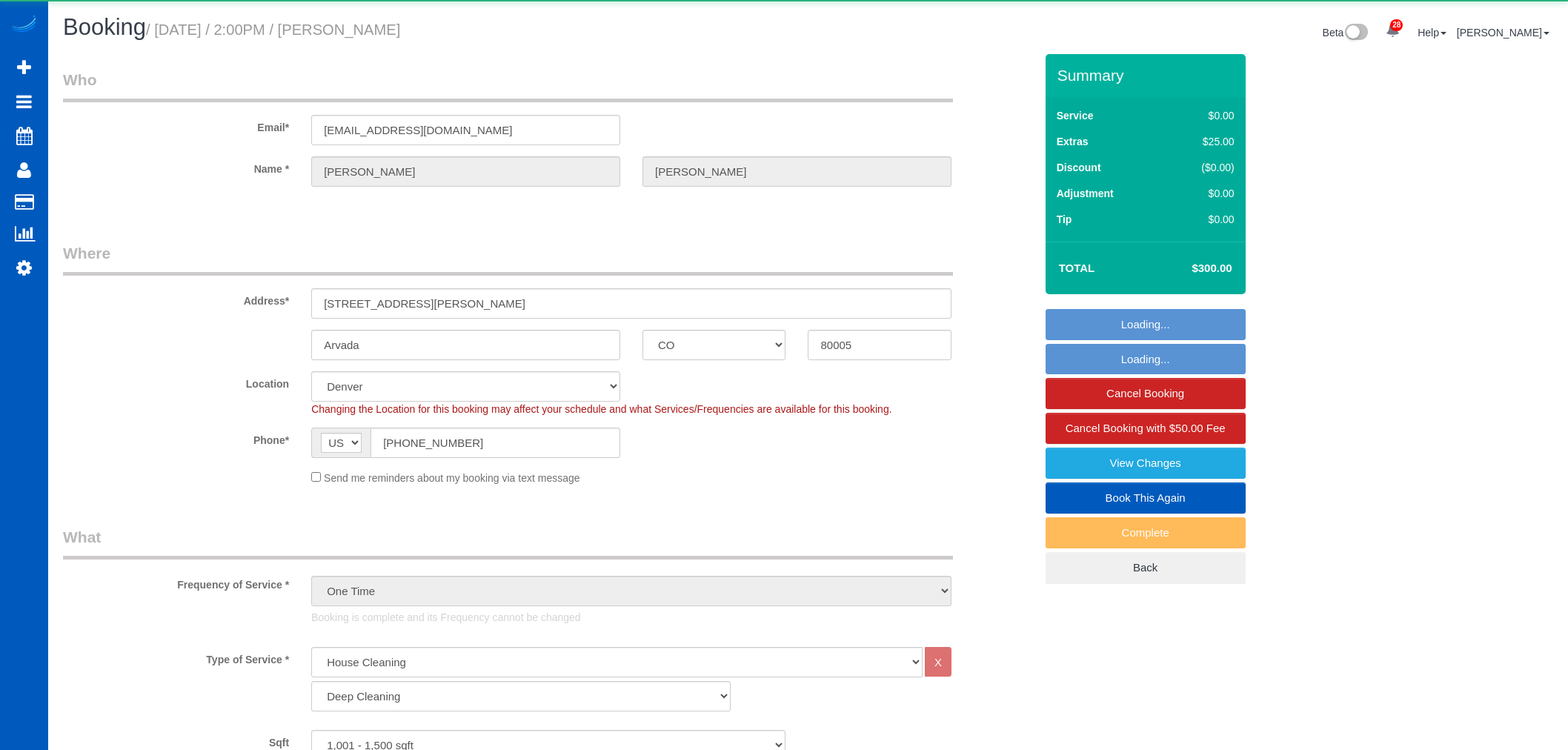
select select "CO"
select select "199"
select select "object:1178"
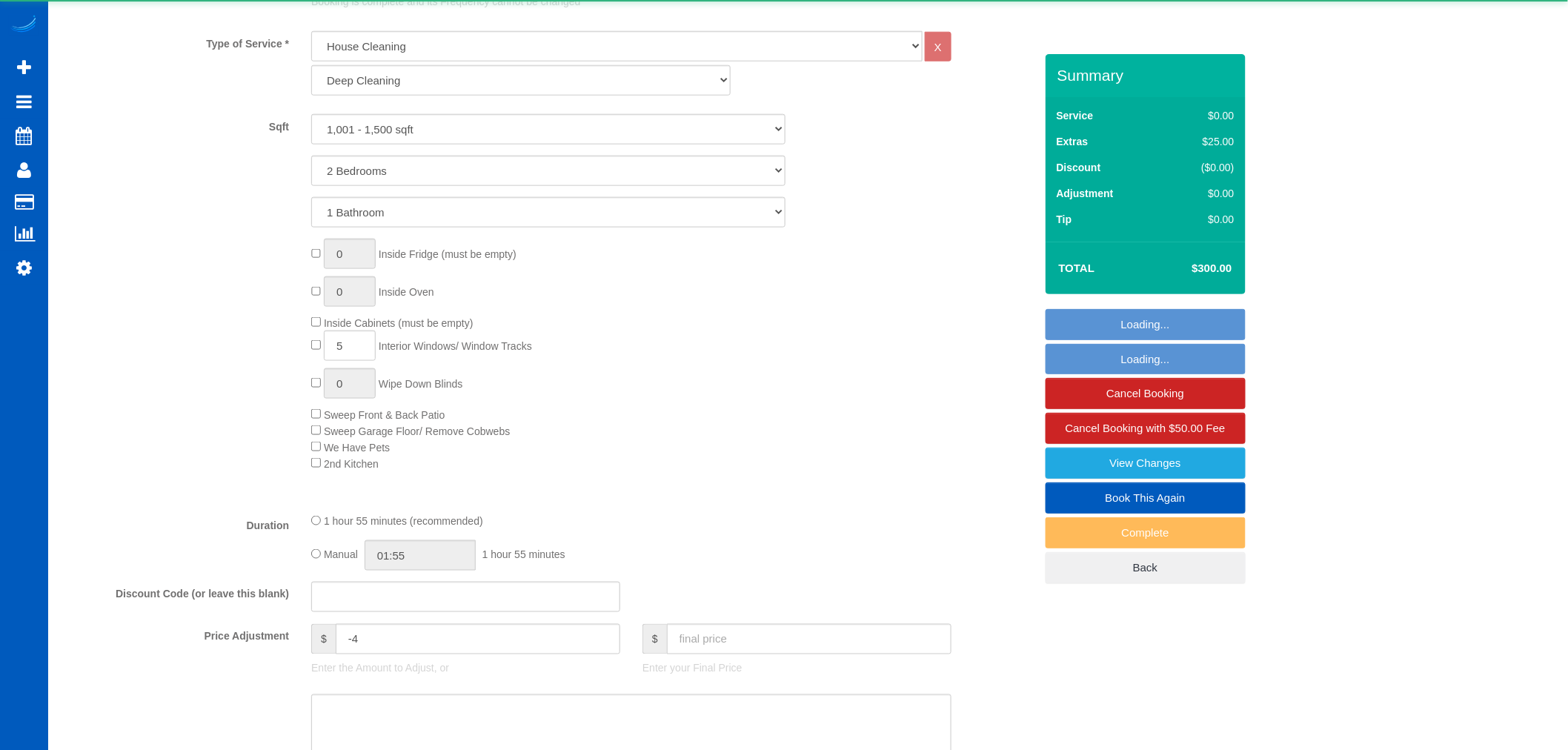
scroll to position [1071, 0]
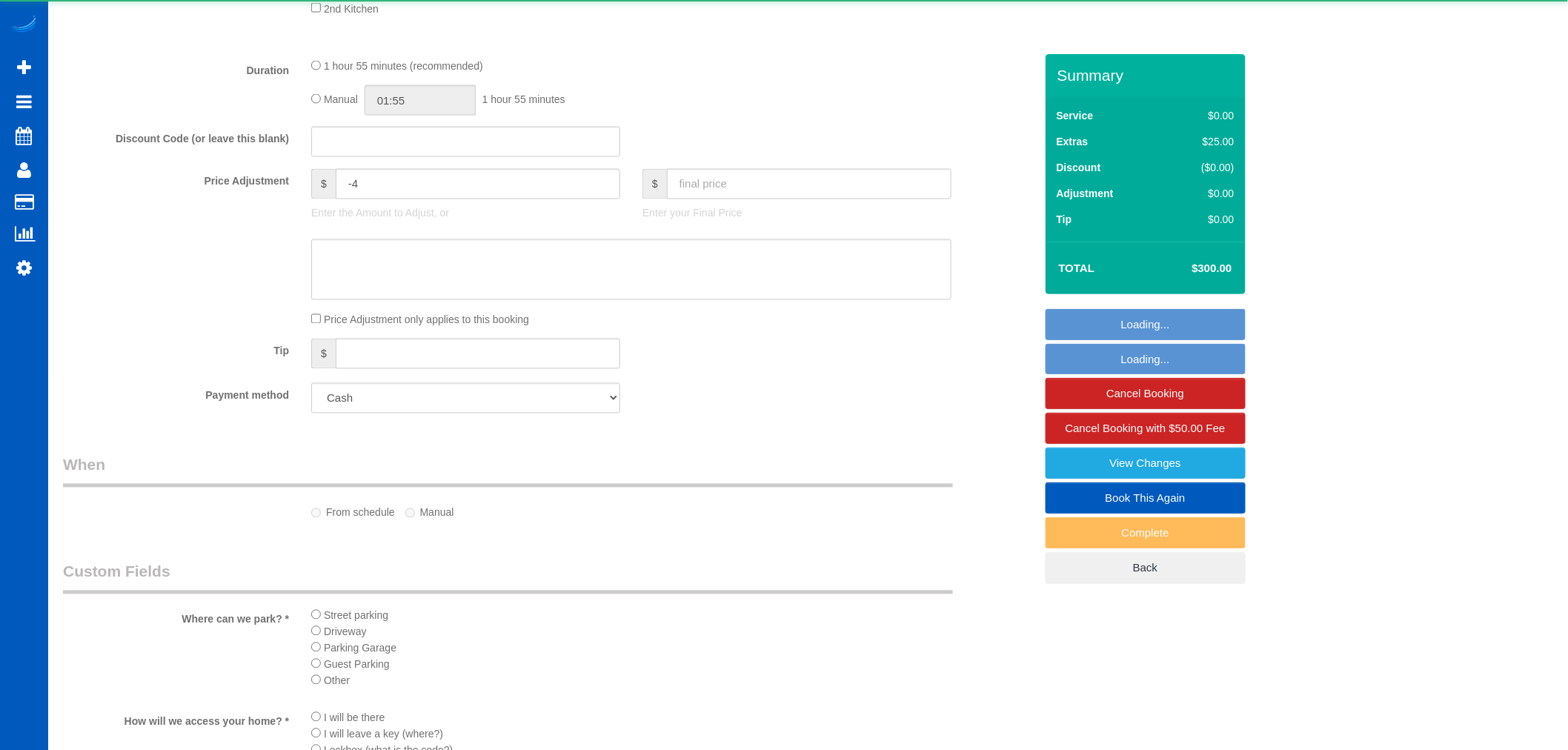
select select "1001"
select select "2"
select select "spot1"
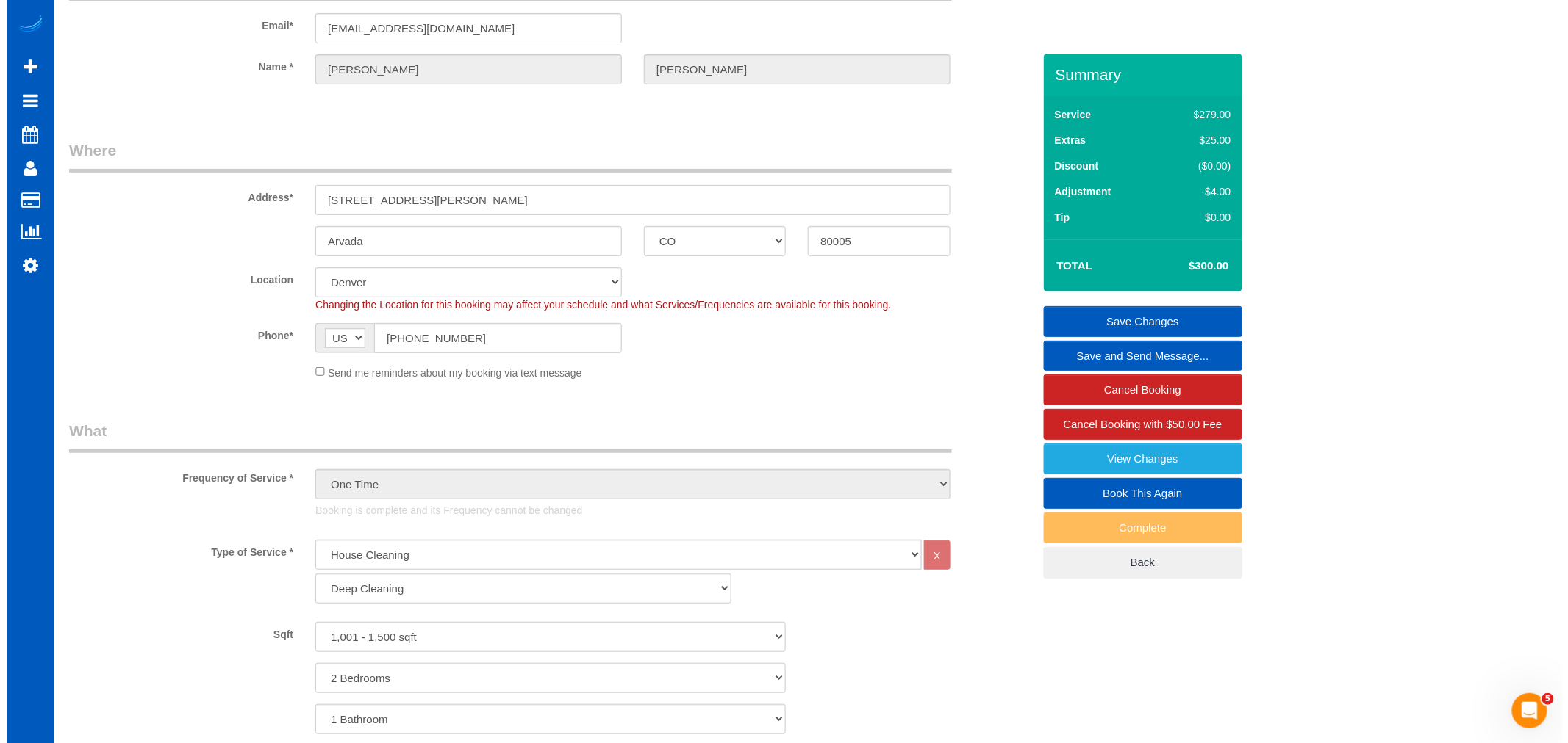
scroll to position [0, 0]
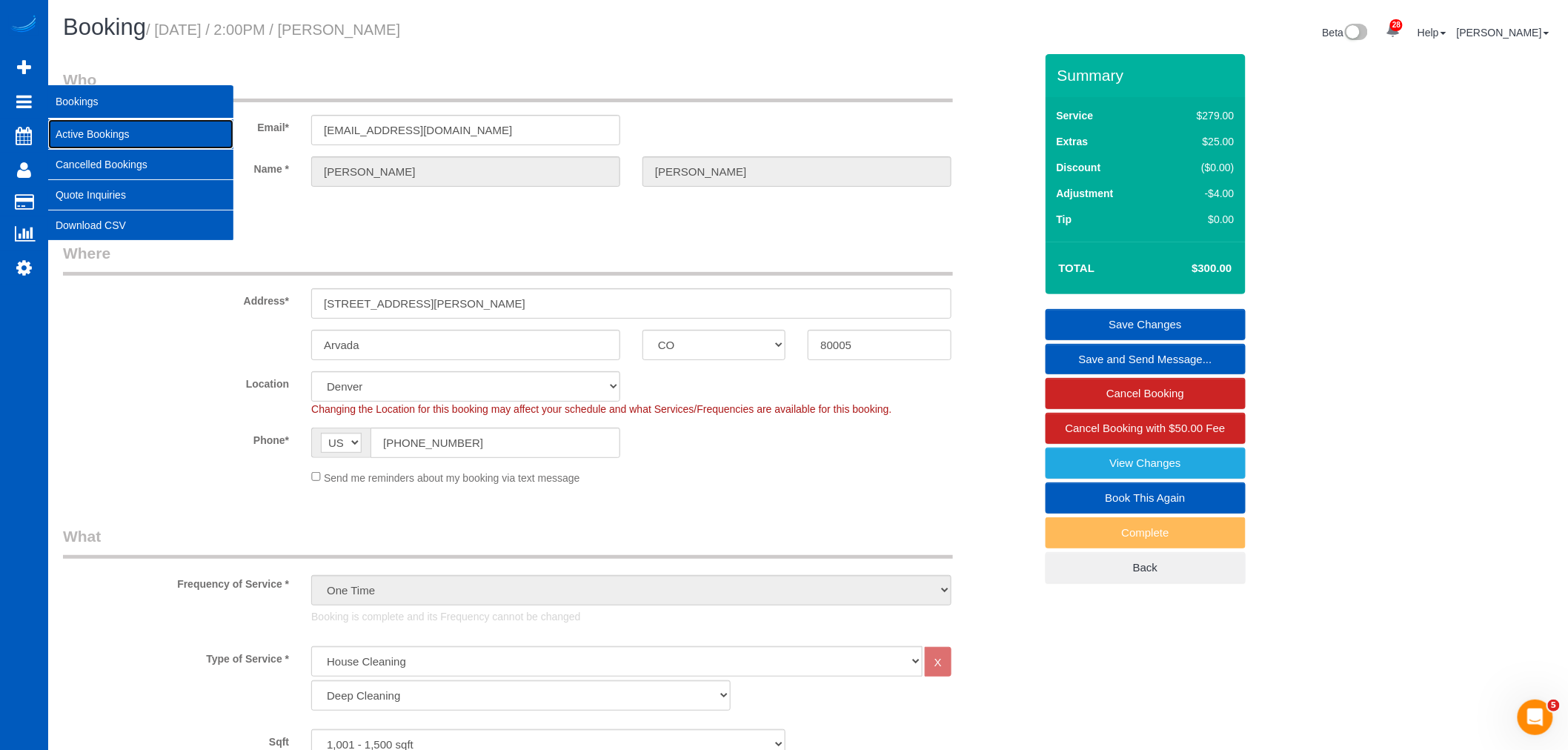
click at [95, 130] on link "Active Bookings" at bounding box center [141, 134] width 185 height 29
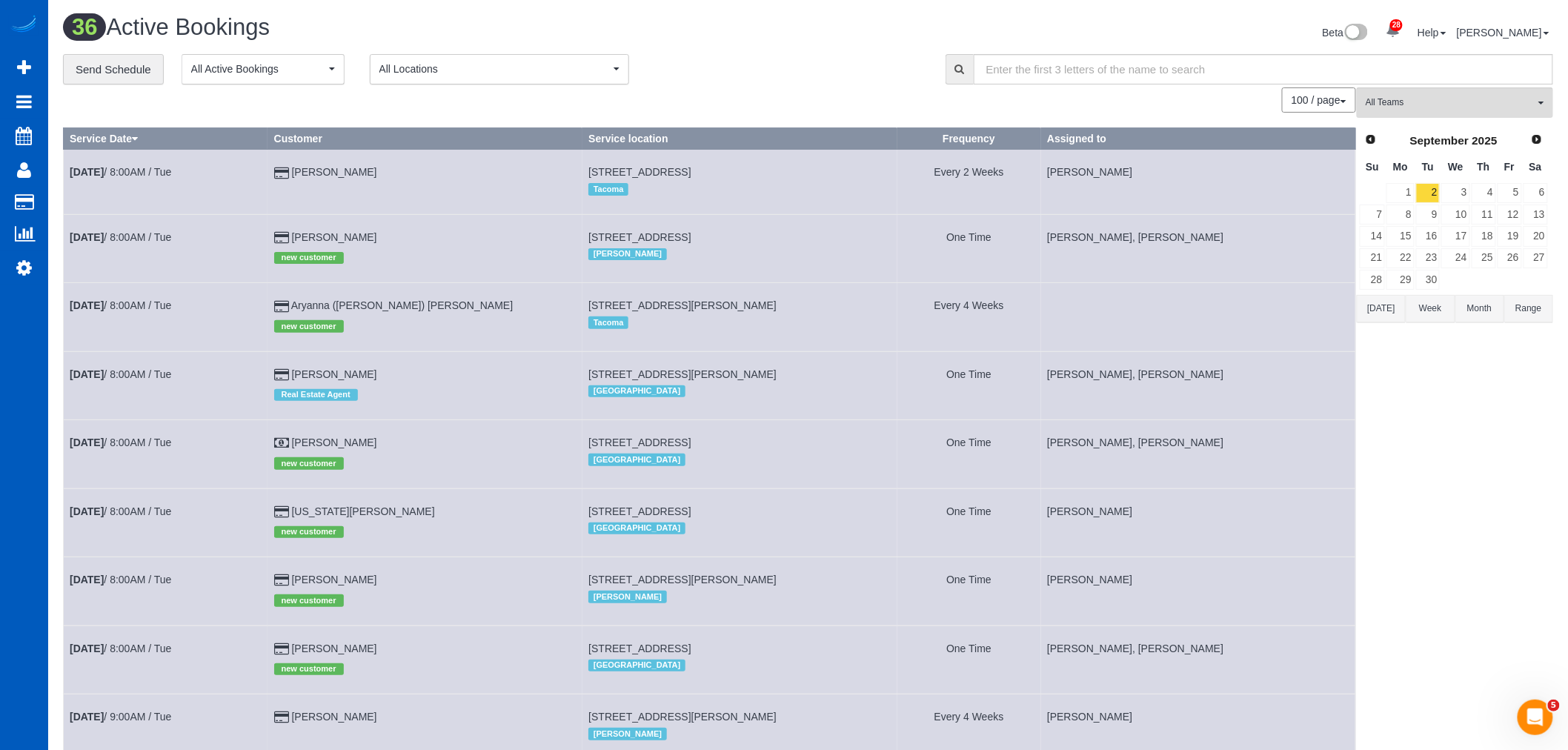
click at [1349, 138] on th "Assigned to" at bounding box center [1198, 139] width 315 height 21
click at [1372, 136] on span "Prev" at bounding box center [1371, 139] width 11 height 11
click at [1546, 286] on link "30" at bounding box center [1536, 280] width 25 height 20
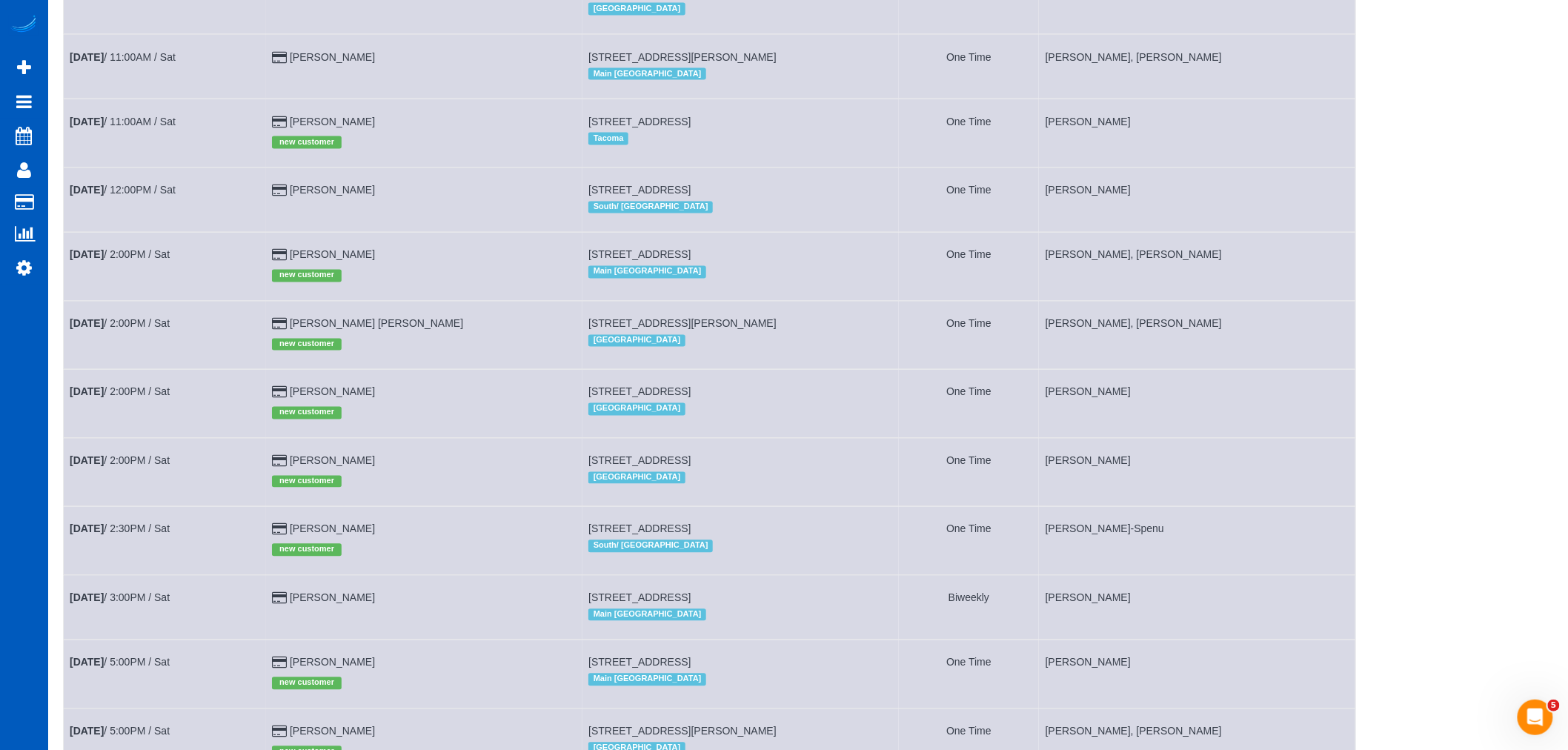
scroll to position [1071, 0]
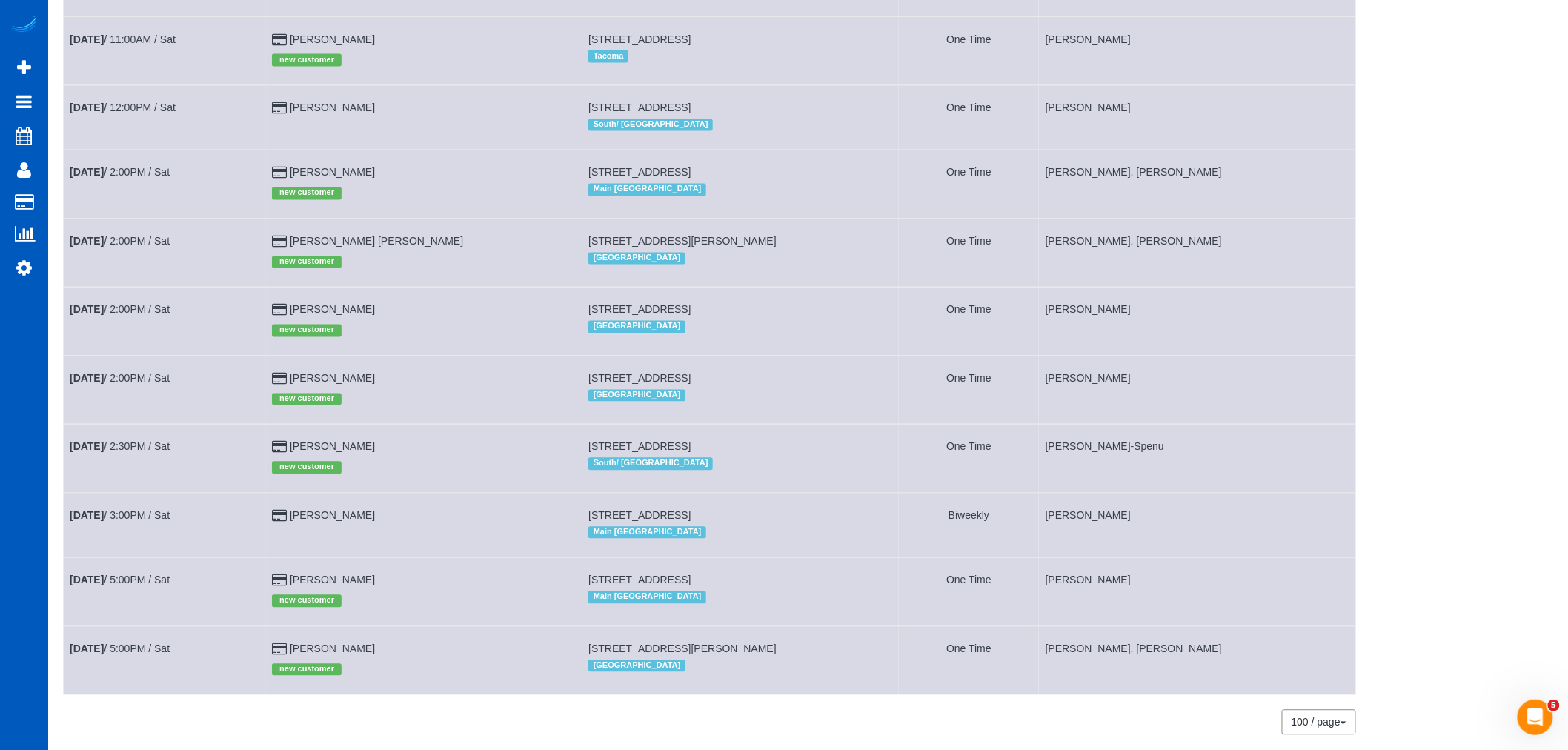
click at [137, 114] on td "[DATE] 12:00PM / Sat" at bounding box center [164, 117] width 202 height 65
click at [130, 114] on link "[DATE] 12:00PM / Sat" at bounding box center [122, 108] width 106 height 11
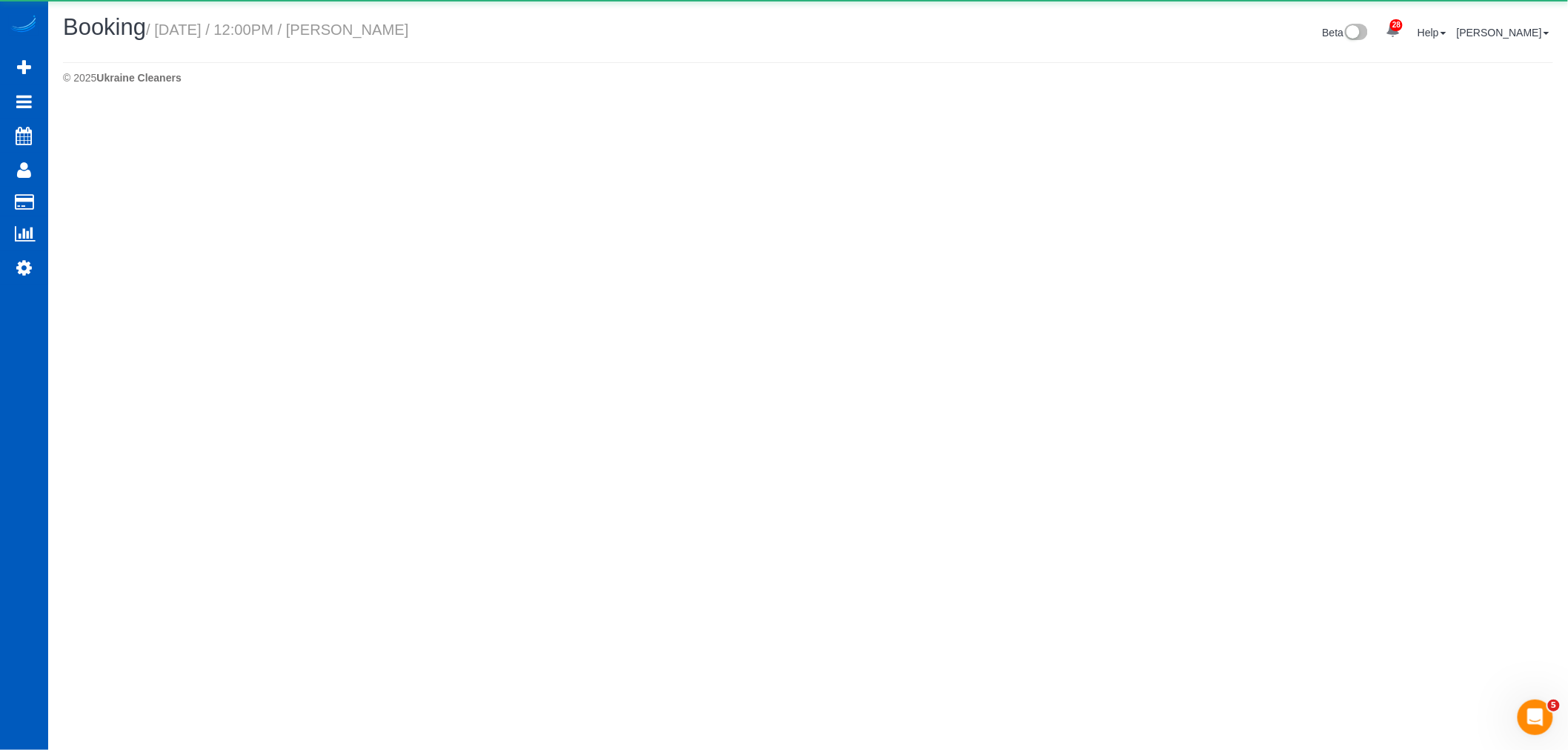
select select "WA"
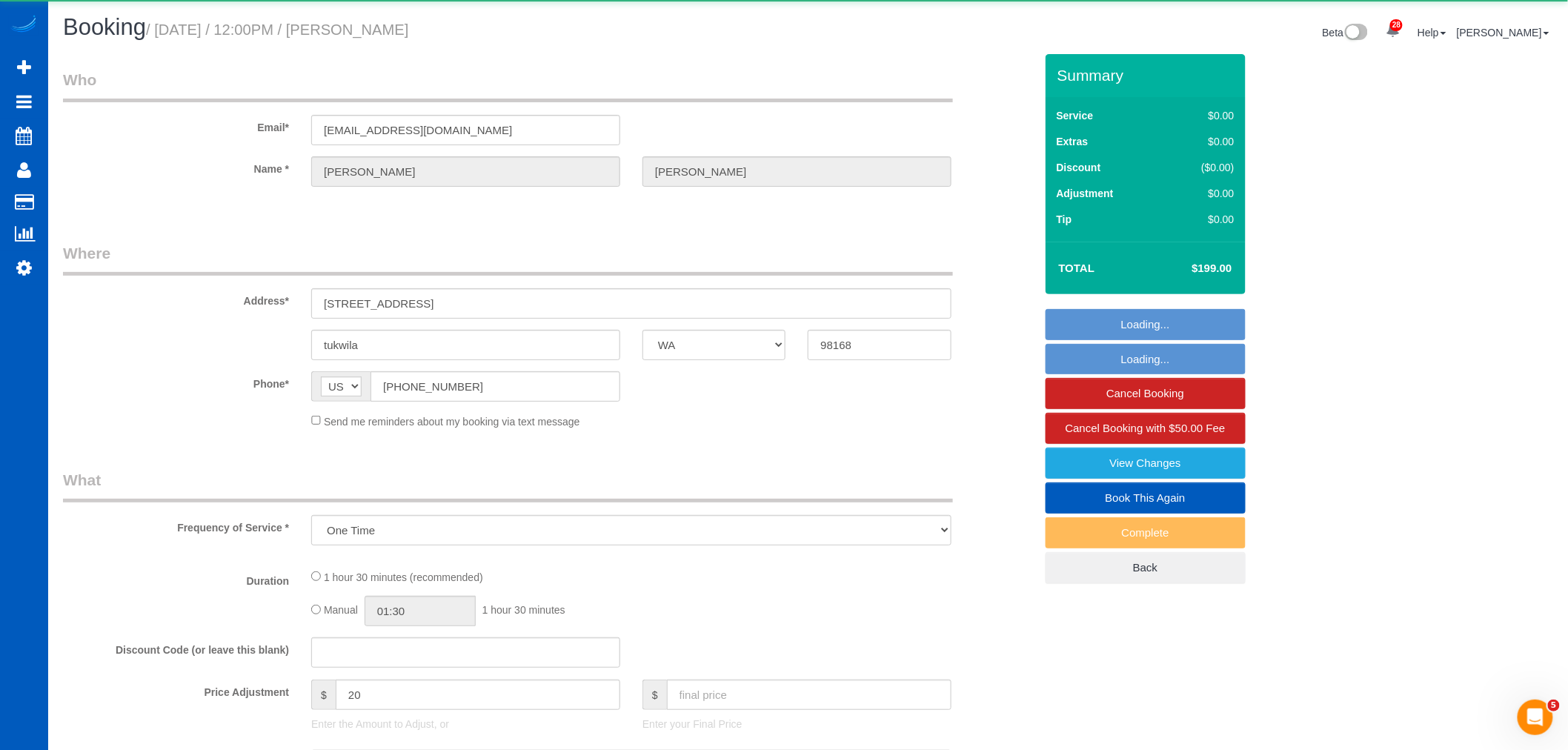
select select "object:3111"
select select "string:fspay-6a90d684-42bf-4bd1-8266-2642b3363f69"
select select "199"
select select "1001"
select select "2"
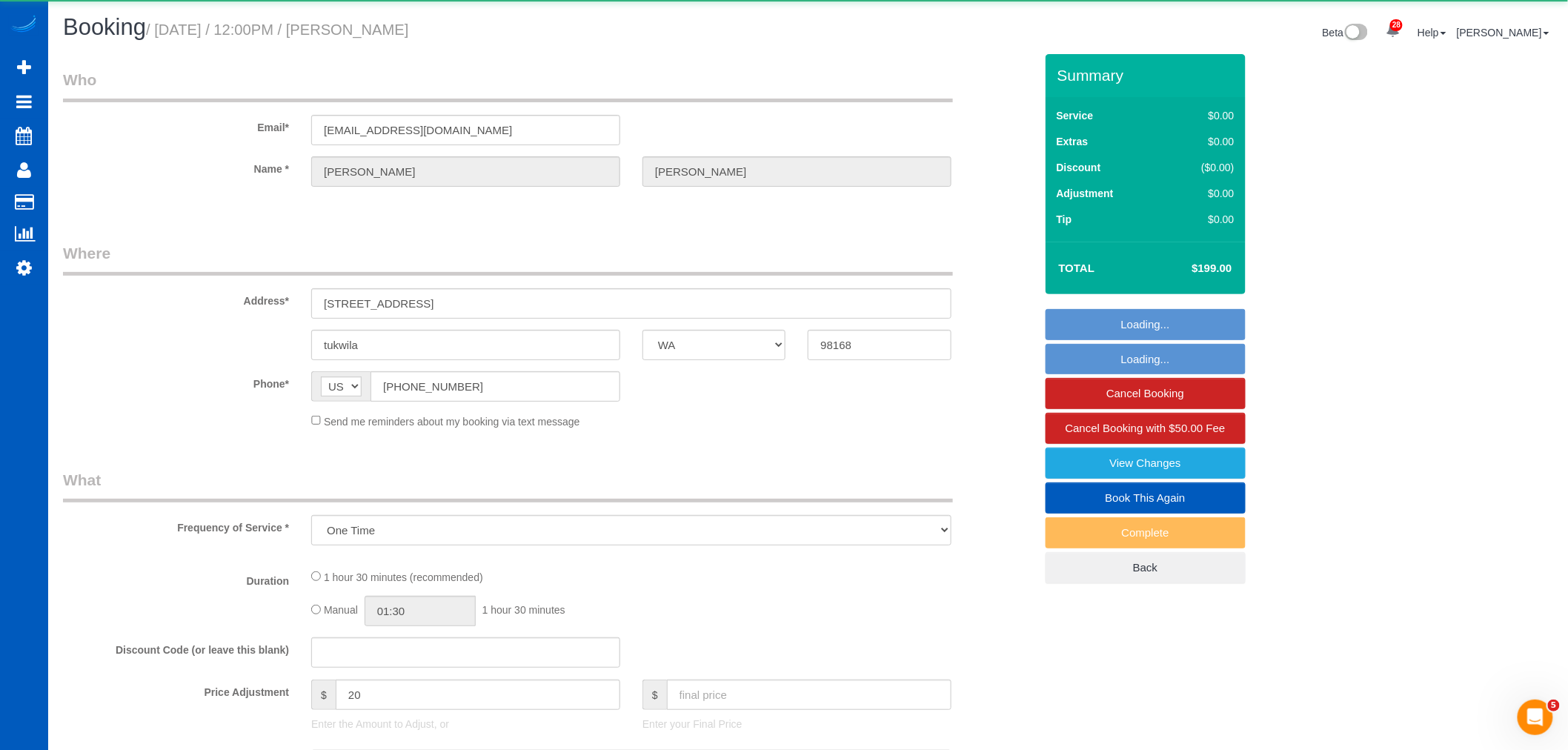
select select "2"
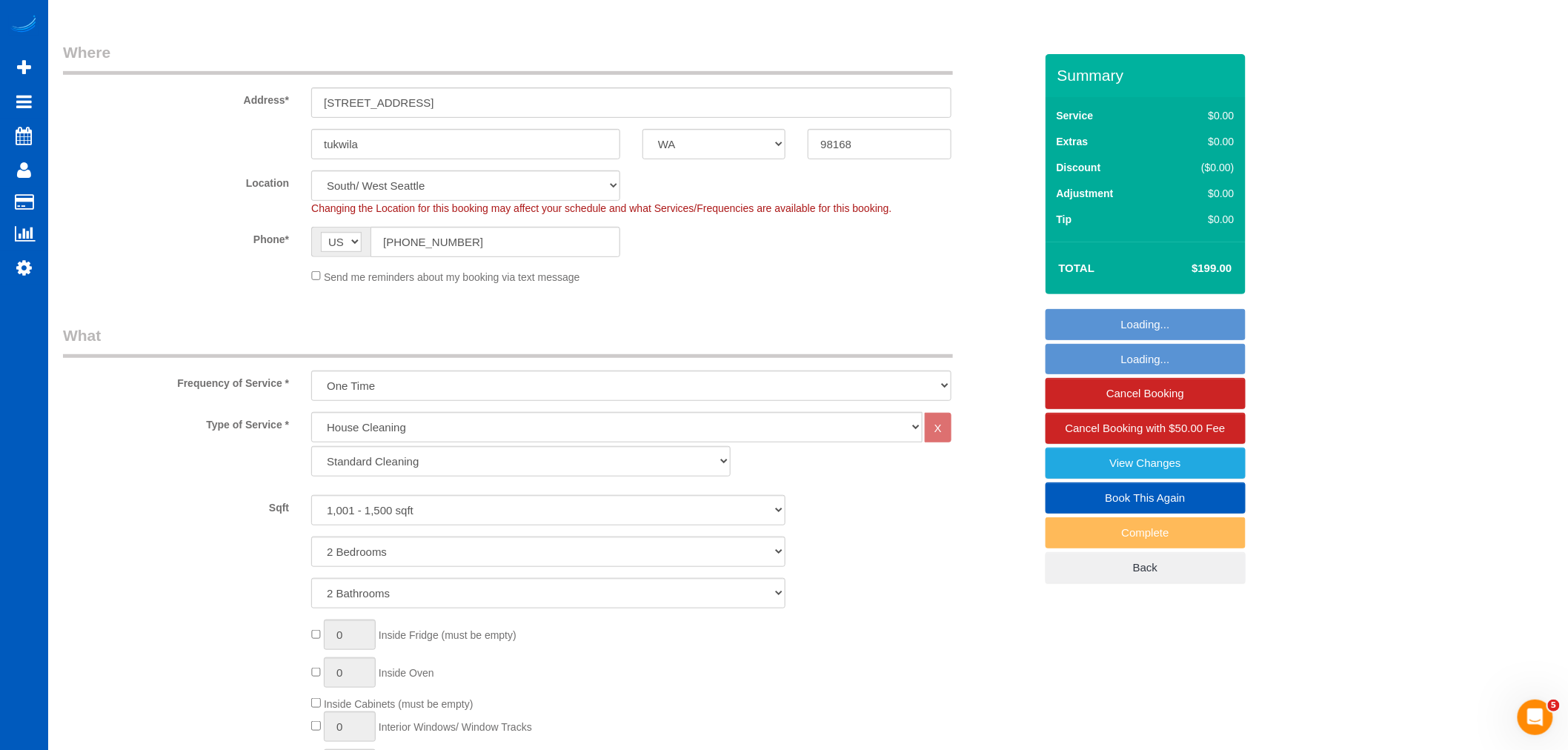
select select "1001"
select select "2"
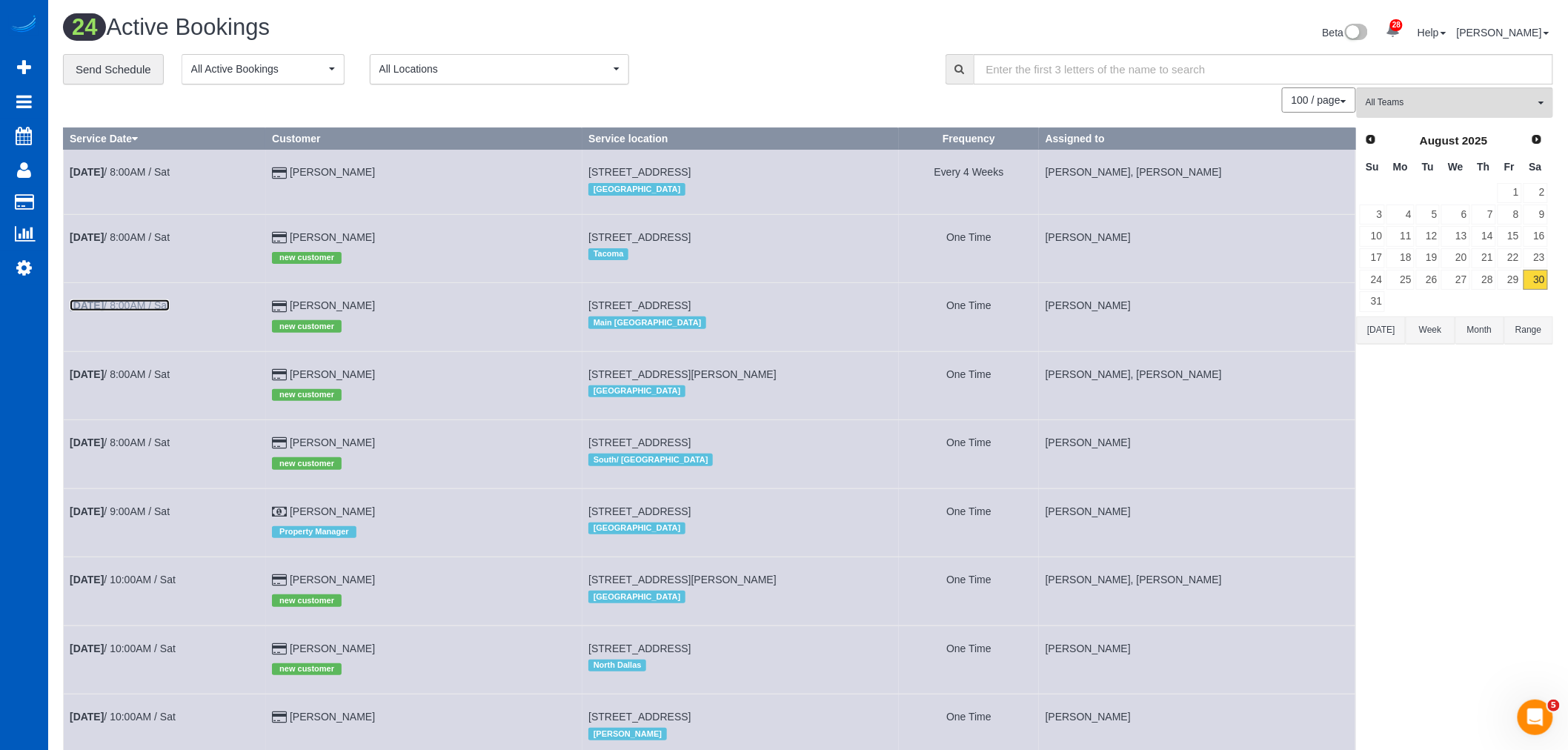
click at [120, 302] on link "Aug 30th / 8:00AM / Sat" at bounding box center [119, 305] width 100 height 11
select select "WA"
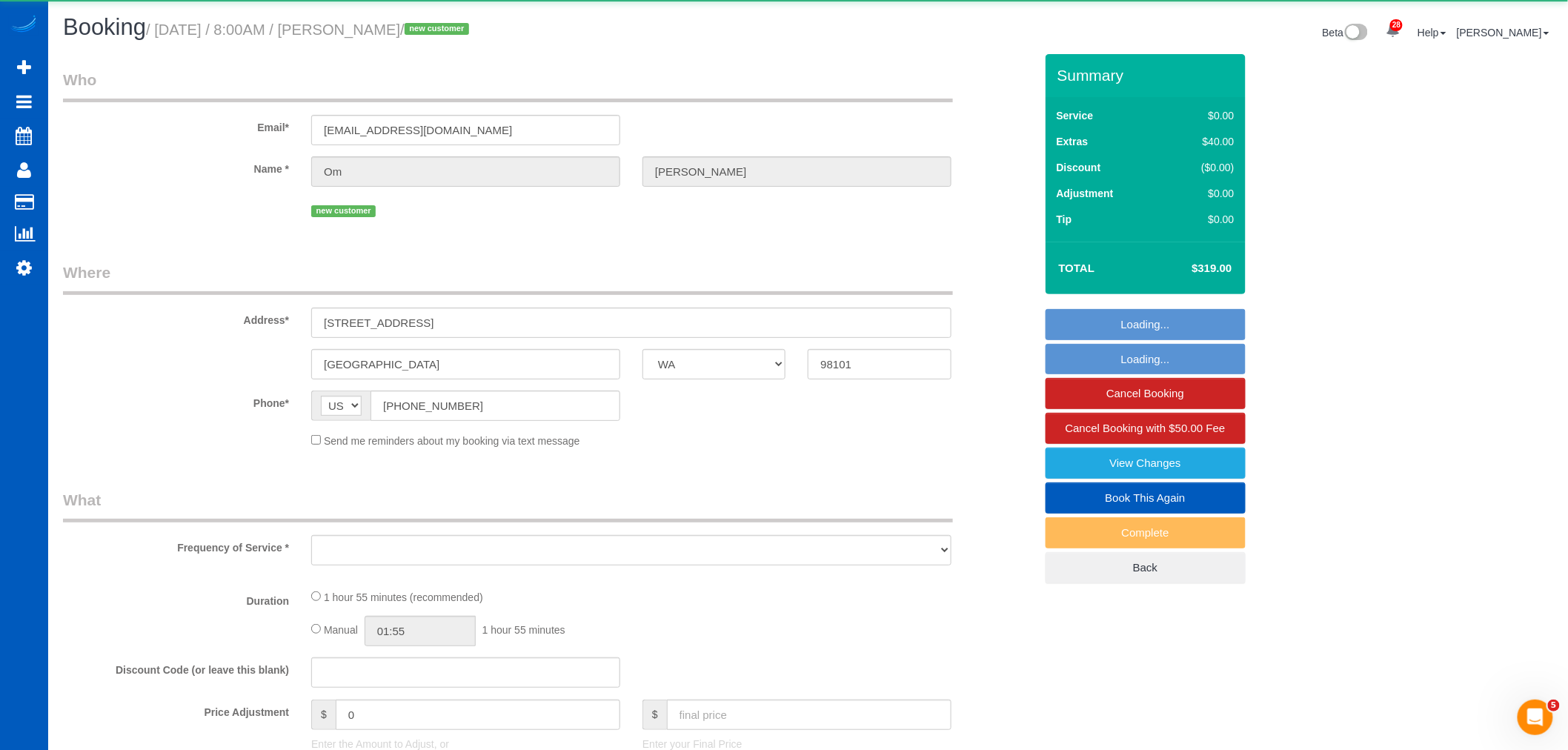
select select "object:4462"
select select "string:fspay-c9958ea6-7016-4504-955c-9717882f64e0"
select select "199"
select select "1001"
select select "2"
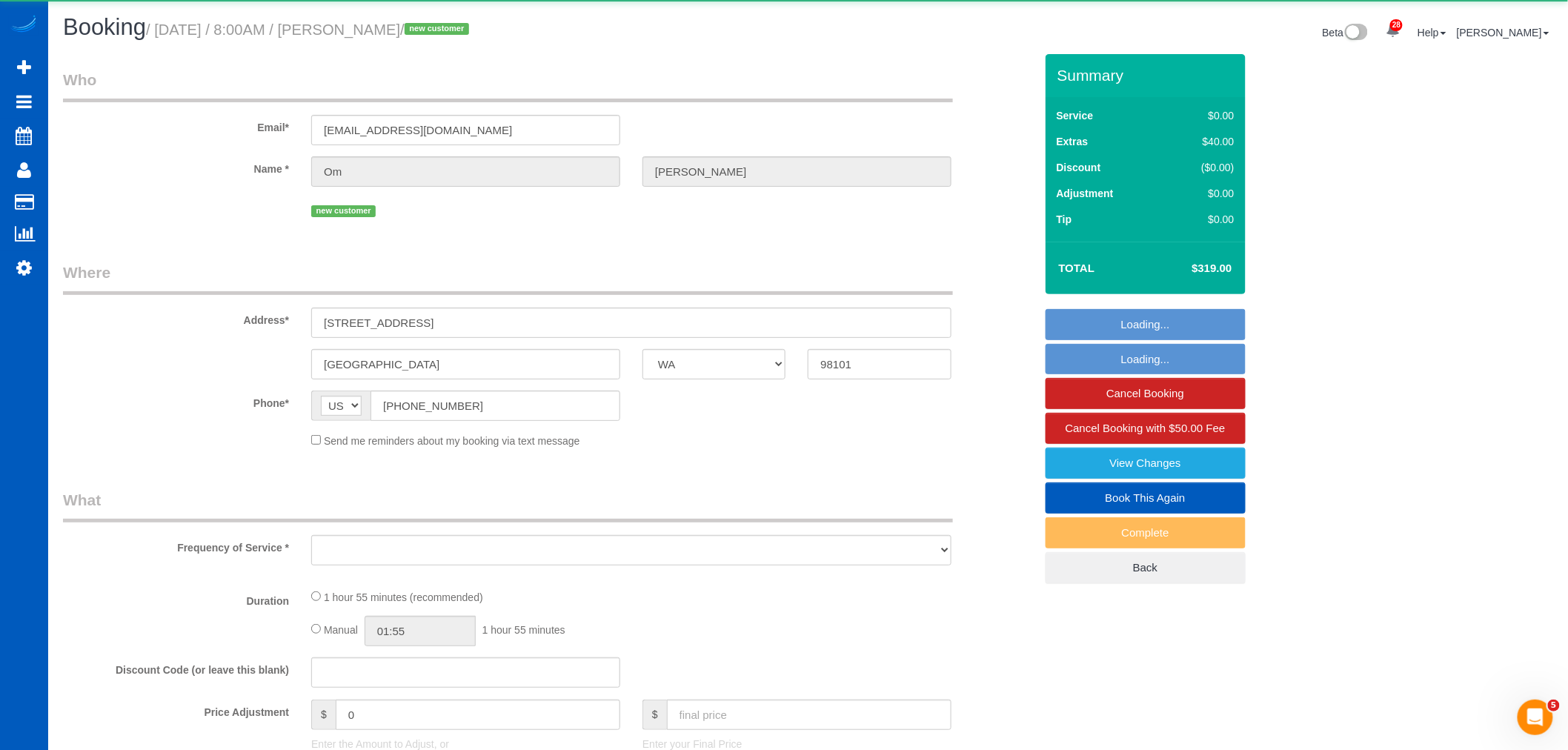
select select "2"
select select "spot14"
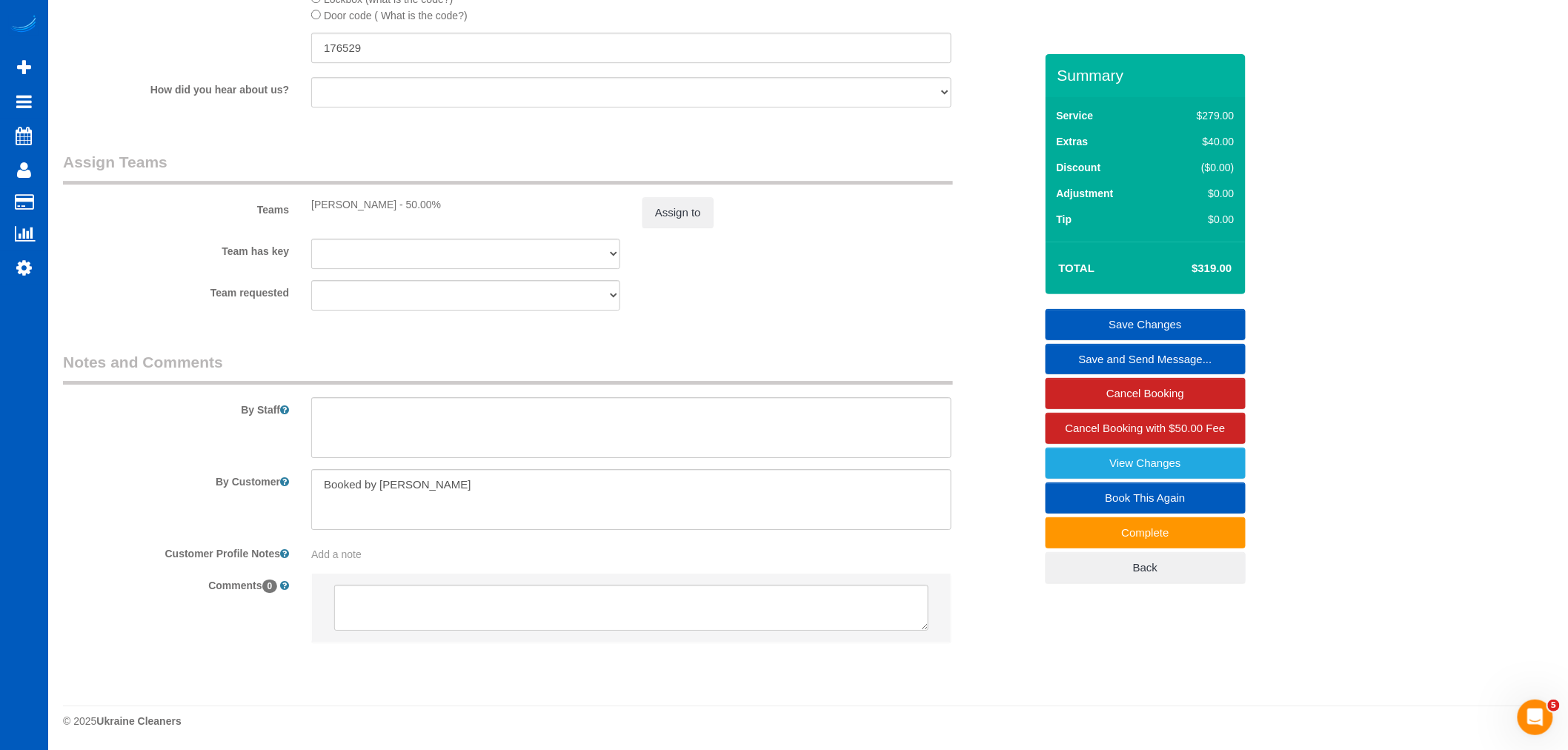
scroll to position [1873, 0]
click at [706, 225] on button "Assign to" at bounding box center [678, 213] width 71 height 31
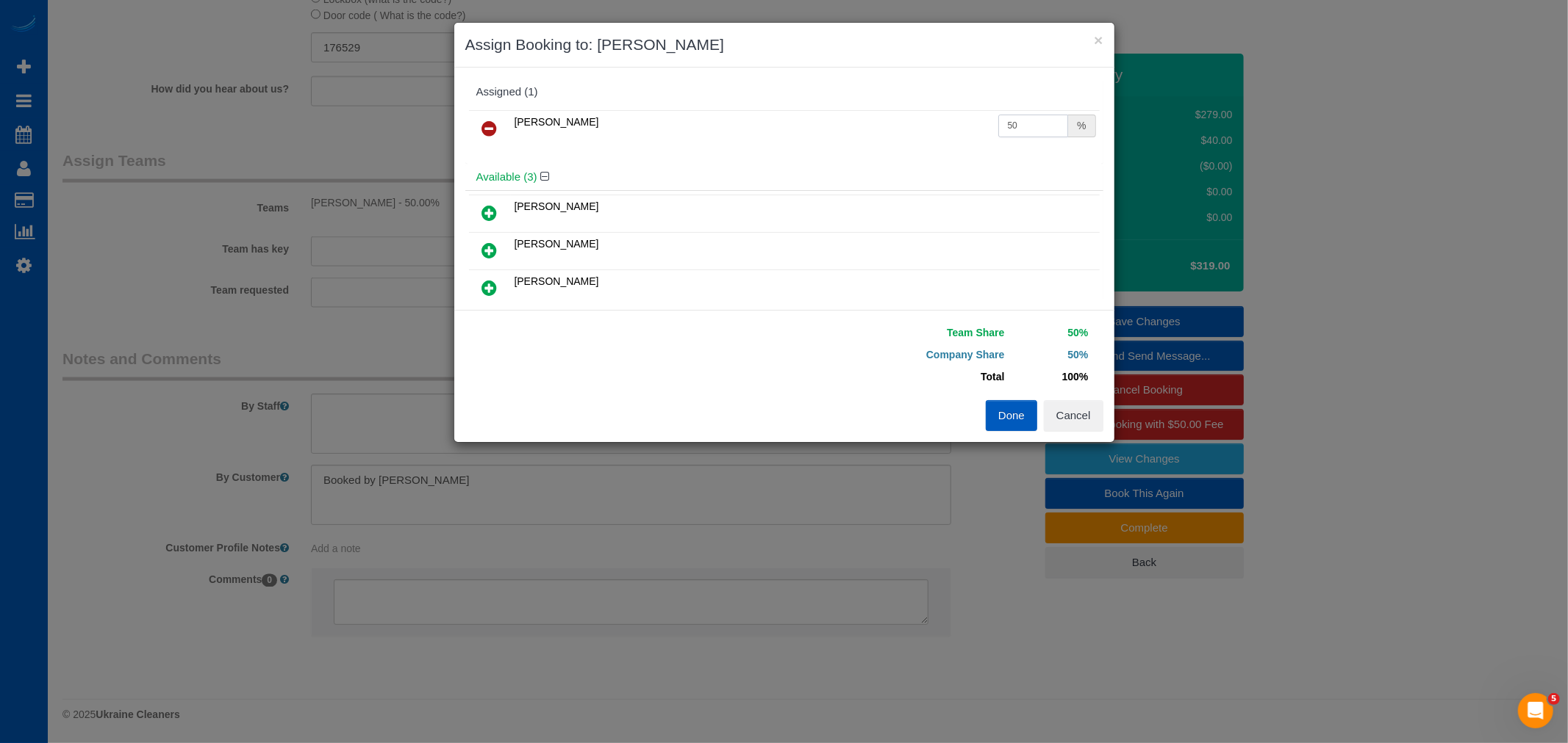
drag, startPoint x: 1044, startPoint y: 136, endPoint x: 811, endPoint y: 150, distance: 233.4
click at [811, 150] on div "Liliia Kushnir 50 %" at bounding box center [784, 135] width 638 height 58
type input "58.5"
click at [1013, 415] on button "Done" at bounding box center [1010, 416] width 51 height 31
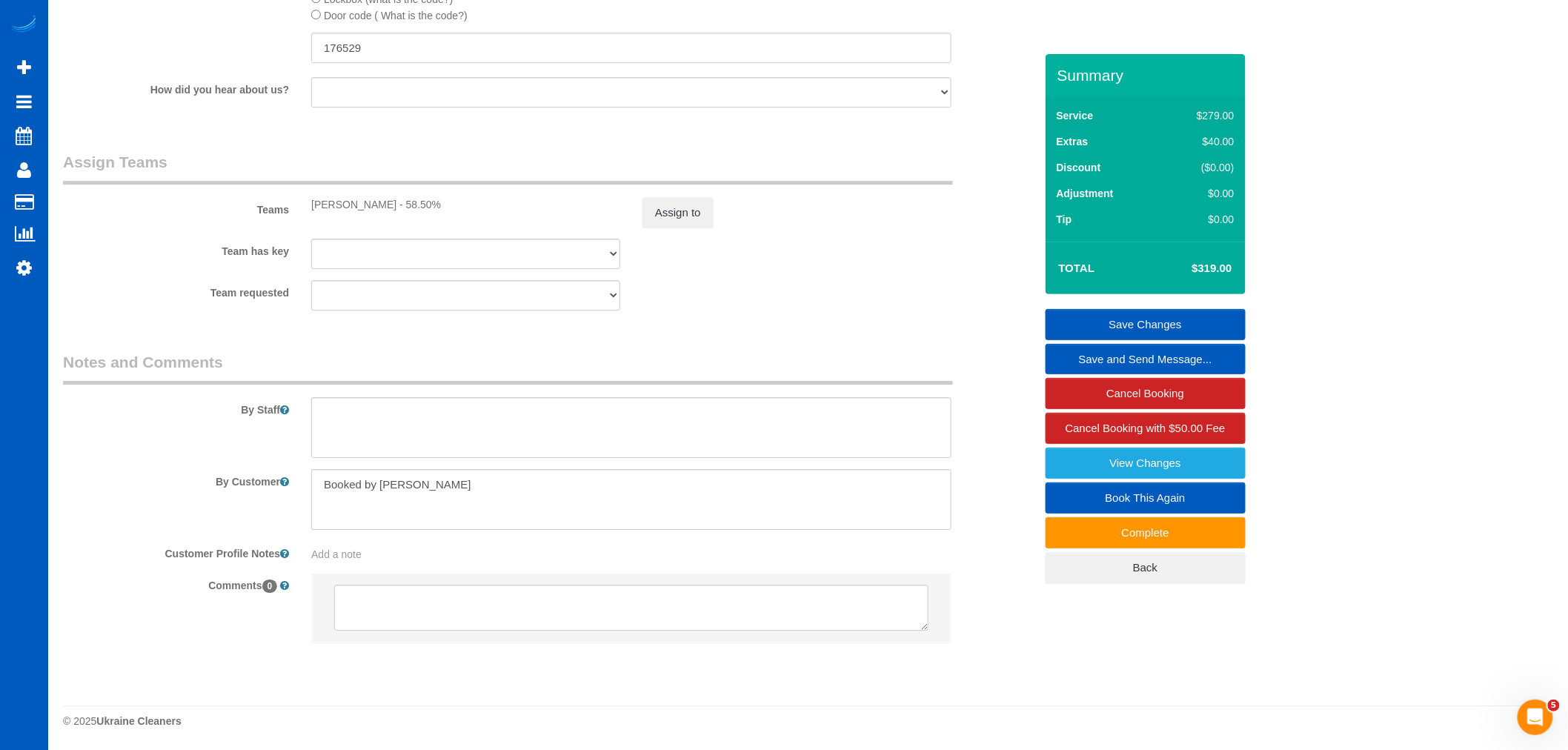
click at [1161, 322] on link "Save Changes" at bounding box center [1146, 325] width 201 height 31
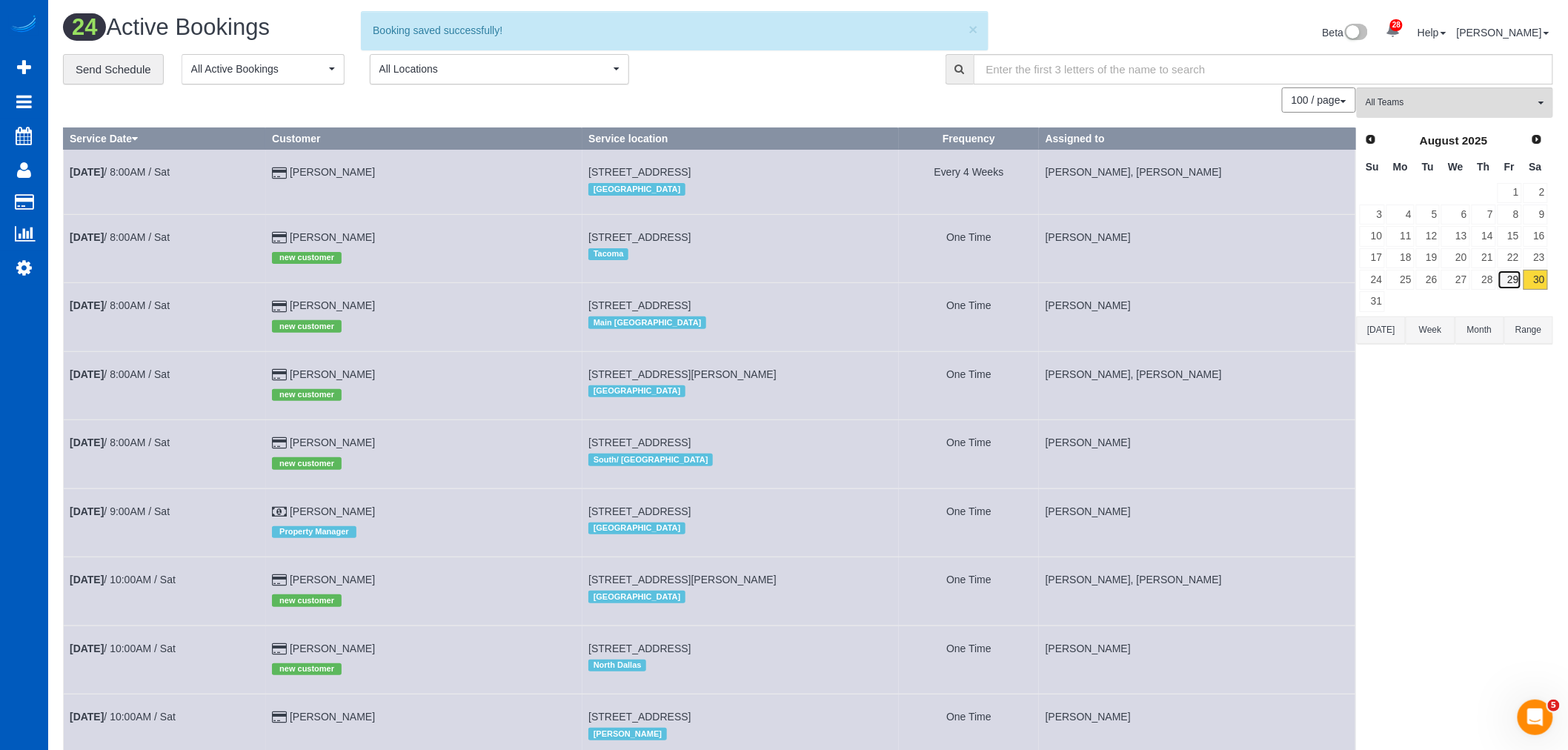
click at [1503, 284] on link "29" at bounding box center [1510, 280] width 25 height 20
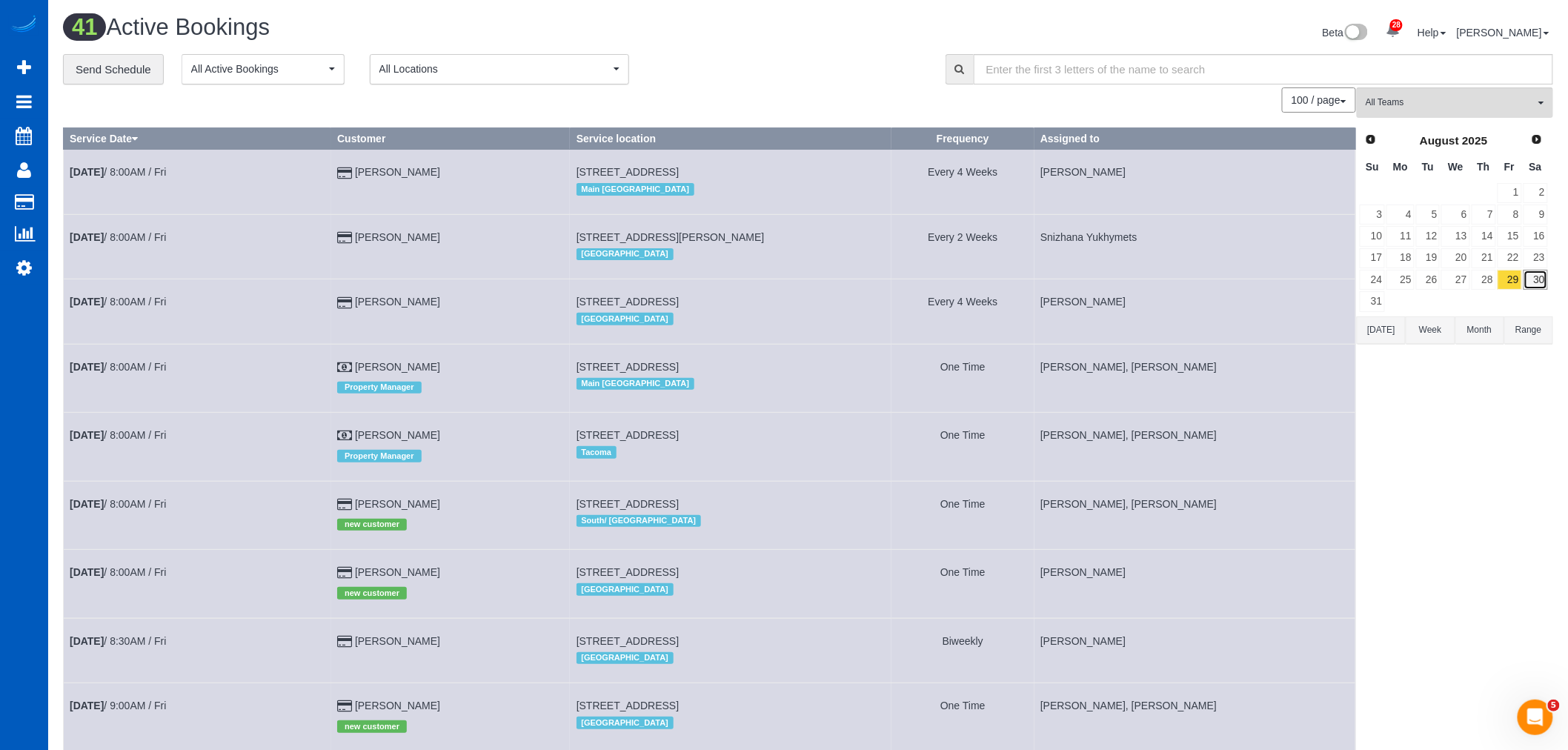
click at [1539, 273] on link "30" at bounding box center [1536, 280] width 25 height 20
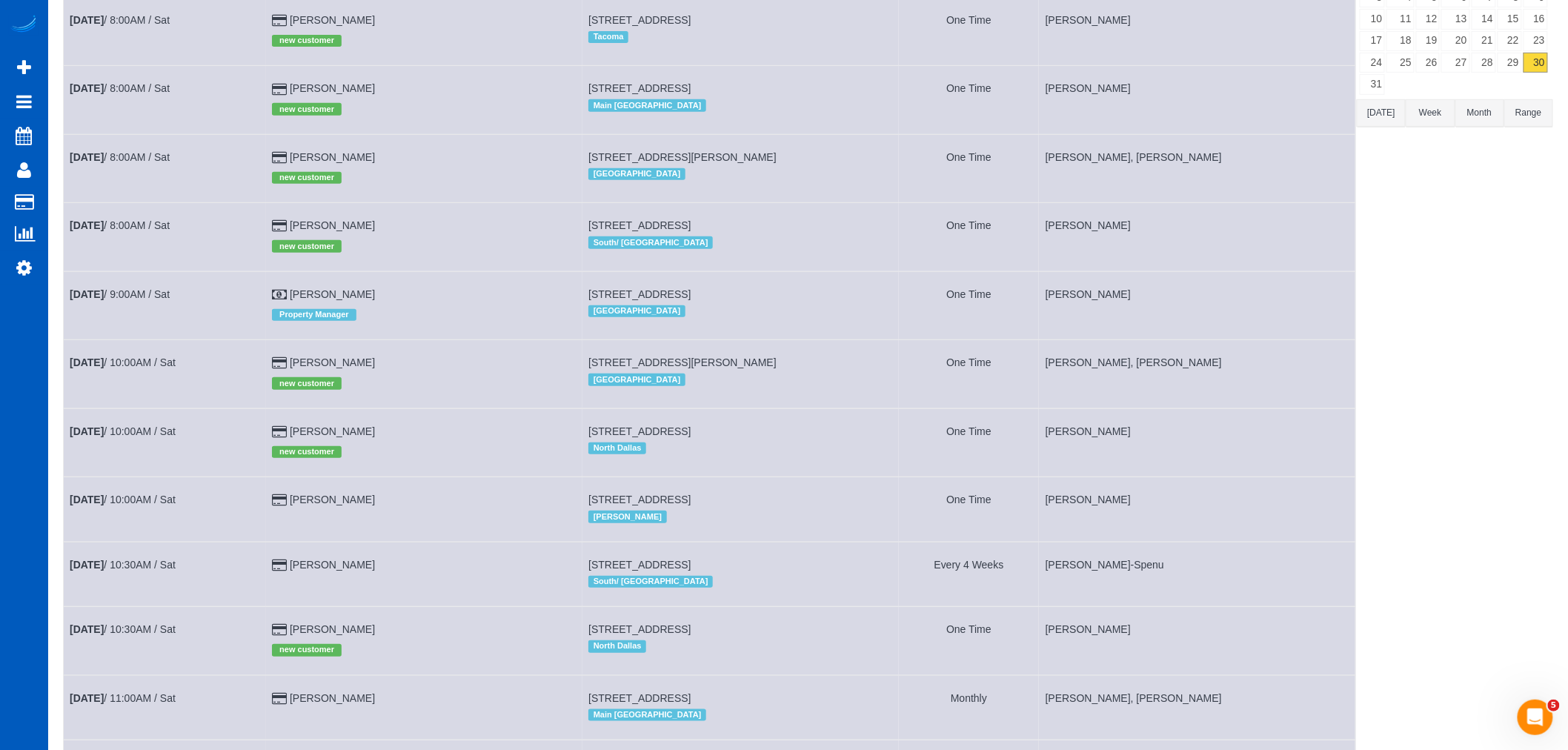
scroll to position [247, 0]
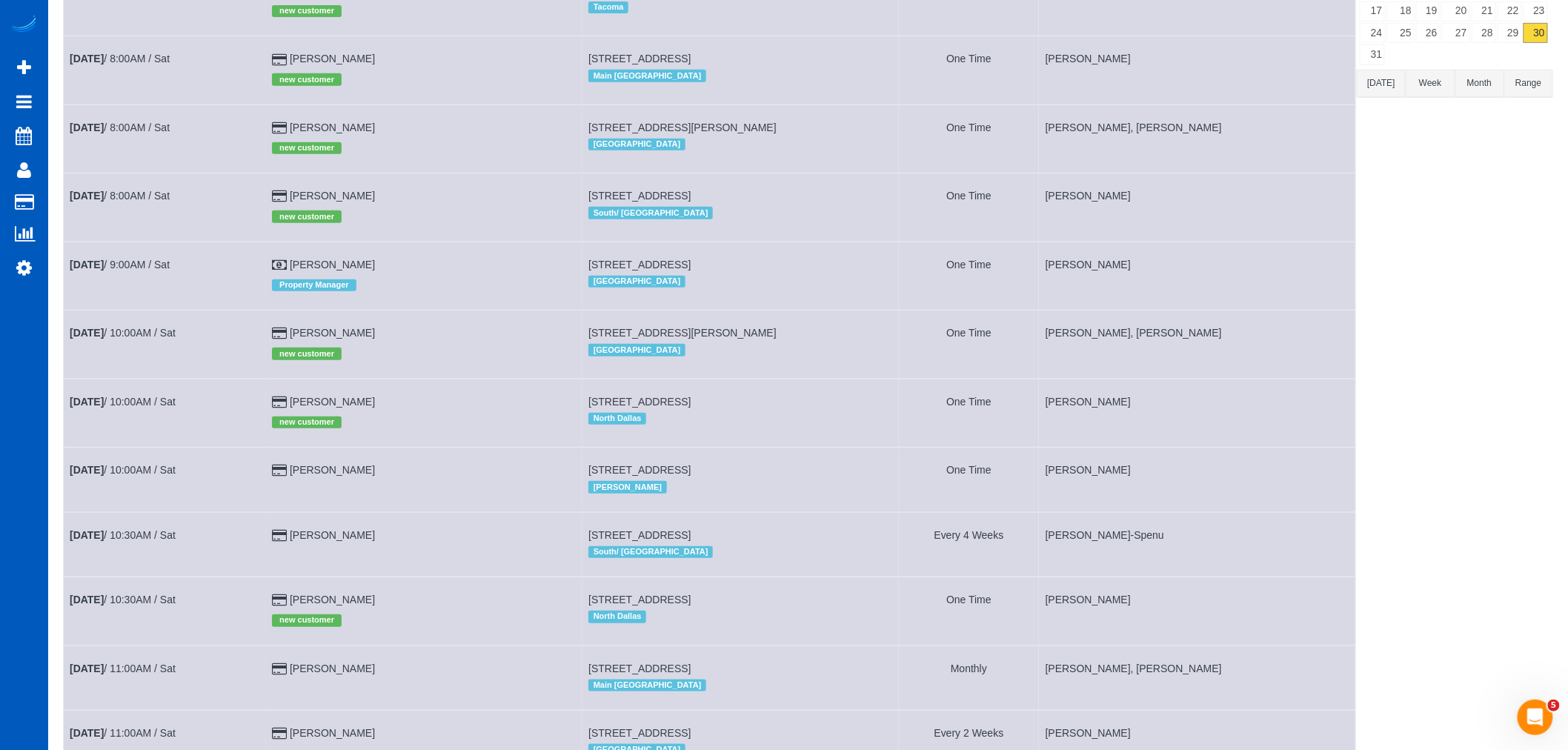
click at [134, 330] on td "[DATE] 10:00AM / Sat" at bounding box center [164, 344] width 202 height 68
click at [124, 334] on td "[DATE] 10:00AM / Sat" at bounding box center [164, 344] width 202 height 68
click at [122, 337] on link "[DATE] 10:00AM / Sat" at bounding box center [122, 332] width 106 height 11
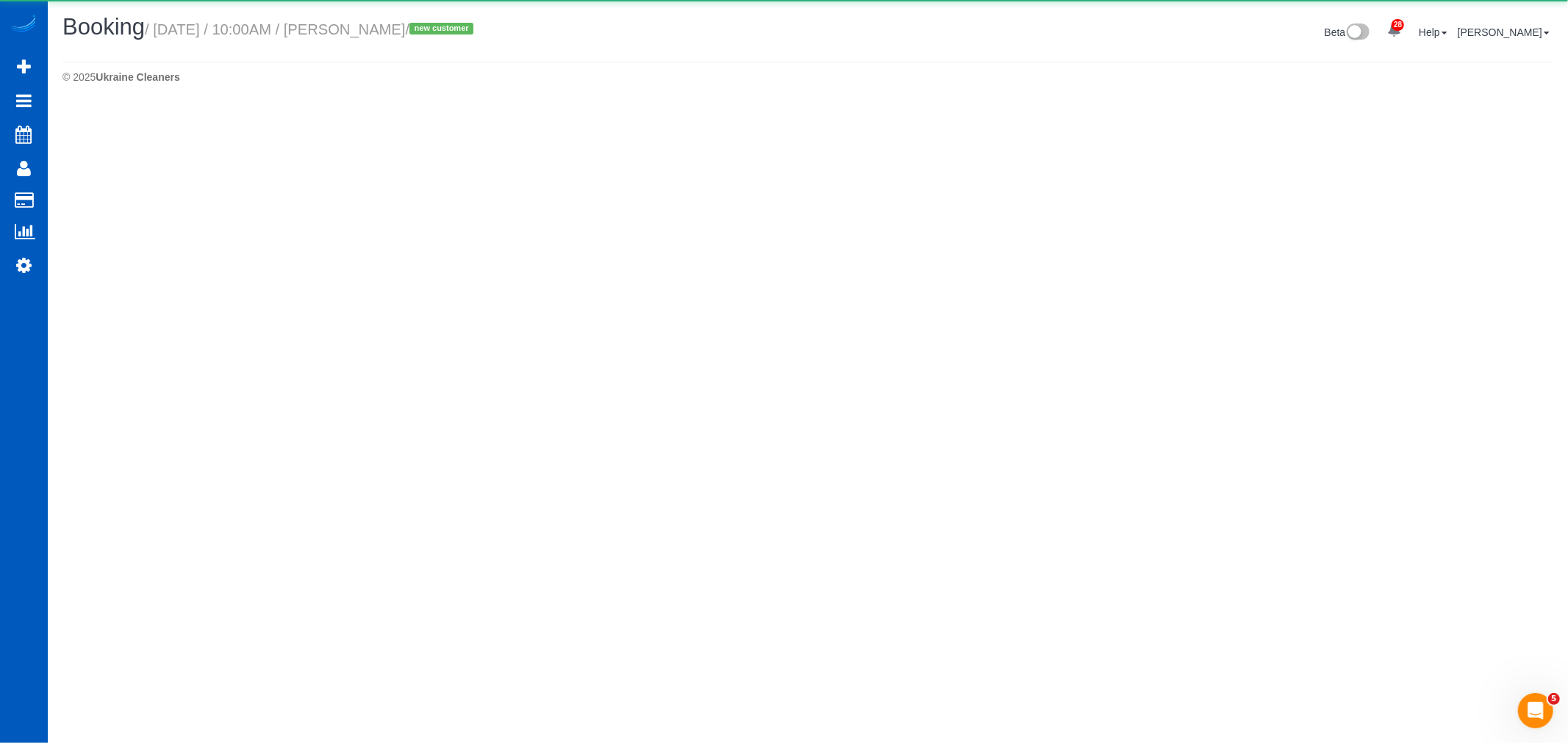
select select "WA"
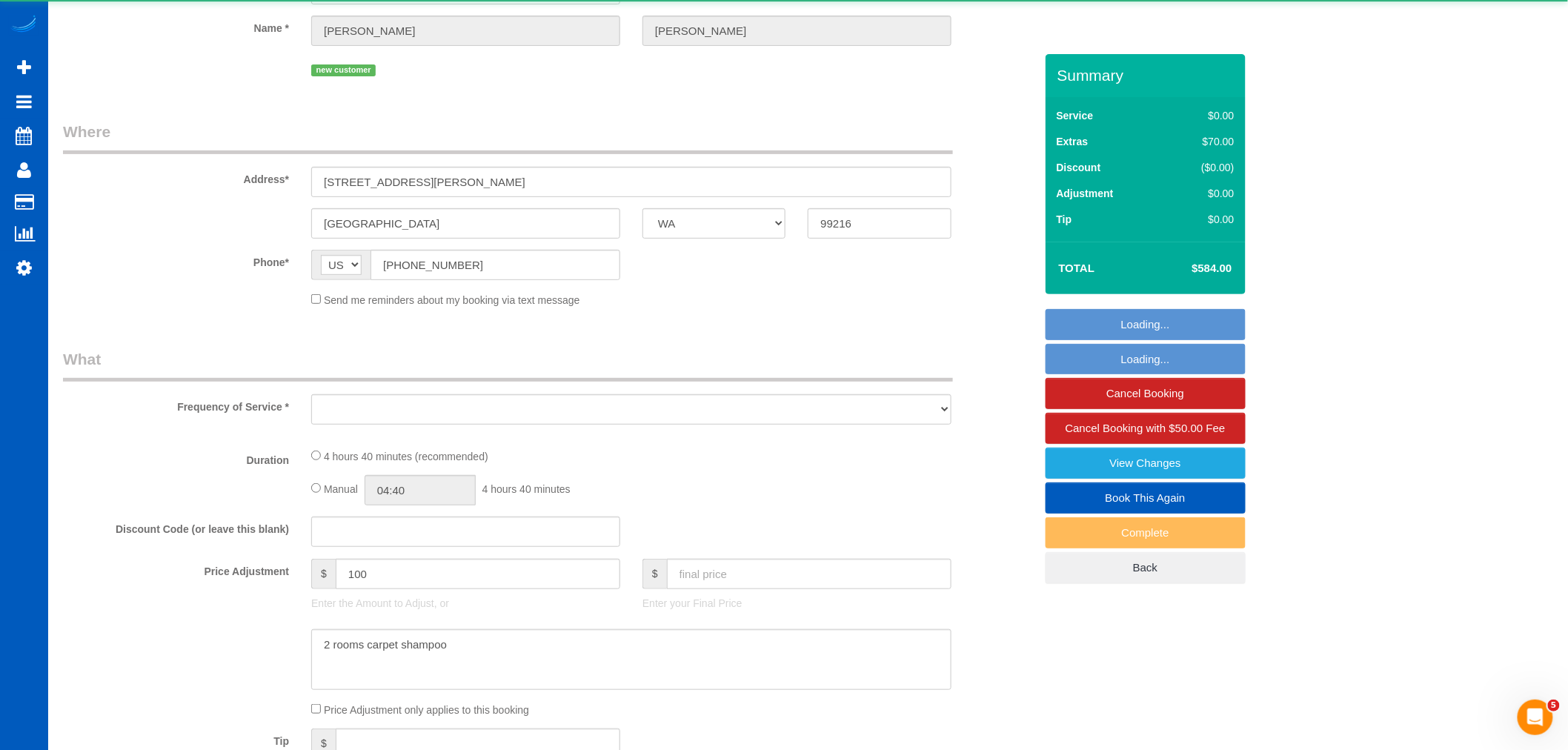
select select "object:7069"
select select "string:fspay-233042bd-93be-4887-b9f9-39847569b6ef"
select select "199"
select select "1001"
select select "2"
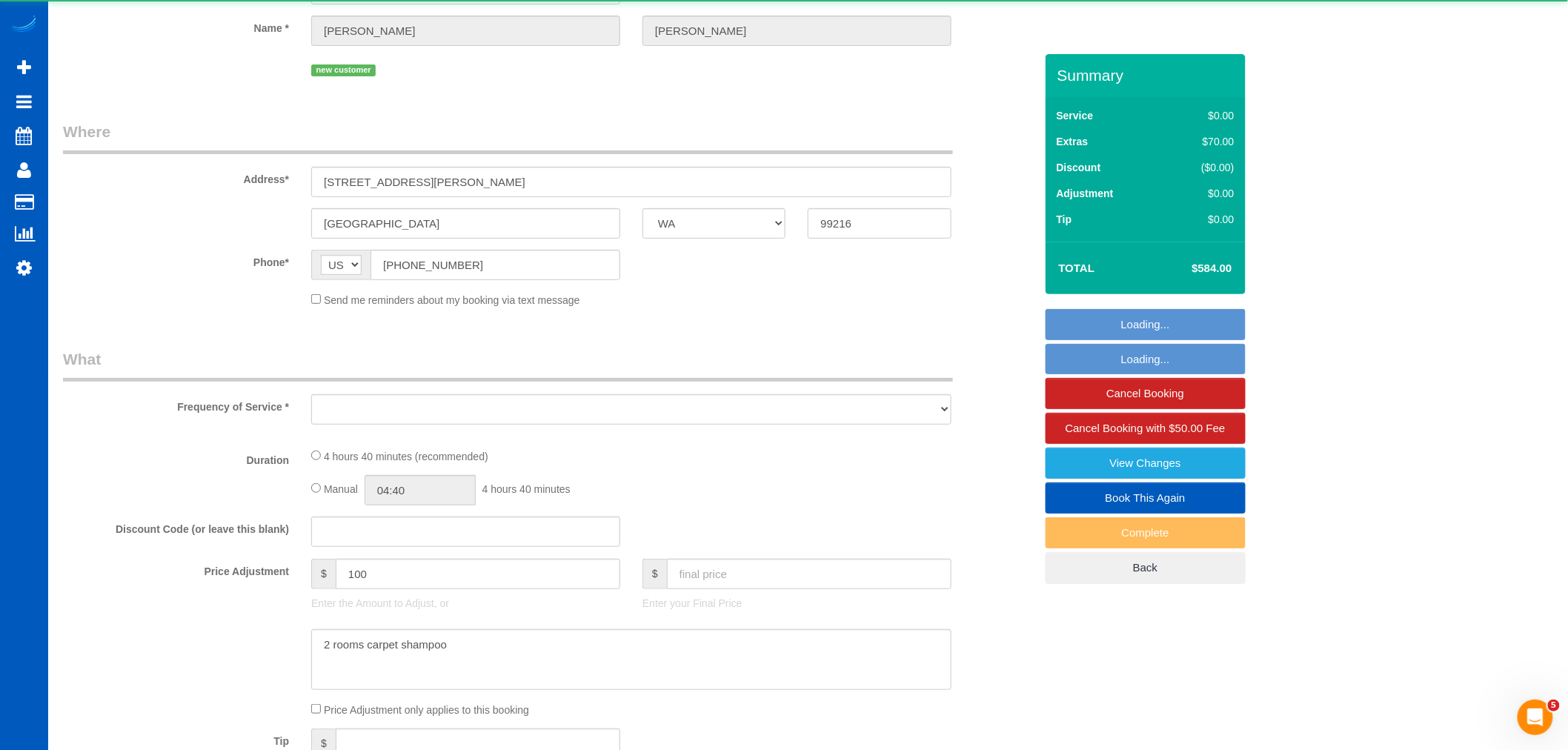
select select "2"
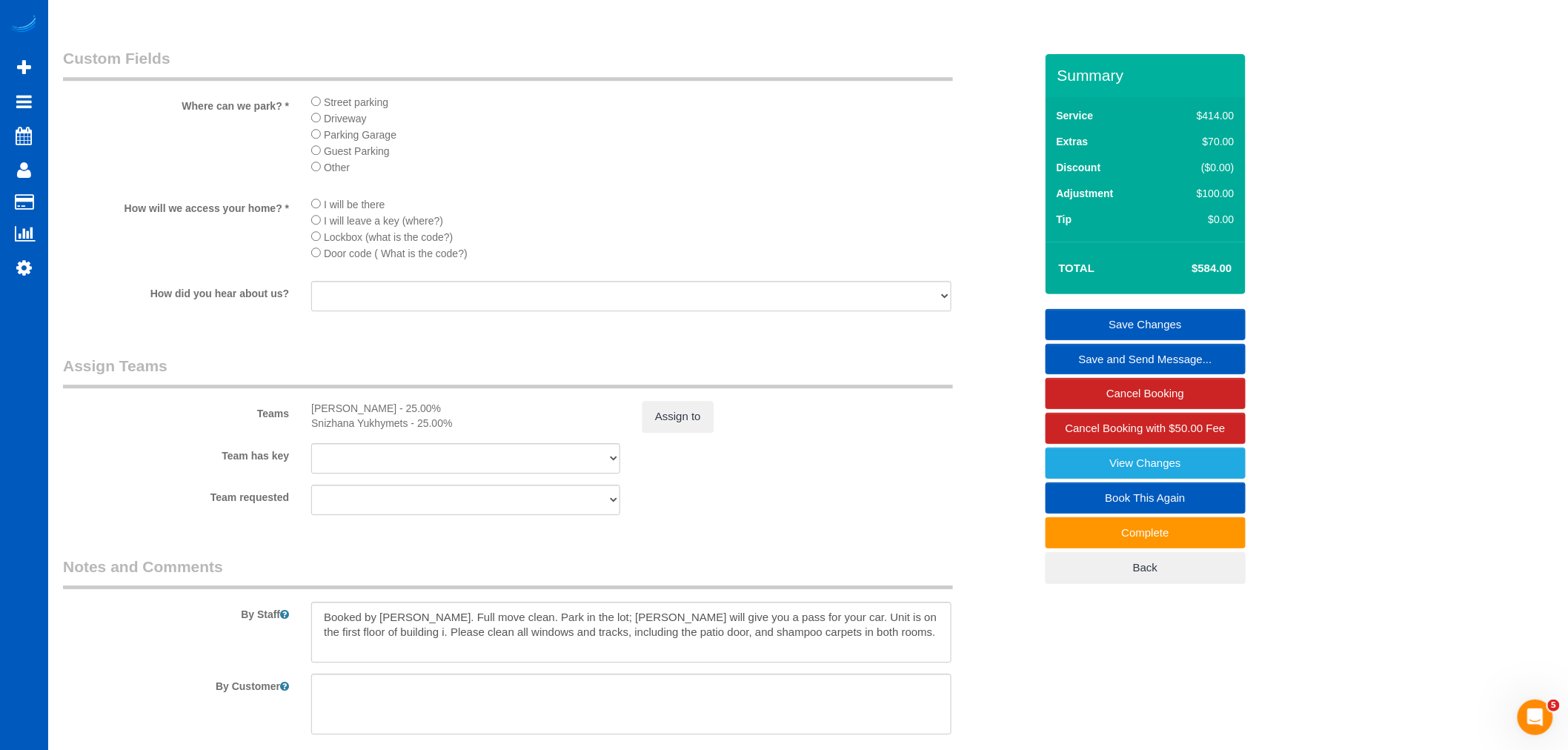
scroll to position [1483, 0]
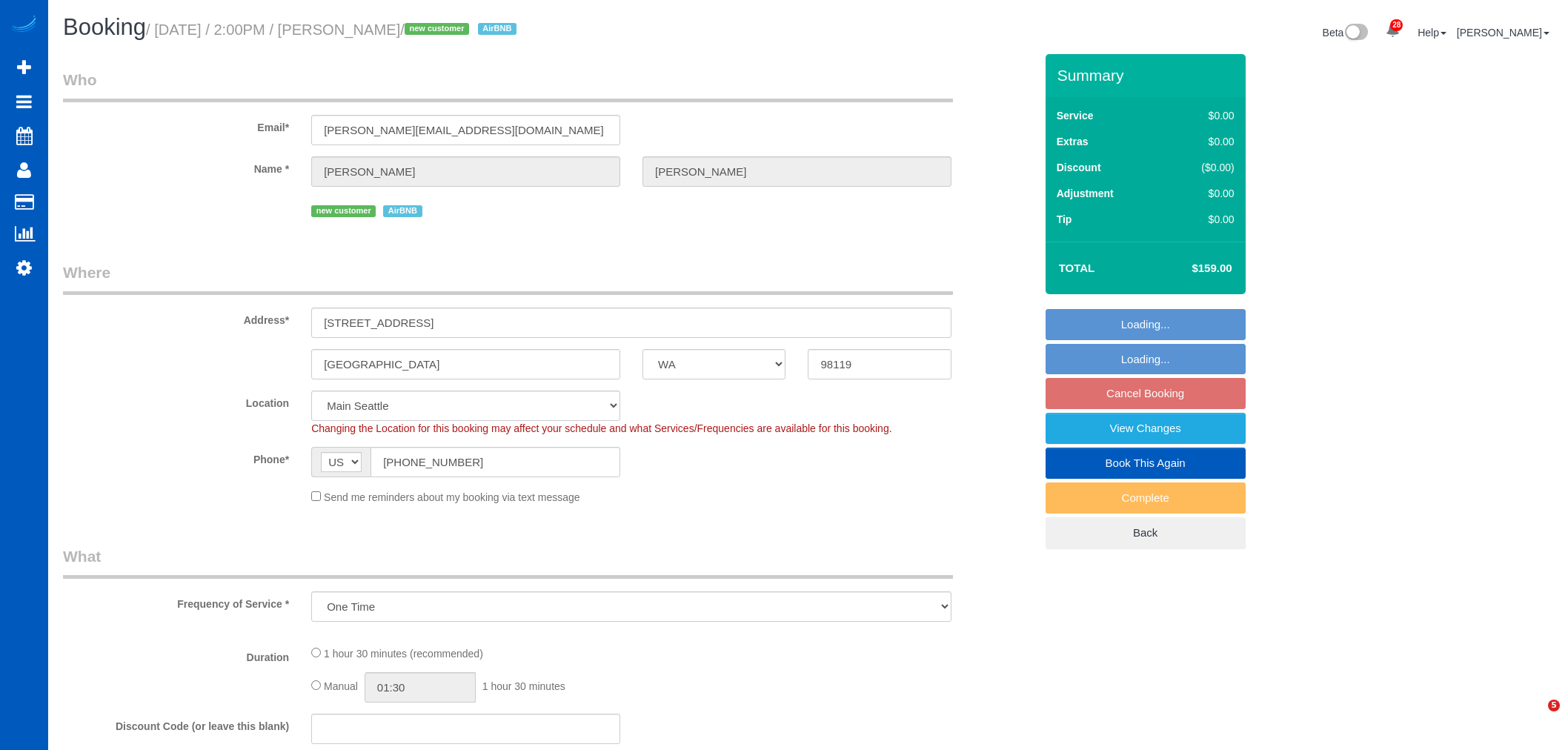
select select "WA"
select select "number:8"
select select "object:921"
select select "199"
select select "2"
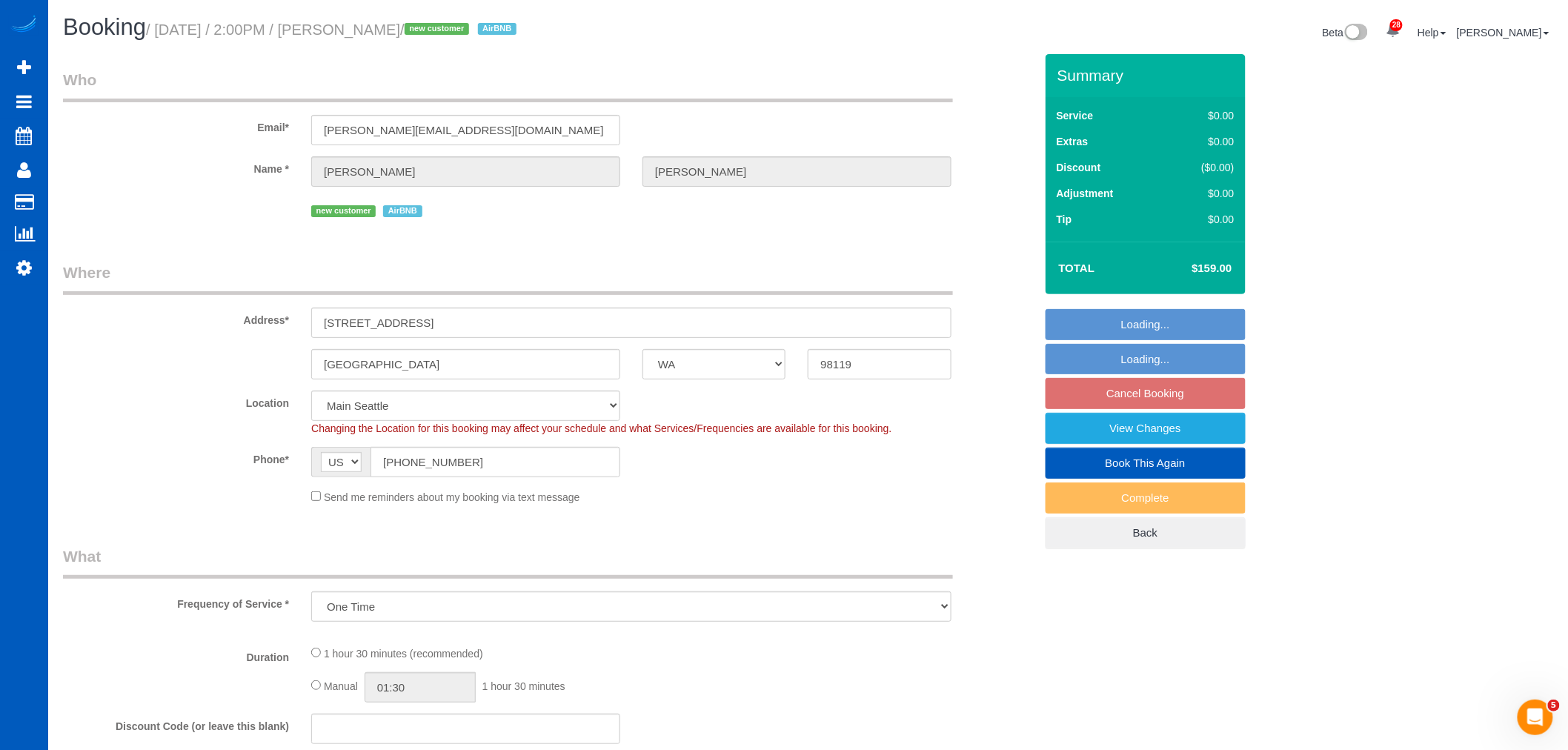
select select "2"
select select "spot1"
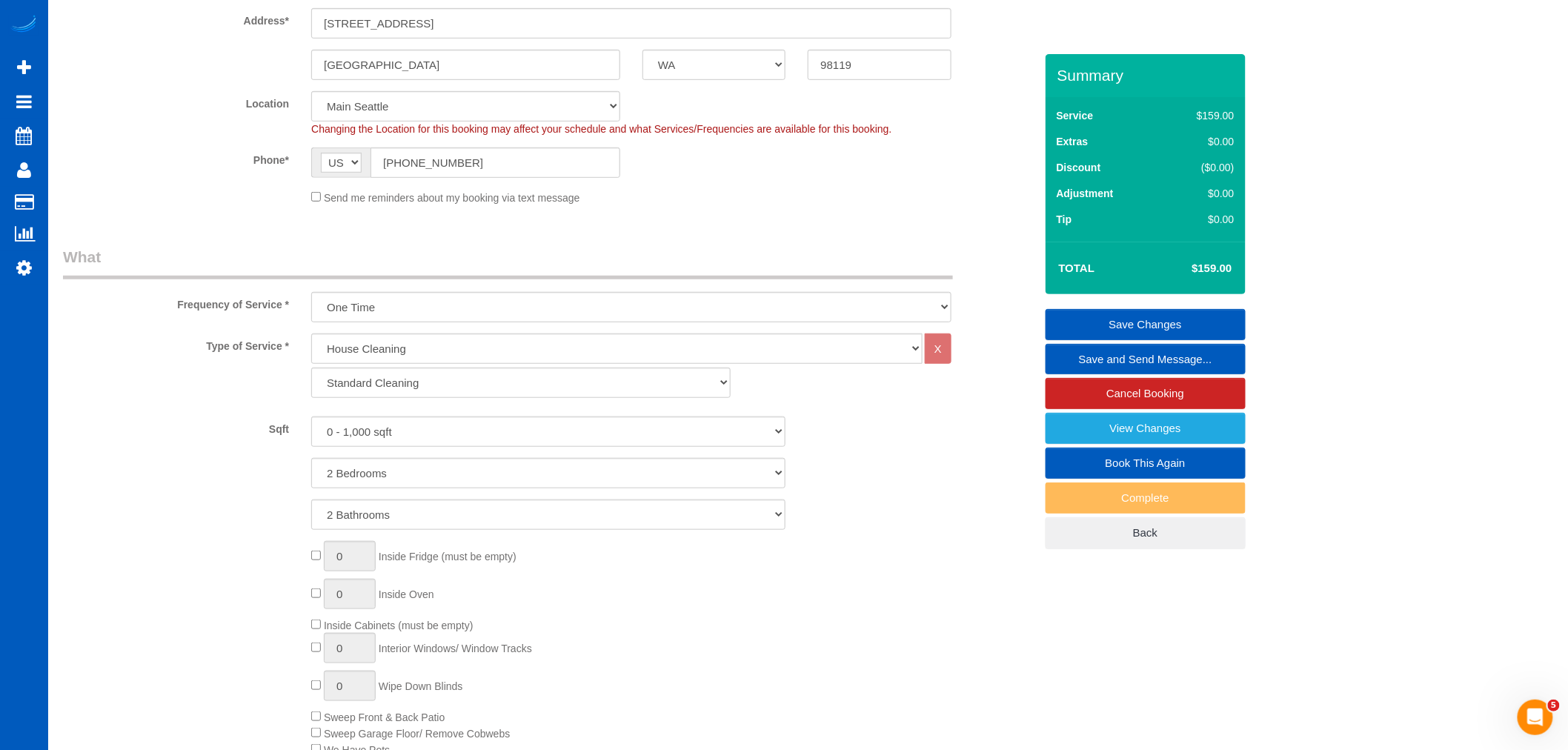
scroll to position [391, 0]
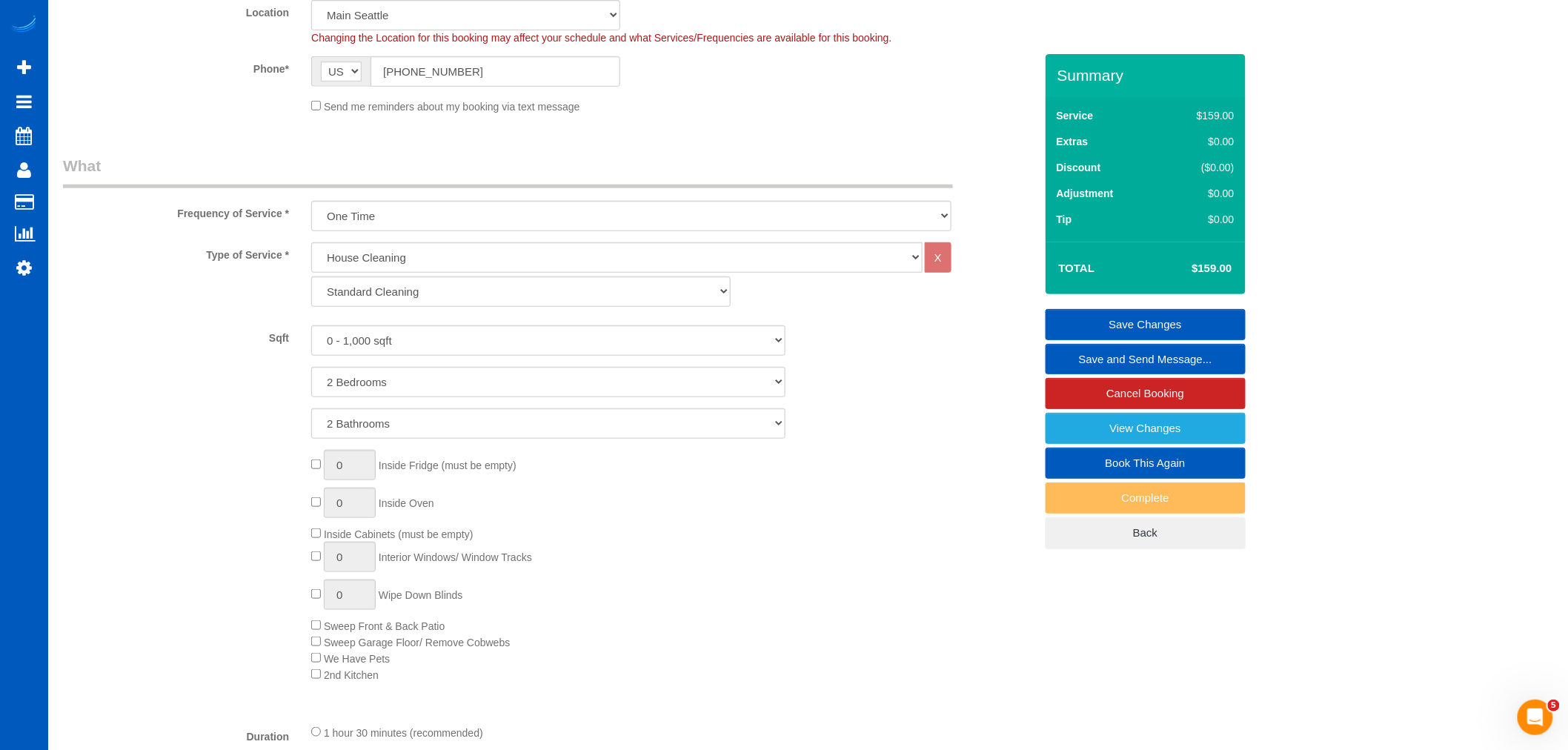
click at [398, 319] on div "Type of Service * House Cleaning X Standard Cleaning Deep Cleaning Move In/ Out…" at bounding box center [548, 477] width 971 height 470
click at [396, 337] on select "0 - 1,000 sqft 1,001 - 1,500 sqft 1,501 - 2,000 sqft 2,001 - 2,500 sqft 2,501 -…" at bounding box center [548, 341] width 475 height 30
select select "1001"
click at [311, 327] on select "0 - 1,000 sqft 1,001 - 1,500 sqft 1,501 - 2,000 sqft 2,001 - 2,500 sqft 2,501 -…" at bounding box center [548, 341] width 475 height 30
click at [682, 569] on div "0 Inside Fridge (must be empty) 0 Inside Oven Inside Cabinets (must be empty) 0…" at bounding box center [673, 567] width 745 height 233
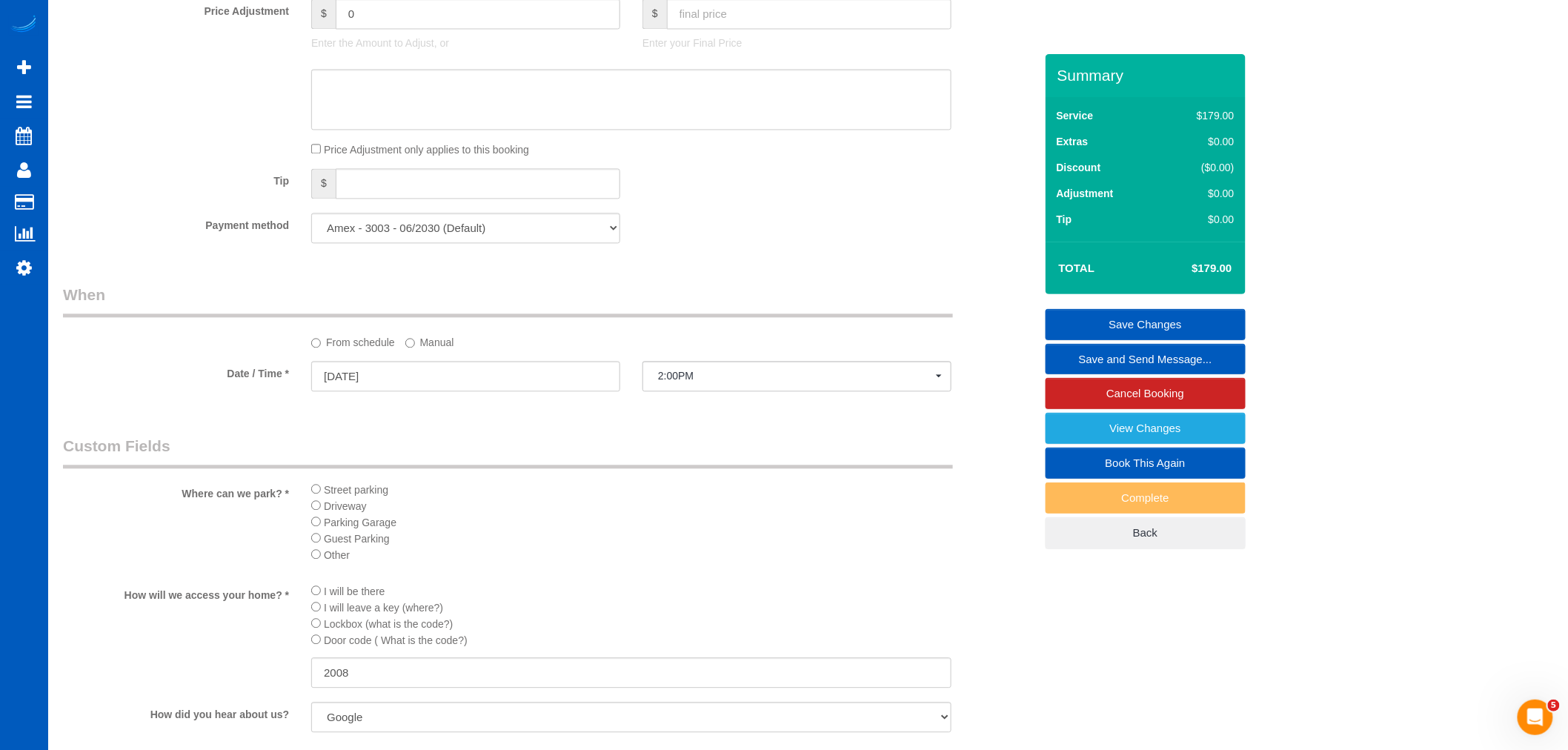
scroll to position [1298, 0]
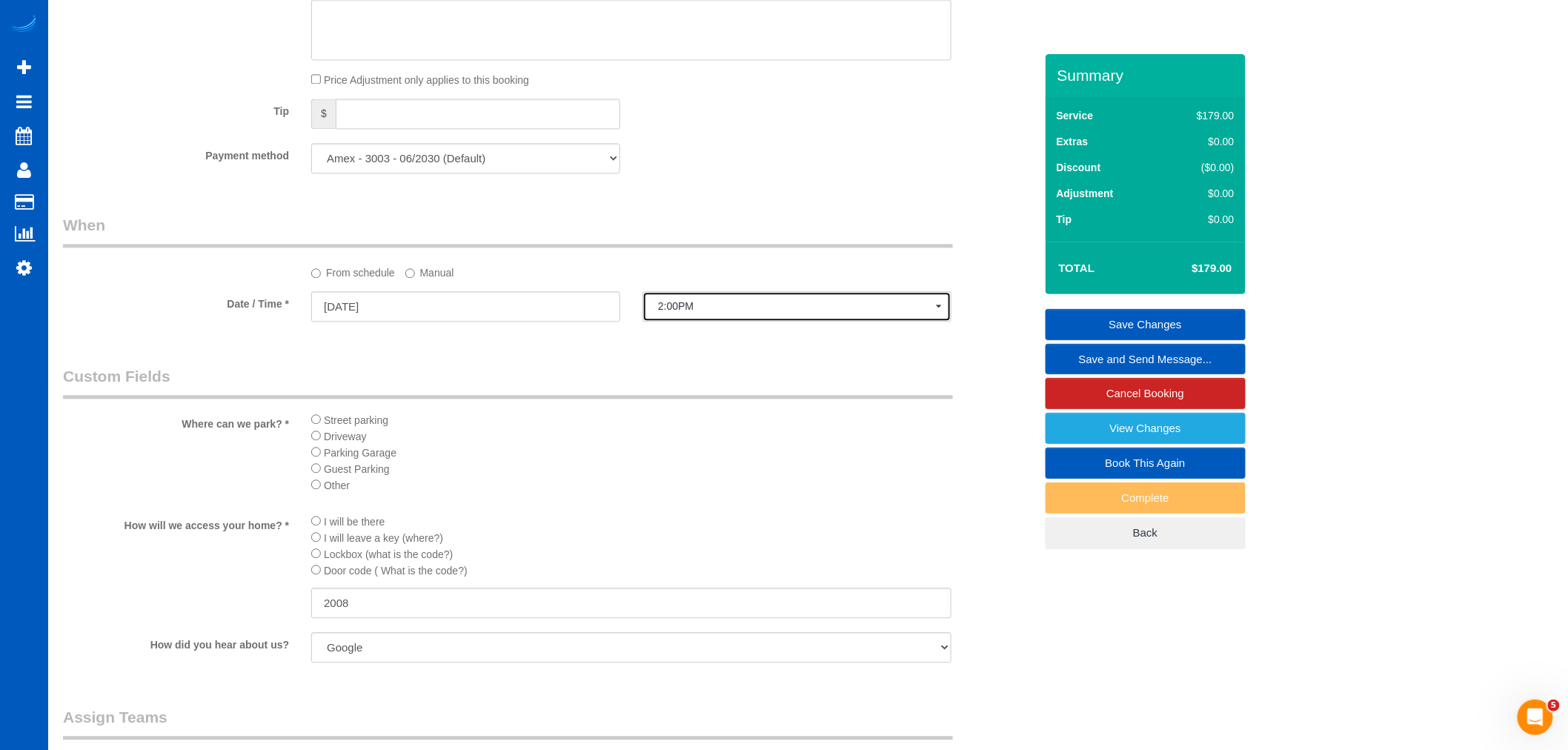
click at [737, 312] on span "2:00PM" at bounding box center [797, 306] width 278 height 11
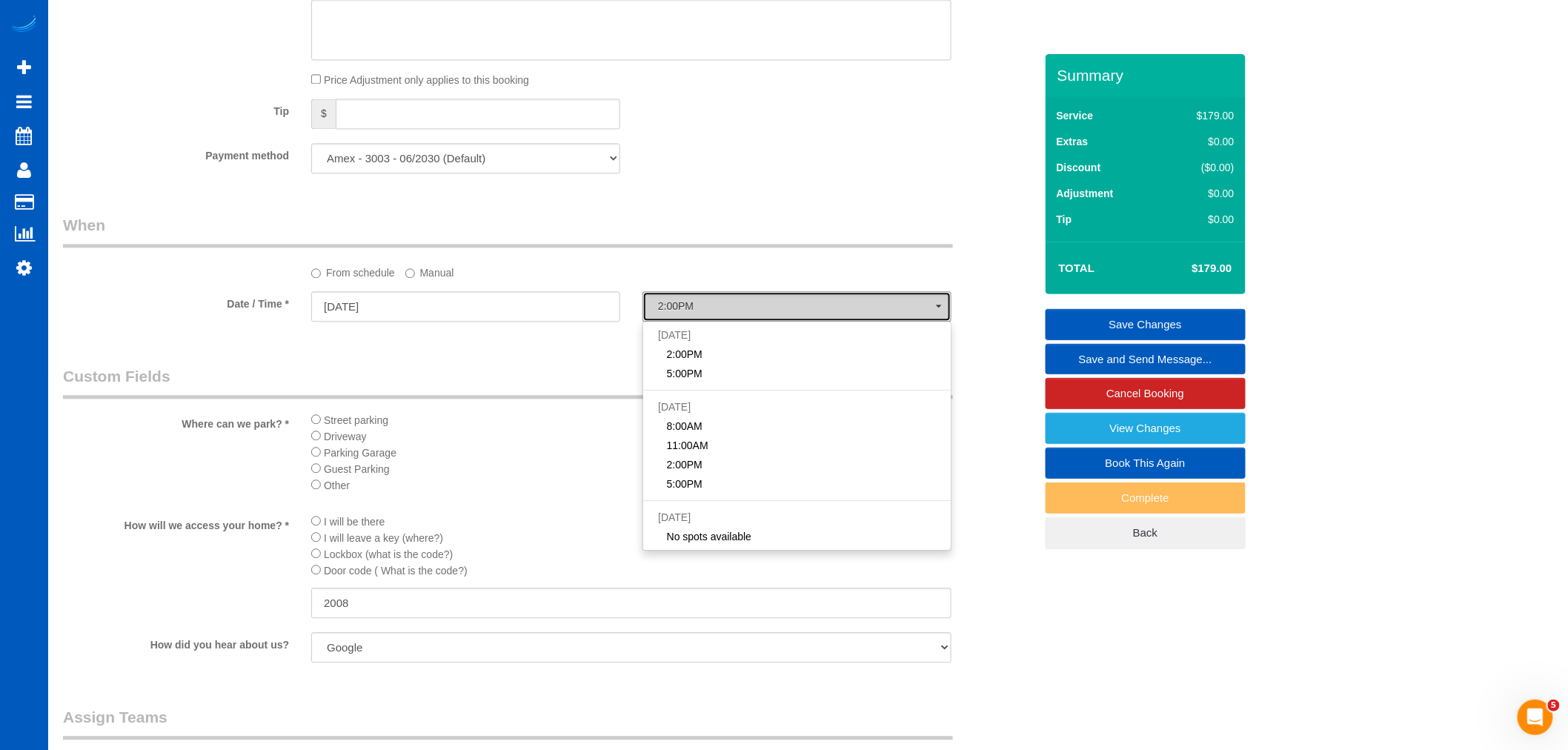
click at [737, 312] on span "2:00PM" at bounding box center [797, 306] width 278 height 11
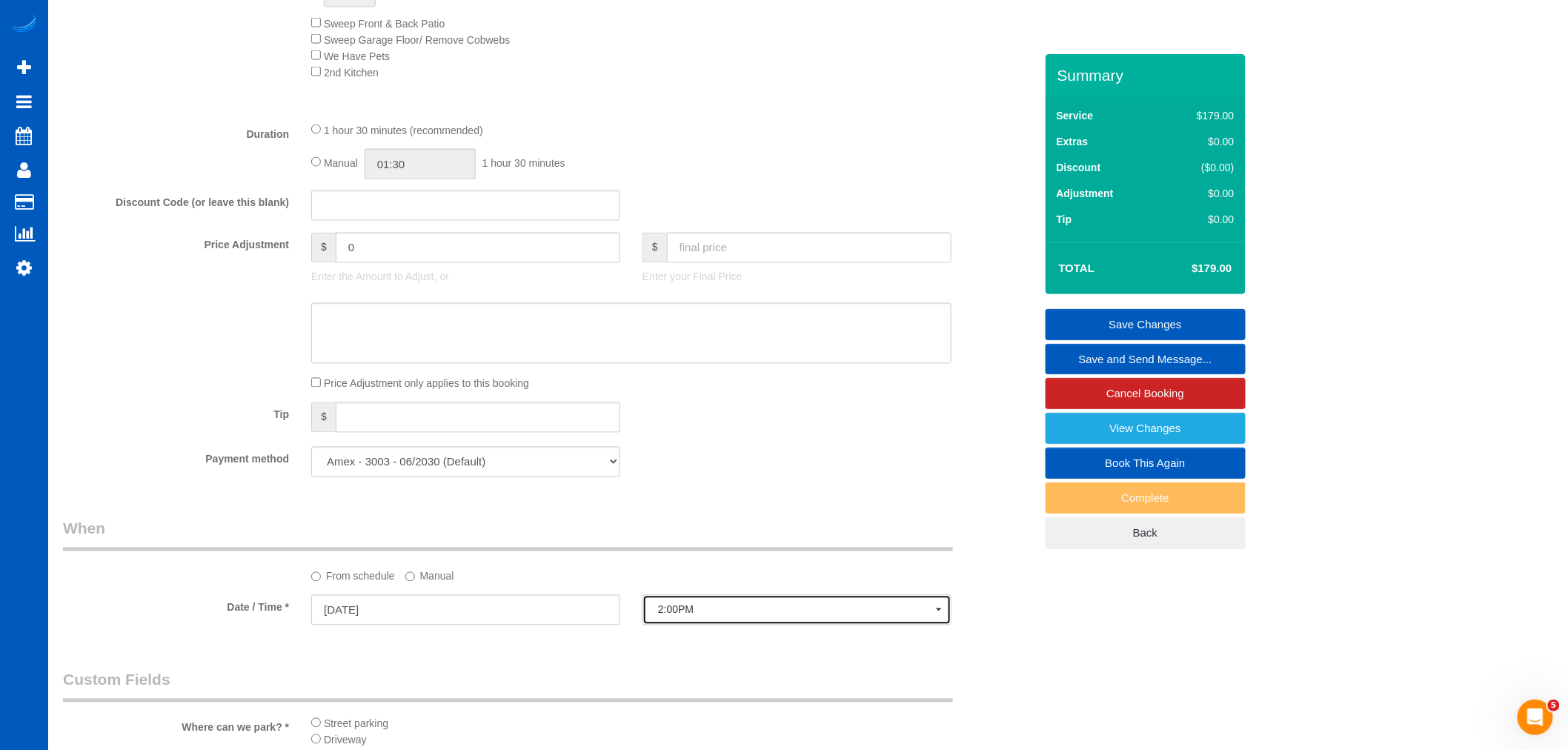
scroll to position [968, 0]
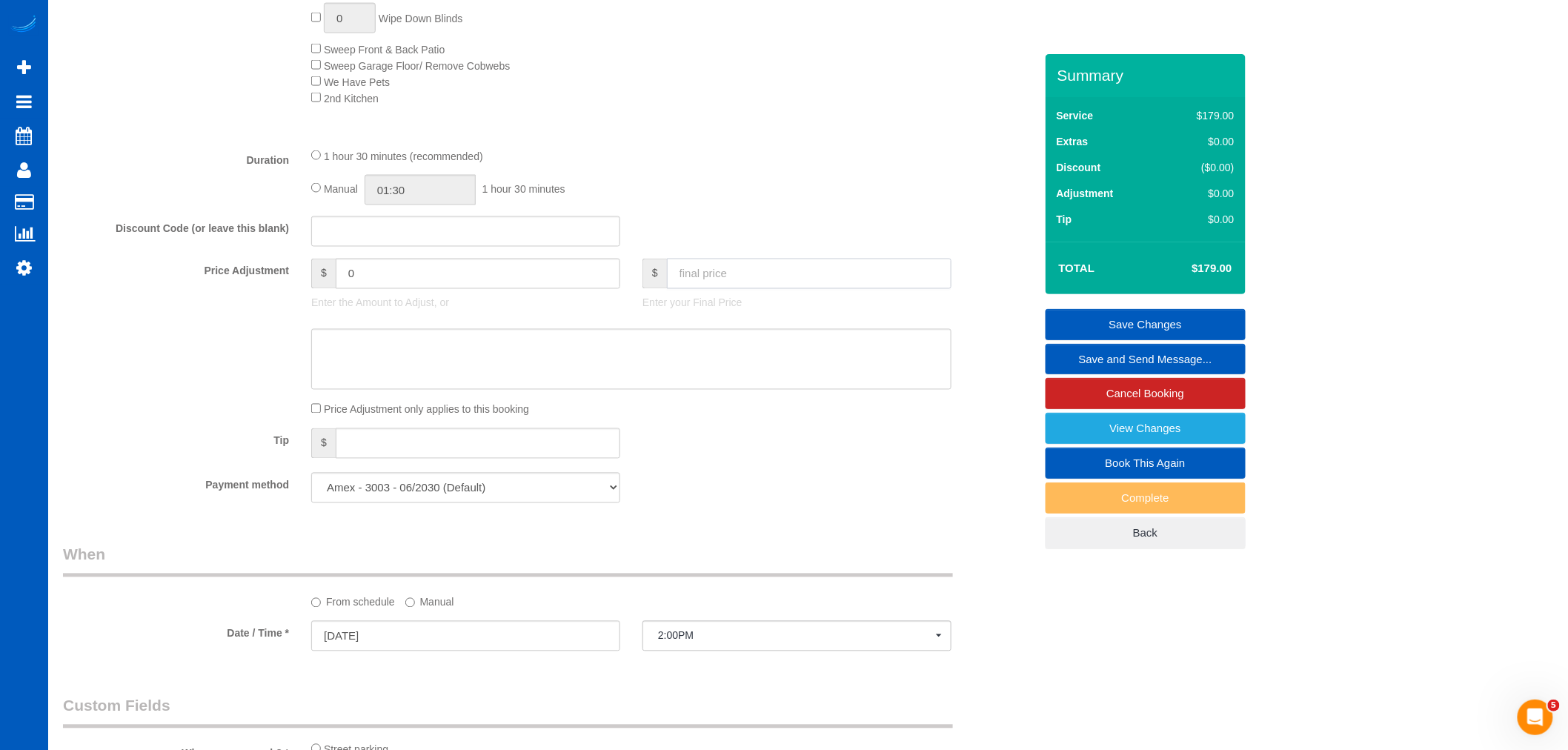
click at [741, 287] on input "text" at bounding box center [809, 273] width 285 height 30
type input "189"
type input "10"
click at [750, 247] on div "Discount Code (or leave this blank)" at bounding box center [548, 232] width 994 height 31
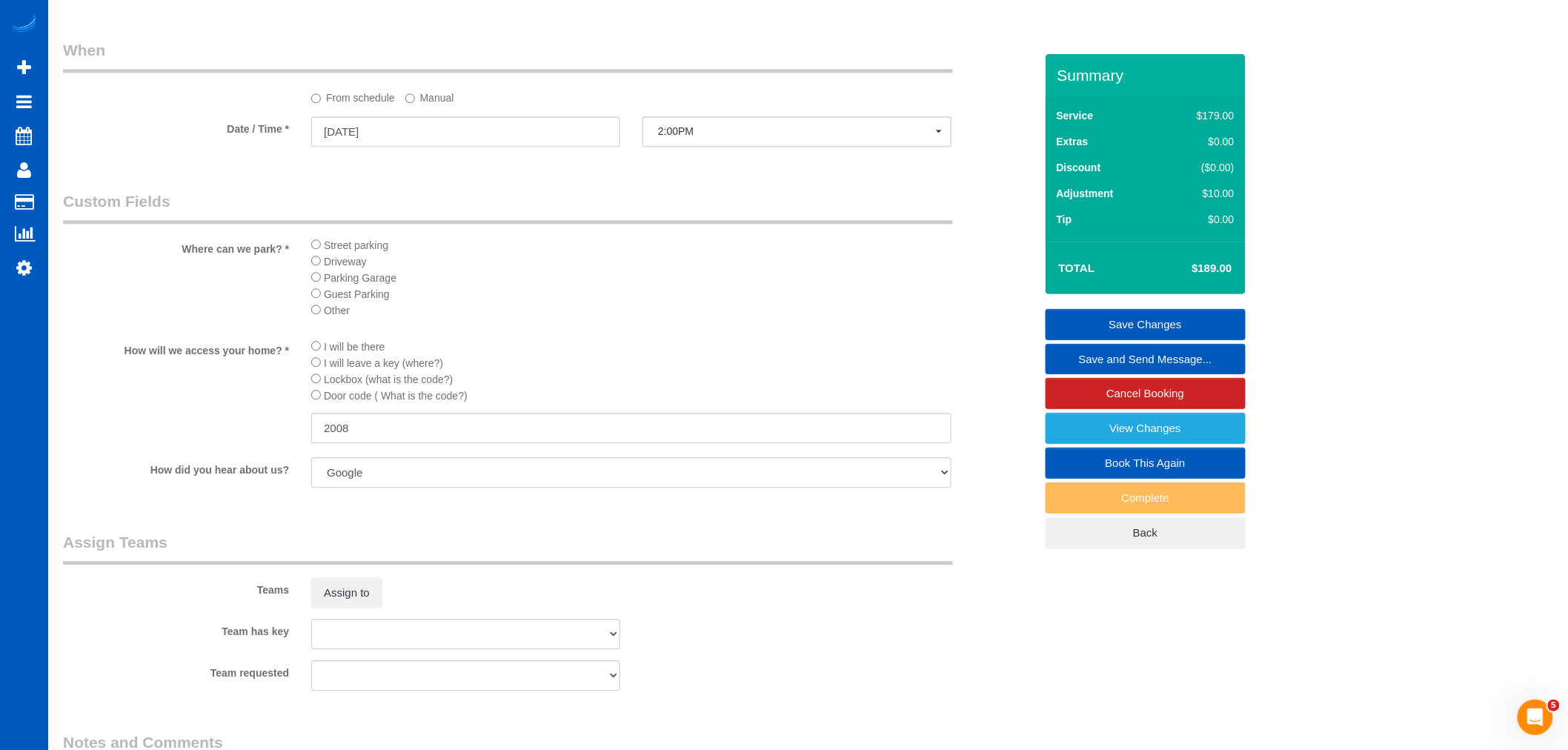
scroll to position [1791, 0]
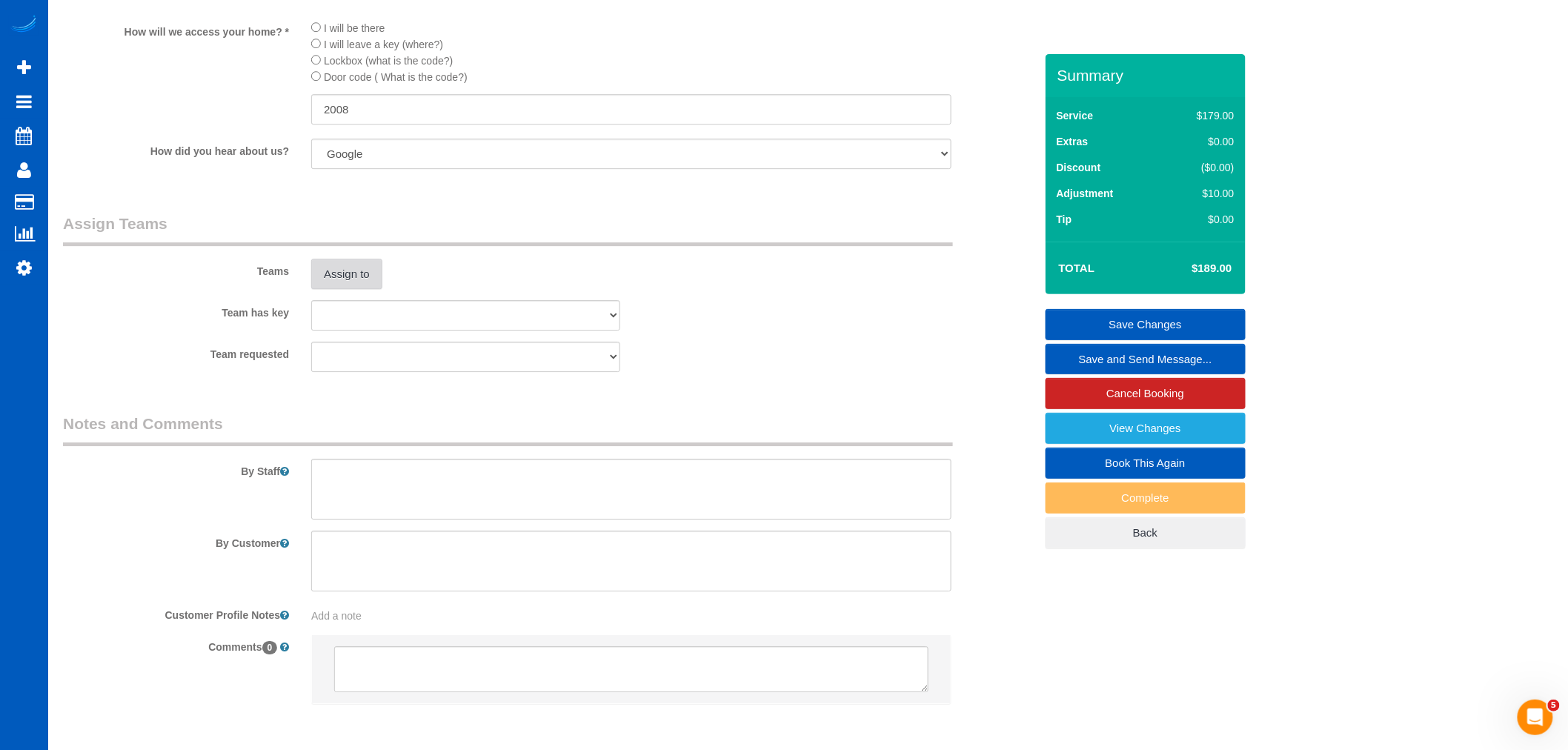
click at [350, 290] on button "Assign to" at bounding box center [346, 274] width 71 height 31
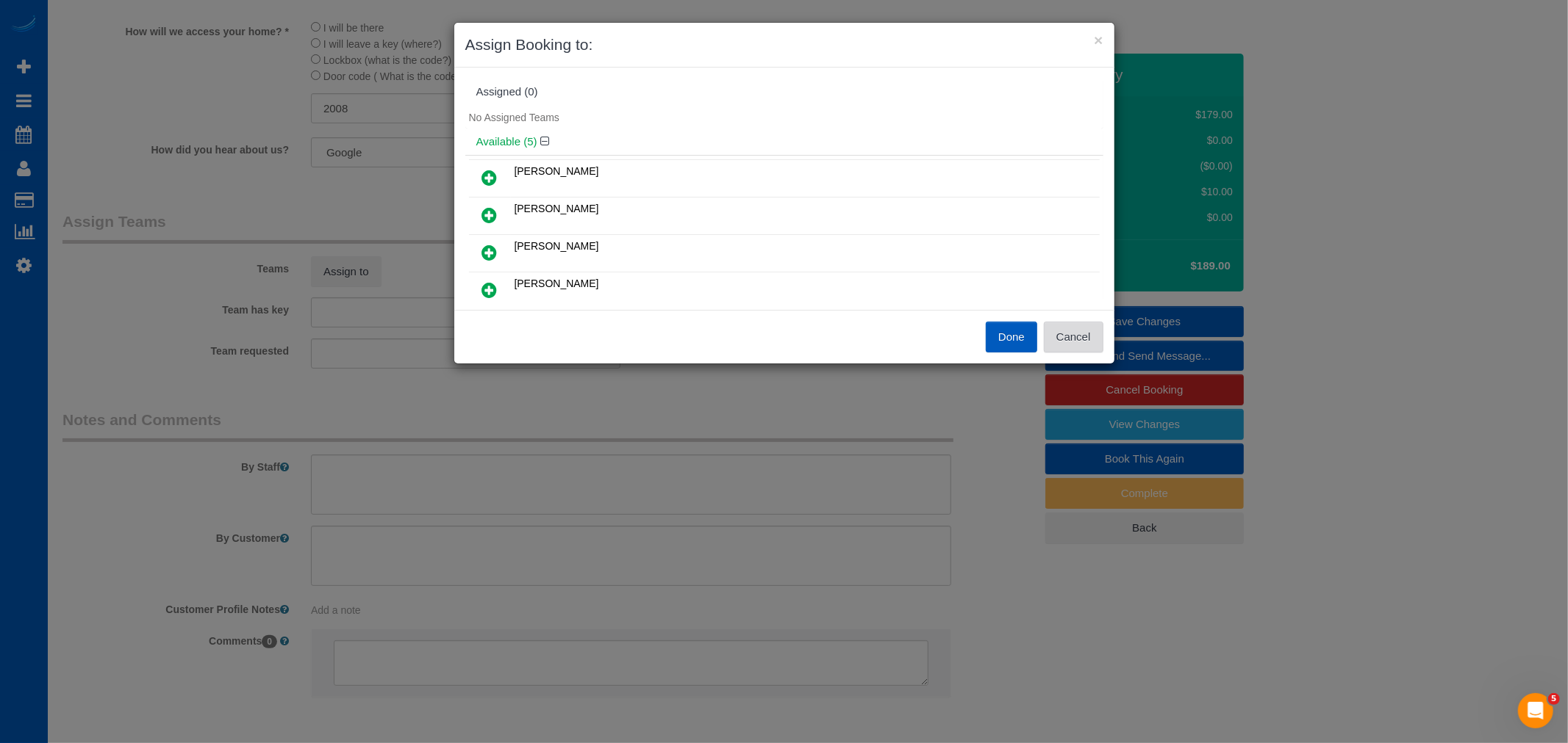
click at [1055, 334] on button "Cancel" at bounding box center [1073, 337] width 59 height 31
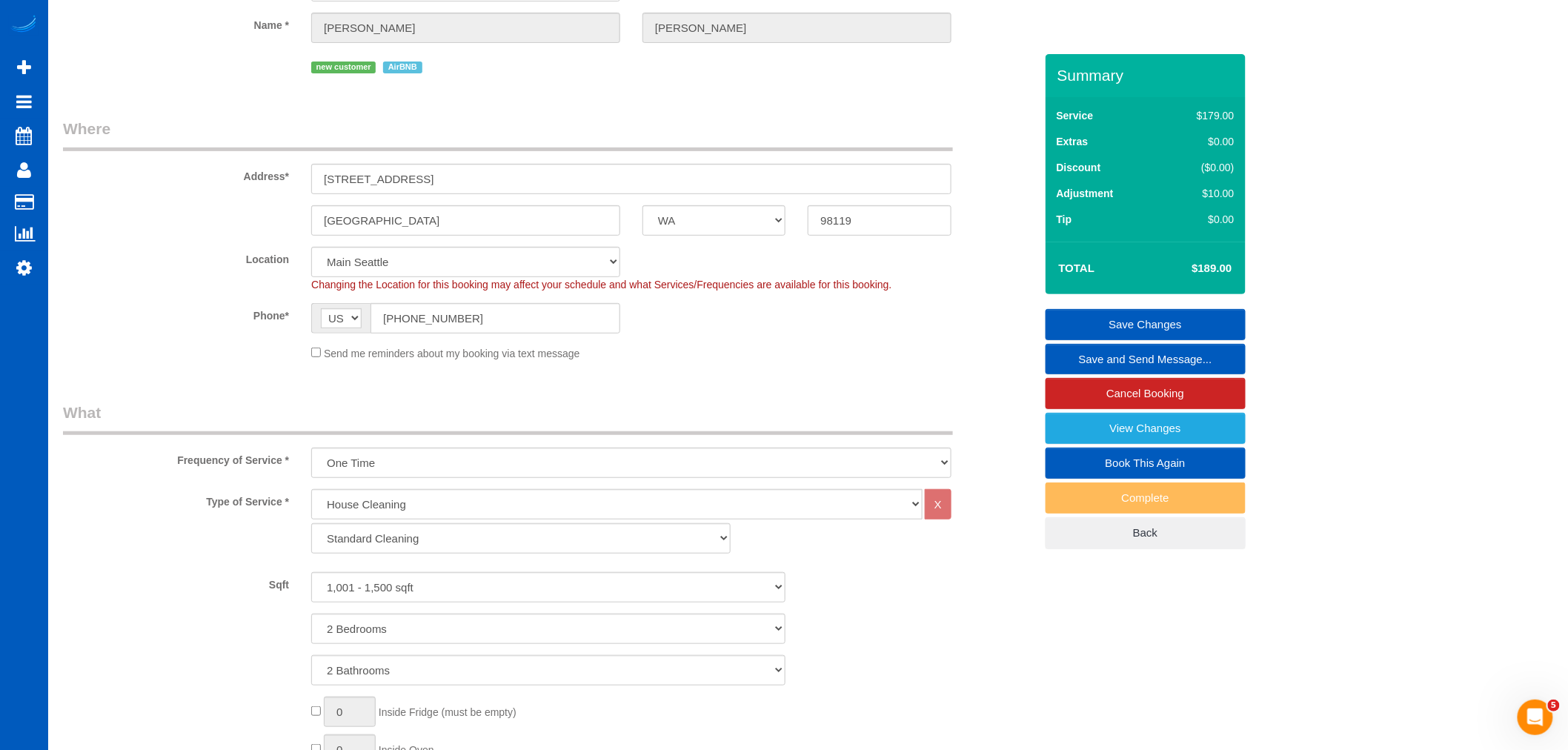
scroll to position [0, 0]
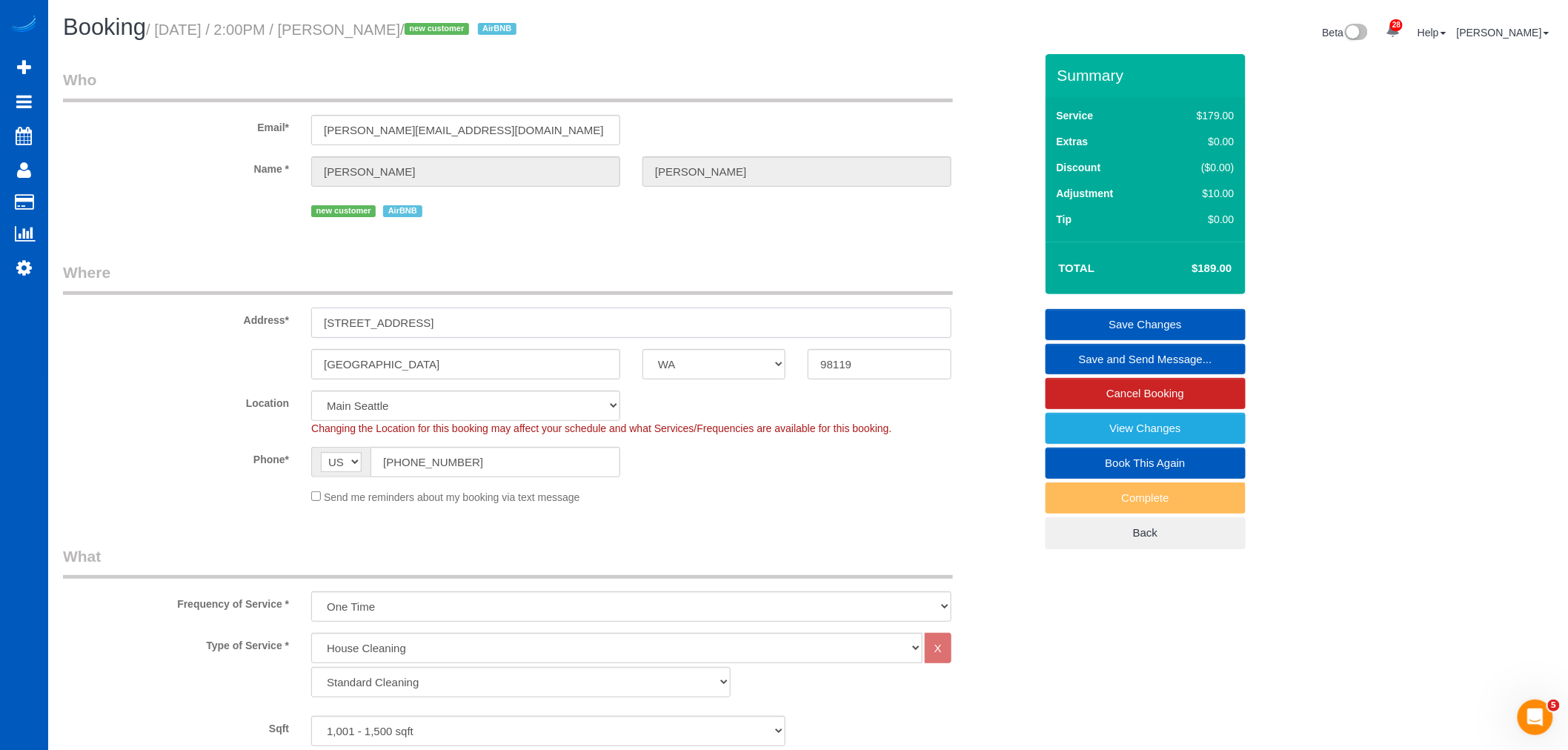
drag, startPoint x: 471, startPoint y: 323, endPoint x: 326, endPoint y: 334, distance: 145.4
click at [224, 323] on div "Address* [STREET_ADDRESS]" at bounding box center [548, 300] width 994 height 76
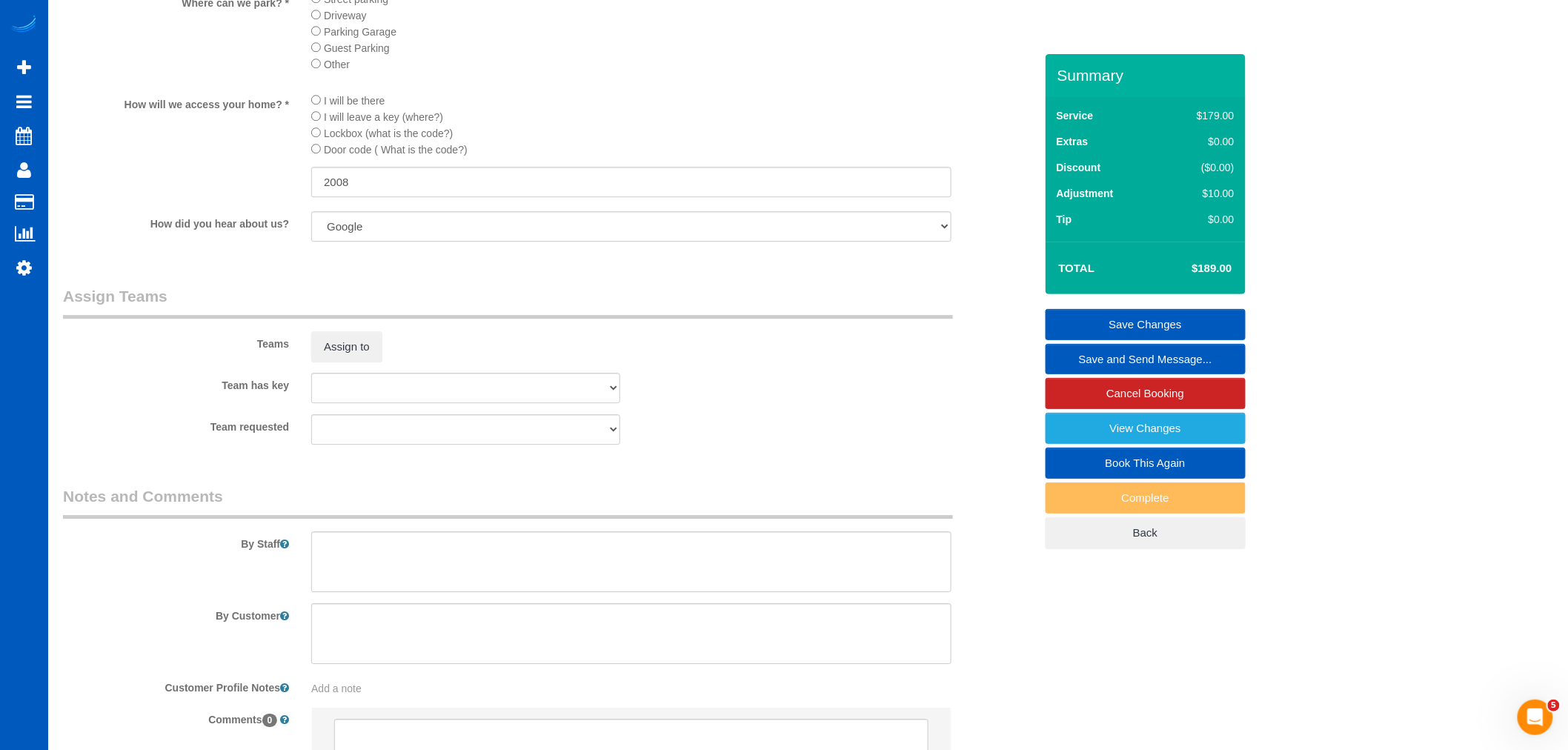
scroll to position [1730, 0]
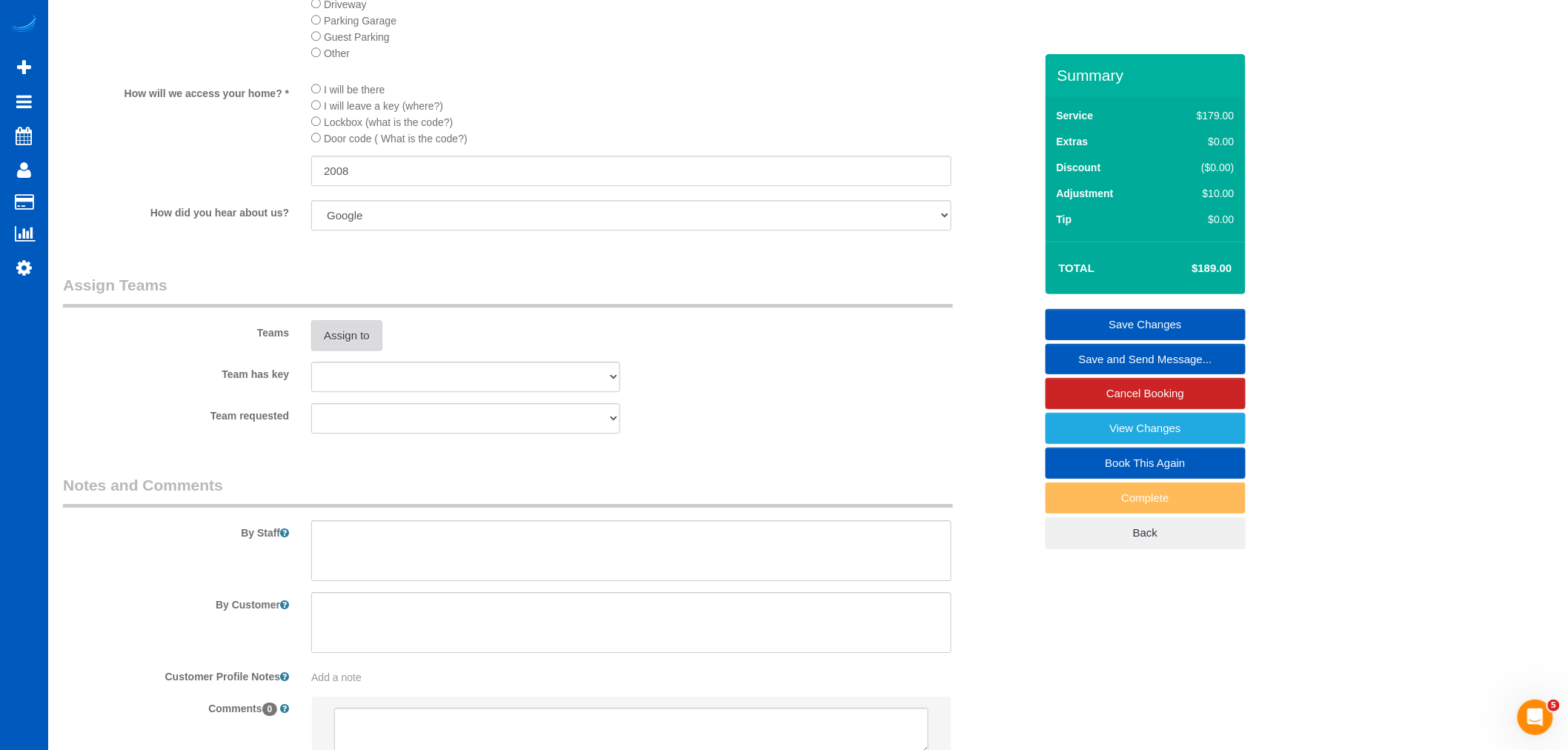
click at [360, 351] on button "Assign to" at bounding box center [346, 336] width 71 height 31
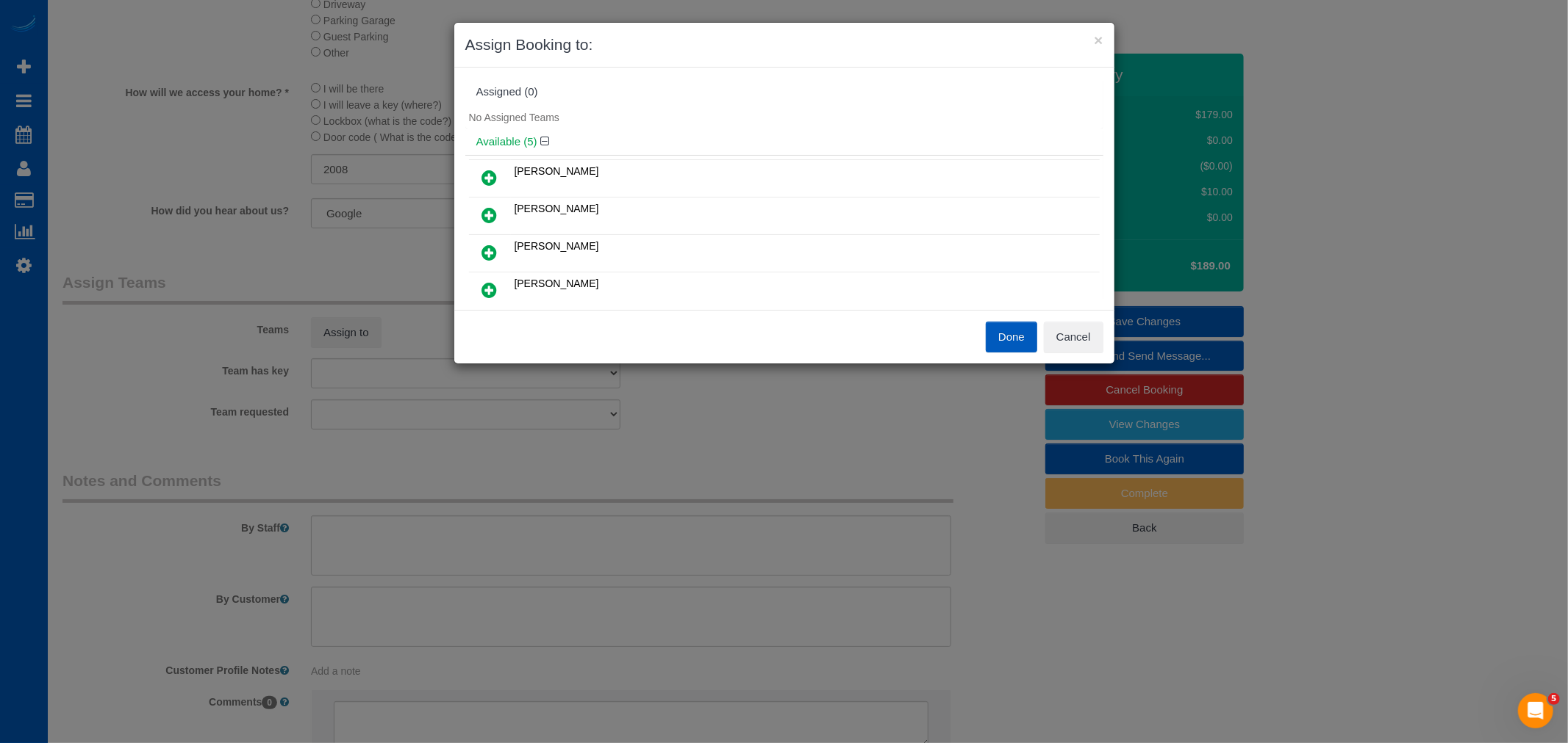
click at [486, 165] on link at bounding box center [489, 178] width 35 height 29
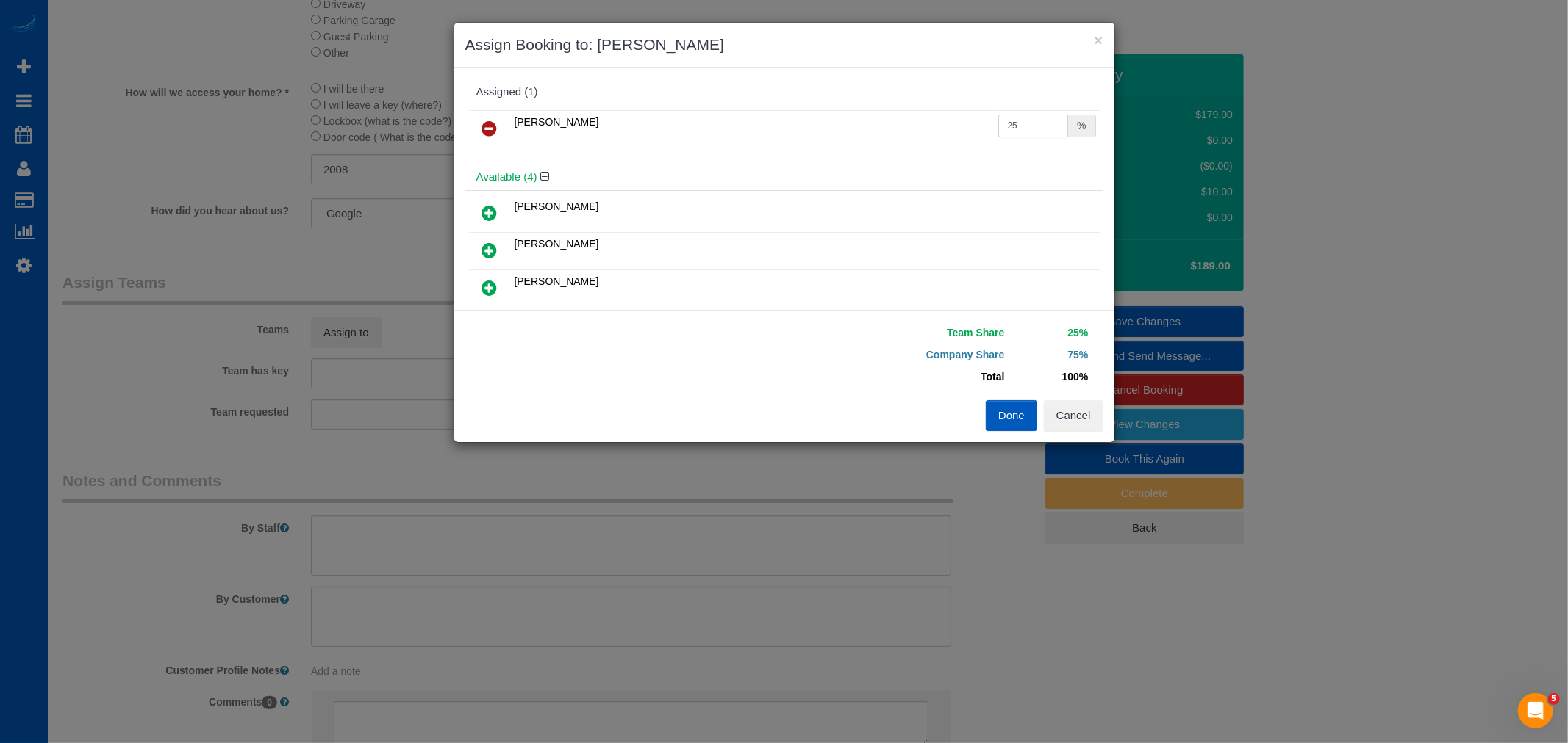
drag, startPoint x: 1012, startPoint y: 123, endPoint x: 892, endPoint y: 125, distance: 120.0
click at [892, 125] on tr "[PERSON_NAME] 25 %" at bounding box center [784, 129] width 631 height 37
type input "50"
click at [1015, 424] on button "Done" at bounding box center [1010, 416] width 51 height 31
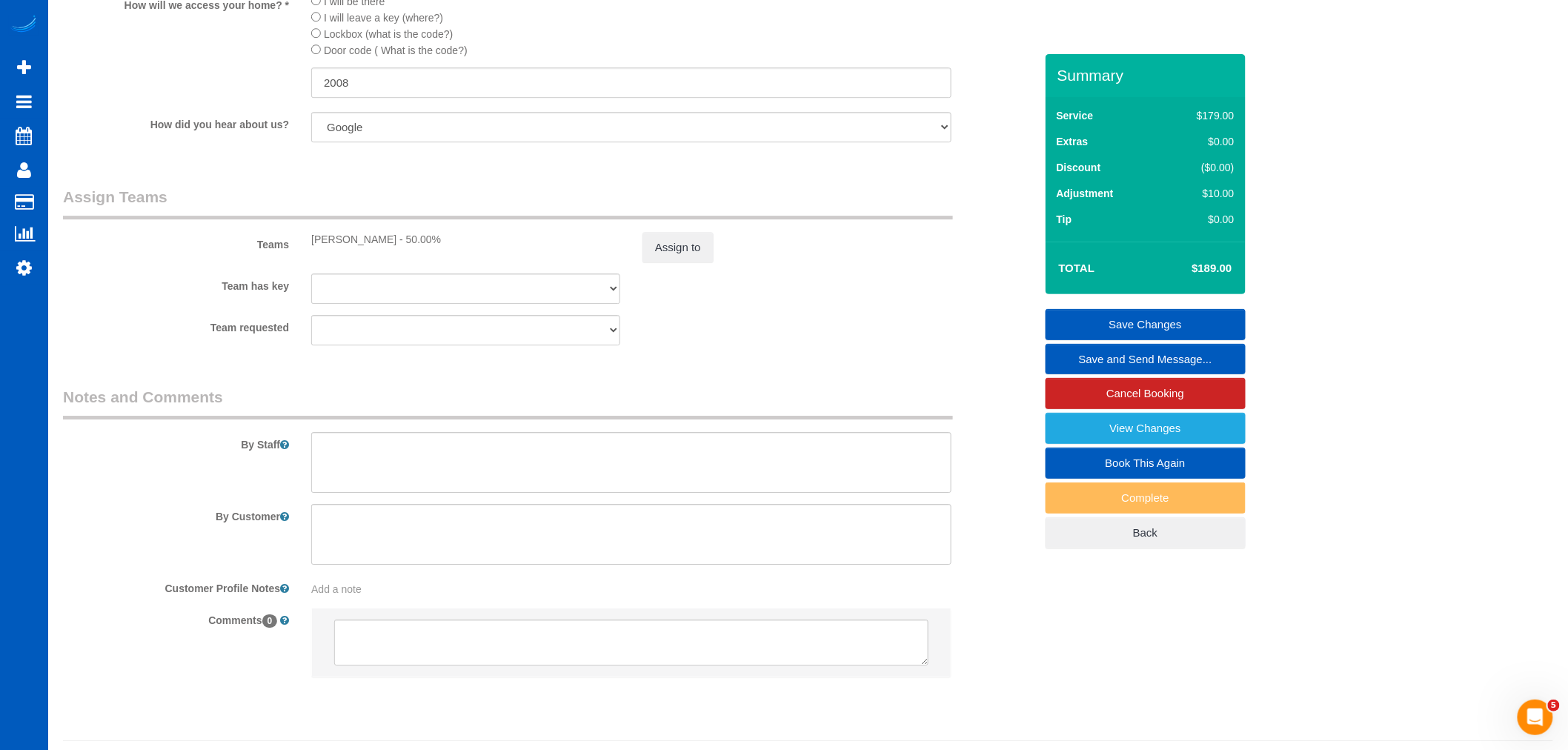
scroll to position [1709, 0]
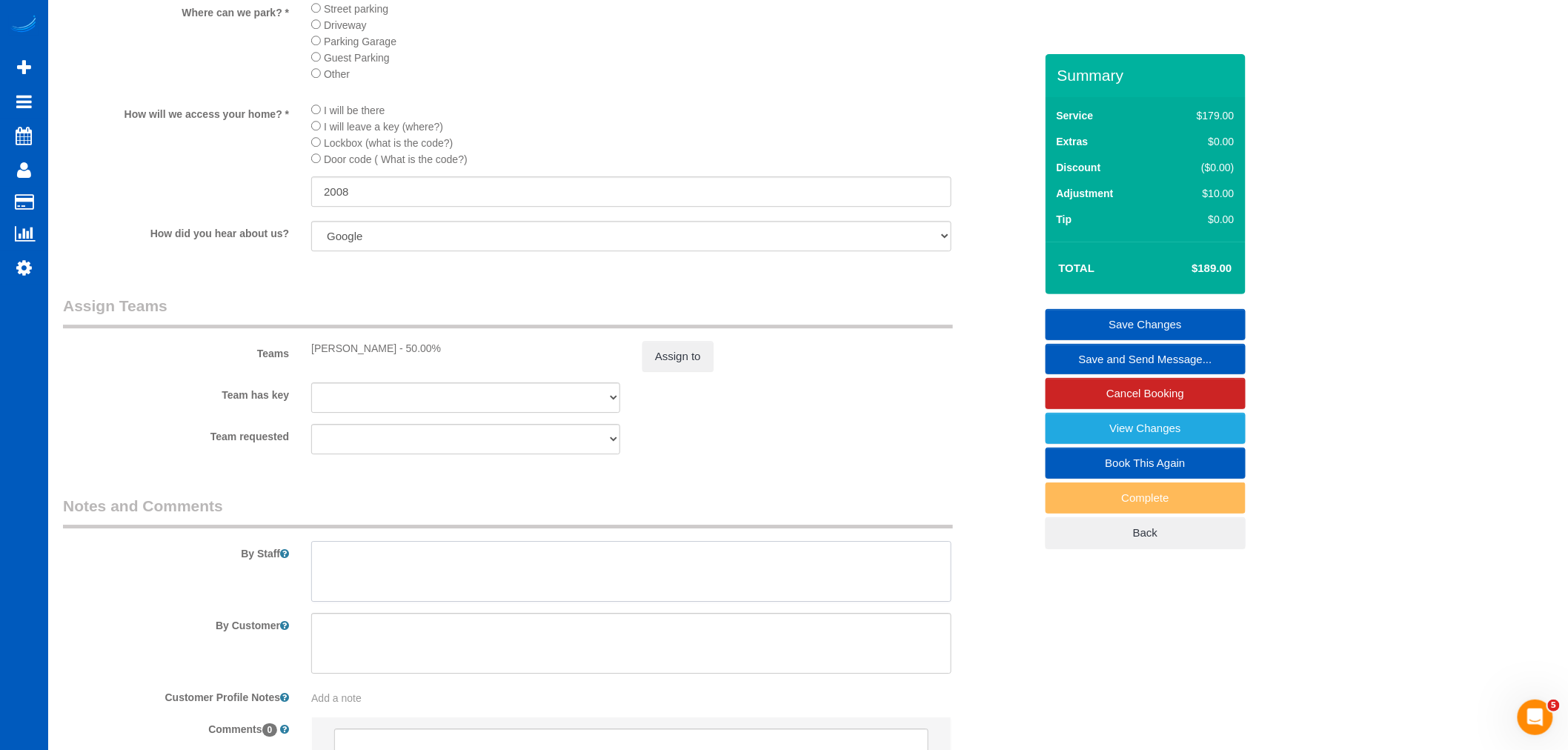
click at [454, 602] on textarea at bounding box center [631, 572] width 640 height 61
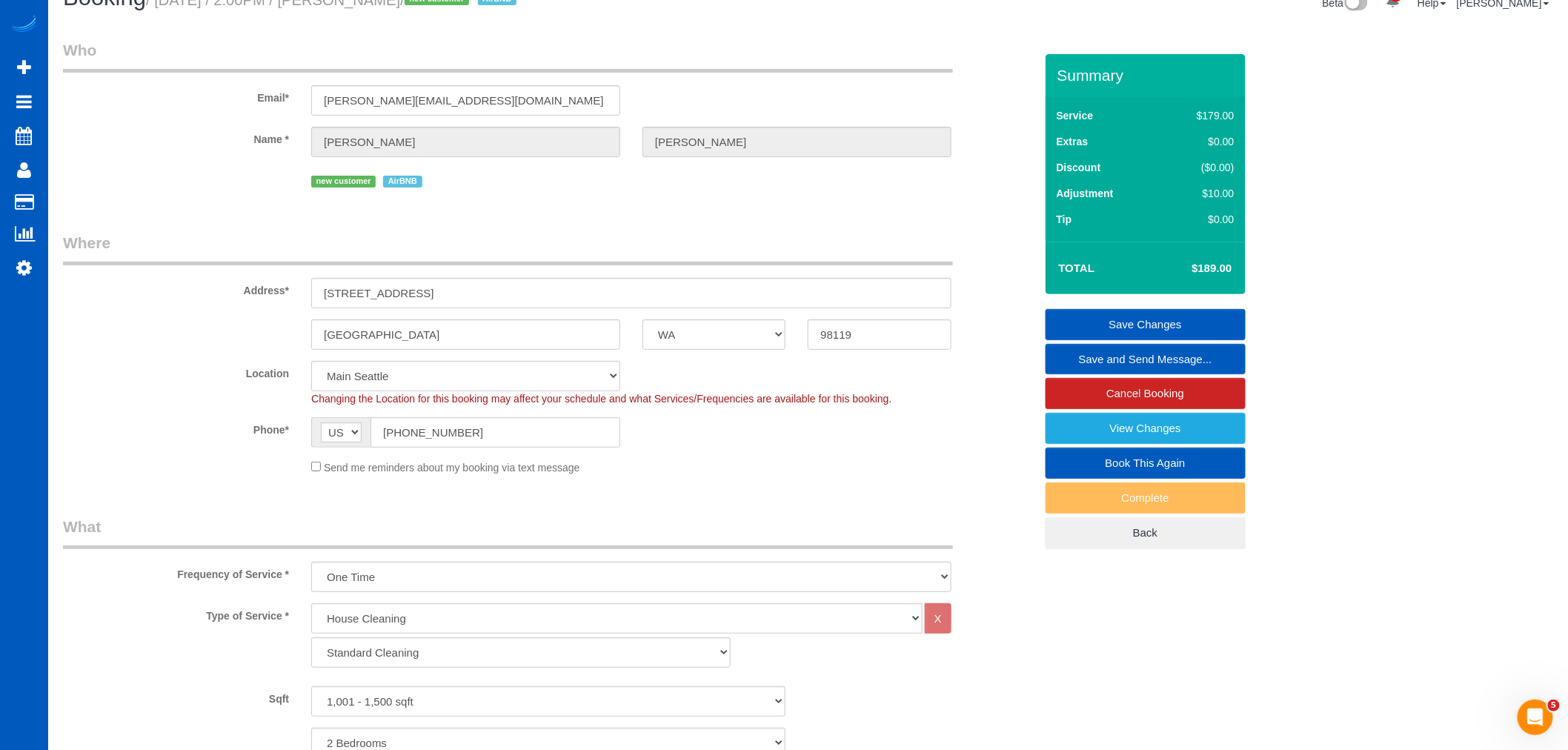
scroll to position [0, 0]
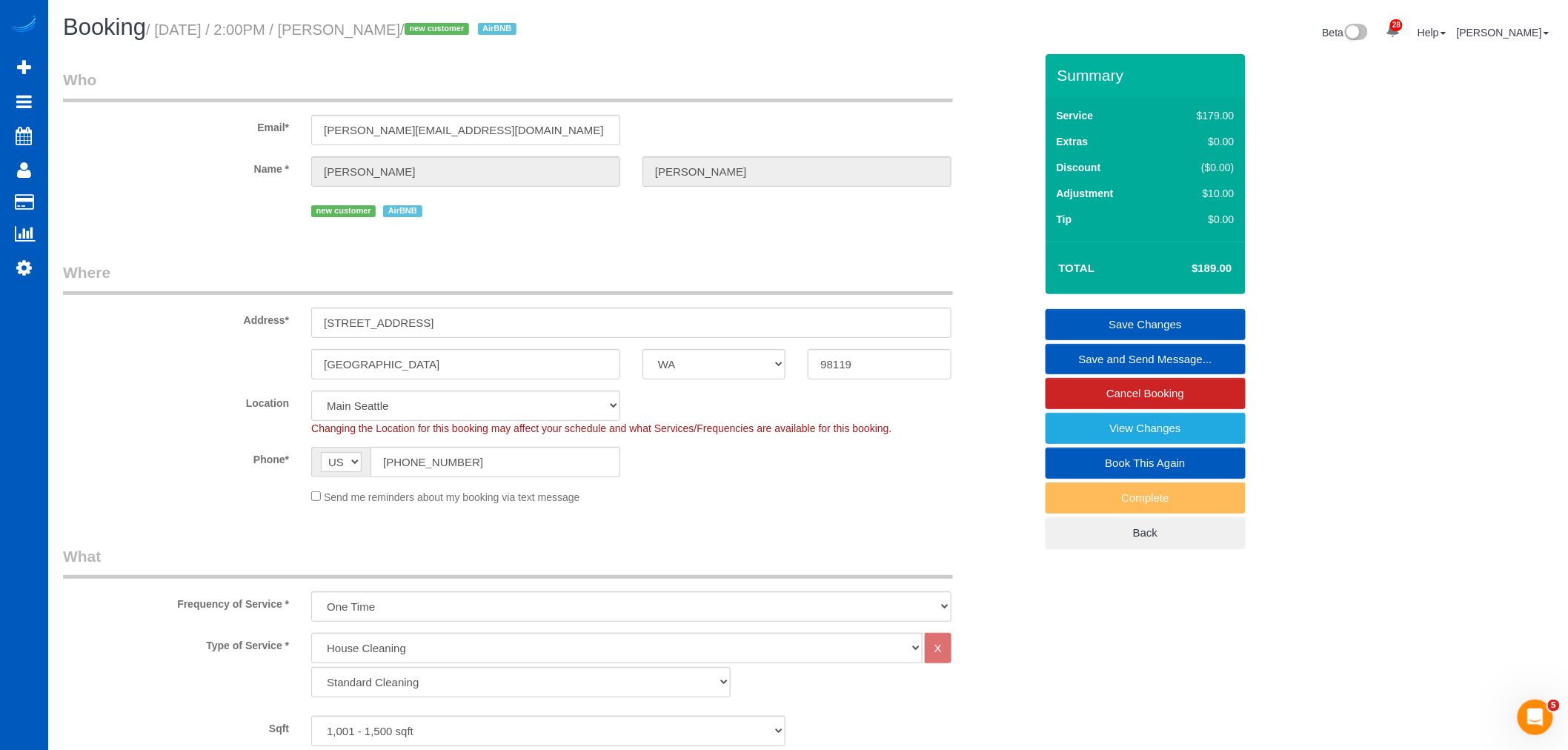
type textarea "Airbnb"
click at [1194, 323] on link "Save Changes" at bounding box center [1146, 325] width 201 height 31
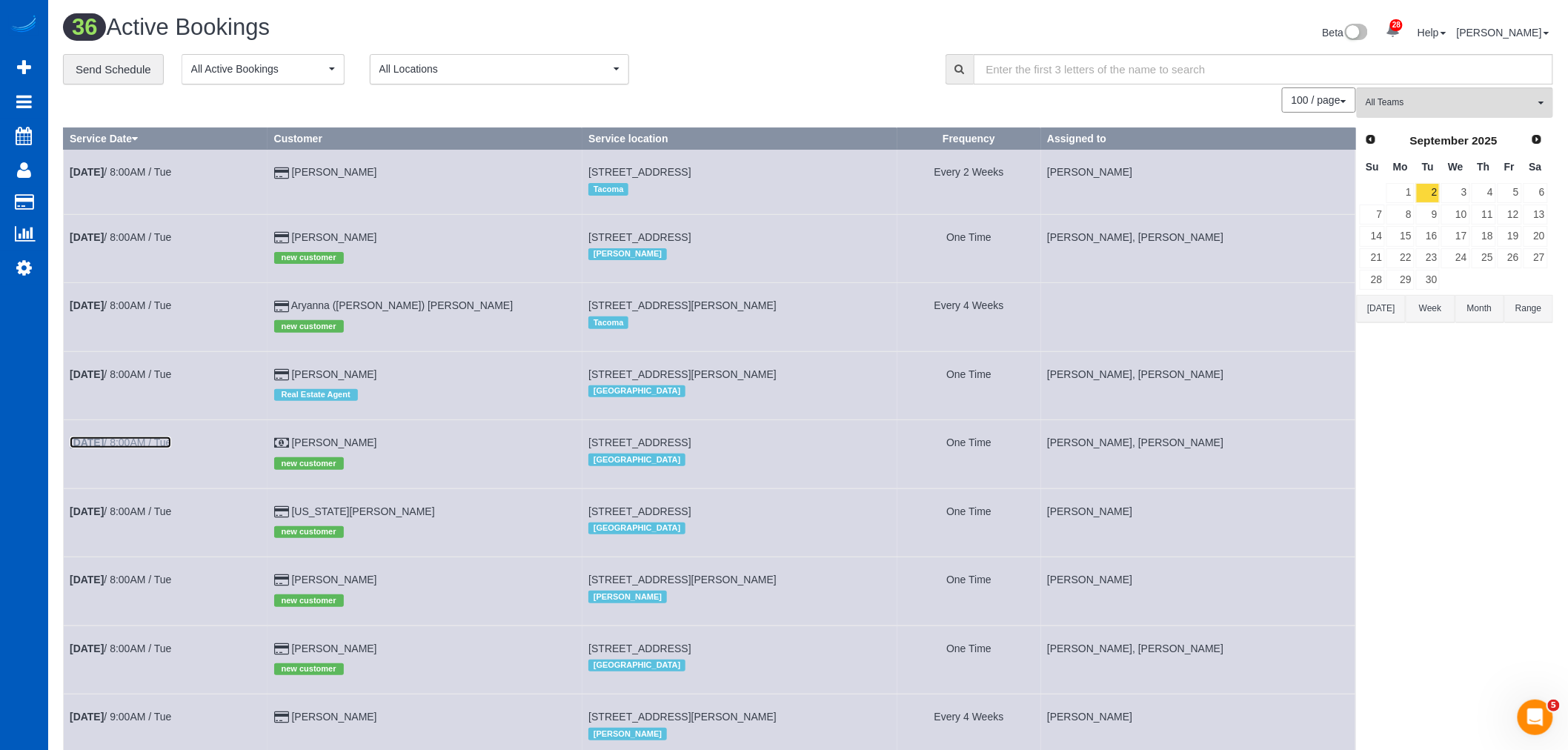
click at [161, 448] on link "[DATE] 8:00AM / Tue" at bounding box center [120, 442] width 101 height 11
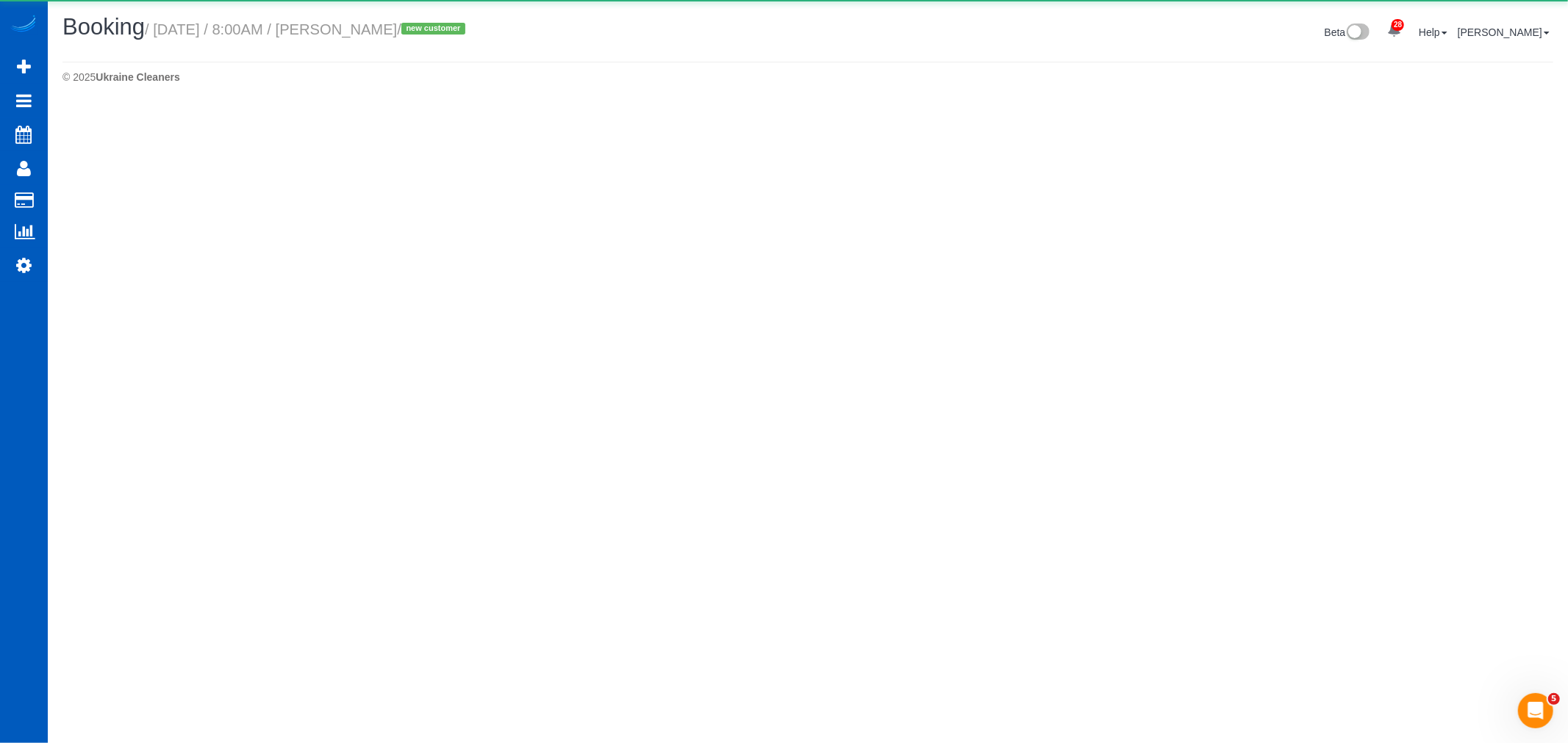
select select "WA"
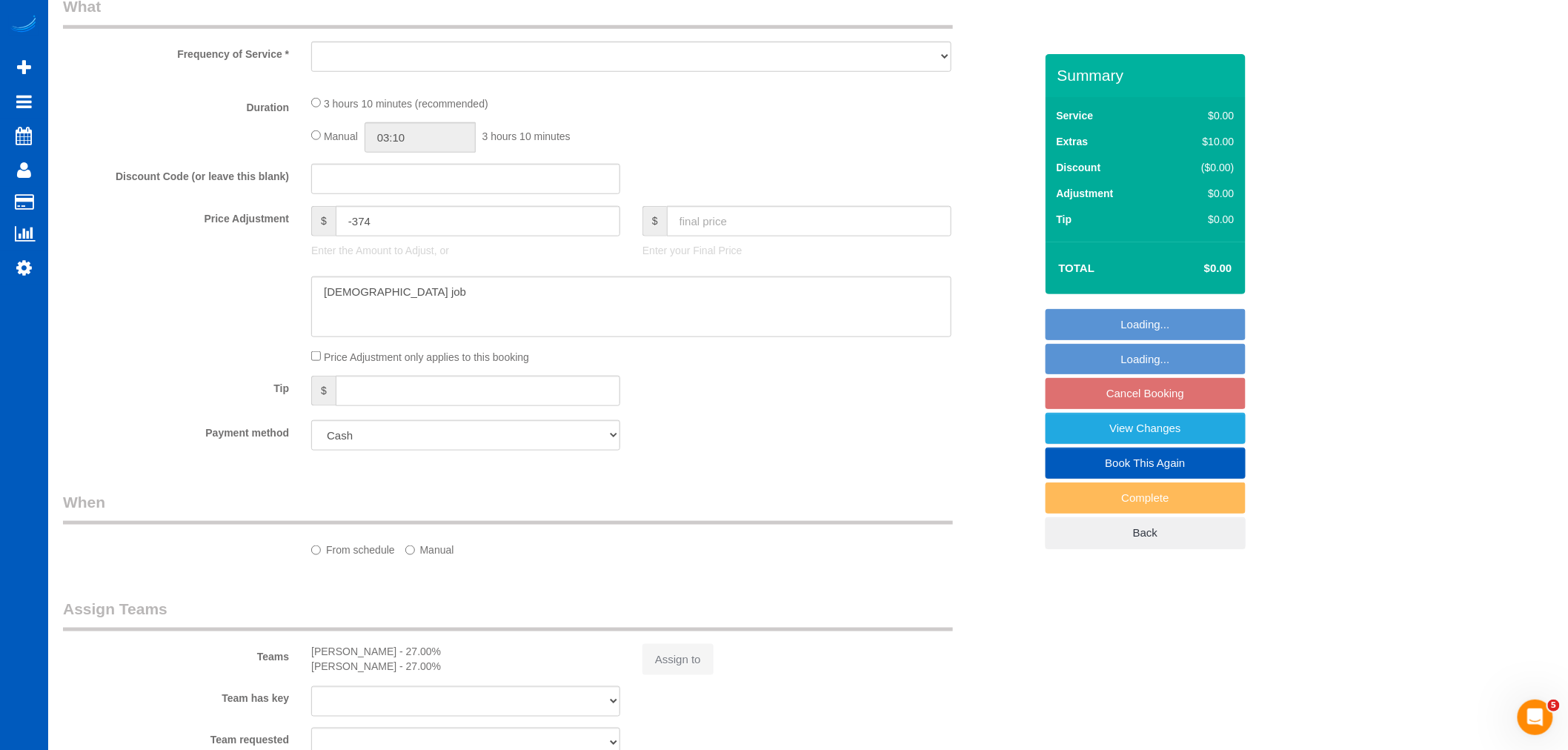
select select "object:3398"
select select "199"
select select "spot11"
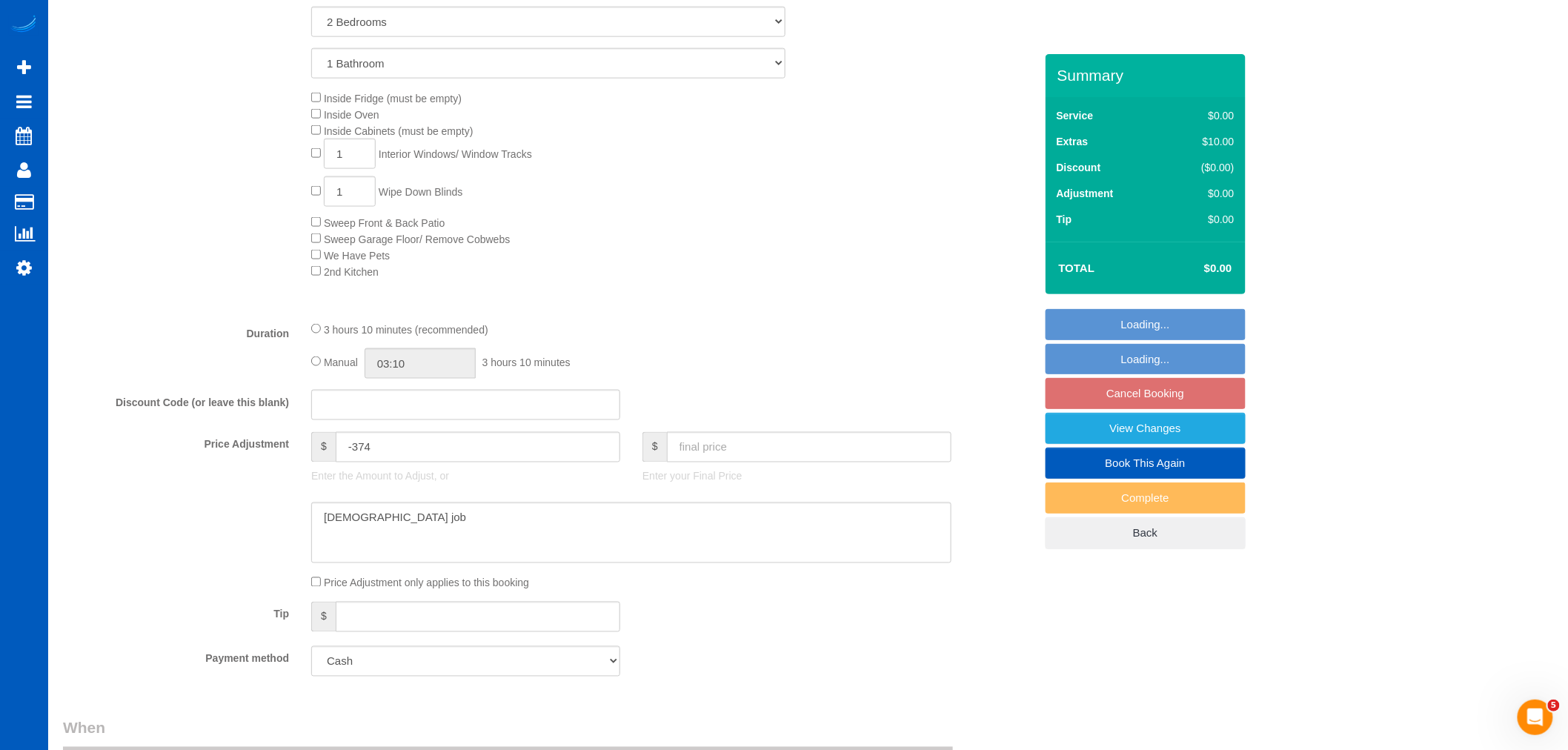
select select "2"
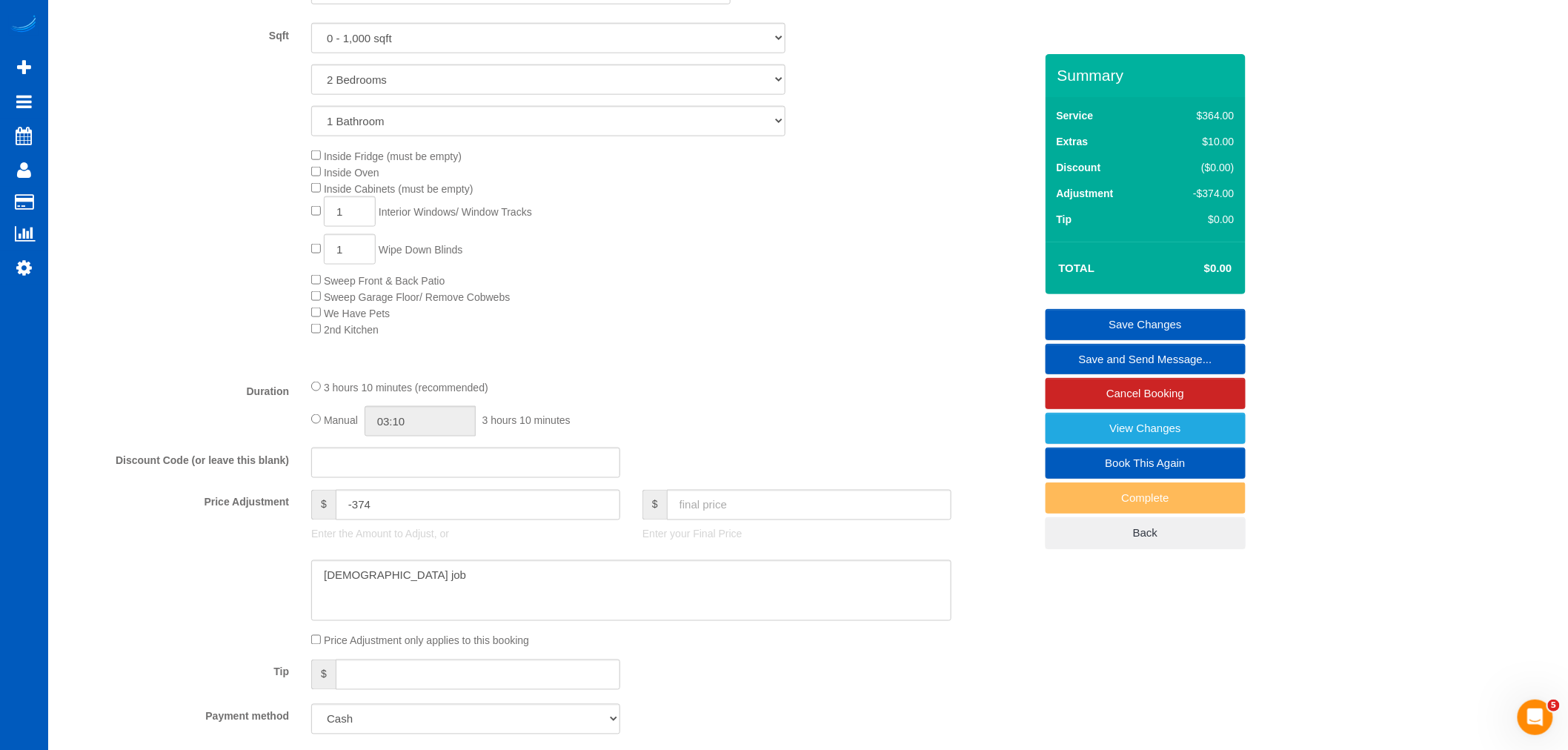
scroll to position [893, 0]
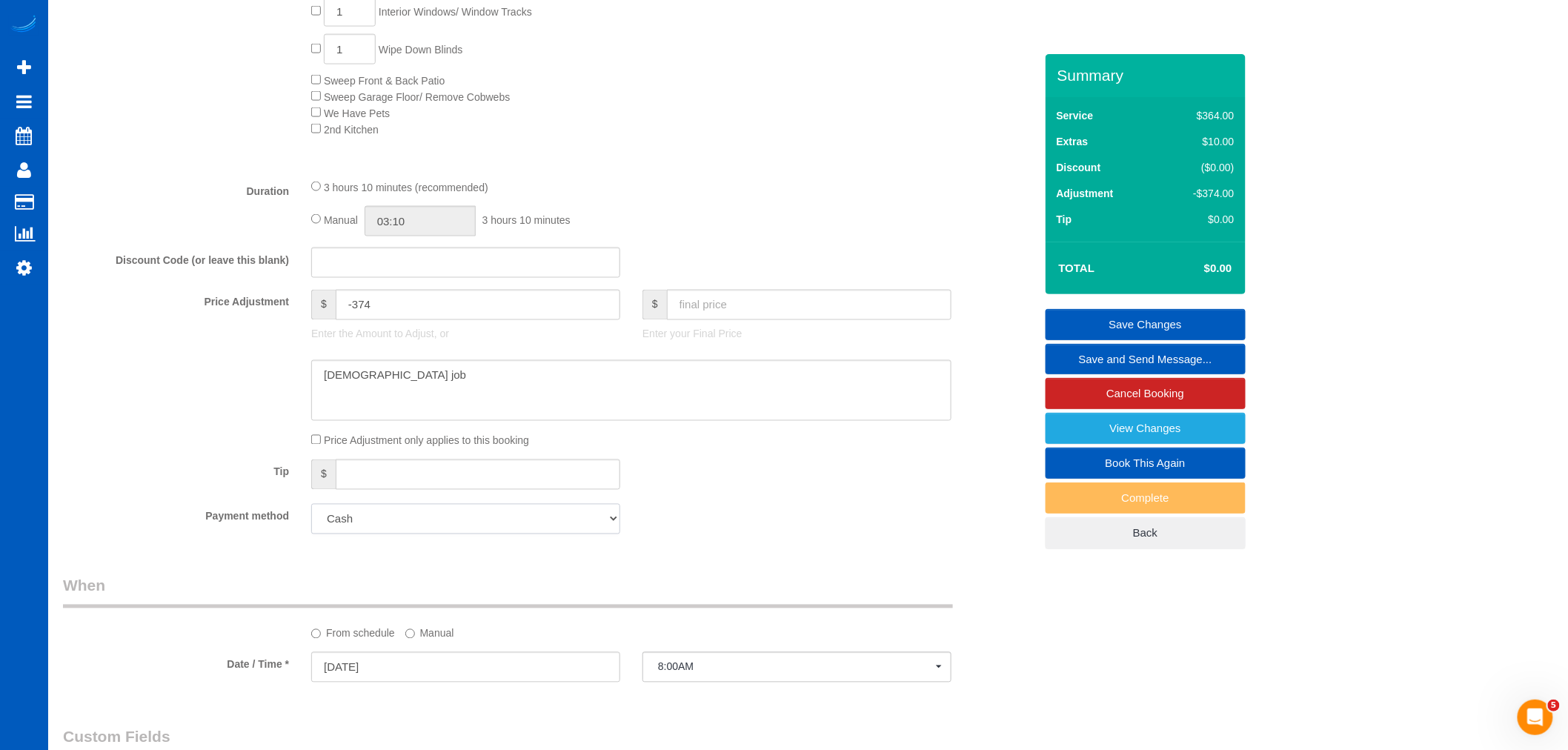
click at [590, 521] on select "Add Credit Card Cash Check Paypal" at bounding box center [466, 519] width 309 height 30
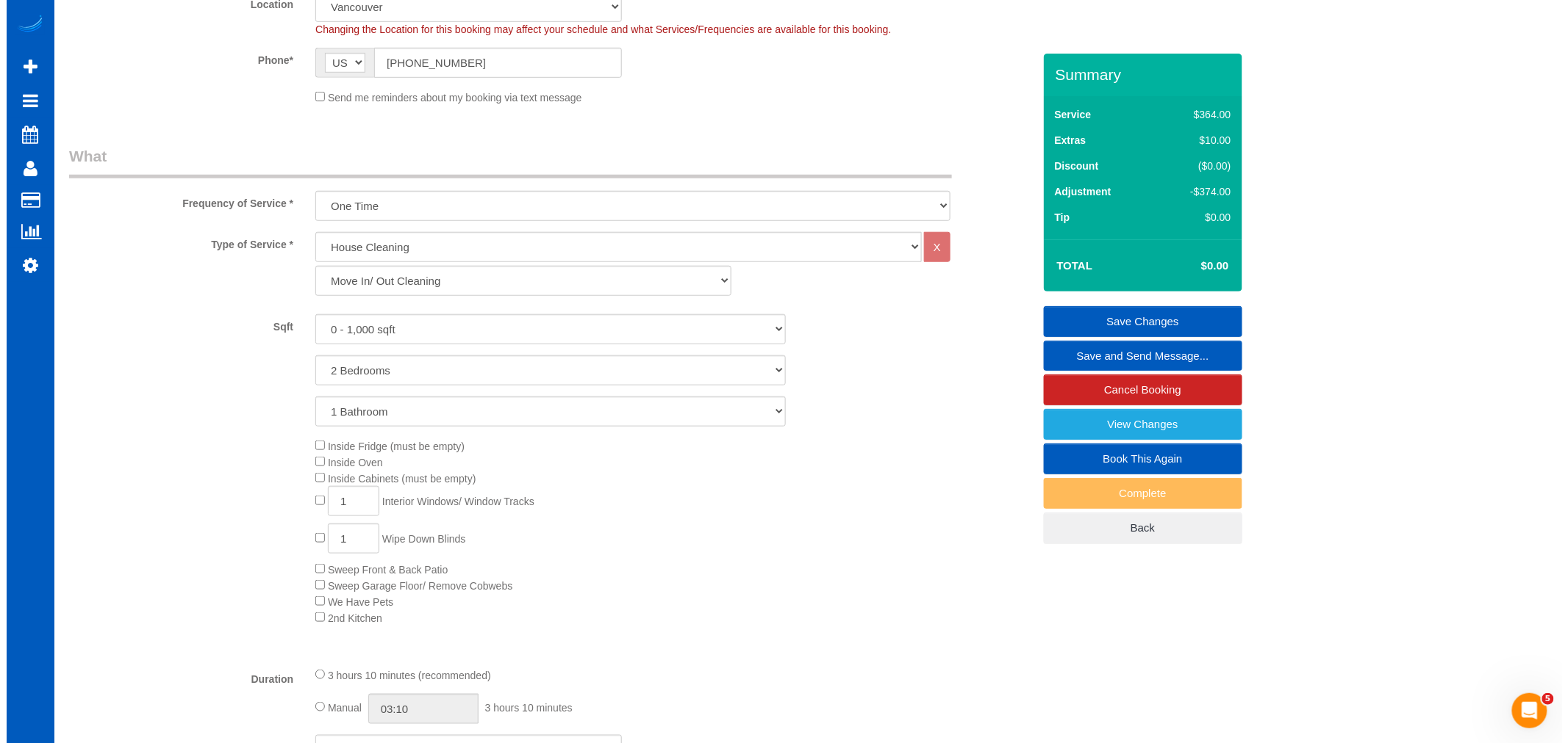
scroll to position [0, 0]
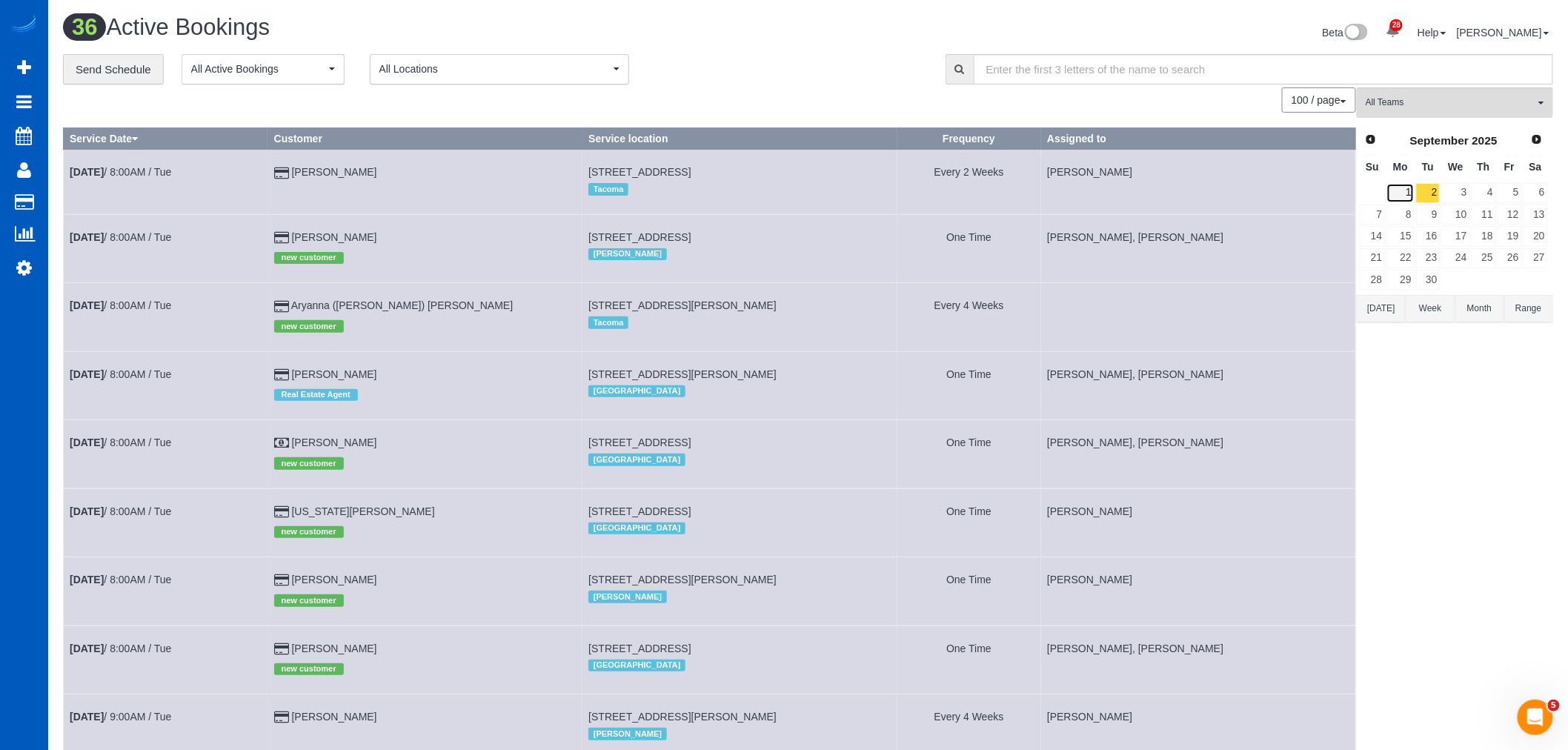
click at [1414, 192] on link "1" at bounding box center [1400, 193] width 28 height 20
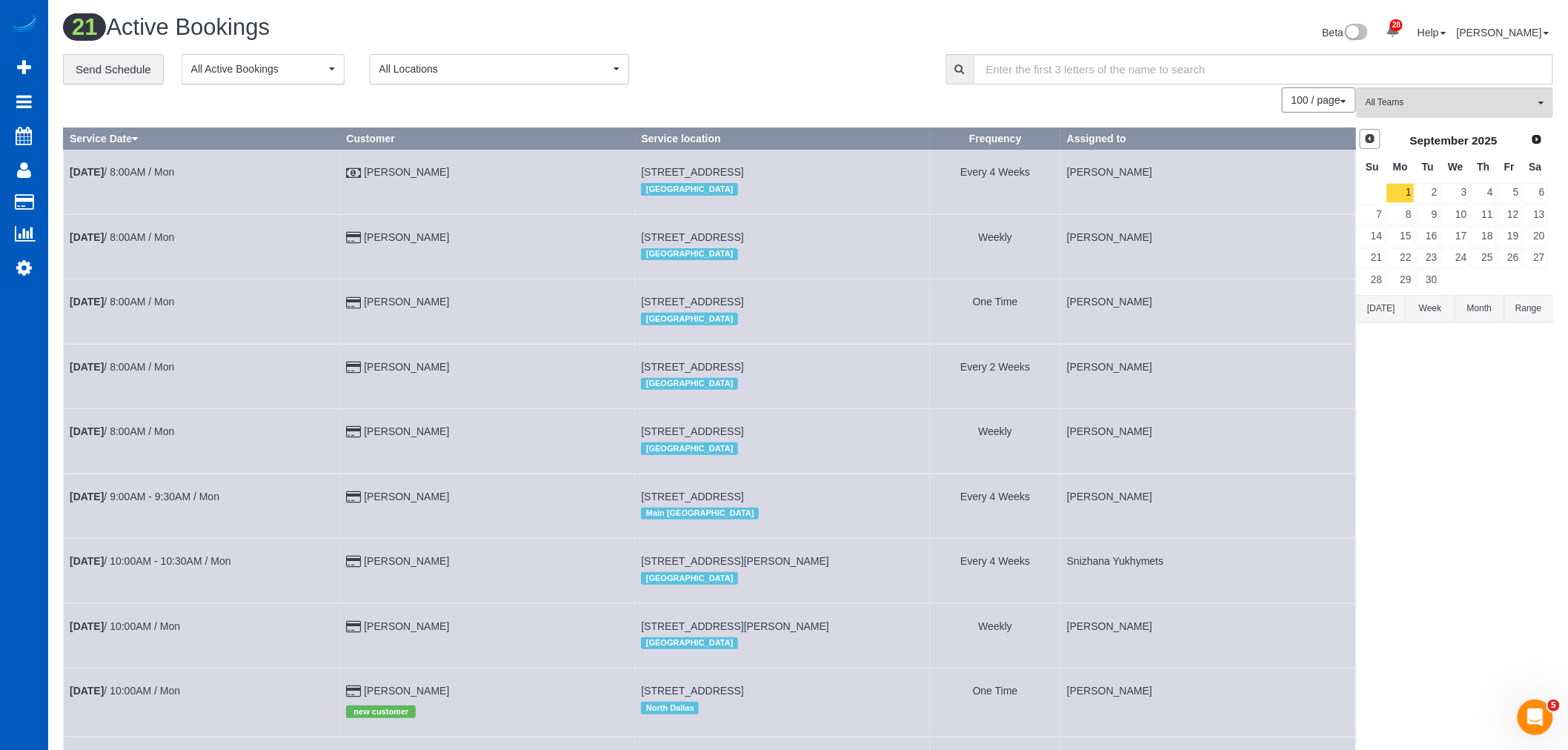
click at [1379, 150] on link "Prev" at bounding box center [1370, 139] width 20 height 20
click at [1549, 275] on td "30" at bounding box center [1536, 280] width 26 height 21
click at [1548, 278] on link "30" at bounding box center [1536, 280] width 25 height 20
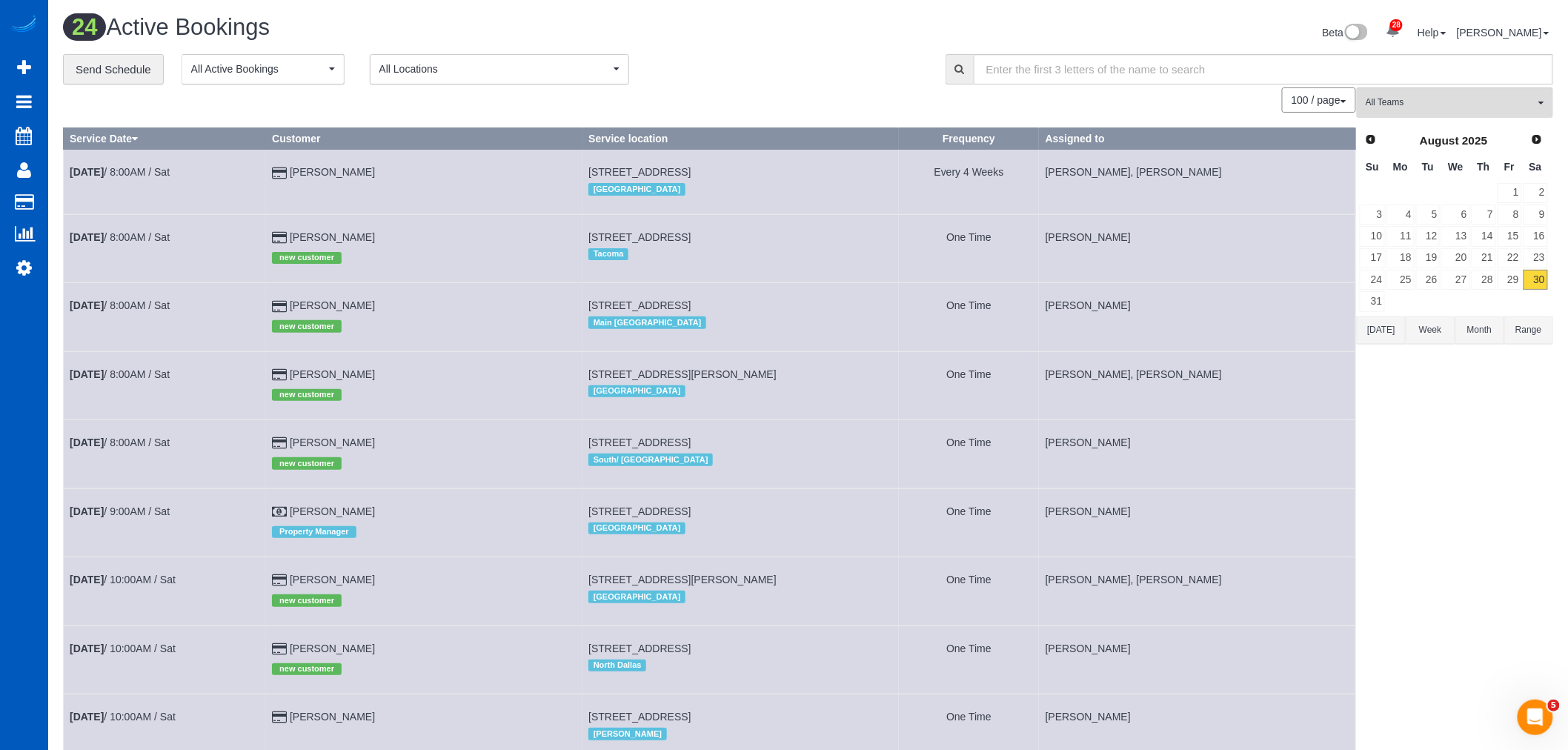
click at [277, 46] on div "24 Active Bookings" at bounding box center [430, 30] width 757 height 32
click at [263, 60] on button "All Active Bookings" at bounding box center [263, 69] width 163 height 30
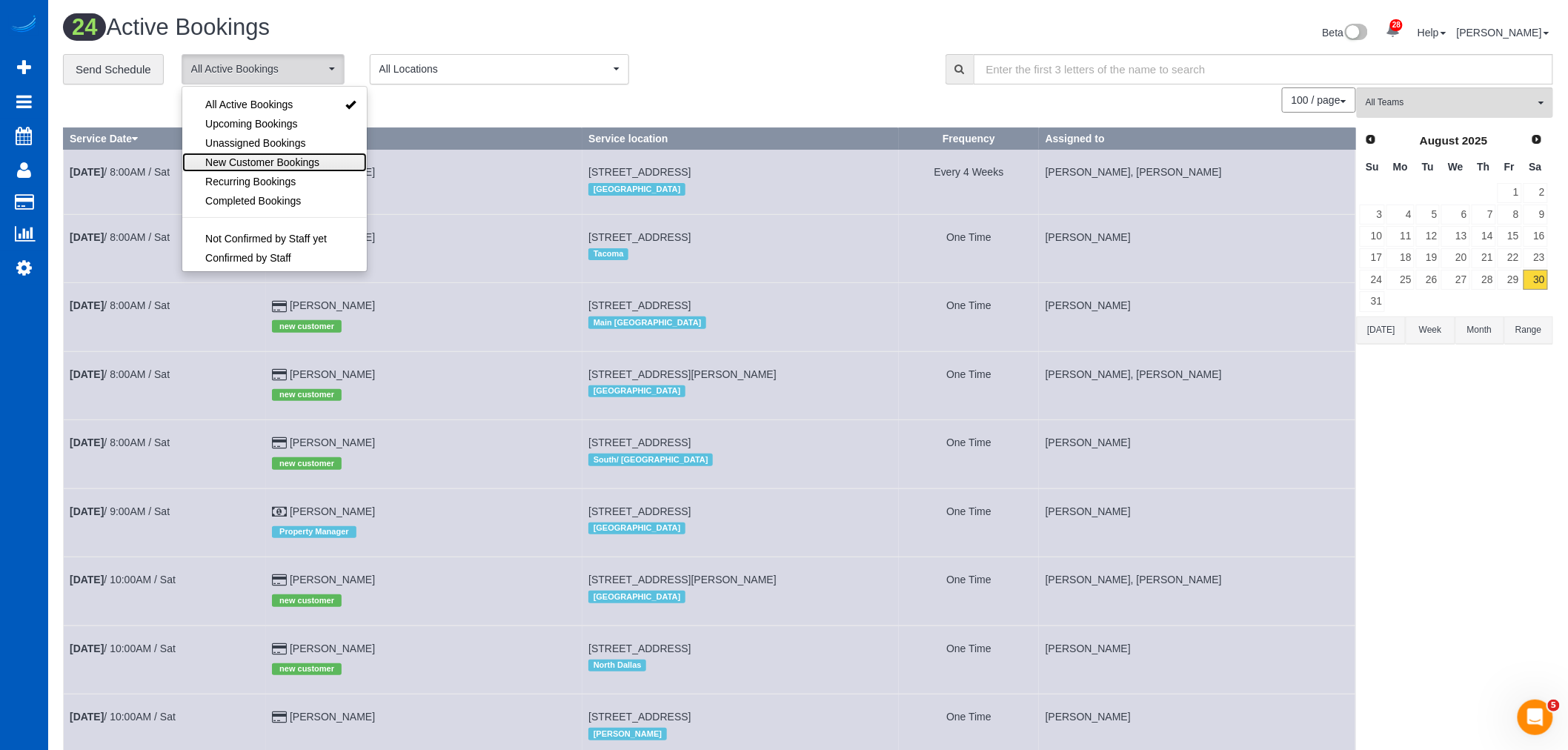
click at [254, 163] on span "New Customer Bookings" at bounding box center [262, 162] width 114 height 15
select select "**********"
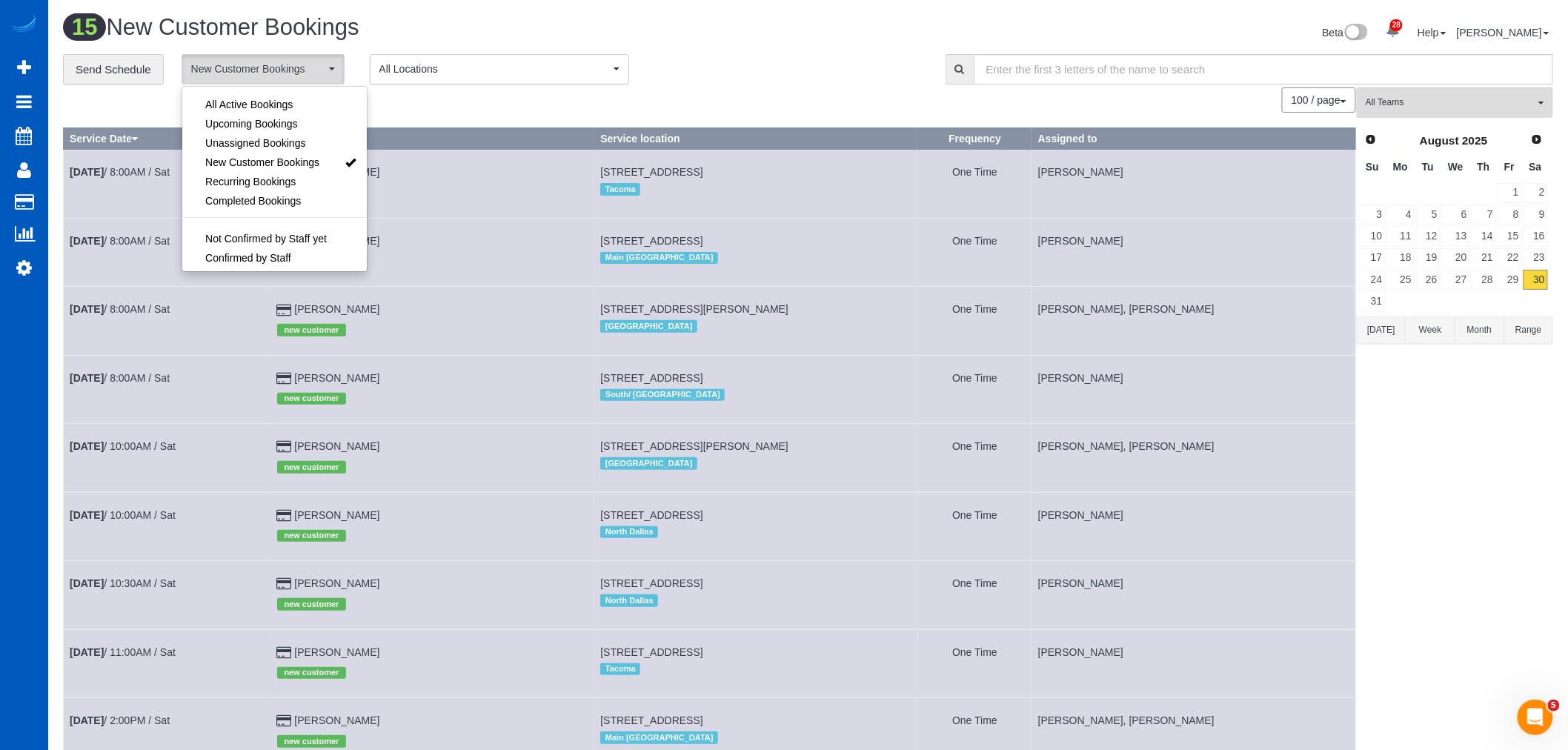
click at [608, 102] on div "100 / page 10 / page 20 / page 30 / page 40 / page 50 / page 100 / page" at bounding box center [710, 100] width 1293 height 25
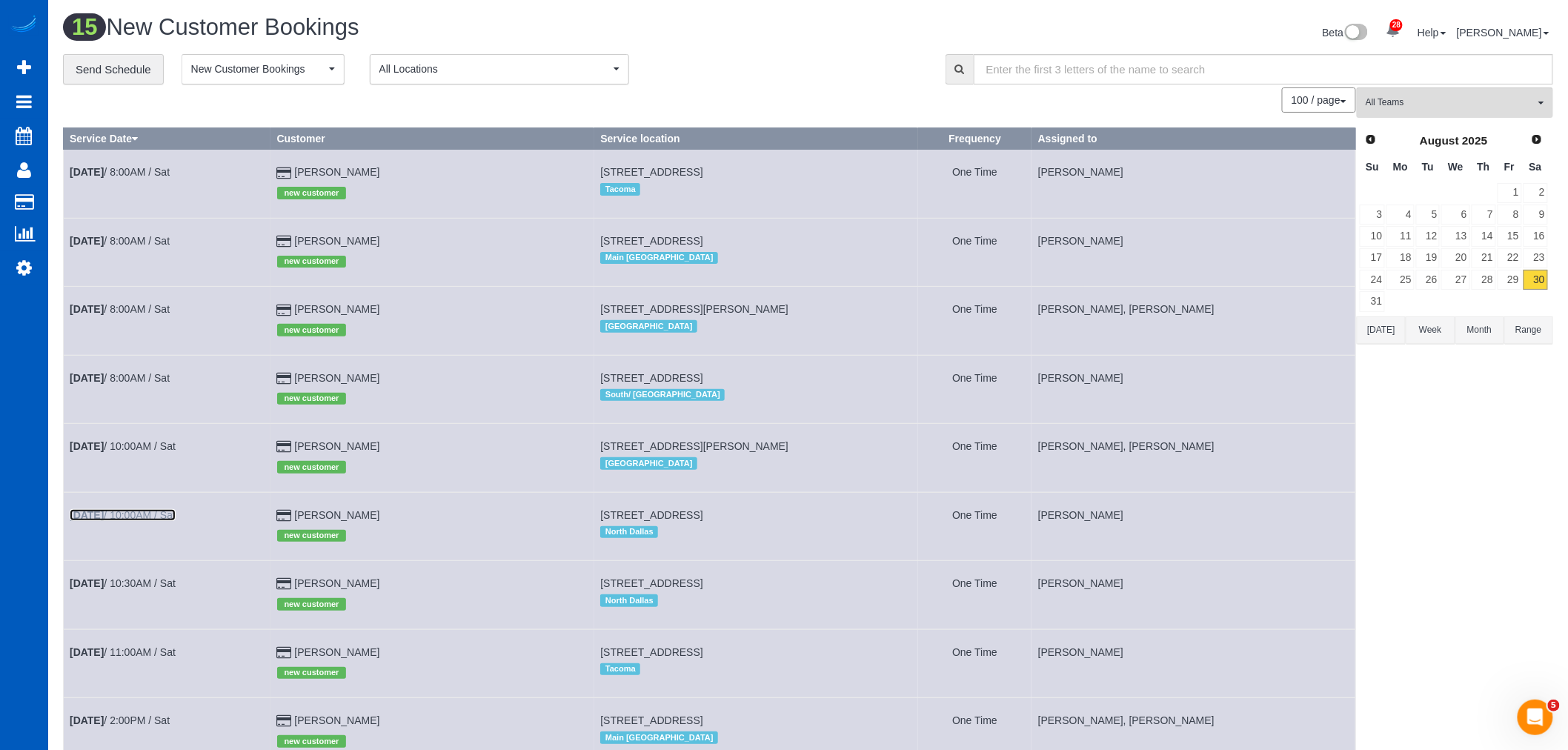
click at [134, 522] on link "[DATE] 10:00AM / Sat" at bounding box center [122, 515] width 106 height 11
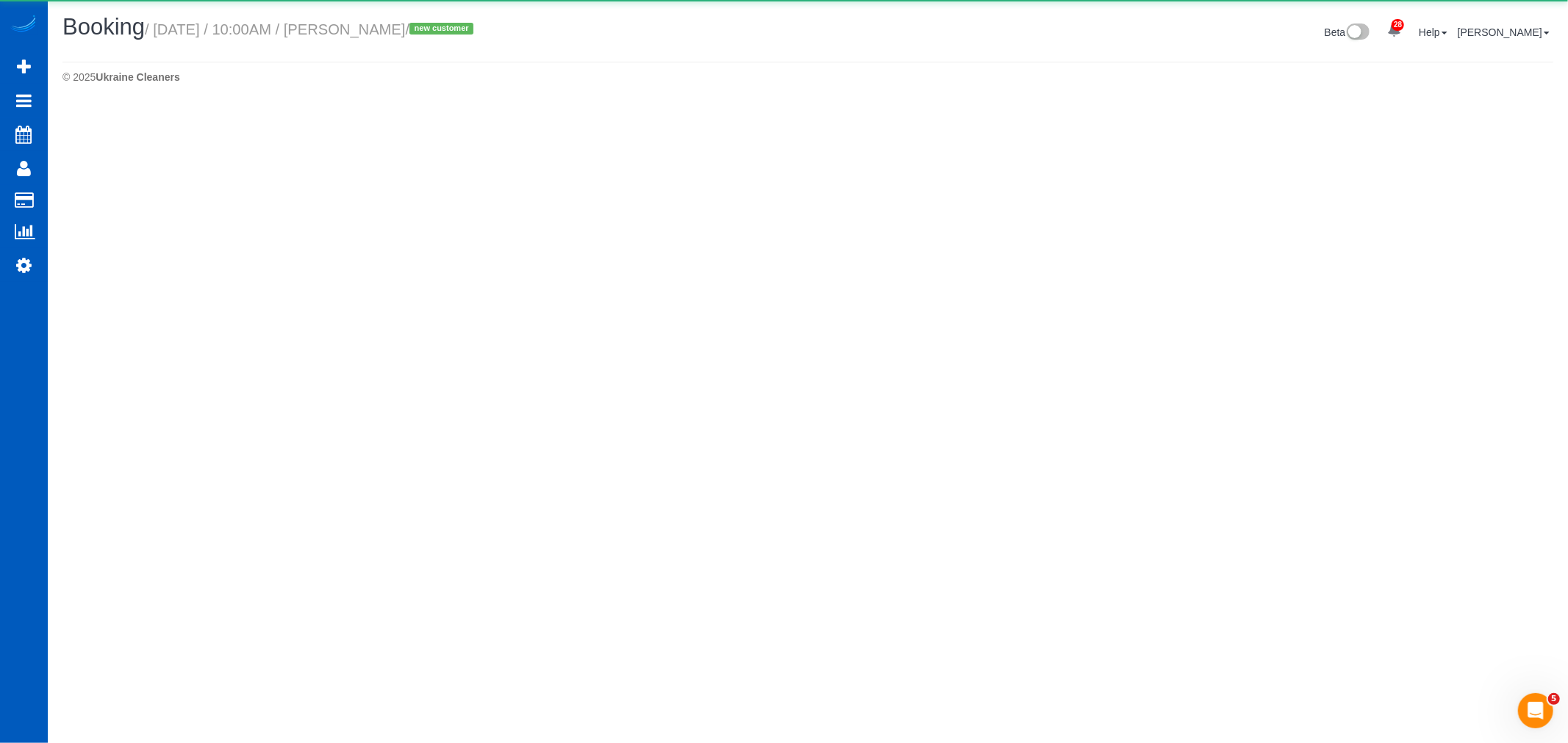
select select "[GEOGRAPHIC_DATA]"
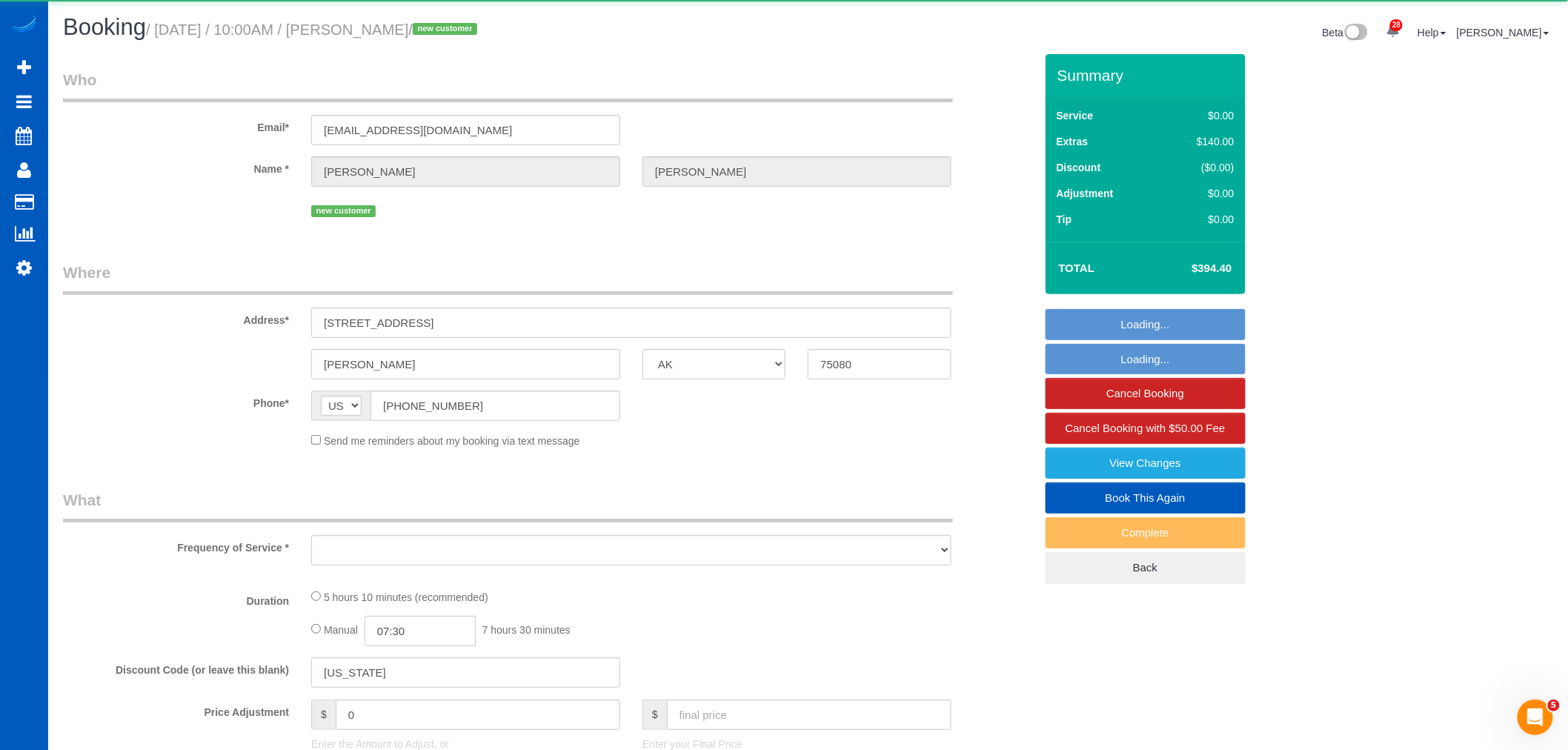
select select "string:fspay-3a43fc15-2661-4537-b995-e336f3e4797d"
select select "object:6046"
select select "199"
select select "1501"
select select "3"
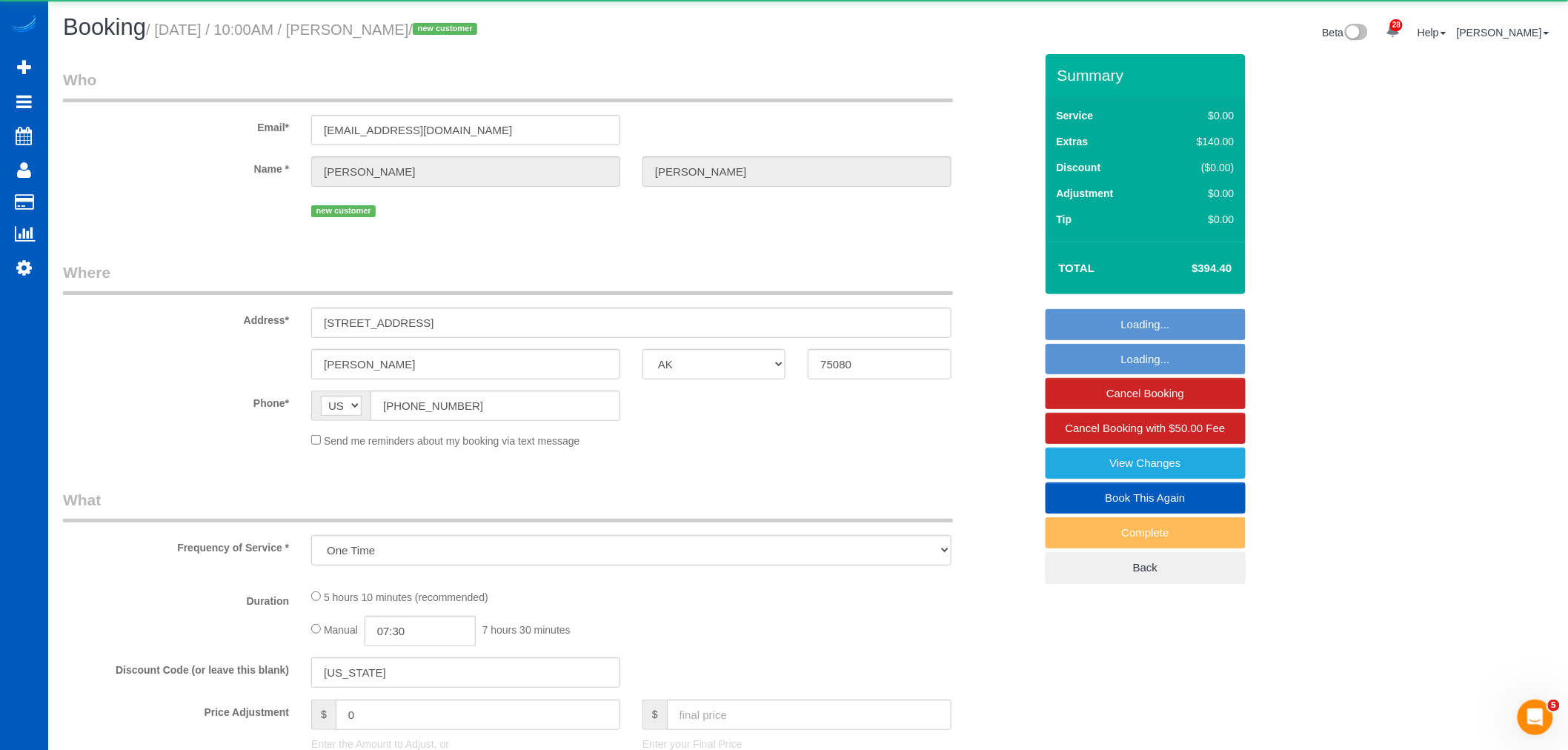
select select "3"
select select "spot30"
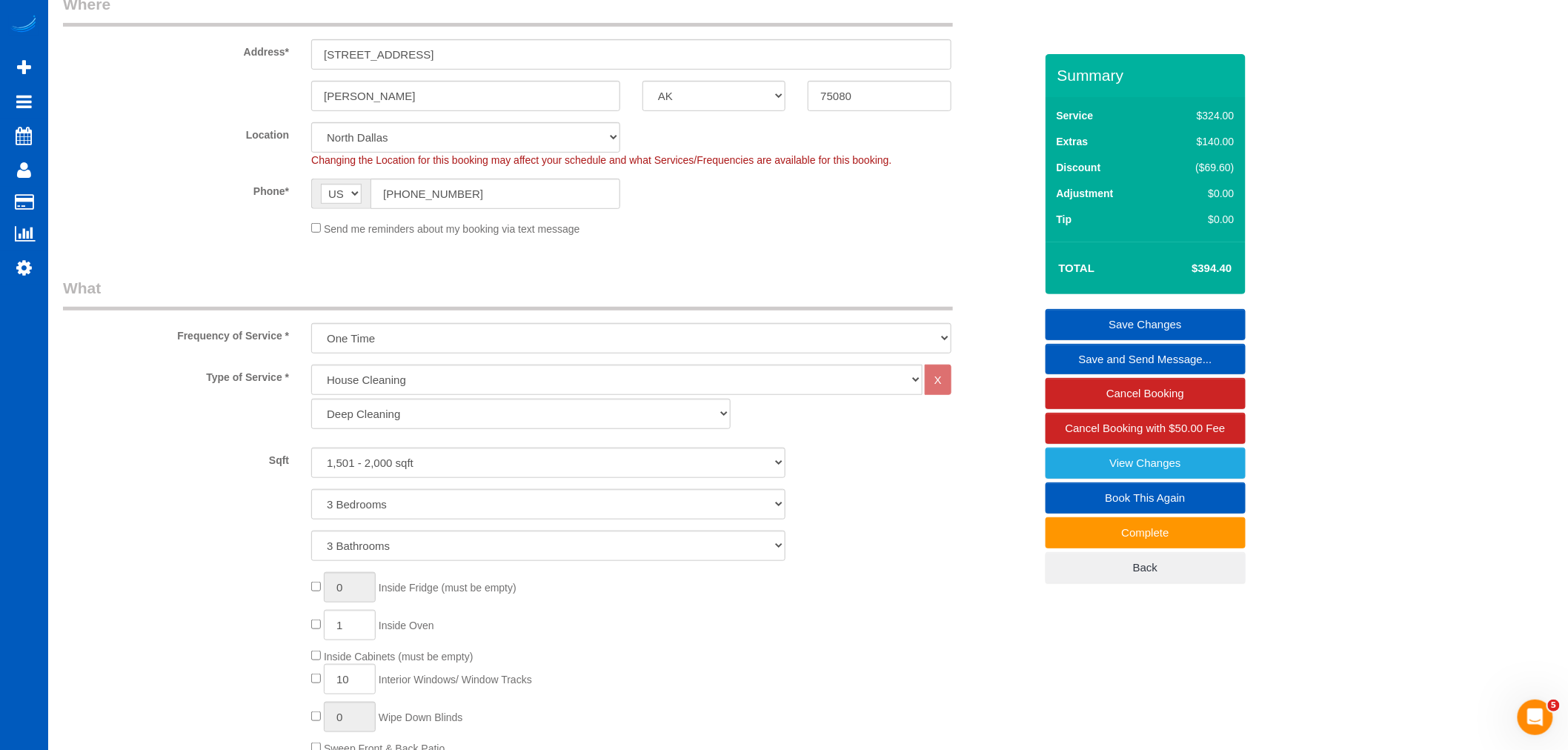
scroll to position [494, 0]
